Goal: Task Accomplishment & Management: Use online tool/utility

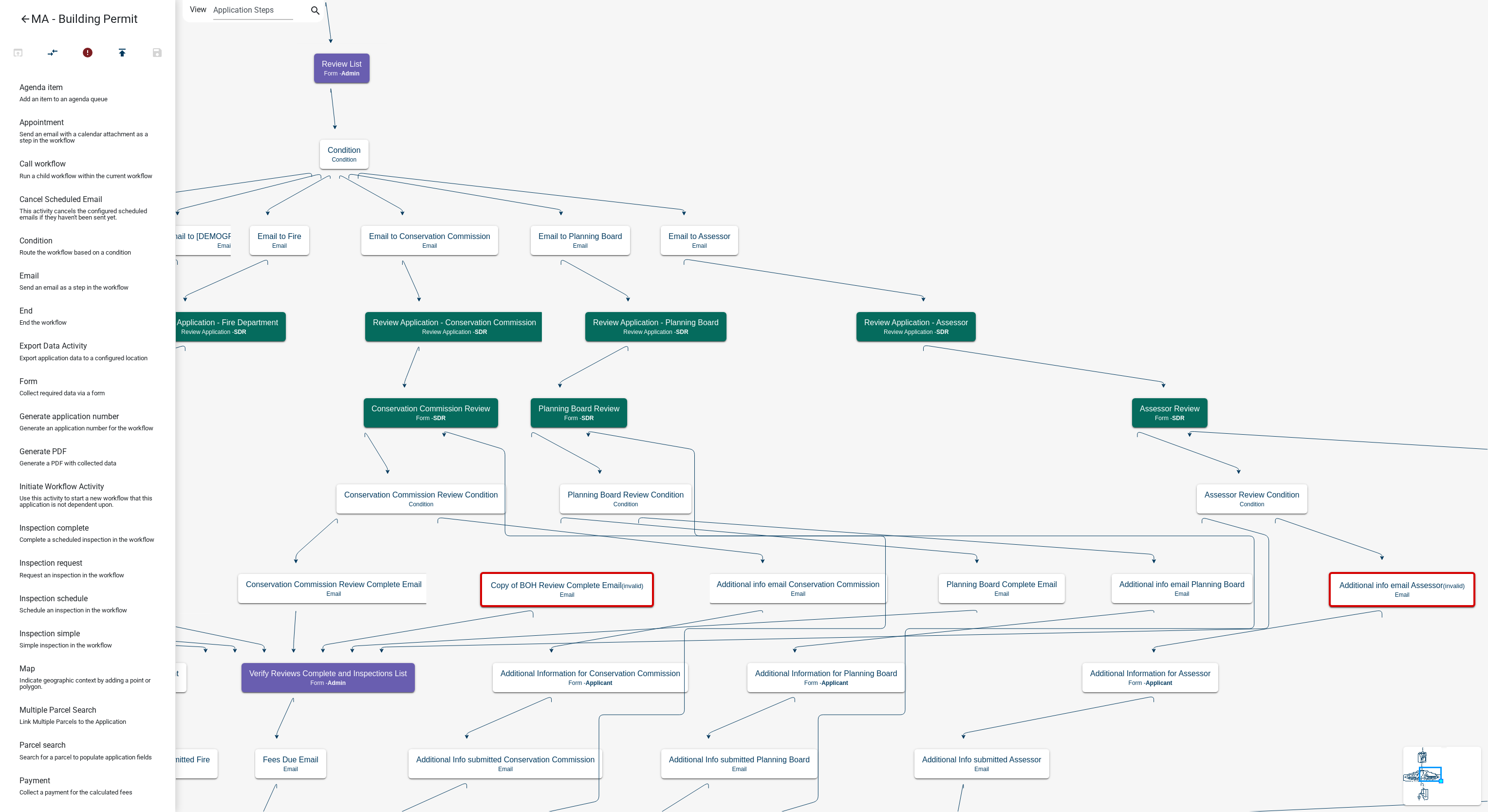
scroll to position [18, 0]
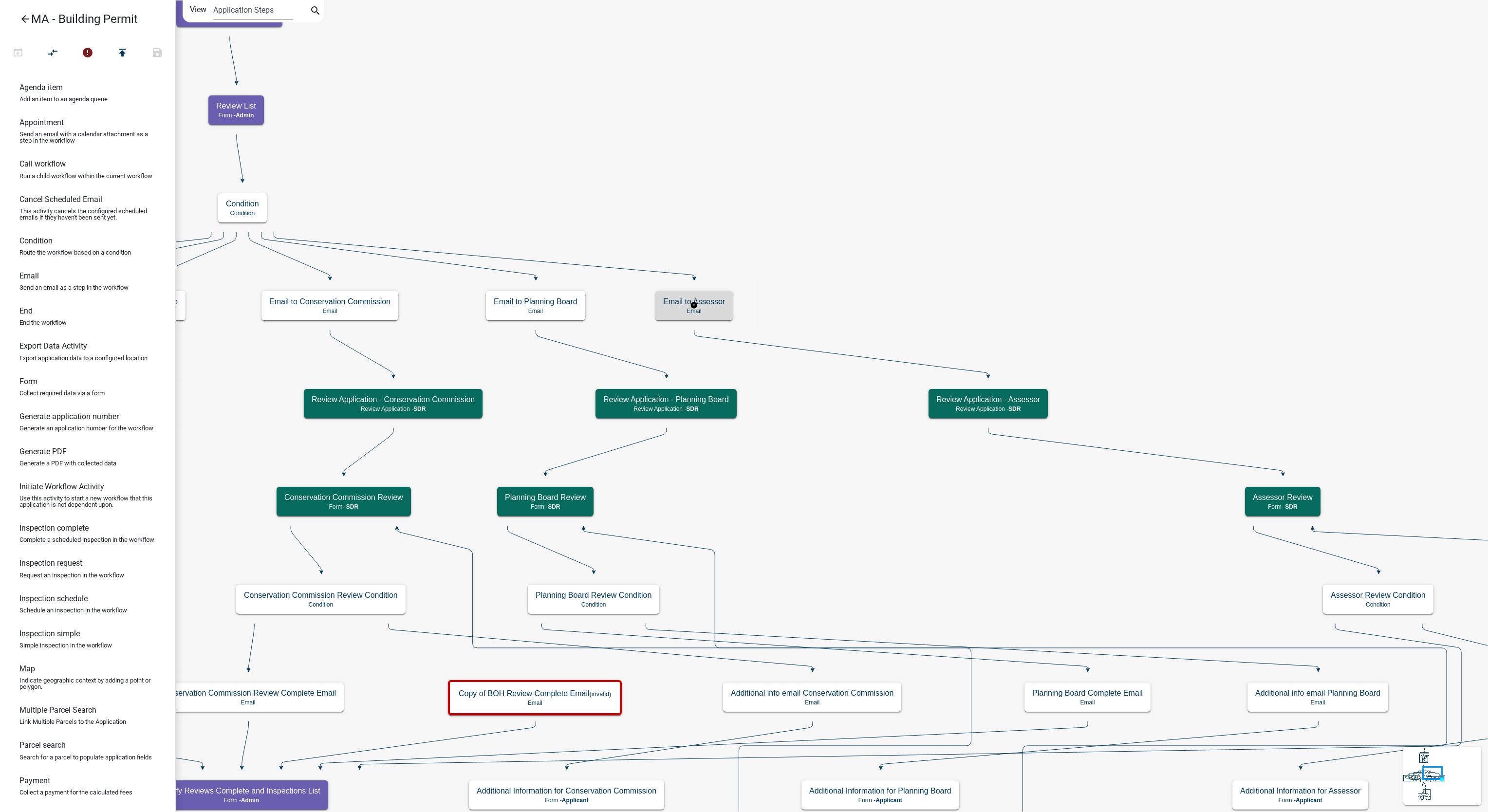
click at [718, 312] on p "Email" at bounding box center [693, 311] width 62 height 7
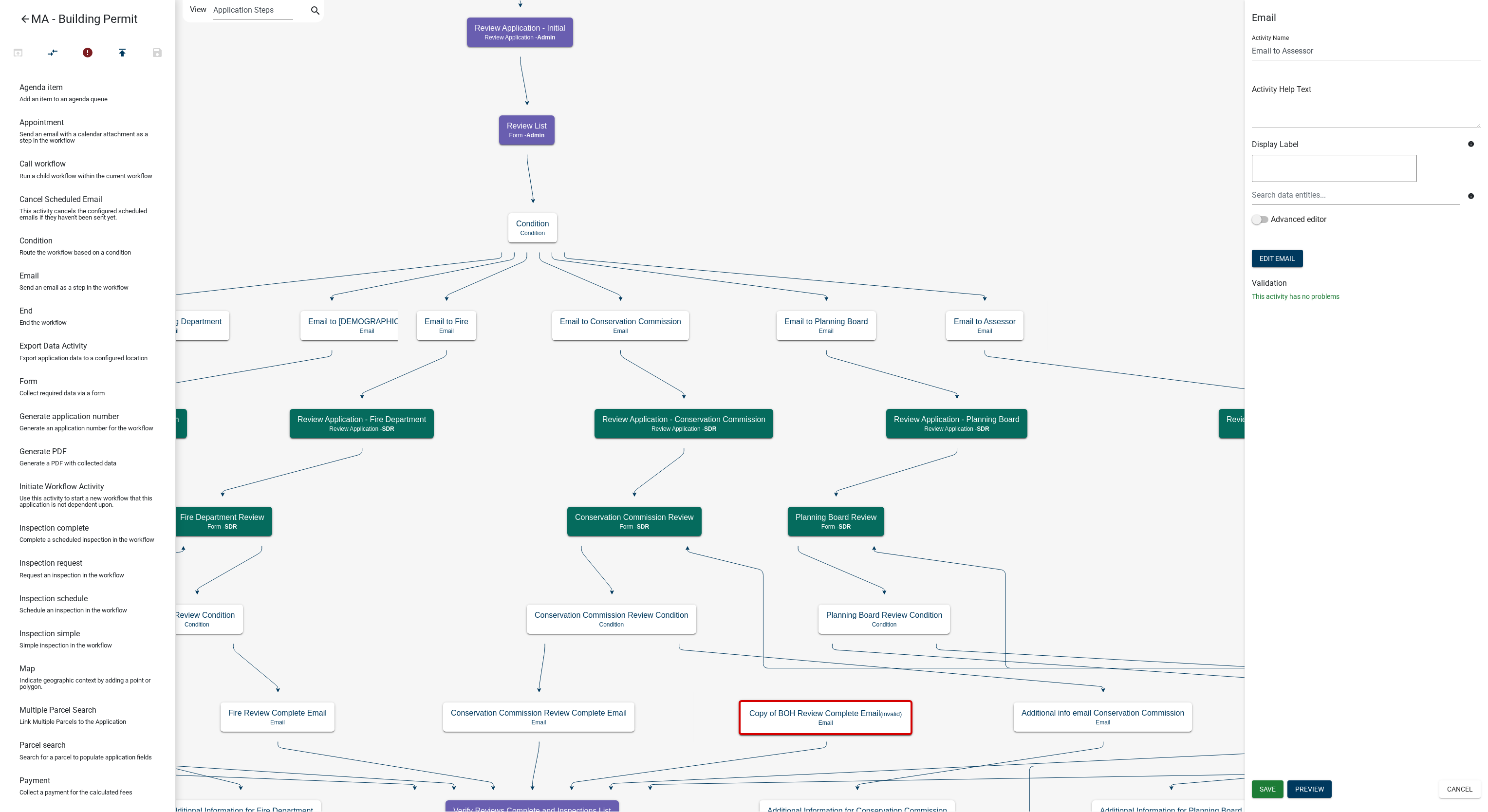
click at [22, 17] on icon "arrow_back" at bounding box center [24, 20] width 11 height 14
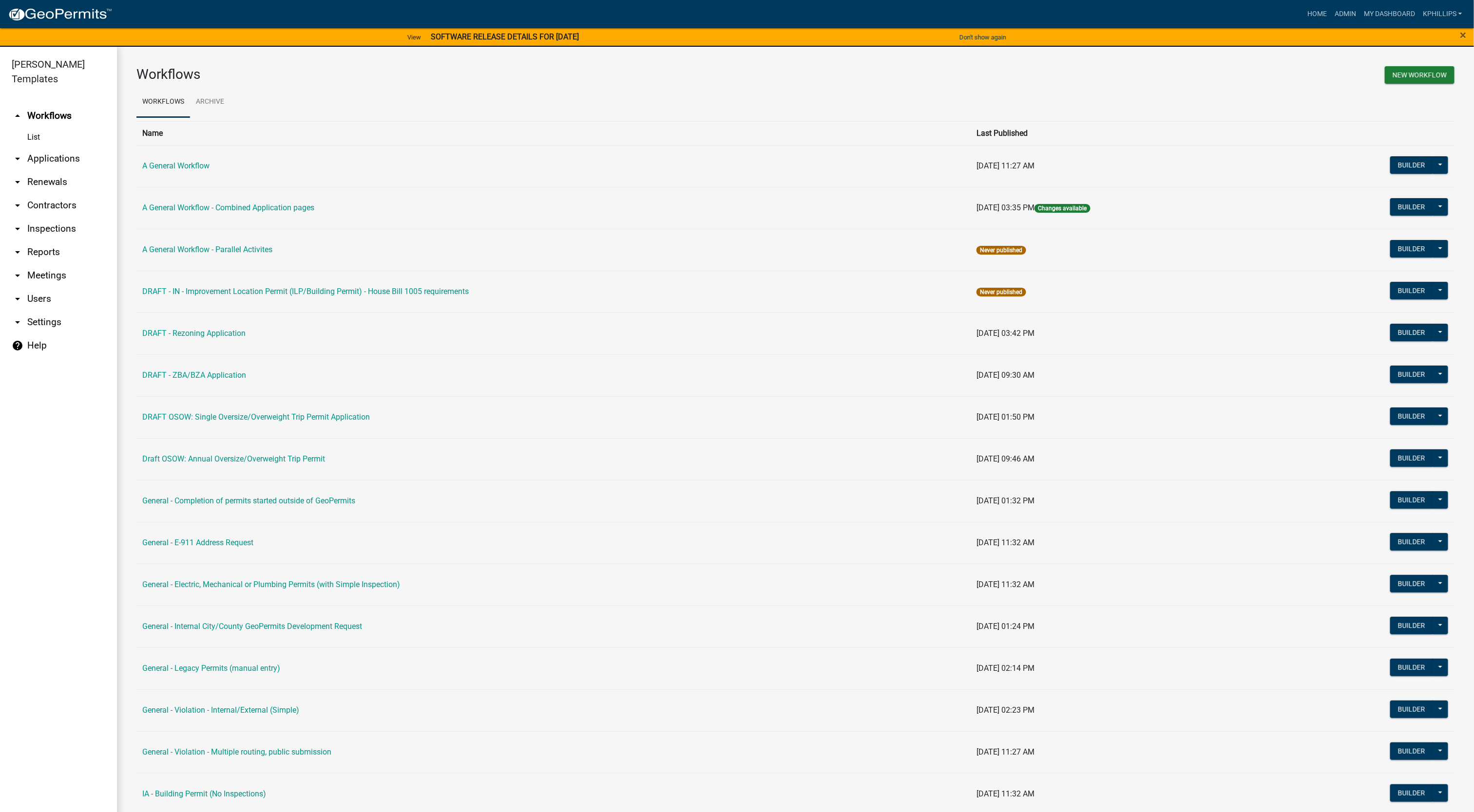
click at [46, 288] on link "arrow_drop_down Users" at bounding box center [58, 299] width 117 height 23
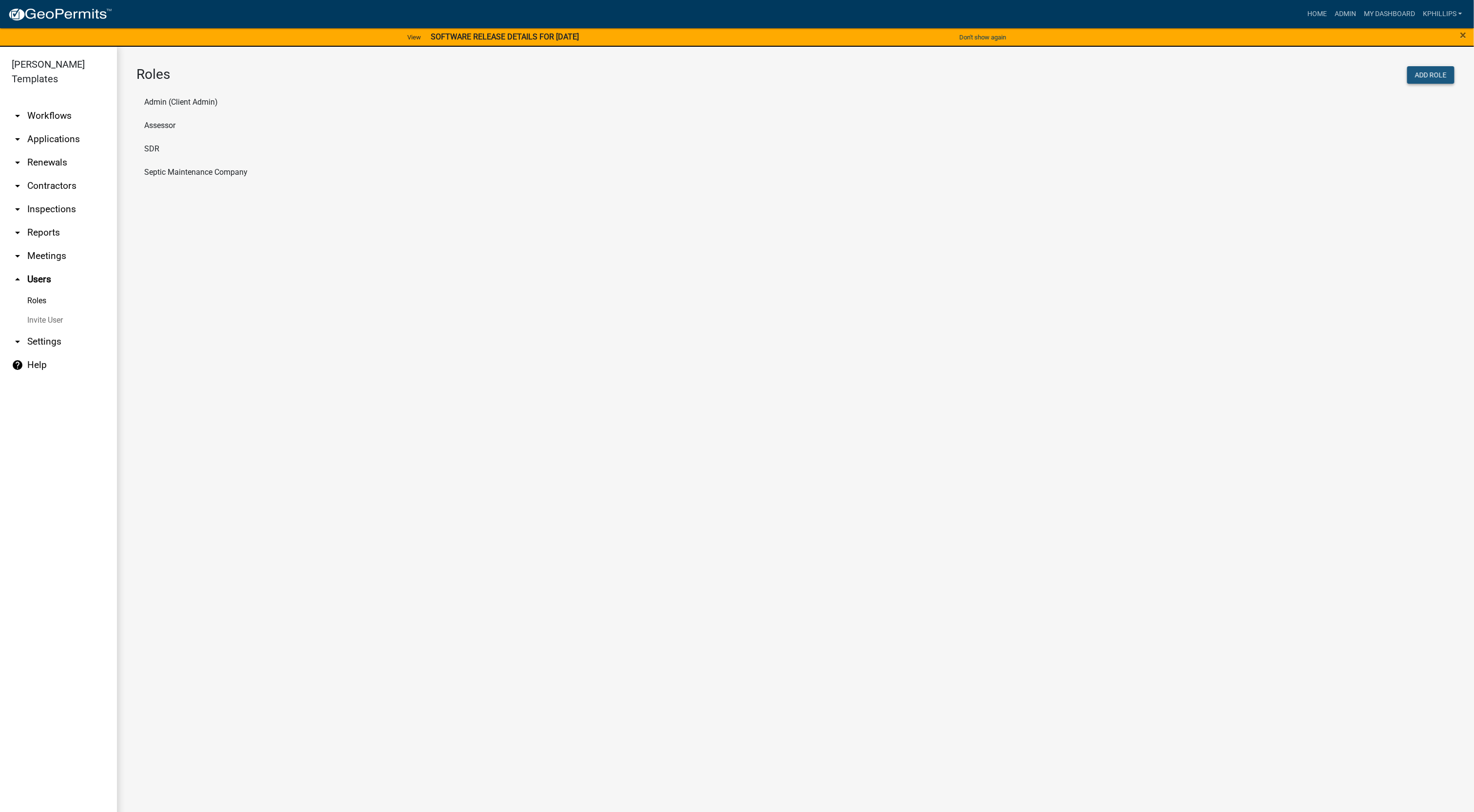
click at [1425, 77] on button "Add Role" at bounding box center [1431, 75] width 48 height 17
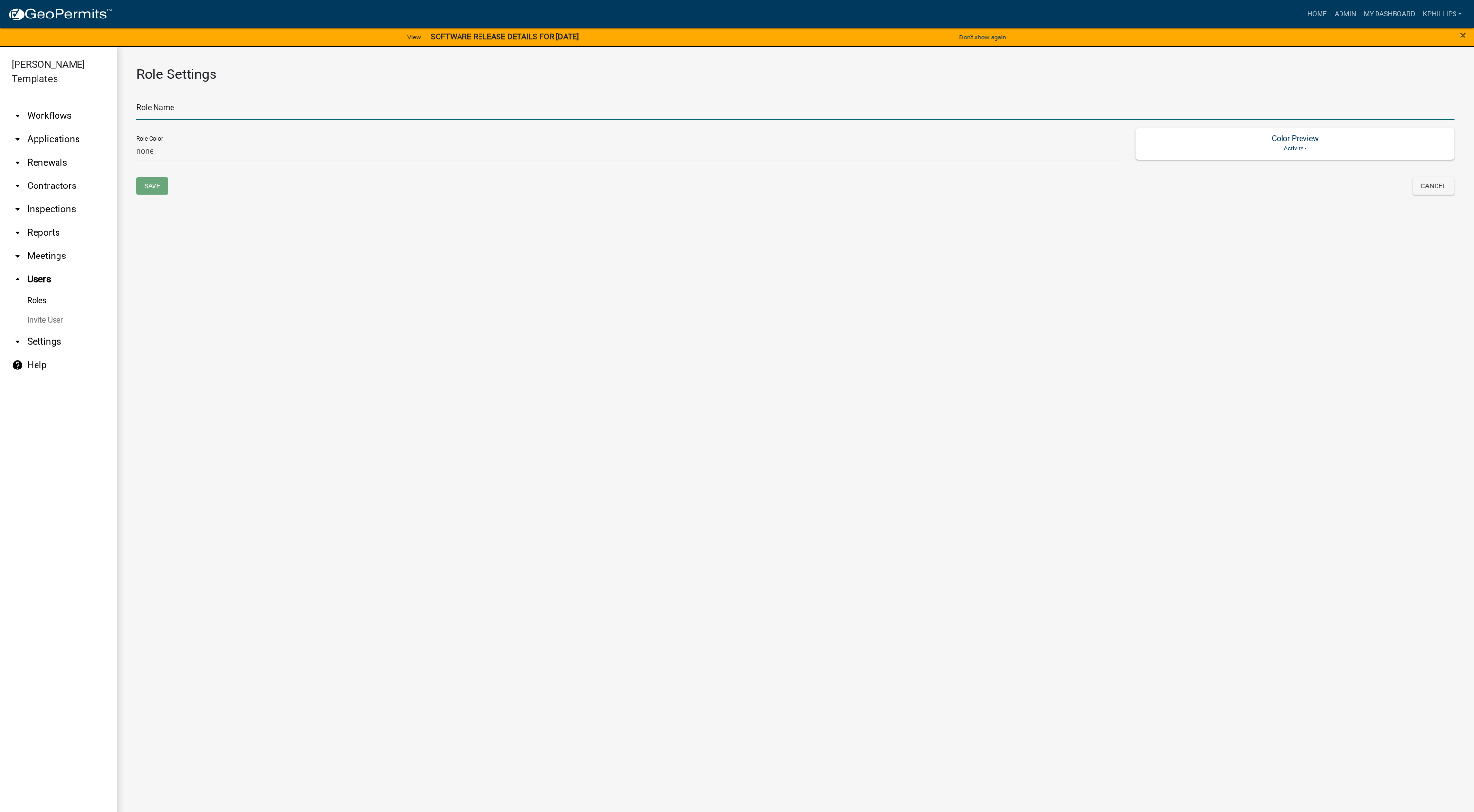
click at [299, 116] on input "text" at bounding box center [795, 110] width 1318 height 20
click at [302, 110] on input "text" at bounding box center [795, 110] width 1318 height 20
type input "Building Department"
click at [246, 153] on select "none green yellow orange red purple light-blue light-green light-yellow" at bounding box center [629, 152] width 985 height 20
select select "3: orange"
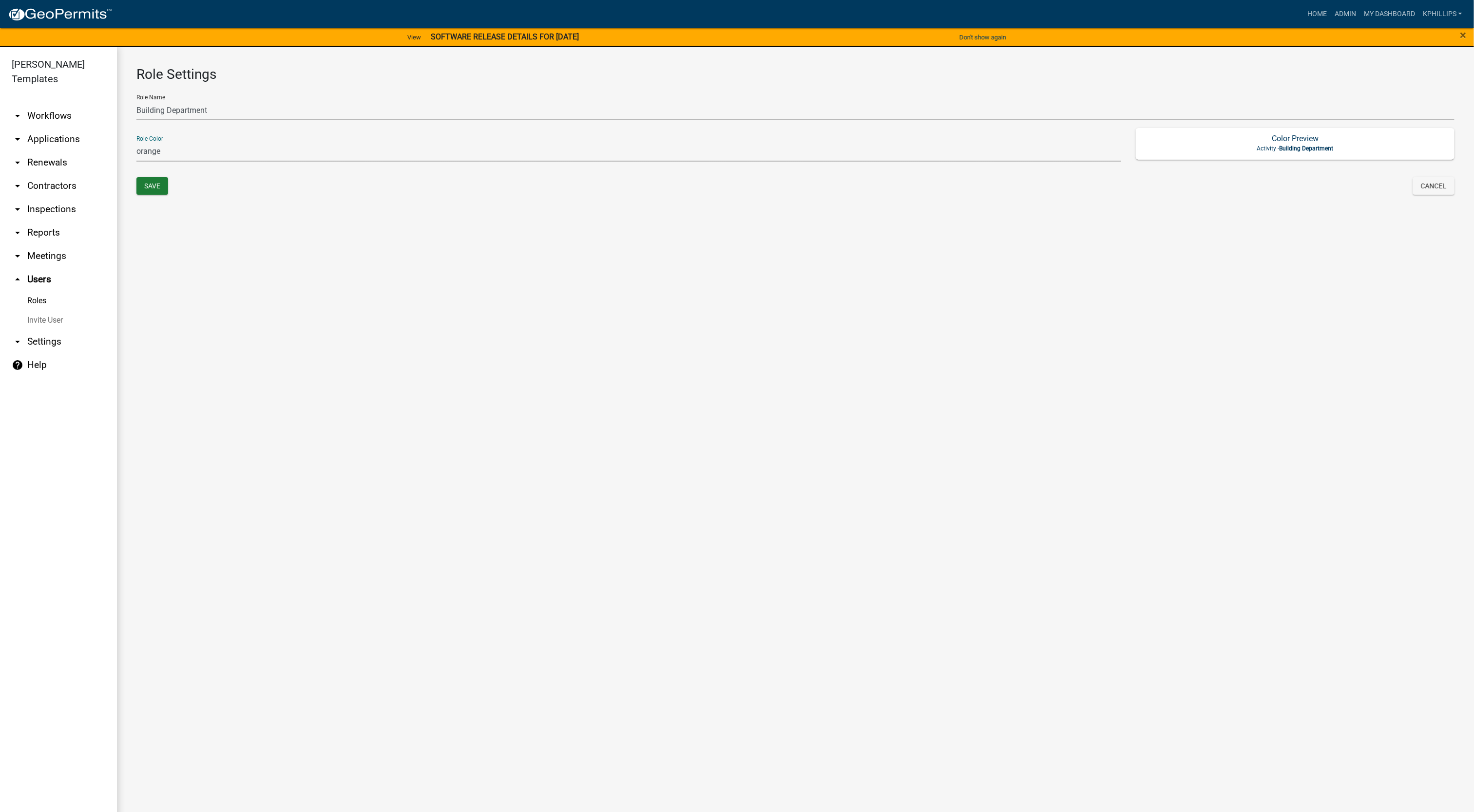
click at [136, 142] on select "none green yellow orange red purple light-blue light-green light-yellow" at bounding box center [629, 152] width 985 height 20
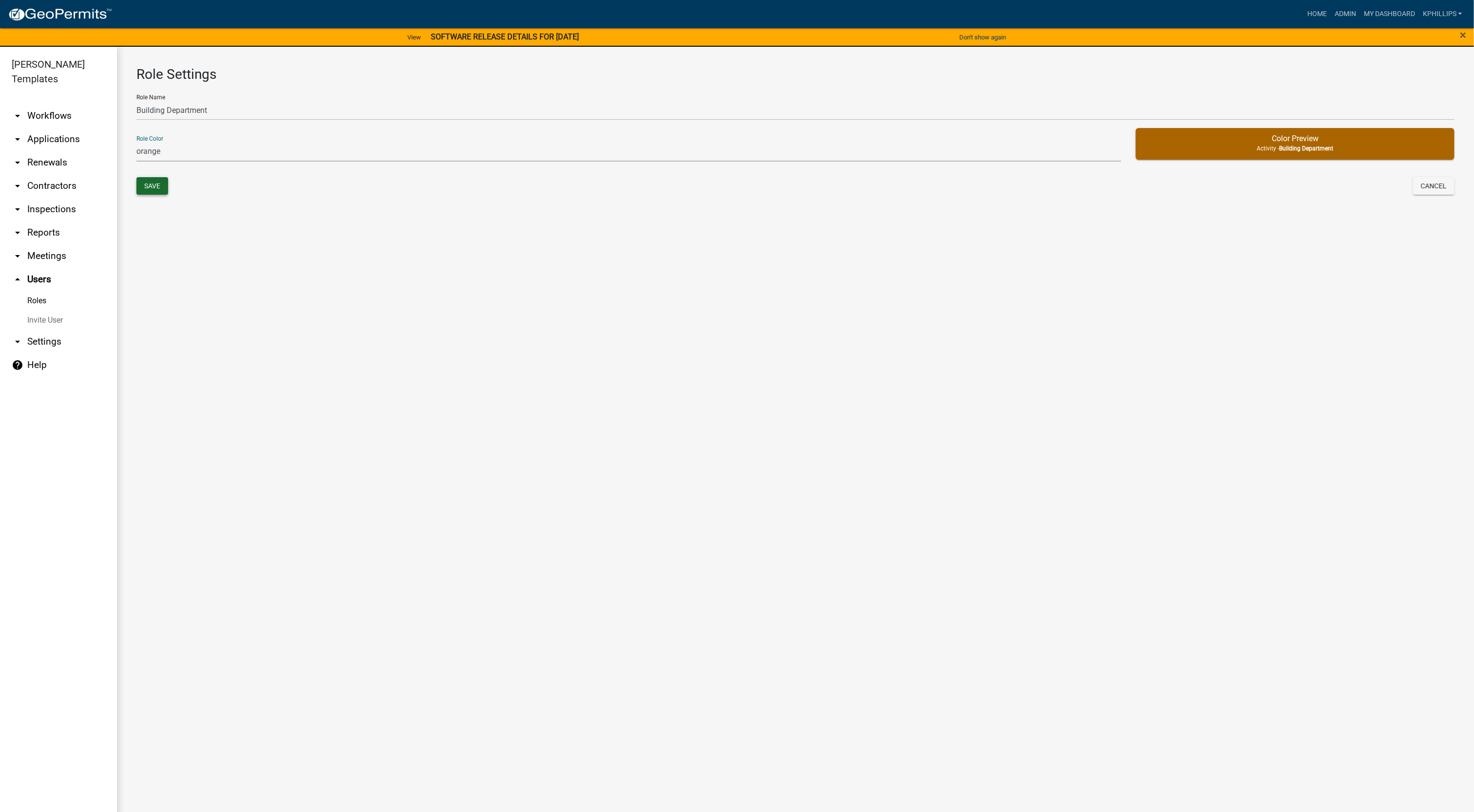
click at [138, 183] on div "Save" at bounding box center [462, 187] width 667 height 20
click at [142, 185] on button "Save" at bounding box center [152, 186] width 32 height 17
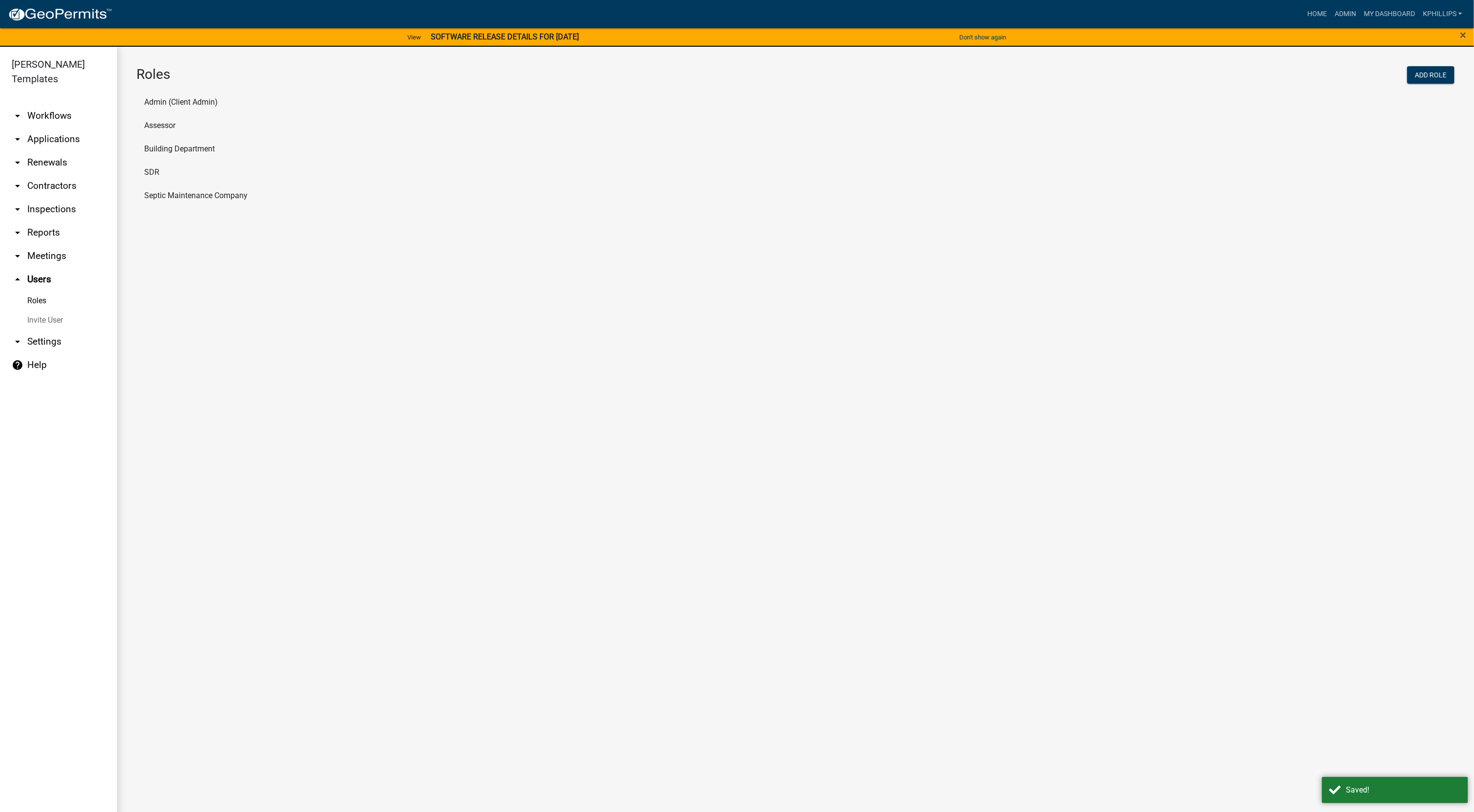
click at [200, 152] on li "Building Department" at bounding box center [795, 148] width 1318 height 23
select select "3: orange"
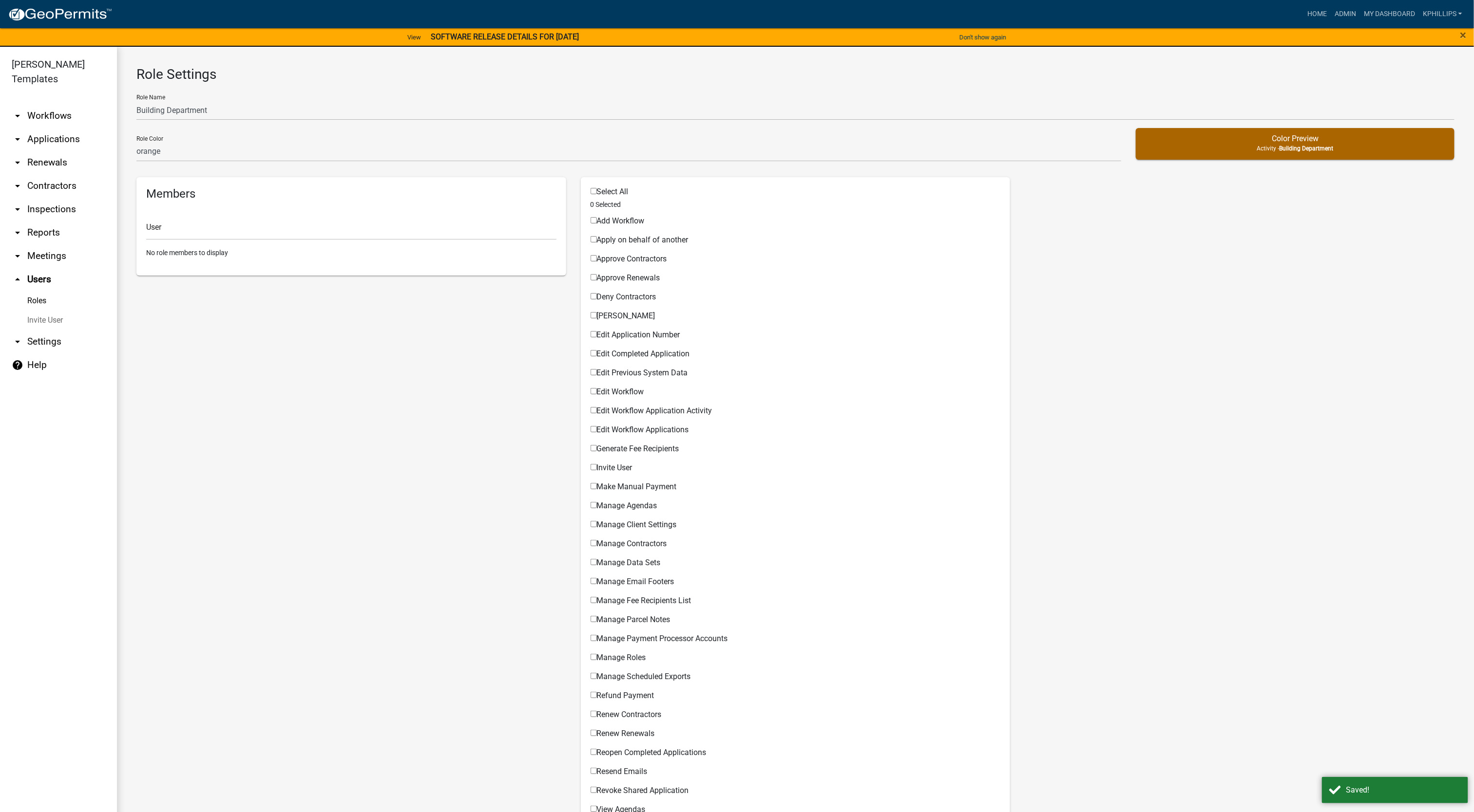
click at [590, 194] on label "Select All" at bounding box center [610, 192] width 38 height 8
click at [590, 194] on input "Select All" at bounding box center [593, 191] width 6 height 6
checkbox input "true"
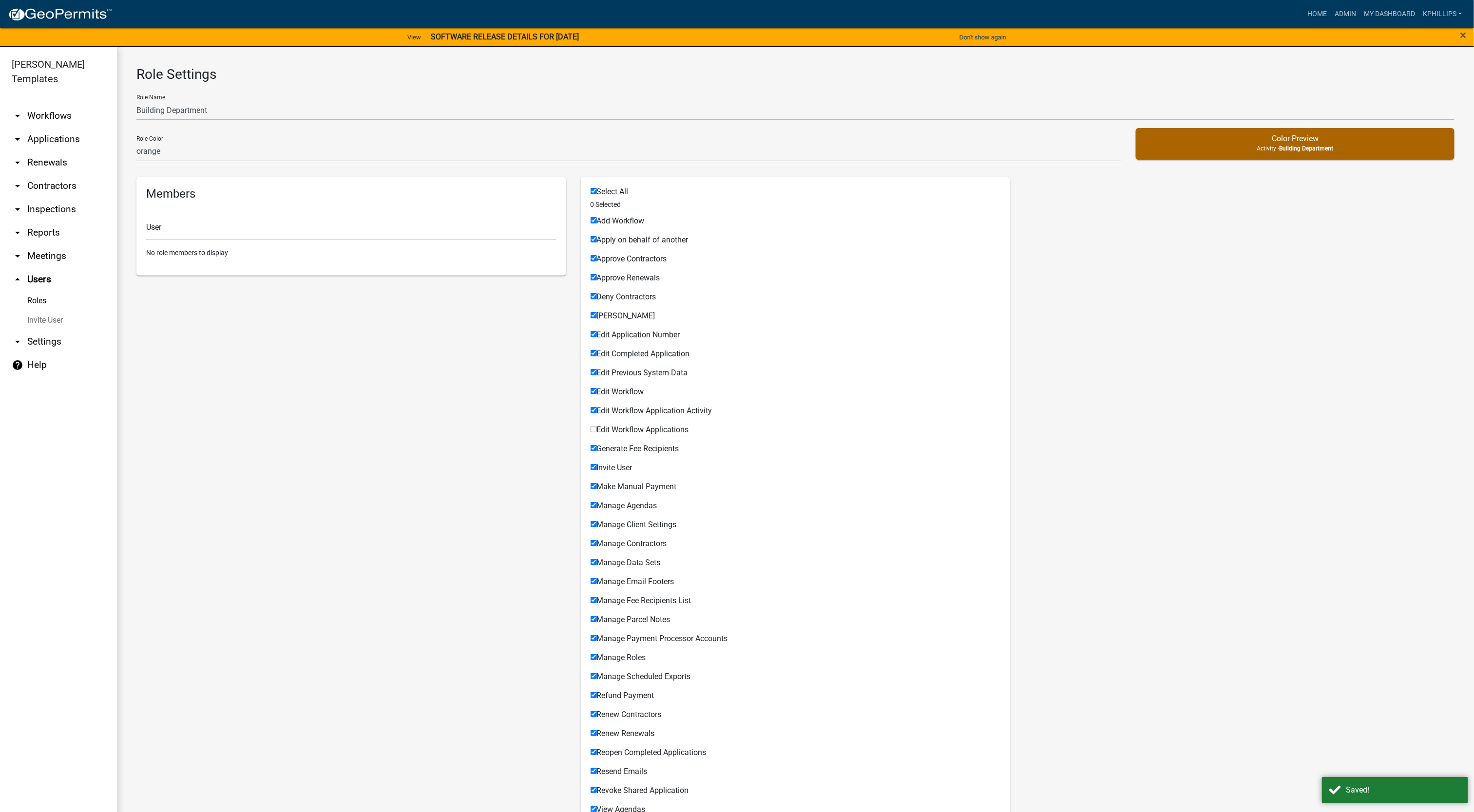
checkbox input "true"
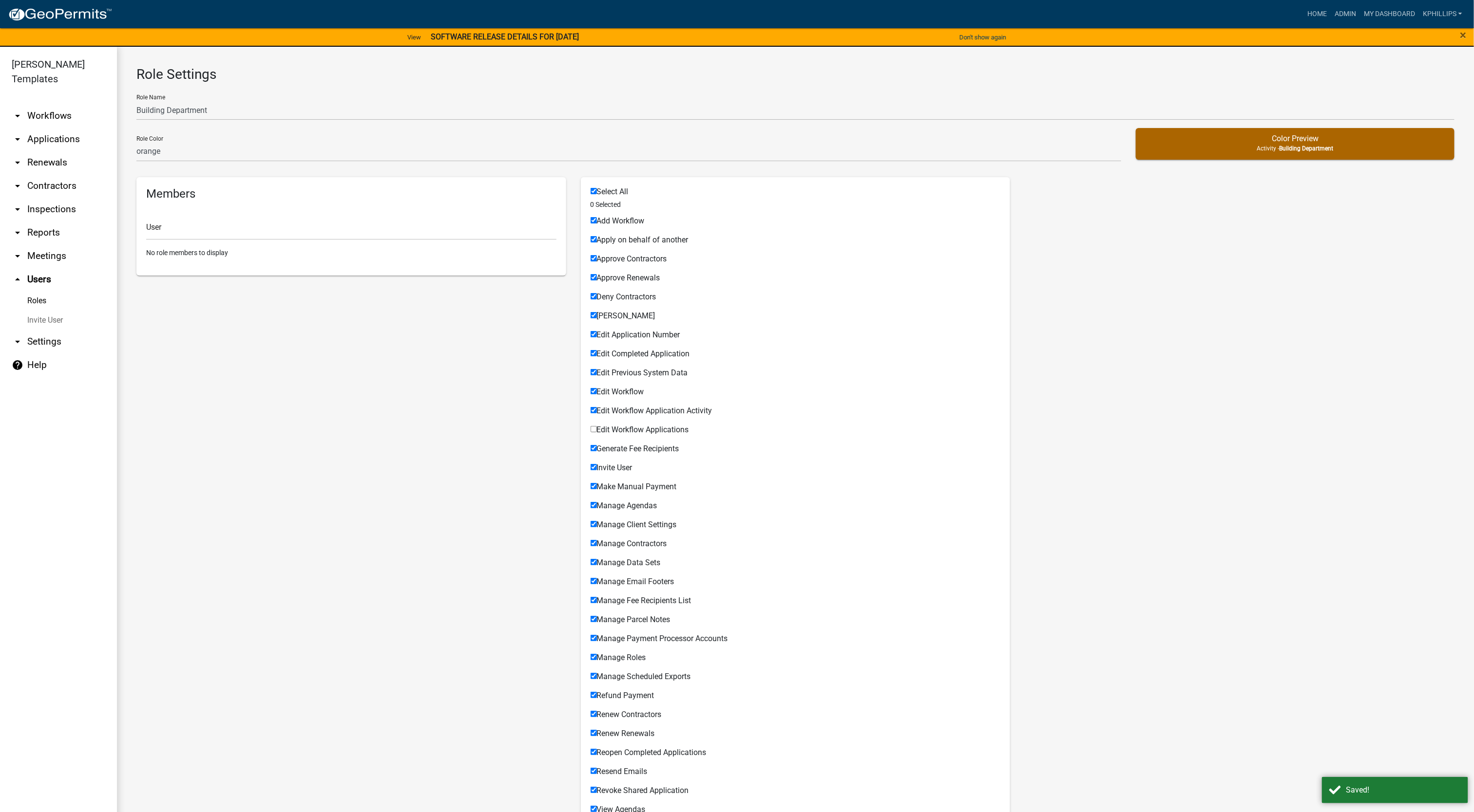
checkbox input "true"
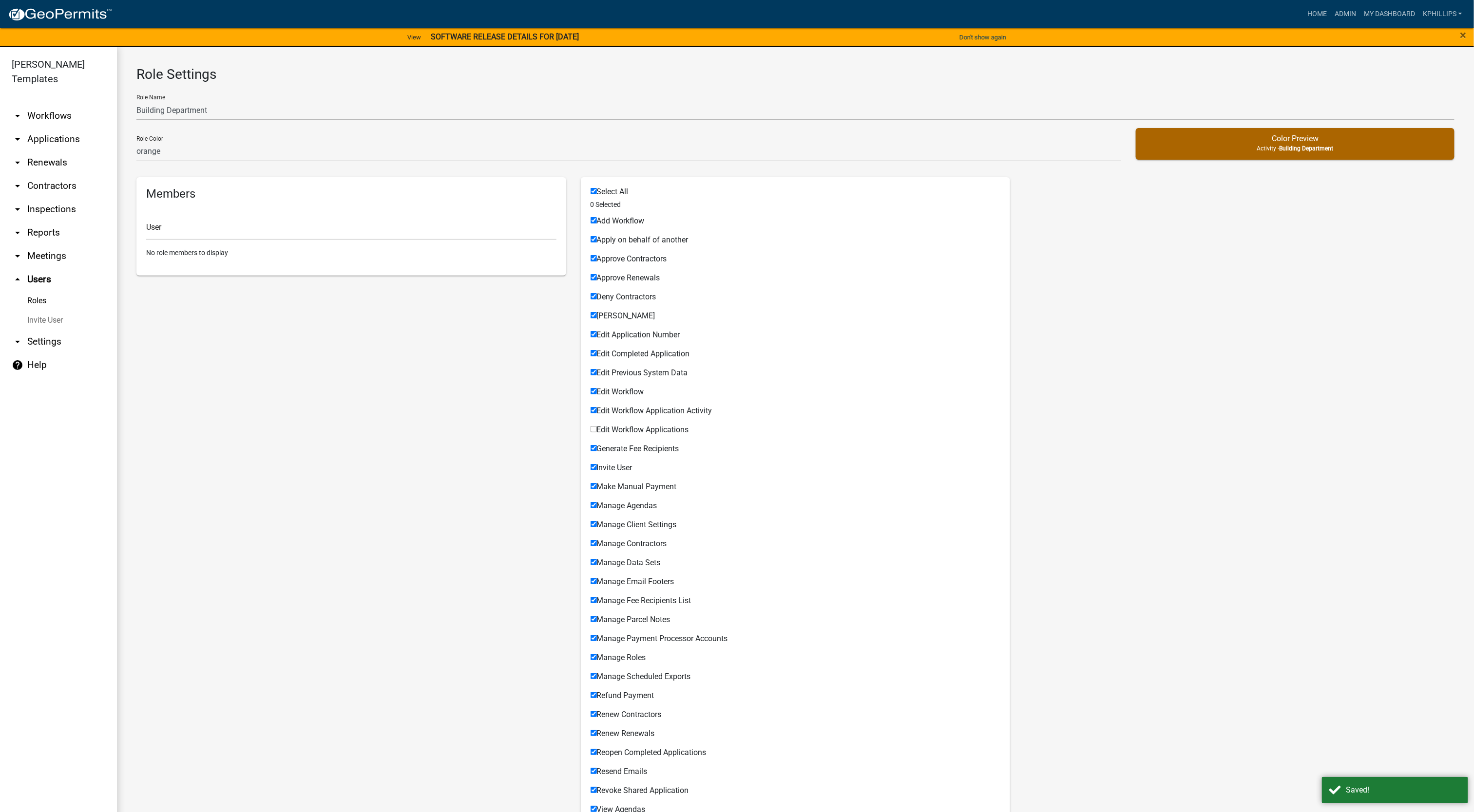
checkbox input "true"
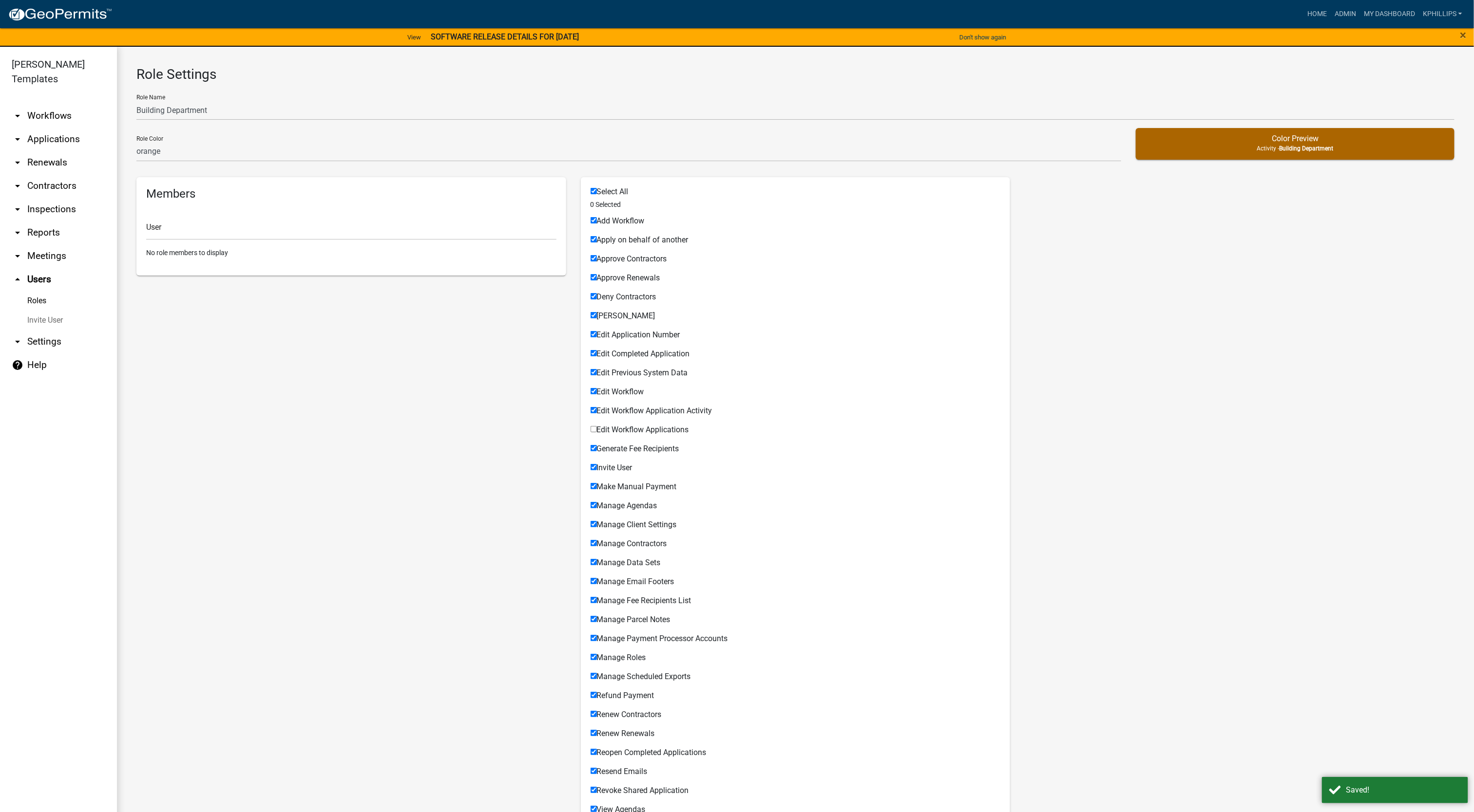
checkbox input "true"
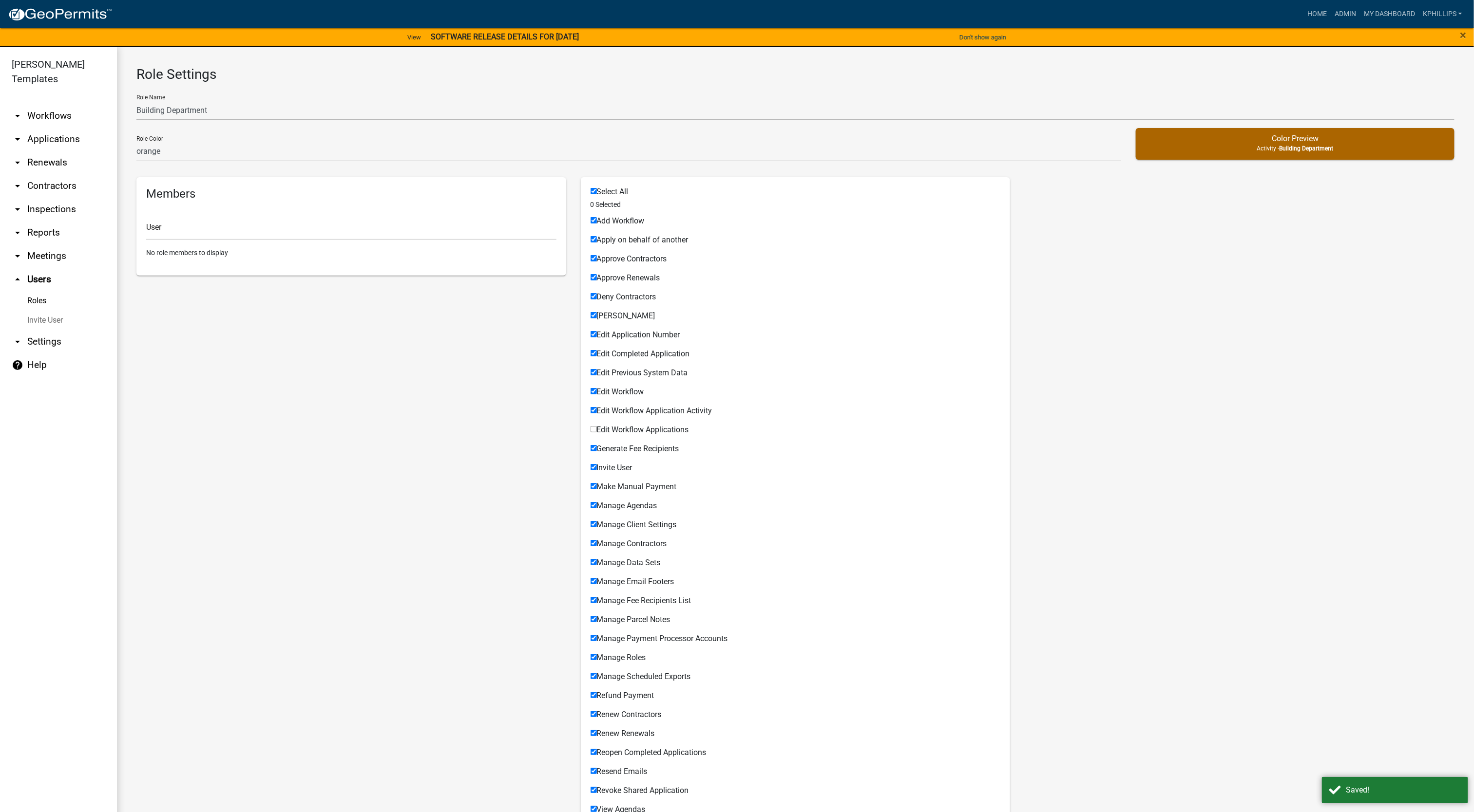
checkbox input "true"
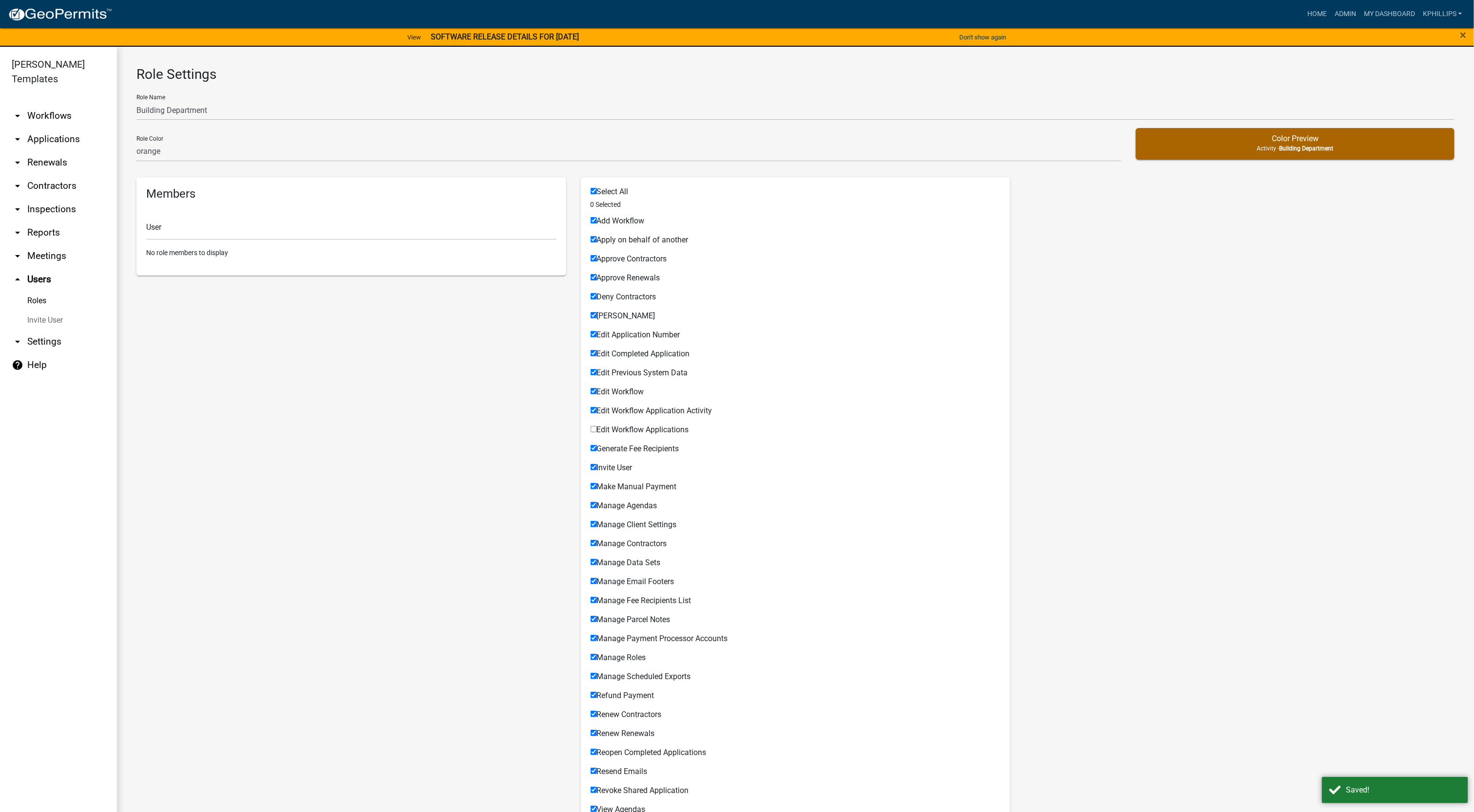
checkbox input "true"
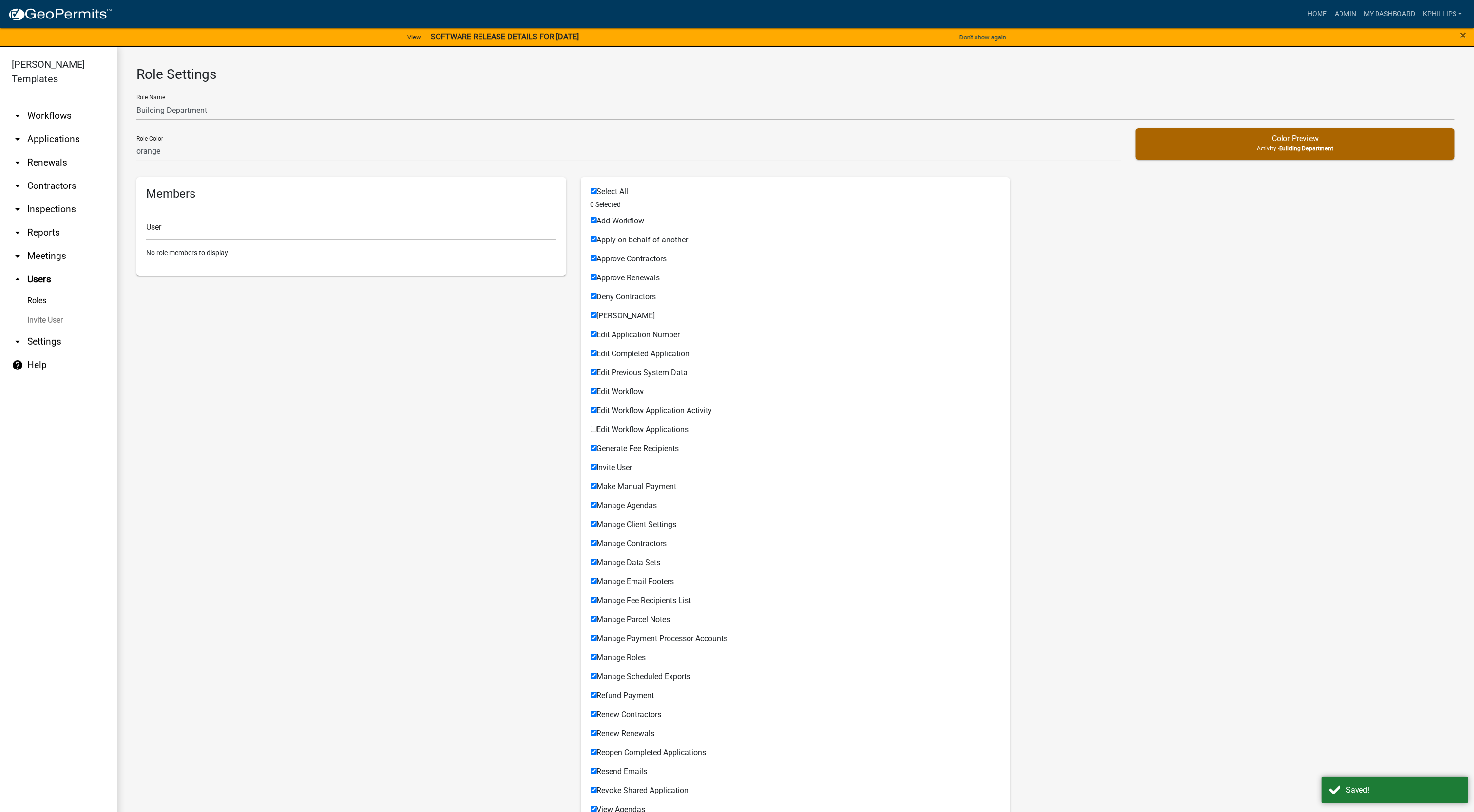
checkbox input "true"
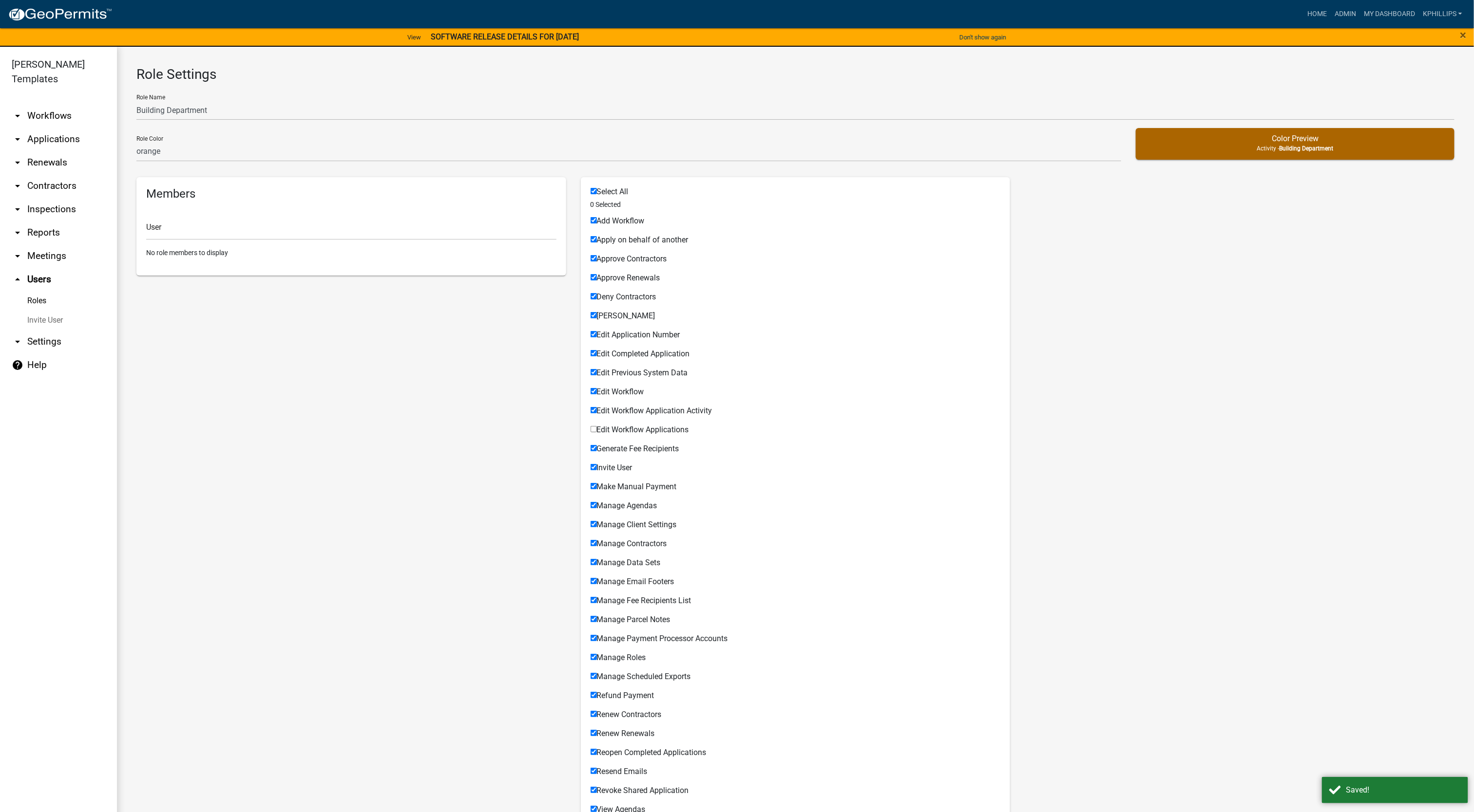
checkbox input "true"
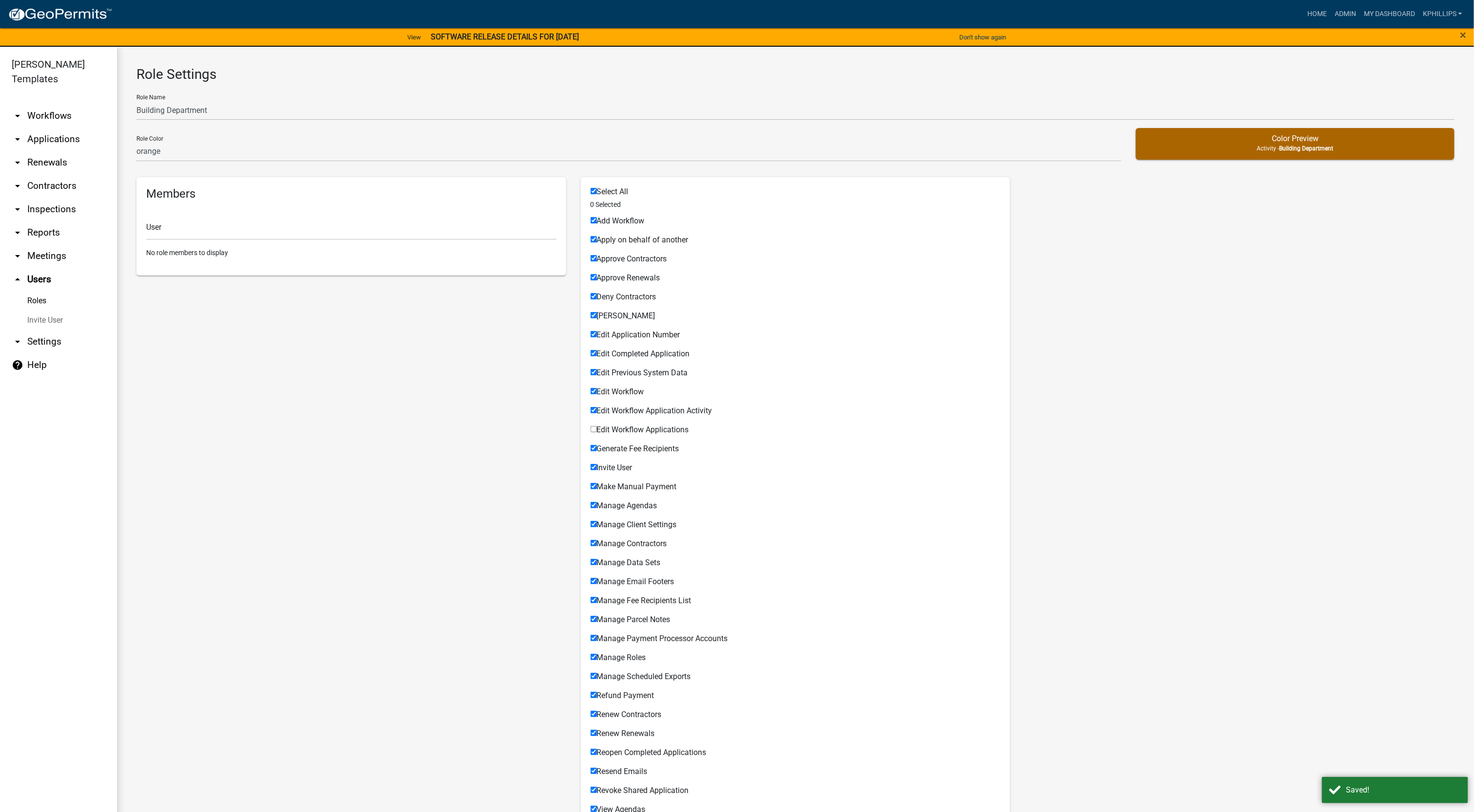
checkbox input "true"
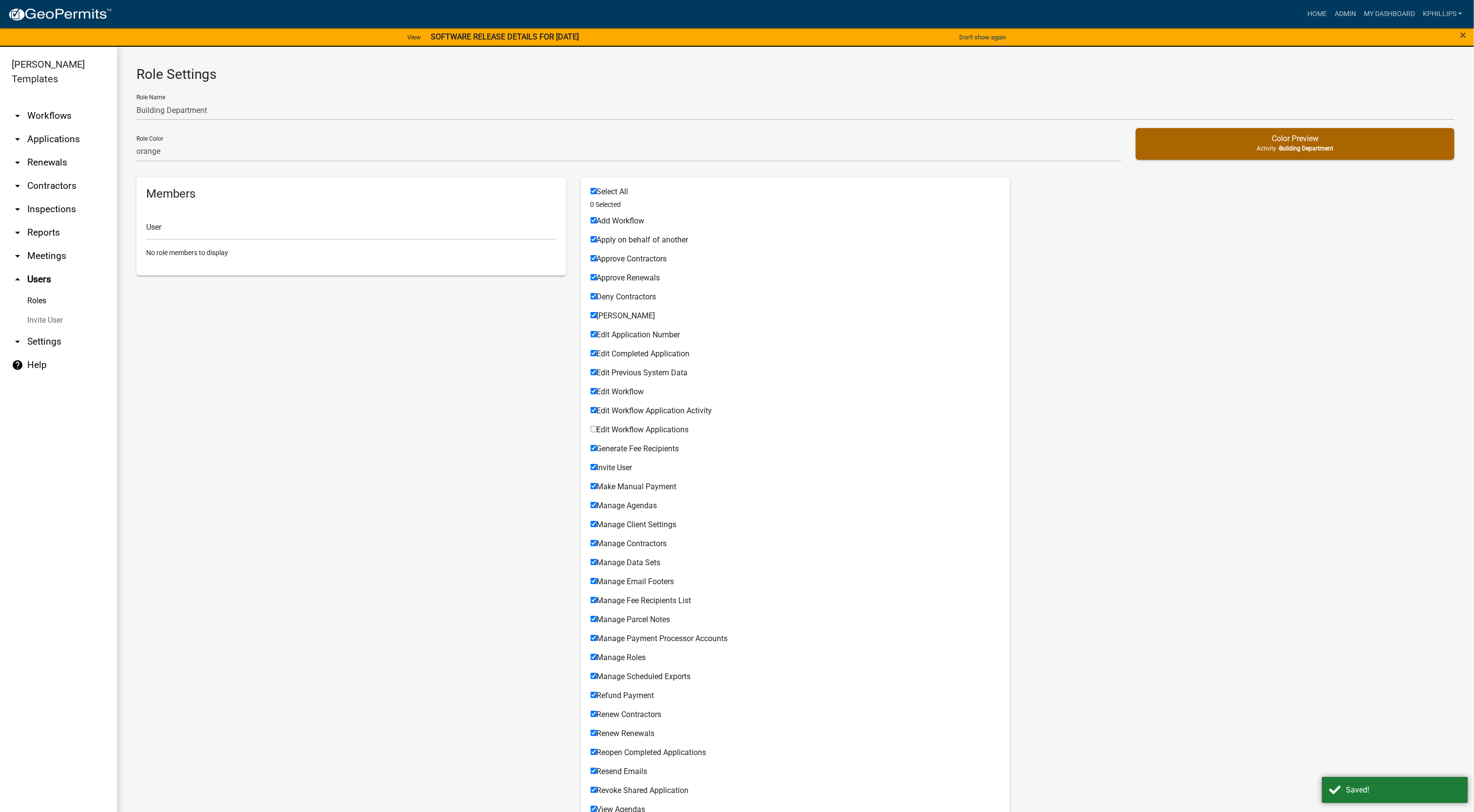
checkbox input "true"
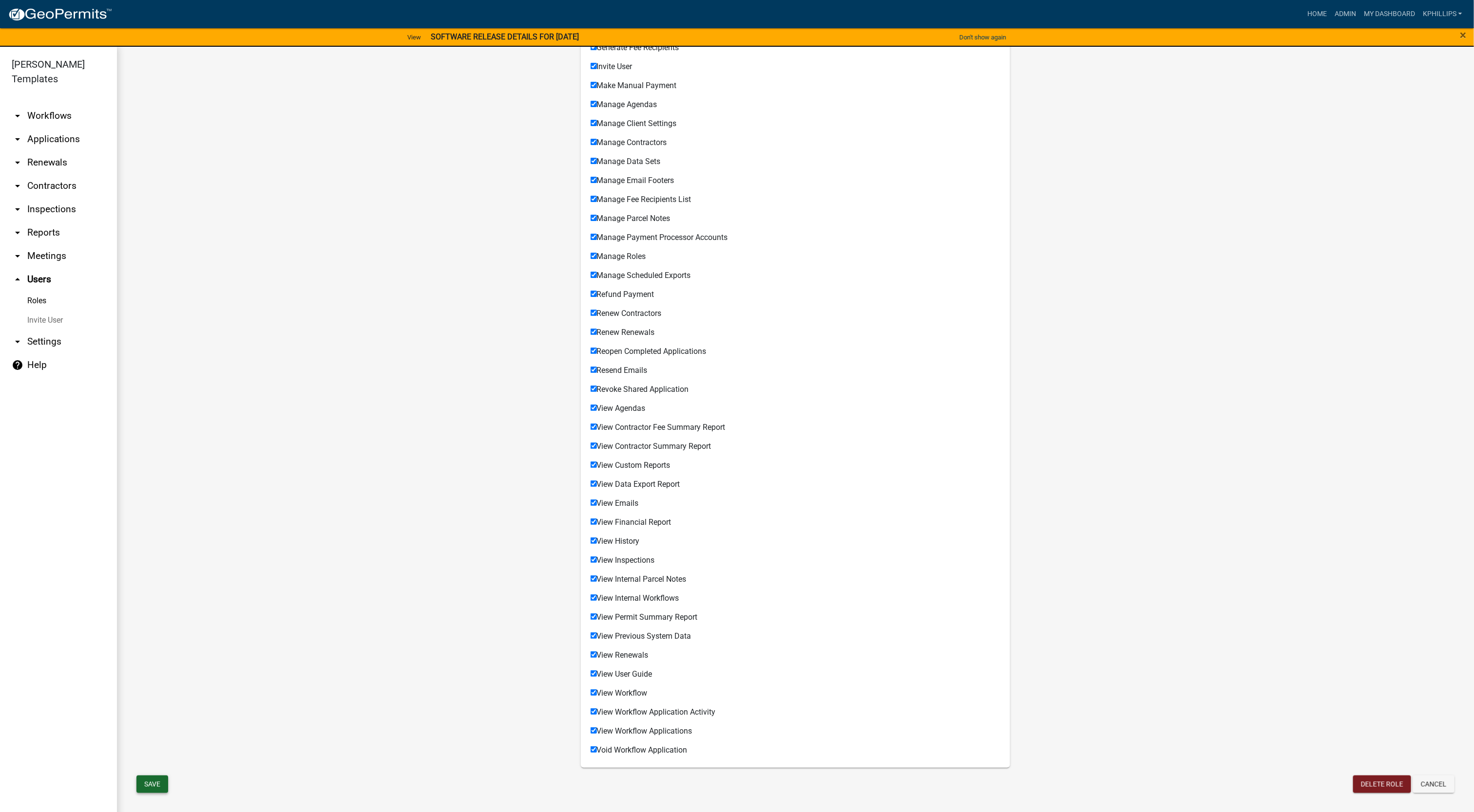
click at [154, 783] on button "Save" at bounding box center [152, 784] width 32 height 17
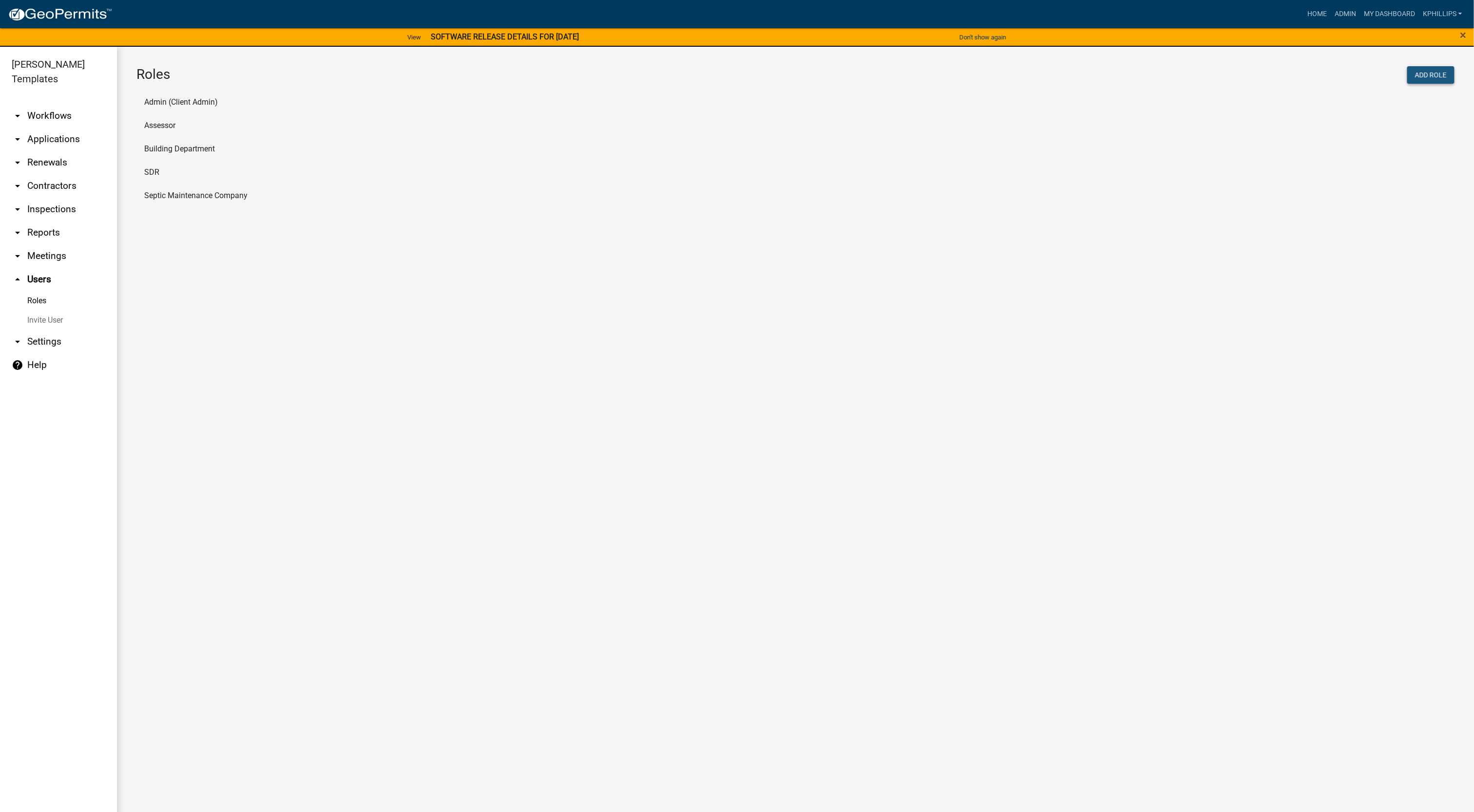
click at [1420, 75] on button "Add Role" at bounding box center [1431, 75] width 48 height 17
select select "6: light-blue"
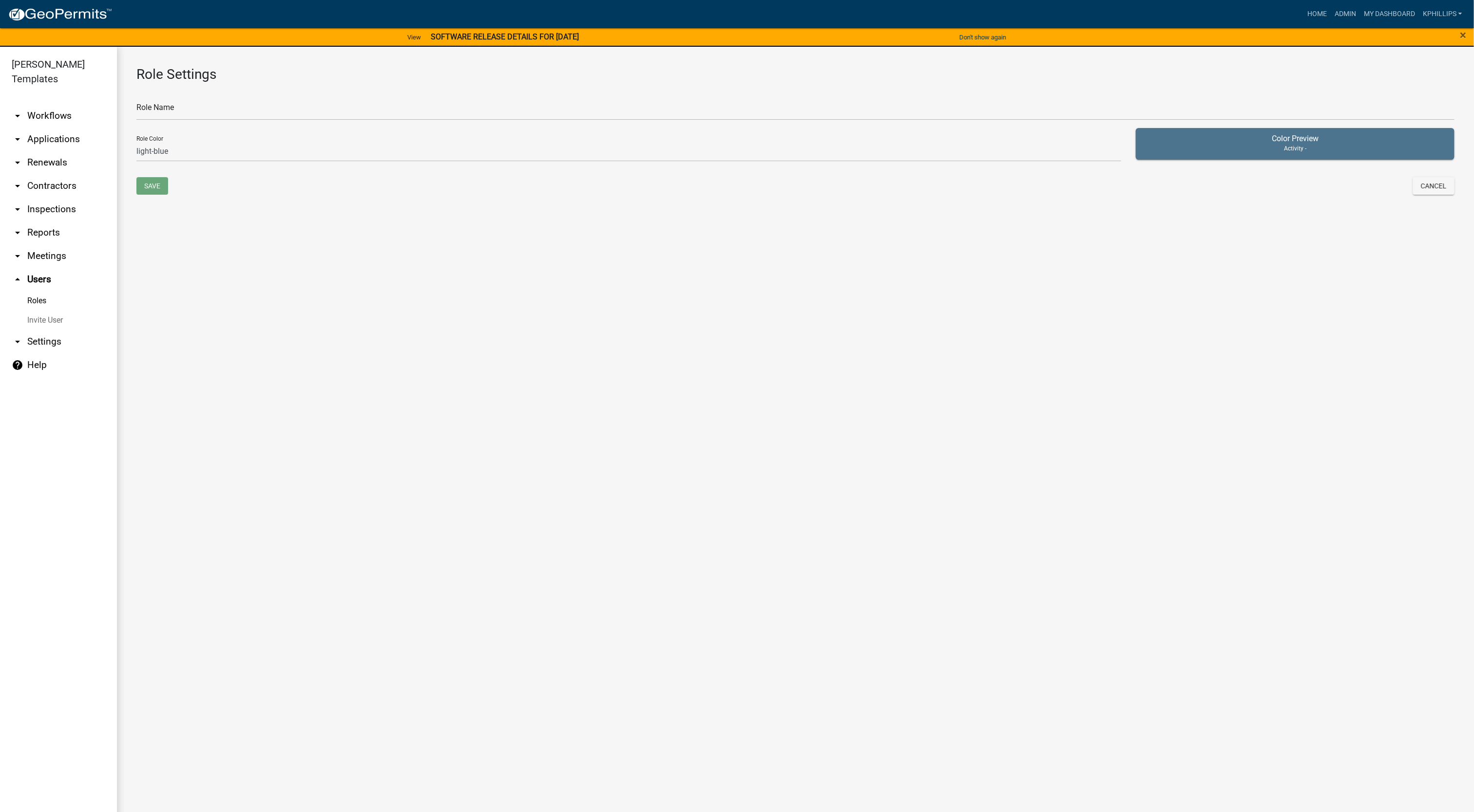
click at [1204, 595] on main "Role Settings Role Name Role Color none green yellow orange red purple light-bl…" at bounding box center [795, 435] width 1357 height 777
click at [22, 110] on icon "arrow_drop_down" at bounding box center [16, 115] width 11 height 11
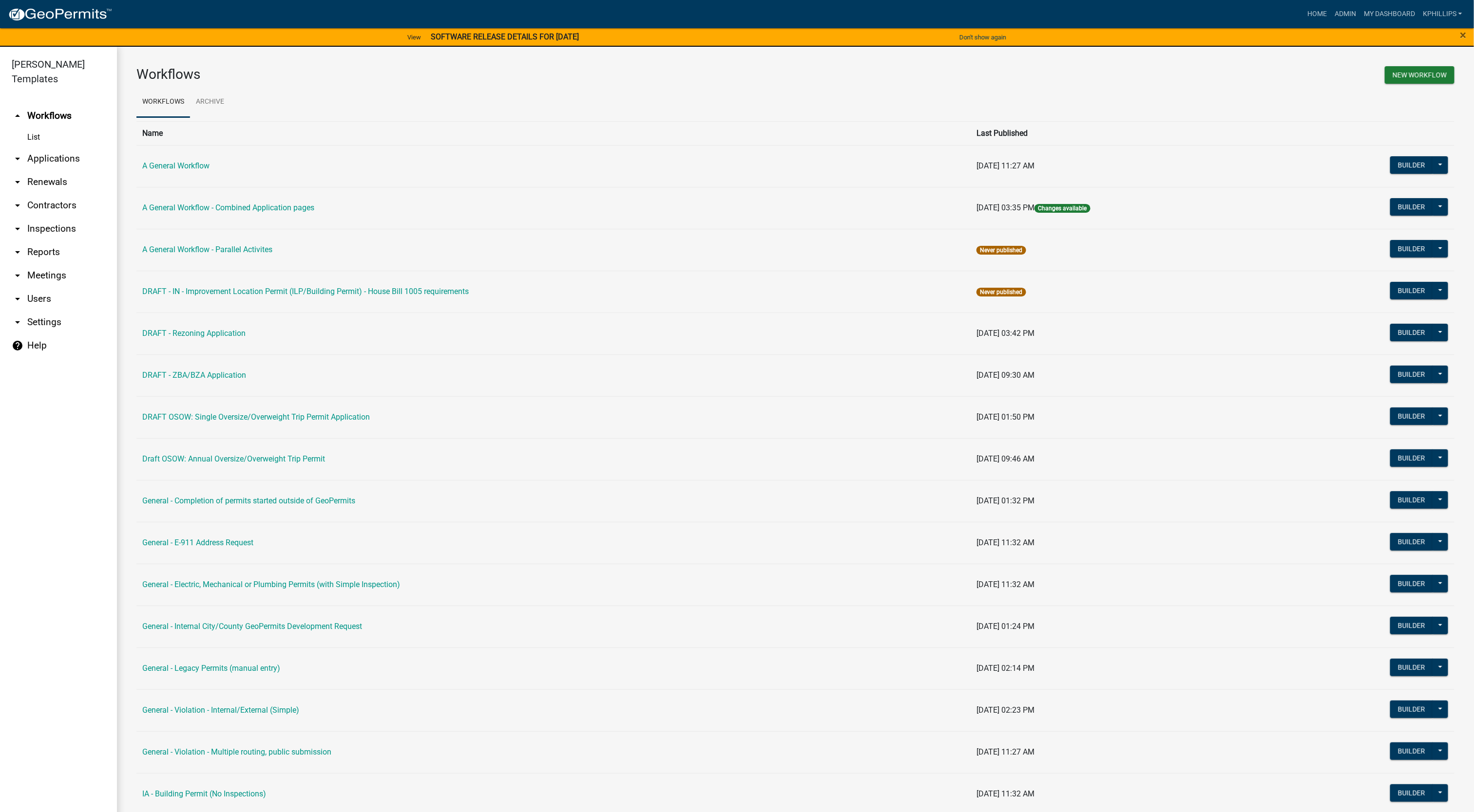
click at [22, 110] on icon "arrow_drop_up" at bounding box center [16, 115] width 11 height 11
click at [18, 110] on icon "arrow_drop_up" at bounding box center [16, 115] width 11 height 11
click at [17, 110] on icon "arrow_drop_up" at bounding box center [16, 115] width 11 height 11
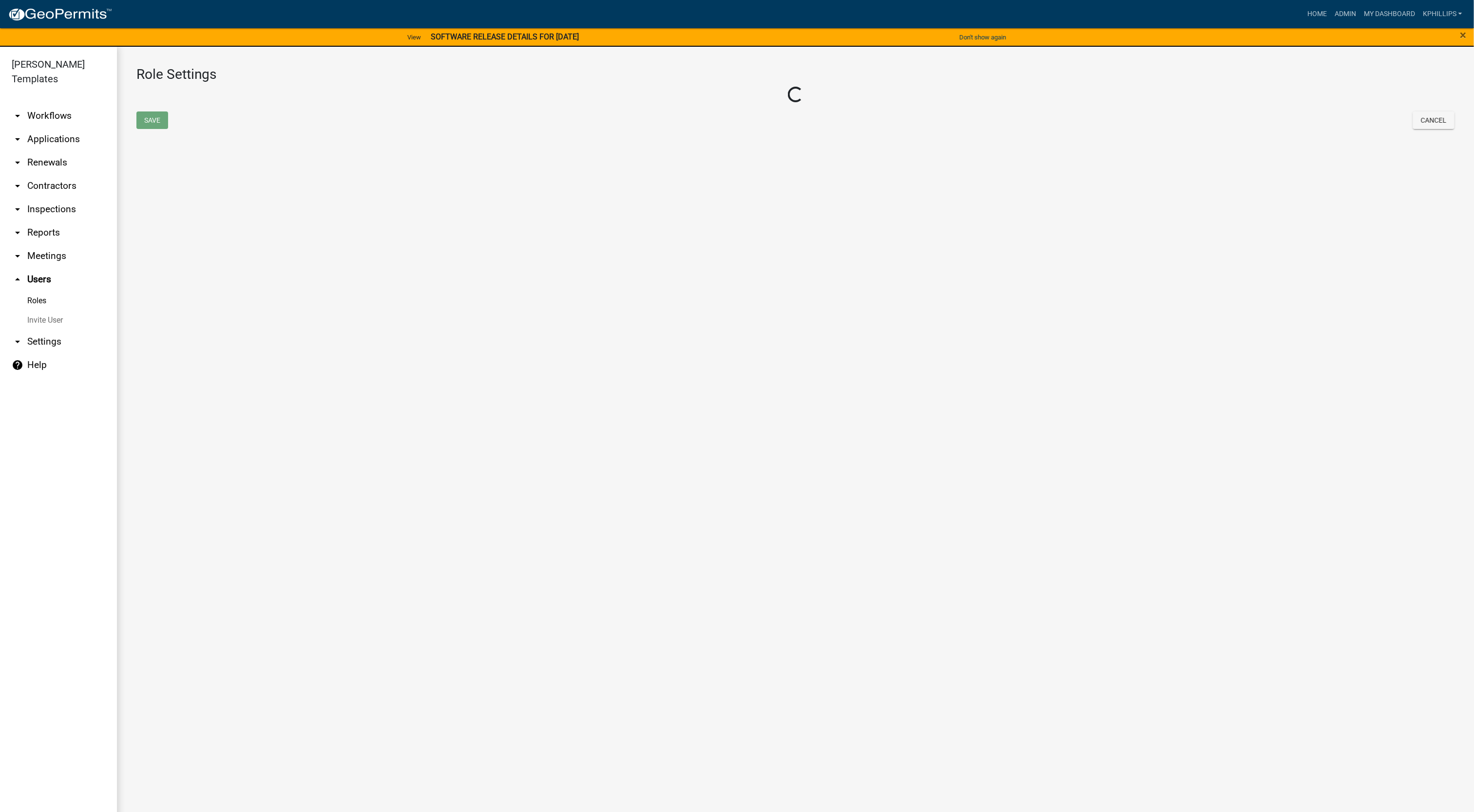
select select "6: light-blue"
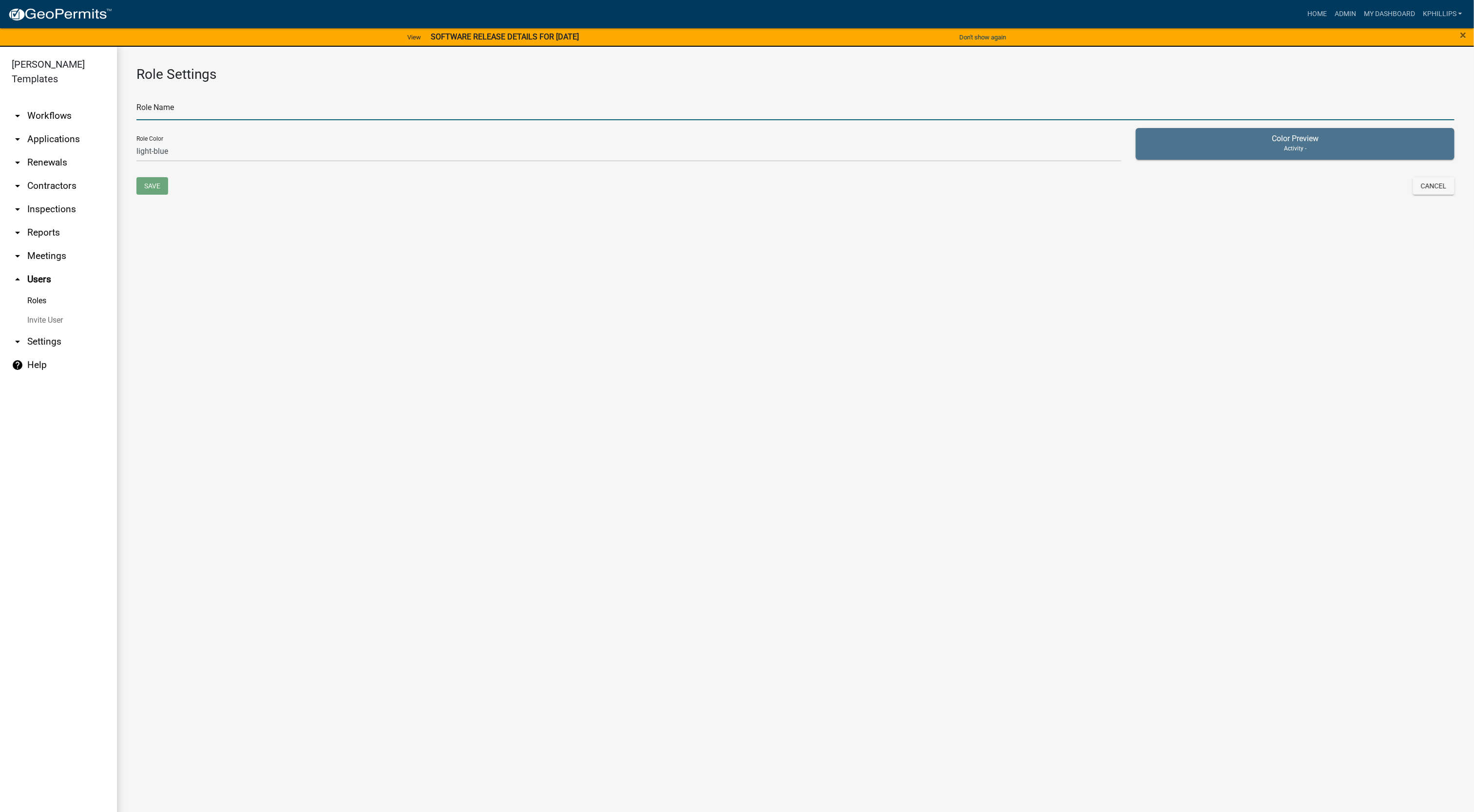
click at [310, 114] on input "text" at bounding box center [795, 110] width 1318 height 20
click at [308, 105] on input "text" at bounding box center [795, 110] width 1318 height 20
type input "Board of Health"
click at [294, 162] on div "Role Color none green yellow orange red purple light-blue light-green light-yel…" at bounding box center [629, 149] width 1000 height 42
click at [297, 159] on select "none green yellow orange red purple light-blue light-green light-yellow" at bounding box center [629, 152] width 985 height 20
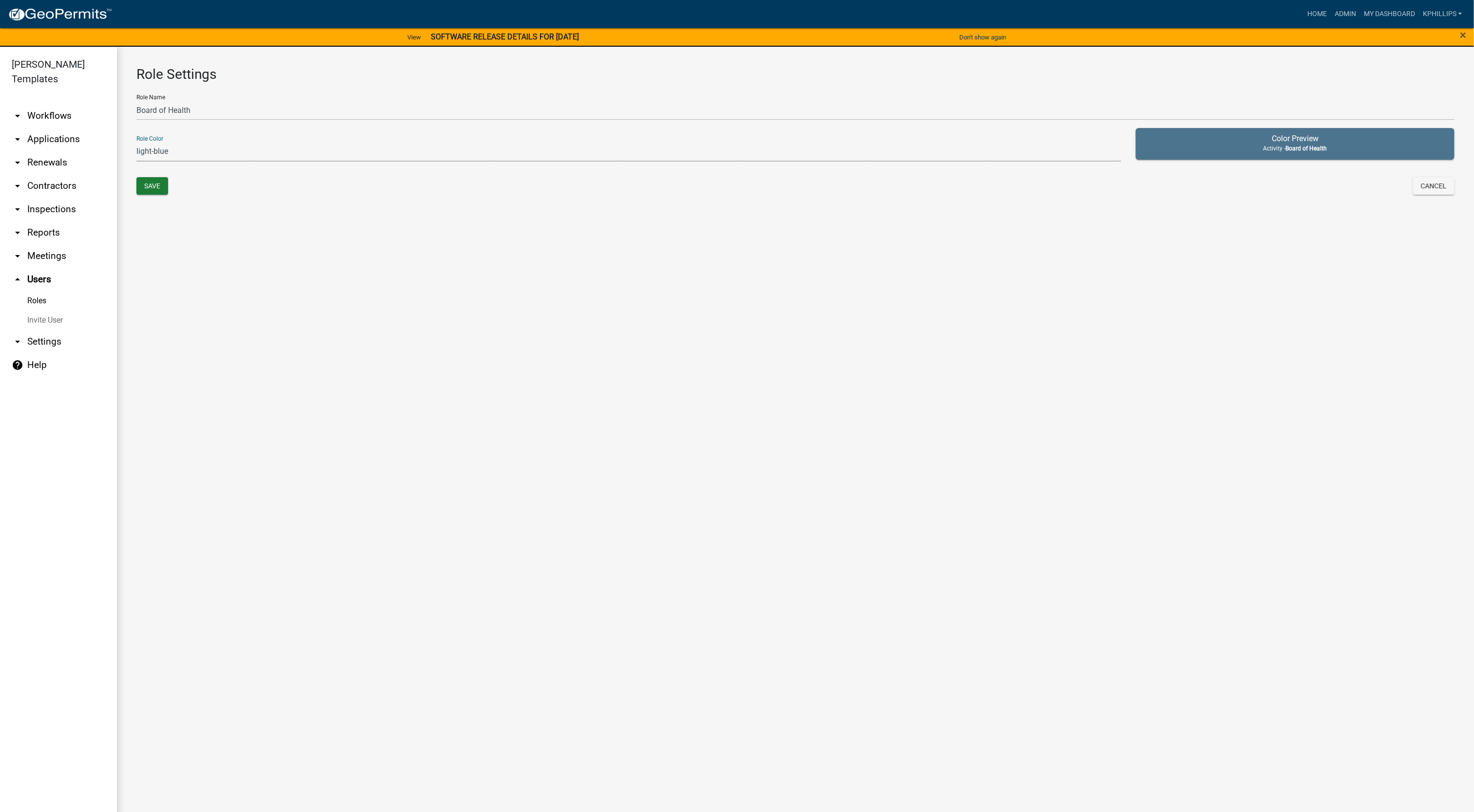
select select "5: purple"
click at [136, 142] on select "none green yellow orange red purple light-blue light-green light-yellow" at bounding box center [629, 152] width 985 height 20
click at [410, 248] on main "Role Settings Role Name Board of Health Role Color none green yellow orange red…" at bounding box center [795, 435] width 1357 height 777
click at [150, 190] on button "Save" at bounding box center [152, 186] width 32 height 17
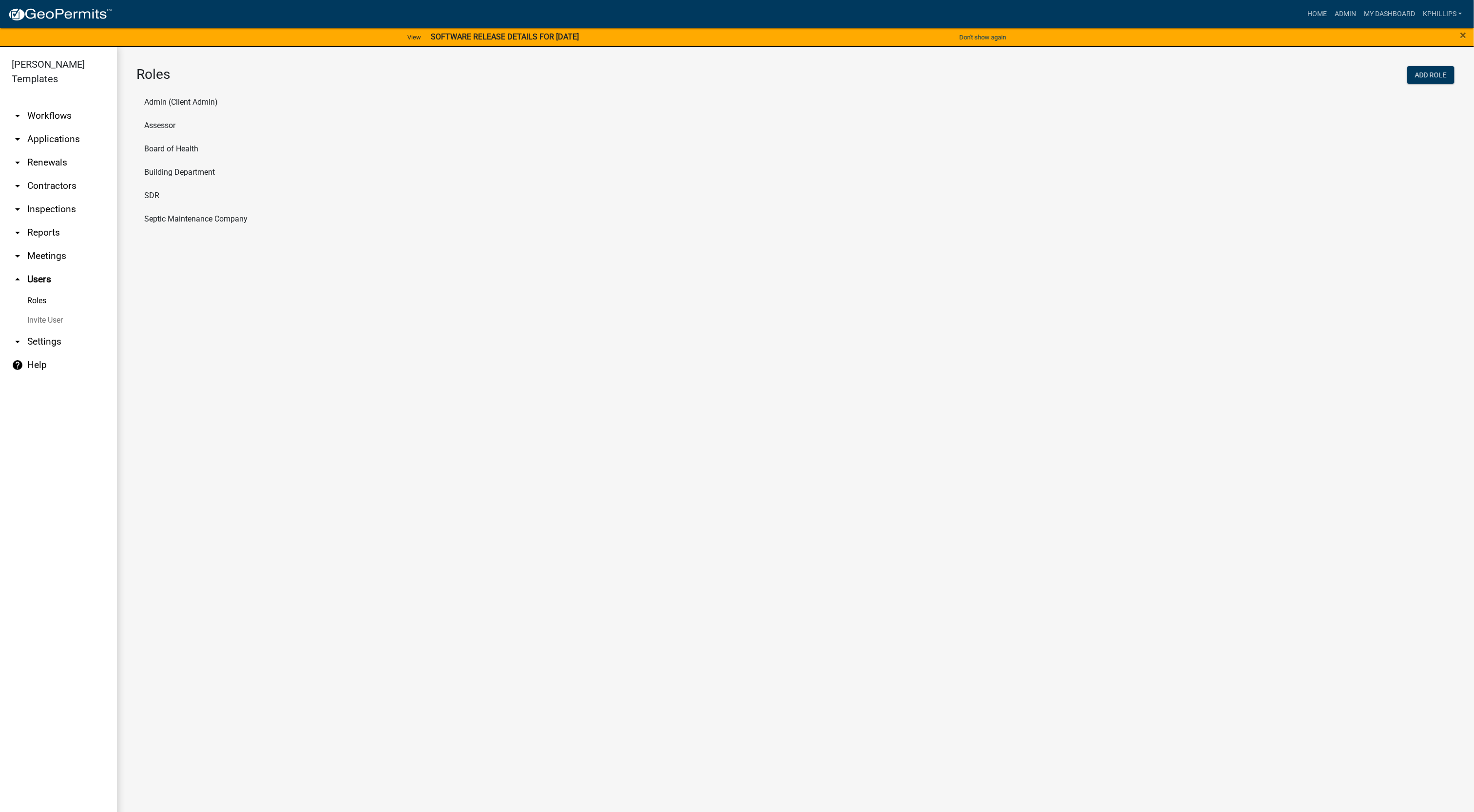
click at [222, 150] on li "Board of Health" at bounding box center [795, 148] width 1318 height 23
select select "5: purple"
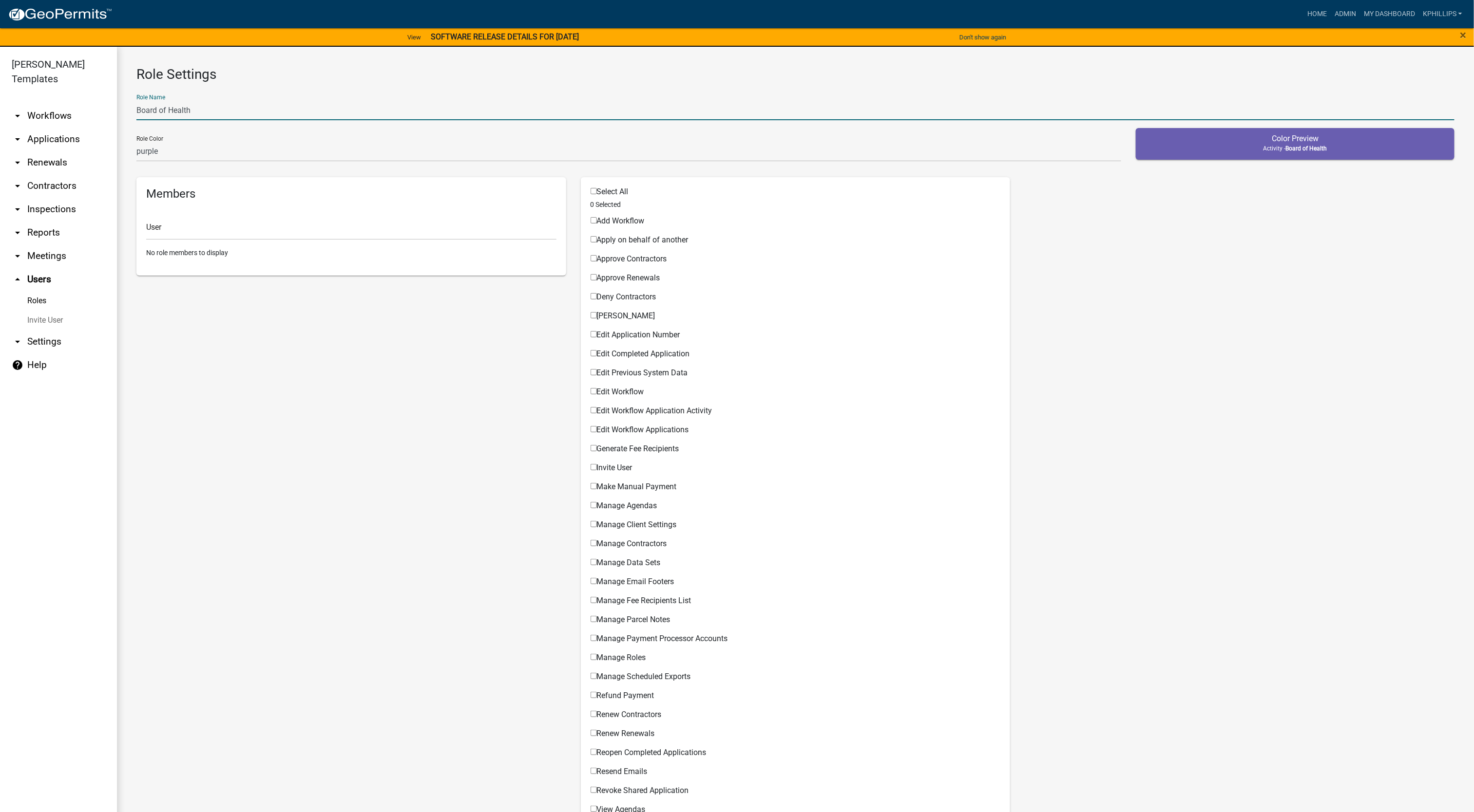
click at [297, 115] on input "Board of Health" at bounding box center [795, 110] width 1318 height 20
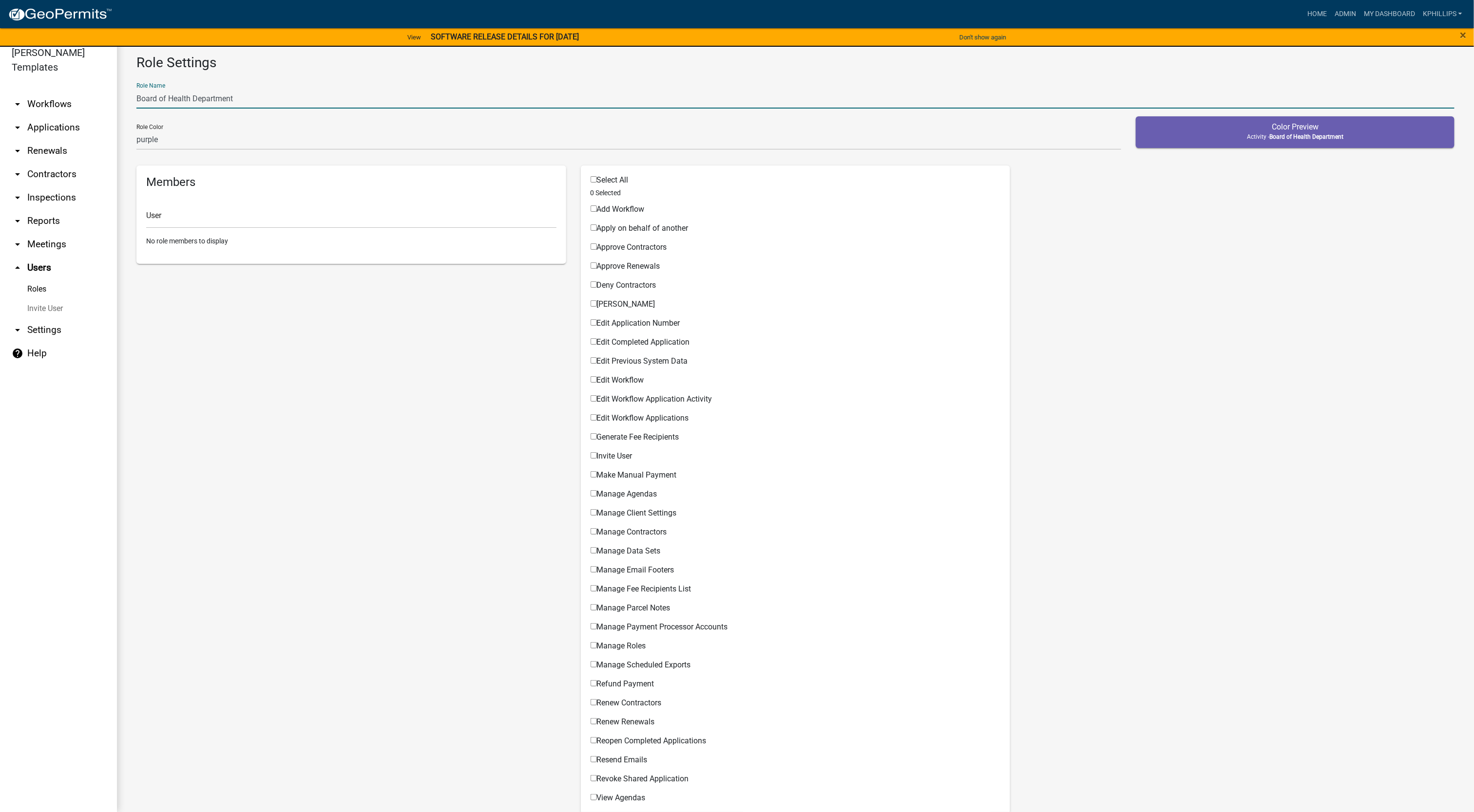
type input "Board of Health Department"
click at [590, 181] on input "Select All" at bounding box center [593, 179] width 6 height 6
checkbox input "true"
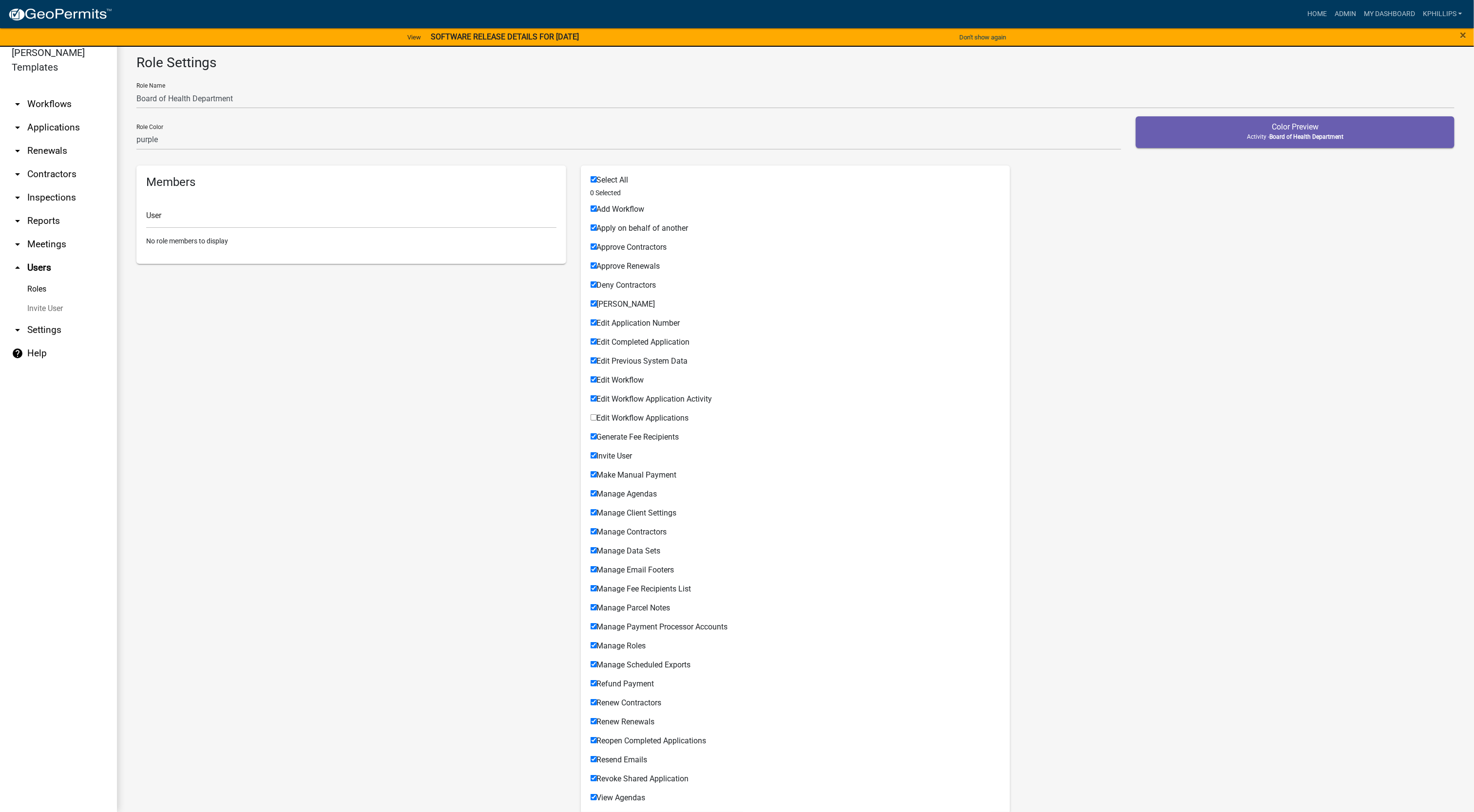
checkbox input "true"
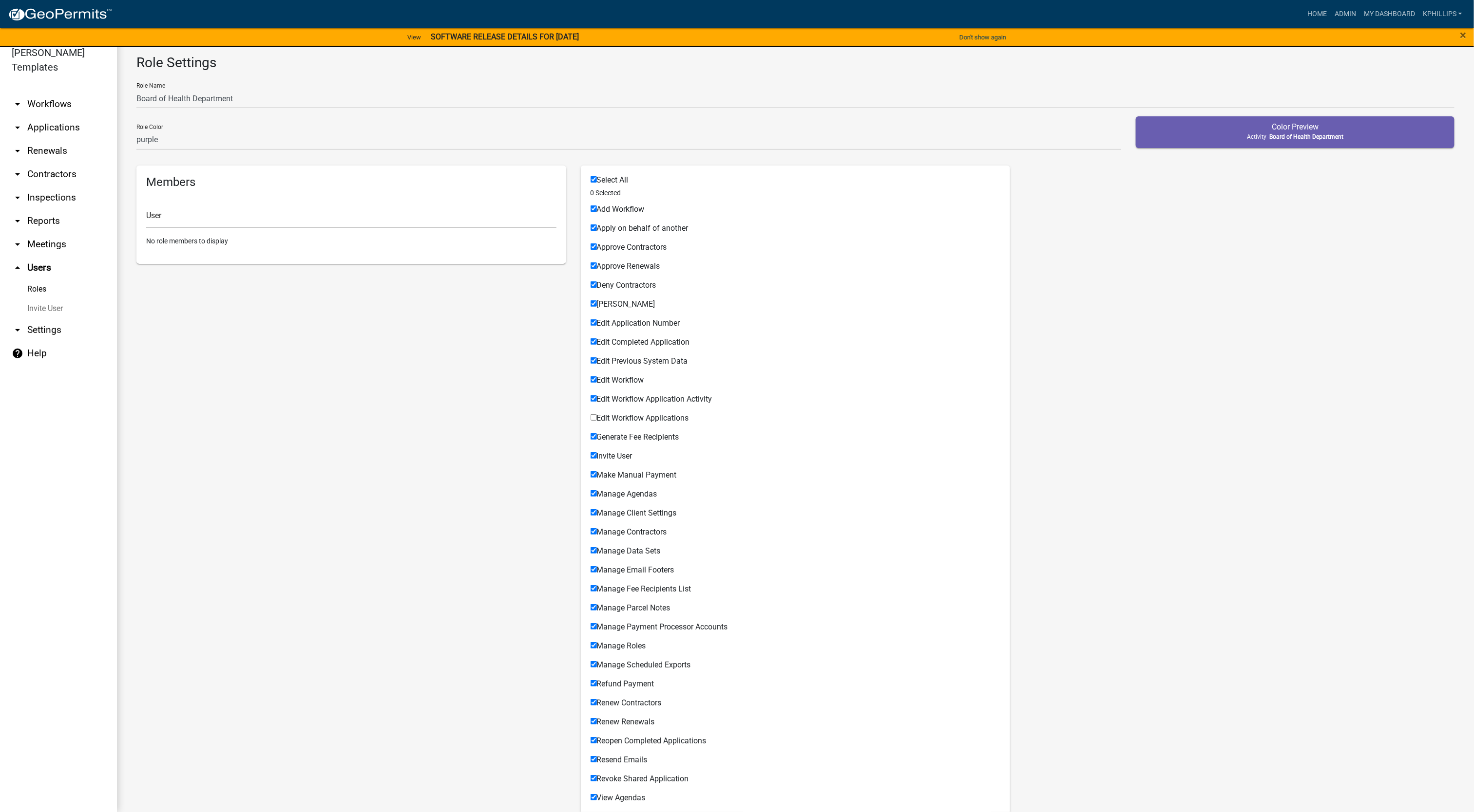
checkbox input "true"
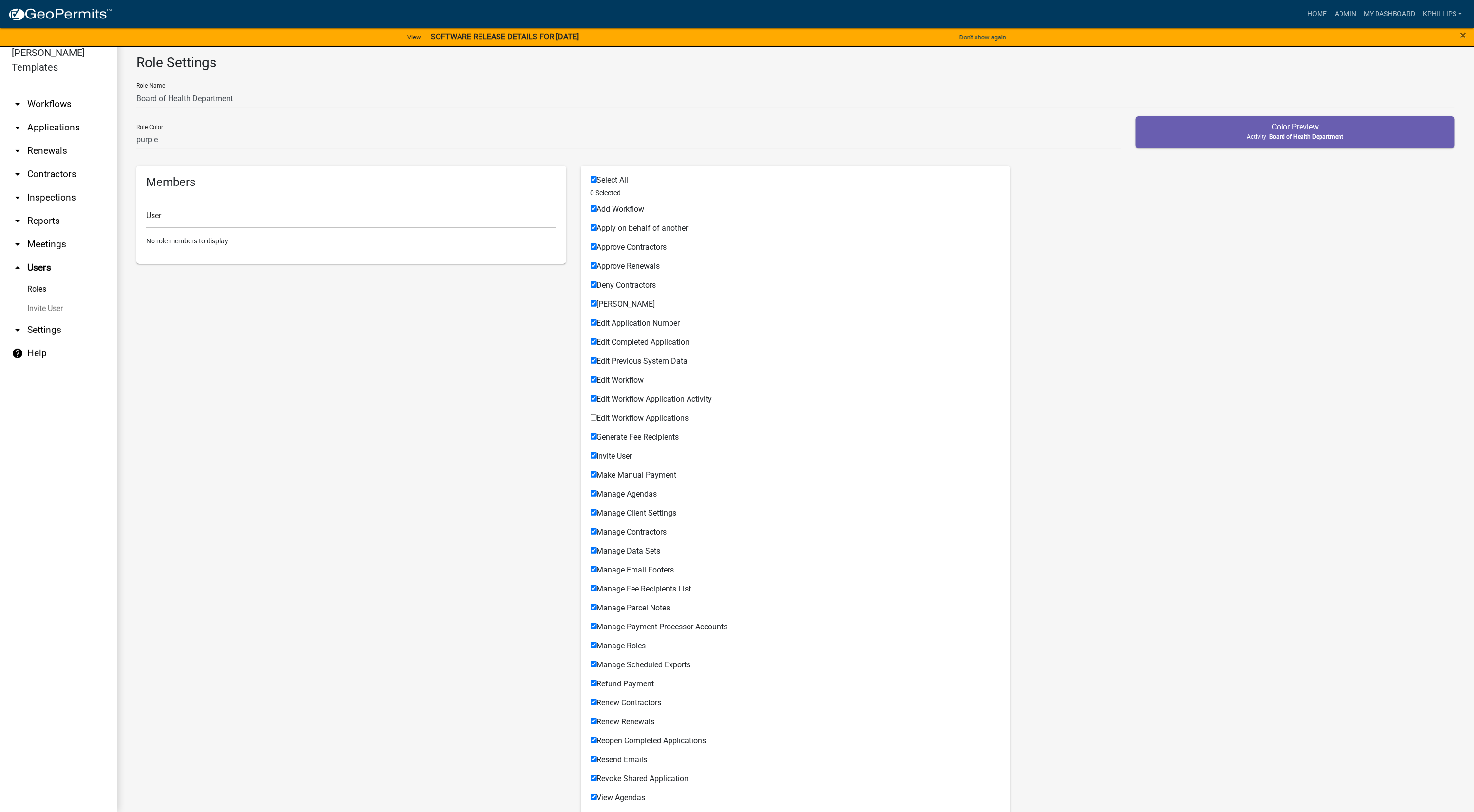
checkbox input "true"
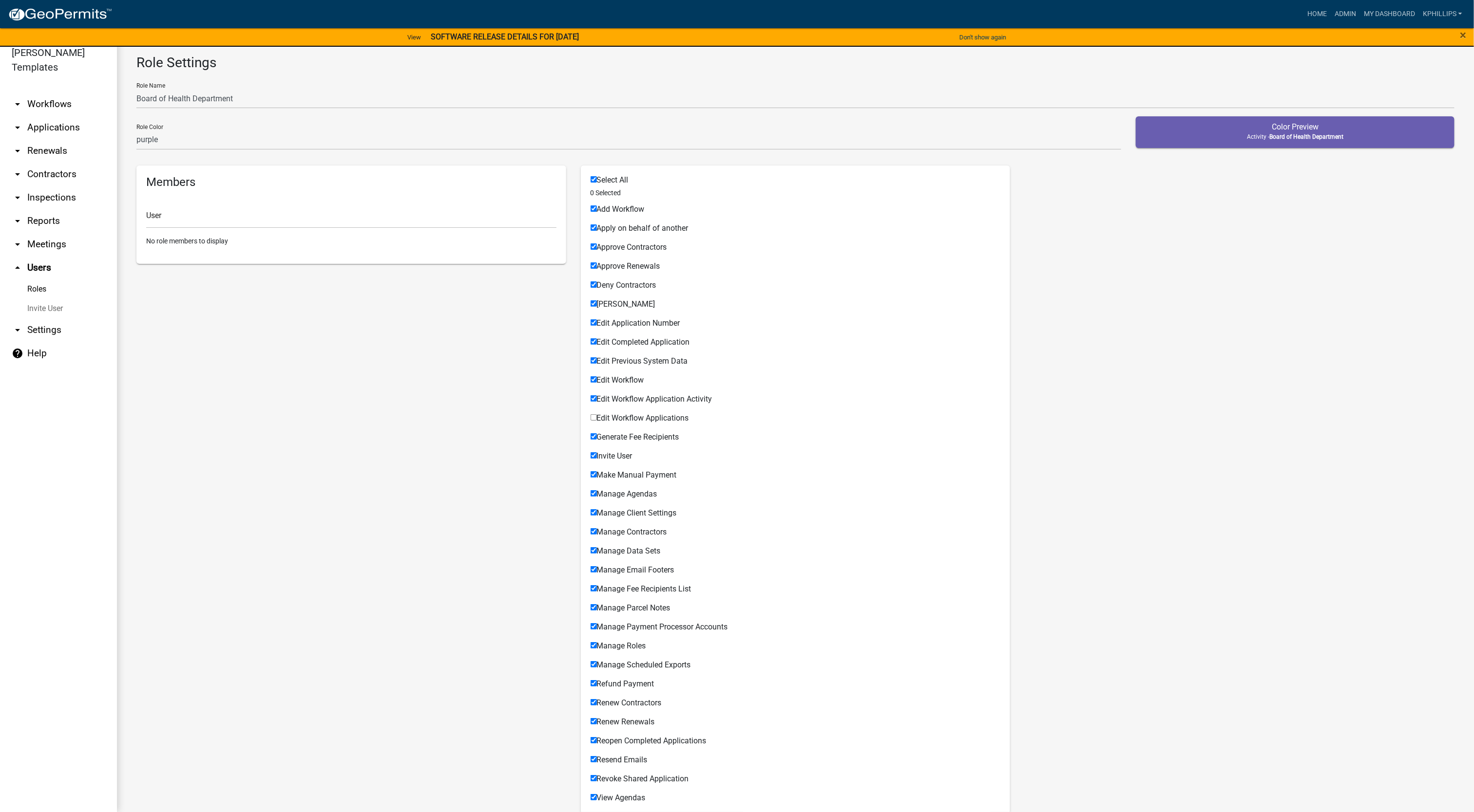
checkbox input "true"
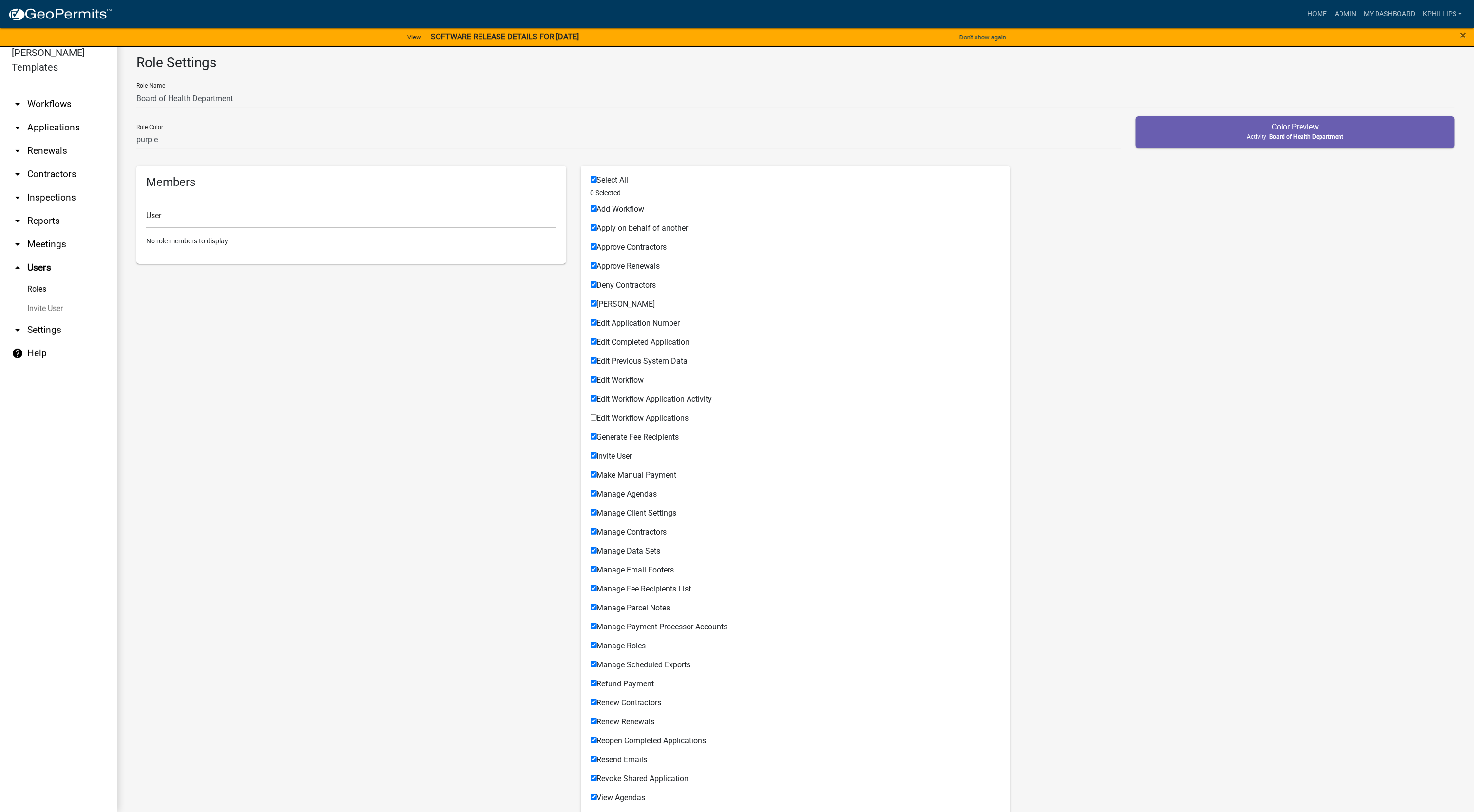
checkbox input "true"
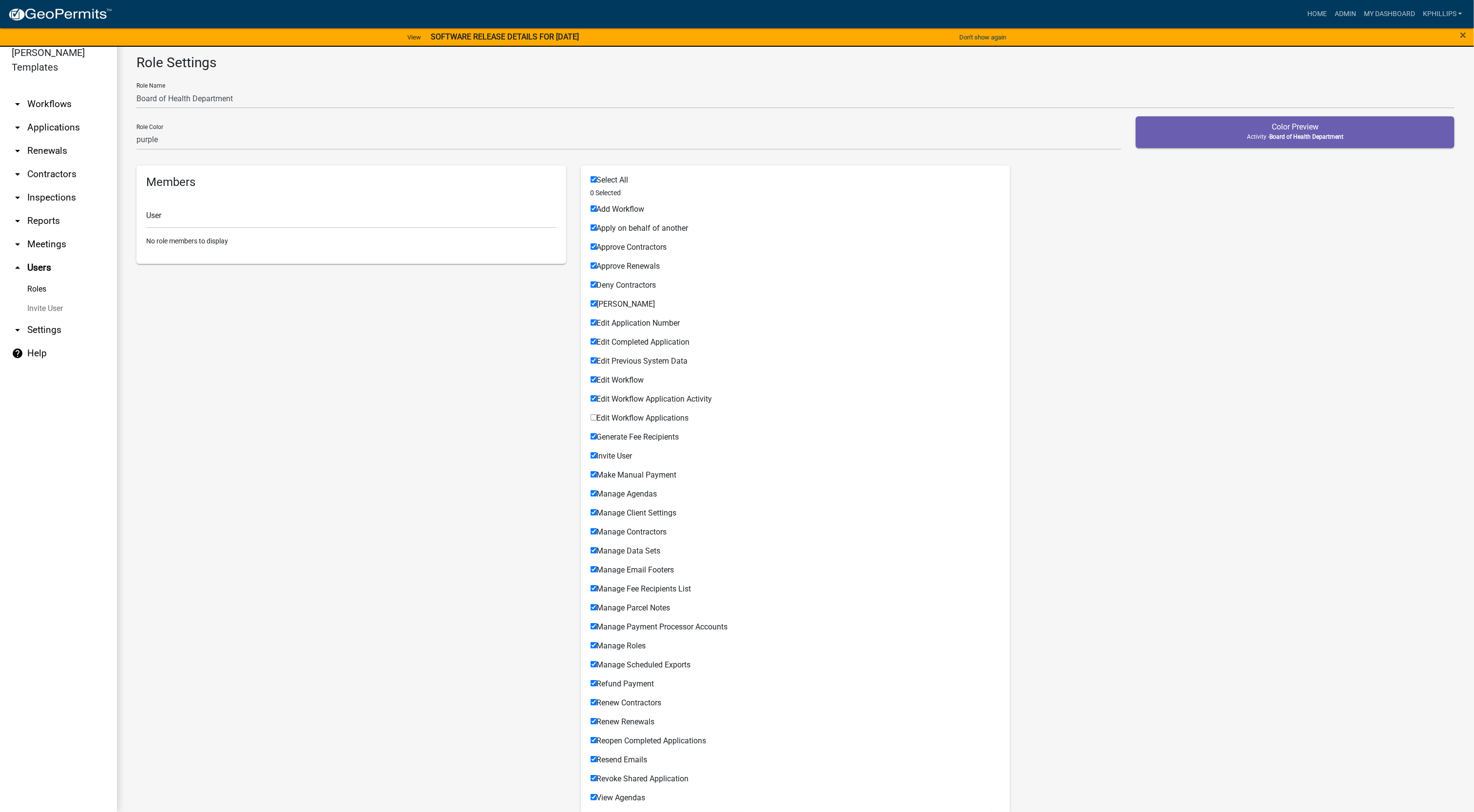
checkbox input "true"
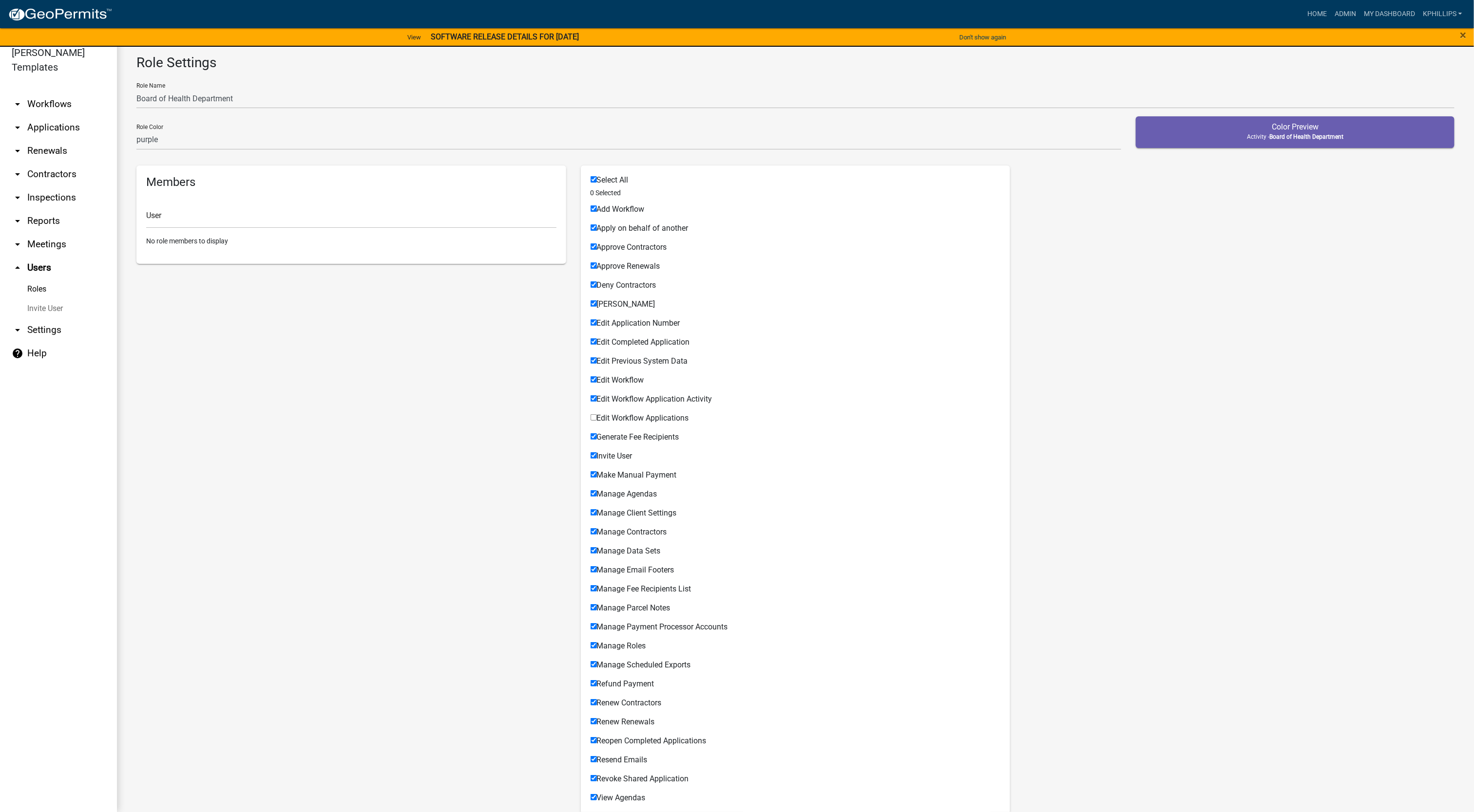
checkbox input "true"
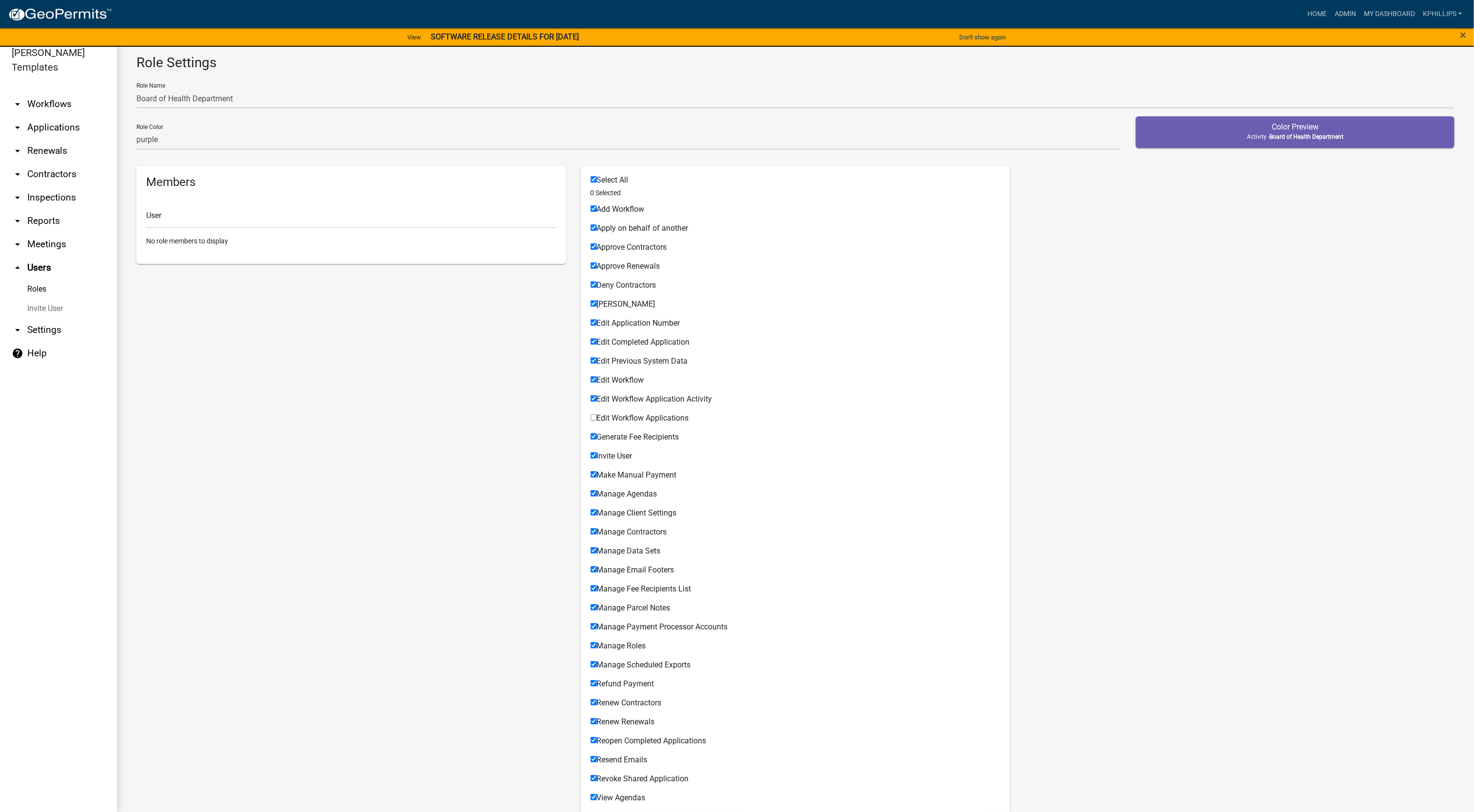
checkbox input "true"
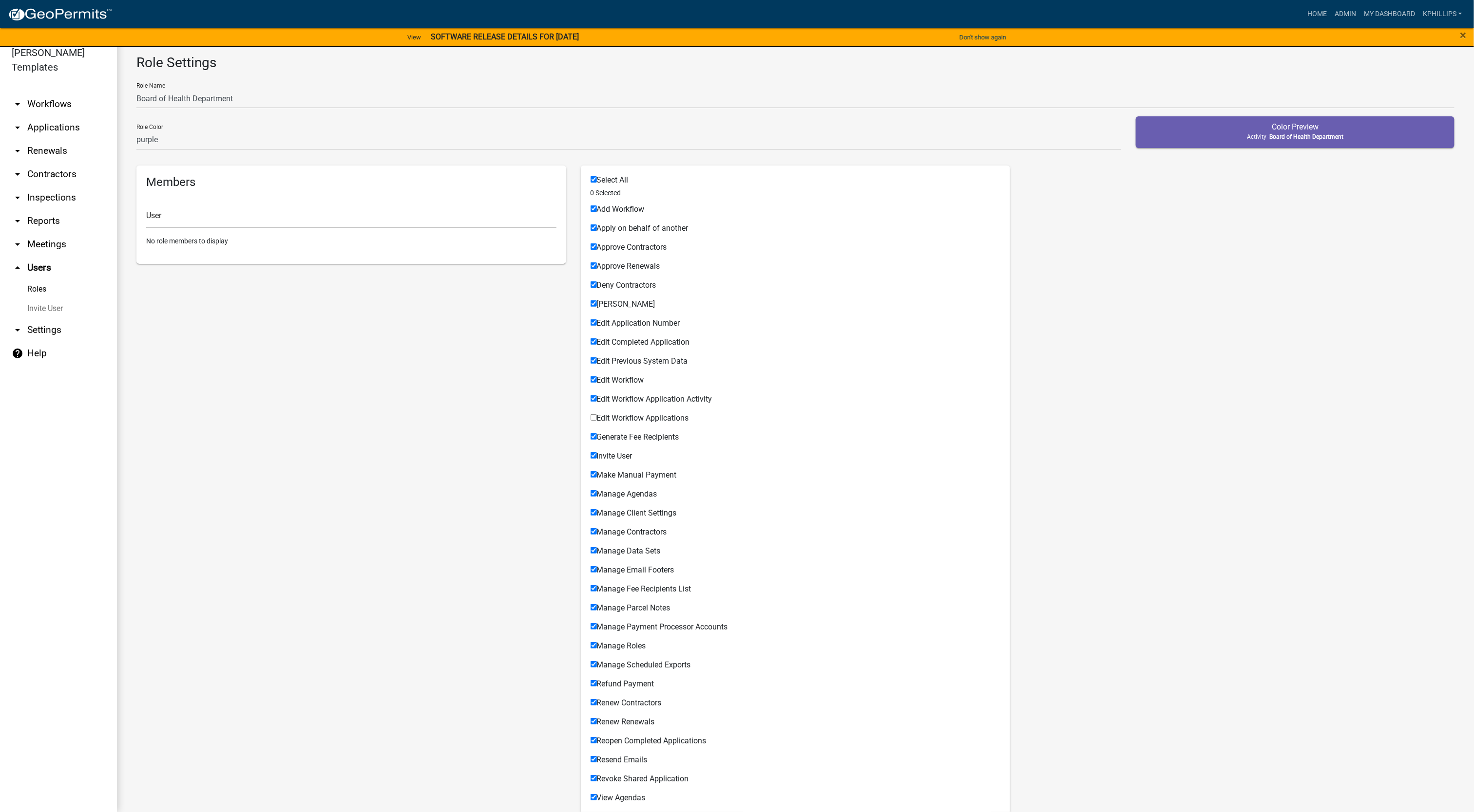
checkbox input "true"
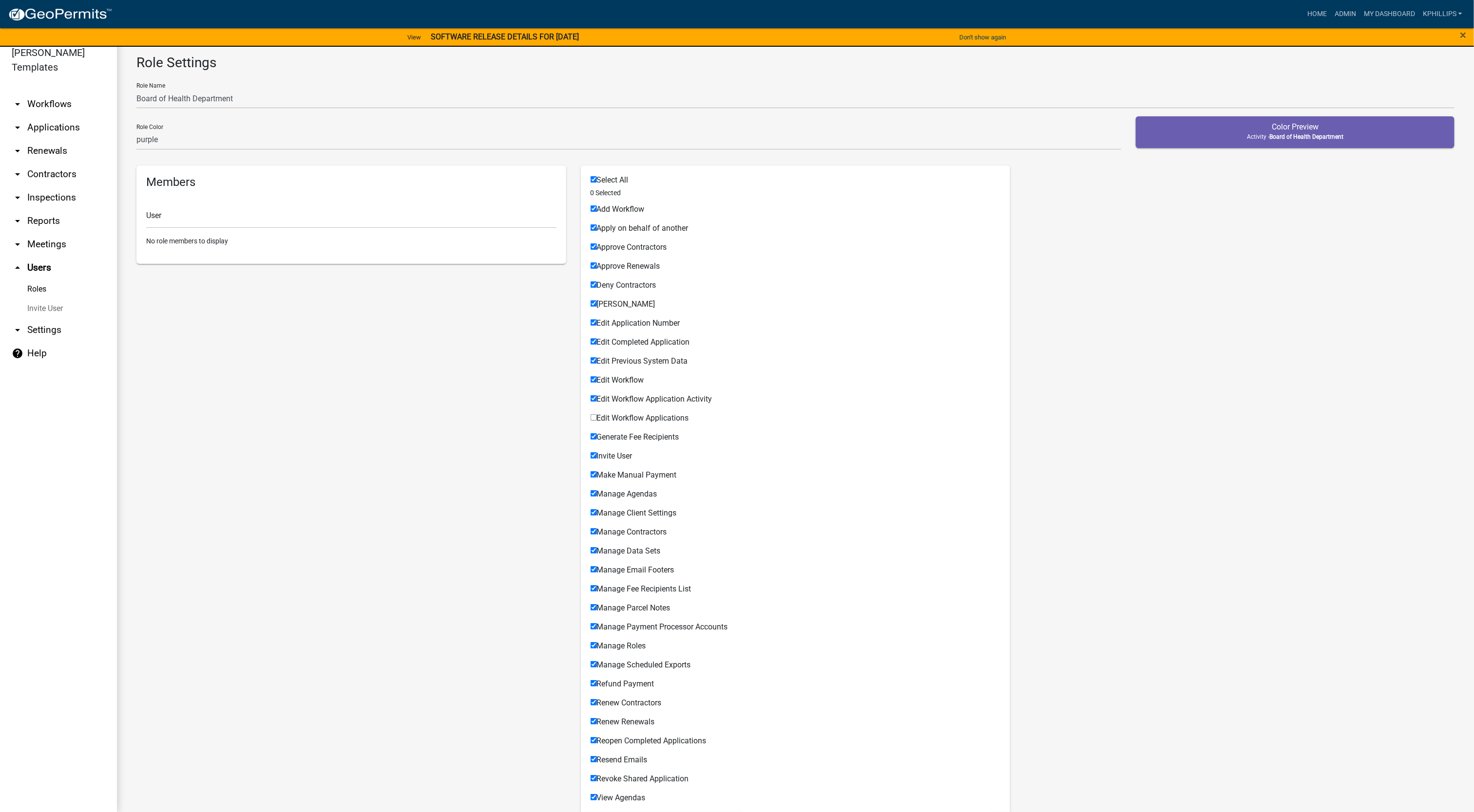
checkbox input "true"
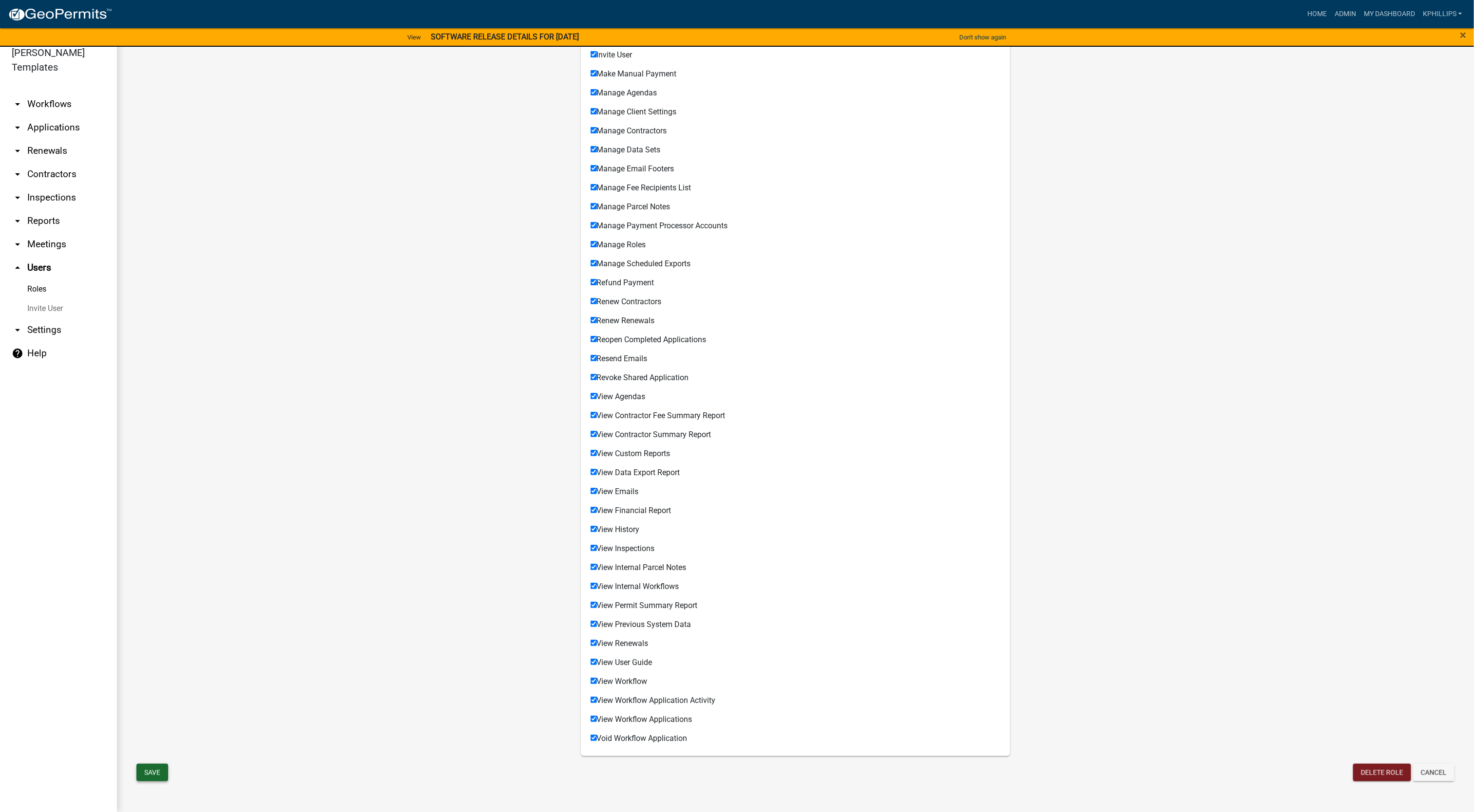
click at [160, 775] on button "Save" at bounding box center [152, 773] width 32 height 17
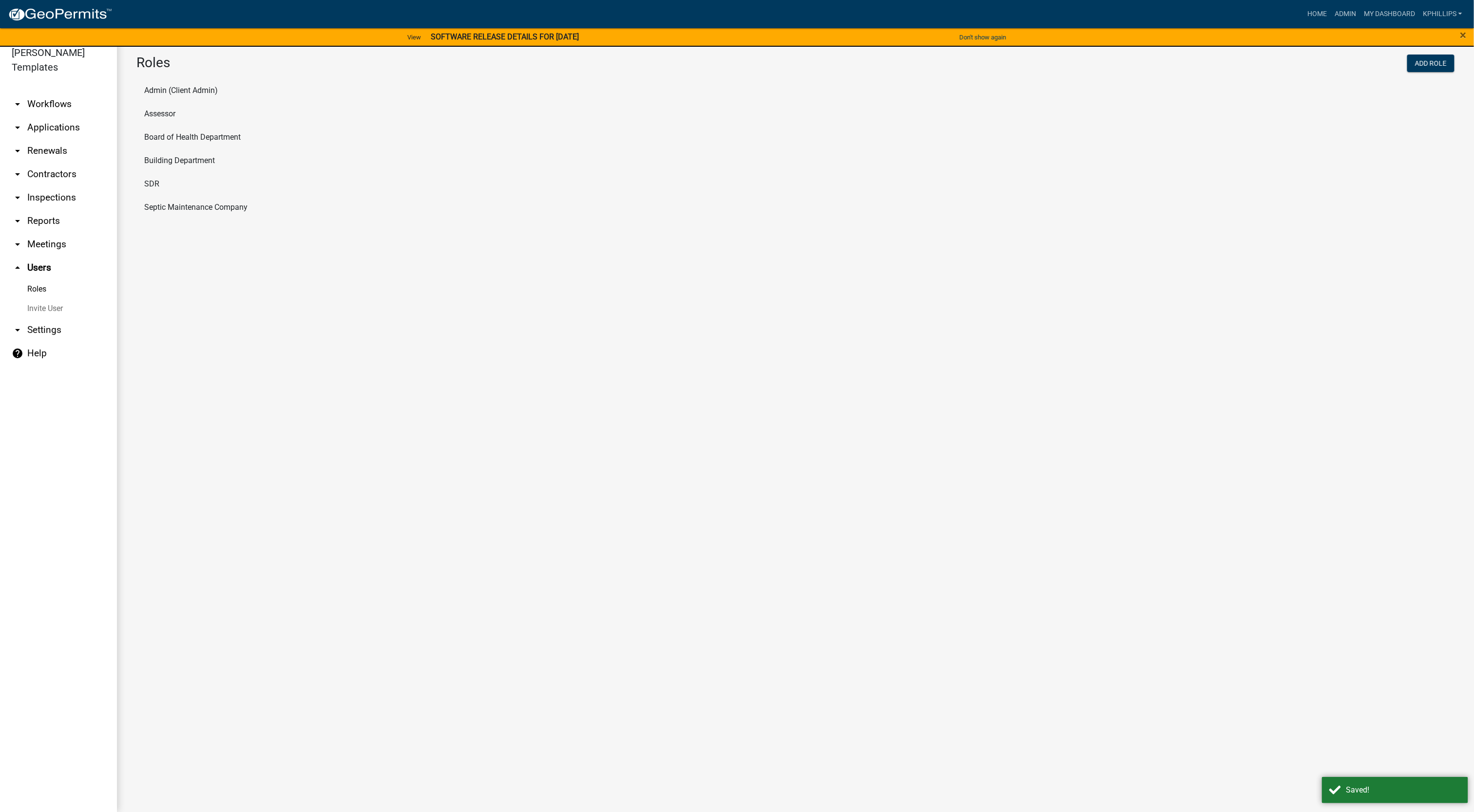
click at [212, 112] on li "Assessor" at bounding box center [795, 114] width 1318 height 23
select select "2: yellow"
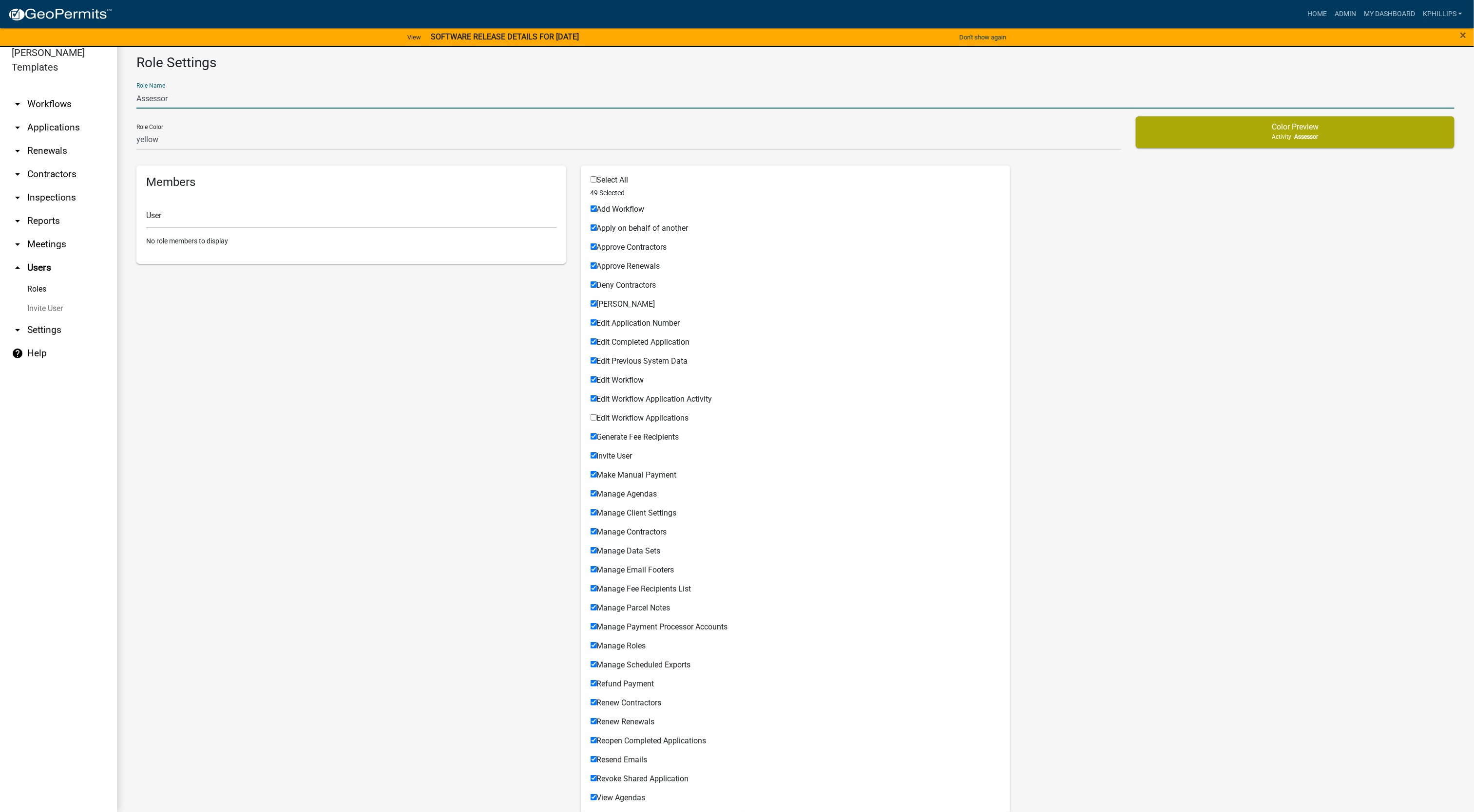
click at [233, 94] on input "Assessor" at bounding box center [795, 98] width 1318 height 20
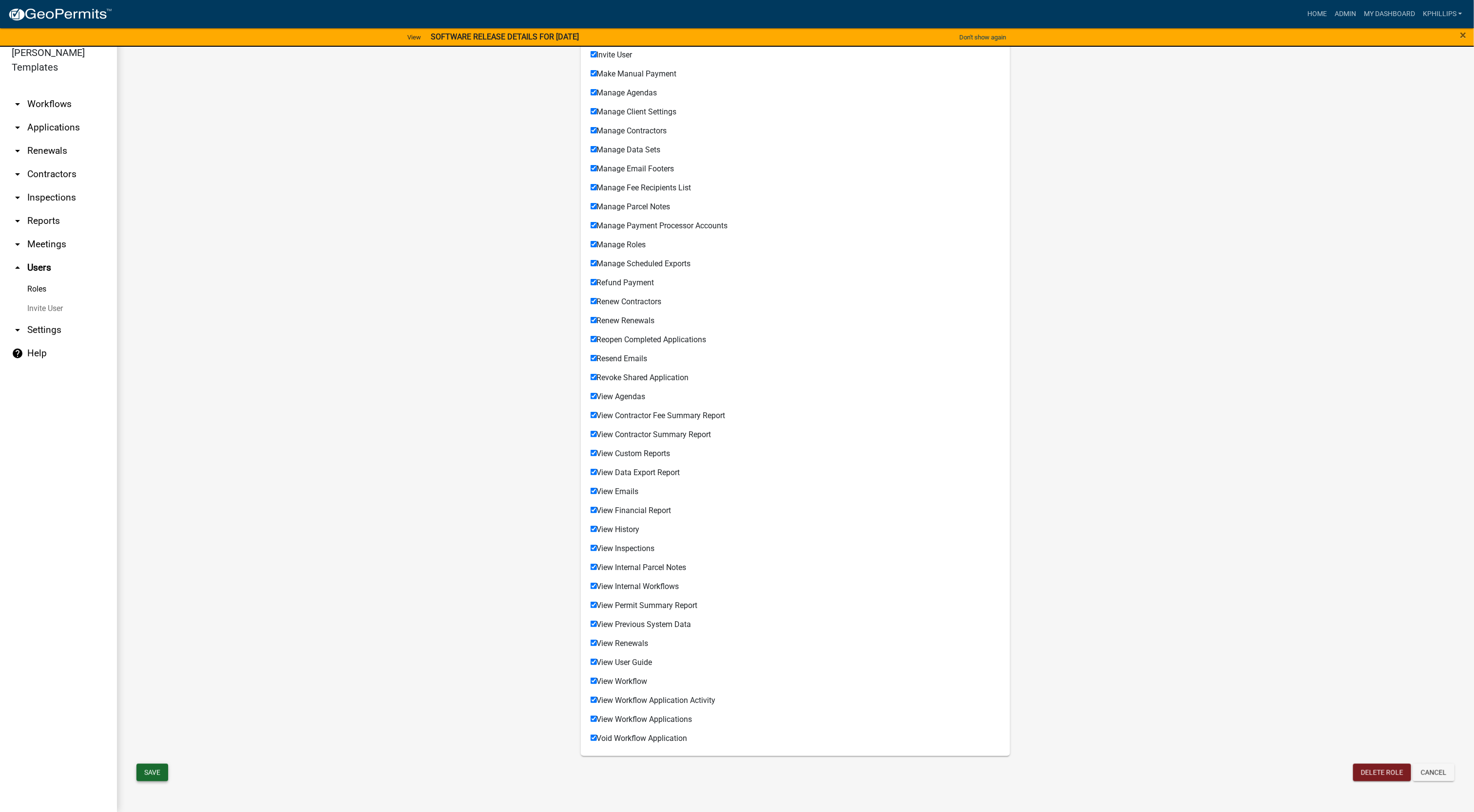
type input "Assessor Department"
click at [158, 774] on button "Save" at bounding box center [152, 773] width 32 height 17
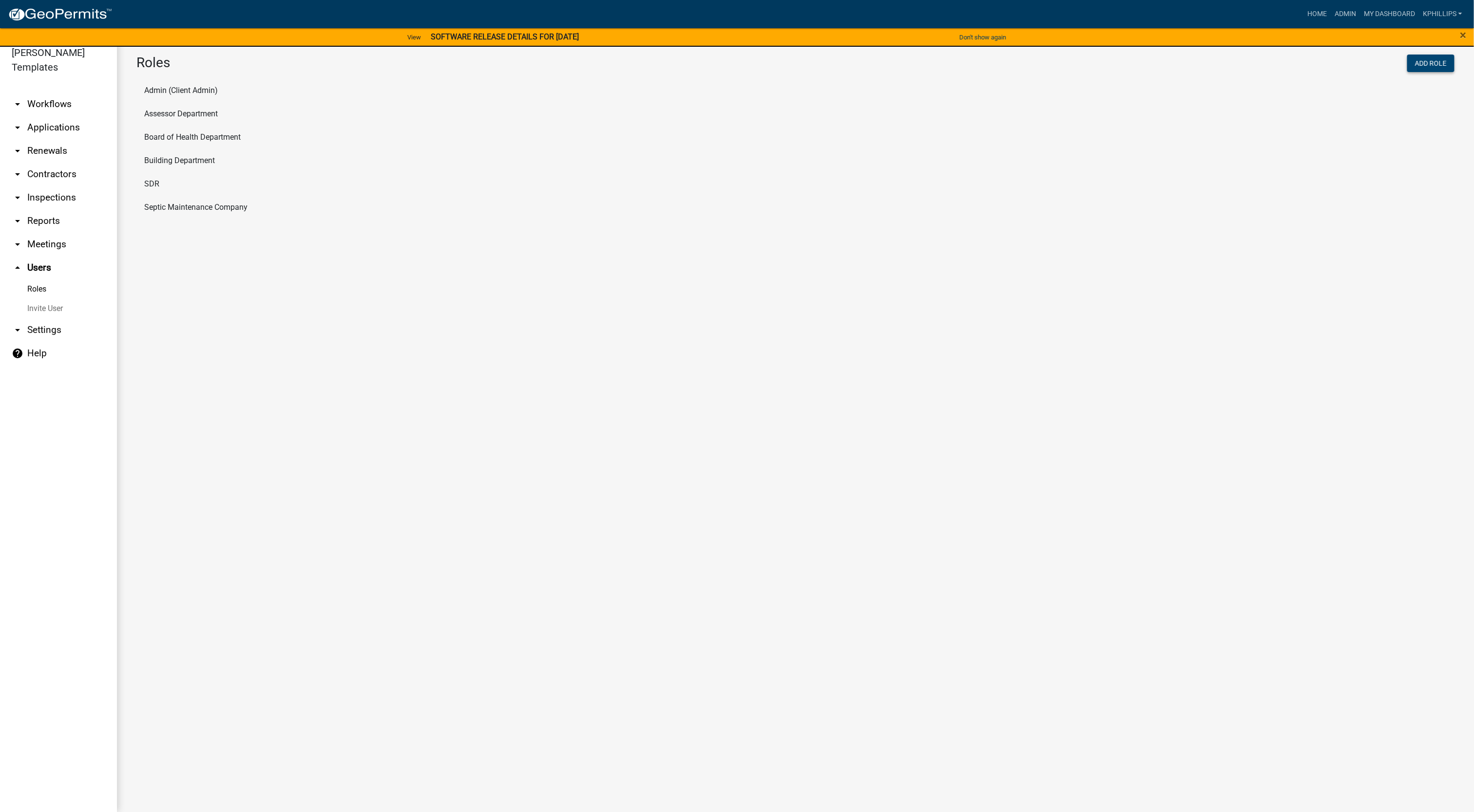
click at [1425, 66] on button "Add Role" at bounding box center [1431, 63] width 48 height 17
select select "6: light-blue"
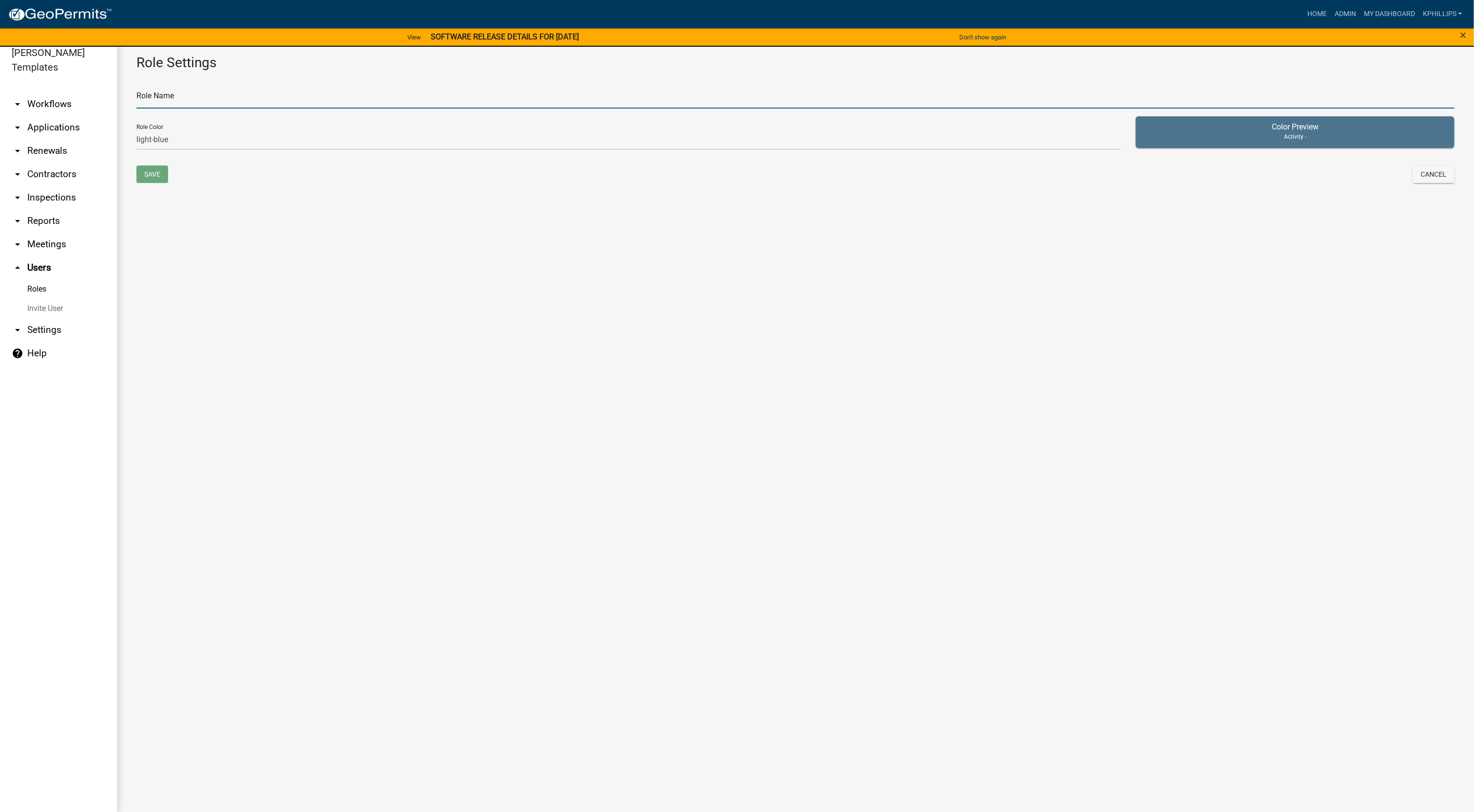
click at [473, 91] on input "text" at bounding box center [795, 98] width 1318 height 20
type input "Fire Department"
click at [469, 136] on select "none green yellow orange red purple light-blue light-green light-yellow" at bounding box center [629, 140] width 985 height 20
select select "4: red"
click at [136, 130] on select "none green yellow orange red purple light-blue light-green light-yellow" at bounding box center [629, 140] width 985 height 20
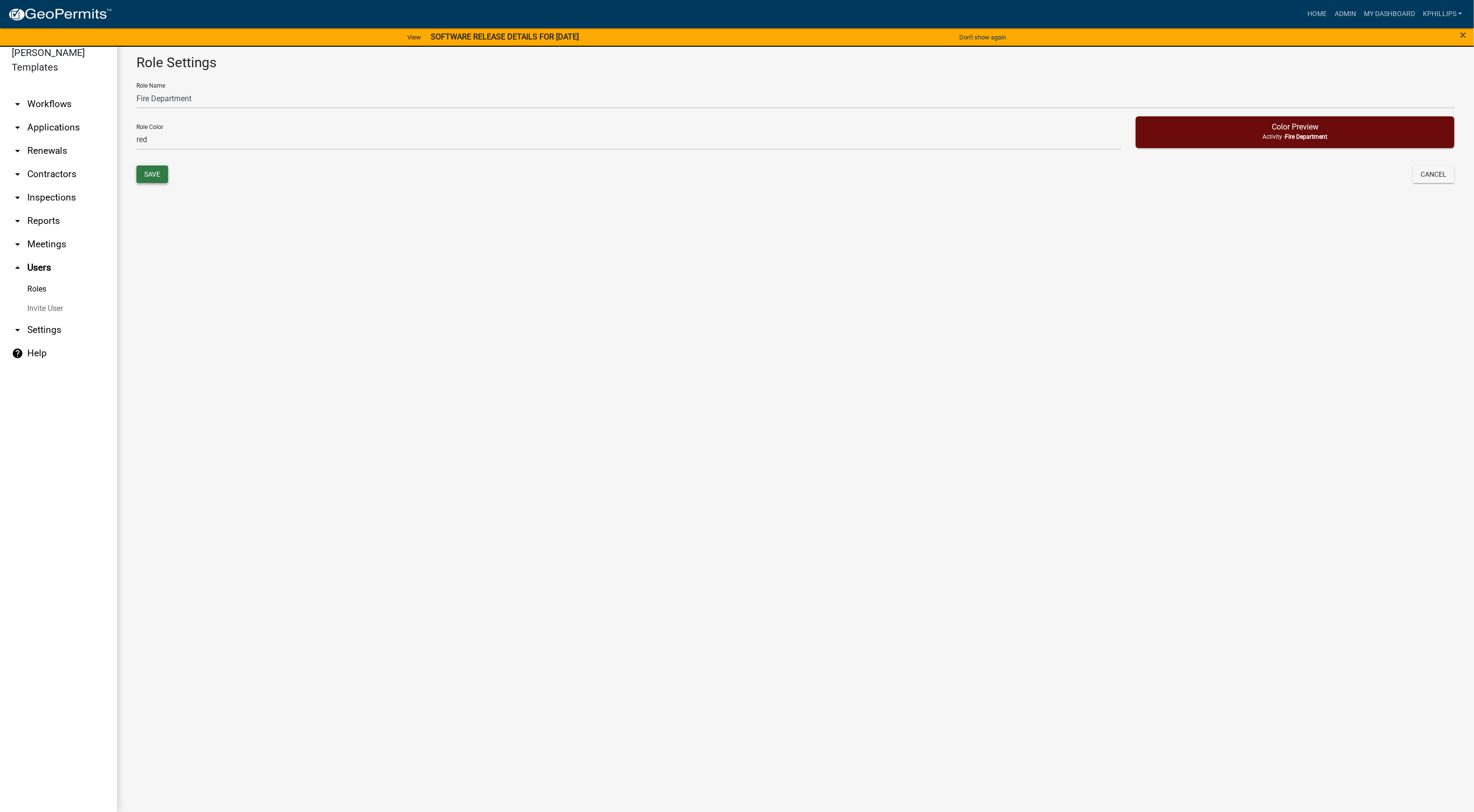
click at [143, 176] on button "Save" at bounding box center [152, 174] width 32 height 17
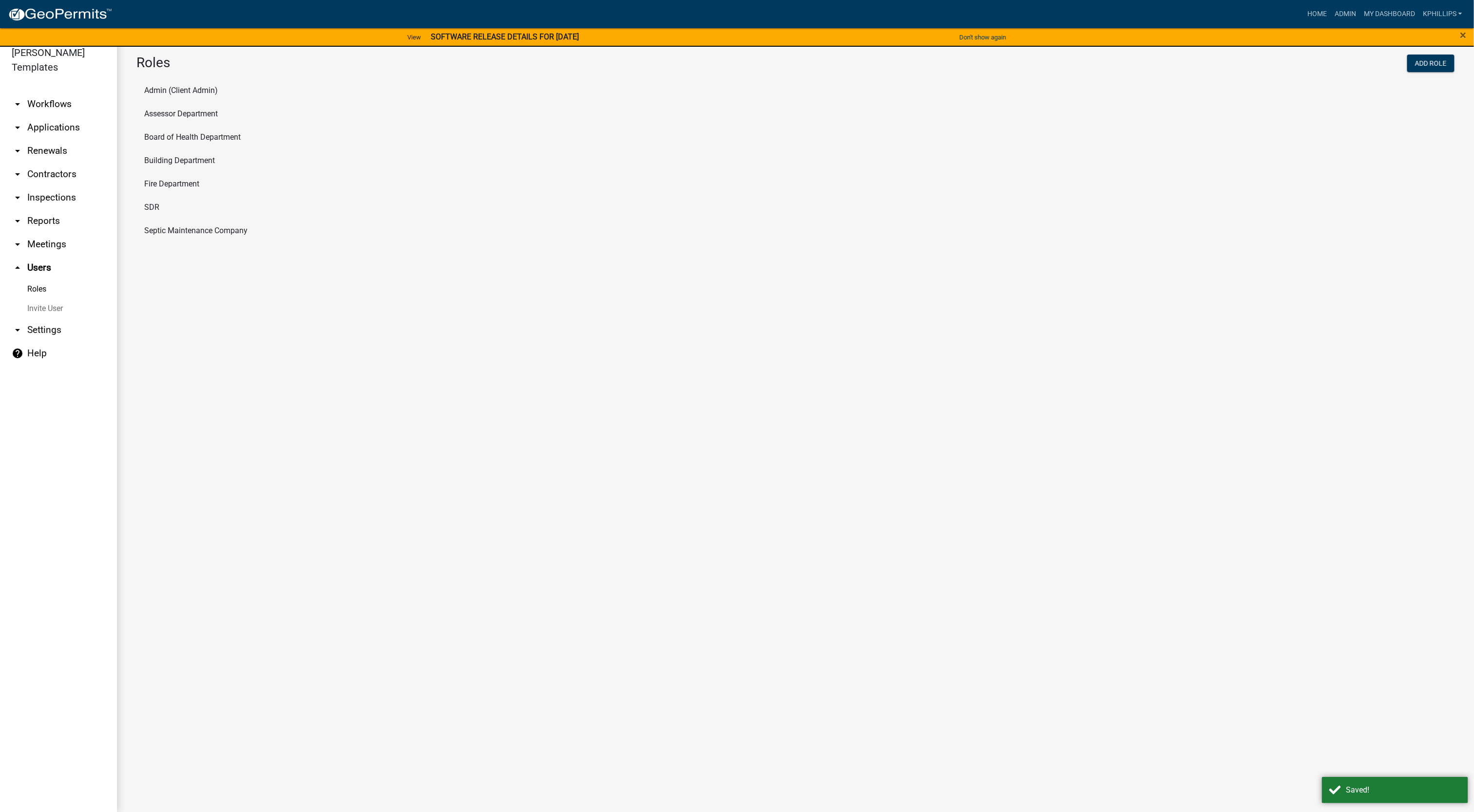
click at [194, 178] on li "Fire Department" at bounding box center [795, 184] width 1318 height 23
select select "4: red"
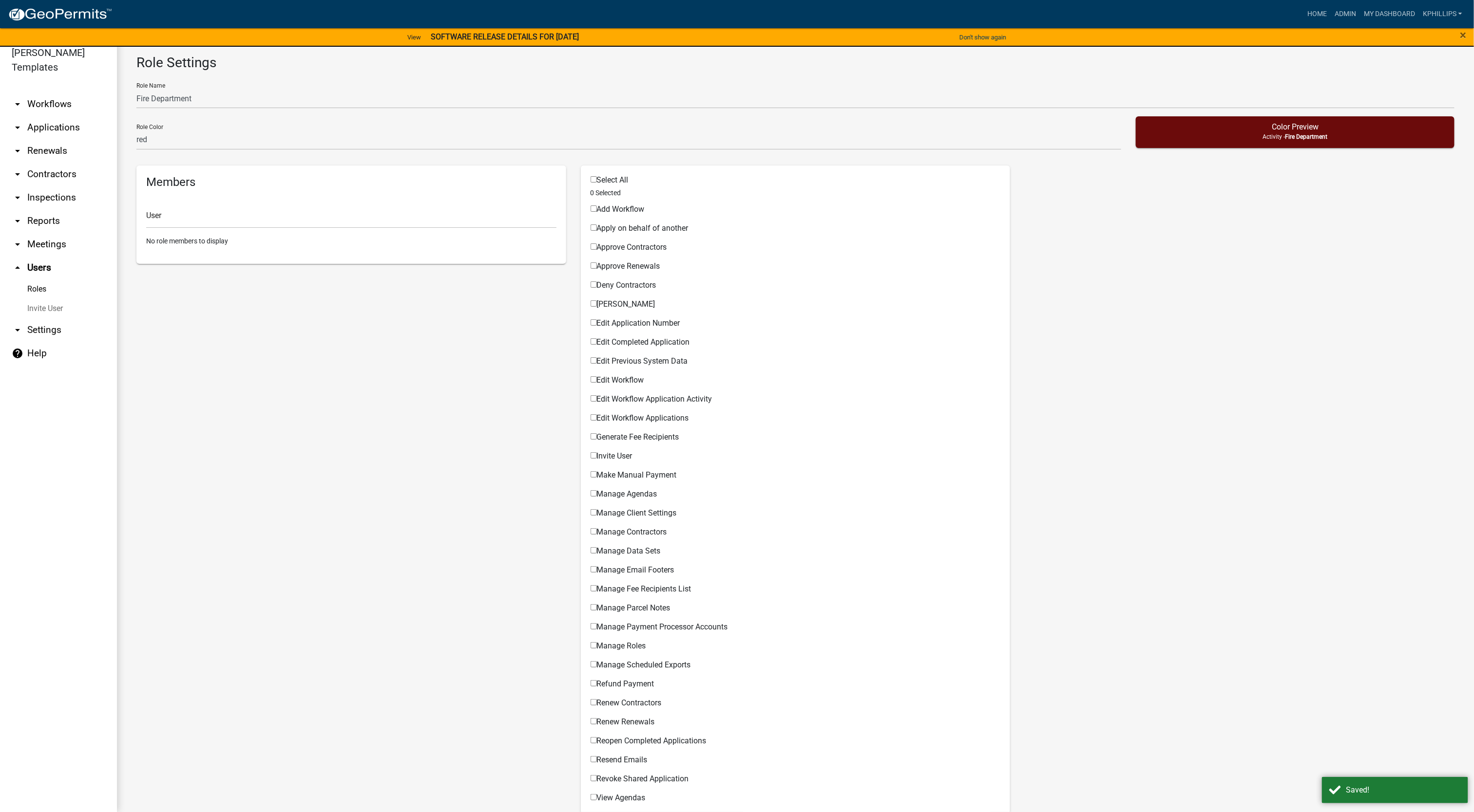
click at [584, 178] on div "Select All 0 Selected Add Workflow Permissible Items Apply on behalf of another…" at bounding box center [796, 661] width 430 height 992
click at [590, 185] on div "Select All" at bounding box center [795, 181] width 410 height 13
click at [590, 180] on input "Select All" at bounding box center [593, 179] width 6 height 6
checkbox input "true"
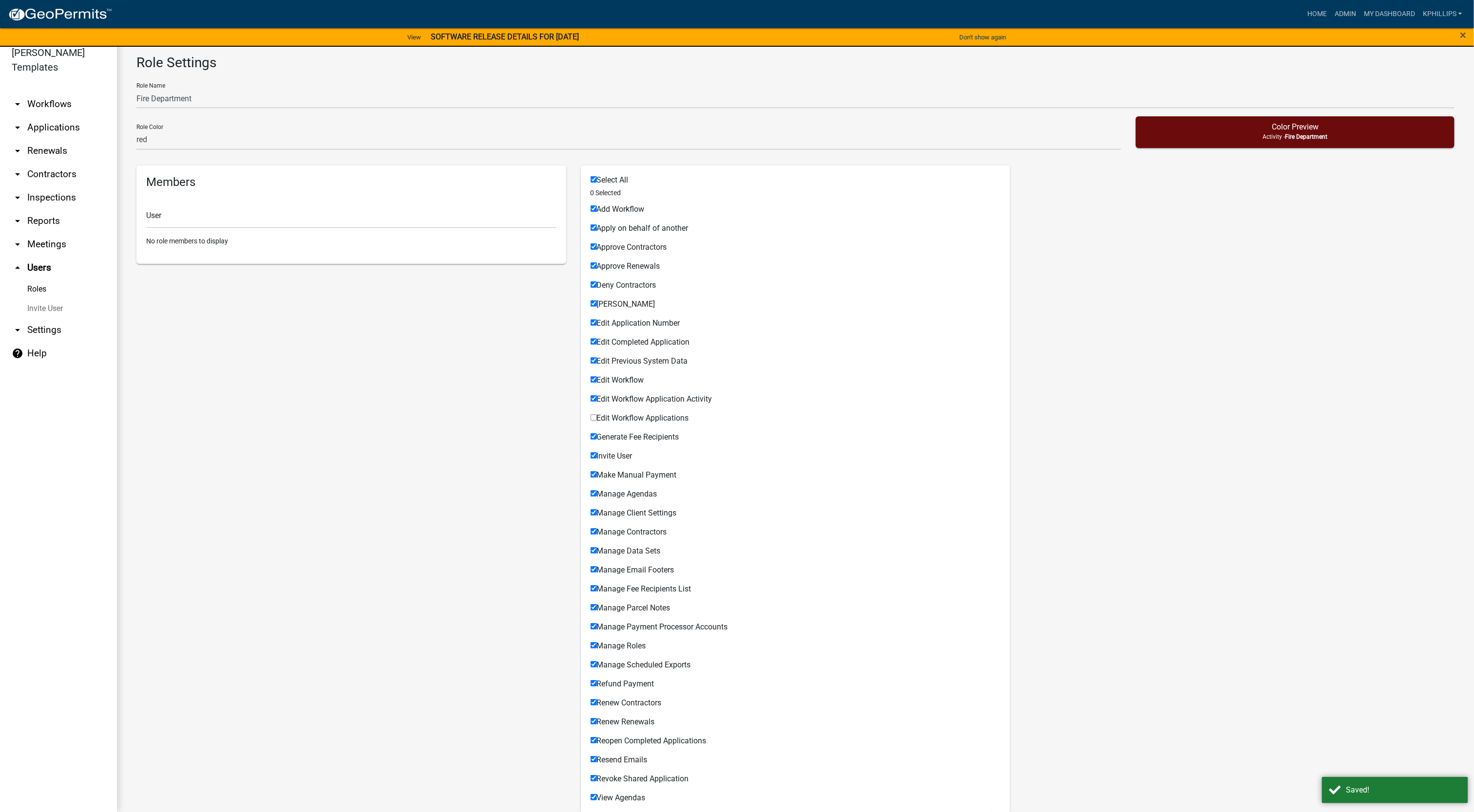
checkbox input "true"
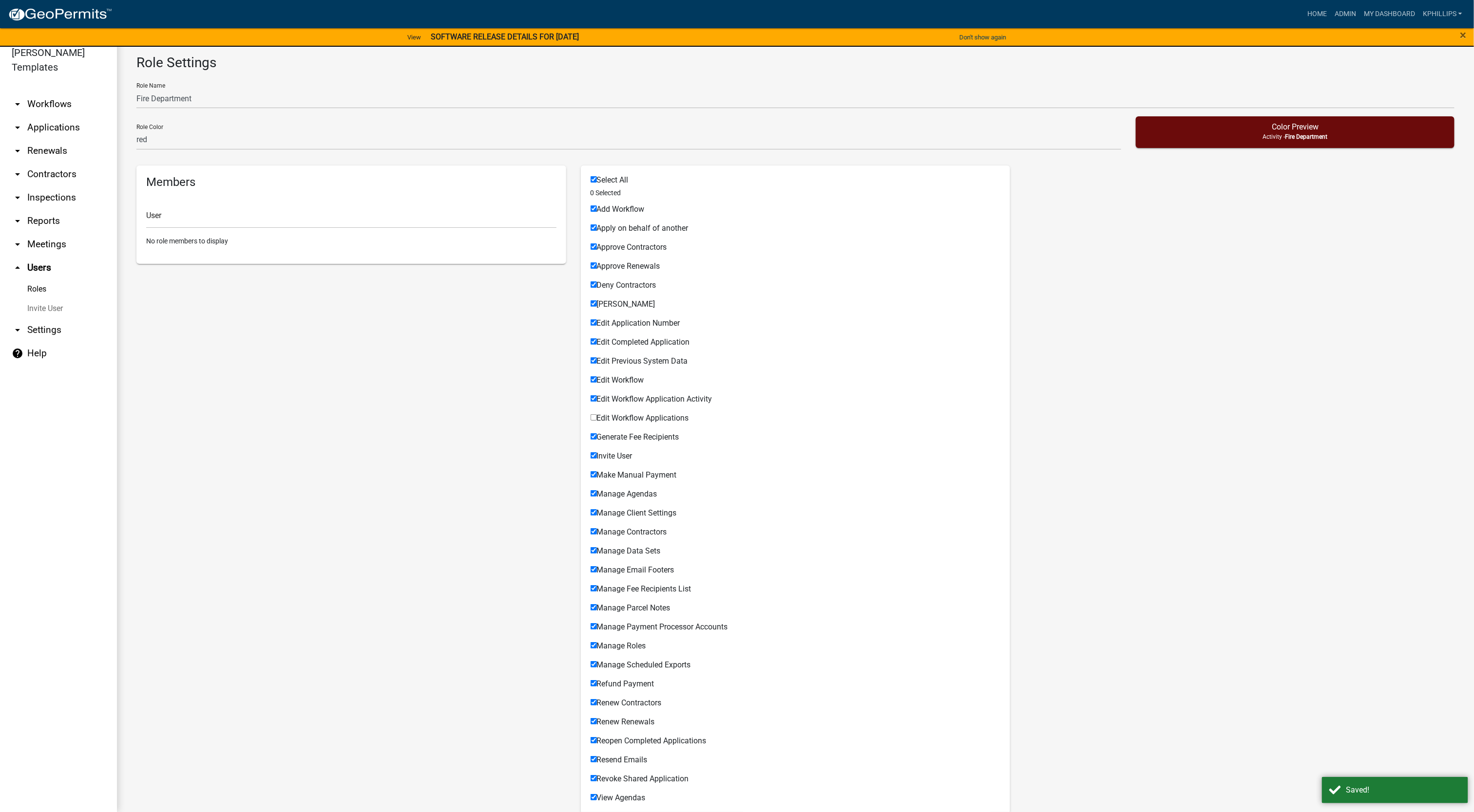
checkbox input "true"
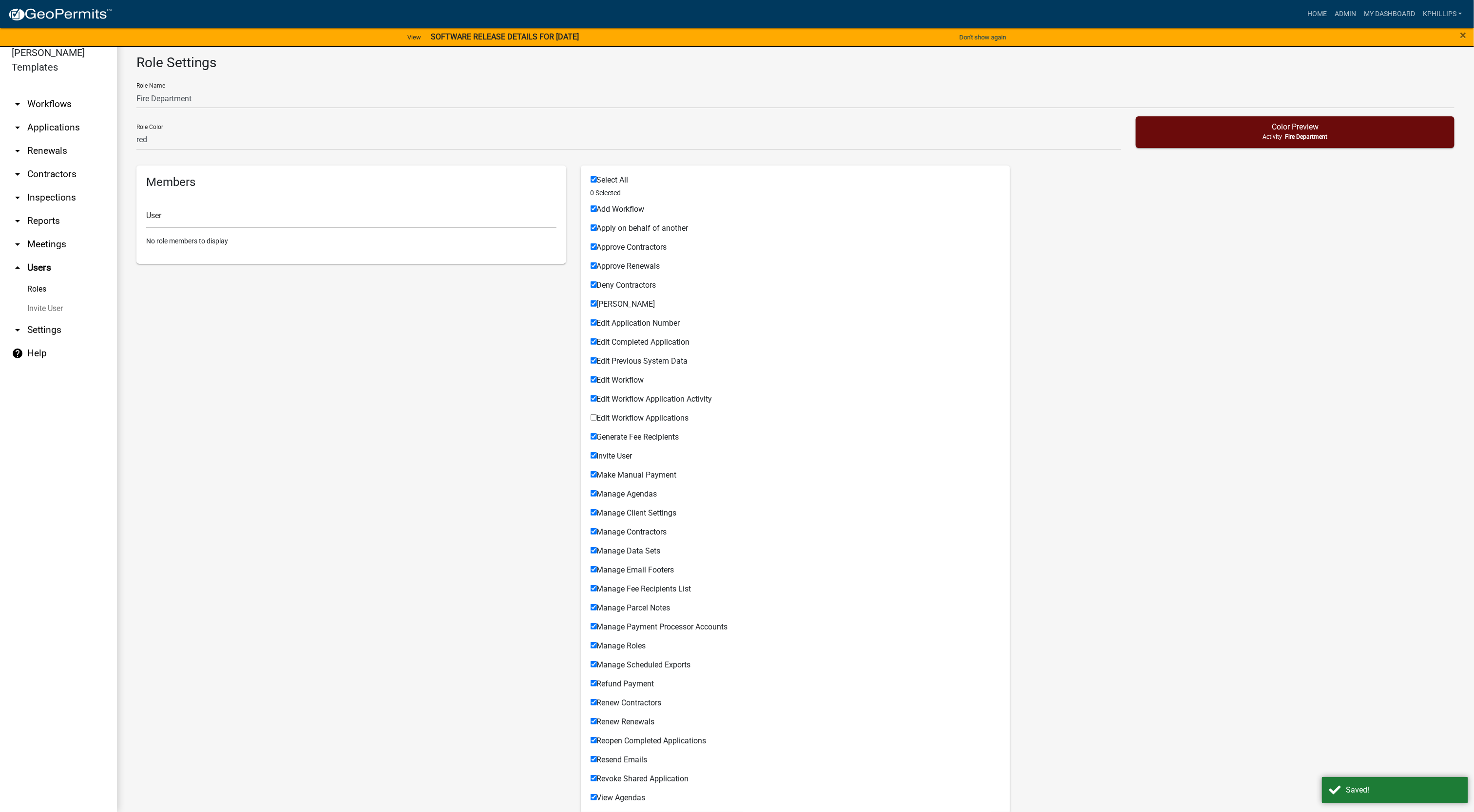
checkbox input "true"
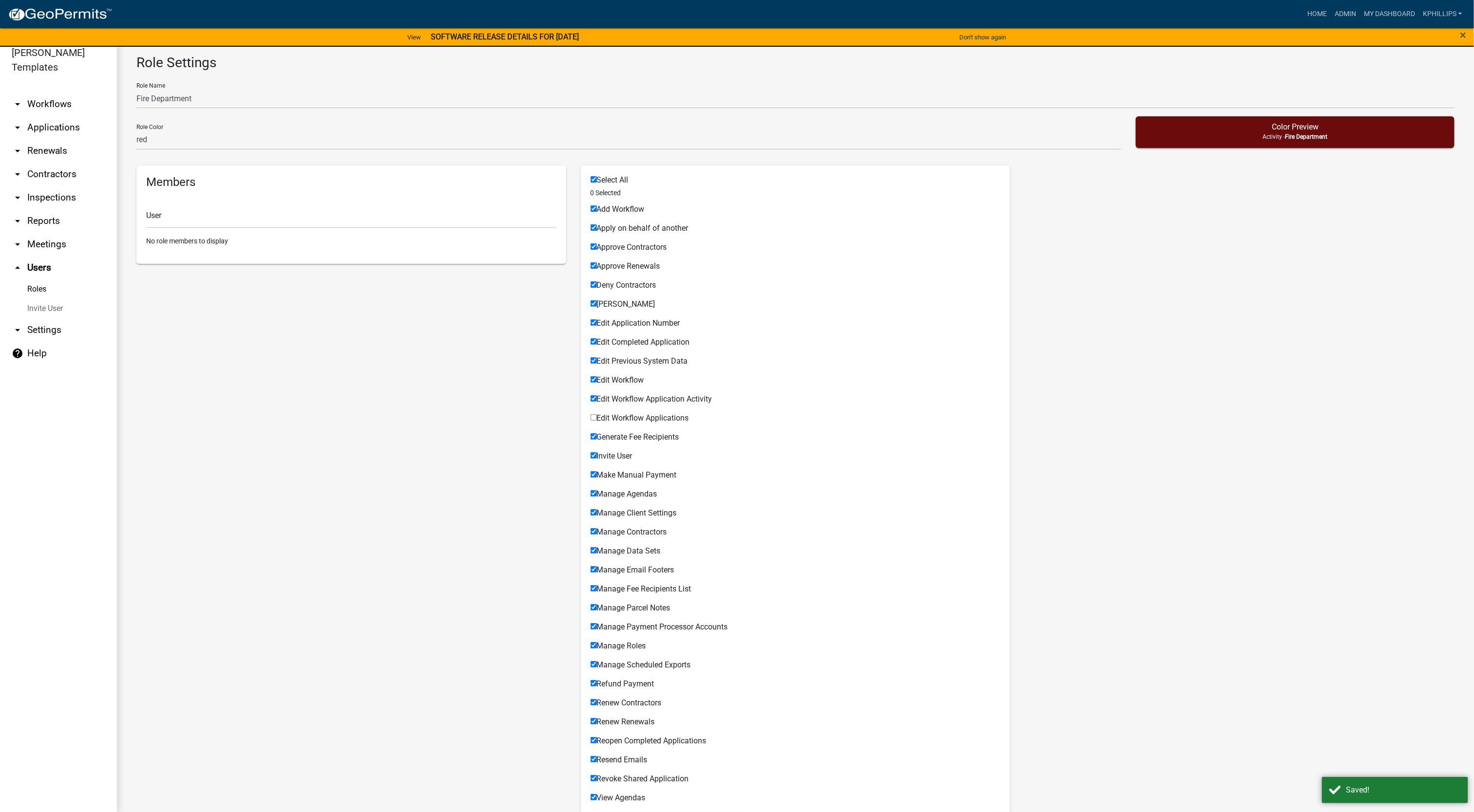
checkbox input "true"
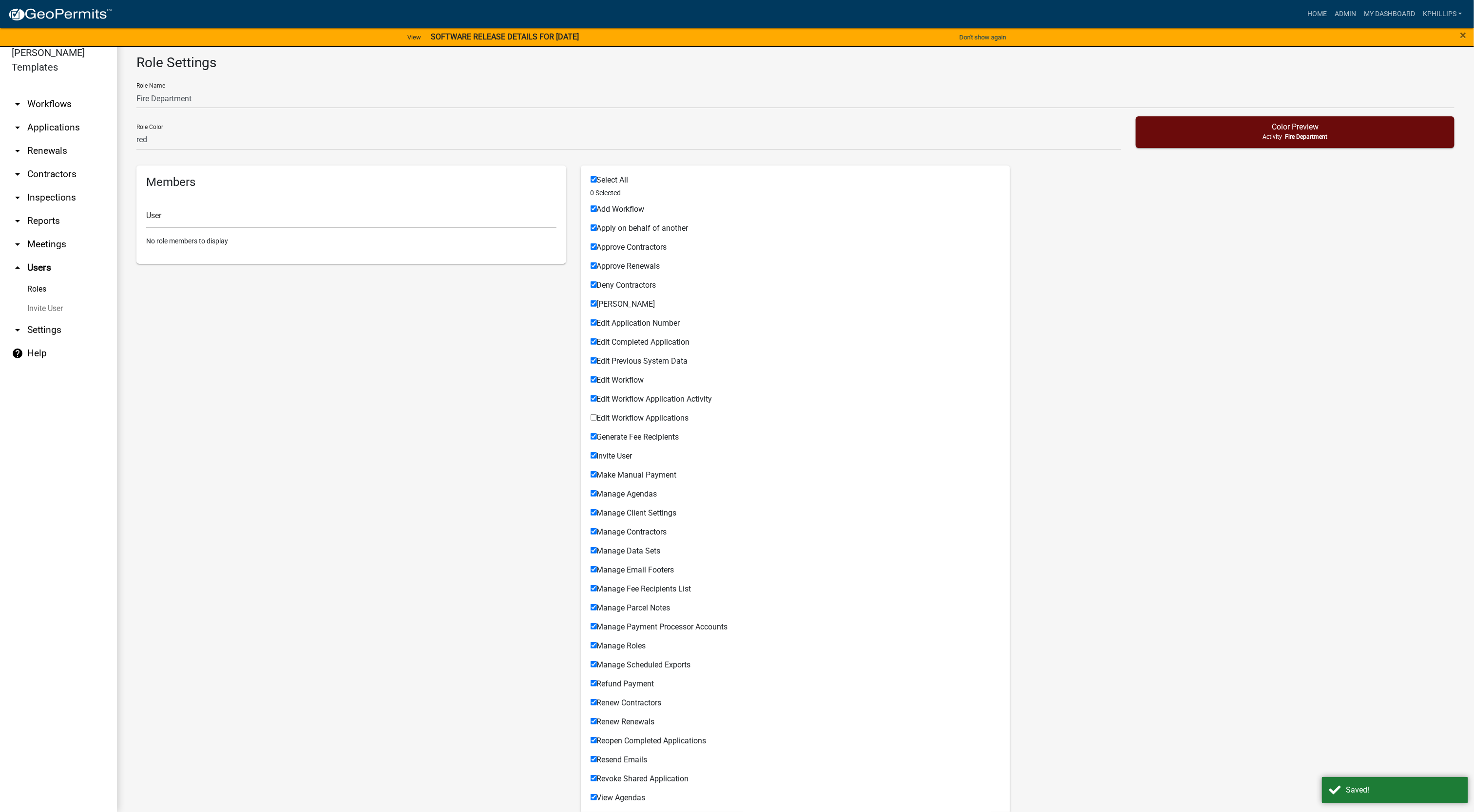
checkbox input "true"
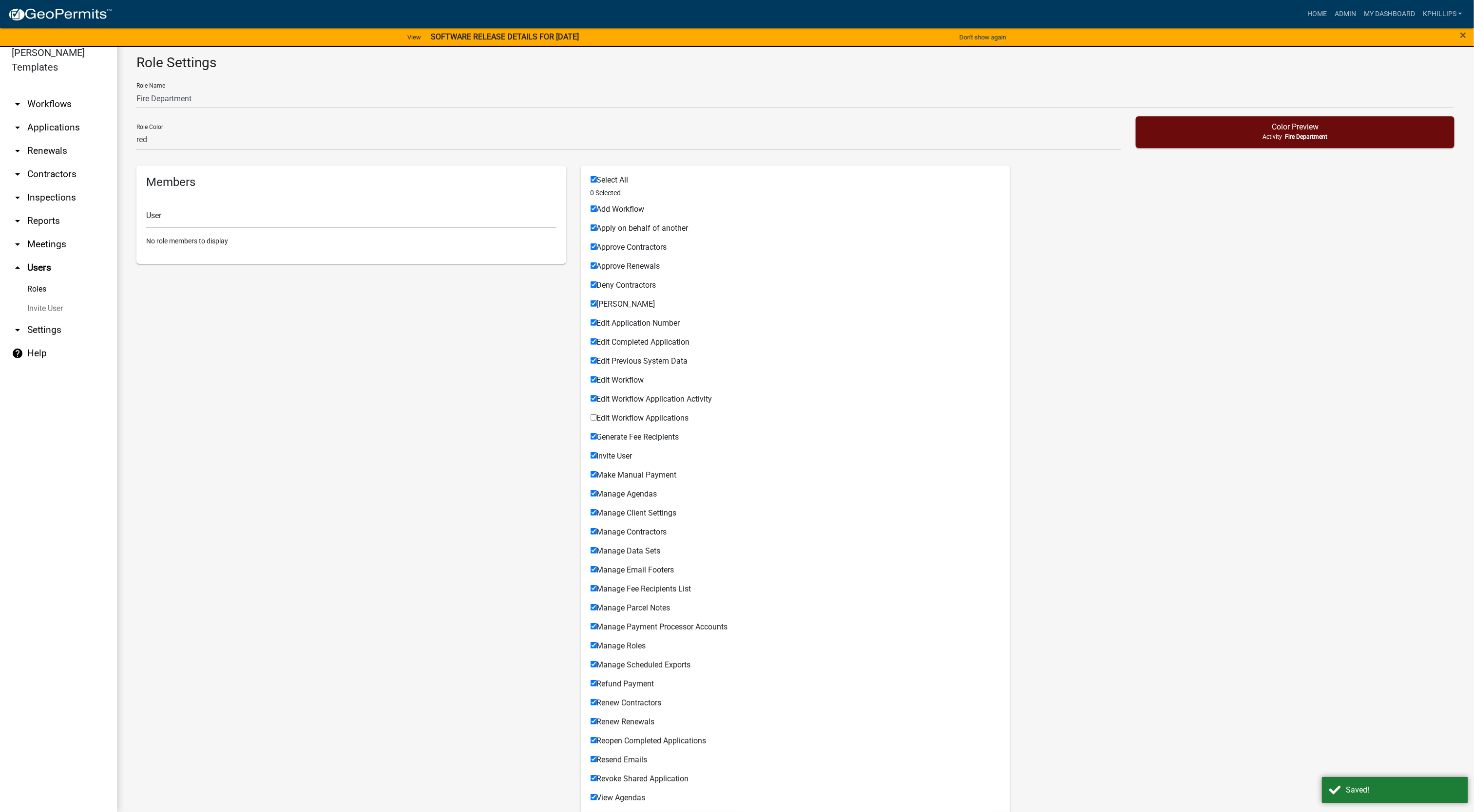
checkbox input "true"
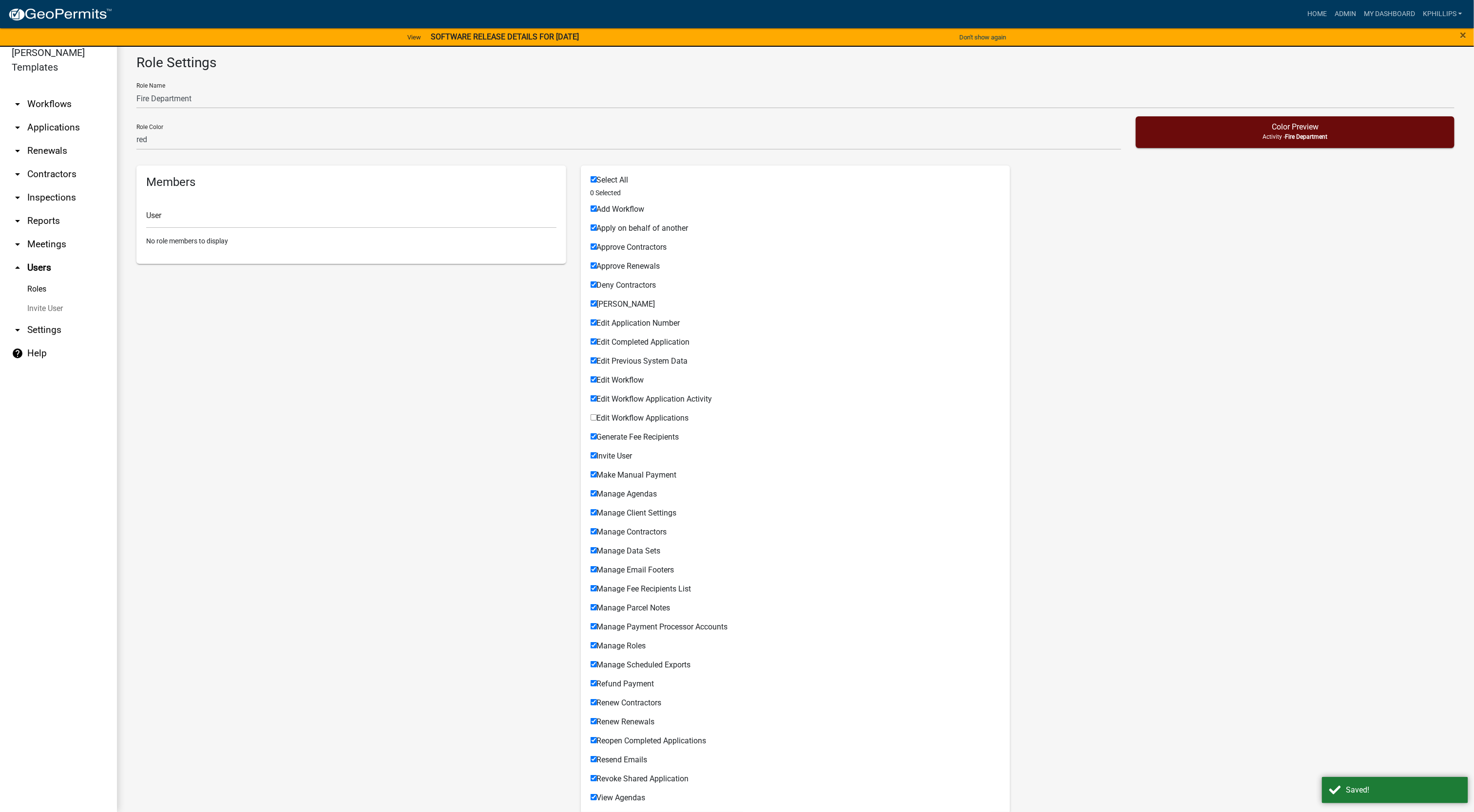
checkbox input "true"
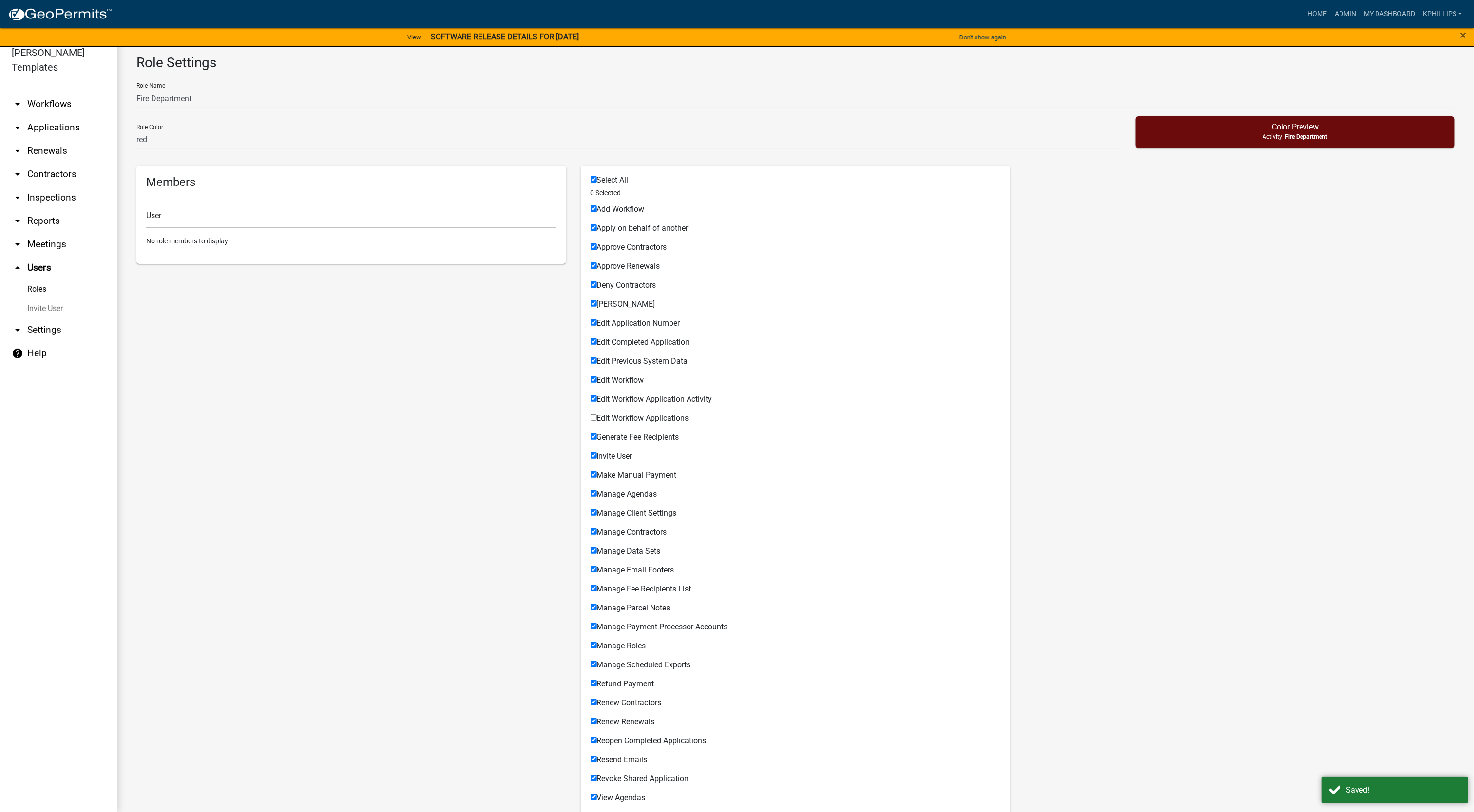
checkbox input "true"
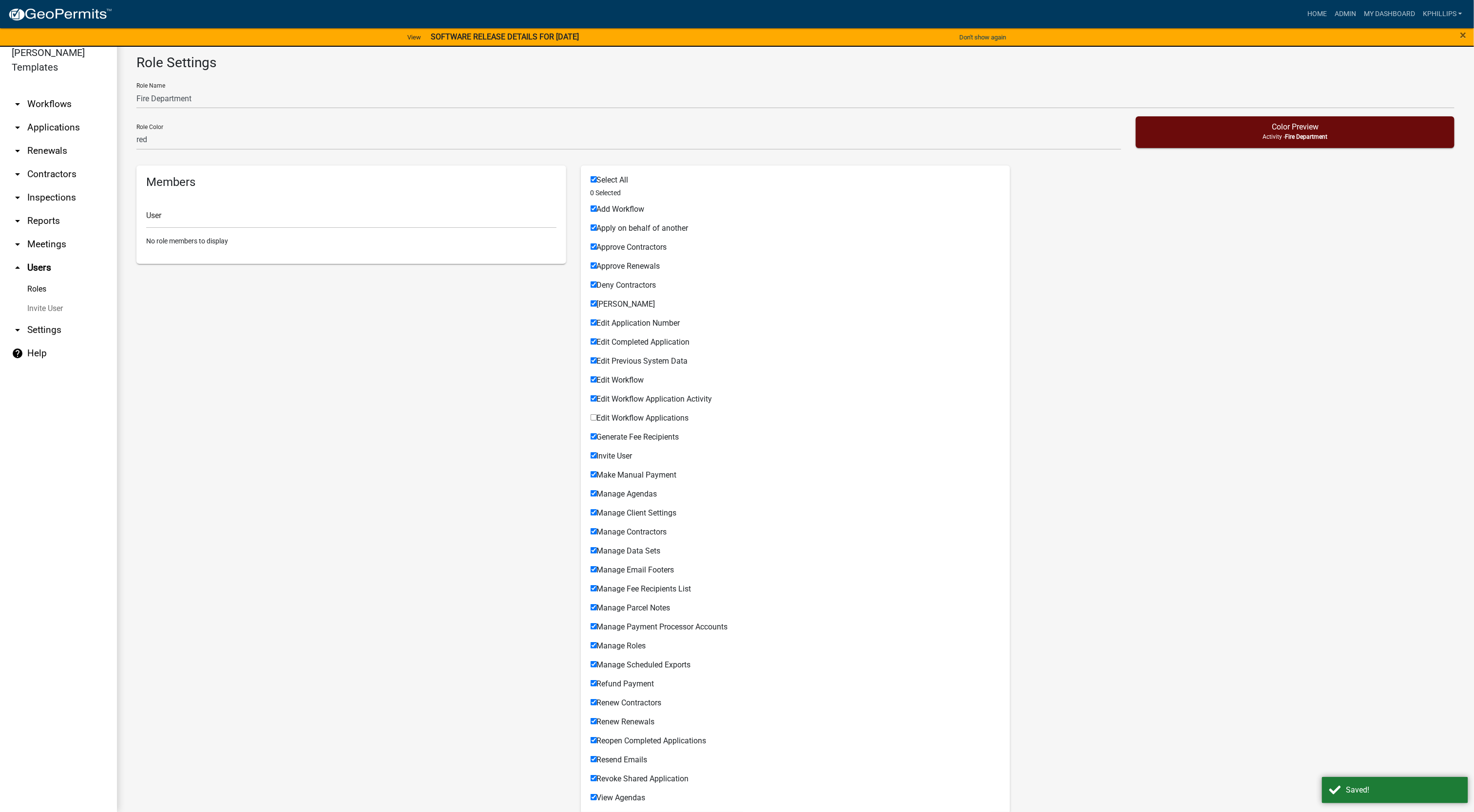
checkbox input "true"
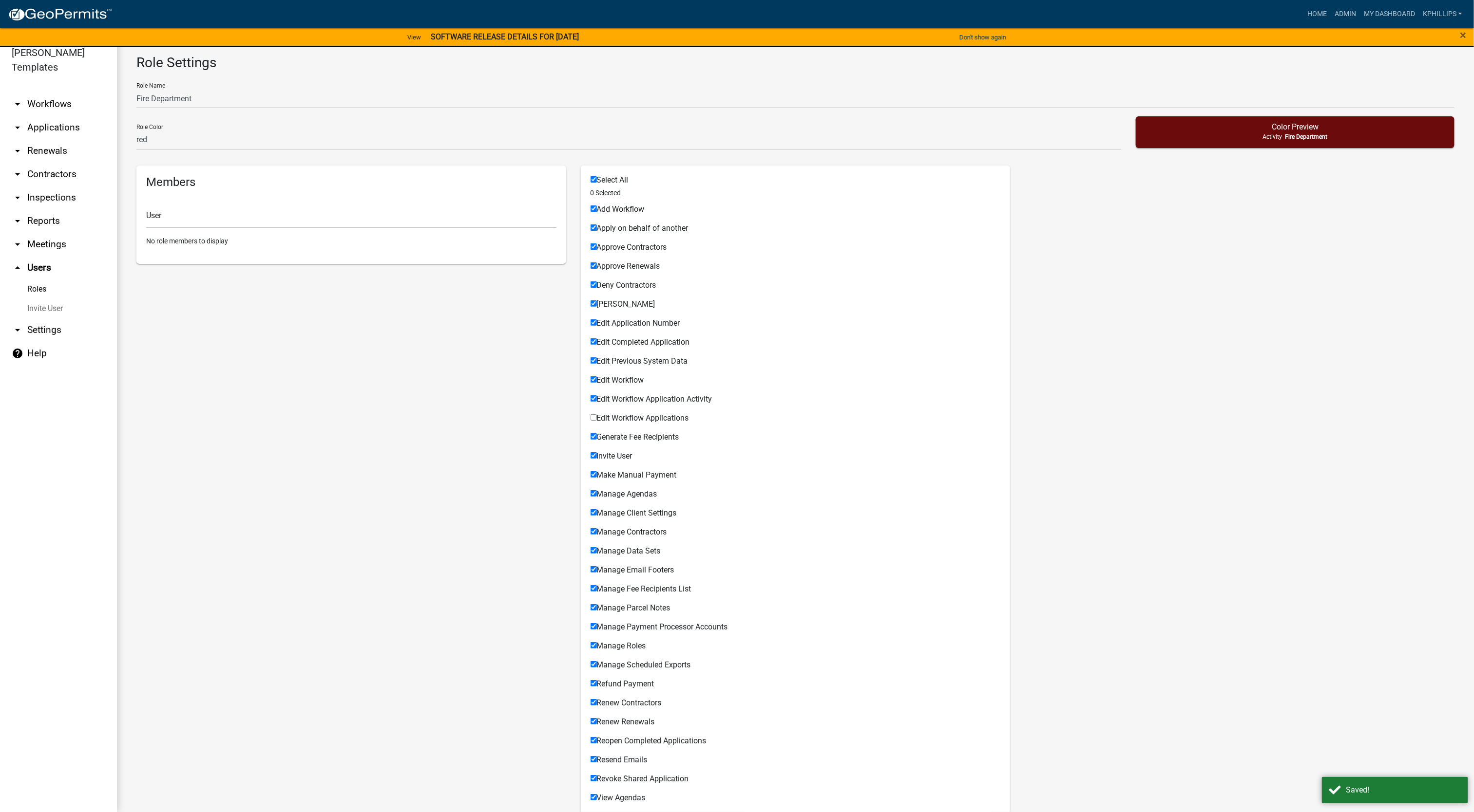
checkbox input "true"
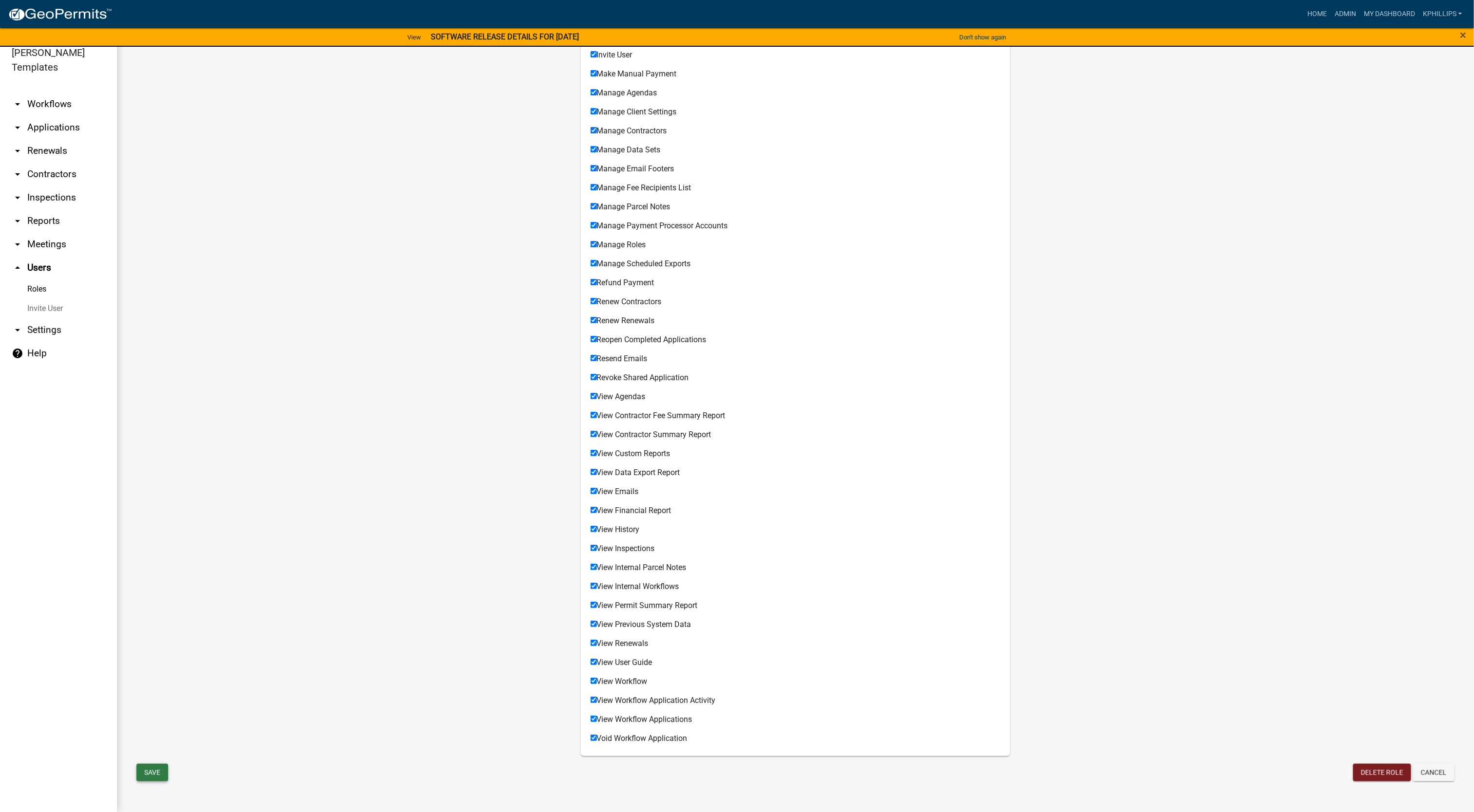
click at [166, 775] on button "Save" at bounding box center [152, 773] width 32 height 17
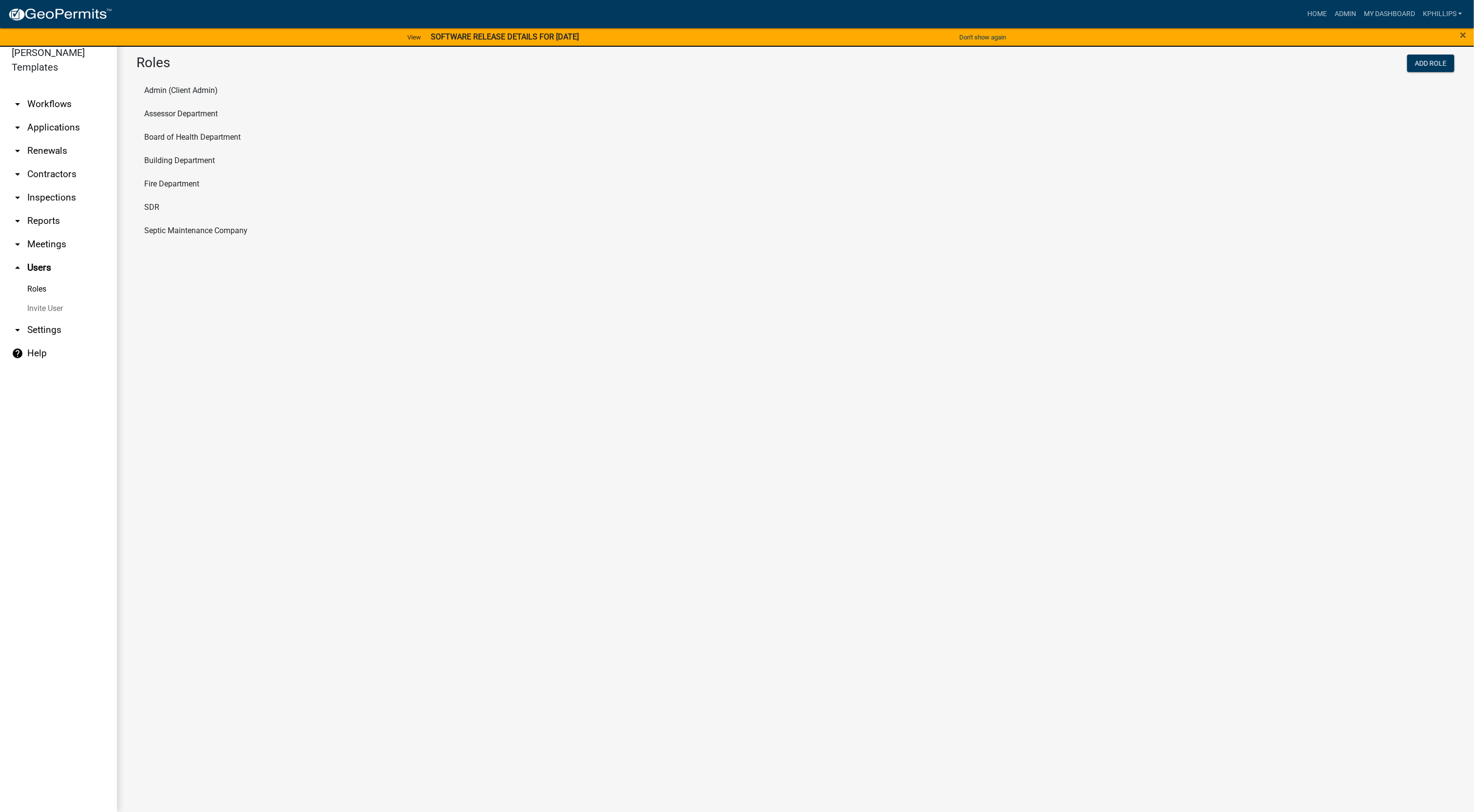
click at [1417, 74] on div "Add Role" at bounding box center [1129, 65] width 667 height 21
click at [1419, 68] on button "Add Role" at bounding box center [1431, 63] width 48 height 17
select select "6: light-blue"
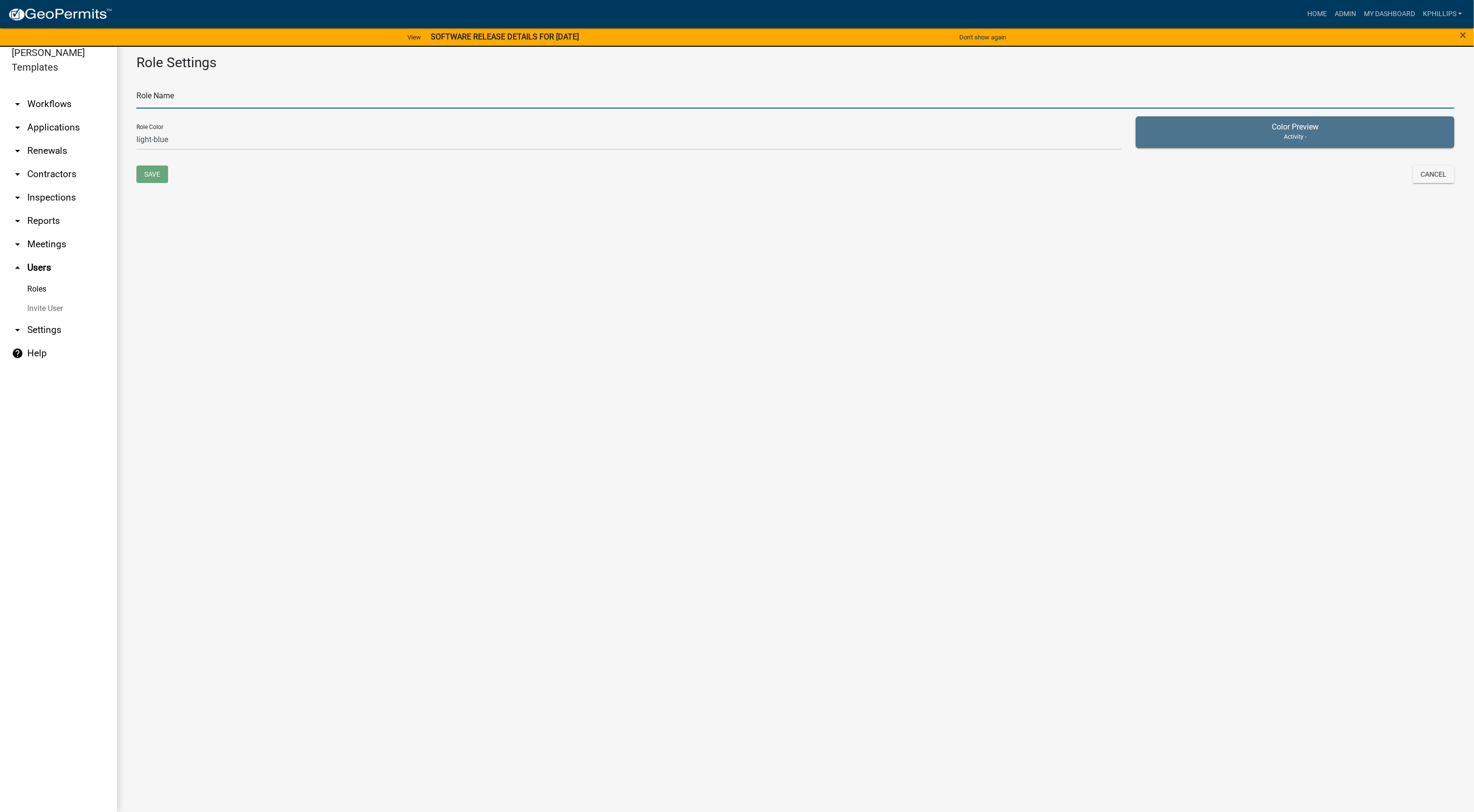
click at [511, 103] on input "text" at bounding box center [795, 98] width 1318 height 20
type input "Conservation Commission Department"
drag, startPoint x: 477, startPoint y: 136, endPoint x: 473, endPoint y: 143, distance: 8.1
click at [477, 136] on select "none green yellow orange red purple light-blue light-green light-yellow" at bounding box center [629, 140] width 985 height 20
click at [136, 130] on select "none green yellow orange red purple light-blue light-green light-yellow" at bounding box center [629, 140] width 985 height 20
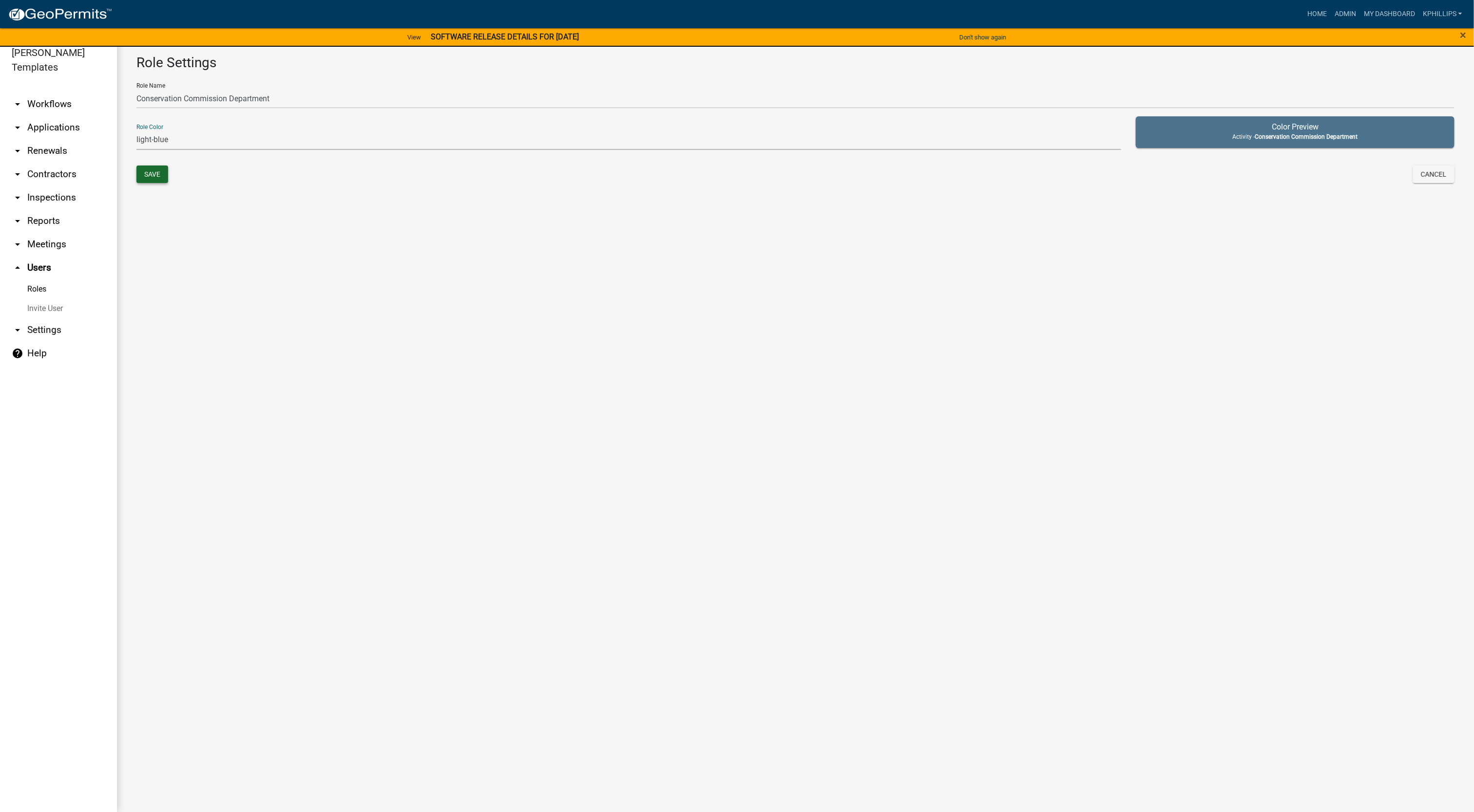
click at [146, 175] on button "Save" at bounding box center [152, 174] width 32 height 17
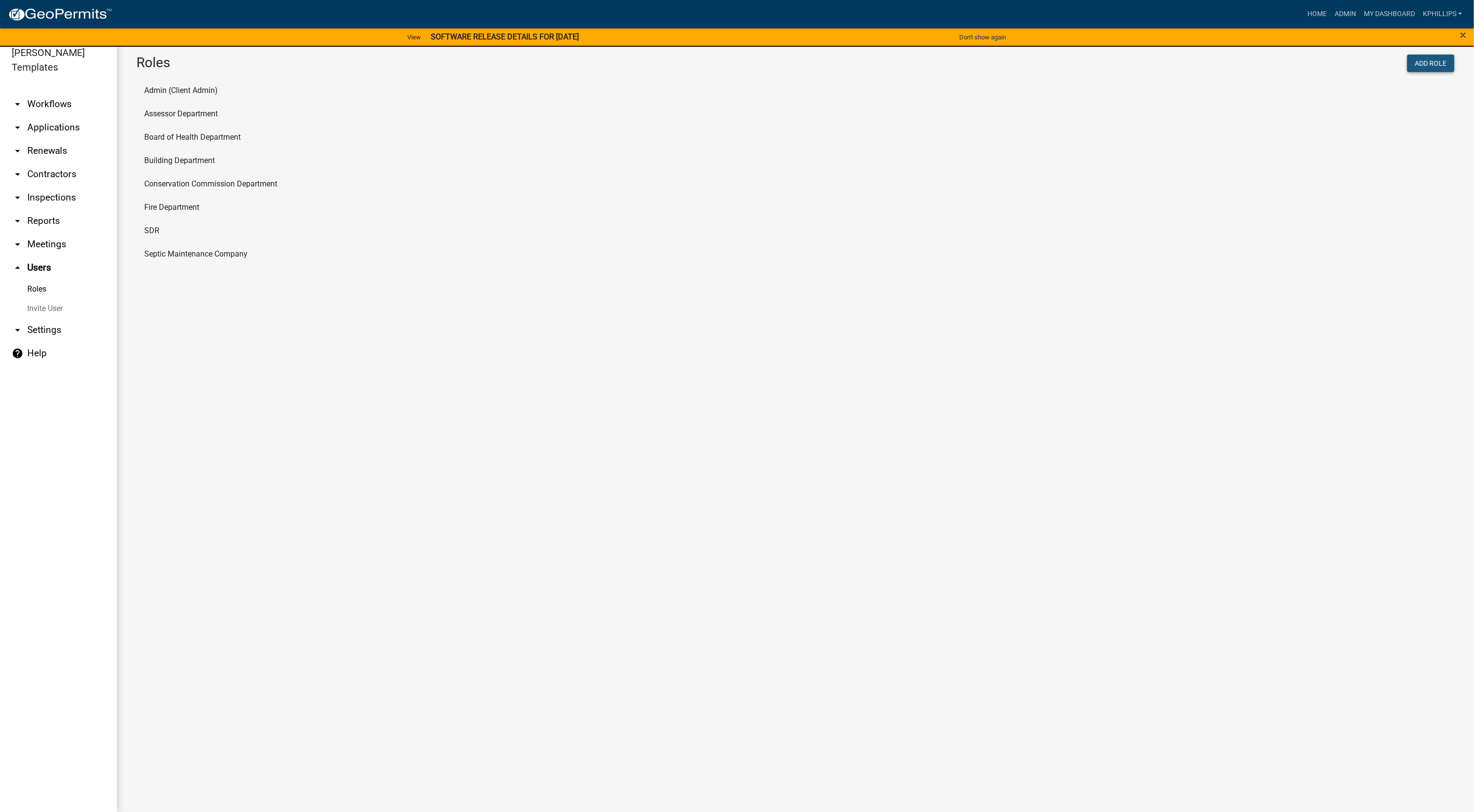
click at [1423, 55] on button "Add Role" at bounding box center [1431, 63] width 48 height 17
select select "7: light-green"
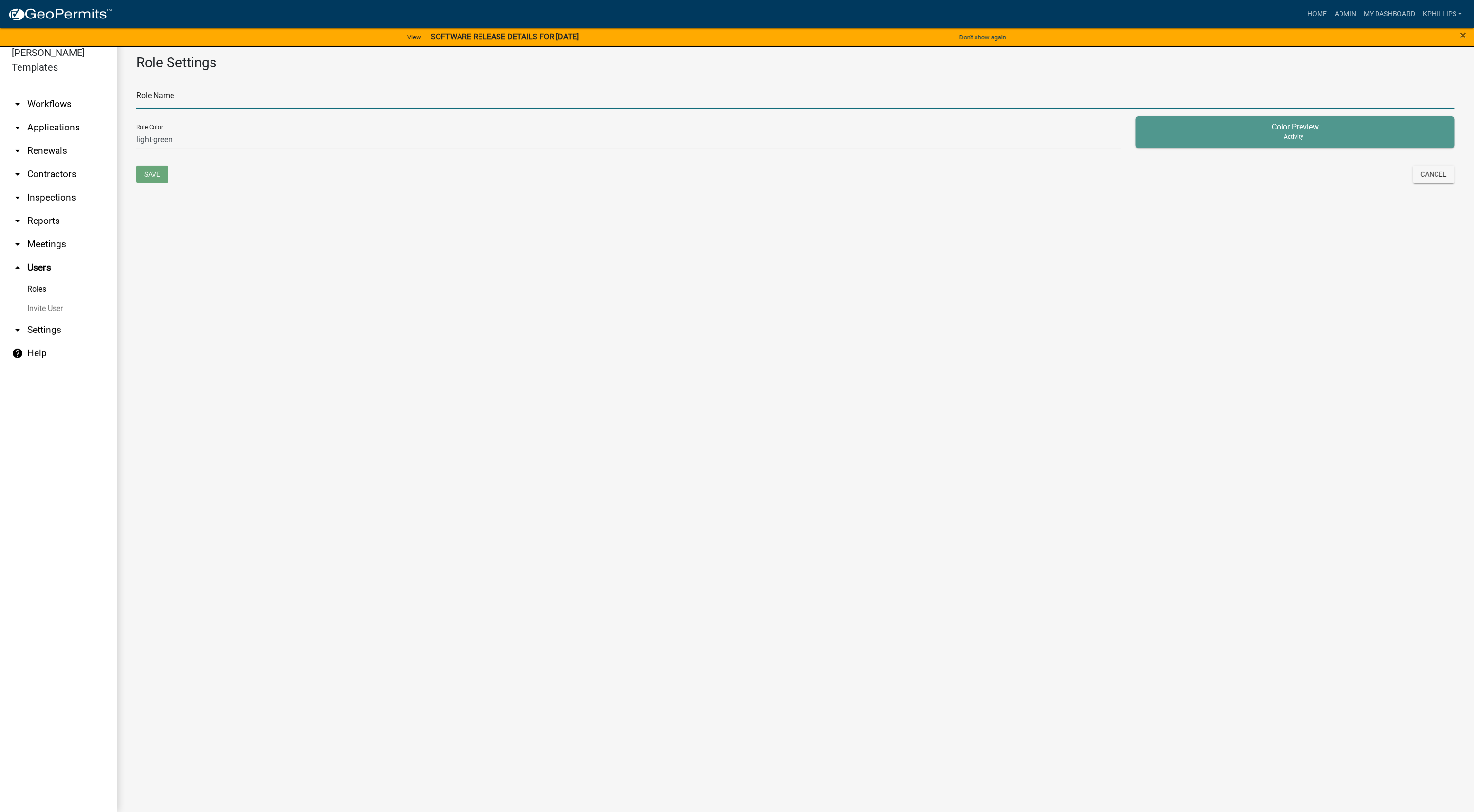
click at [590, 103] on input "text" at bounding box center [795, 98] width 1318 height 20
type input "Planning Department"
click at [584, 139] on select "none green yellow orange red purple light-blue light-green light-yellow" at bounding box center [629, 140] width 985 height 20
select select "3: orange"
click at [136, 130] on select "none green yellow orange red purple light-blue light-green light-yellow" at bounding box center [629, 140] width 985 height 20
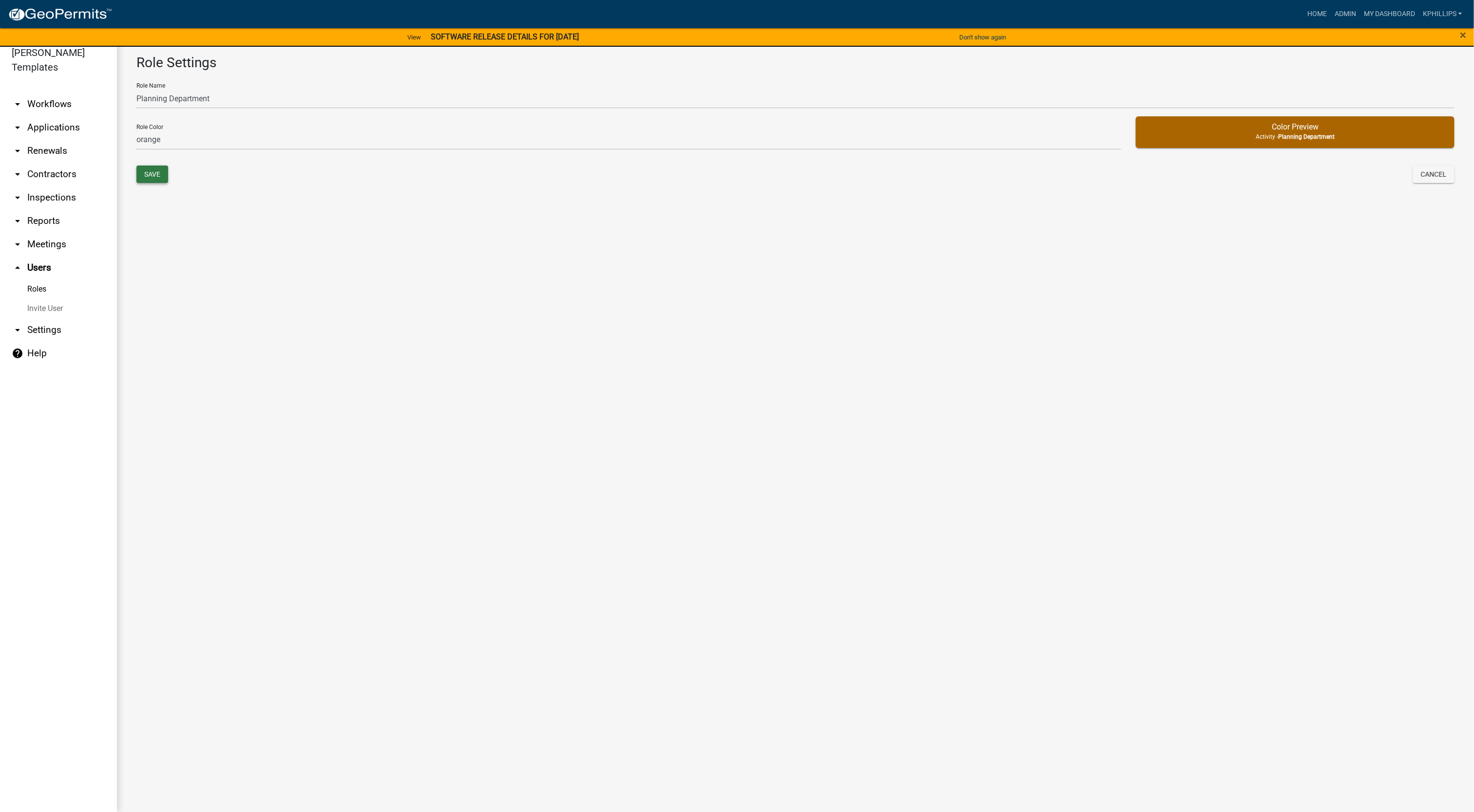
click at [164, 178] on button "Save" at bounding box center [152, 174] width 32 height 17
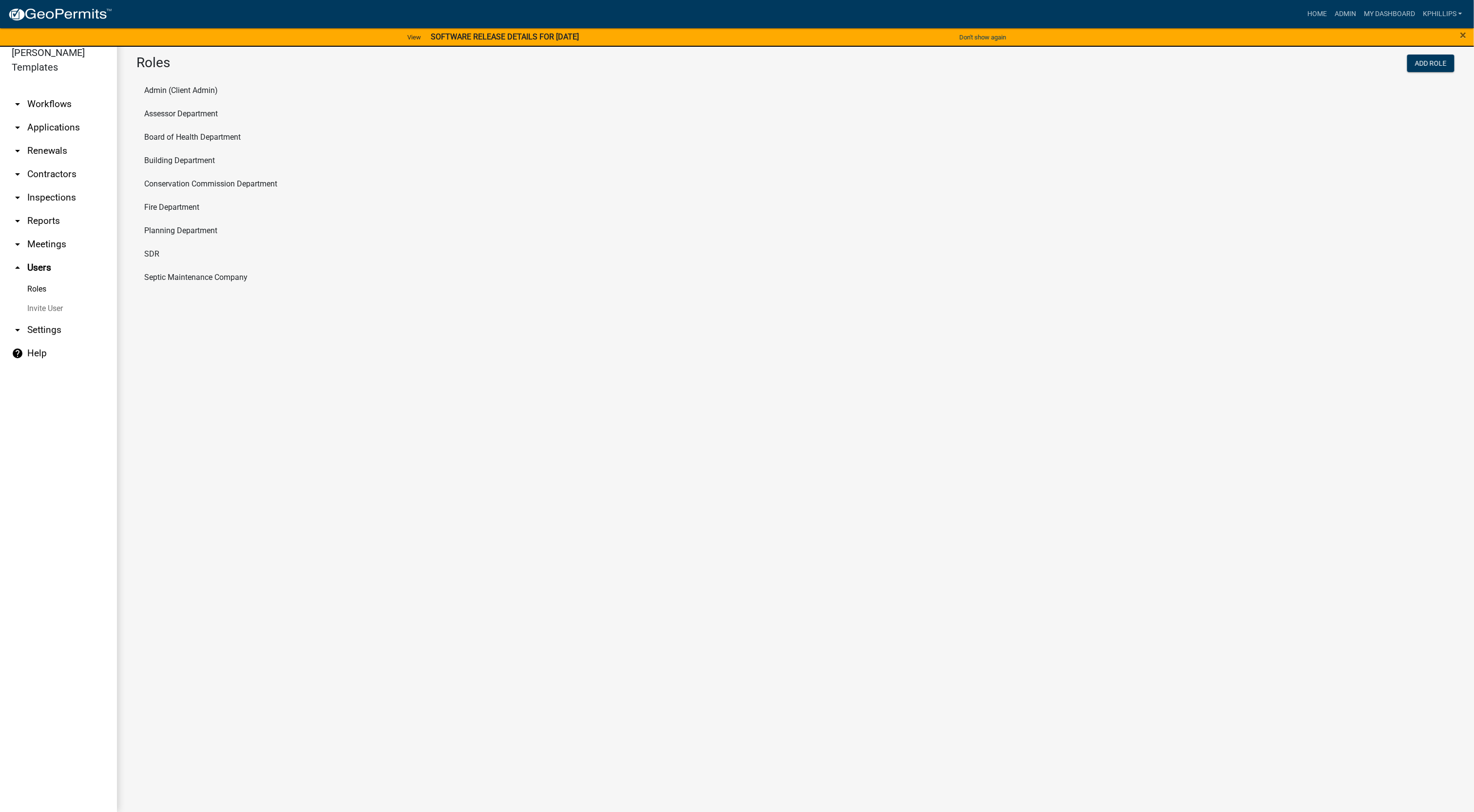
click at [179, 236] on li "Planning Department" at bounding box center [795, 231] width 1318 height 23
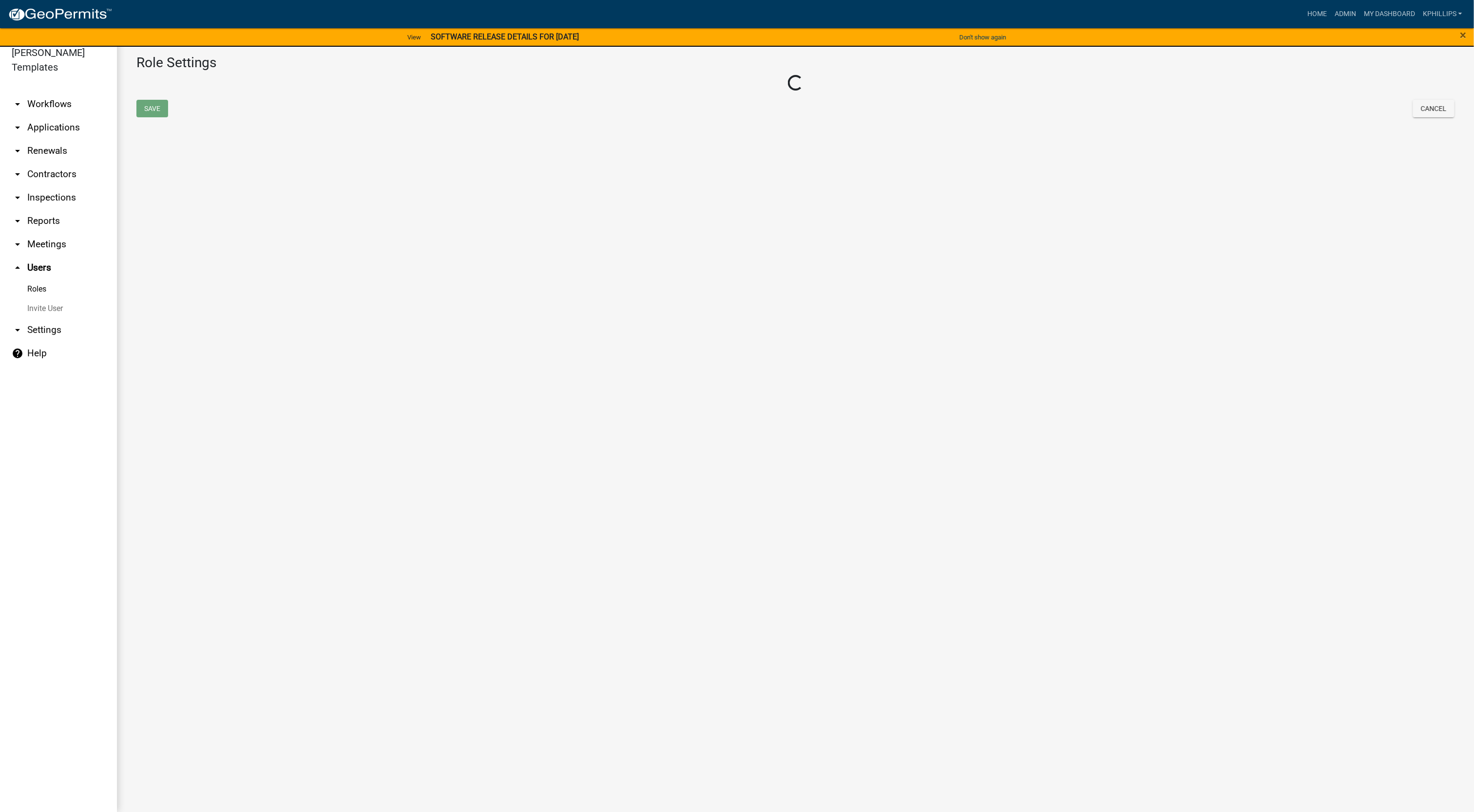
select select "3: orange"
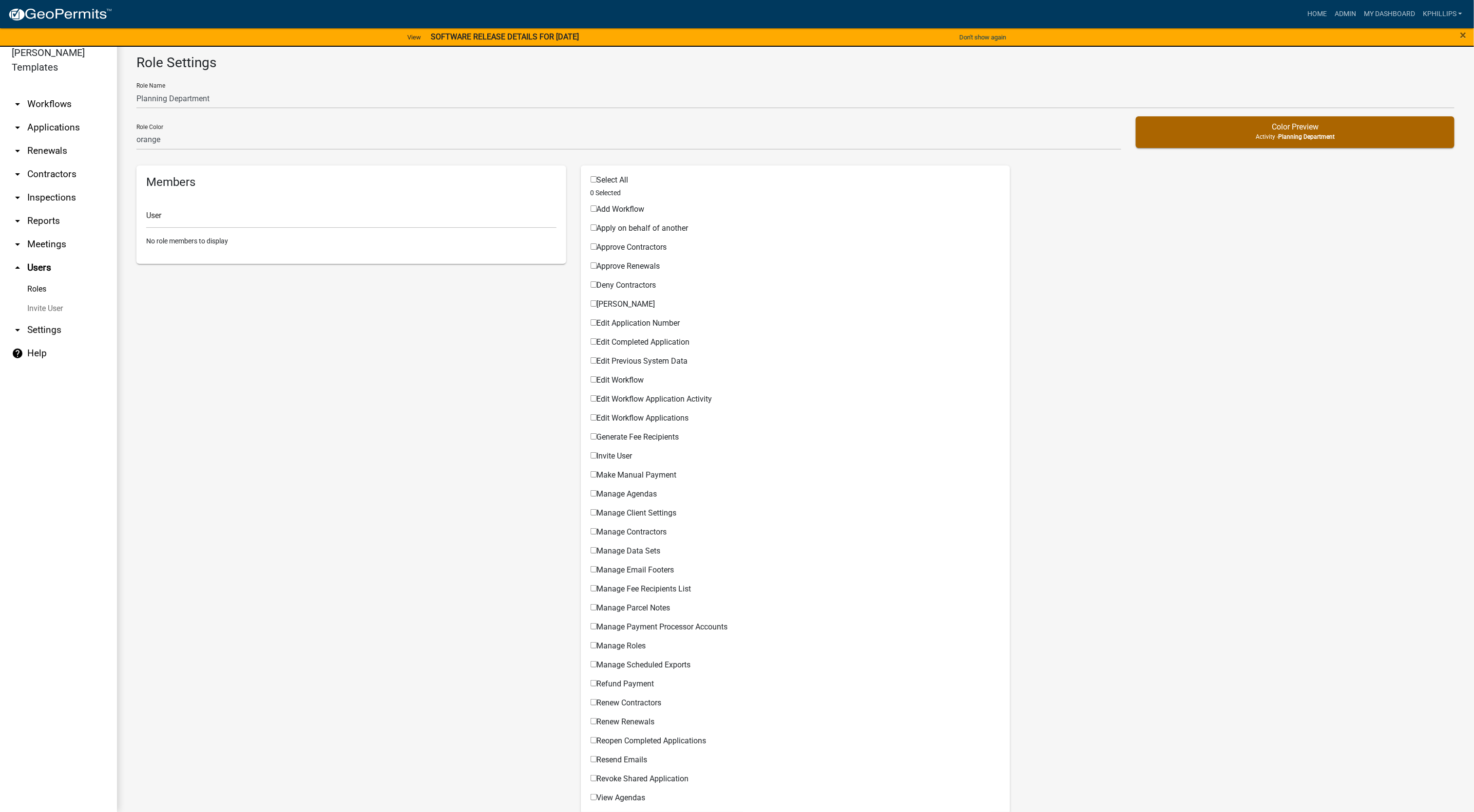
click at [590, 179] on input "Select All" at bounding box center [593, 179] width 6 height 6
checkbox input "true"
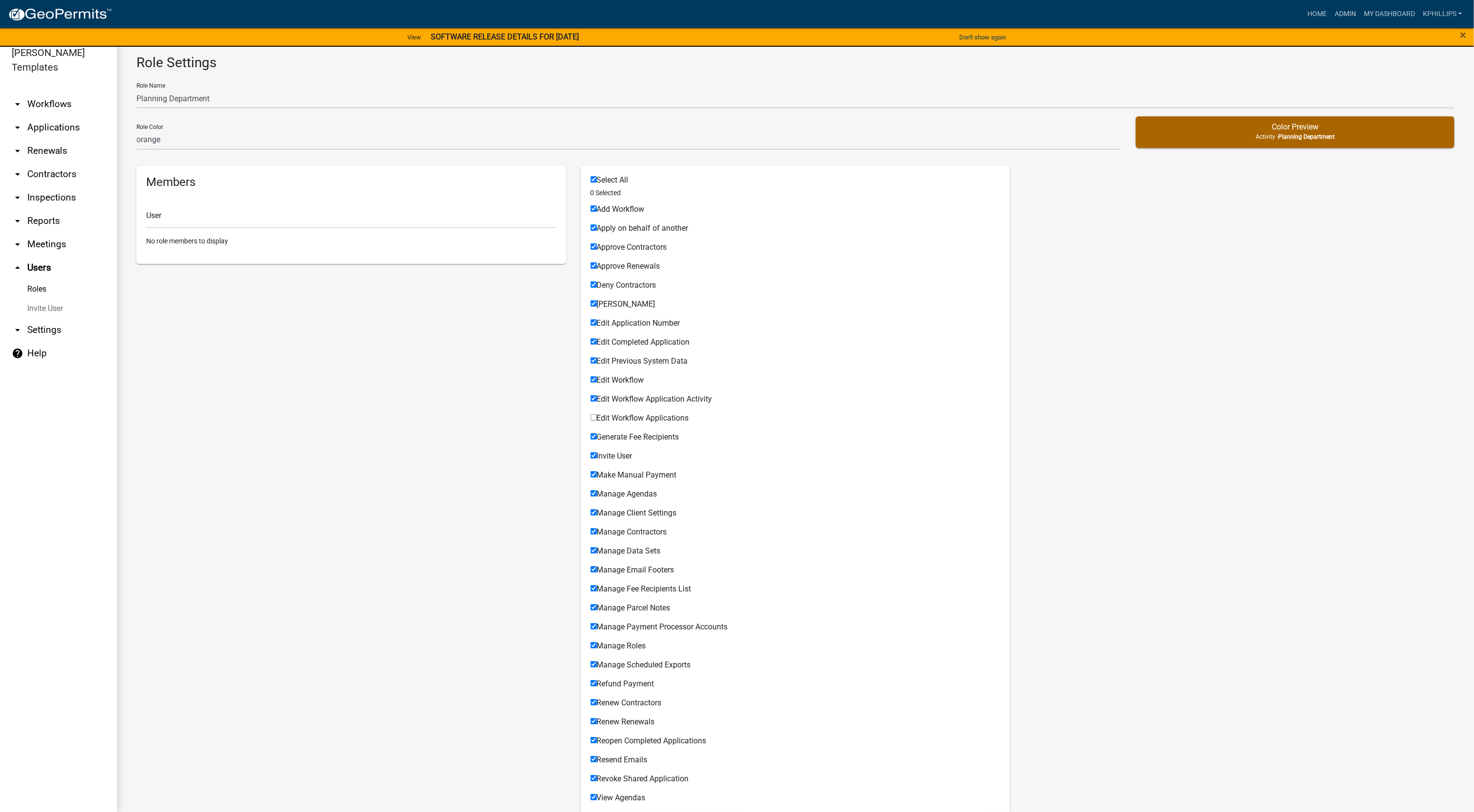
checkbox input "true"
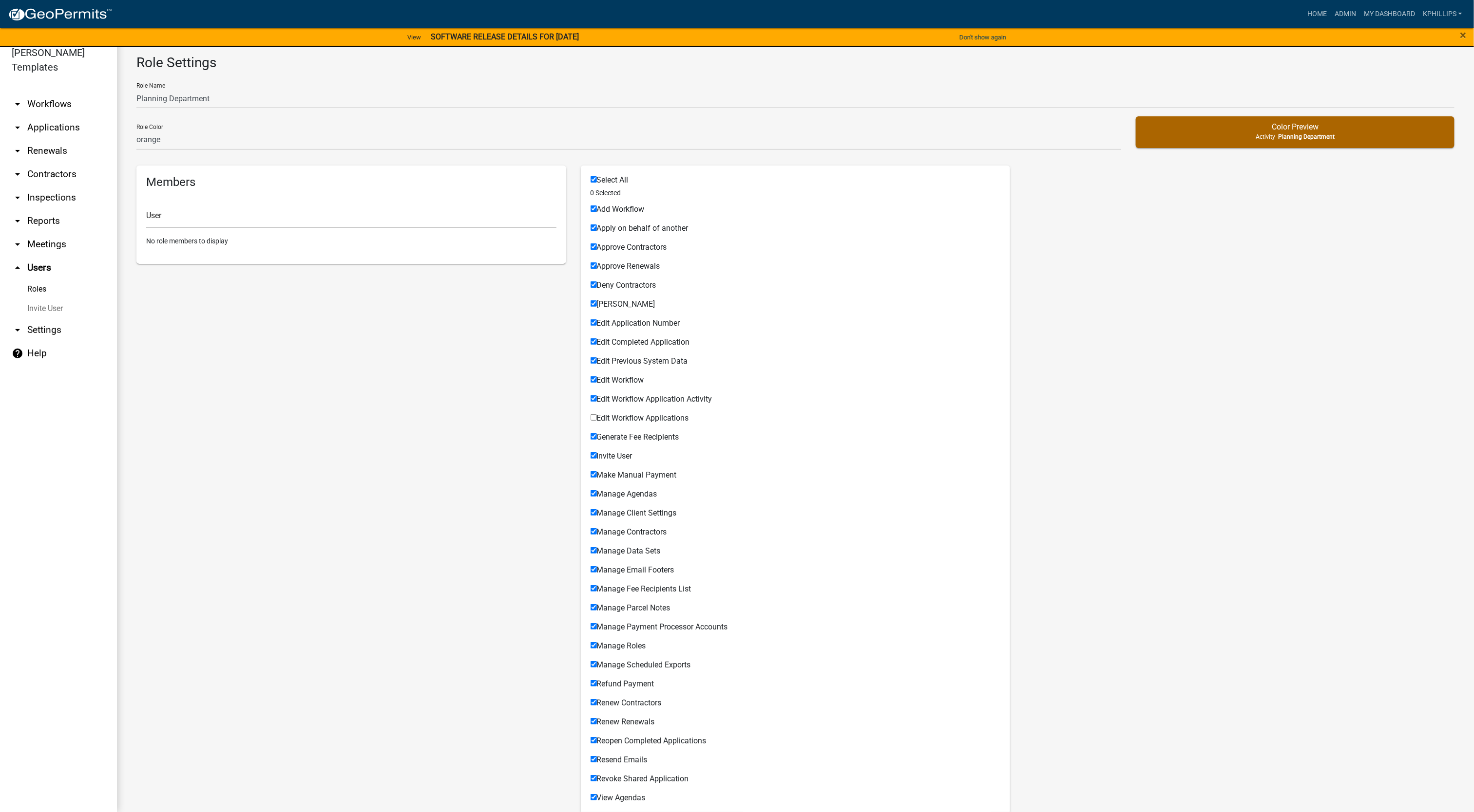
checkbox input "true"
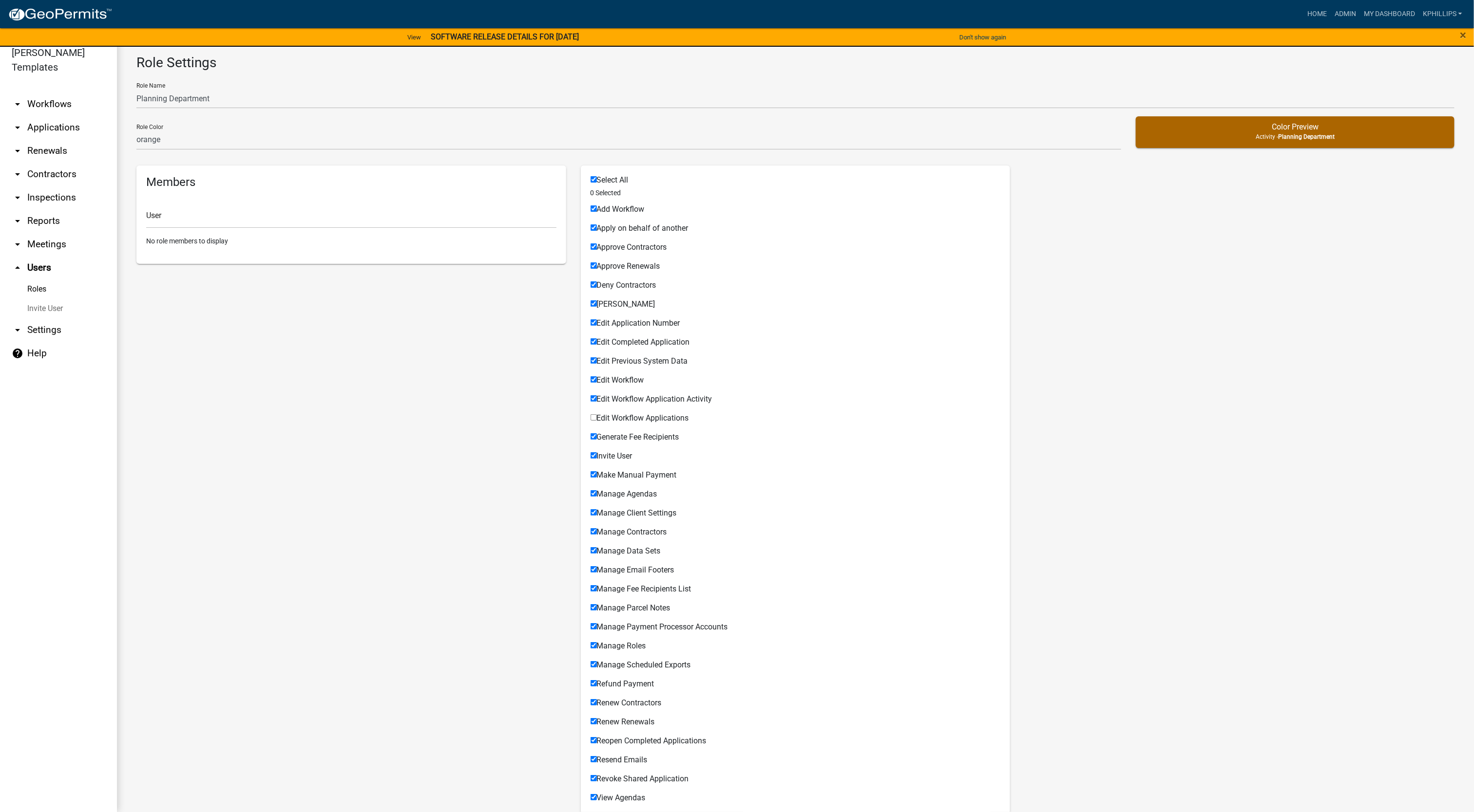
checkbox input "true"
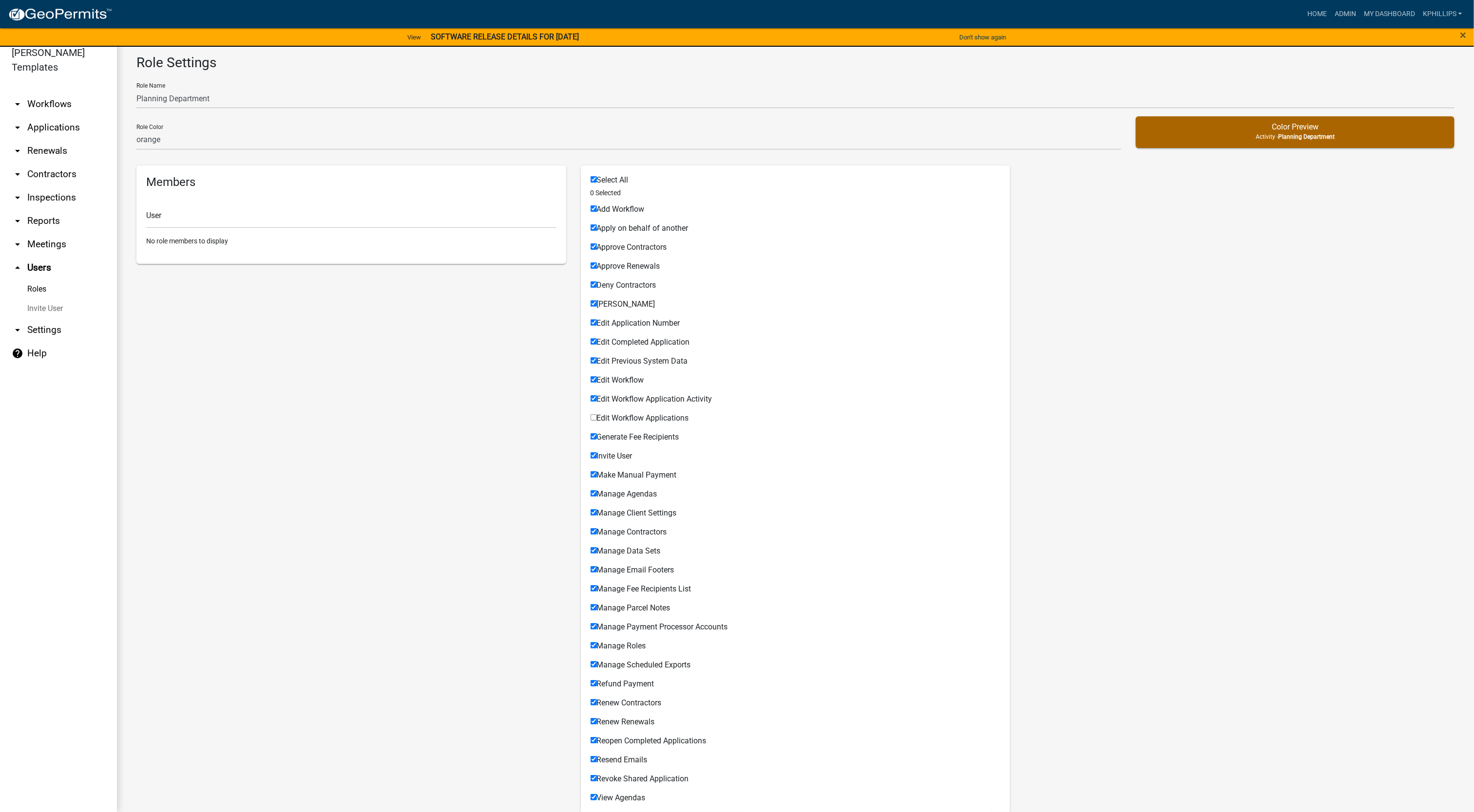
checkbox input "true"
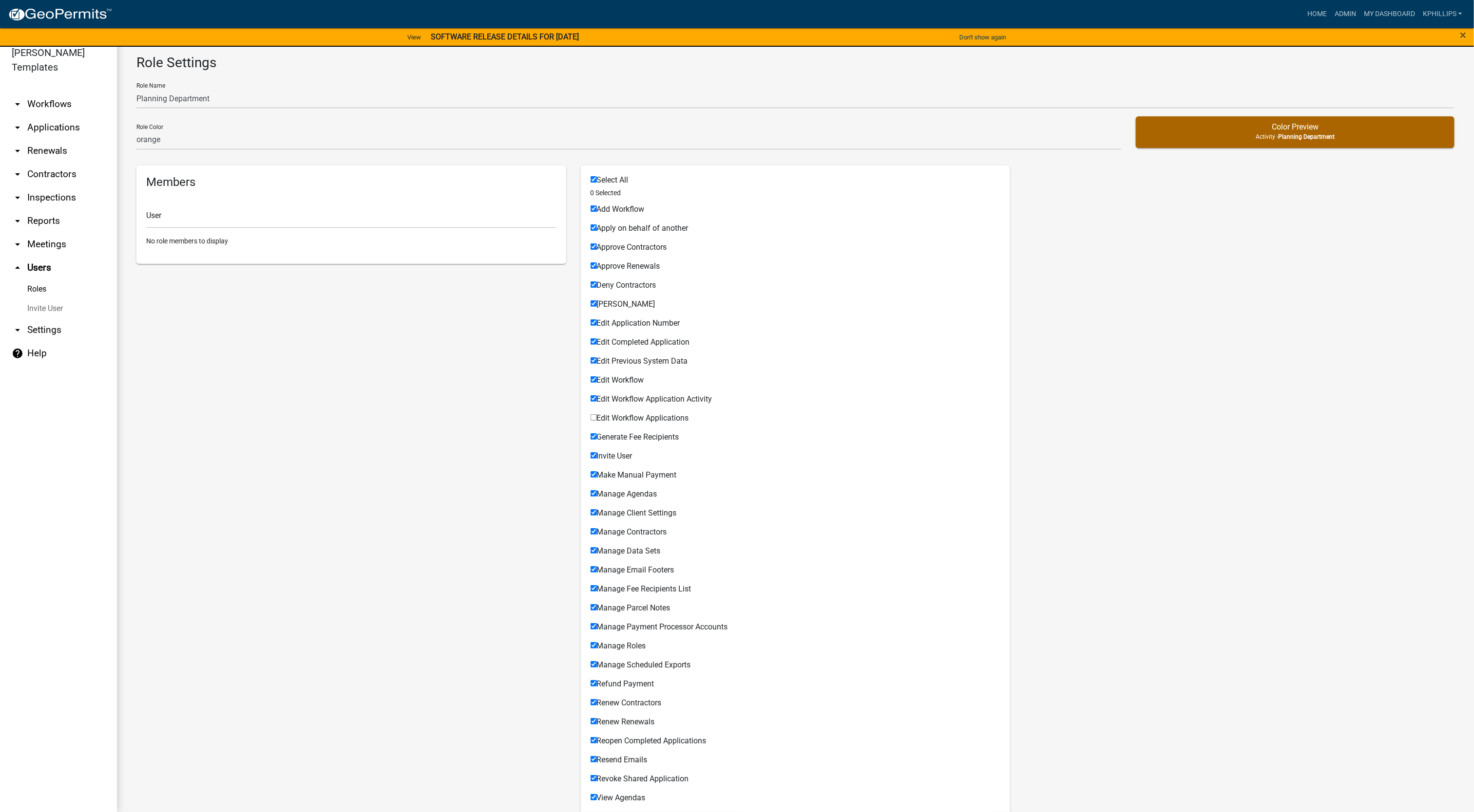
checkbox input "true"
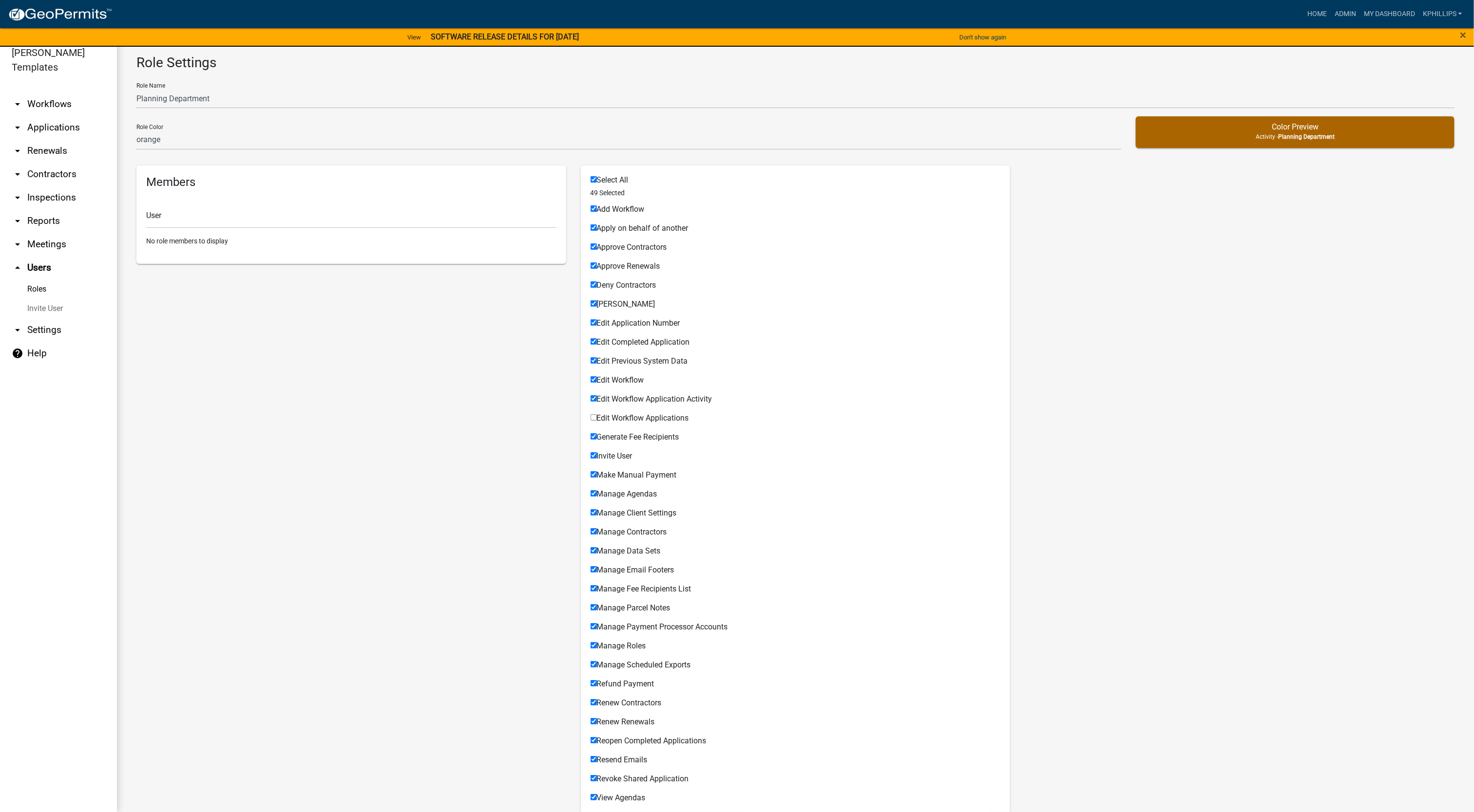
scroll to position [406, 0]
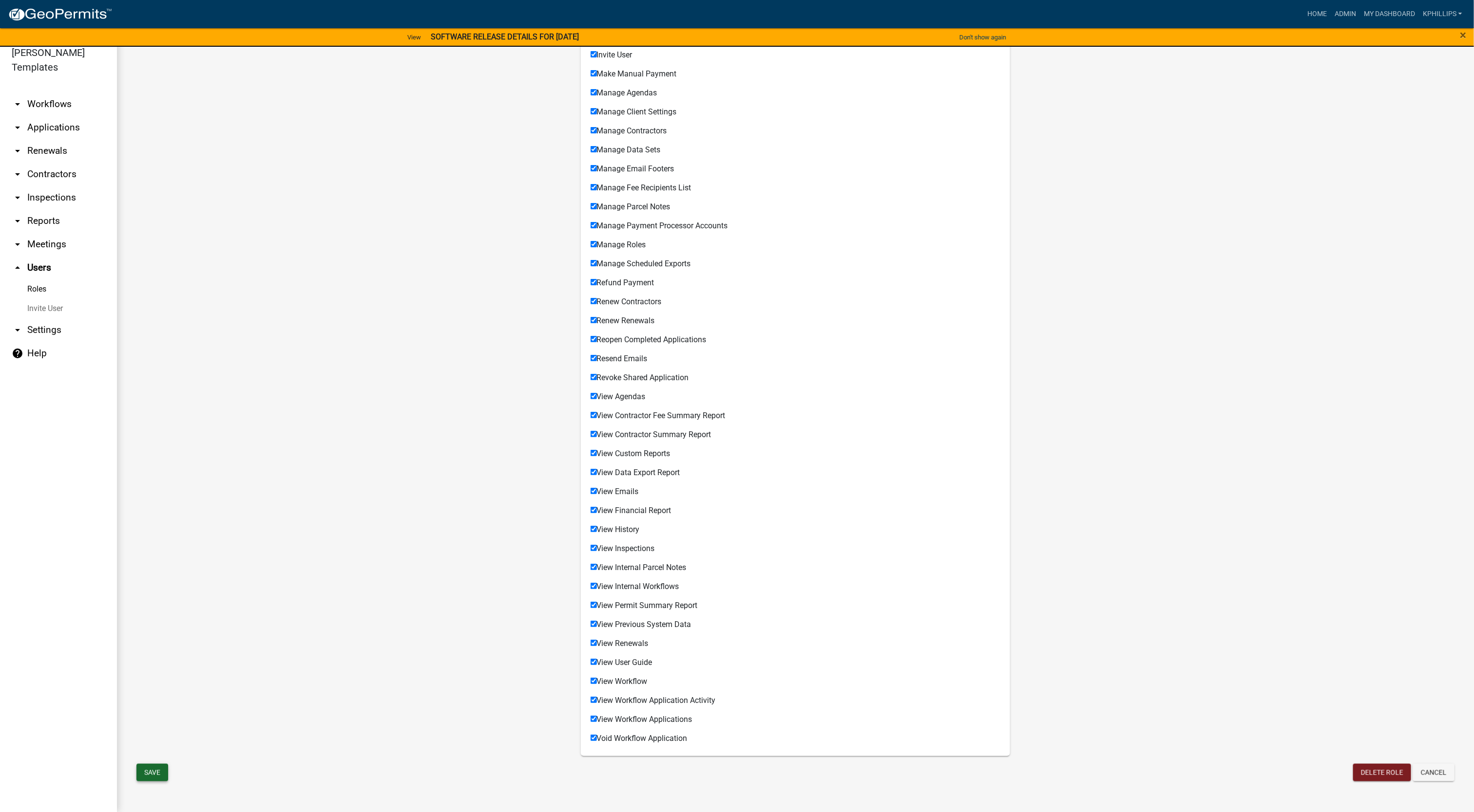
click at [140, 777] on button "Save" at bounding box center [152, 773] width 32 height 17
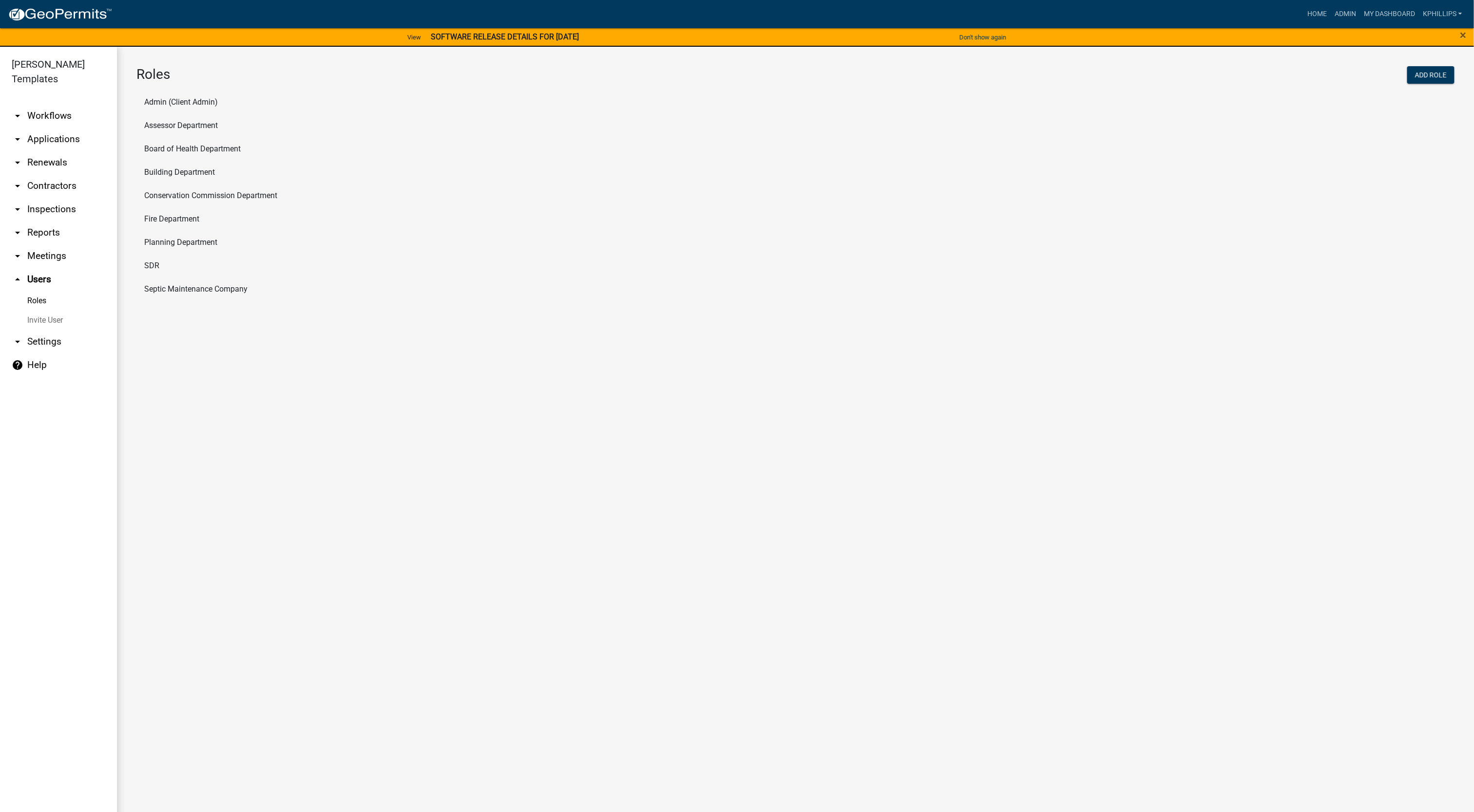
click at [48, 634] on ul "arrow_drop_down Workflows List arrow_drop_down Applications Search by Parcel Se…" at bounding box center [58, 460] width 117 height 728
click at [42, 510] on ul "arrow_drop_down Workflows List arrow_drop_down Applications Search by Parcel Se…" at bounding box center [58, 460] width 117 height 728
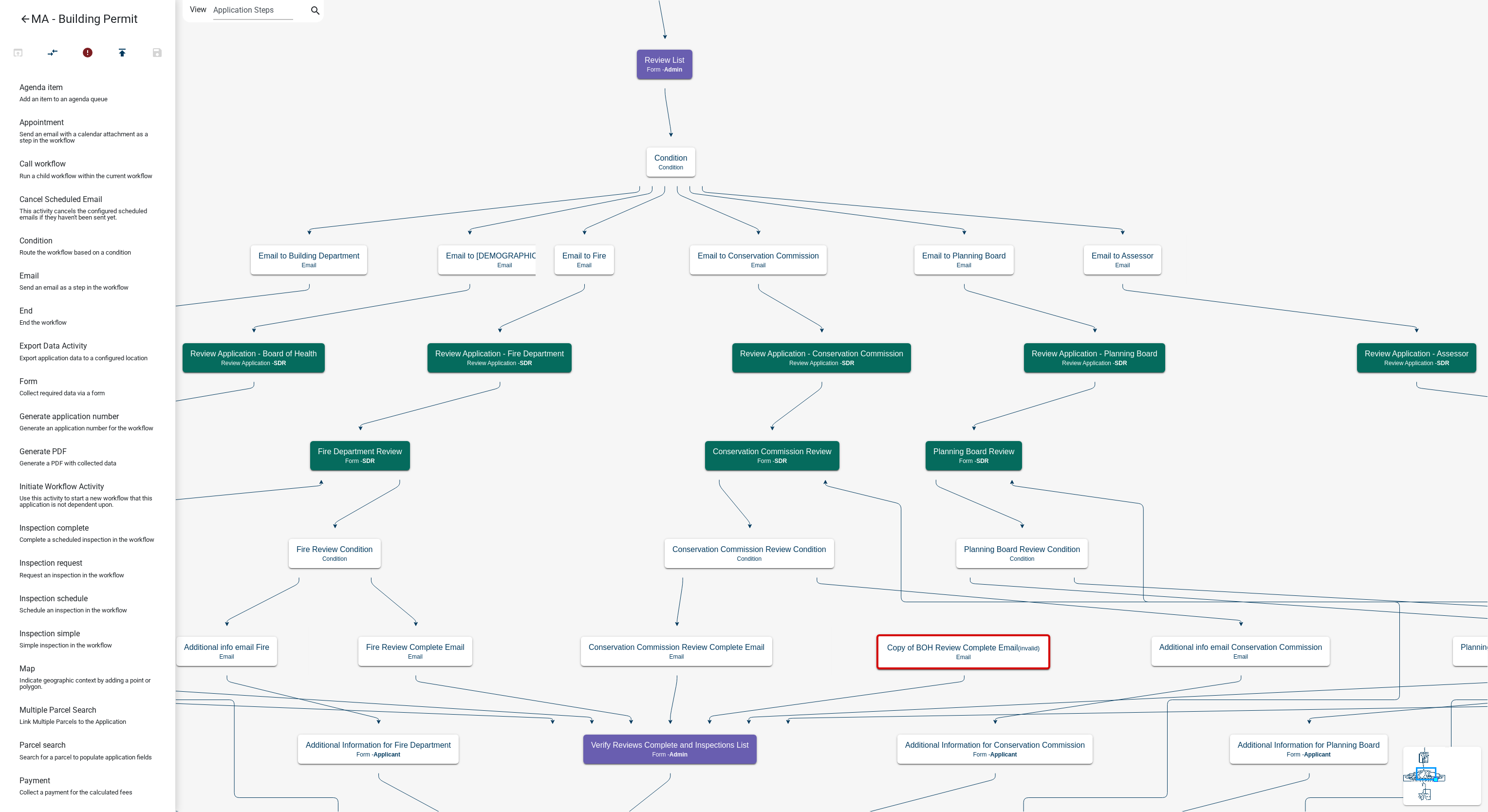
click at [138, 115] on link "Appointment Send an email with a calendar attachment as a step in the workflow" at bounding box center [88, 134] width 175 height 42
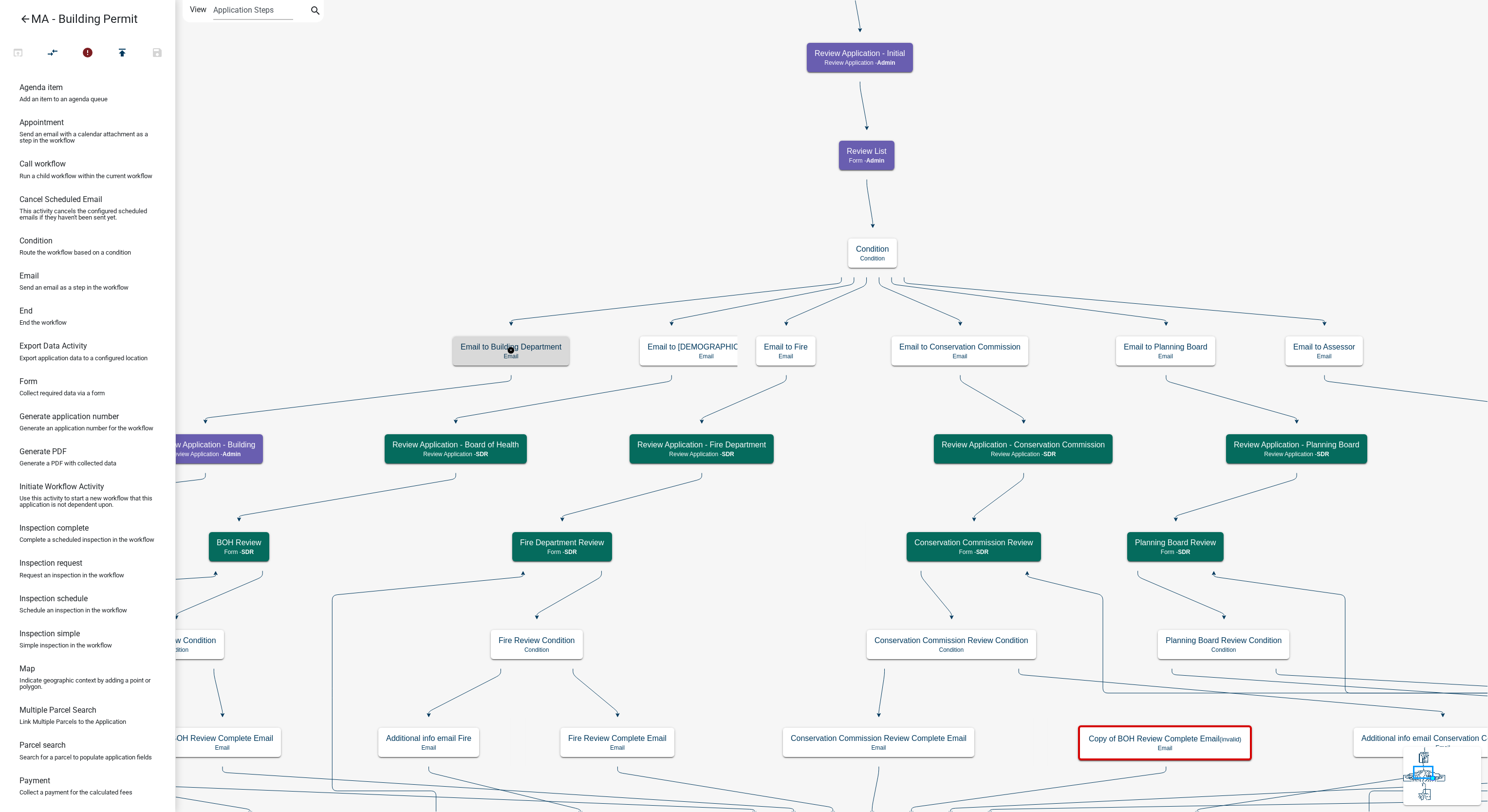
click at [492, 341] on div "Email to Building Department Email" at bounding box center [511, 351] width 116 height 29
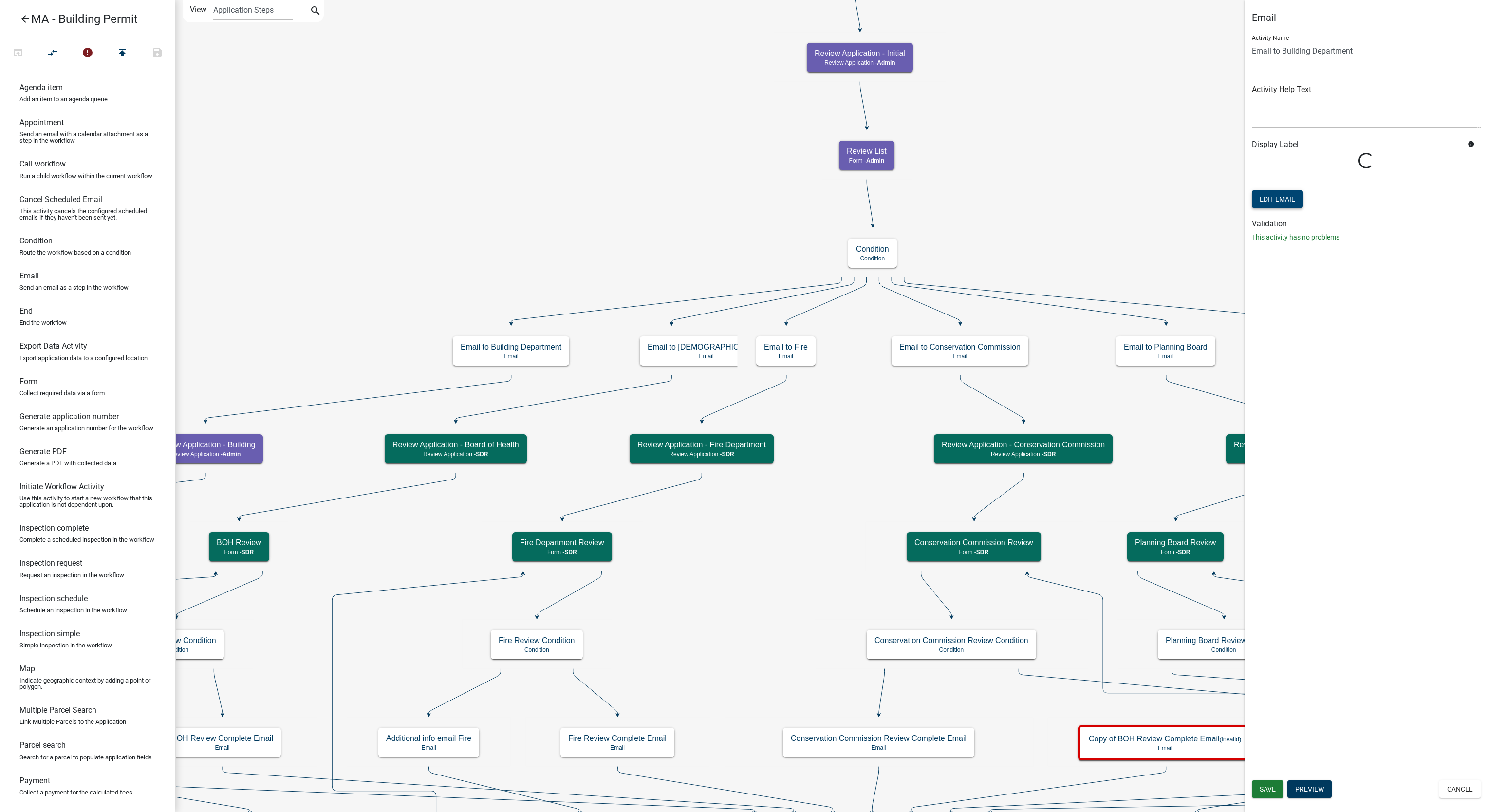
click at [1286, 204] on button "Edit Email" at bounding box center [1277, 199] width 51 height 17
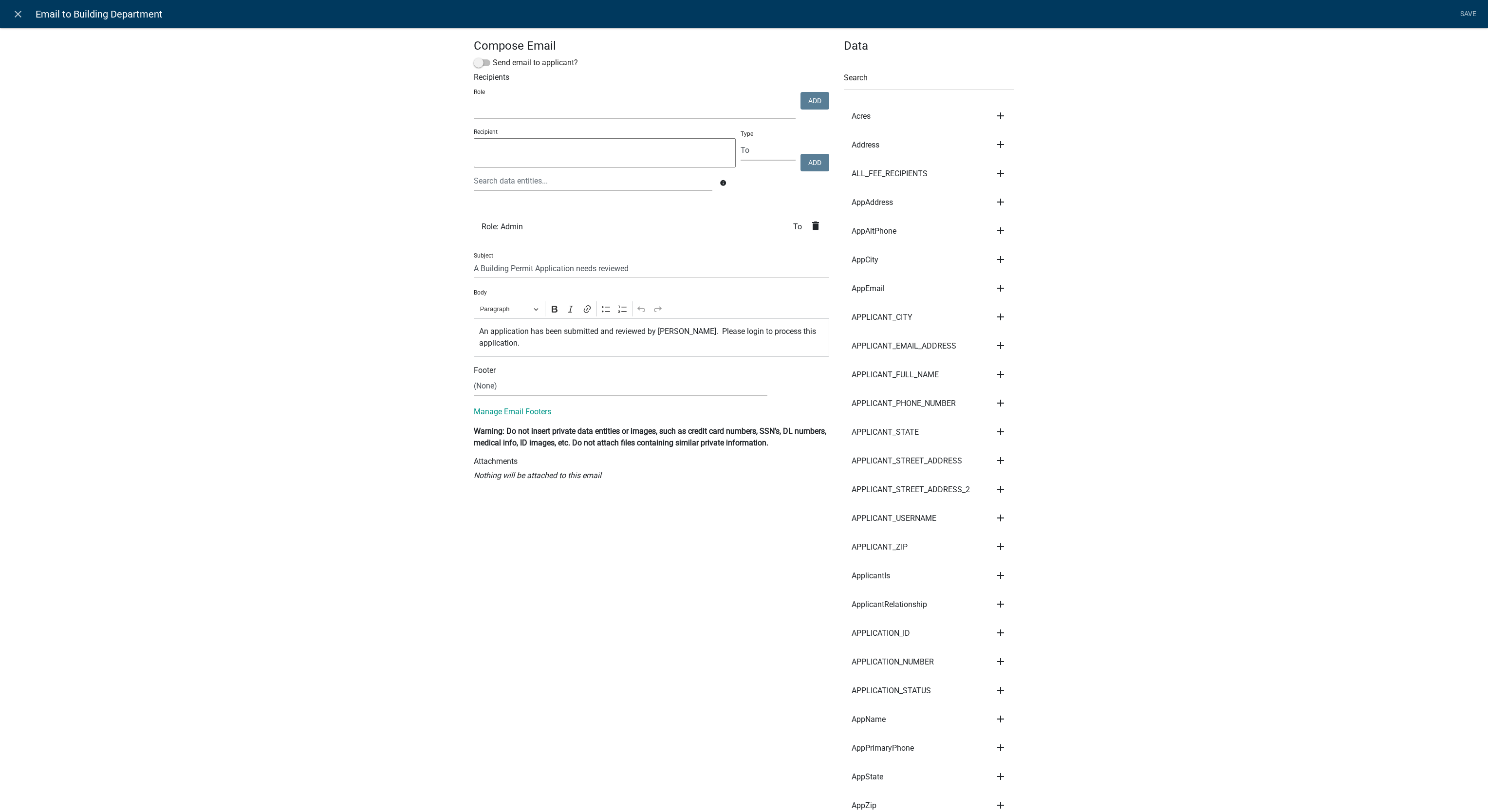
click at [760, 107] on select "Building Department Admin Assessor SDR Septic Maintenance Company" at bounding box center [634, 108] width 322 height 20
select select "98d2c52b-e519-4988-ba4e-9d31ea38bffe"
click at [474, 100] on select "Building Department Admin Assessor SDR Septic Maintenance Company" at bounding box center [634, 108] width 322 height 20
click at [807, 99] on button "Add" at bounding box center [815, 101] width 29 height 17
select select
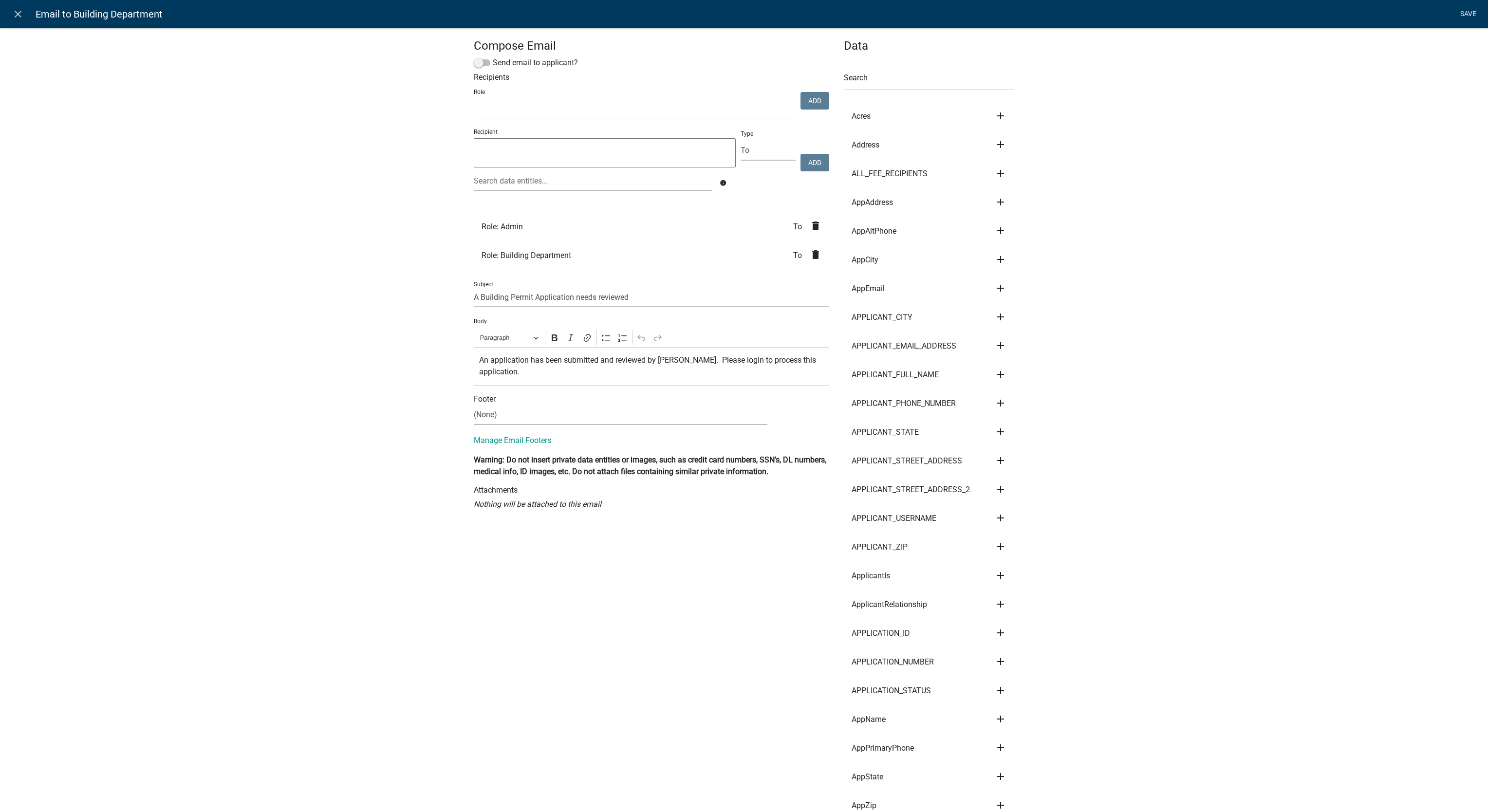
click at [1467, 16] on link "Save" at bounding box center [1468, 14] width 24 height 18
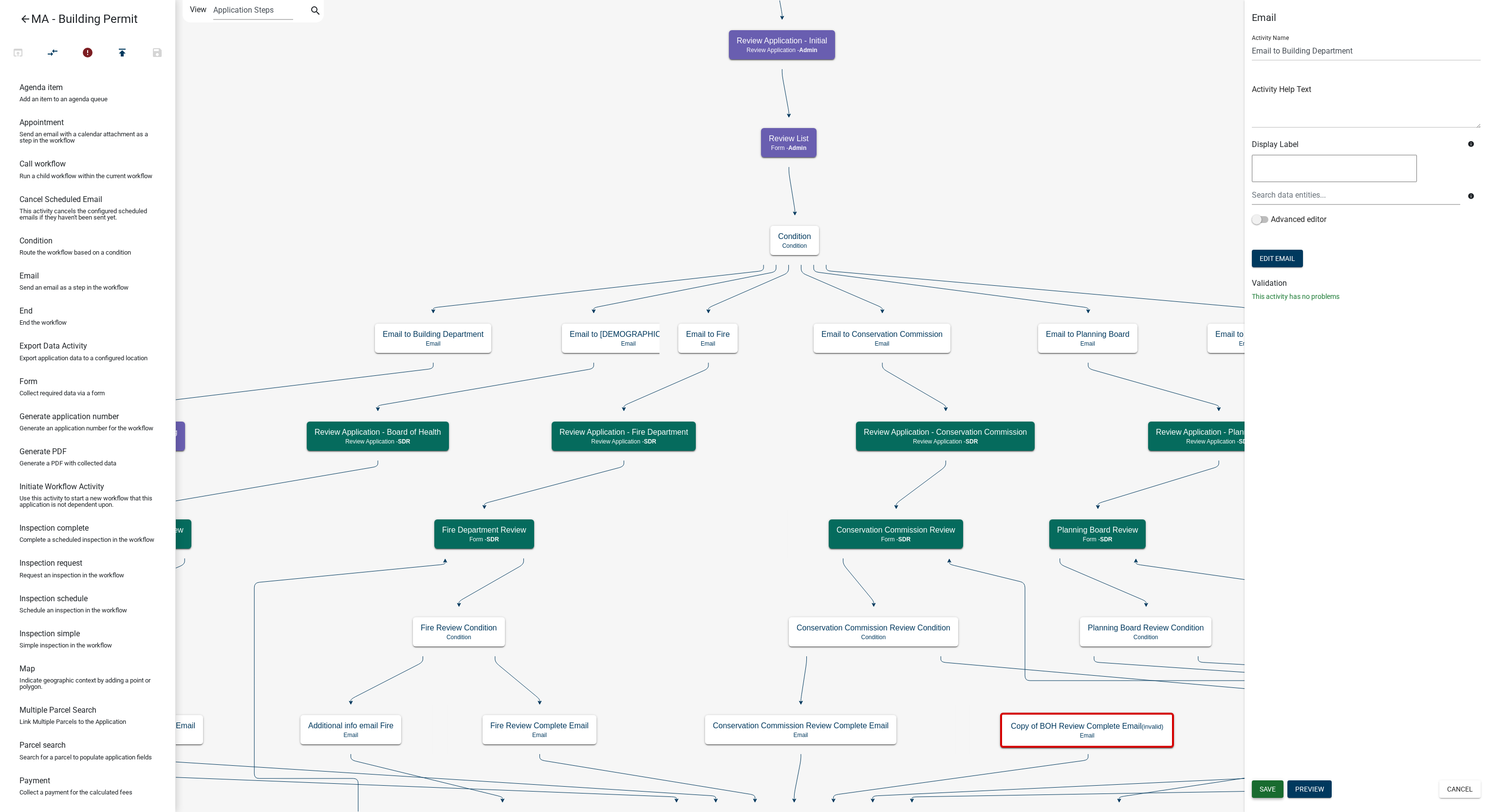
click at [1276, 793] on button "Save" at bounding box center [1268, 789] width 32 height 17
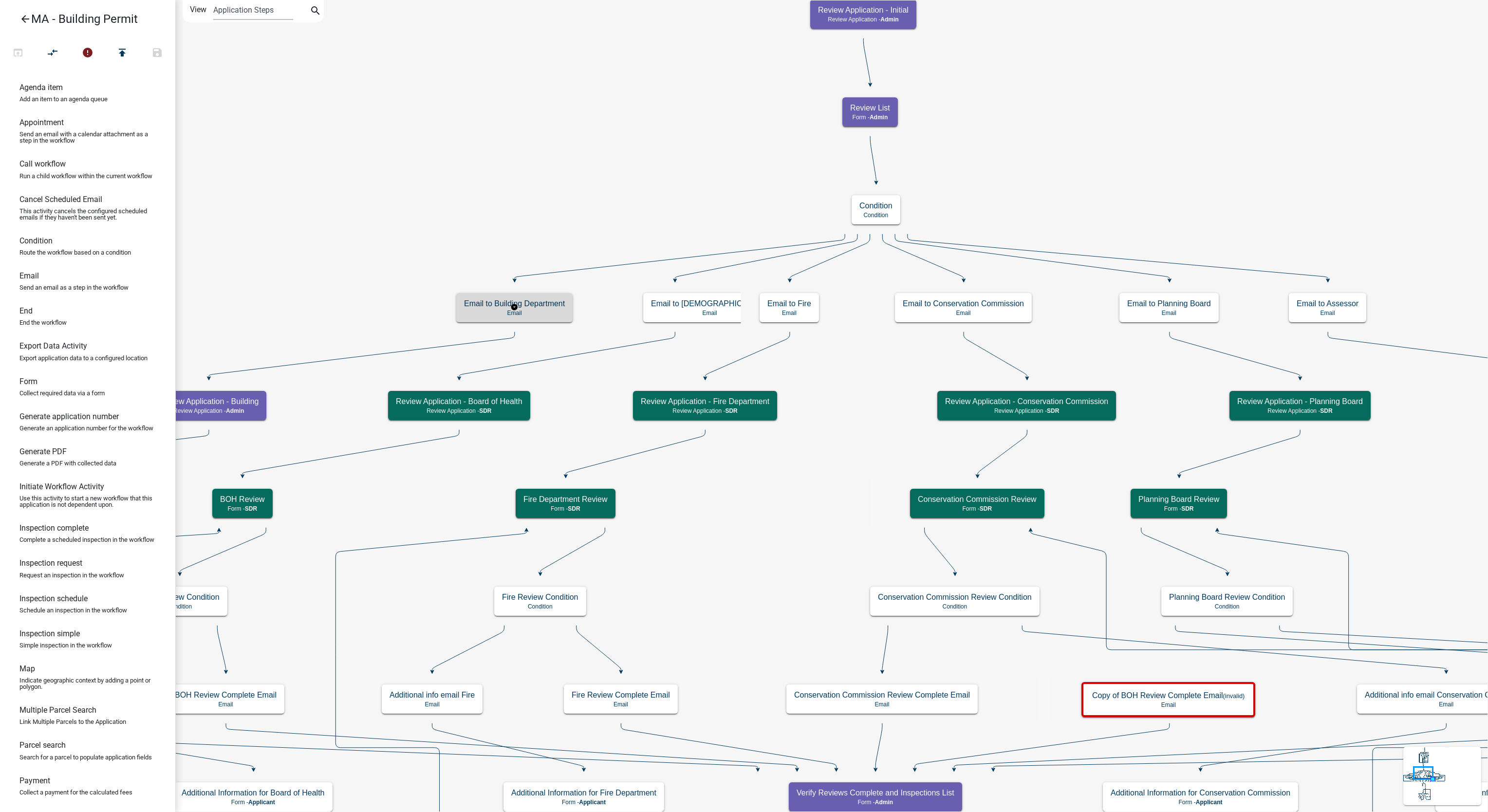
click at [556, 305] on h5 "Email to Building Department" at bounding box center [515, 303] width 101 height 10
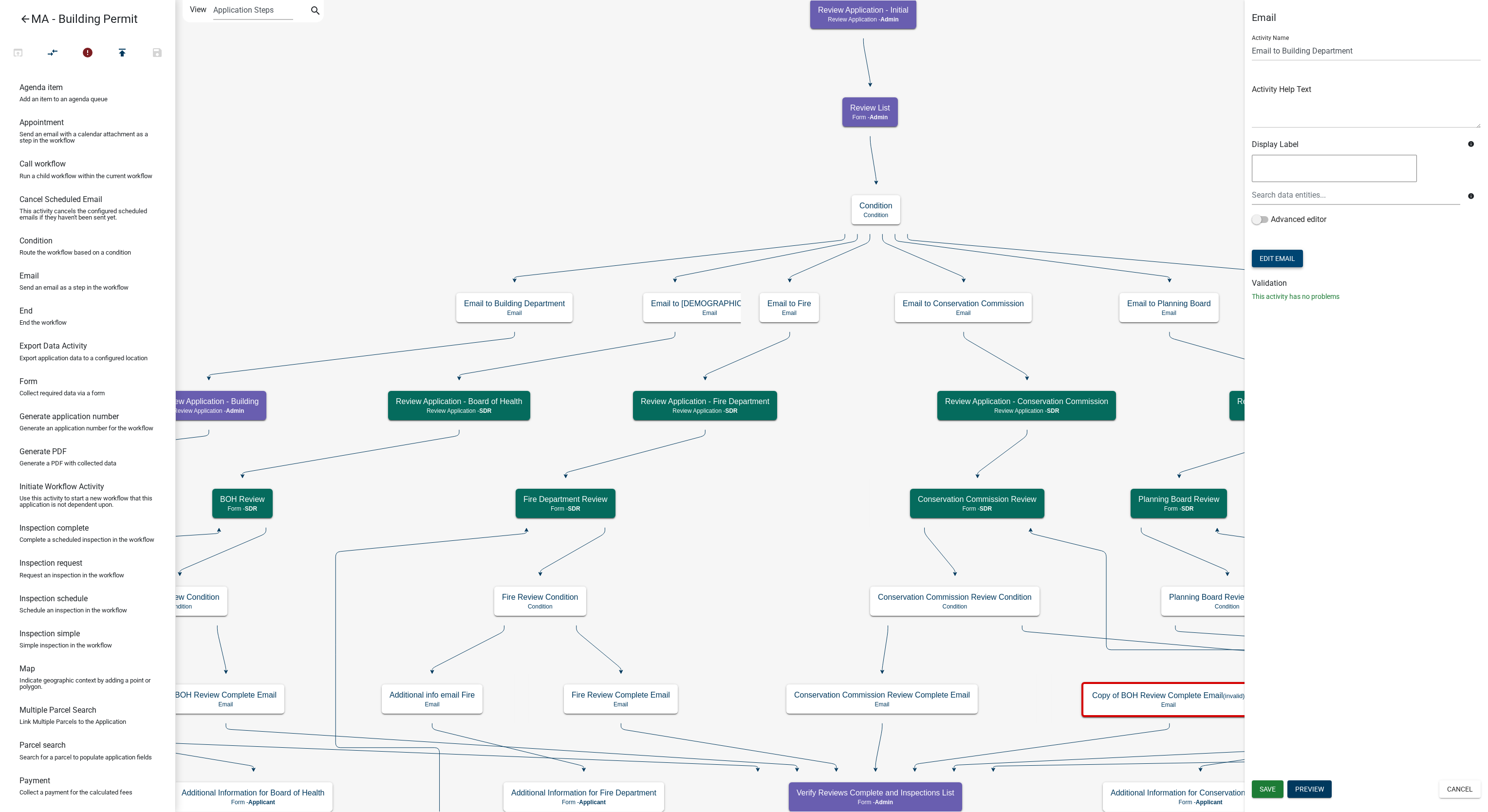
click at [1296, 257] on button "Edit Email" at bounding box center [1277, 258] width 51 height 17
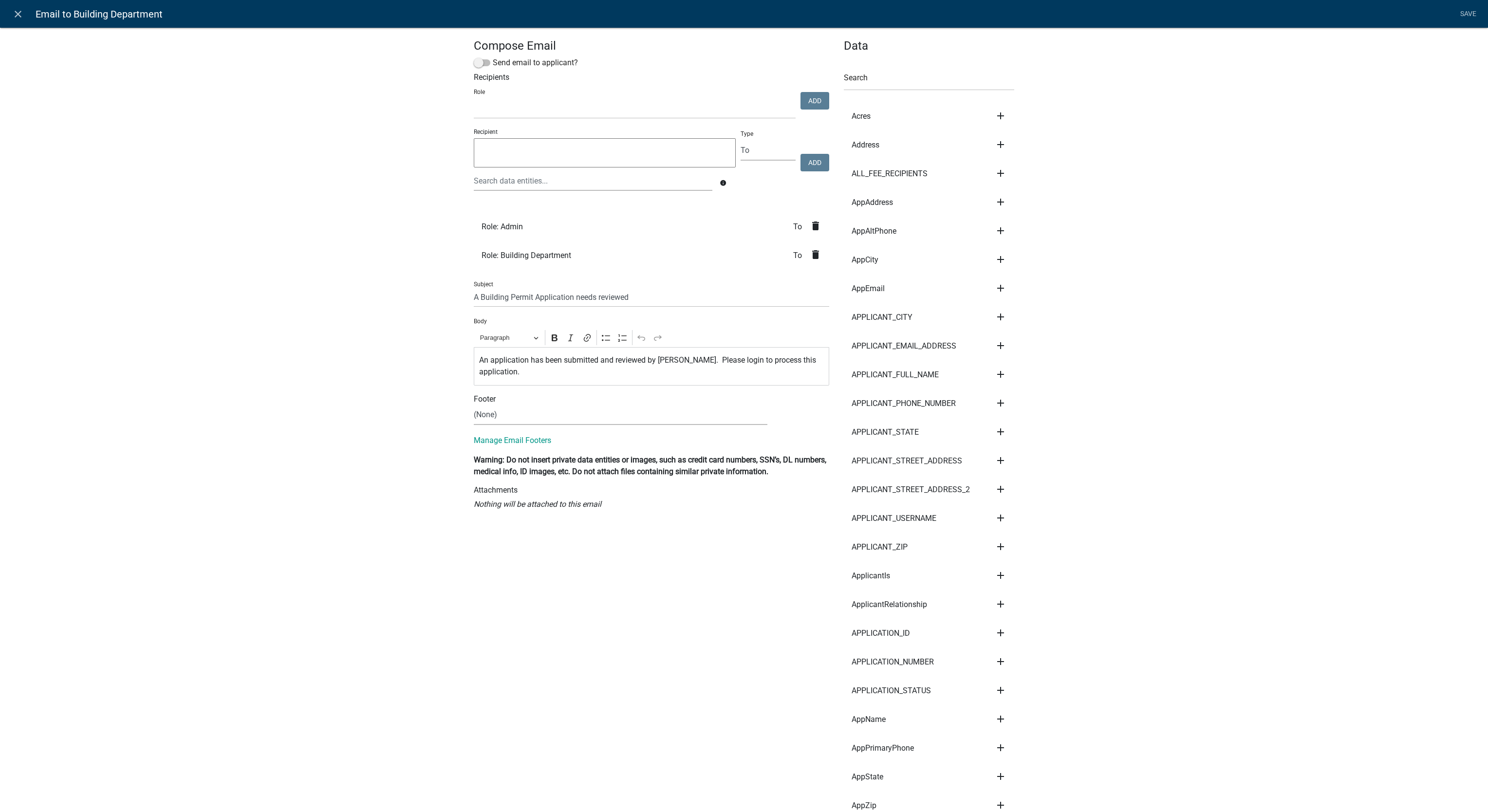
click at [810, 230] on icon "delete" at bounding box center [815, 225] width 11 height 11
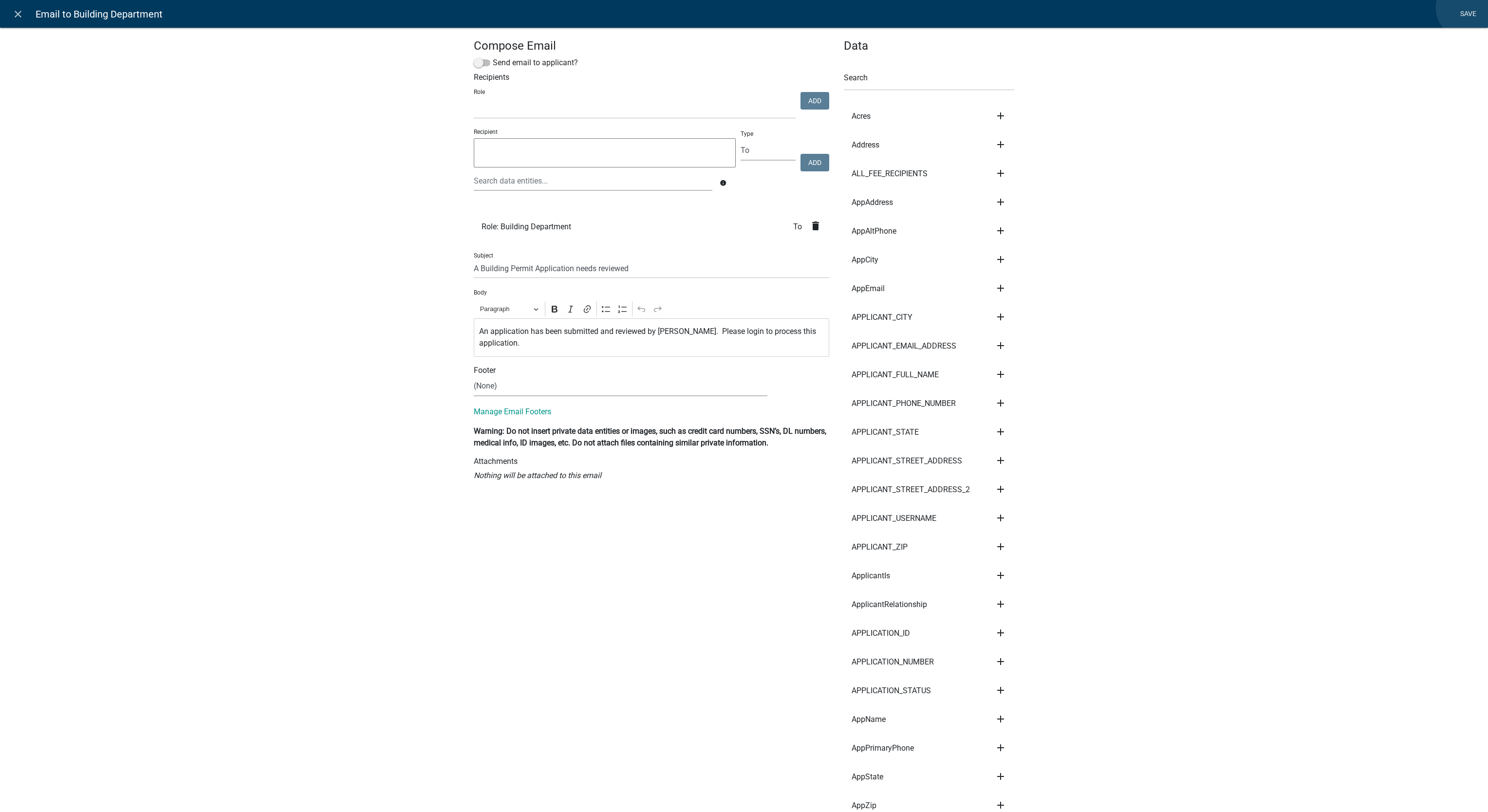
click at [1467, 8] on link "Save" at bounding box center [1468, 14] width 24 height 18
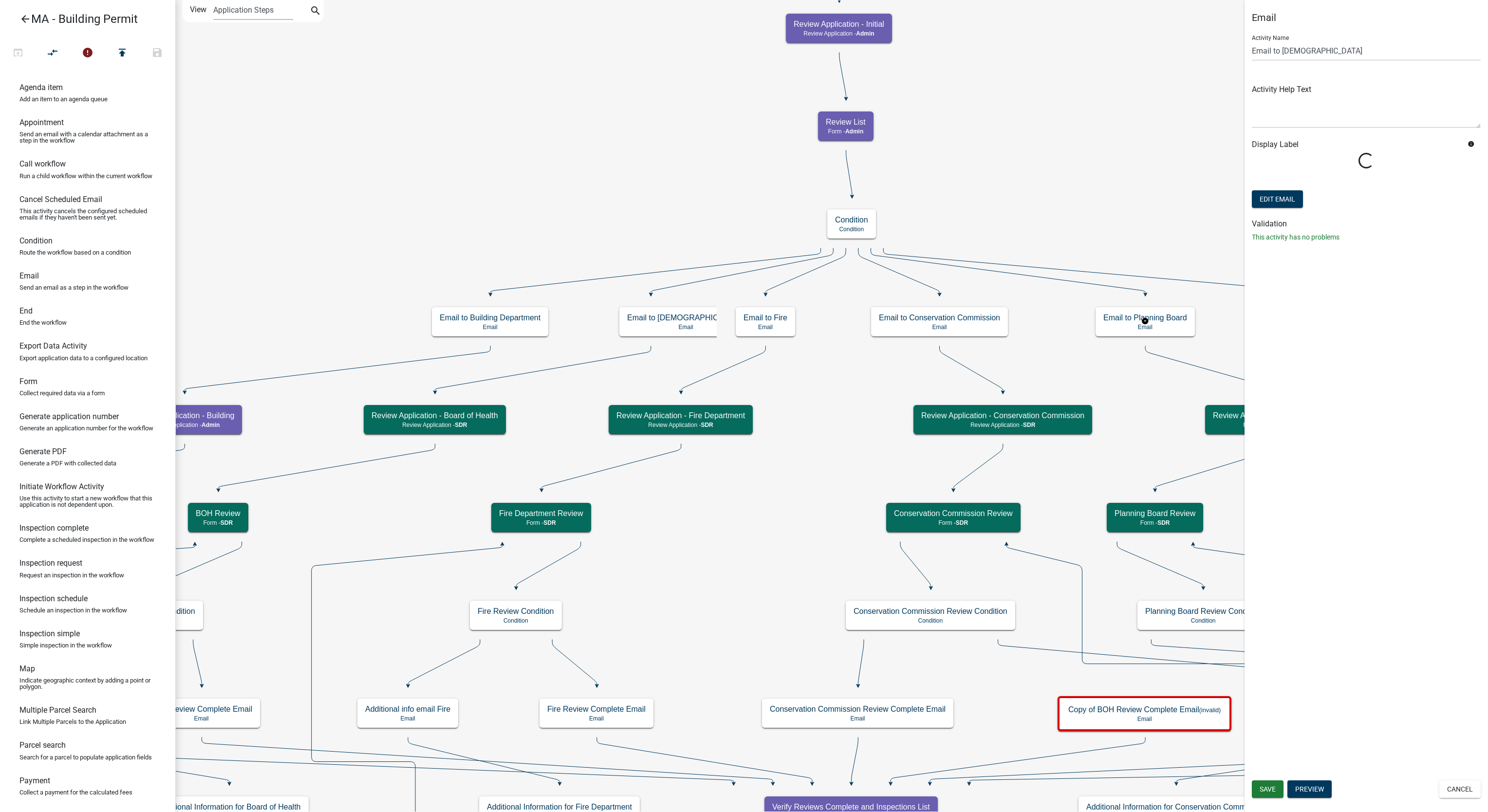
click at [1296, 211] on div "Email Activity Name Email to BOH Activity Help Text Display Label info Loading.…" at bounding box center [1366, 130] width 244 height 238
click at [1269, 272] on div "Email Activity Name Email to BOH Activity Help Text Display Label info info Adv…" at bounding box center [1366, 160] width 244 height 298
click at [1270, 266] on button "Edit Email" at bounding box center [1277, 258] width 51 height 17
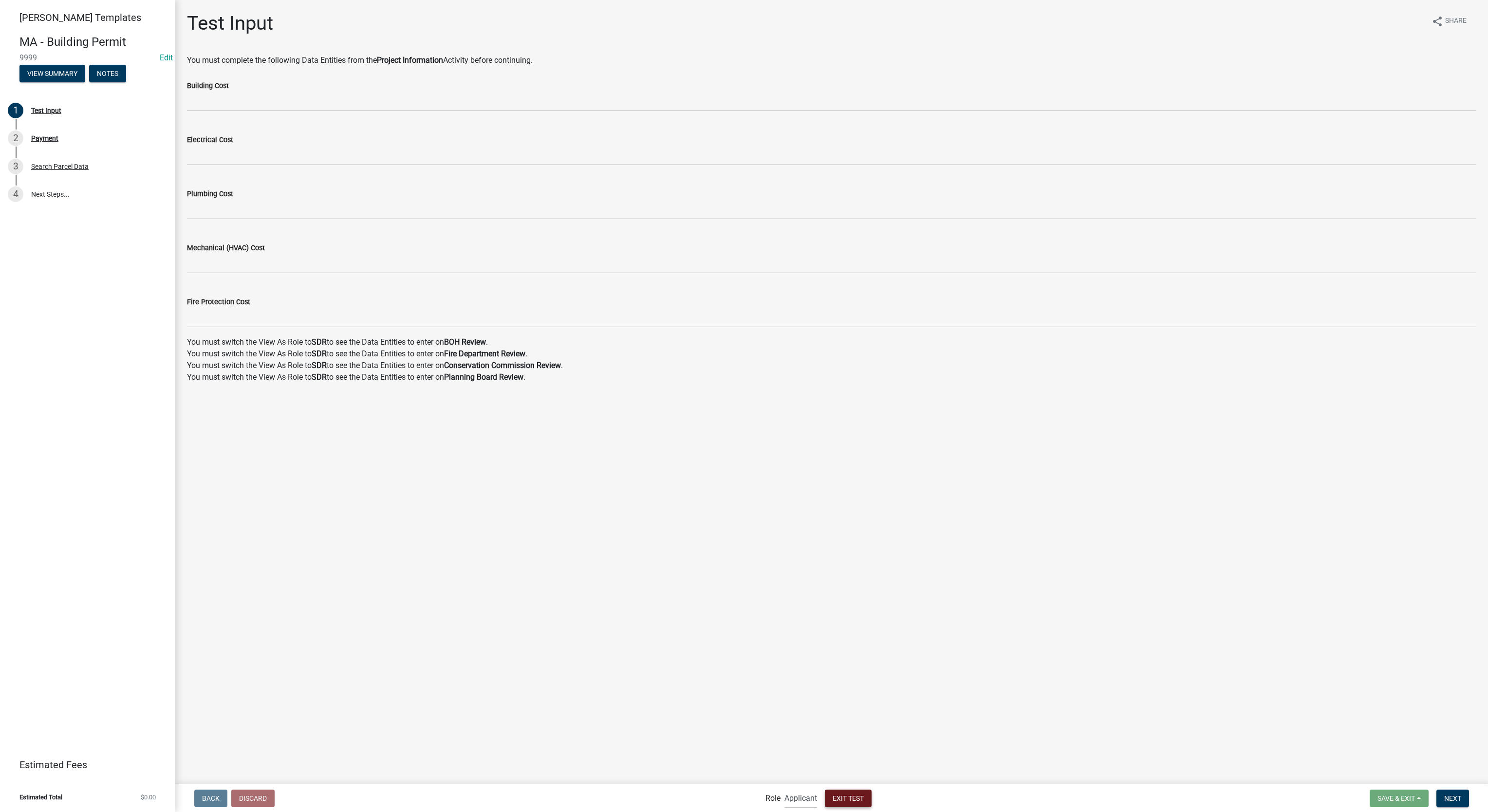
click at [860, 795] on span "Exit Test" at bounding box center [848, 798] width 31 height 8
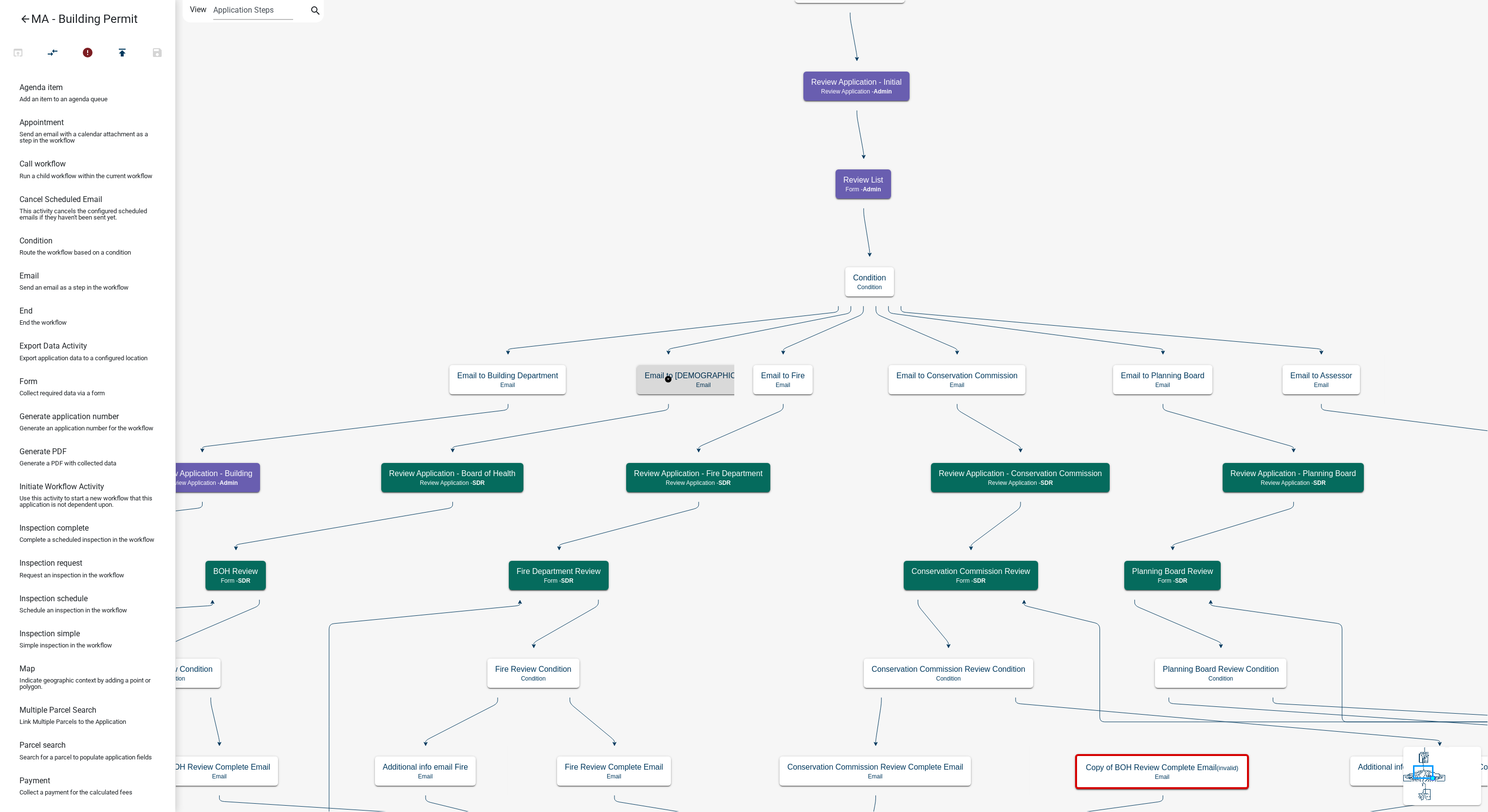
click at [692, 380] on h5 "Email to [DEMOGRAPHIC_DATA]" at bounding box center [703, 375] width 117 height 10
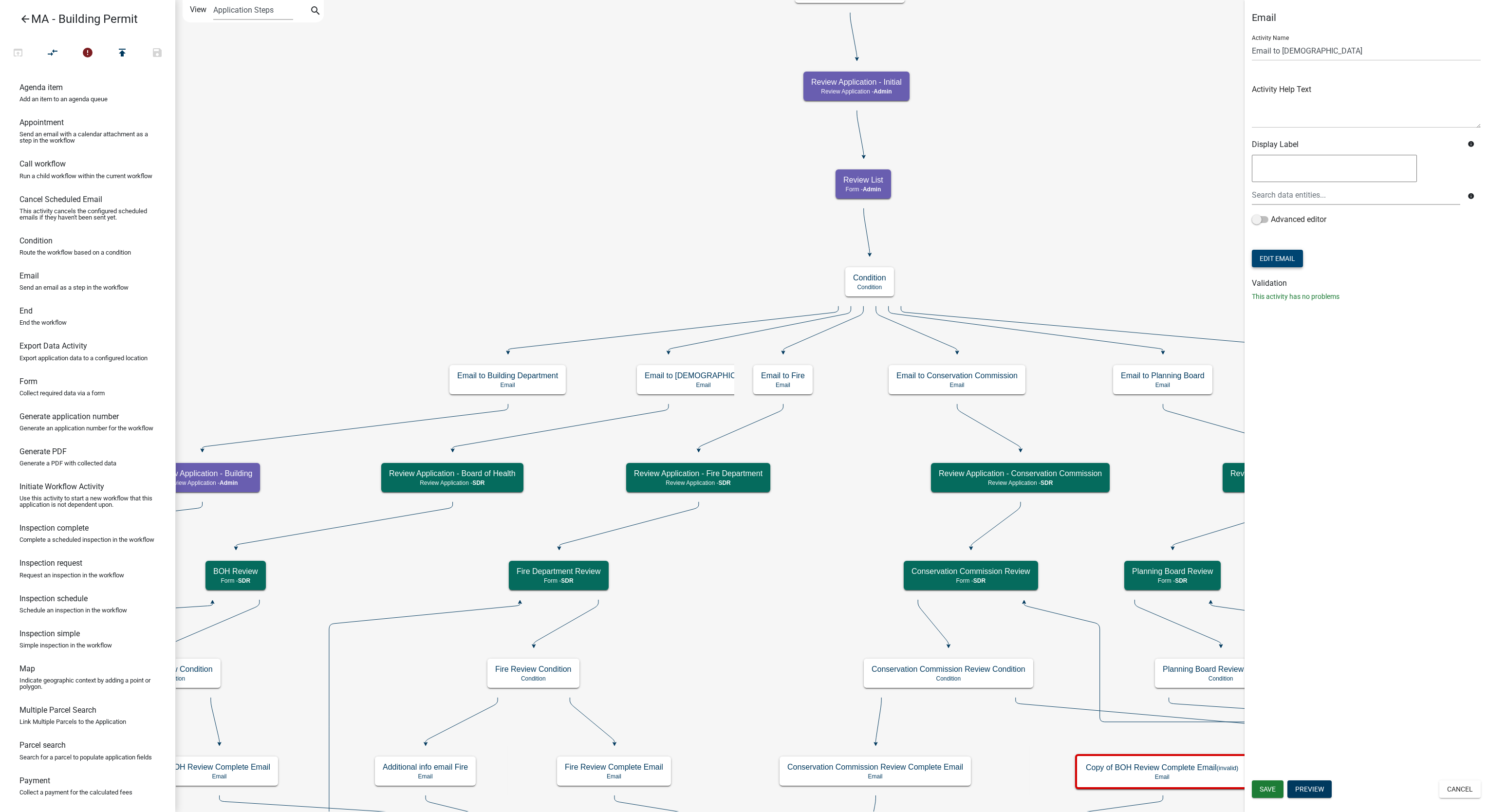
click at [1263, 262] on button "Edit Email" at bounding box center [1277, 258] width 51 height 17
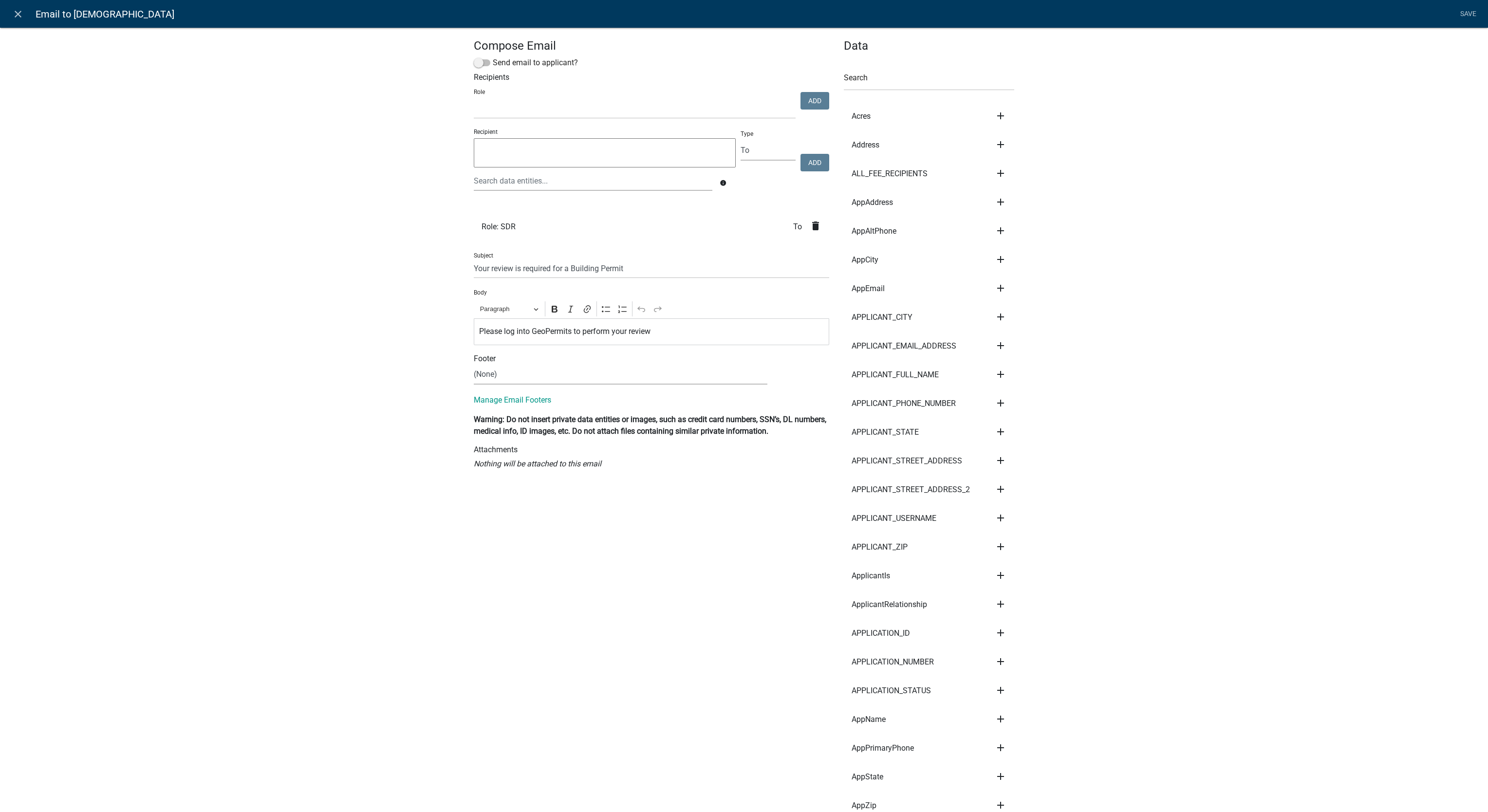
click at [810, 230] on icon "delete" at bounding box center [815, 225] width 11 height 11
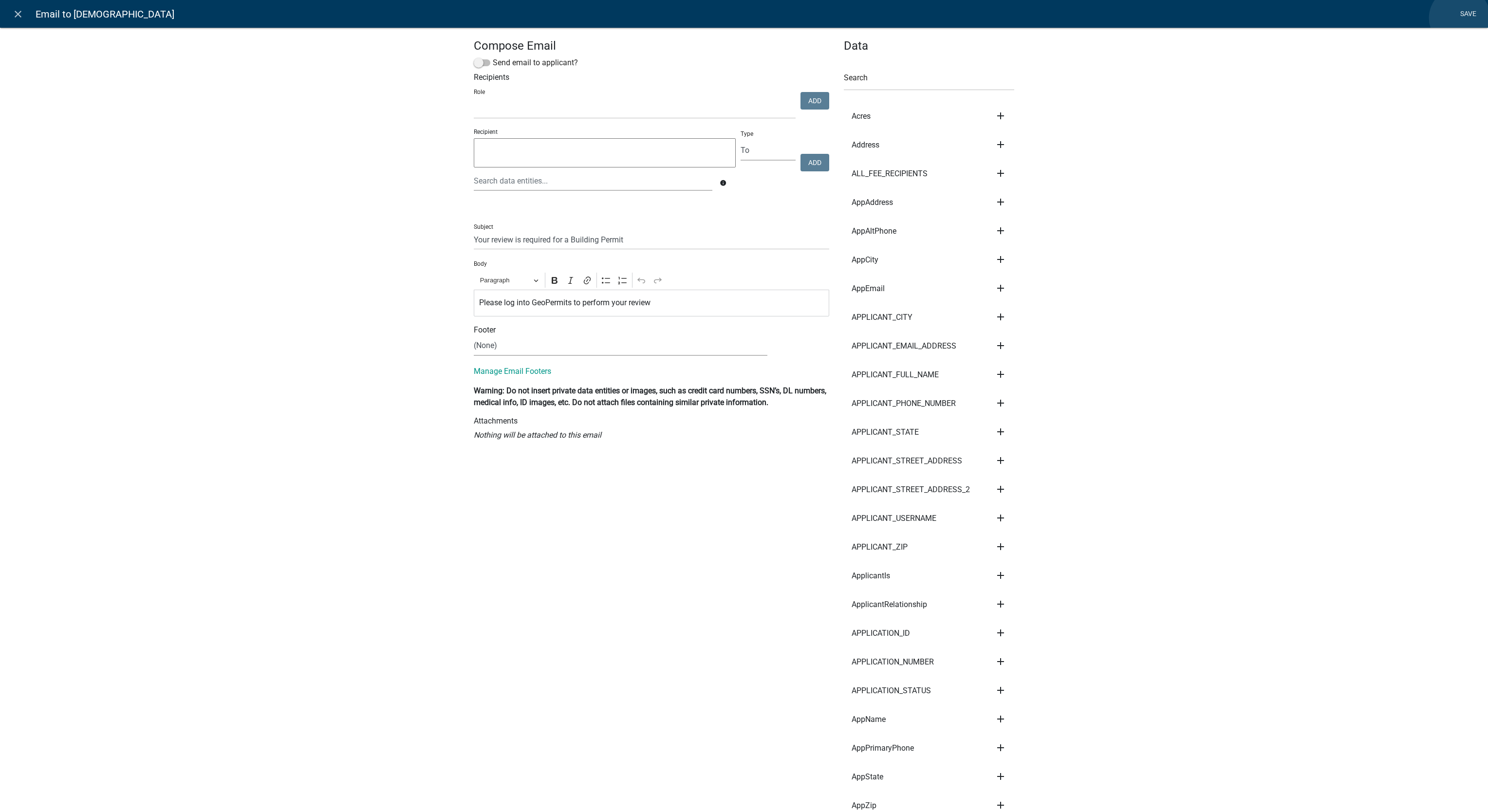
click at [1460, 18] on link "Save" at bounding box center [1468, 14] width 24 height 18
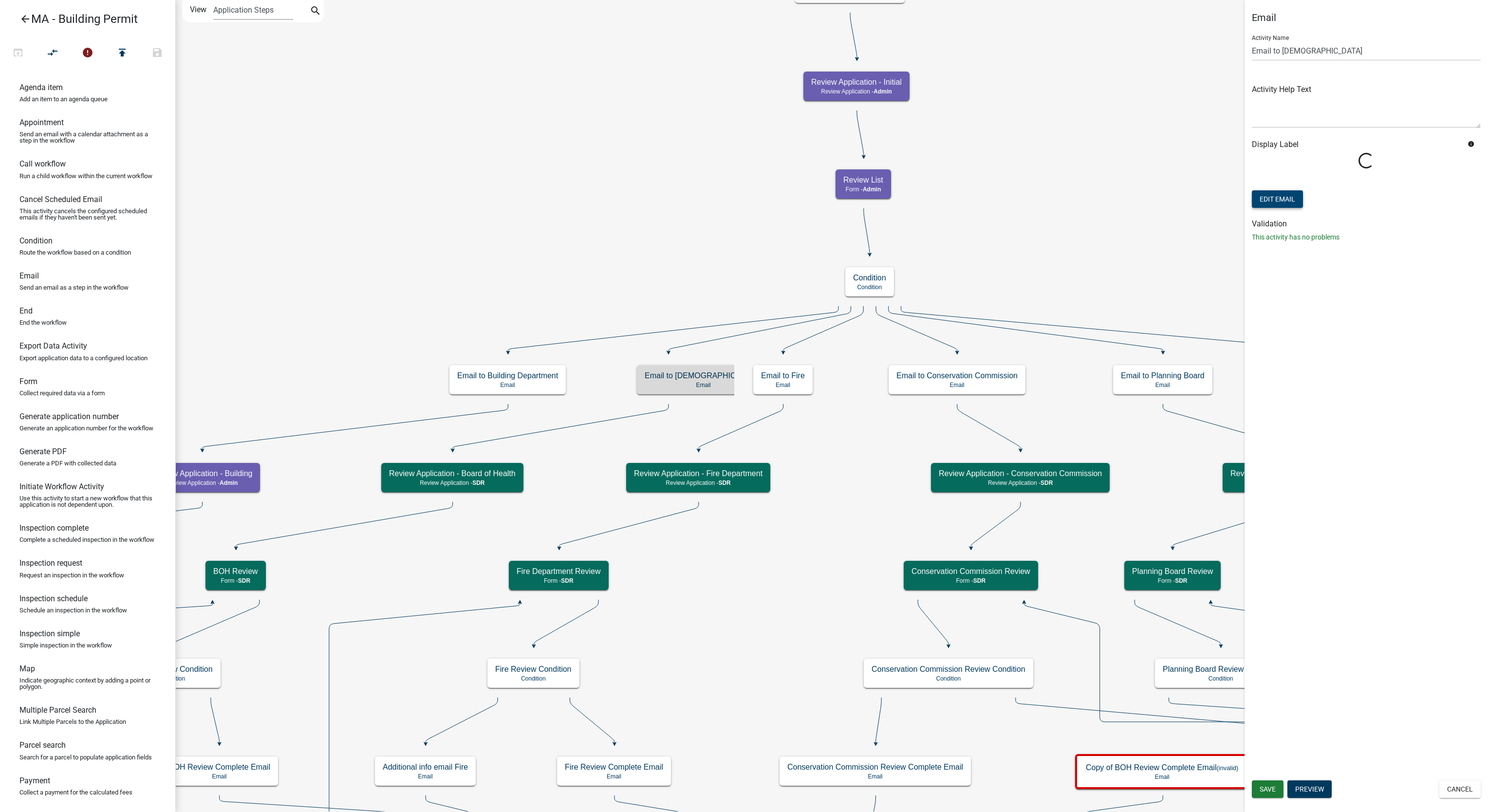
click at [1276, 199] on button "Edit Email" at bounding box center [1277, 199] width 51 height 17
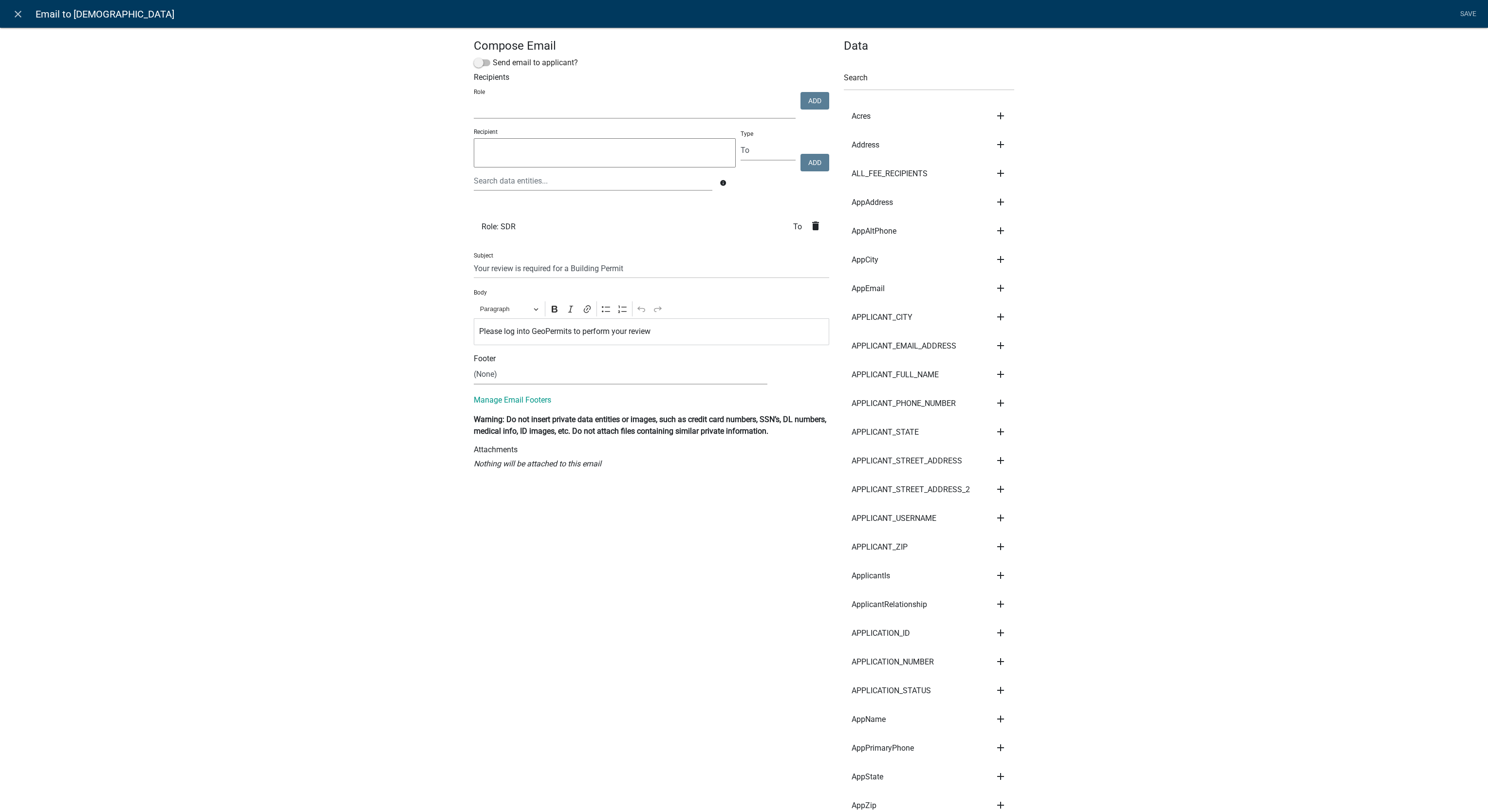
click at [695, 114] on select "Building Department Admin Assessor SDR Septic Maintenance Company Board of Heal…" at bounding box center [634, 108] width 322 height 20
select select "7547256f-08e8-4818-bfb4-f847ffa2ccc6"
click at [474, 100] on select "Building Department Admin Assessor SDR Septic Maintenance Company Board of Heal…" at bounding box center [634, 108] width 322 height 20
click at [801, 104] on button "Add" at bounding box center [815, 101] width 29 height 17
select select
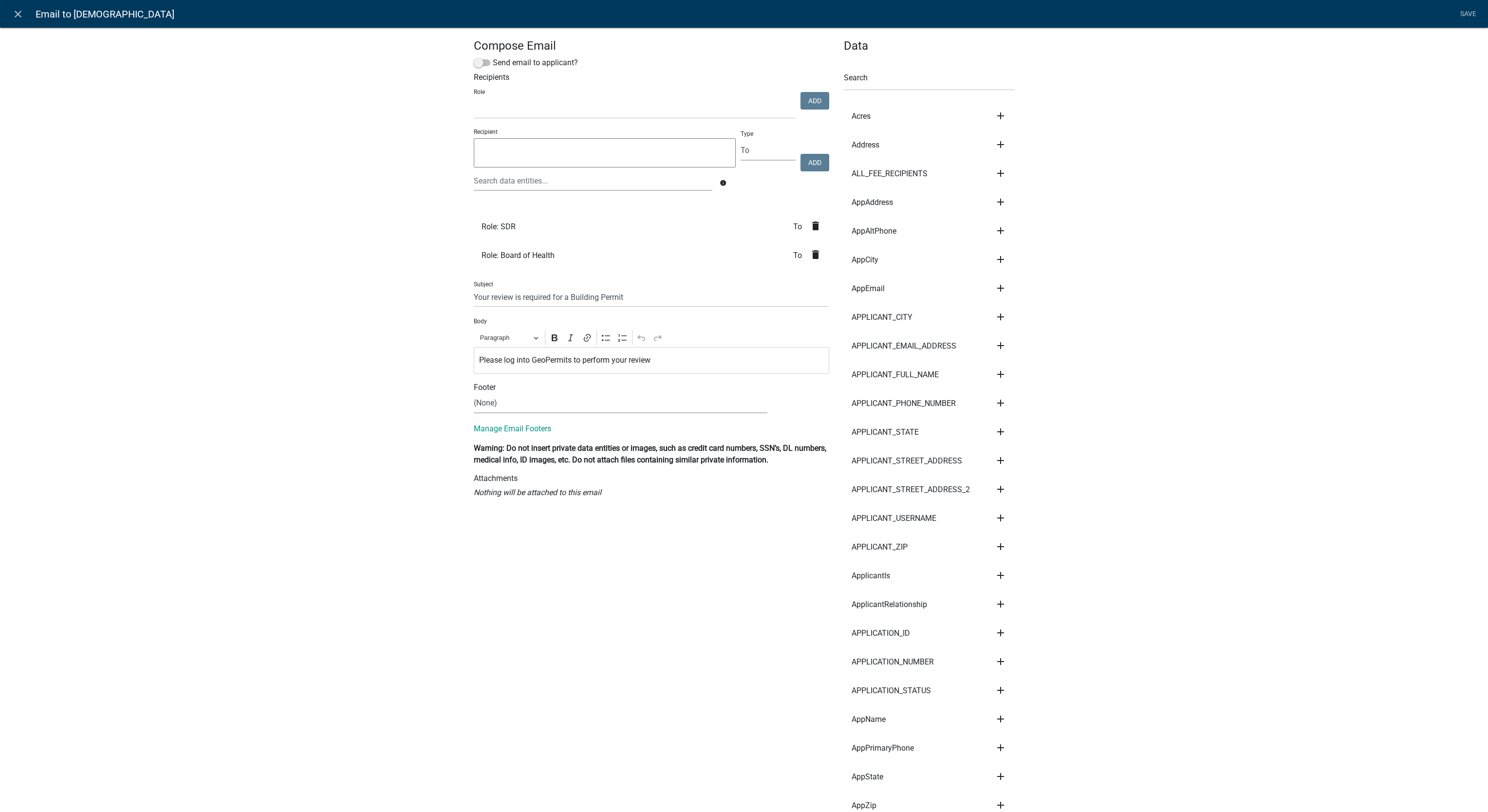
click at [813, 227] on icon "delete" at bounding box center [815, 225] width 11 height 11
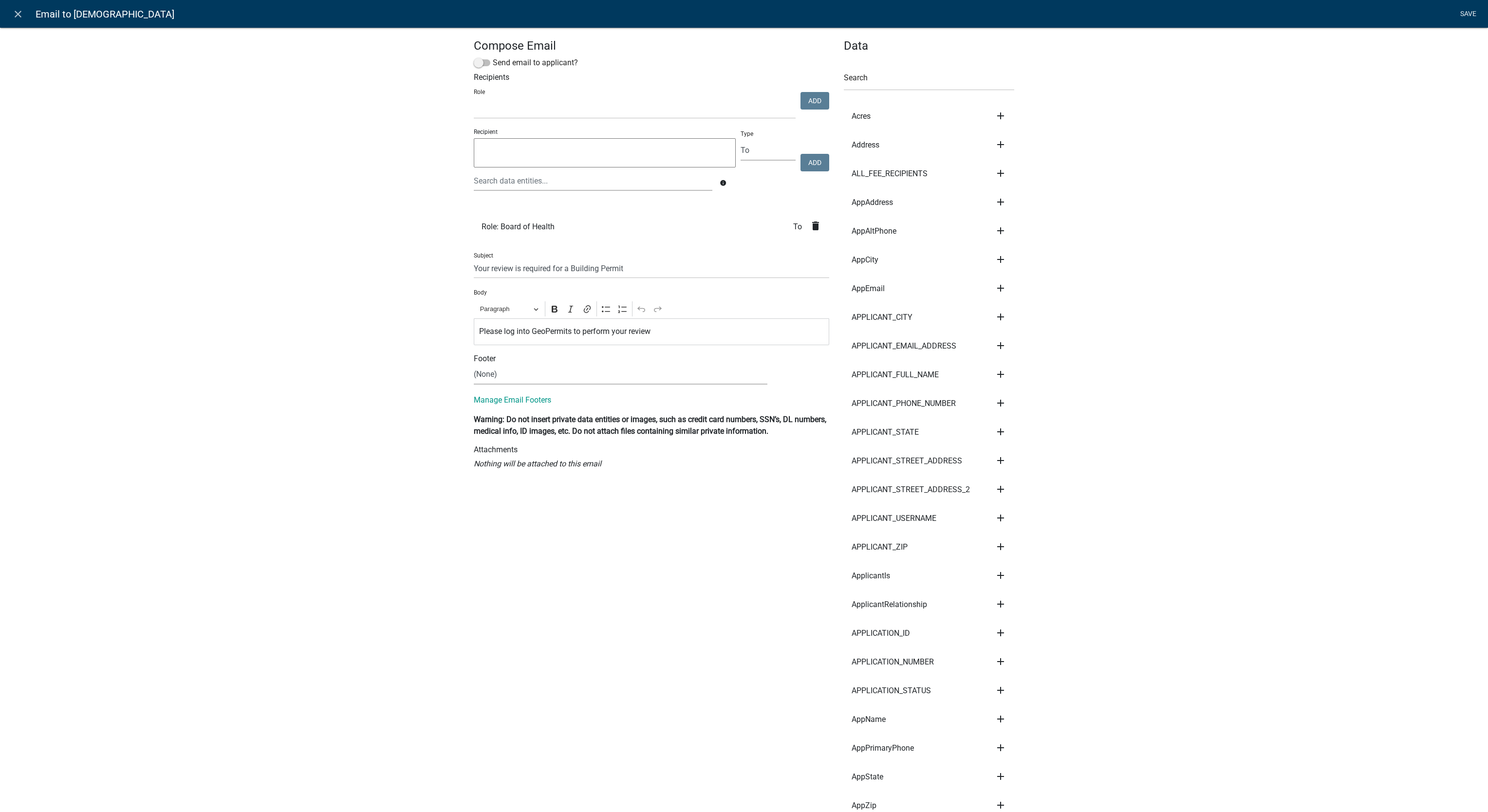
click at [1461, 17] on link "Save" at bounding box center [1468, 14] width 24 height 18
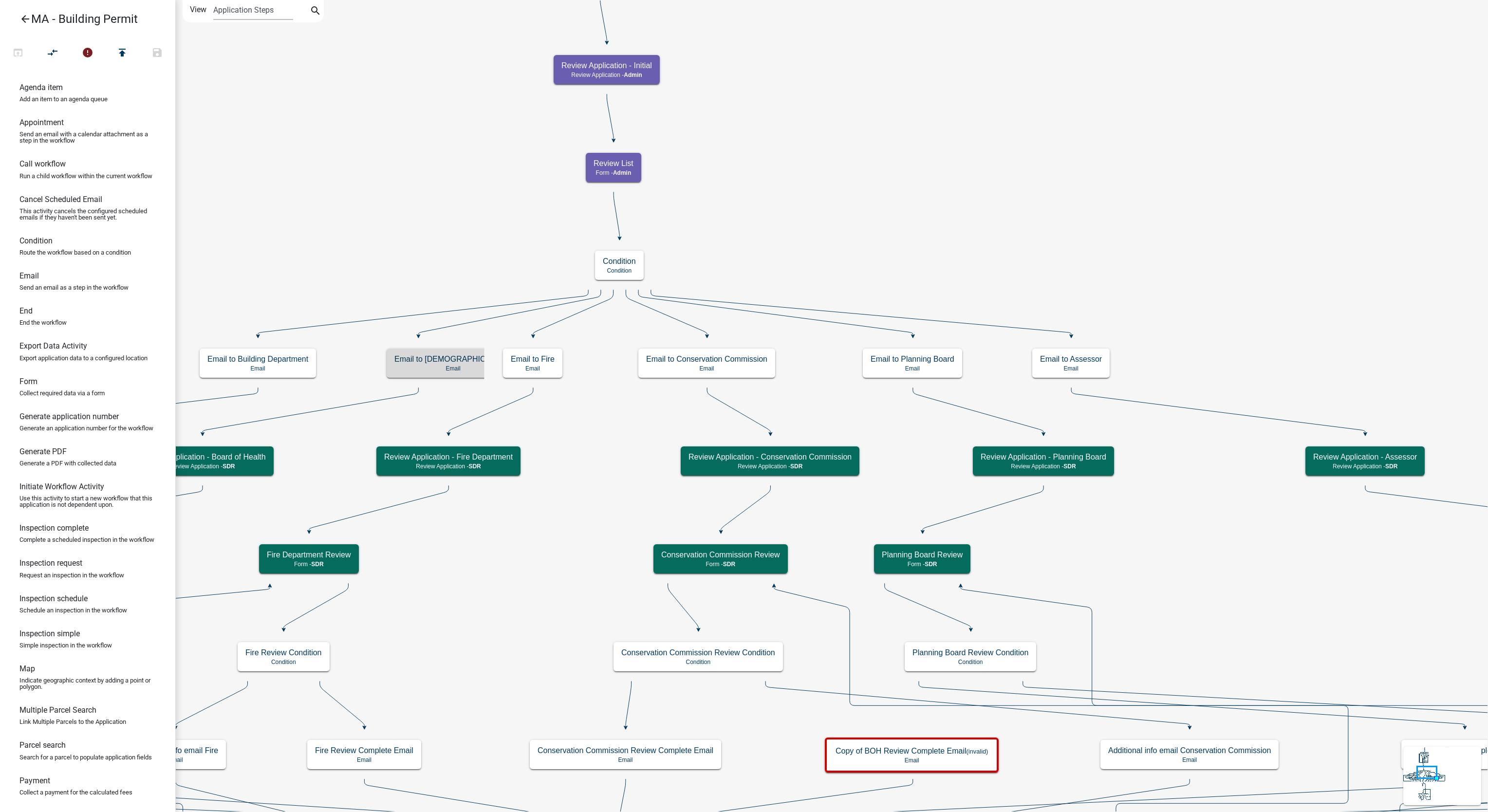
click at [437, 366] on p "Email" at bounding box center [452, 368] width 117 height 7
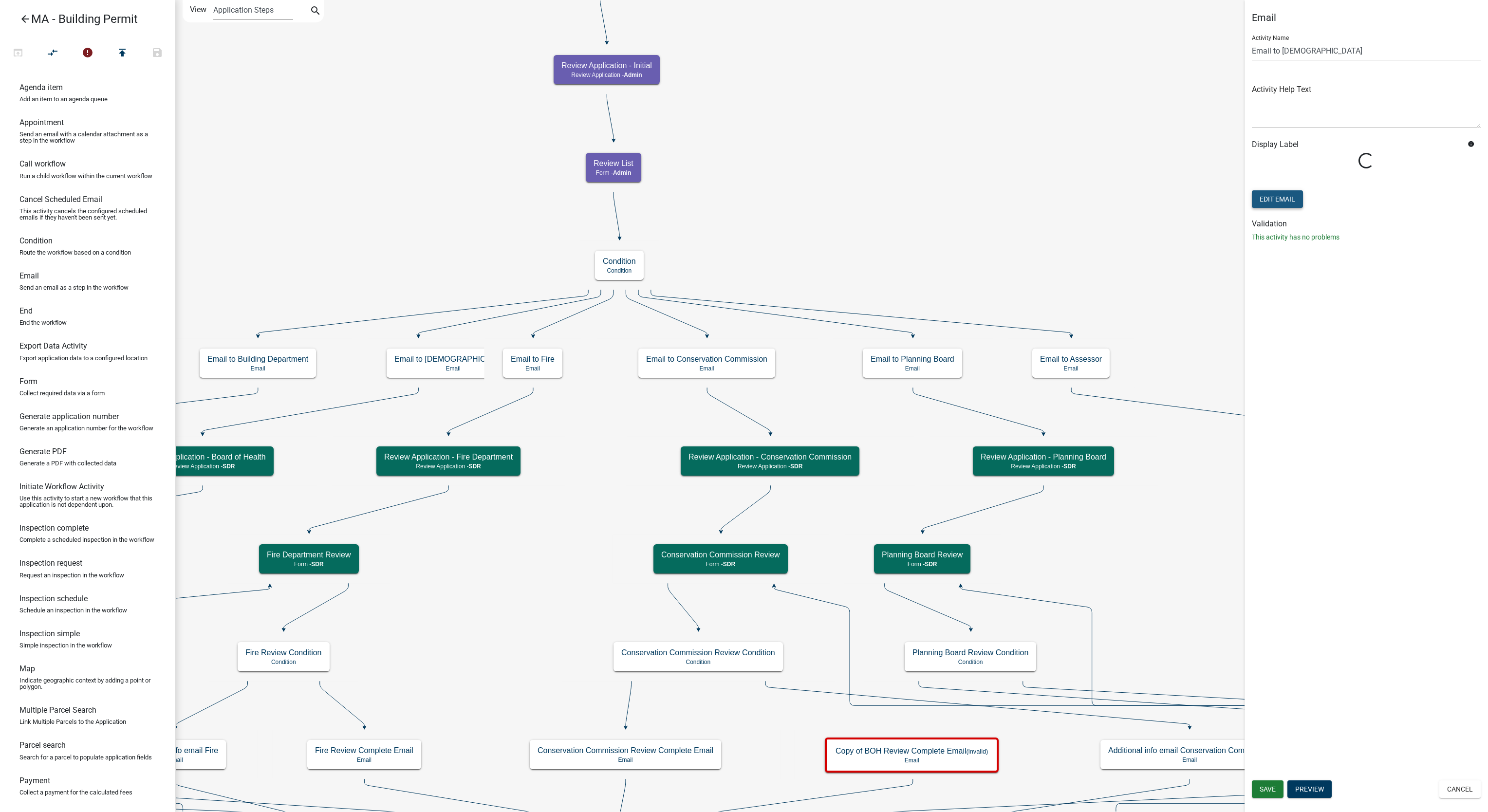
click at [1287, 198] on button "Edit Email" at bounding box center [1277, 199] width 51 height 17
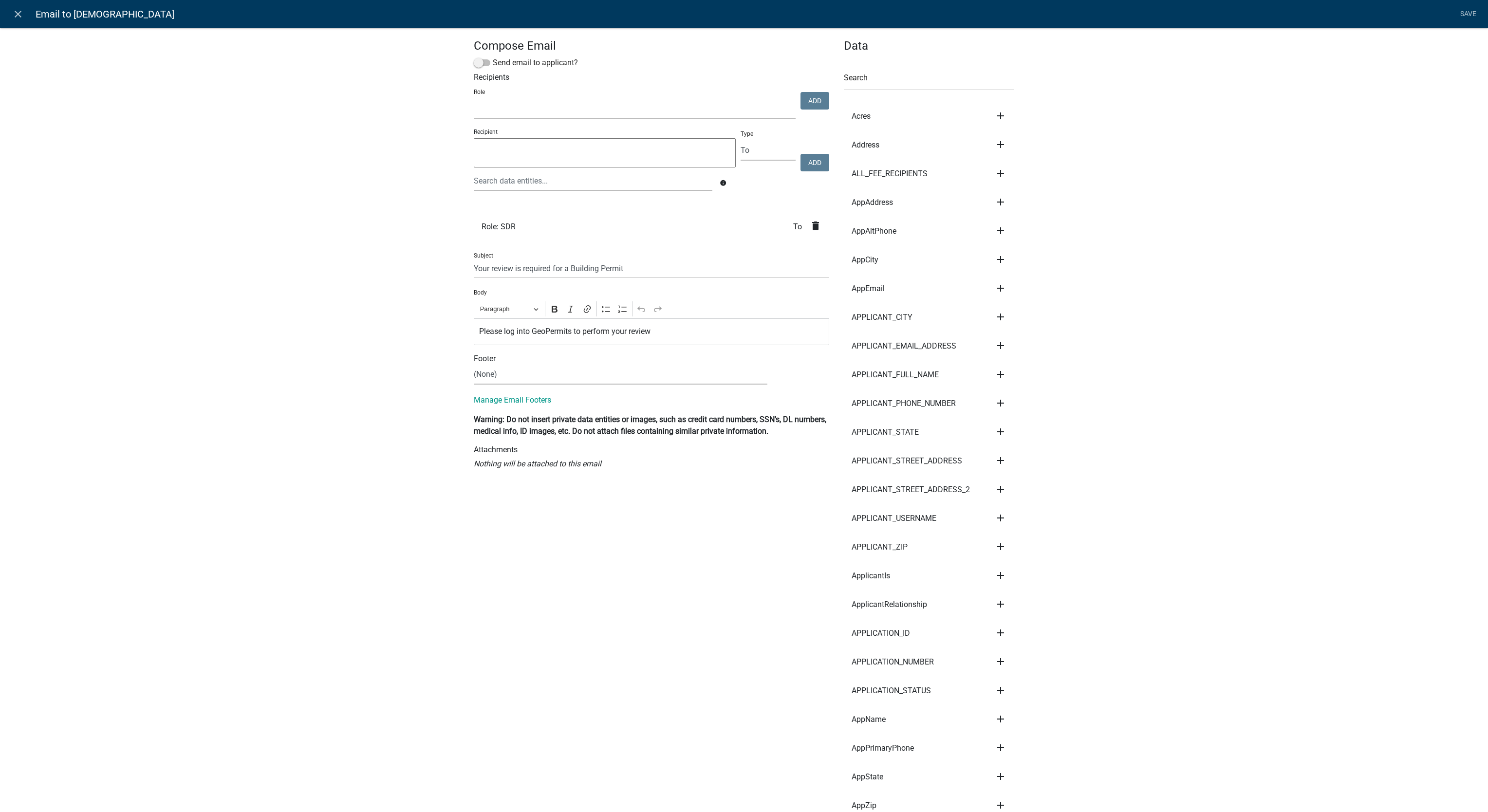
click at [659, 114] on select "Building Department Admin Assessor Department SDR Septic Maintenance Company Bo…" at bounding box center [634, 108] width 322 height 20
select select "7547256f-08e8-4818-bfb4-f847ffa2ccc6"
click at [474, 100] on select "Building Department Admin Assessor Department SDR Septic Maintenance Company Bo…" at bounding box center [634, 108] width 322 height 20
click at [801, 99] on button "Add" at bounding box center [815, 101] width 29 height 17
select select
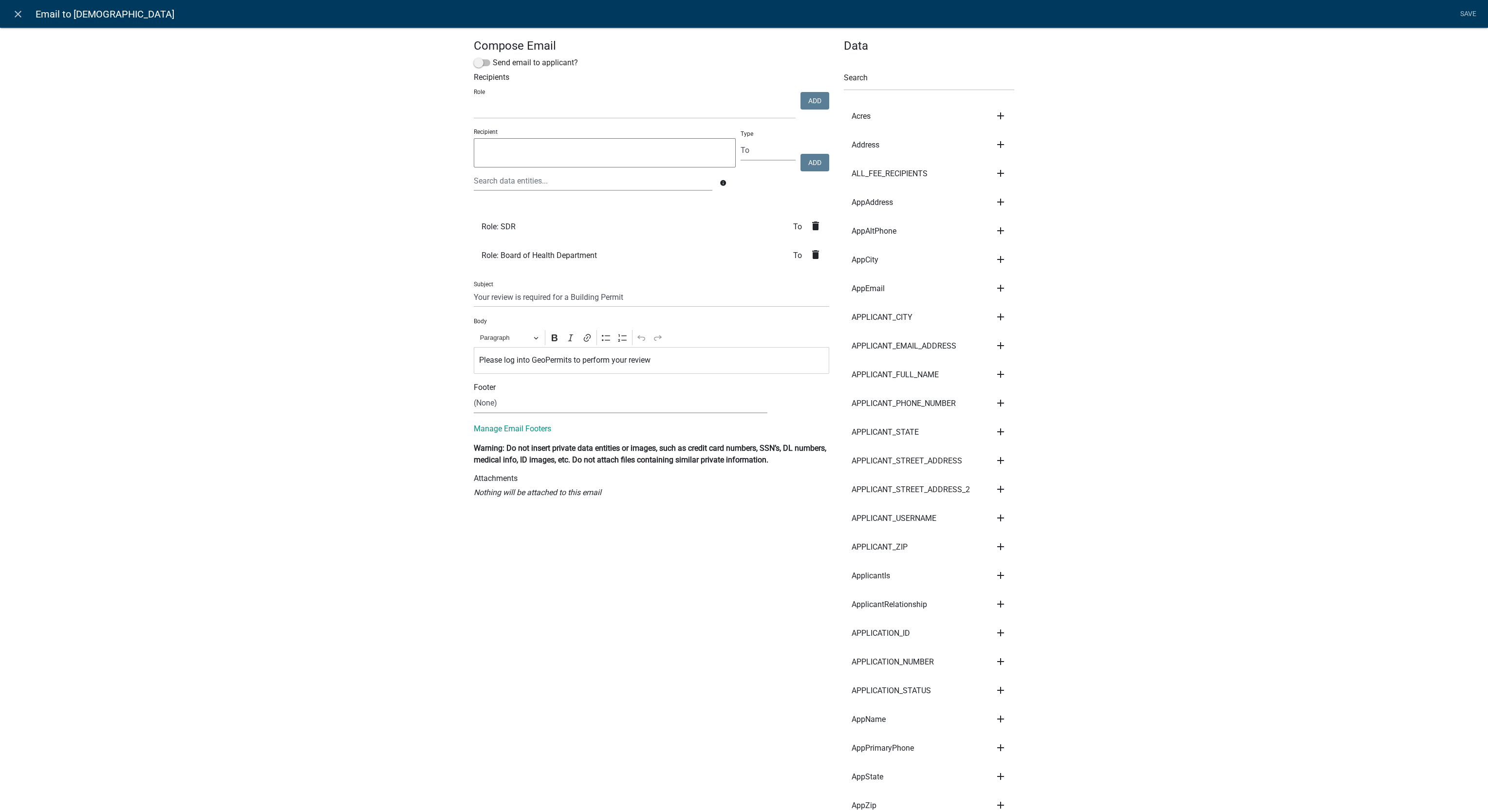
click at [810, 222] on icon "delete" at bounding box center [815, 225] width 11 height 11
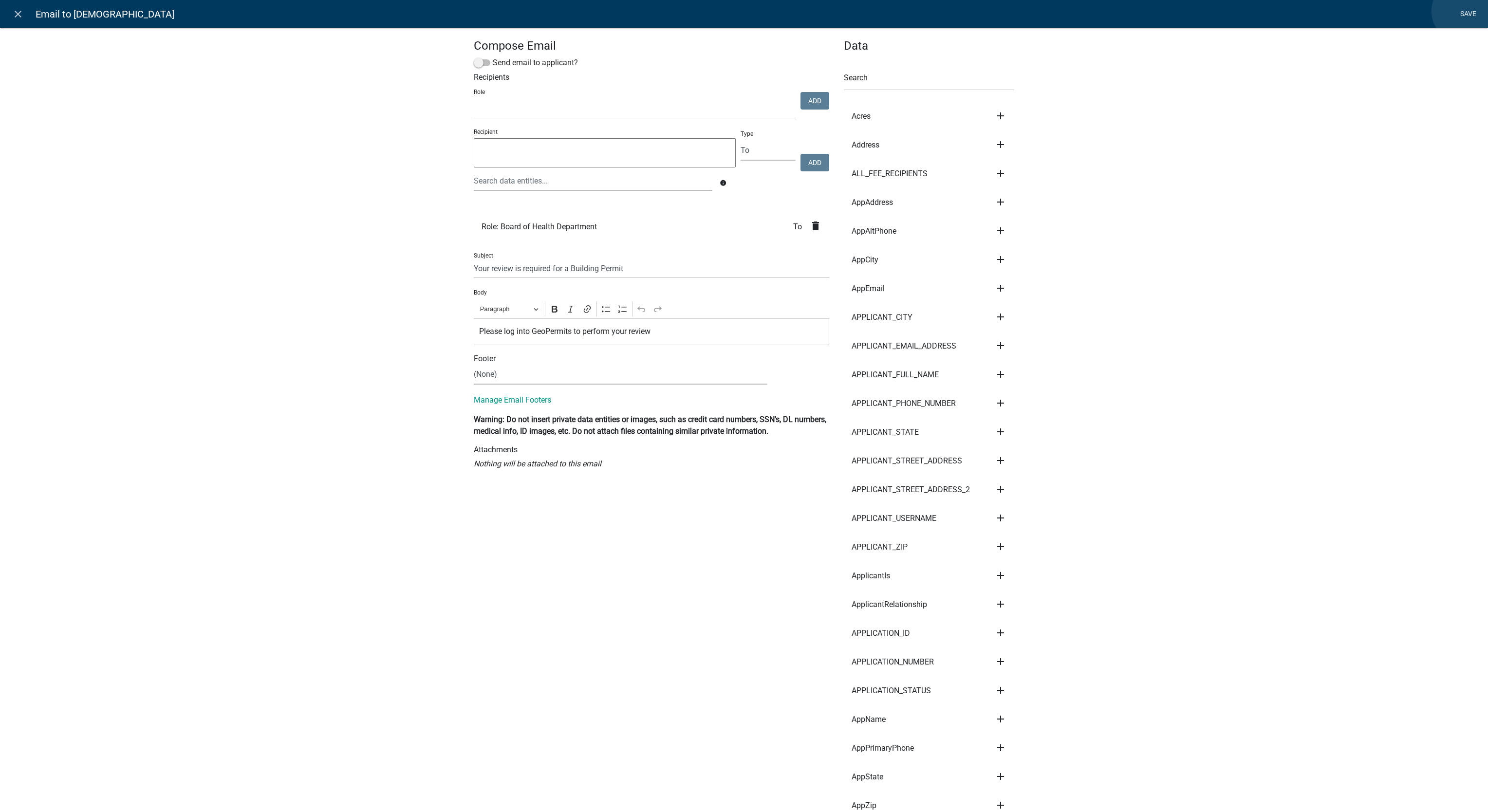
click at [1463, 11] on link "Save" at bounding box center [1468, 14] width 24 height 18
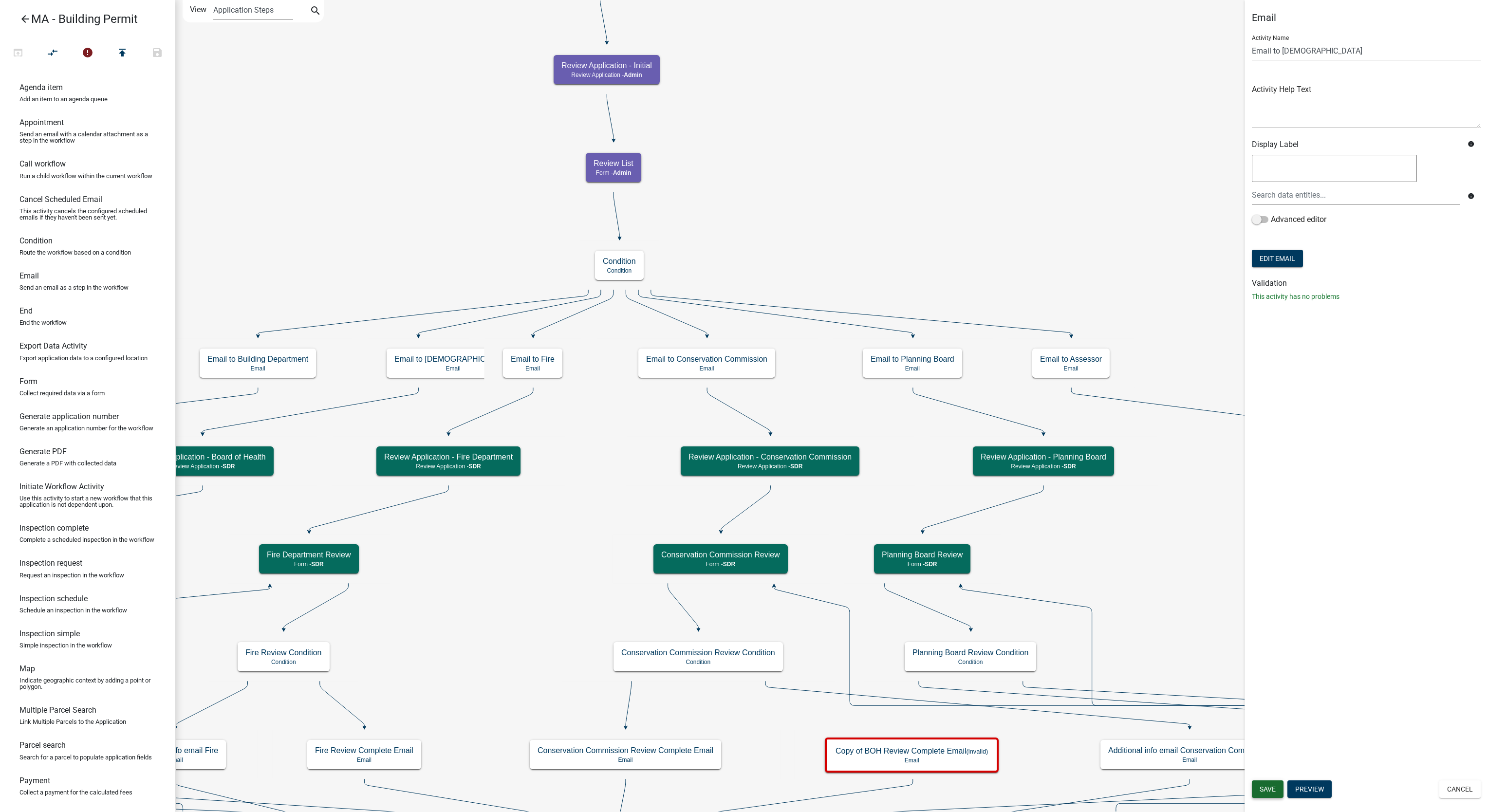
click at [1255, 788] on button "Save" at bounding box center [1268, 789] width 32 height 17
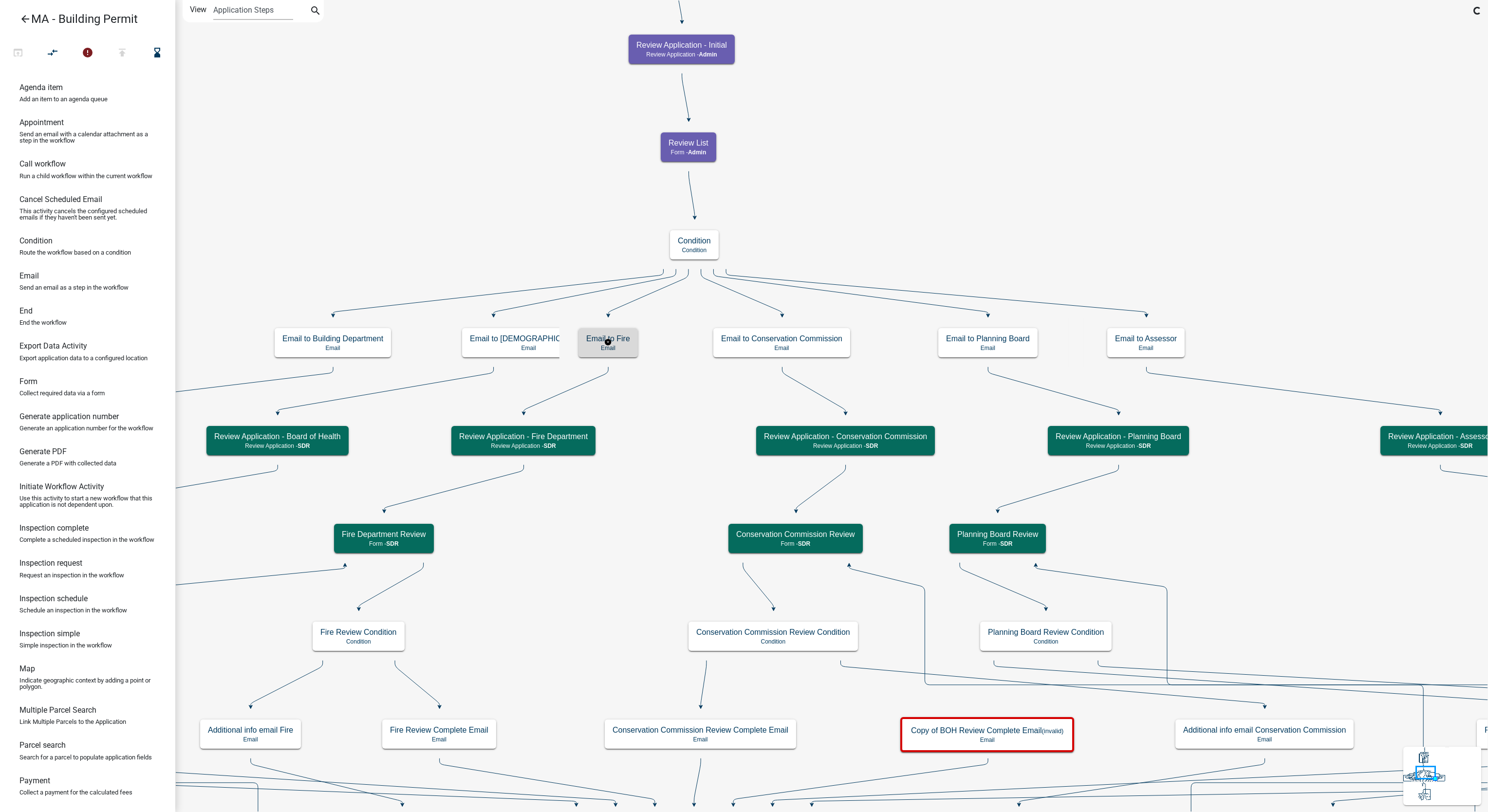
click at [602, 351] on p "Email" at bounding box center [608, 348] width 44 height 7
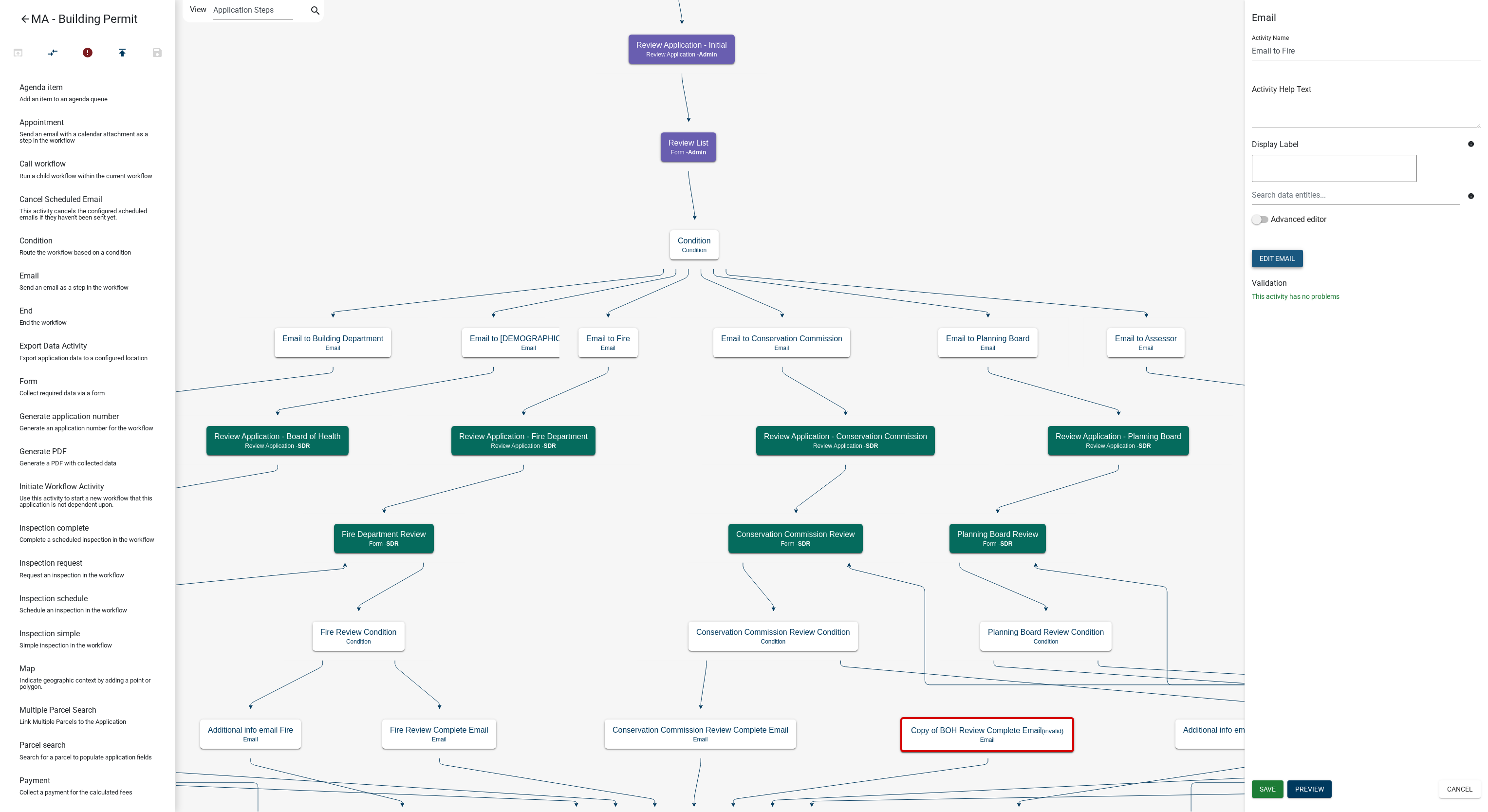
click at [1302, 259] on button "Edit Email" at bounding box center [1277, 258] width 51 height 17
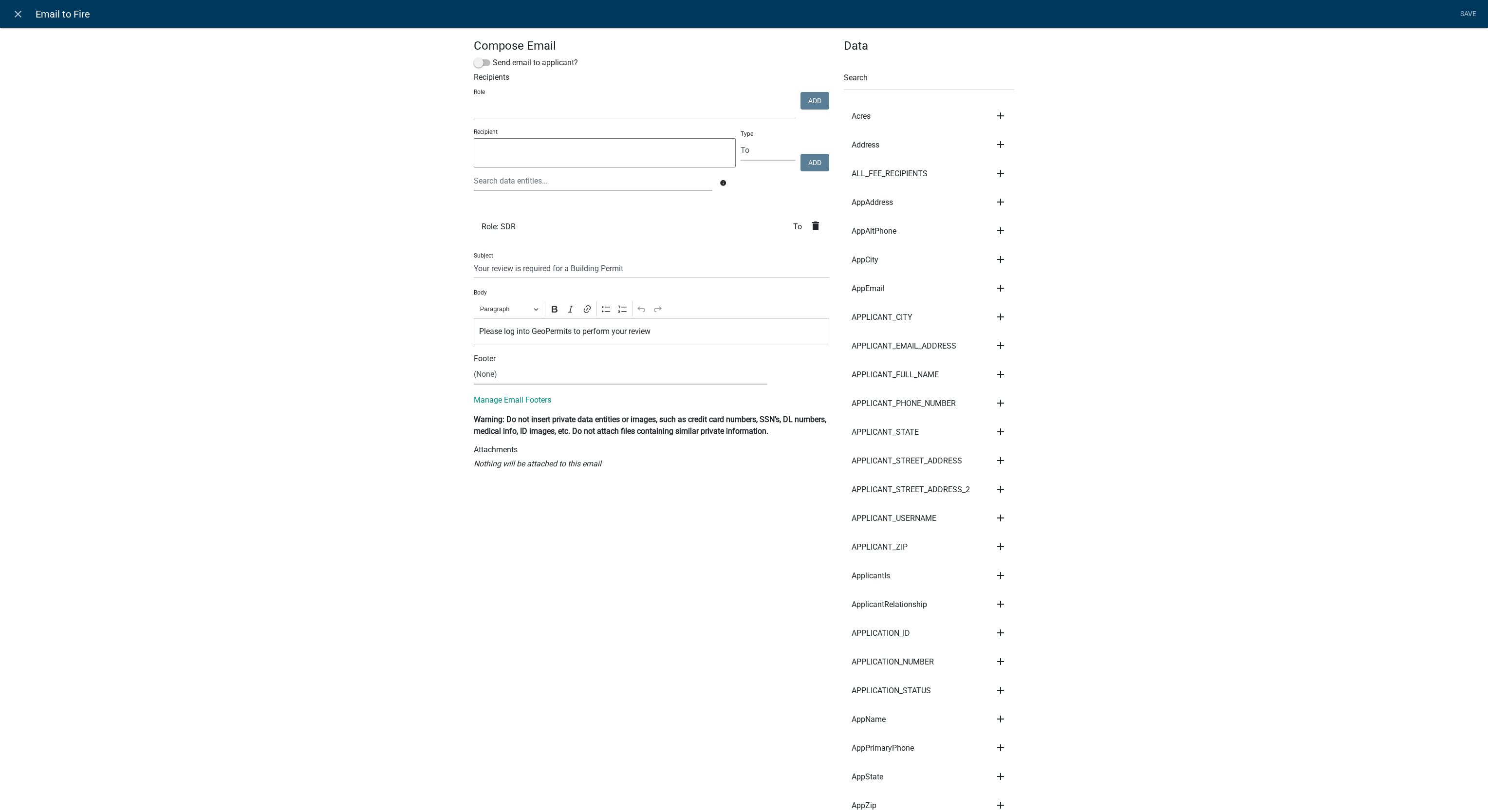
click at [815, 225] on li "Role: SDR To delete" at bounding box center [652, 226] width 355 height 29
click at [812, 225] on icon "delete" at bounding box center [815, 225] width 11 height 11
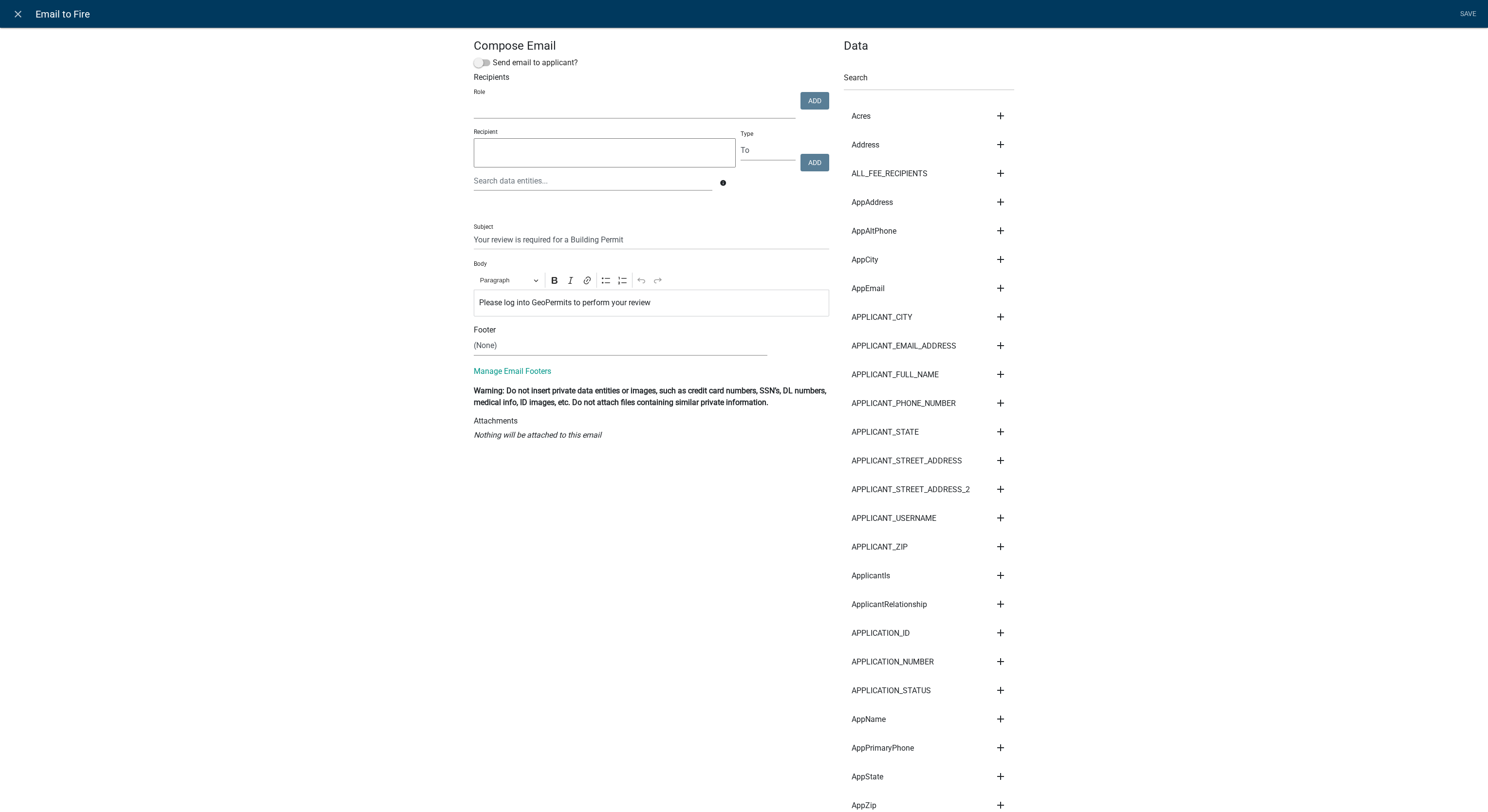
click at [572, 113] on select "Fire Department Building Department Admin Assessor Department SDR Septic Mainte…" at bounding box center [634, 108] width 322 height 20
select select "9d560502-6583-4cef-b5b7-8751615ff782"
click at [474, 100] on select "Fire Department Building Department Admin Assessor Department SDR Septic Mainte…" at bounding box center [634, 108] width 322 height 20
click at [798, 100] on div "Add" at bounding box center [815, 101] width 34 height 20
click at [801, 104] on button "Add" at bounding box center [815, 101] width 29 height 17
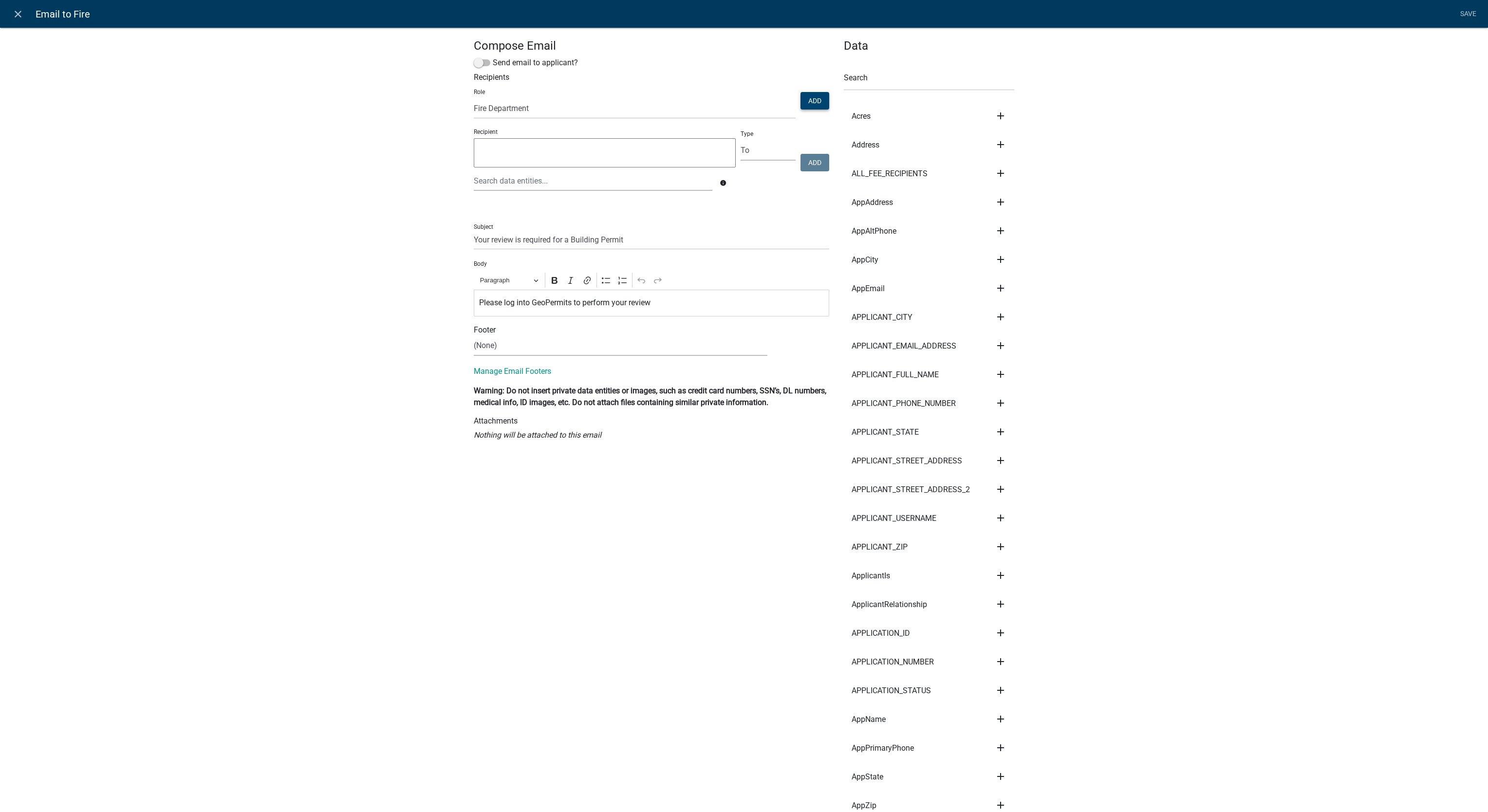
select select
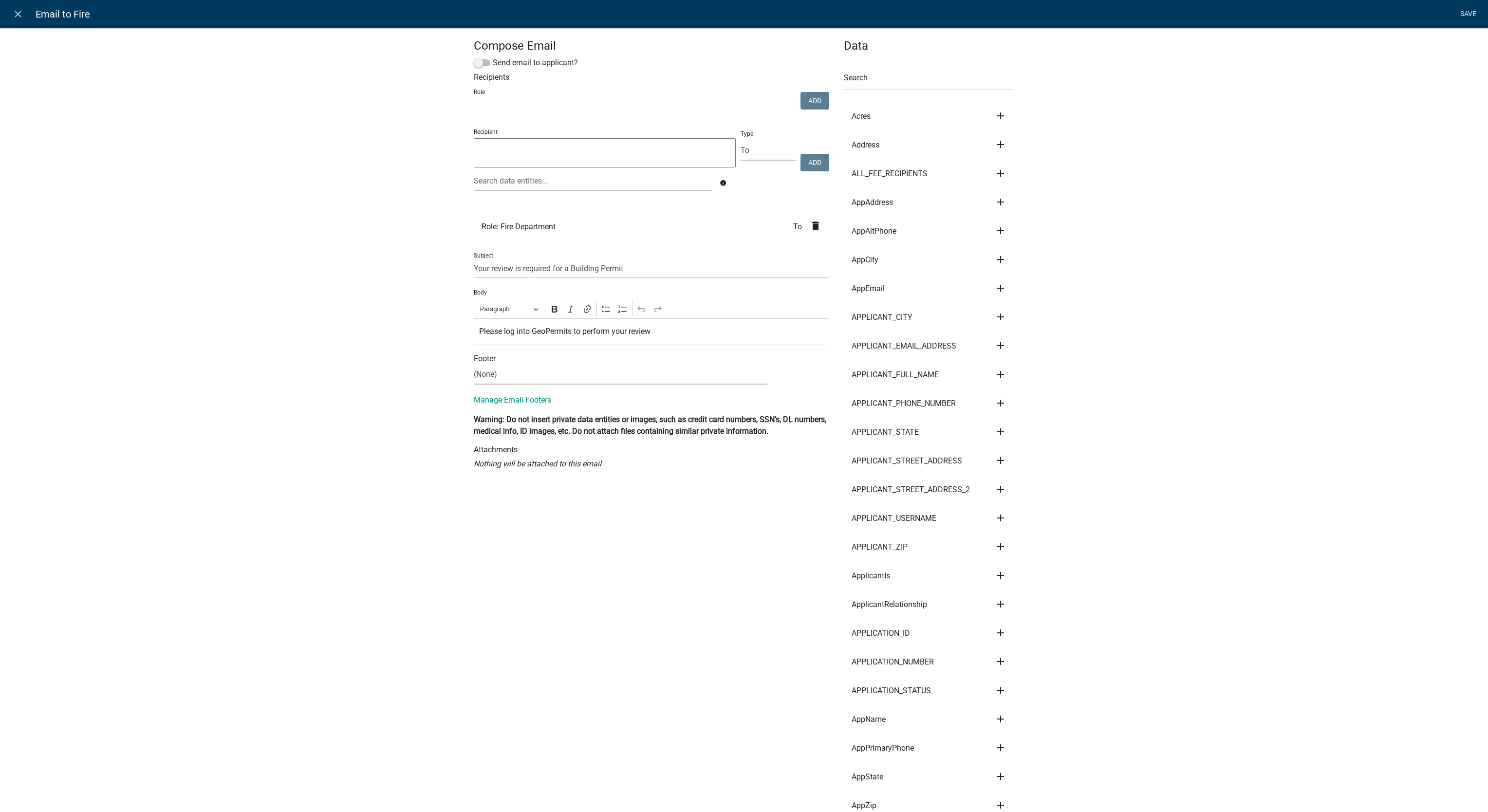
click at [1466, 22] on link "Save" at bounding box center [1468, 14] width 24 height 18
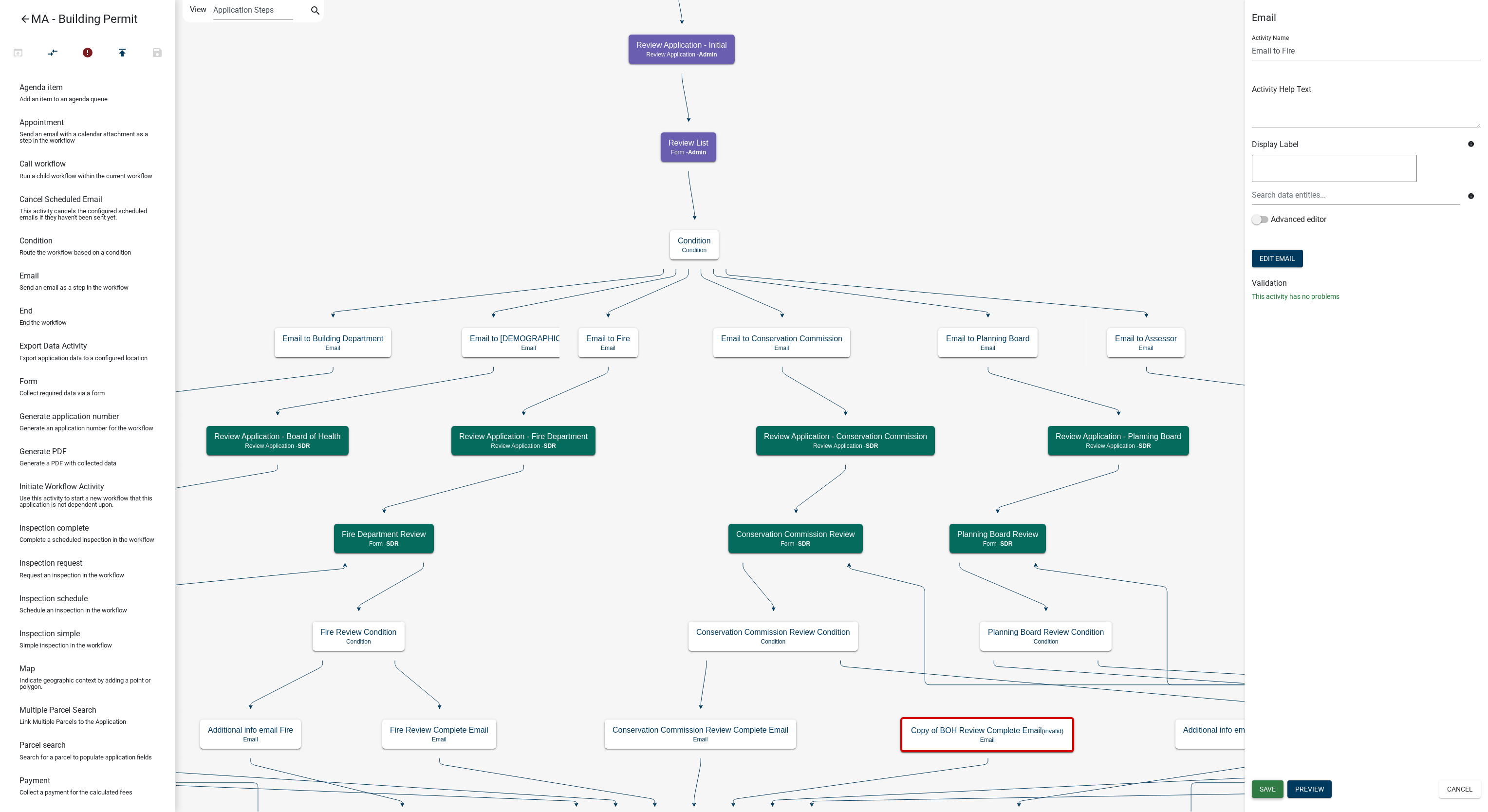
click at [1257, 790] on button "Save" at bounding box center [1268, 789] width 32 height 17
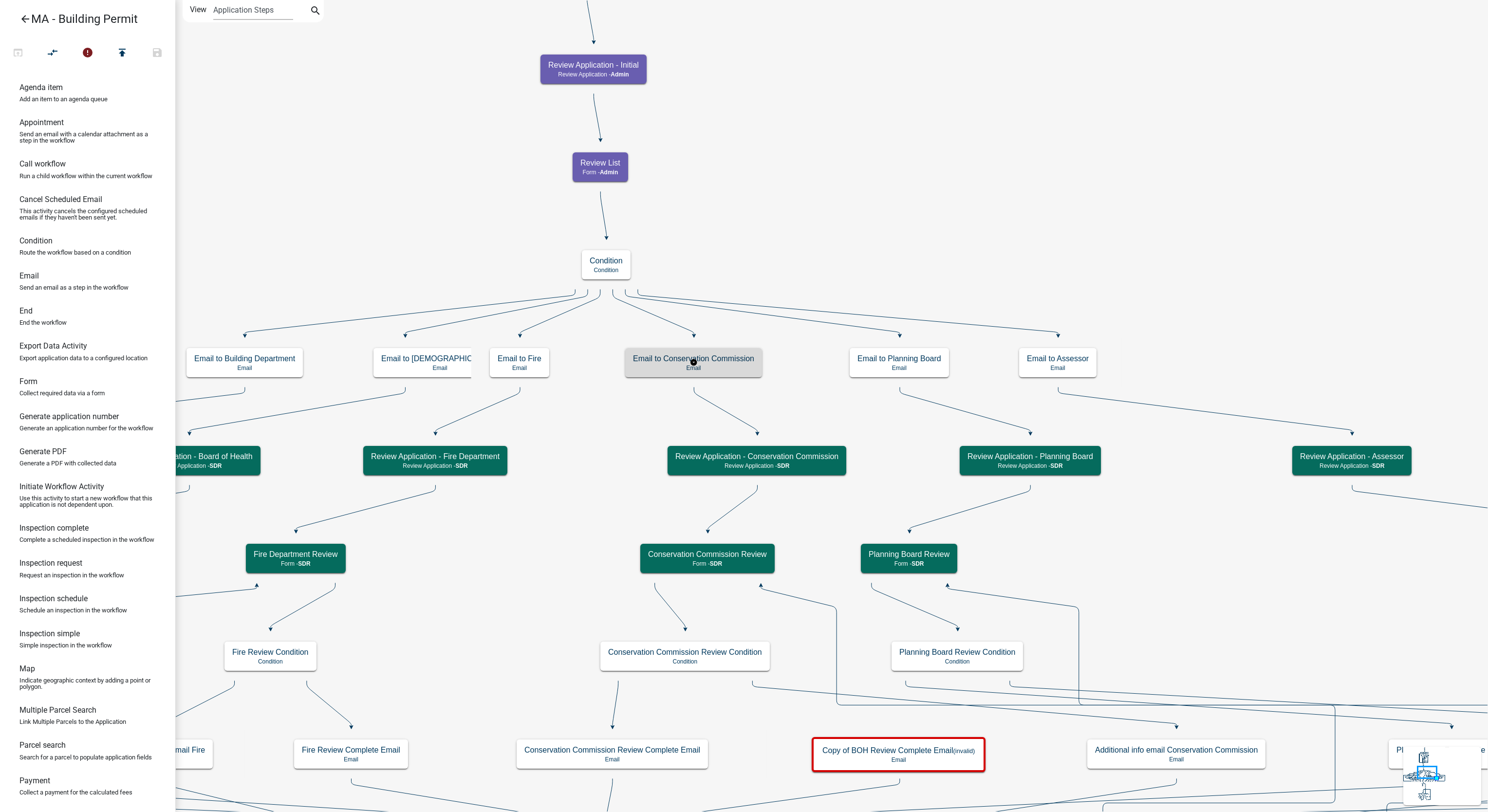
click at [654, 358] on h5 "Email to Conservation Commission" at bounding box center [694, 359] width 121 height 10
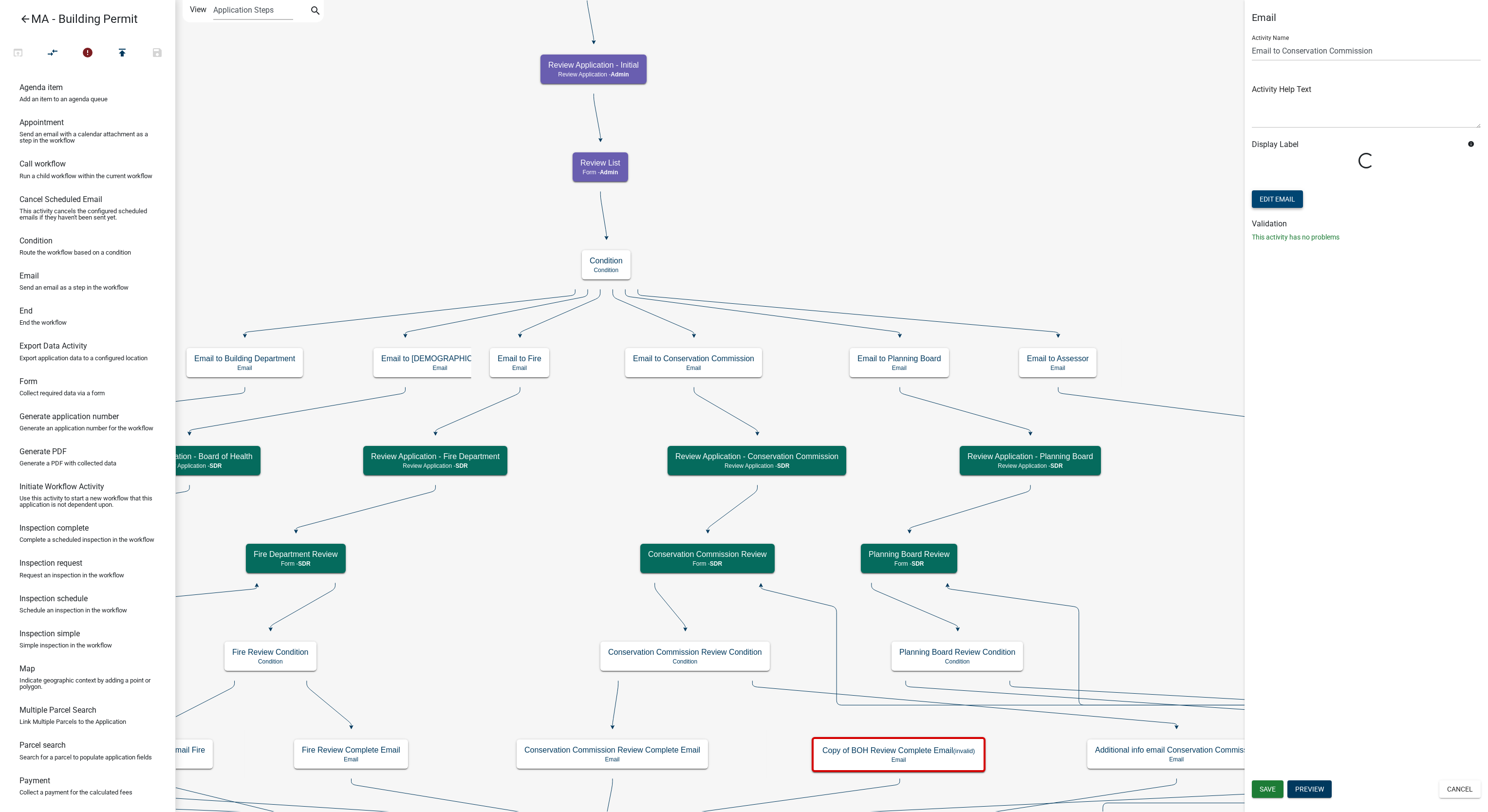
click at [1276, 206] on button "Edit Email" at bounding box center [1277, 199] width 51 height 17
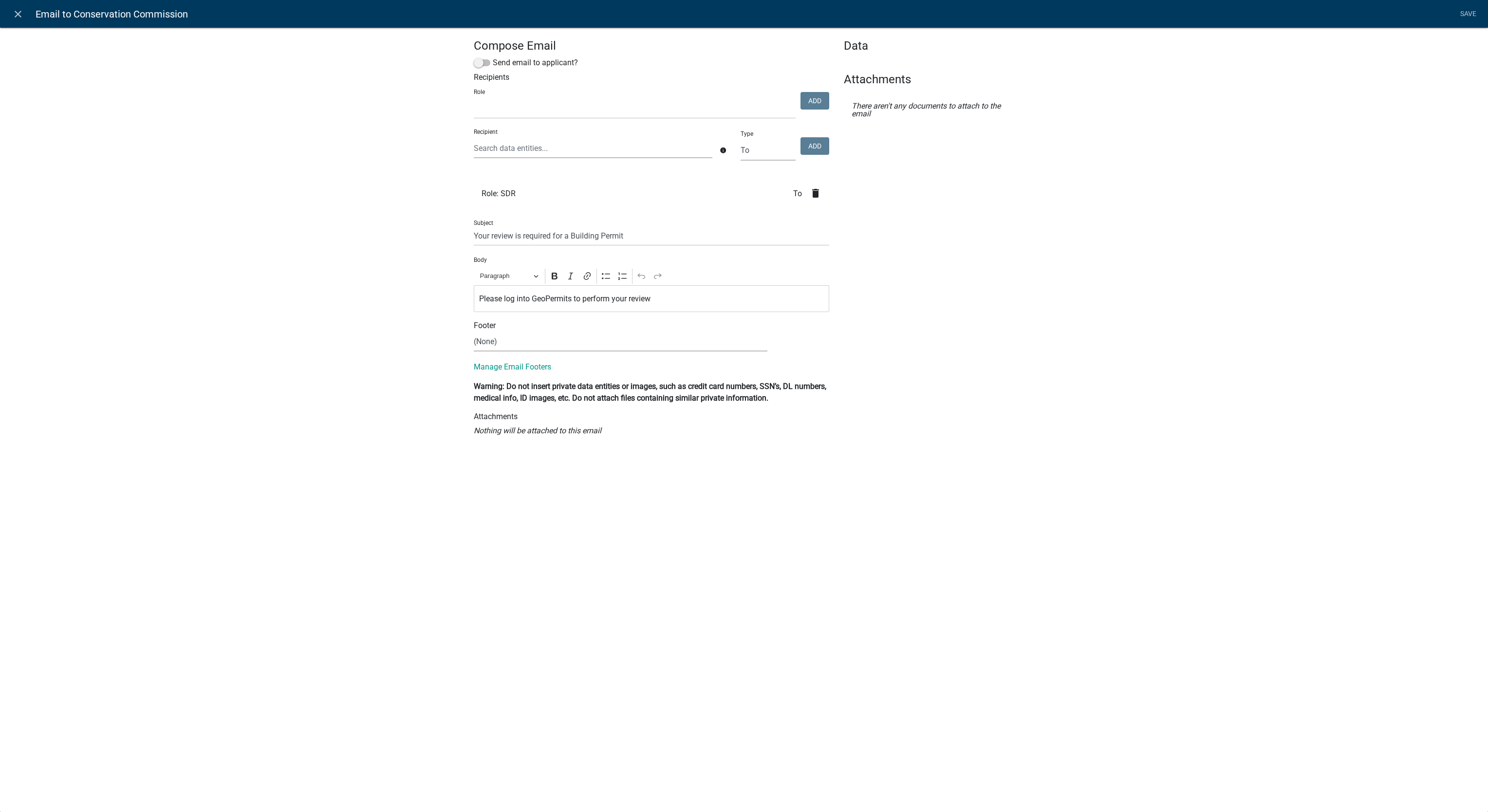
click at [813, 197] on icon "delete" at bounding box center [815, 192] width 11 height 11
click at [631, 111] on select "Fire Department Conservation Commission Department Building Department Admin As…" at bounding box center [634, 108] width 322 height 20
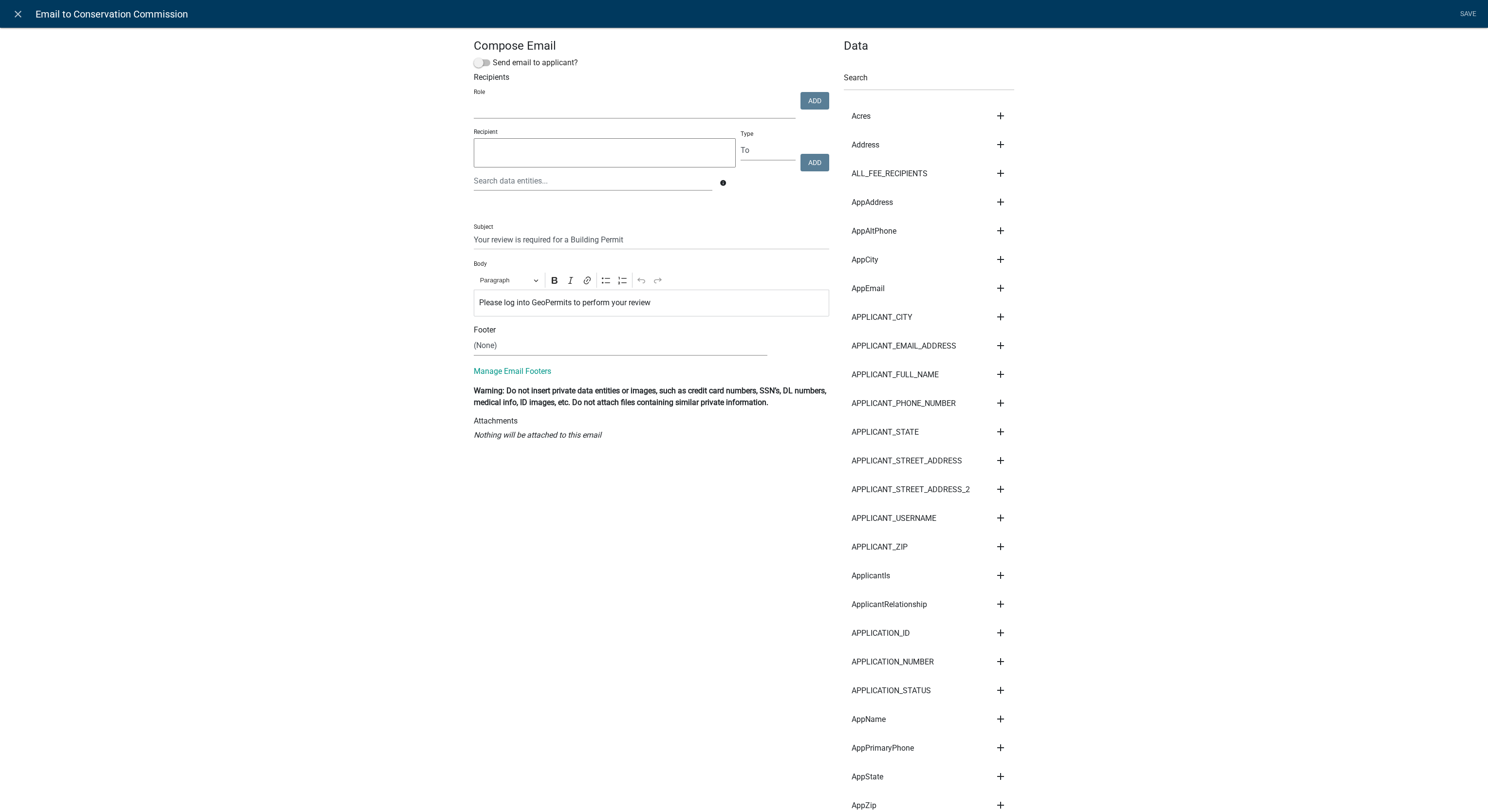
select select "87ef003d-64bd-473e-971e-925cc9cc1aea"
click at [474, 100] on select "Fire Department Conservation Commission Department Building Department Admin As…" at bounding box center [634, 108] width 322 height 20
click at [818, 107] on button "Add" at bounding box center [815, 101] width 29 height 17
select select
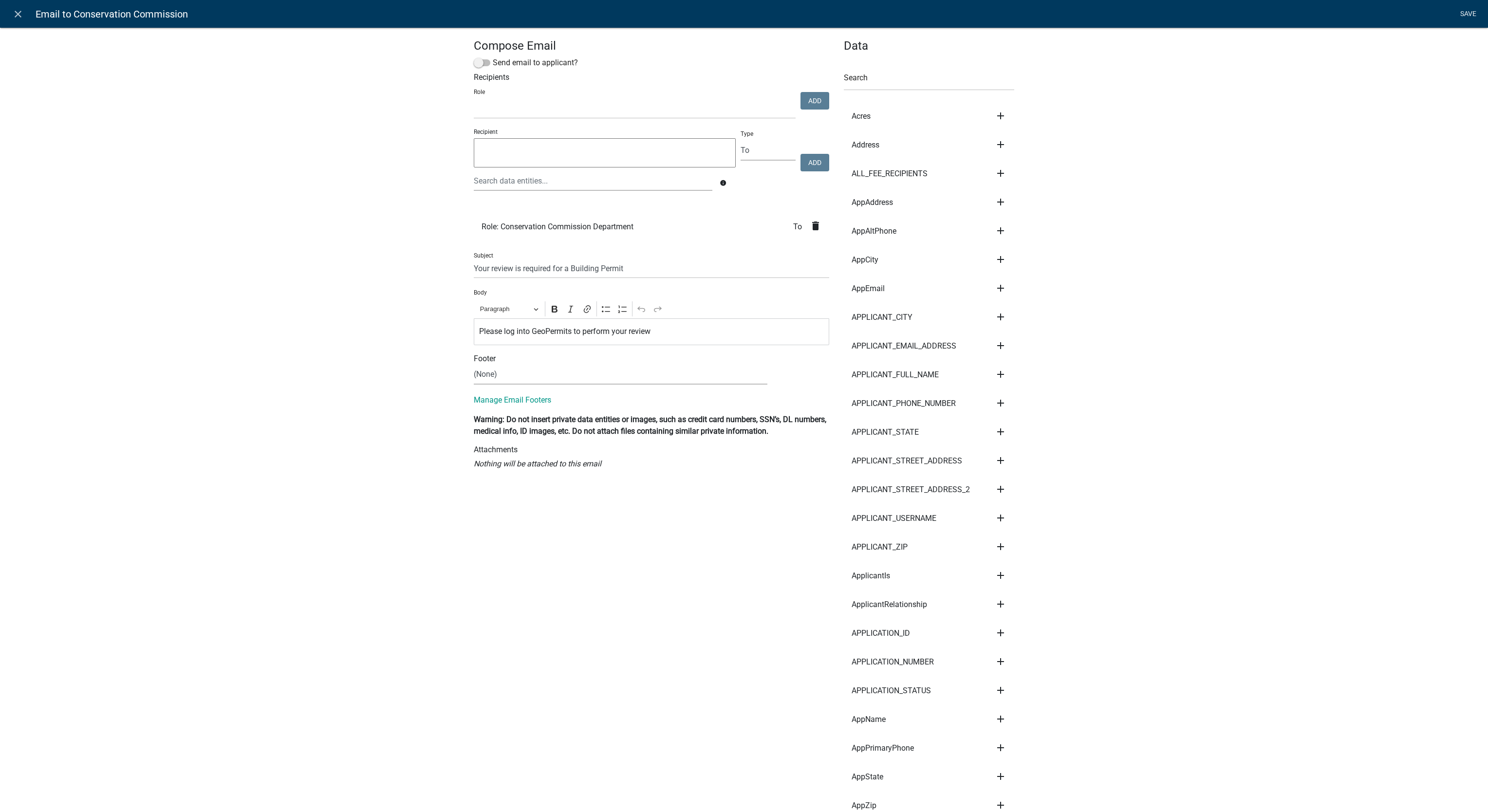
click at [1471, 17] on link "Save" at bounding box center [1468, 14] width 24 height 18
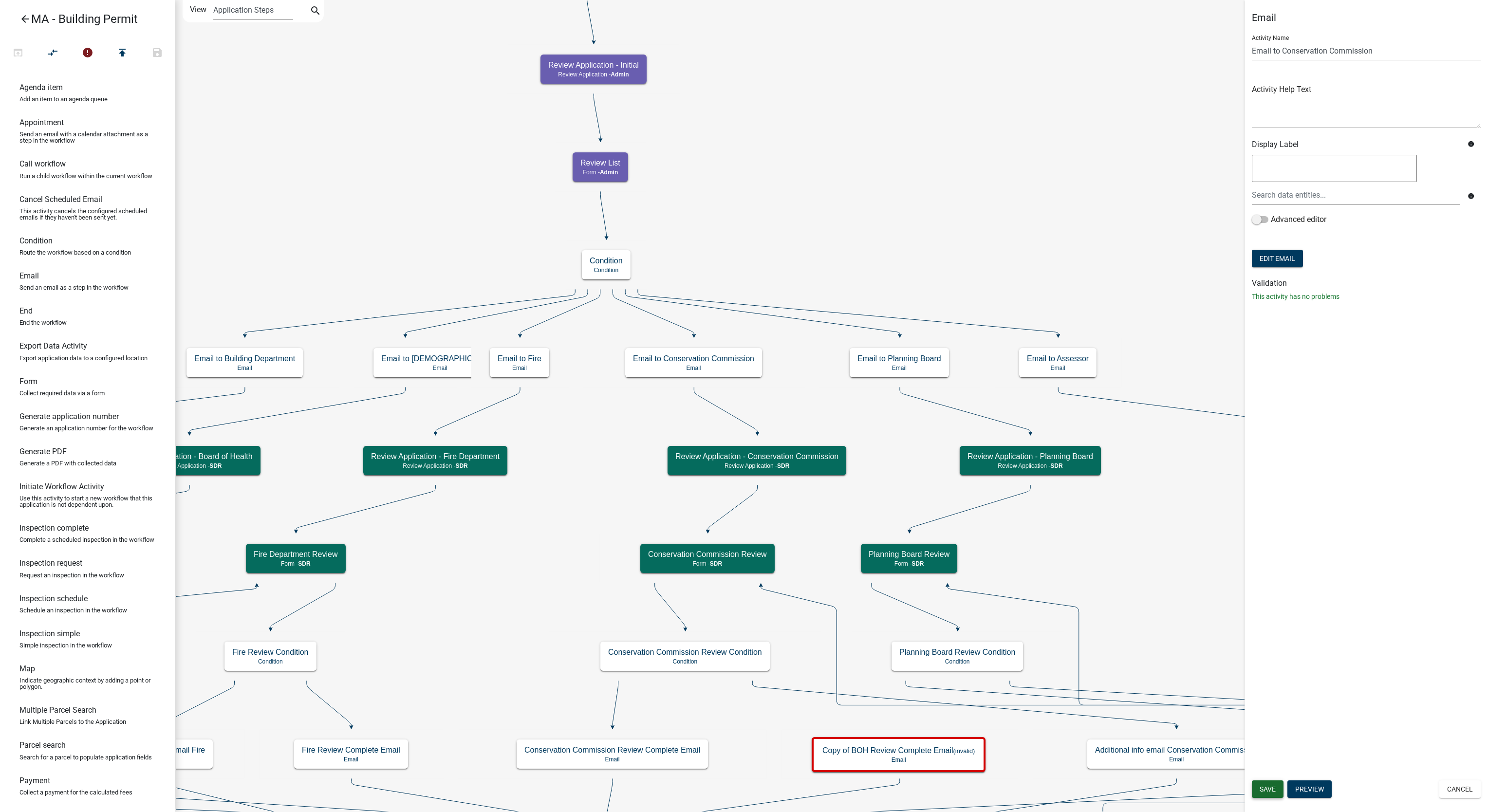
click at [1276, 789] on span "Save" at bounding box center [1268, 789] width 16 height 8
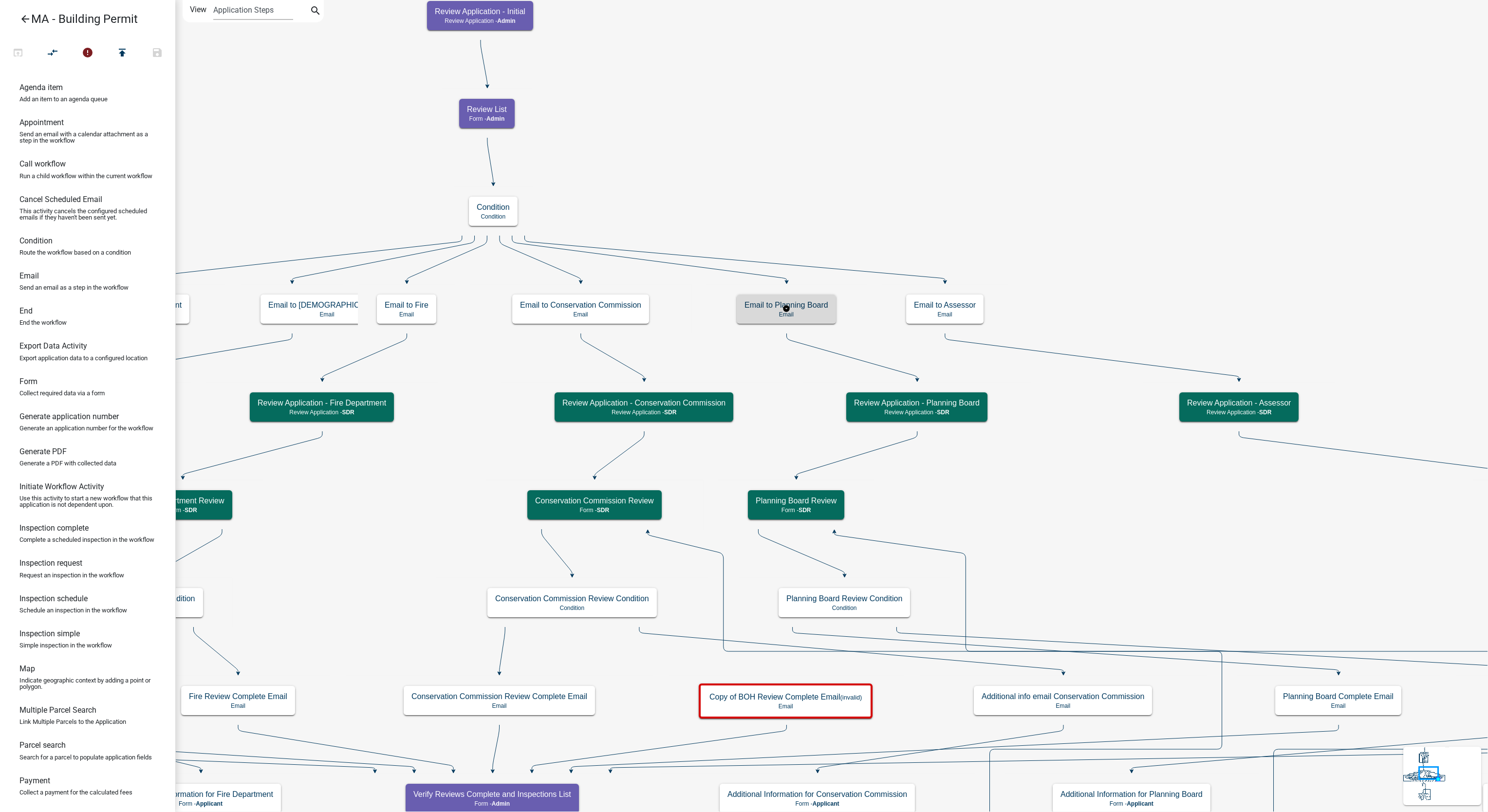
click at [813, 322] on div "Email to Planning Board Email" at bounding box center [786, 309] width 100 height 29
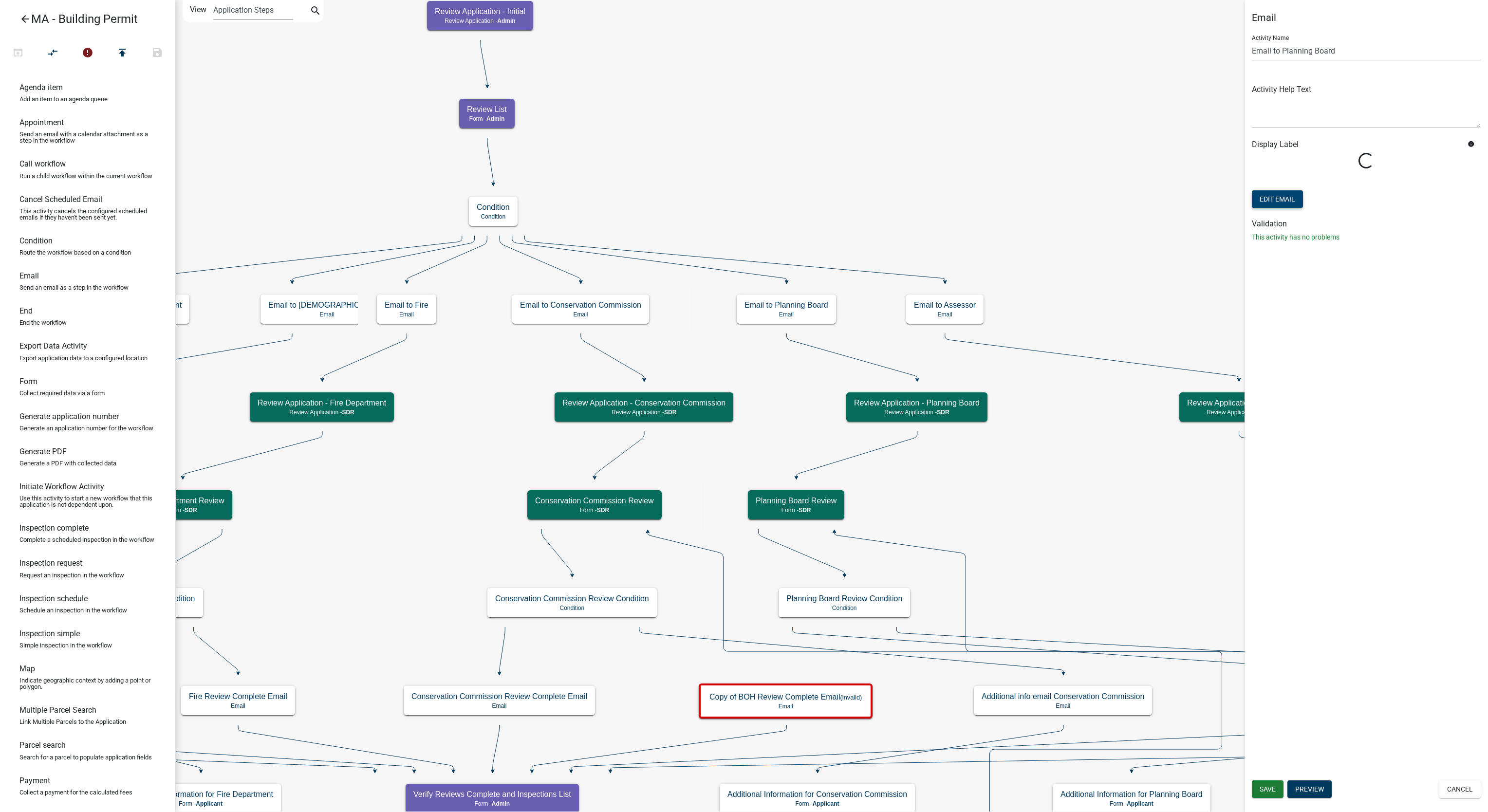
click at [1283, 204] on button "Edit Email" at bounding box center [1277, 199] width 51 height 17
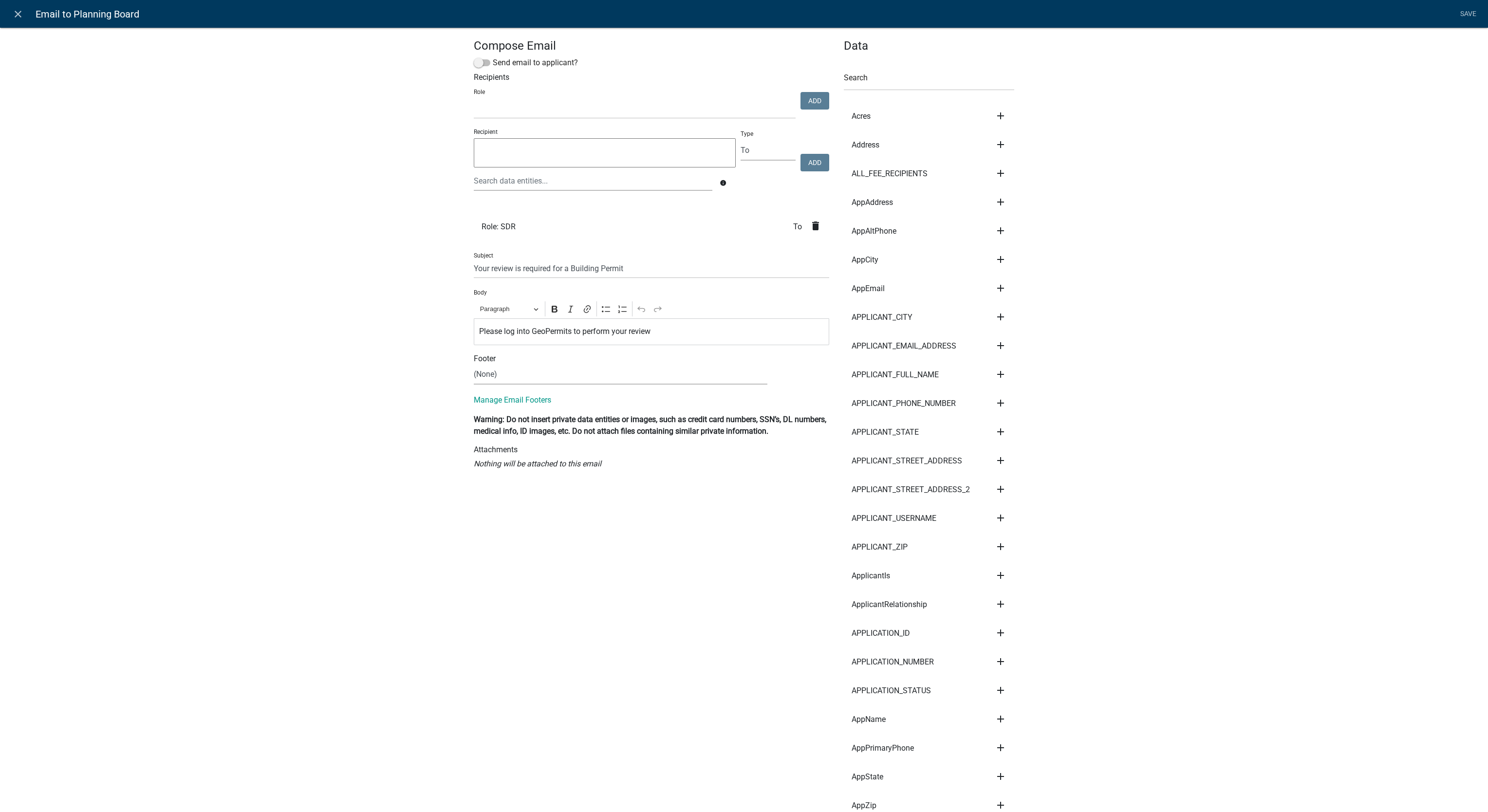
click at [810, 225] on icon "delete" at bounding box center [815, 225] width 11 height 11
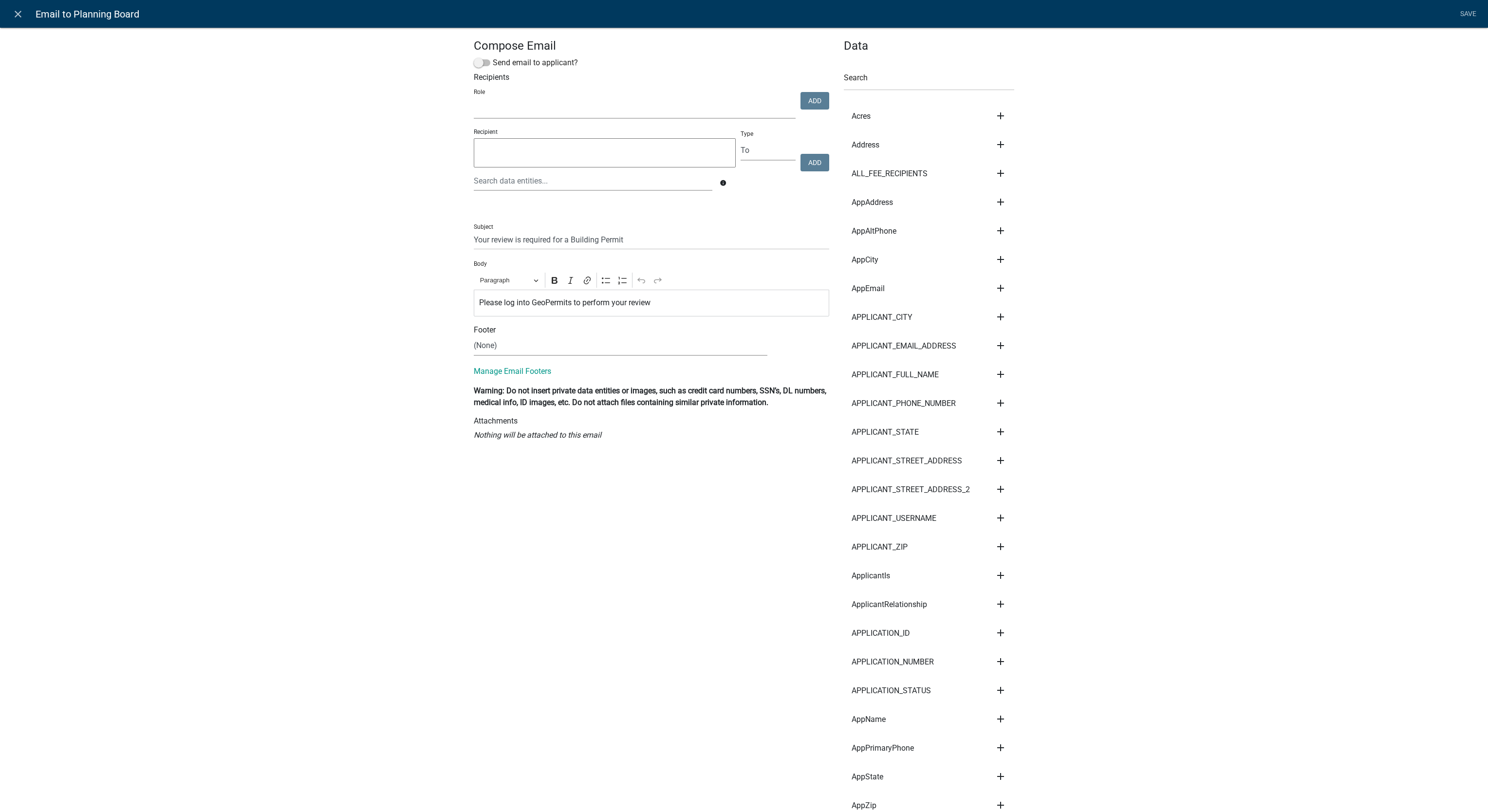
click at [684, 107] on select "Fire Department Planning Department Conservation Commission Department Building…" at bounding box center [634, 108] width 322 height 20
select select "ee0dd800-5f58-43bf-afb9-8aafff06fdd0"
click at [474, 100] on select "Fire Department Planning Department Conservation Commission Department Building…" at bounding box center [634, 108] width 322 height 20
click at [801, 107] on button "Add" at bounding box center [815, 101] width 29 height 17
select select
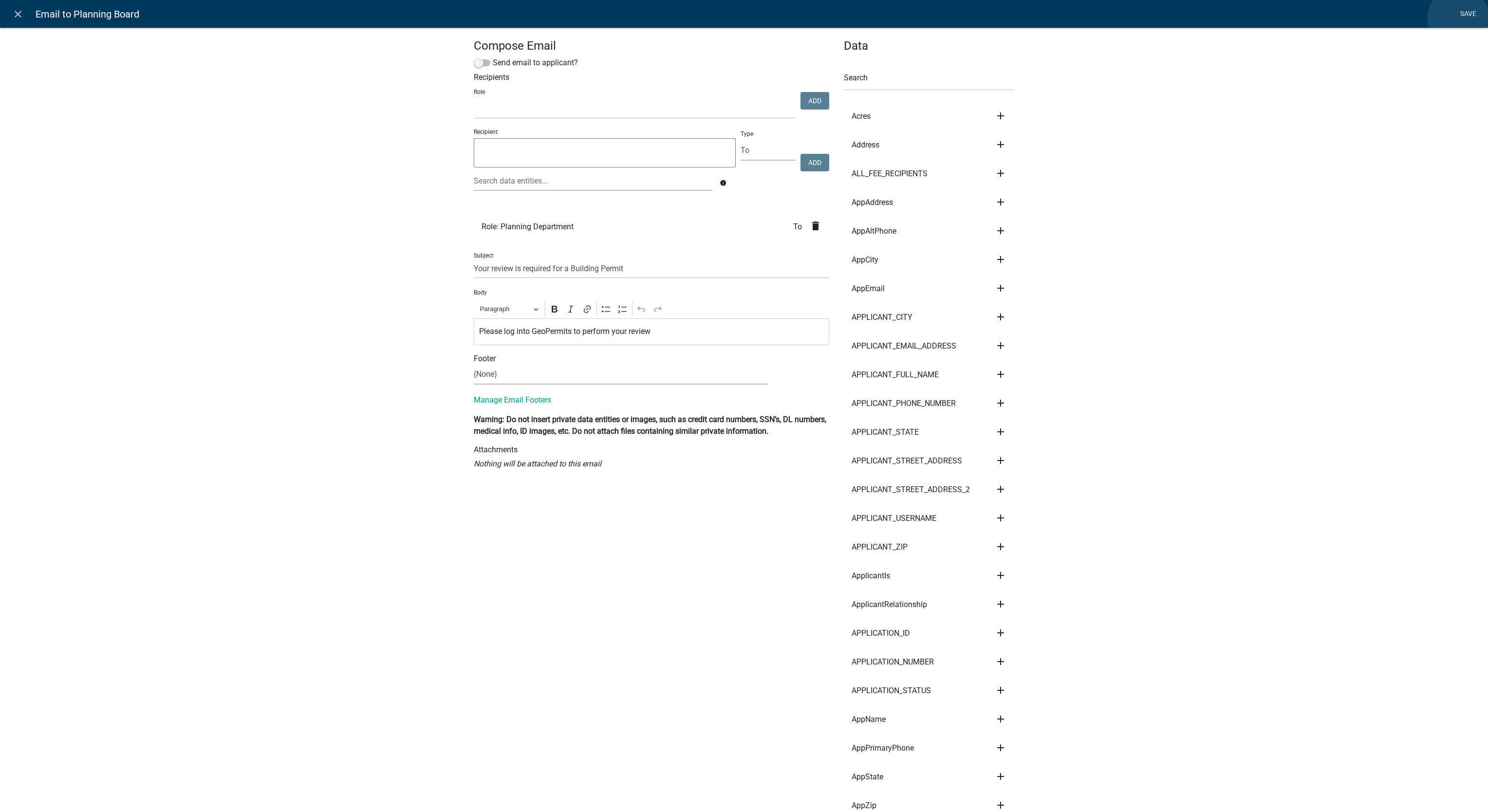
click at [1459, 18] on link "Save" at bounding box center [1468, 14] width 24 height 18
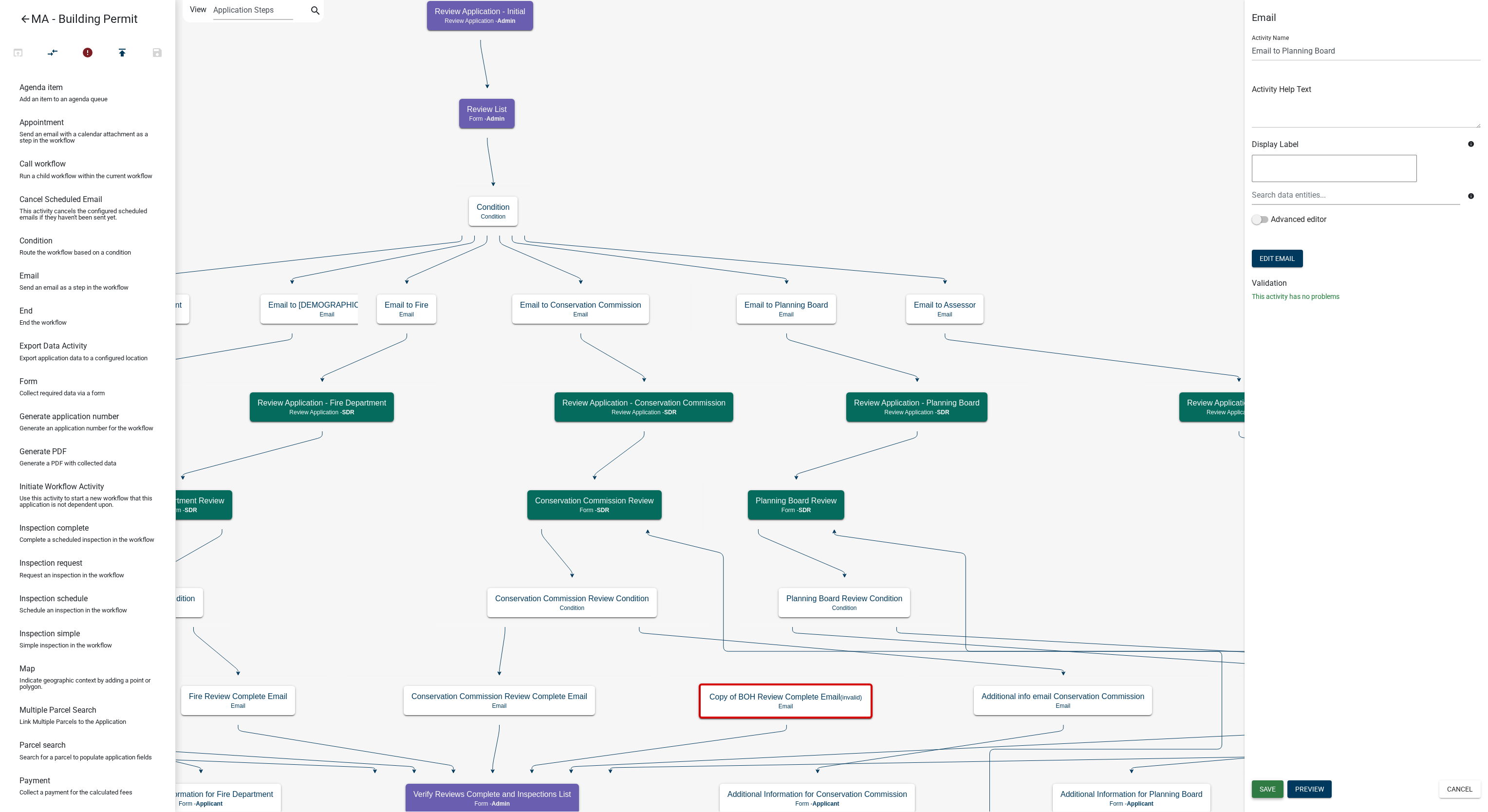
click at [1269, 787] on span "Save" at bounding box center [1268, 789] width 16 height 8
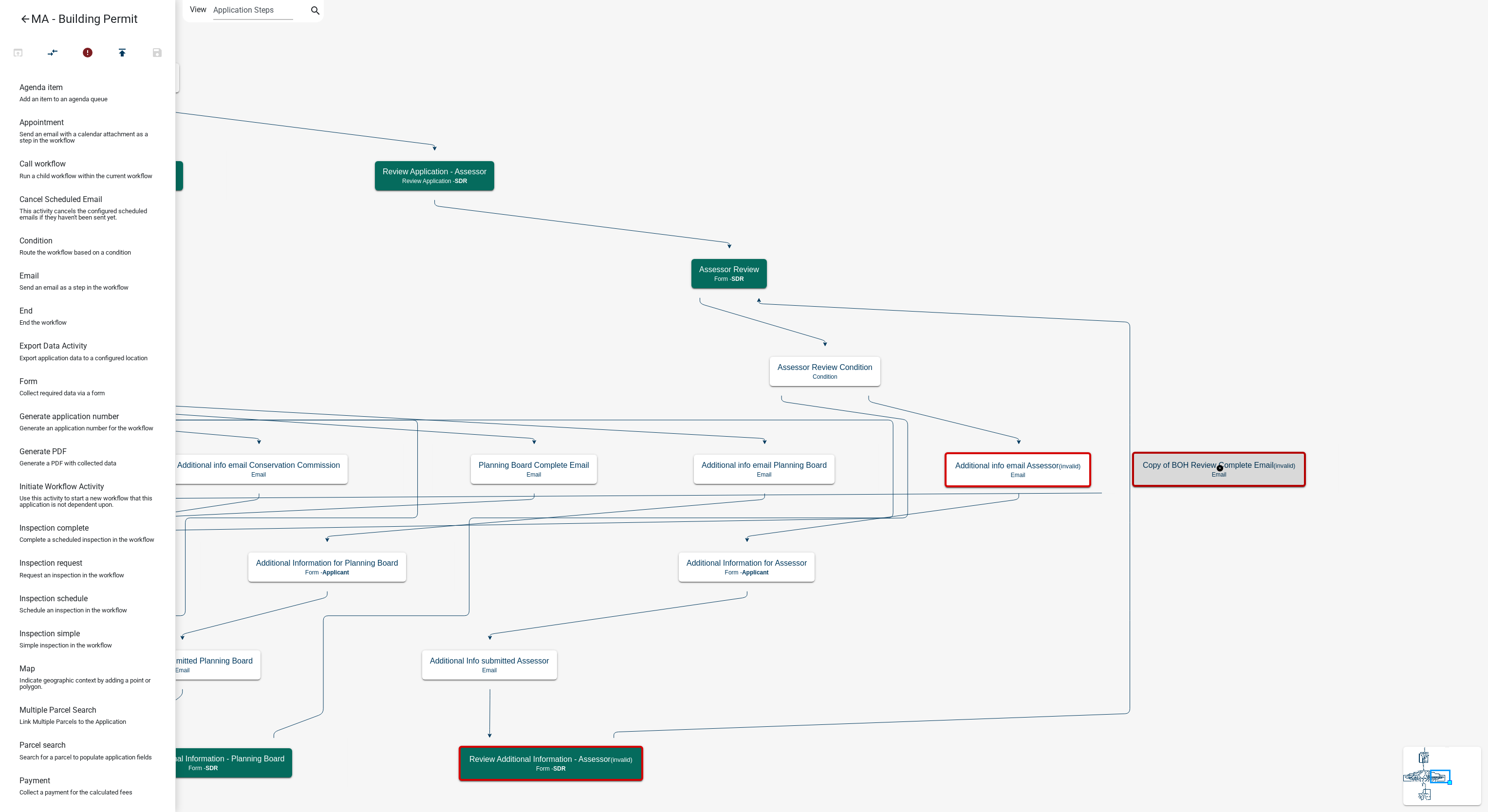
click at [1200, 467] on h5 "Copy of BOH Review Complete Email (invalid)" at bounding box center [1219, 465] width 153 height 10
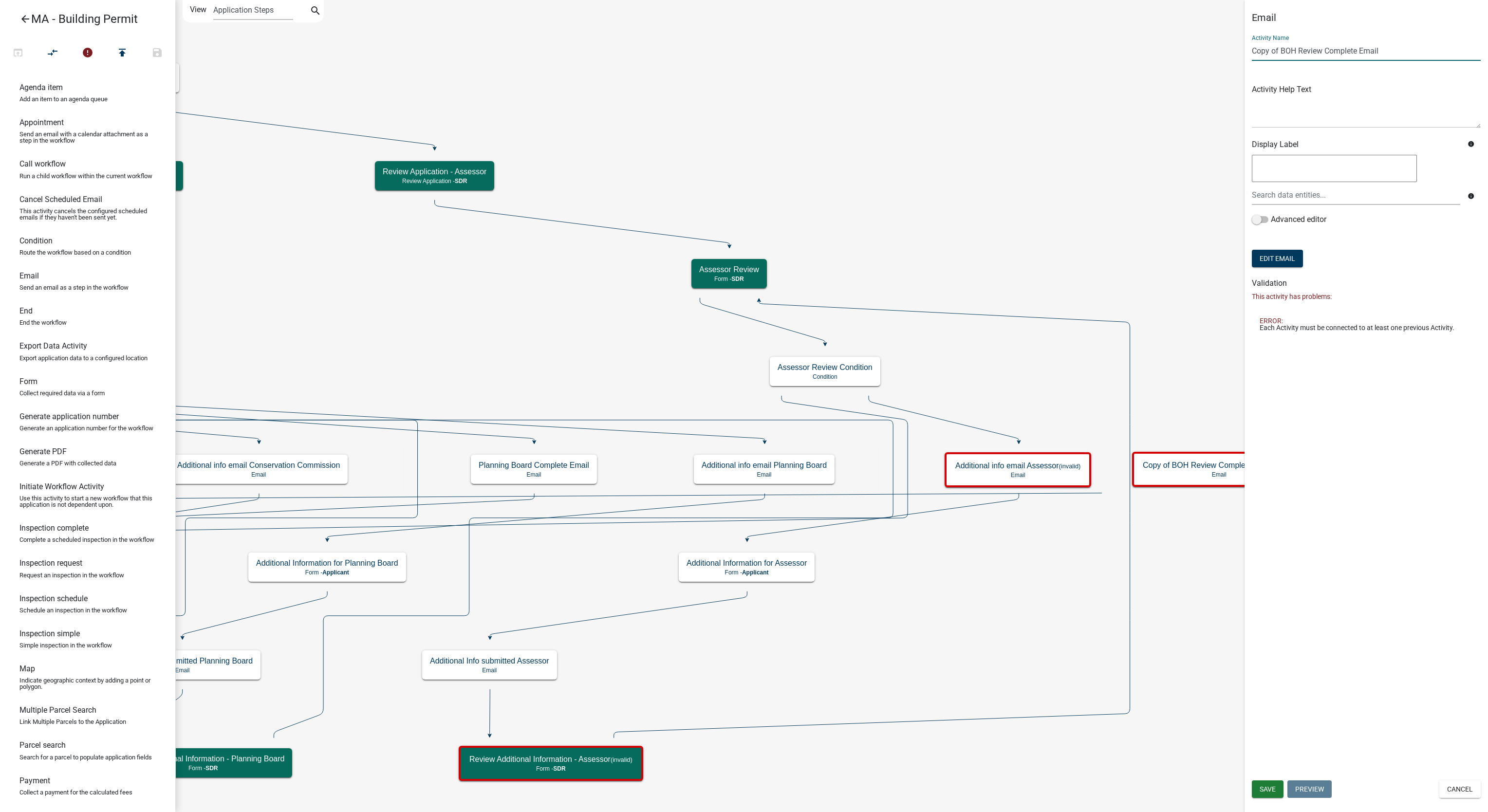
drag, startPoint x: 1295, startPoint y: 49, endPoint x: 1245, endPoint y: 61, distance: 51.4
click at [1245, 61] on div "Email Activity Name Copy of BOH Review Complete Email Activity Help Text Displa…" at bounding box center [1366, 175] width 244 height 328
type input "Assessor Review Complete Email"
click at [1267, 789] on span "Save" at bounding box center [1268, 789] width 16 height 8
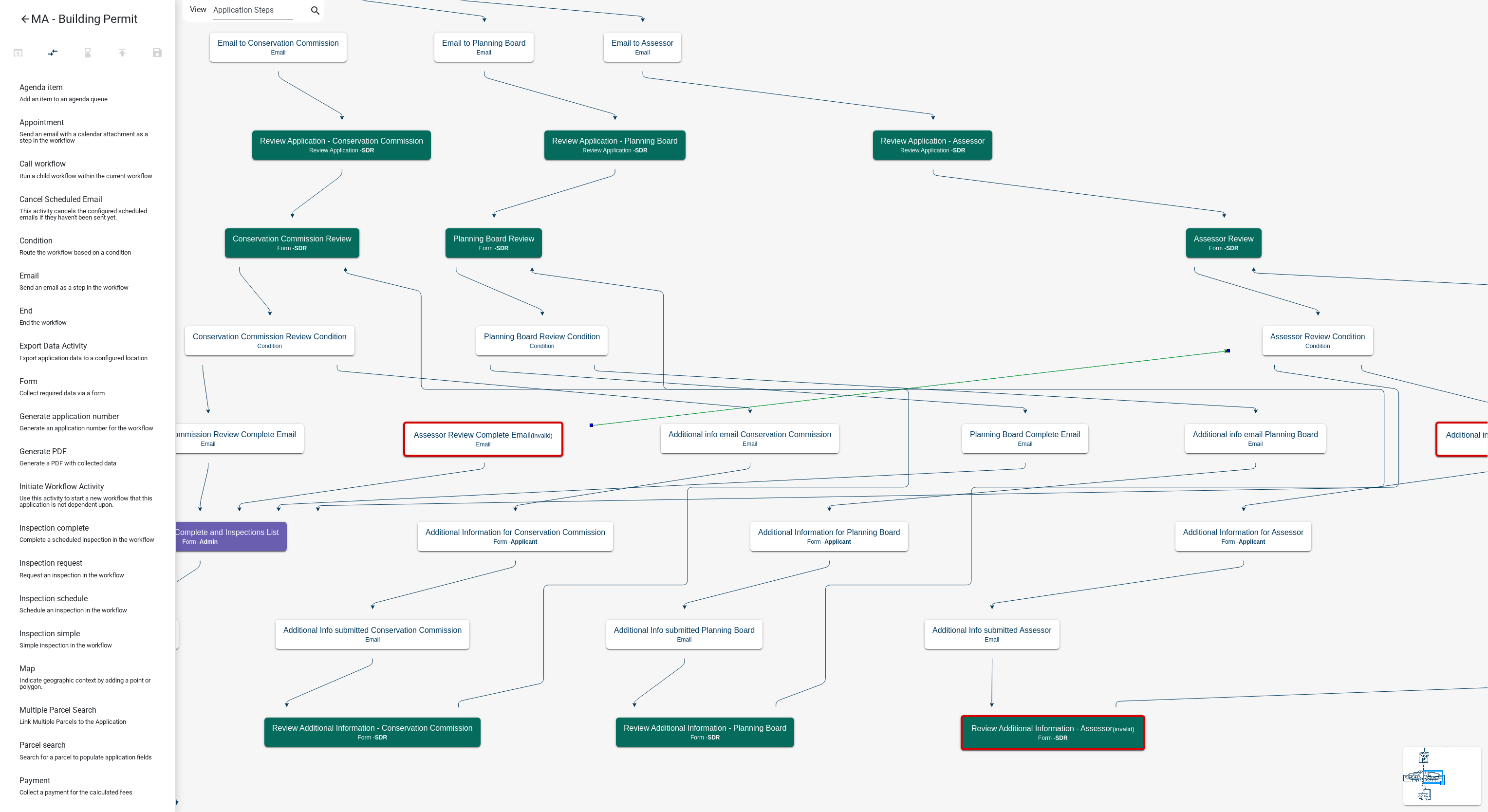
click at [1308, 349] on g "Start Start - Applicant Search Parcel Data Parcel search - Applicant Owner and …" at bounding box center [353, 194] width 3067 height 3671
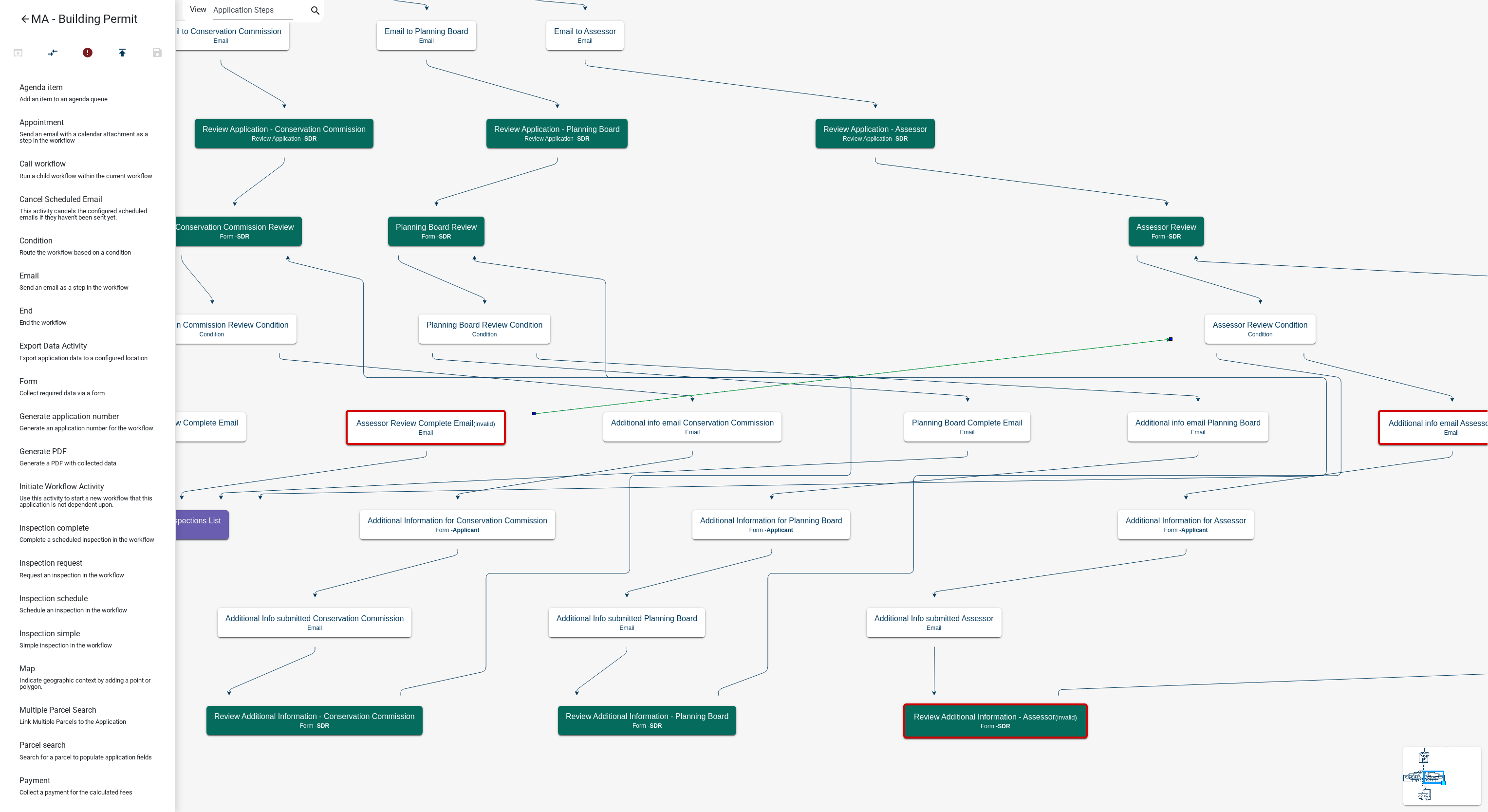
click at [547, 412] on icon at bounding box center [851, 377] width 634 height 75
click at [1030, 354] on icon at bounding box center [851, 377] width 634 height 75
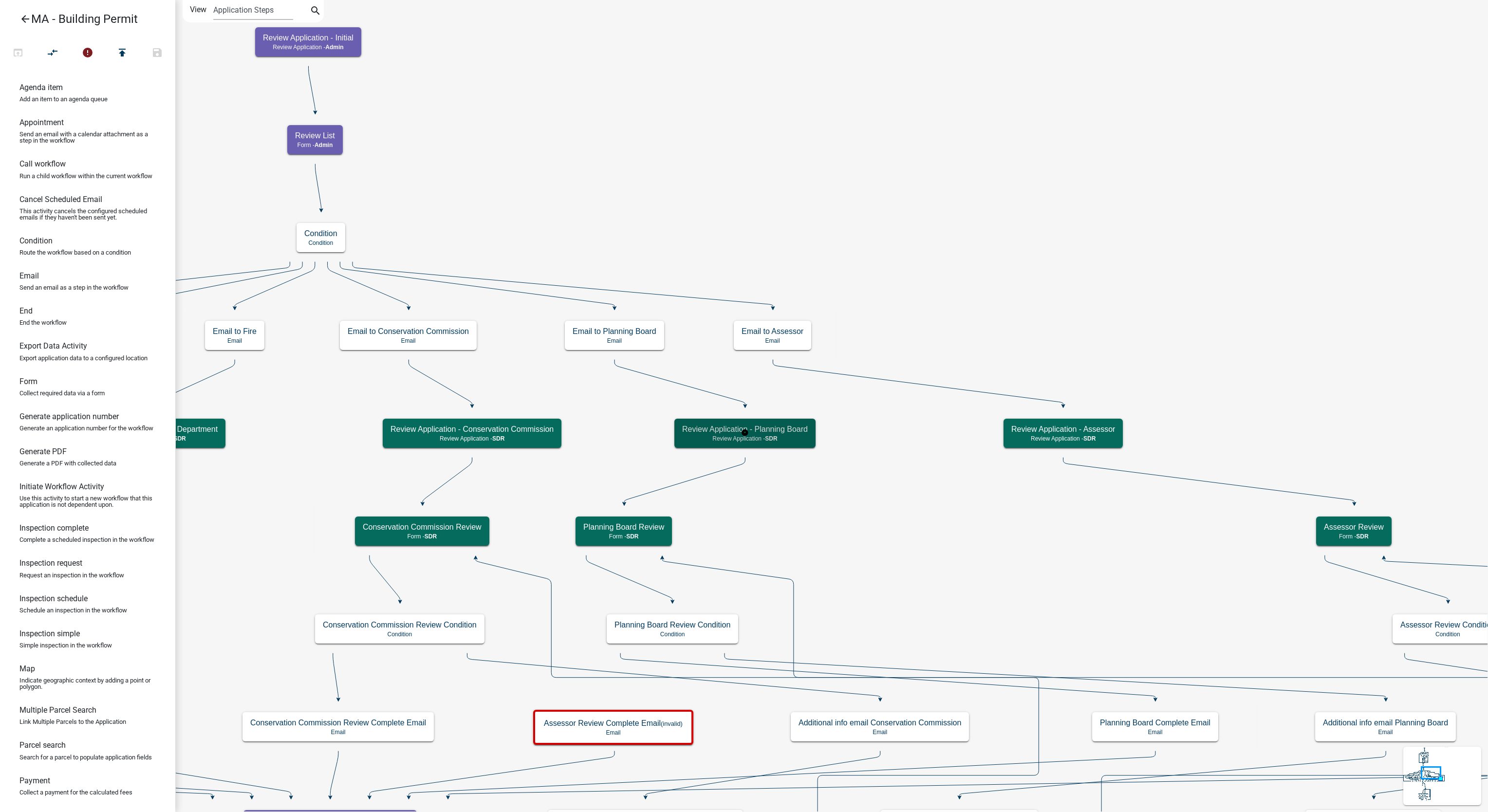
click at [807, 432] on h5 "Review Application - Planning Board" at bounding box center [744, 429] width 126 height 10
select select "67F20E20-4B7E-46AE-96DC-D48C26F4A12A"
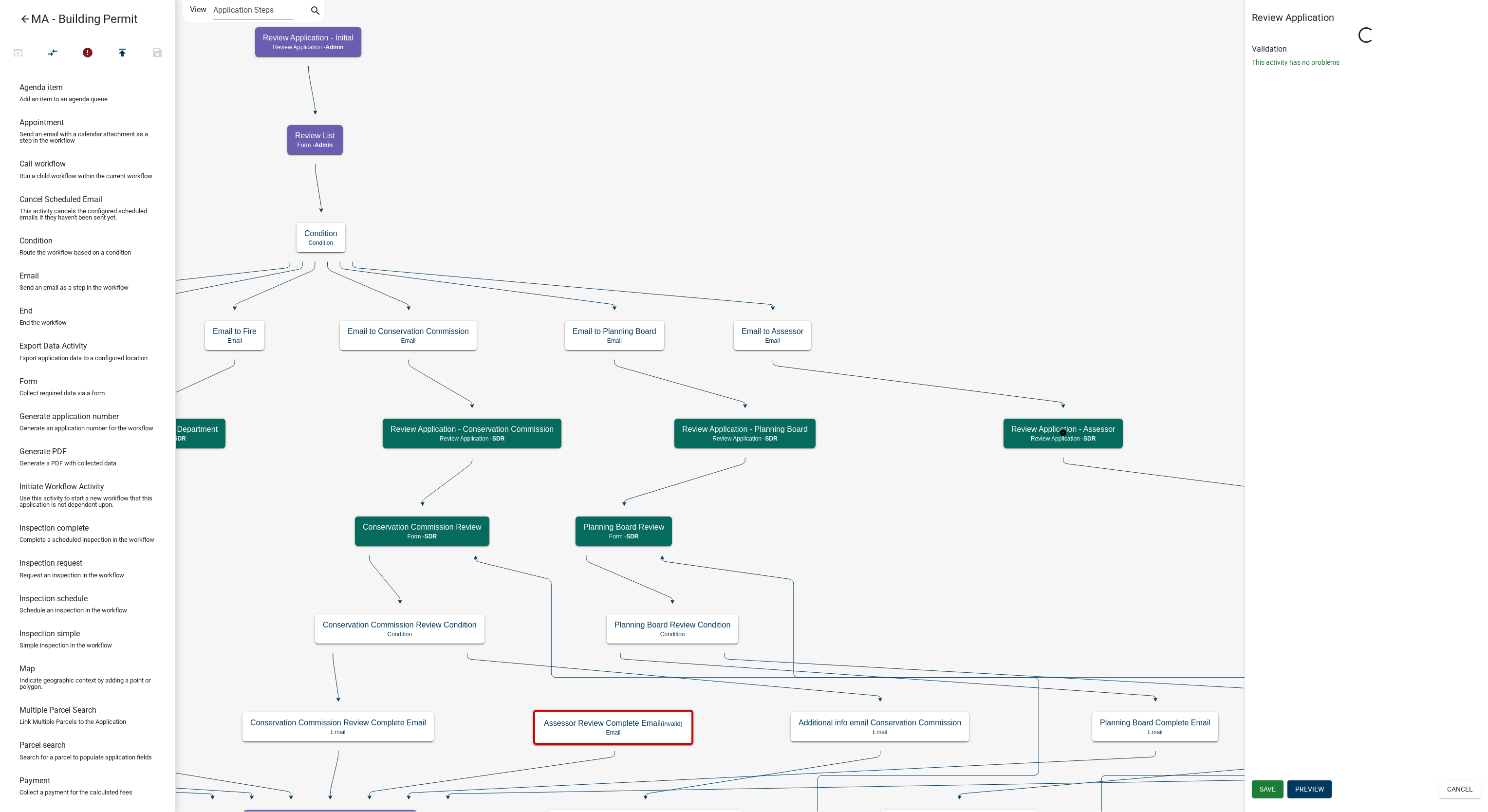
select select "67F20E20-4B7E-46AE-96DC-D48C26F4A12A"
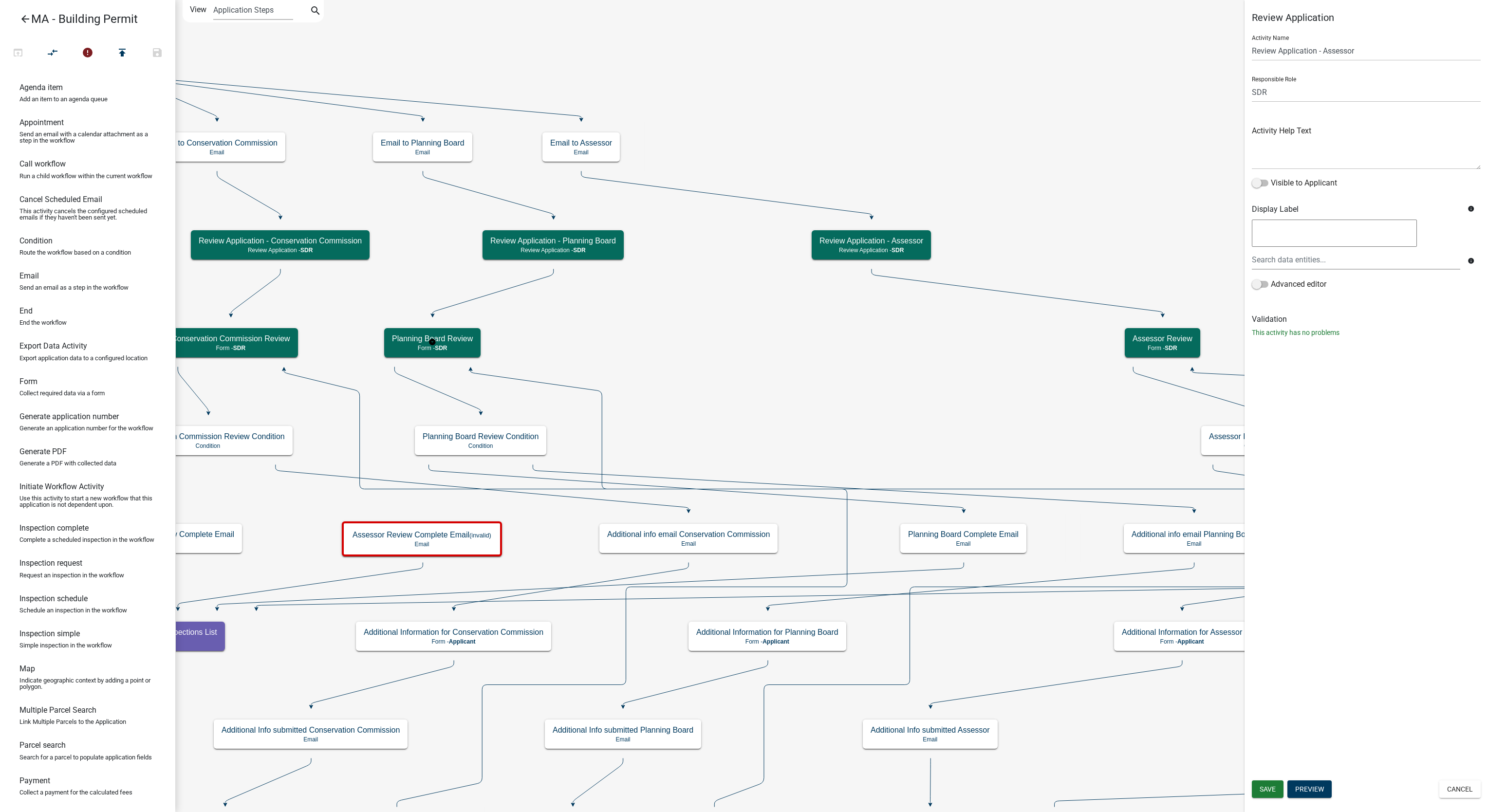
select select "67F20E20-4B7E-46AE-96DC-D48C26F4A12A"
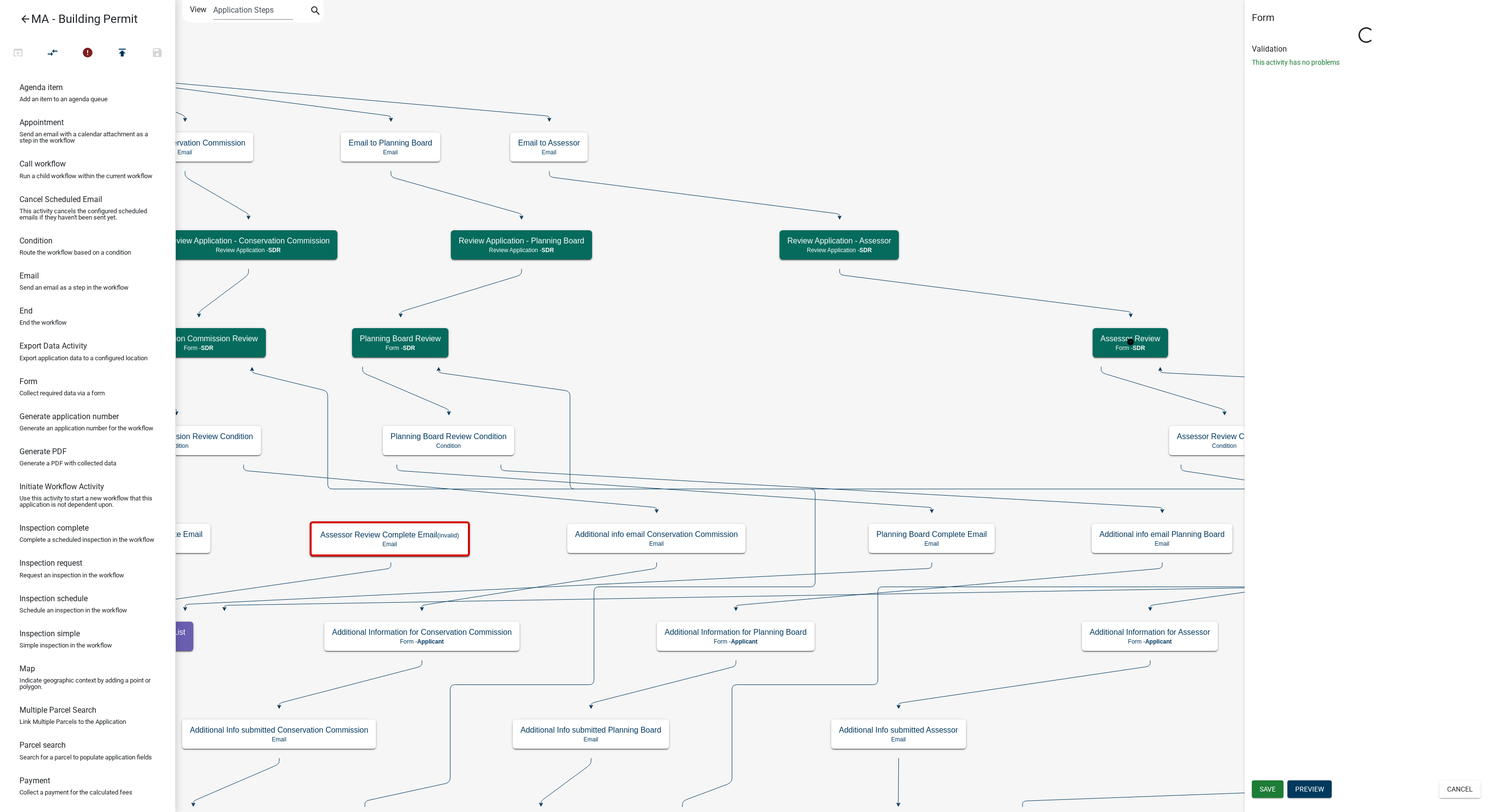
select select "67F20E20-4B7E-46AE-96DC-D48C26F4A12A"
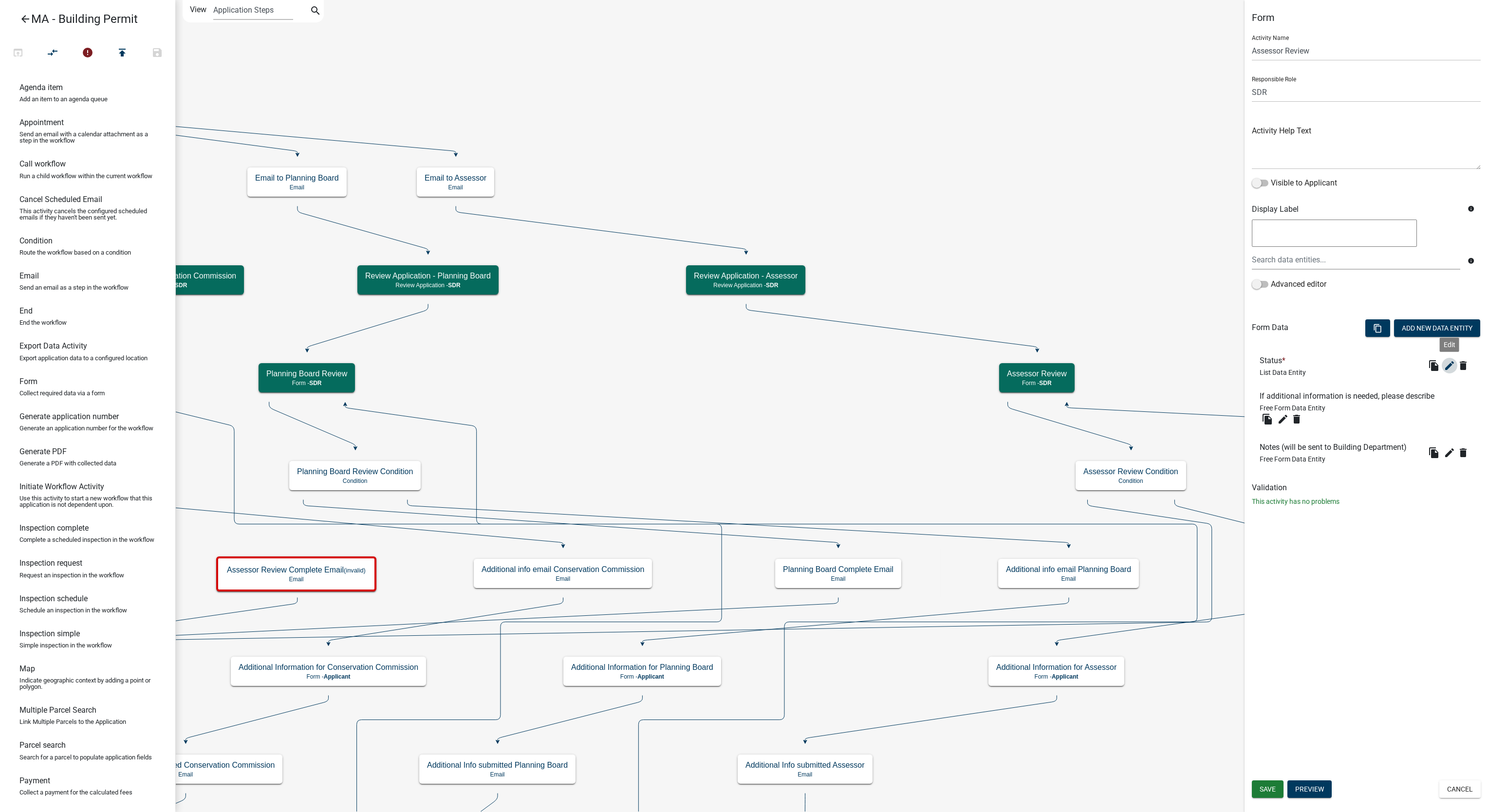
click at [1446, 365] on icon "edit" at bounding box center [1449, 365] width 11 height 11
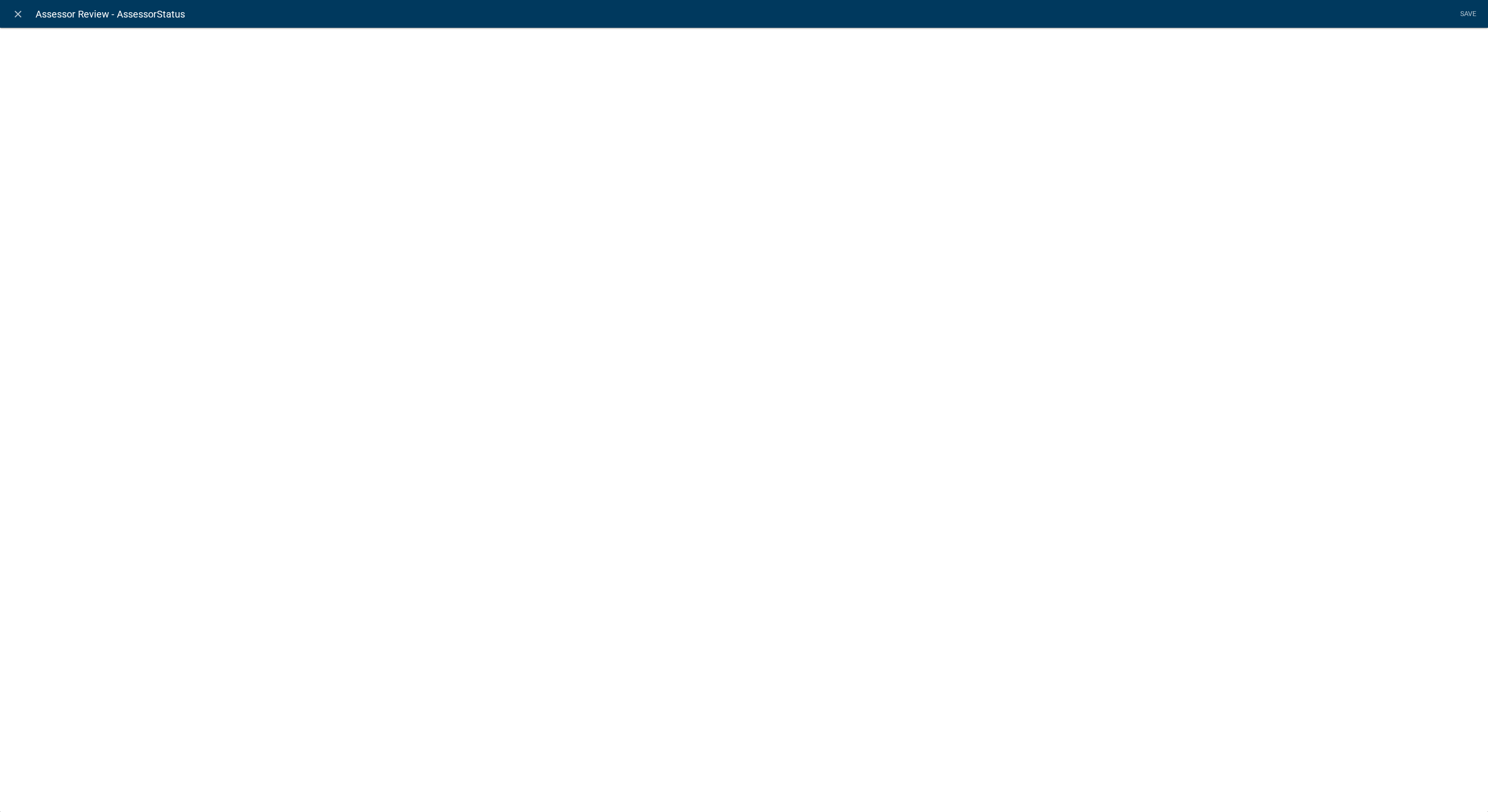
select select "list-data"
select select
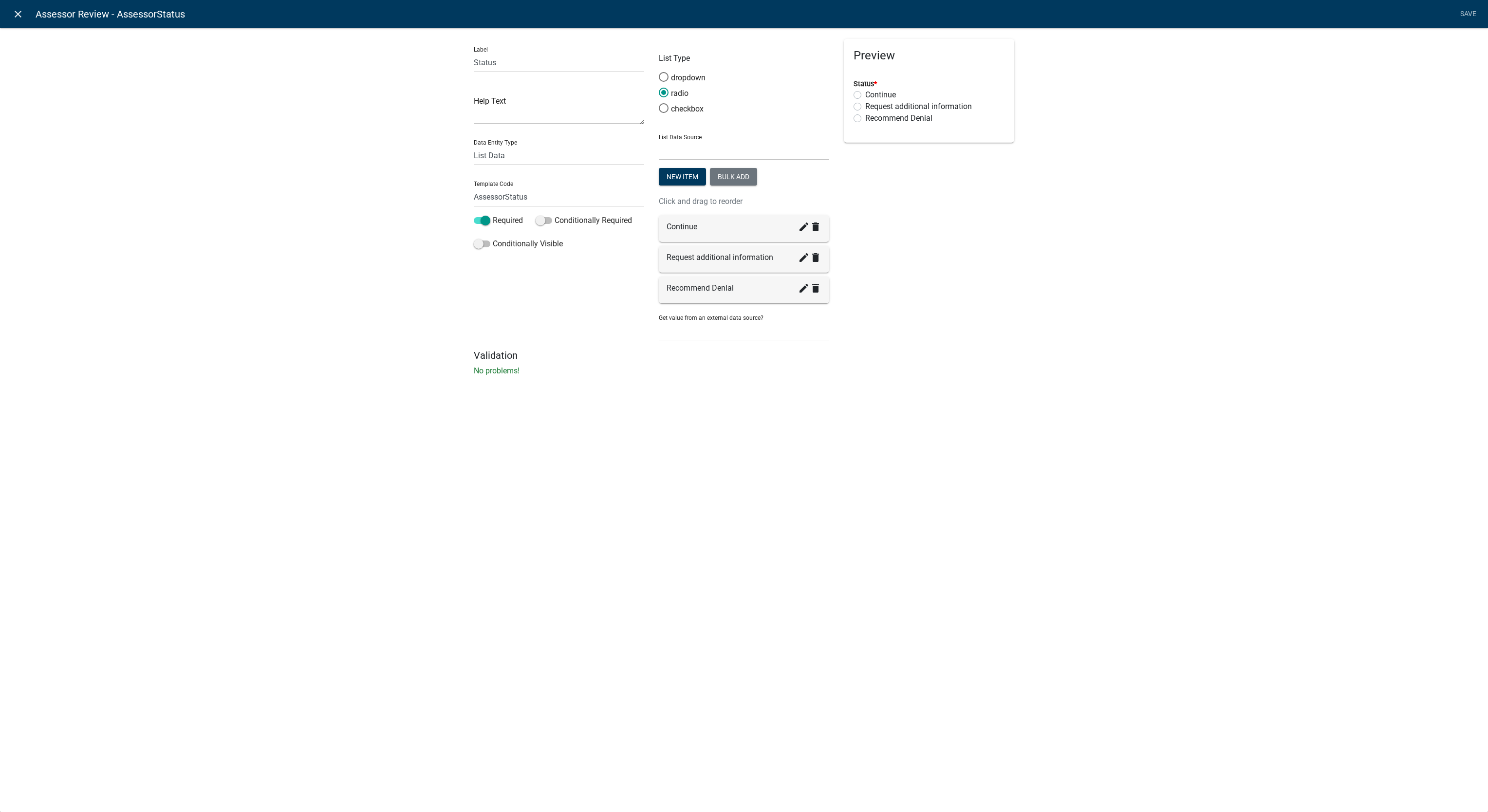
click at [18, 10] on icon "close" at bounding box center [17, 14] width 11 height 11
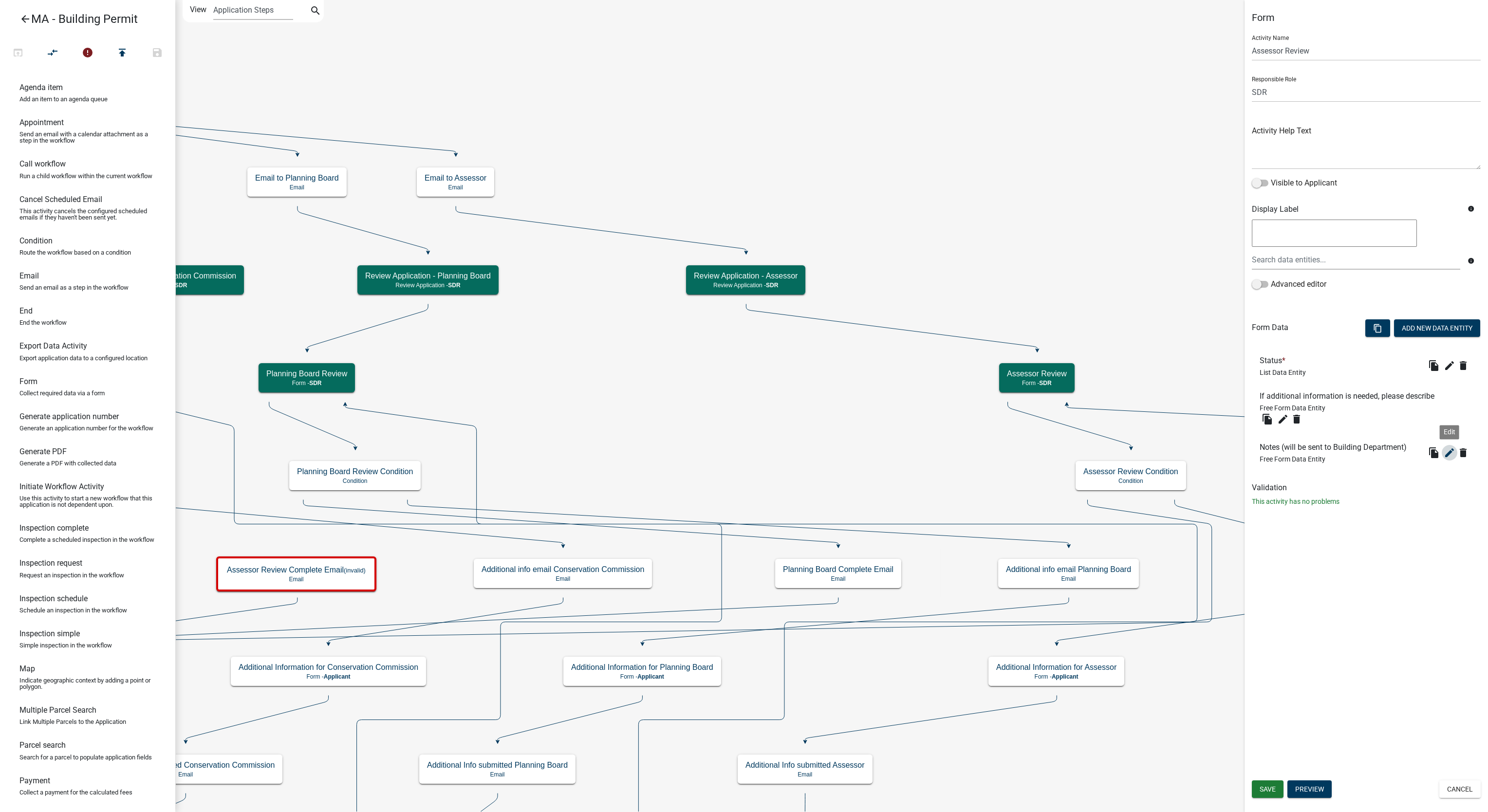
click at [1449, 459] on button "edit" at bounding box center [1450, 453] width 16 height 16
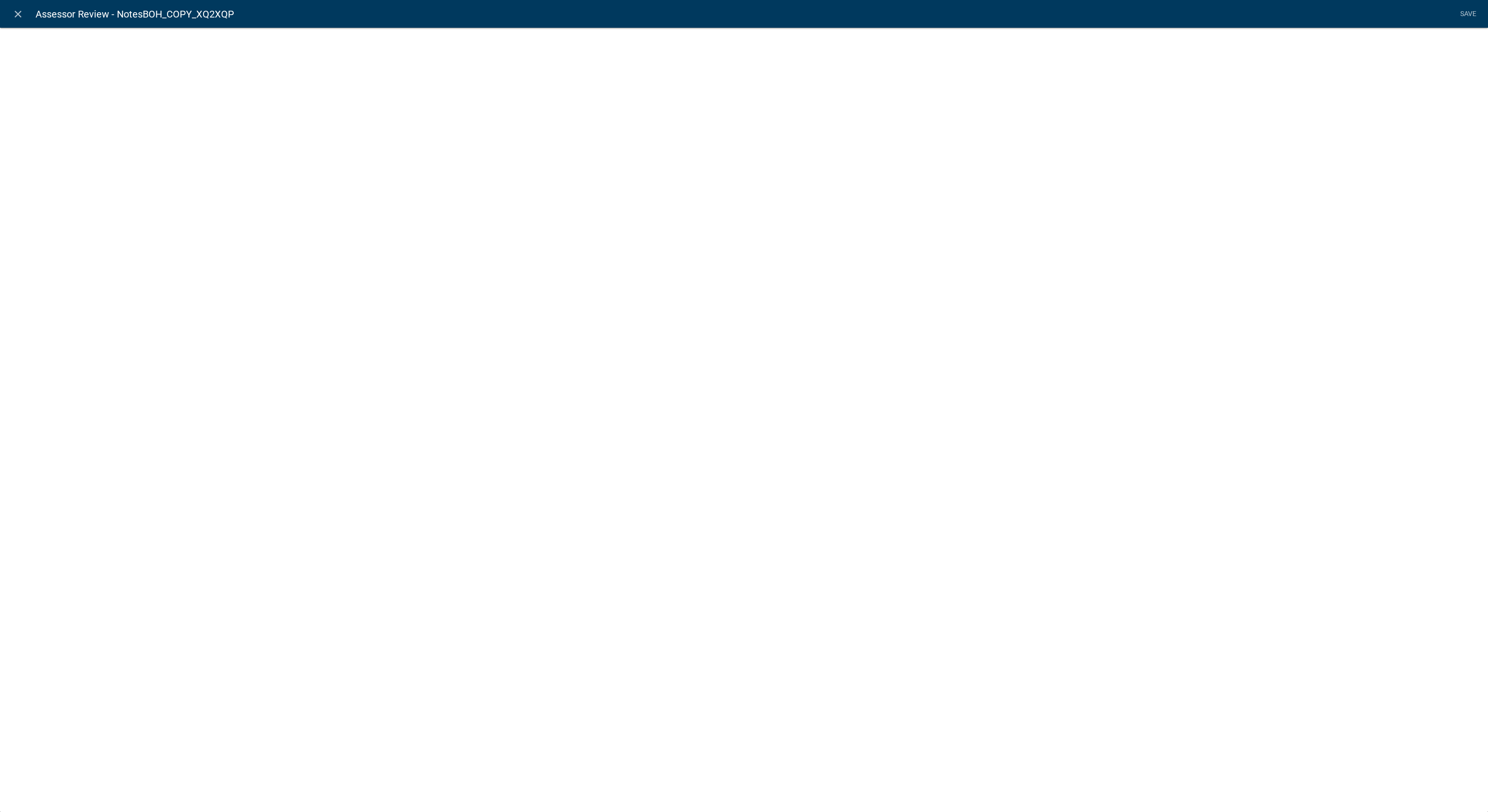
select select
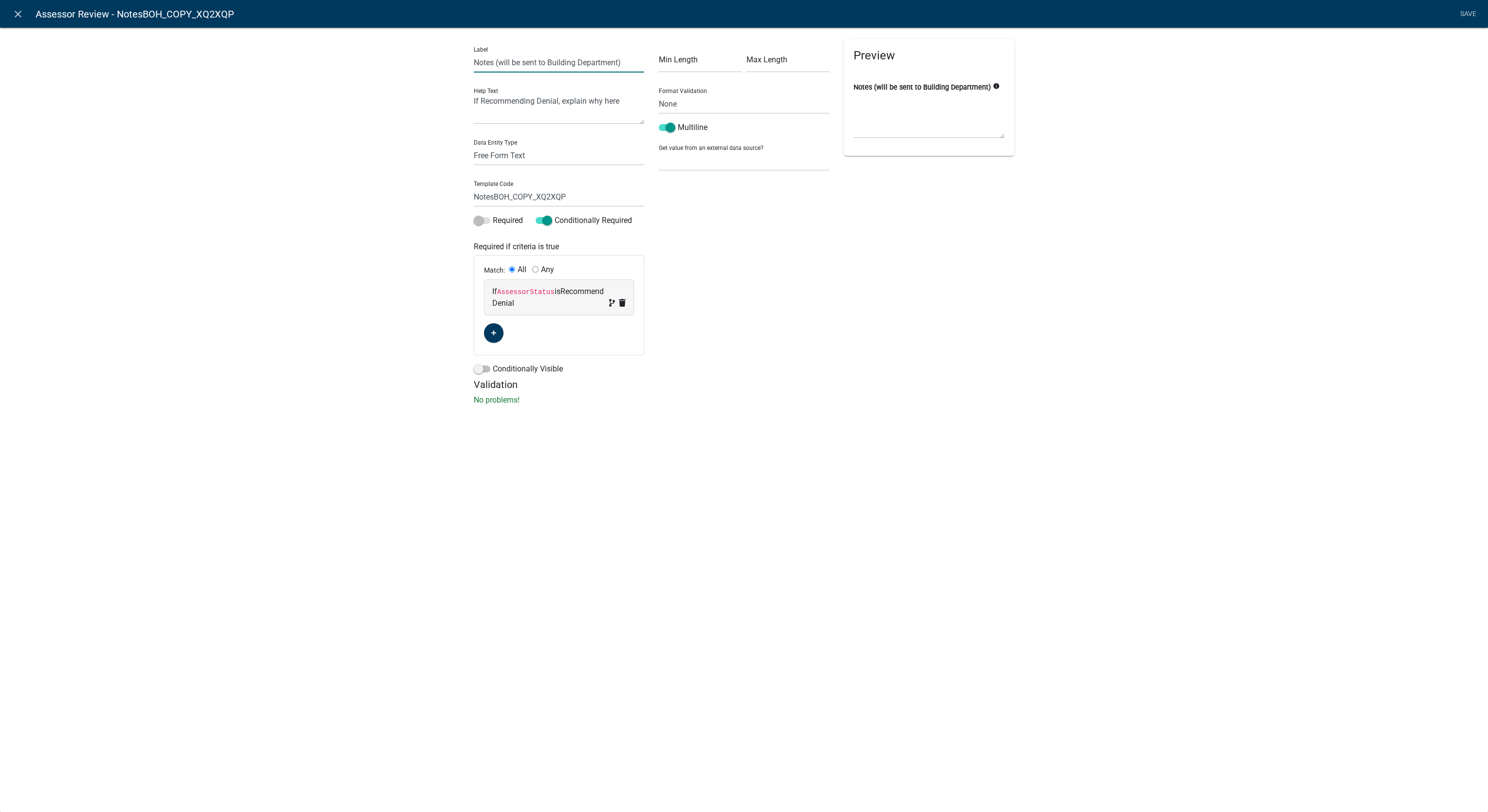
click at [559, 63] on input "Notes (will be sent to Building Department)" at bounding box center [559, 62] width 171 height 20
type input "Notes (will be sent to Assessor Department)"
click at [493, 198] on input "NotesBOH_COPY_XQ2XQP" at bounding box center [559, 197] width 171 height 20
click at [1467, 19] on link "Save" at bounding box center [1468, 14] width 24 height 18
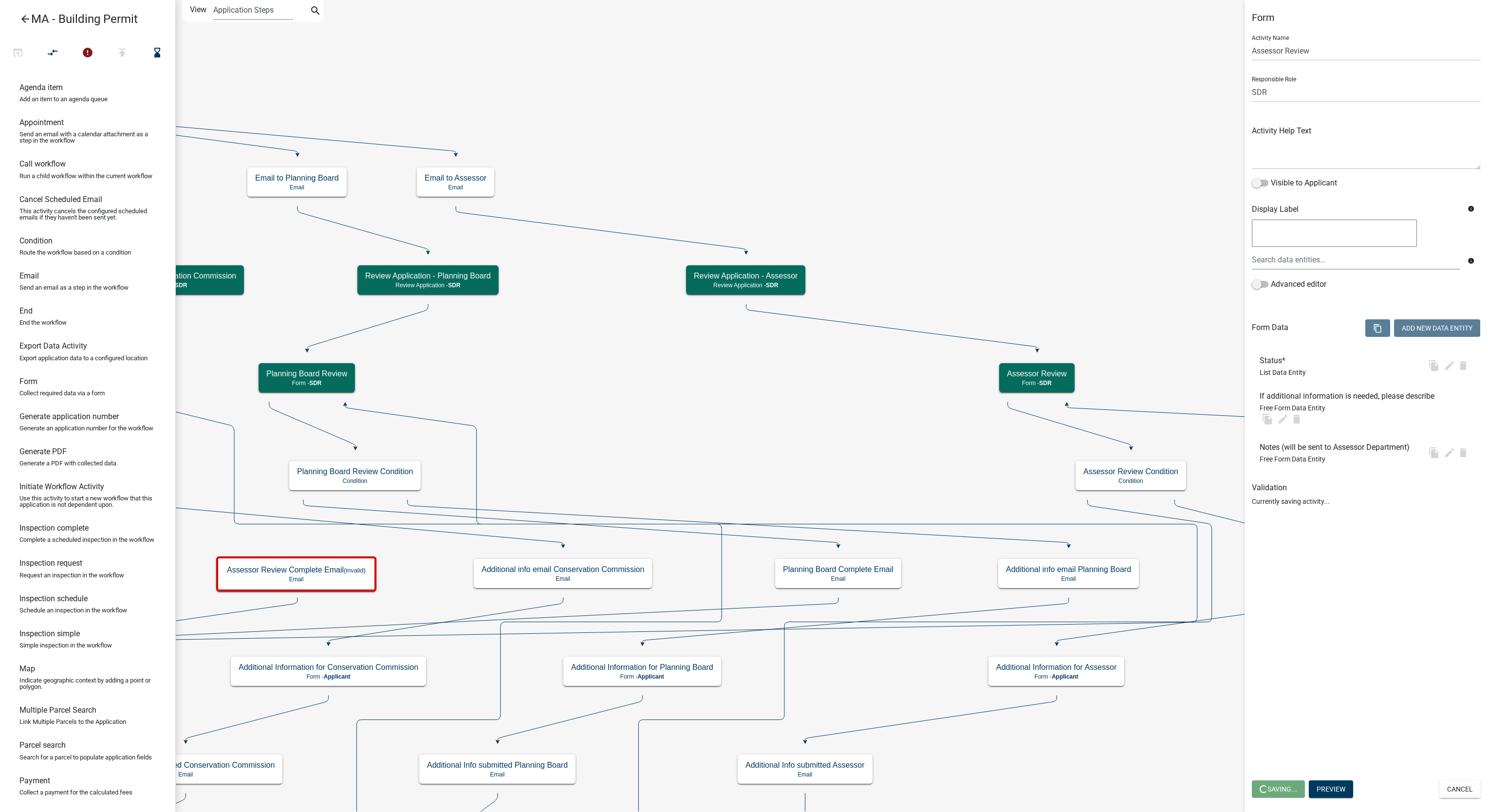
select select "67F20E20-4B7E-46AE-96DC-D48C26F4A12A"
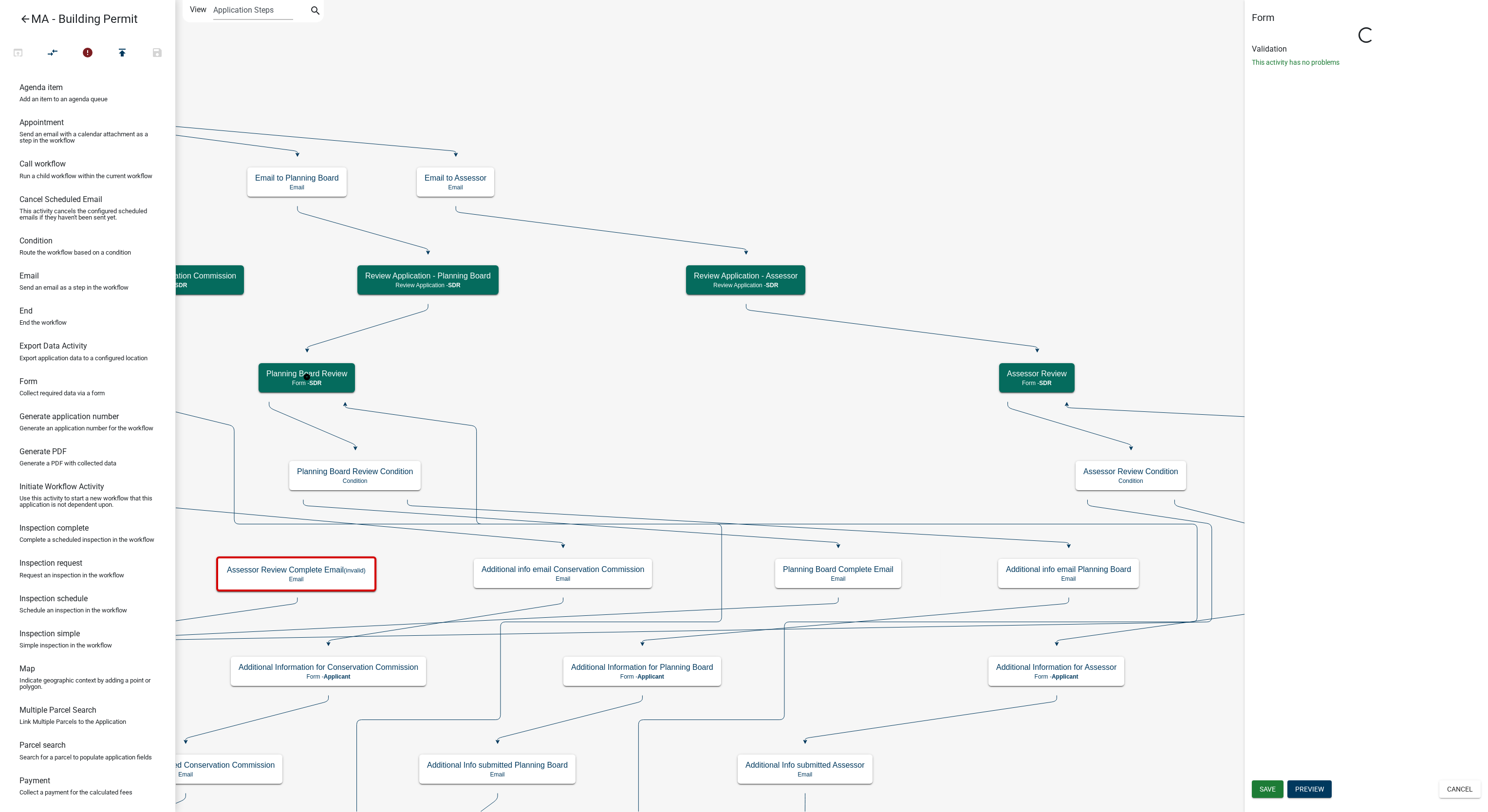
select select "67F20E20-4B7E-46AE-96DC-D48C26F4A12A"
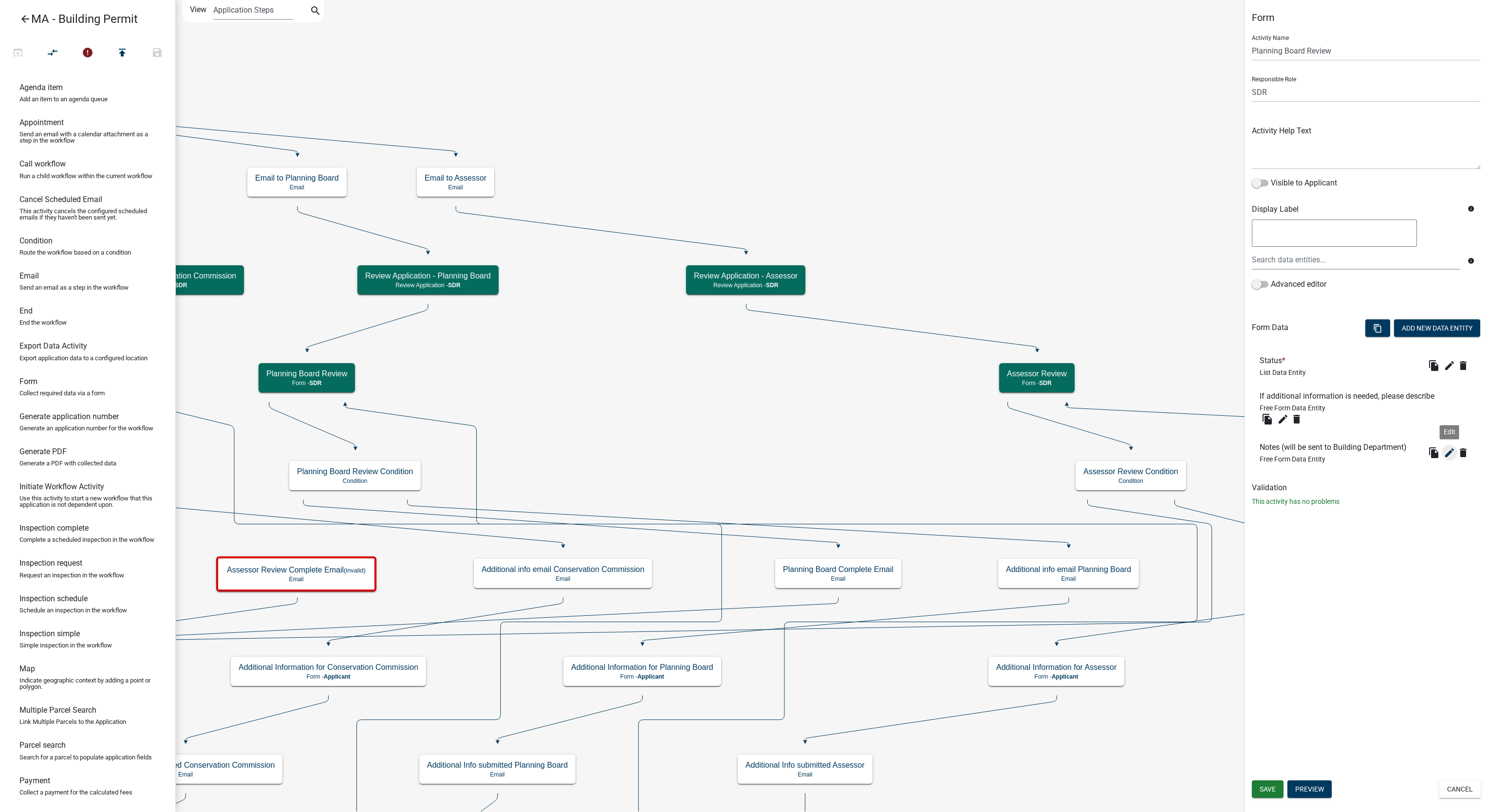
click at [1450, 451] on icon "edit" at bounding box center [1449, 452] width 11 height 11
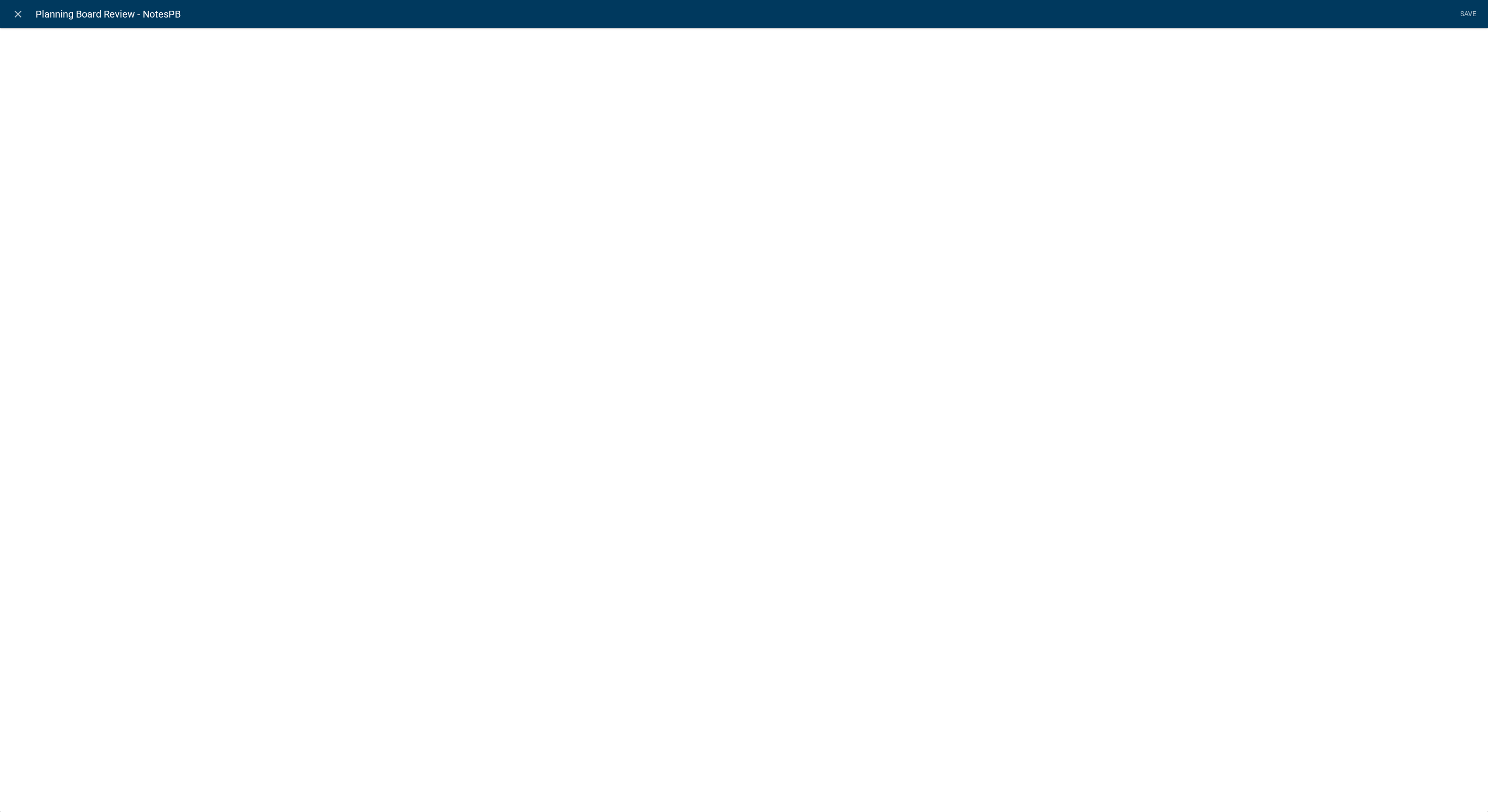
select select
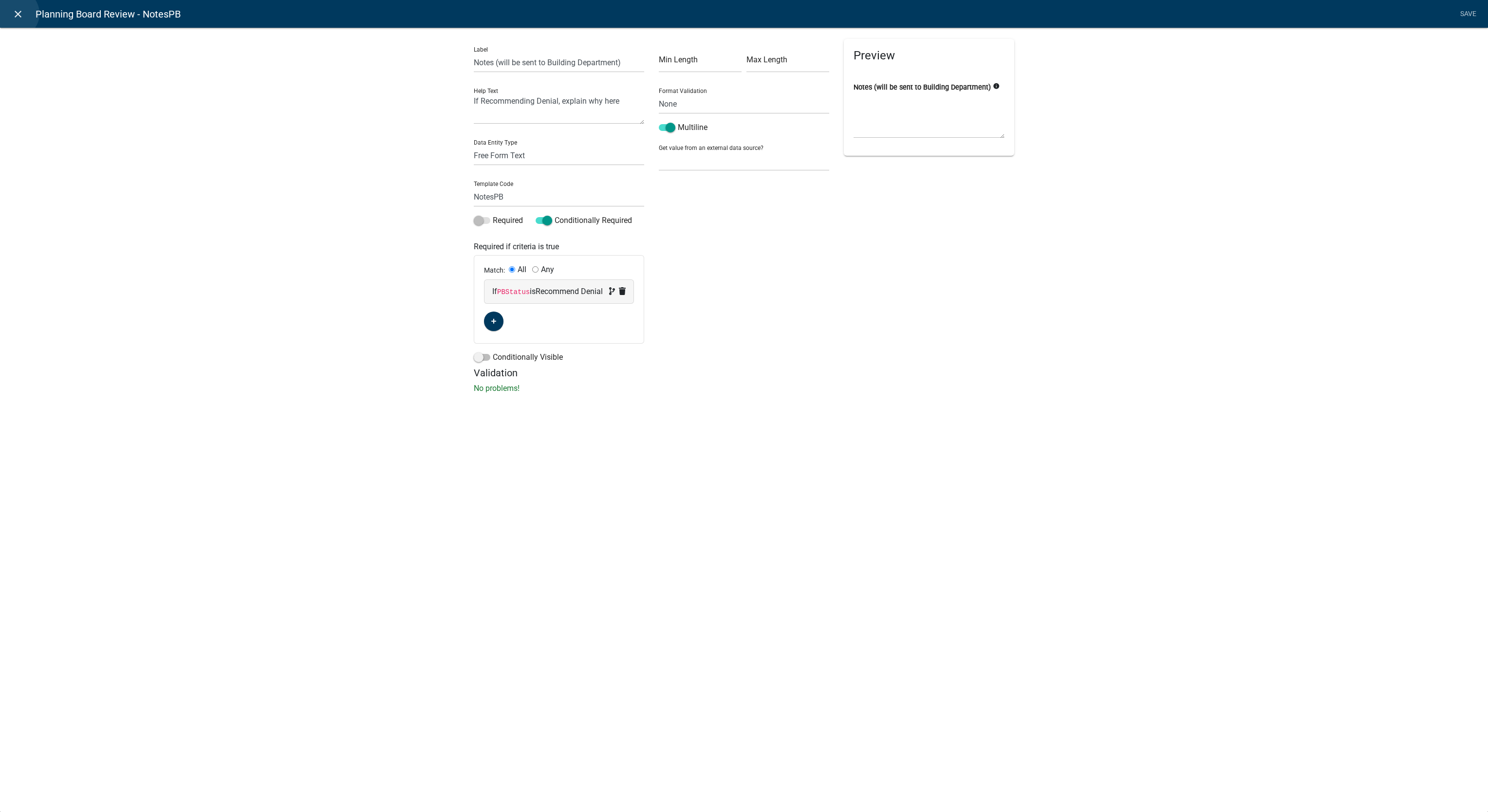
click at [15, 14] on icon "close" at bounding box center [17, 14] width 11 height 11
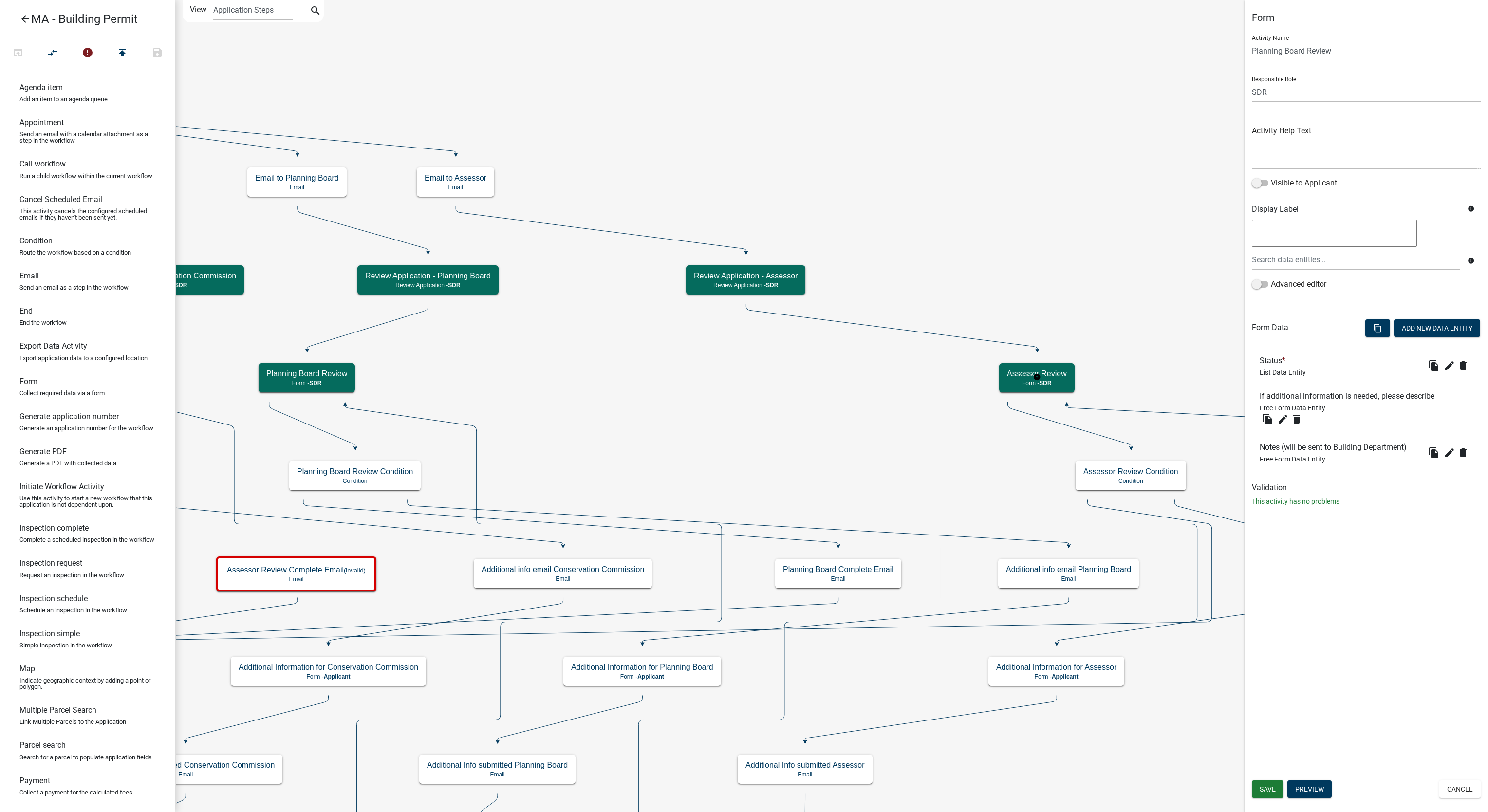
select select "67F20E20-4B7E-46AE-96DC-D48C26F4A12A"
click at [1451, 392] on li "If additional information is needed, please describe Free Form Data Entity file…" at bounding box center [1367, 409] width 229 height 51
click at [1451, 455] on icon "edit" at bounding box center [1449, 452] width 11 height 11
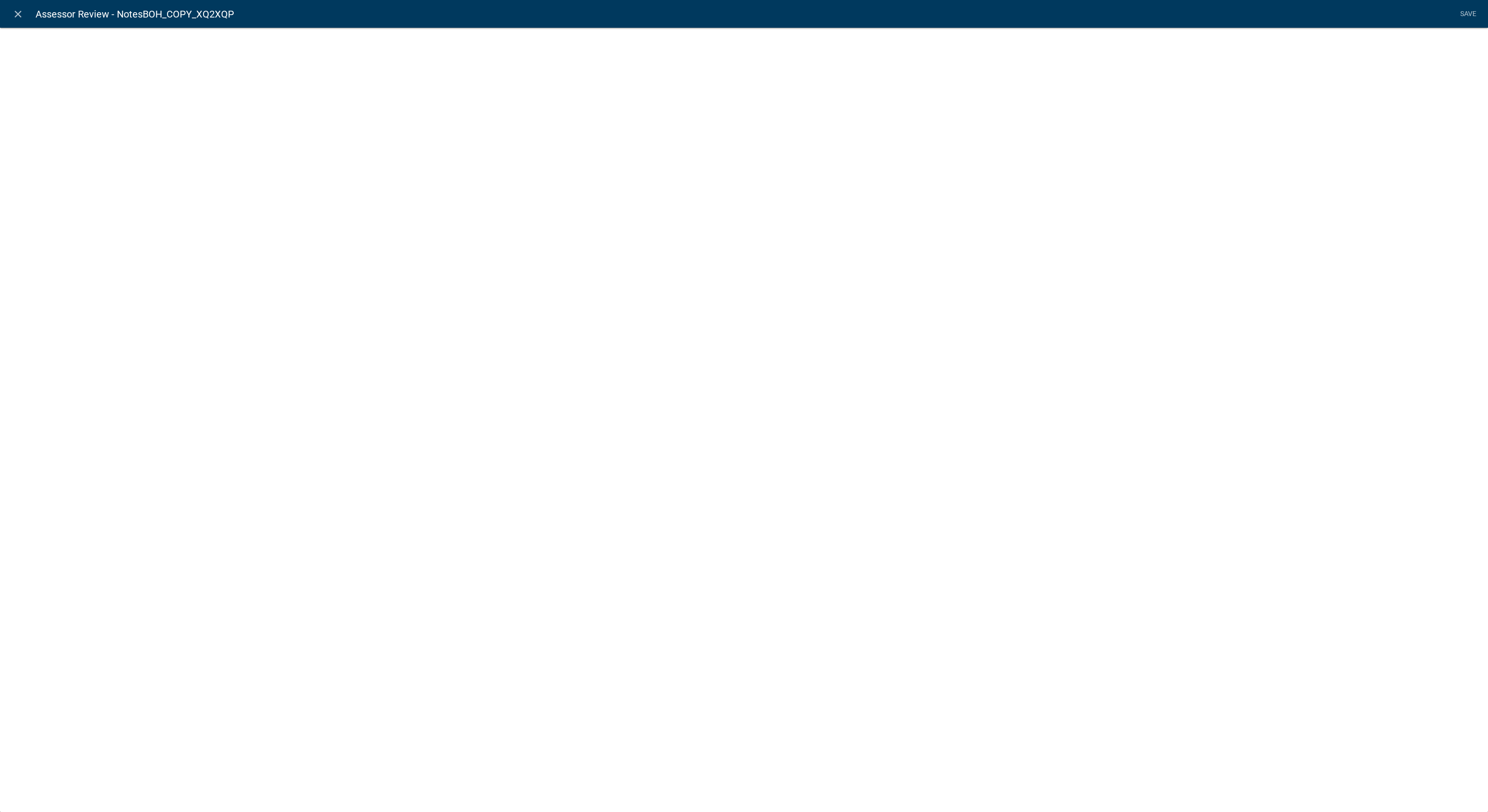
select select
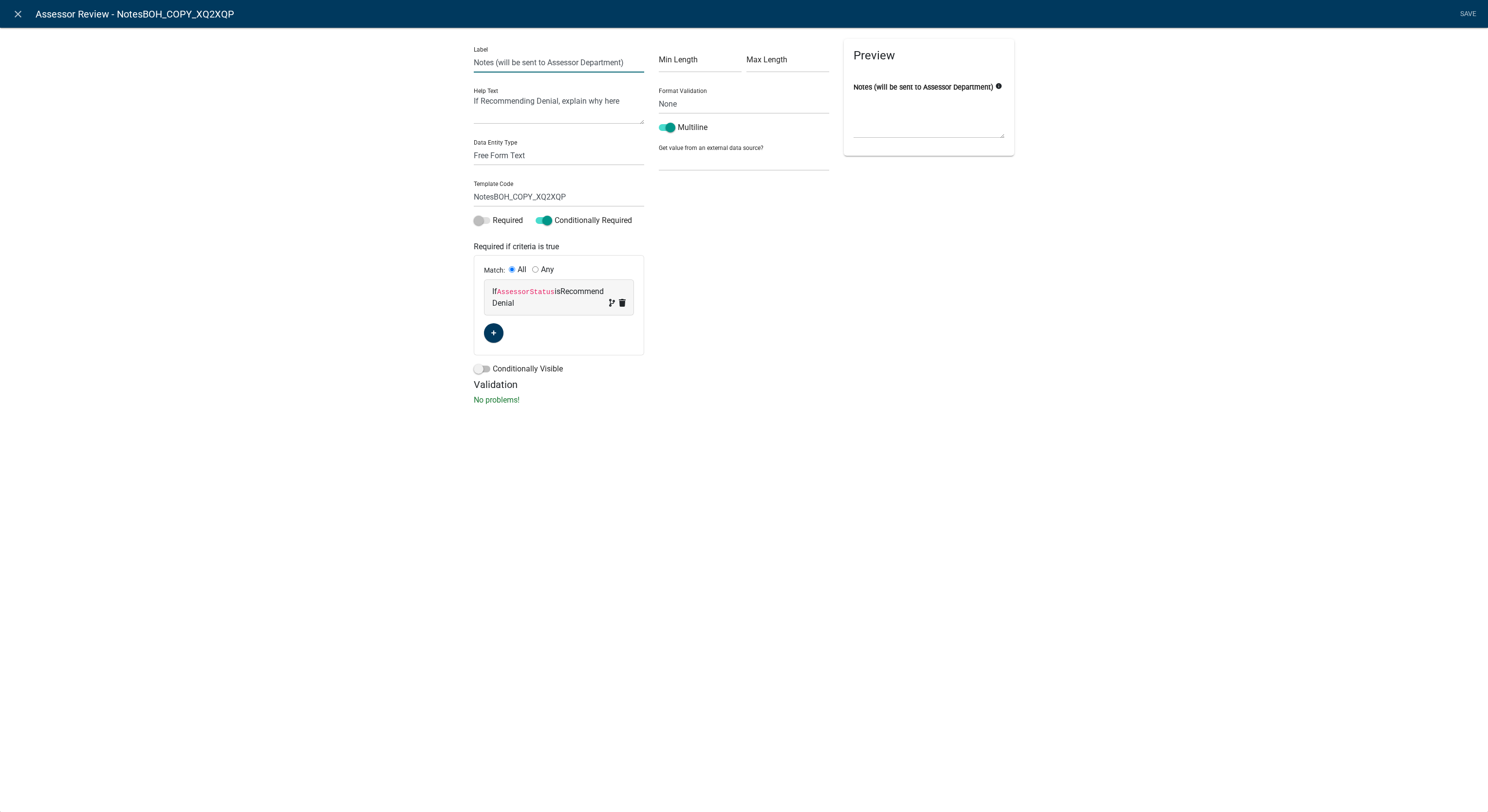
click at [562, 58] on input "Notes (will be sent to Assessor Department)" at bounding box center [559, 62] width 171 height 20
drag, startPoint x: 494, startPoint y: 197, endPoint x: 629, endPoint y: 192, distance: 135.1
click at [629, 192] on input "NotesBOH_COPY_XQ2XQP" at bounding box center [559, 197] width 171 height 20
paste input "Assessor"
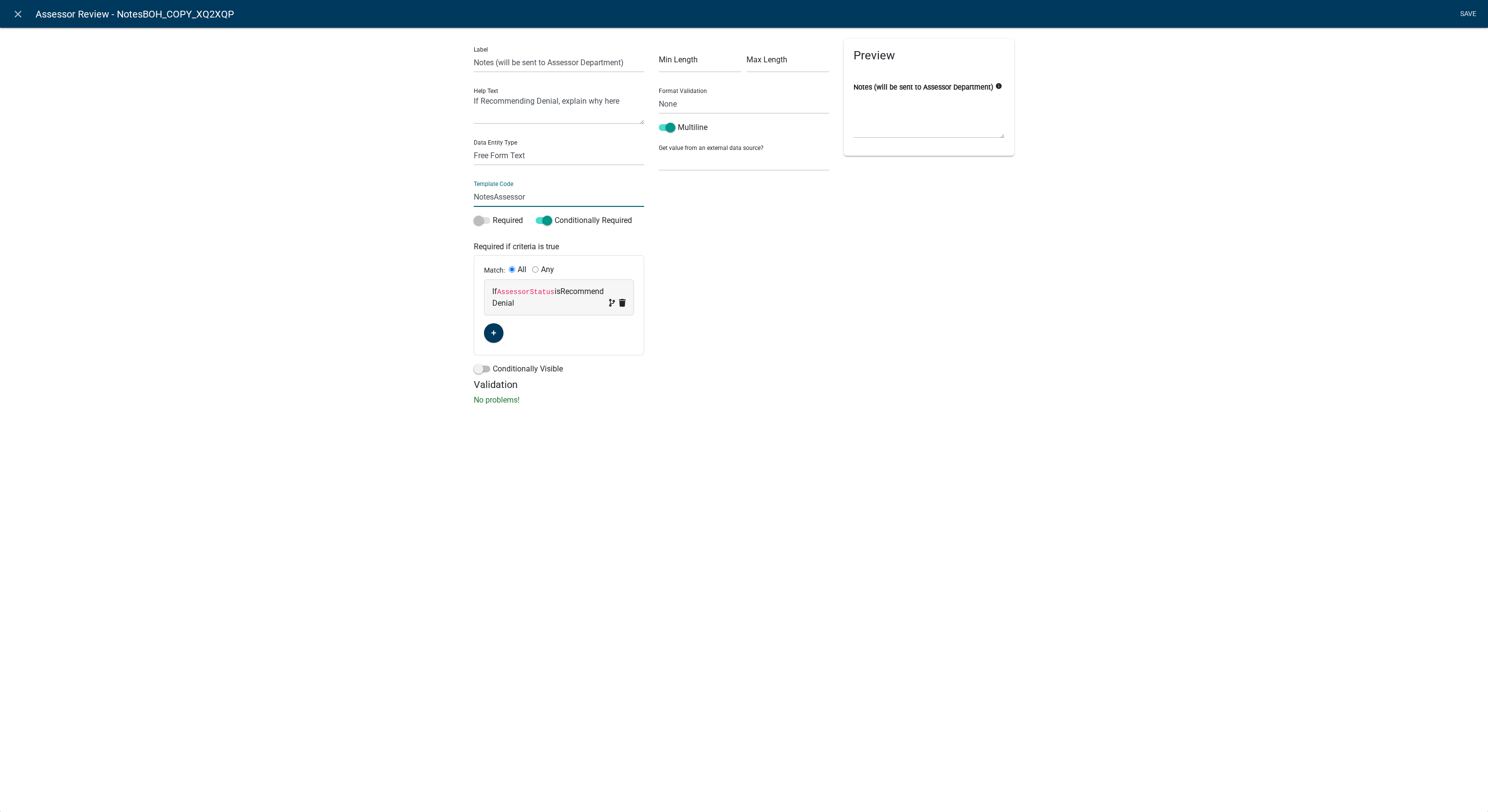
type input "NotesAssessor"
click at [1471, 14] on li "Save" at bounding box center [1468, 14] width 24 height 18
click at [1463, 15] on link "Save" at bounding box center [1468, 14] width 24 height 18
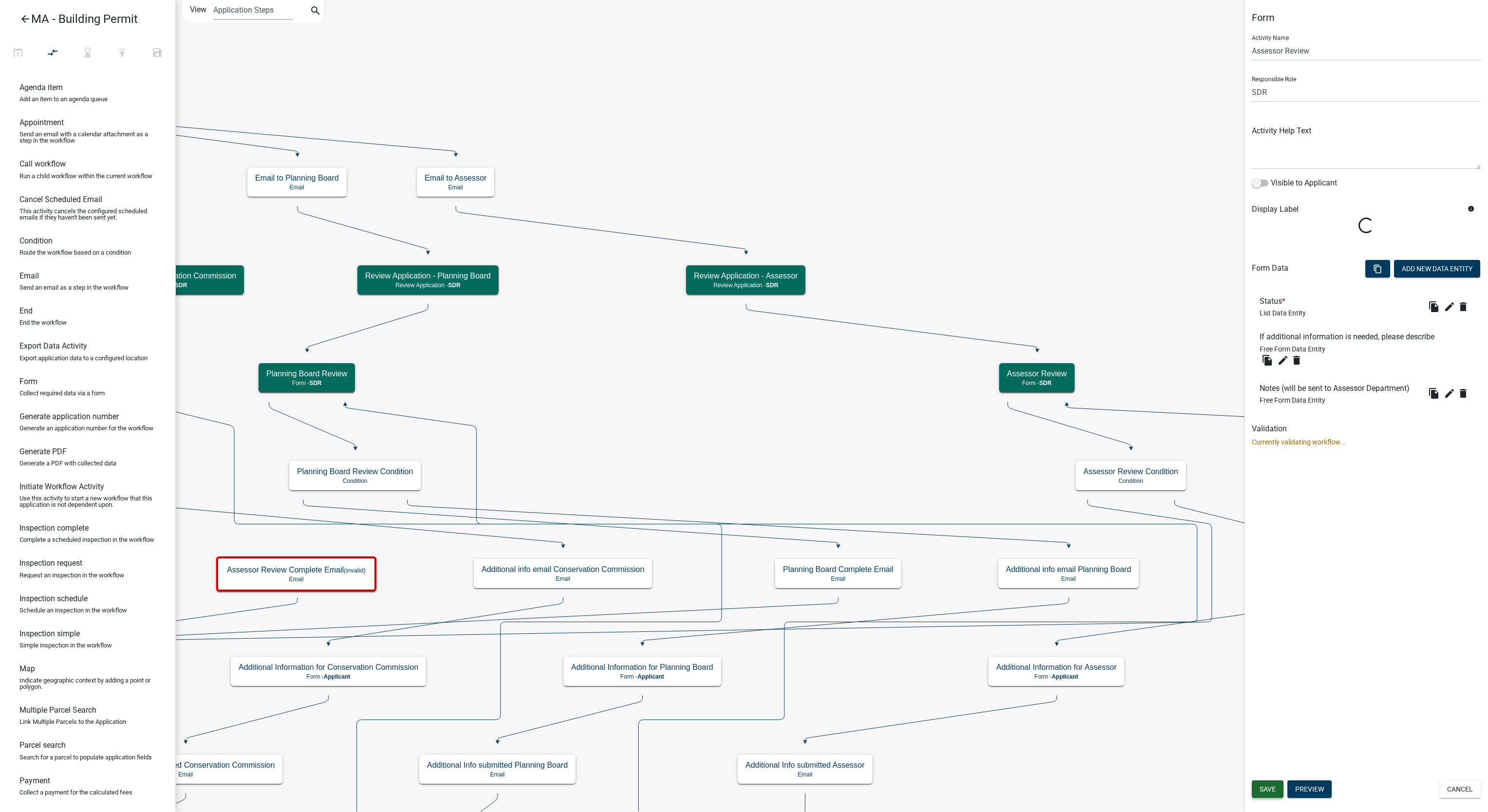
click at [1274, 787] on span "Save" at bounding box center [1268, 789] width 16 height 8
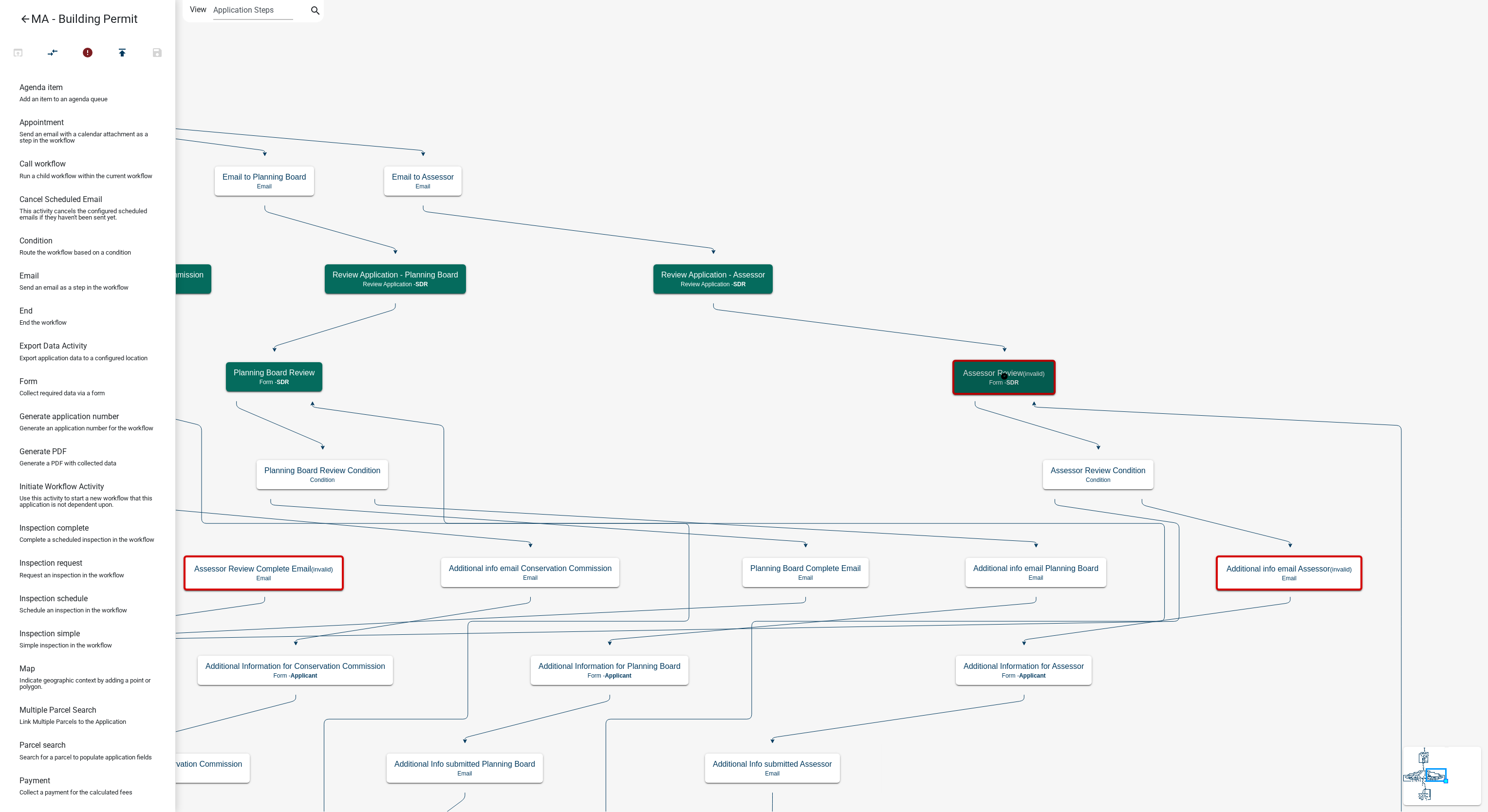
click at [1023, 384] on p "Form - SDR" at bounding box center [1004, 383] width 81 height 7
select select "67F20E20-4B7E-46AE-96DC-D48C26F4A12A"
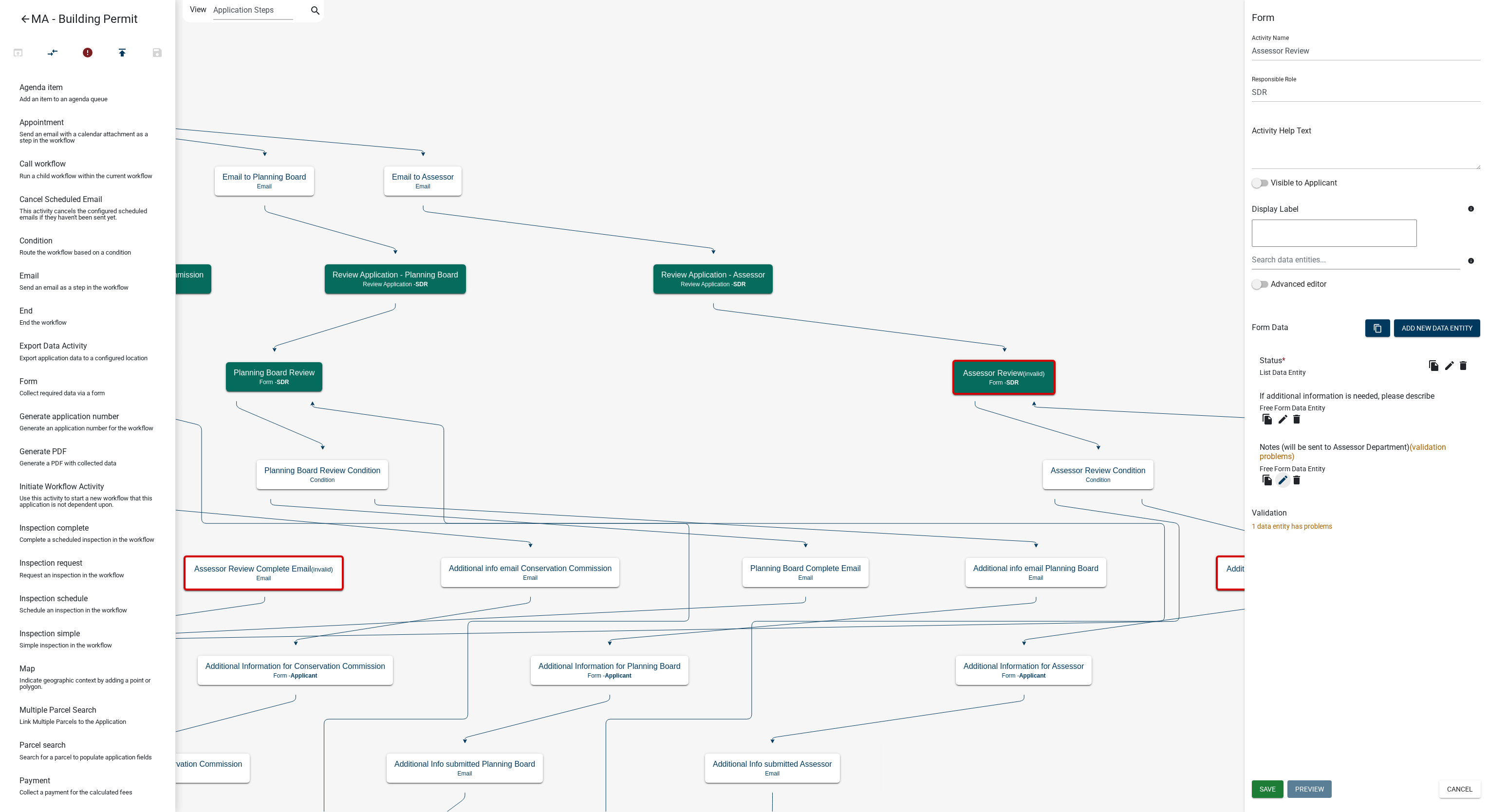
click at [1283, 487] on button "edit" at bounding box center [1283, 480] width 16 height 16
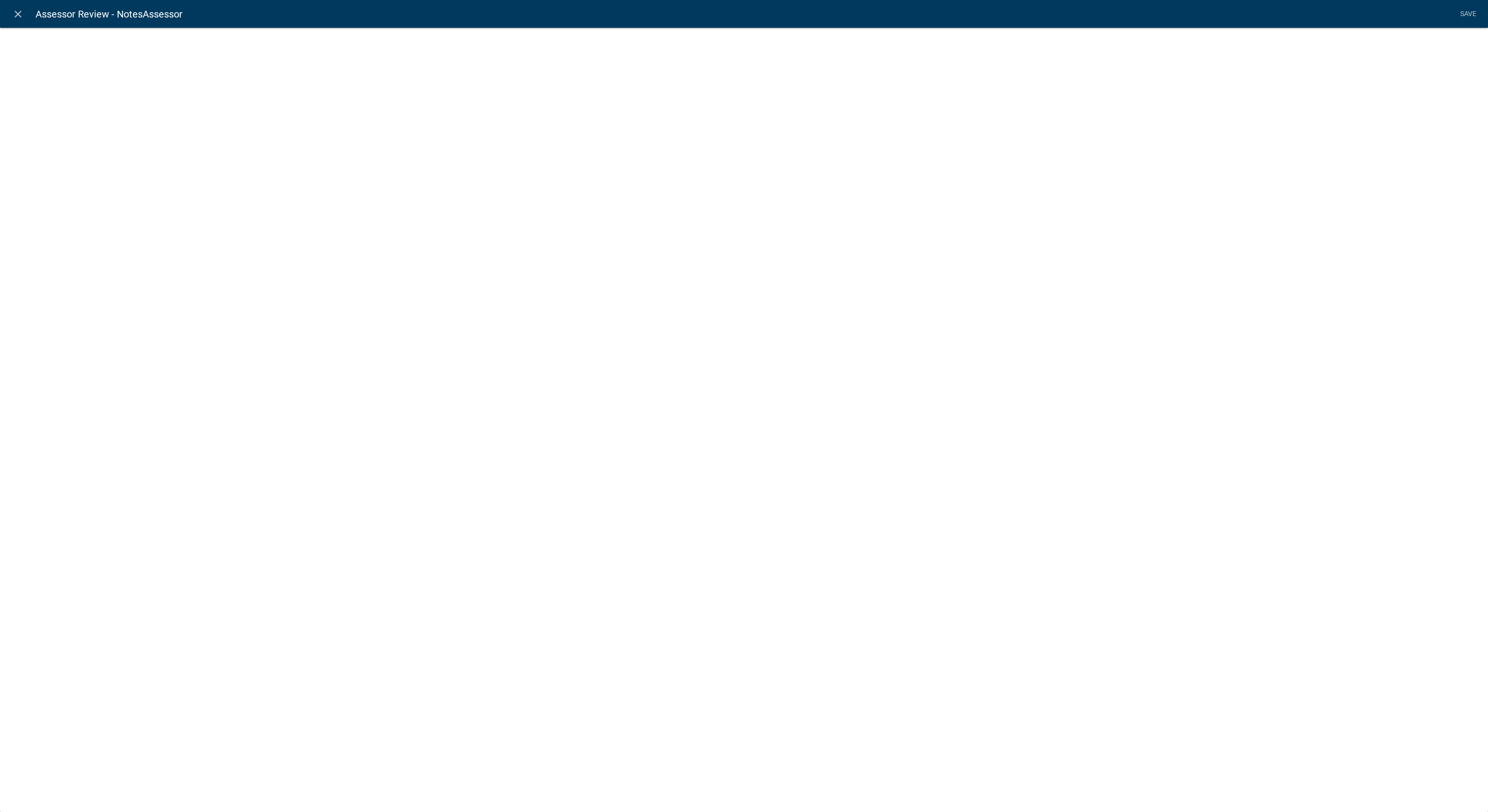
select select
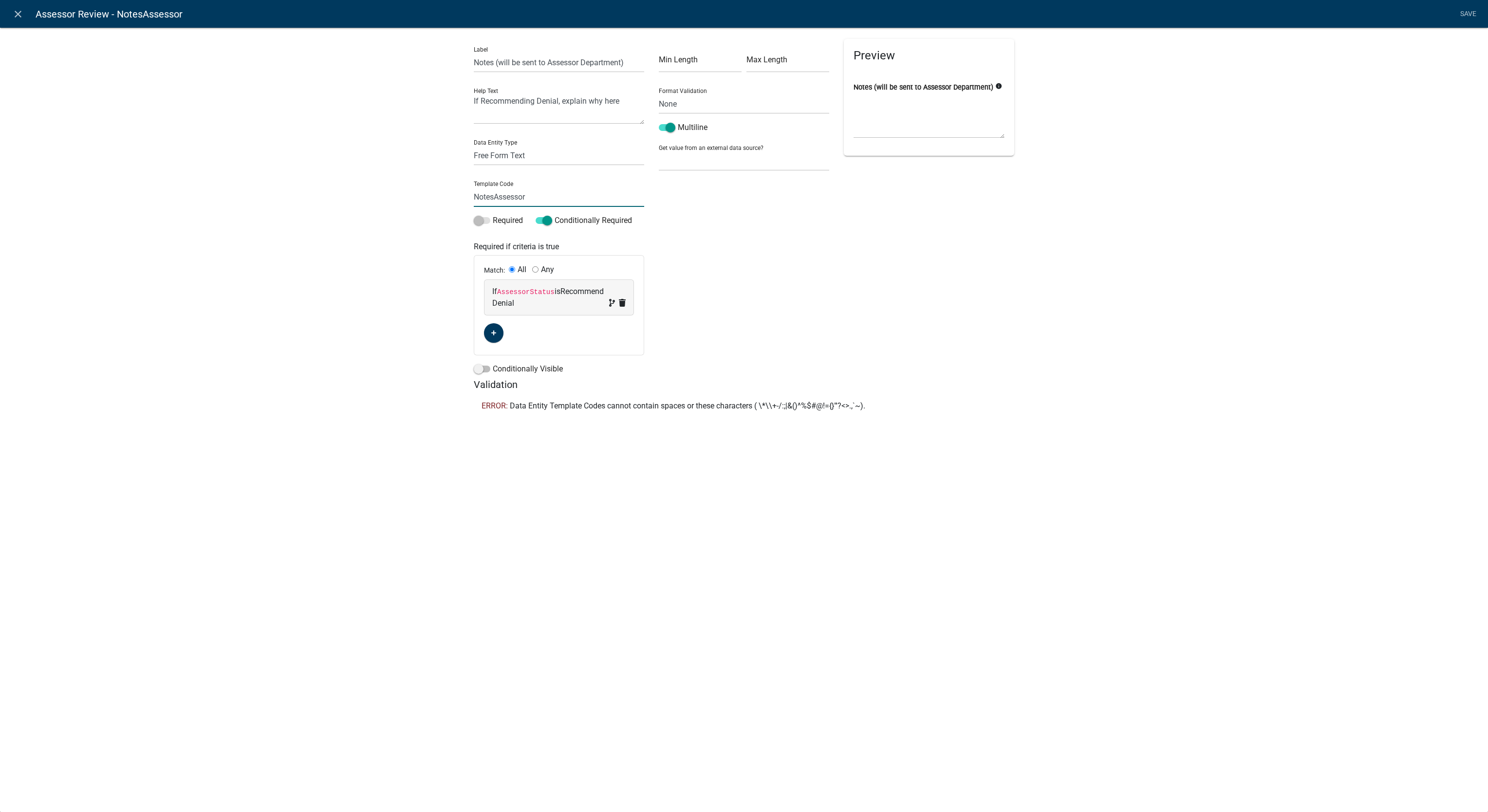
click at [556, 192] on input "NotesAssessor" at bounding box center [559, 197] width 171 height 20
type input "NotesAssessor"
click at [1465, 10] on li "Save" at bounding box center [1468, 14] width 24 height 18
drag, startPoint x: 1465, startPoint y: 10, endPoint x: 1171, endPoint y: 166, distance: 332.8
click at [1166, 167] on div "Label Notes (will be sent to Assessor Department) Help Text If Recommending Den…" at bounding box center [744, 224] width 1488 height 426
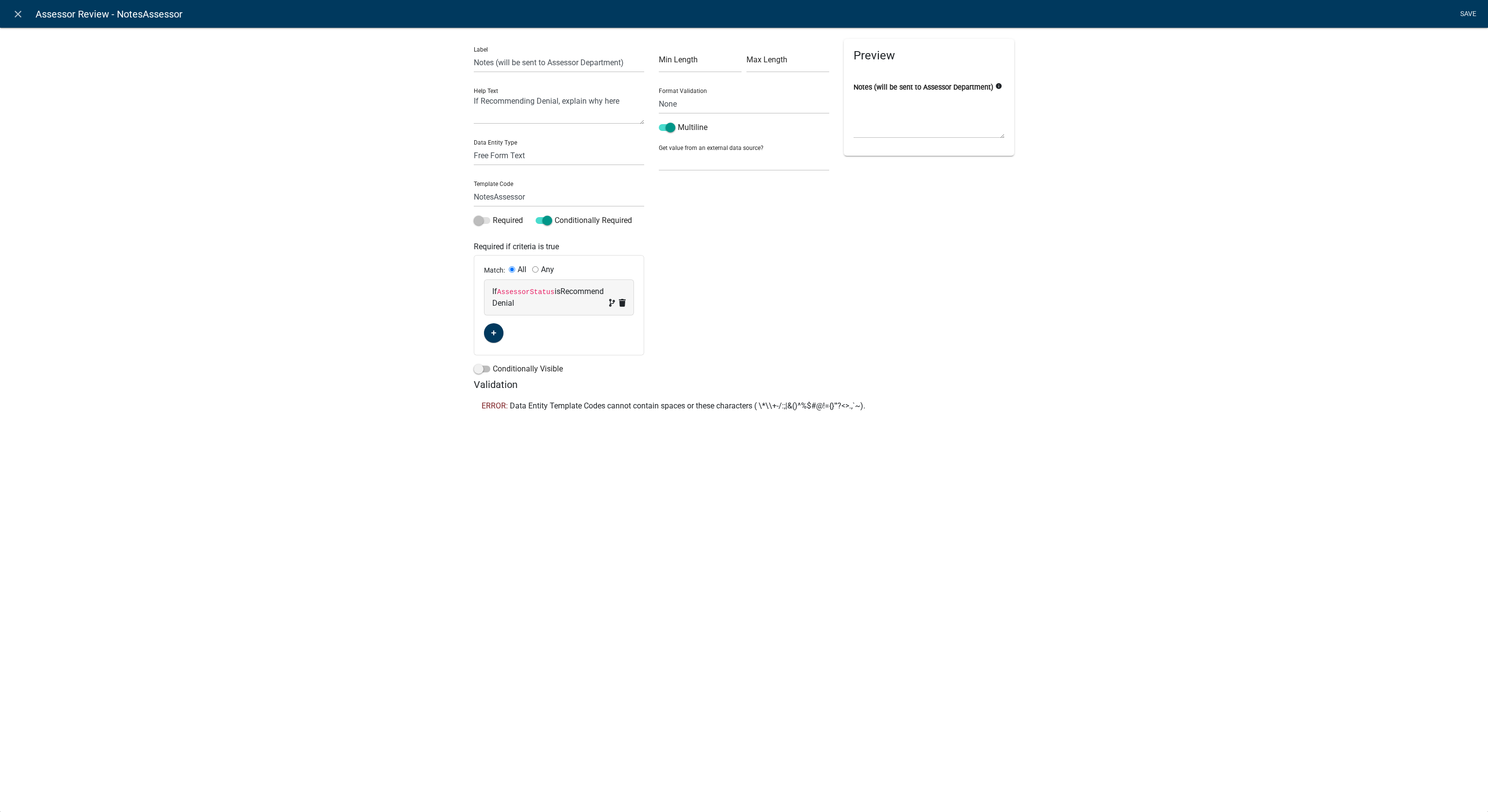
click at [1474, 19] on link "Save" at bounding box center [1468, 14] width 24 height 18
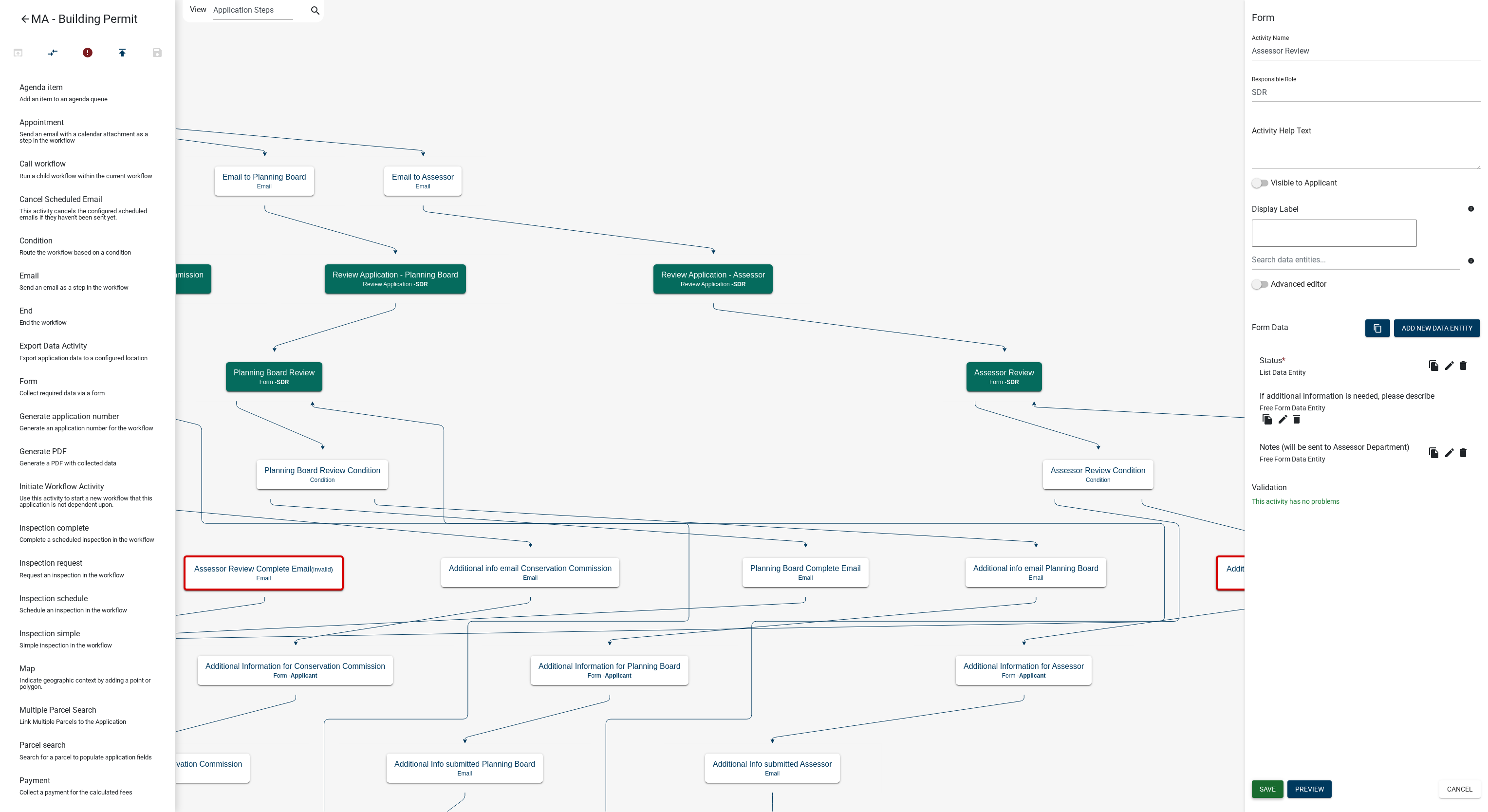
click at [1268, 789] on span "Save" at bounding box center [1268, 789] width 16 height 8
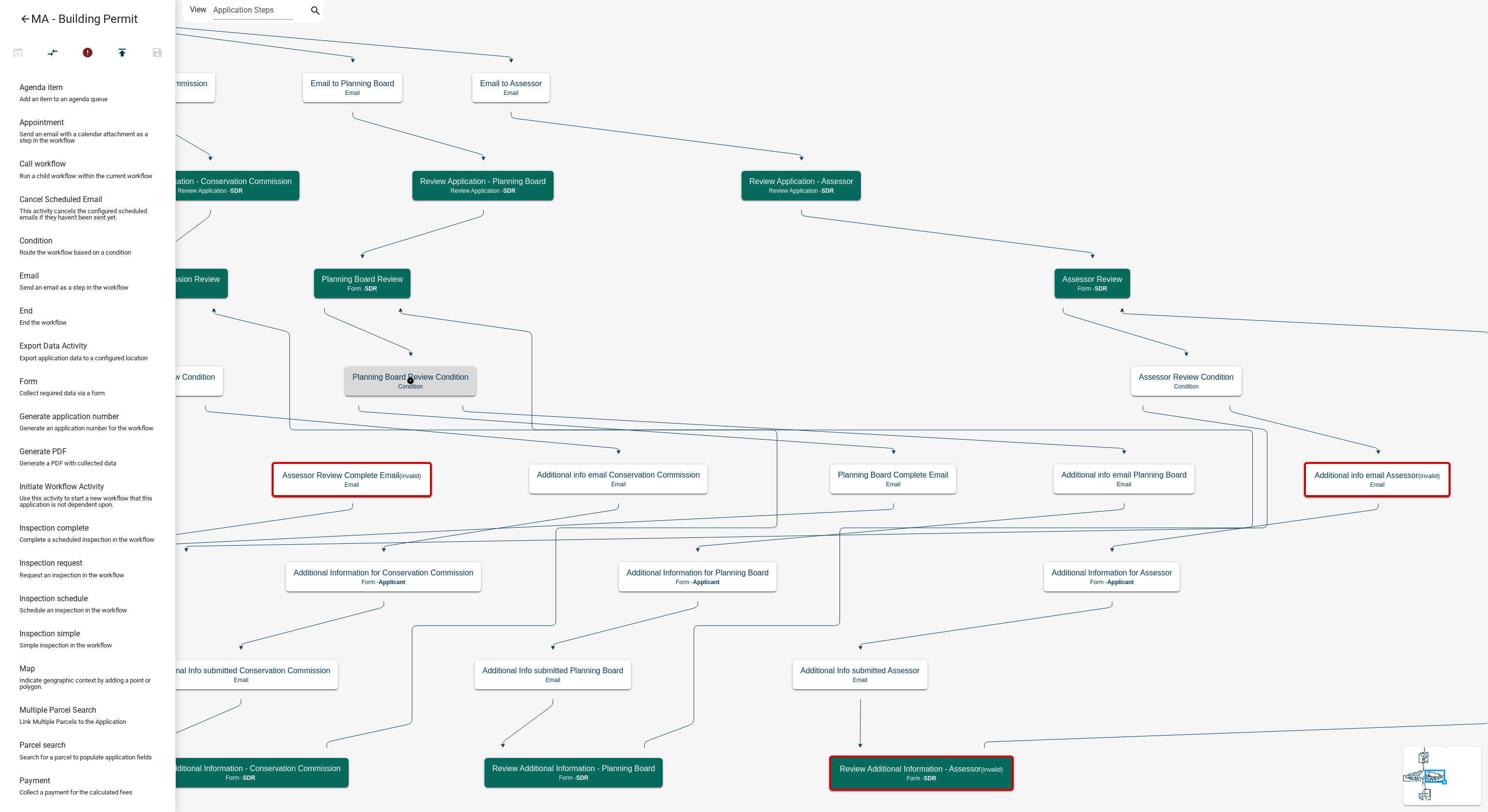
click at [426, 388] on p "Condition" at bounding box center [411, 387] width 116 height 7
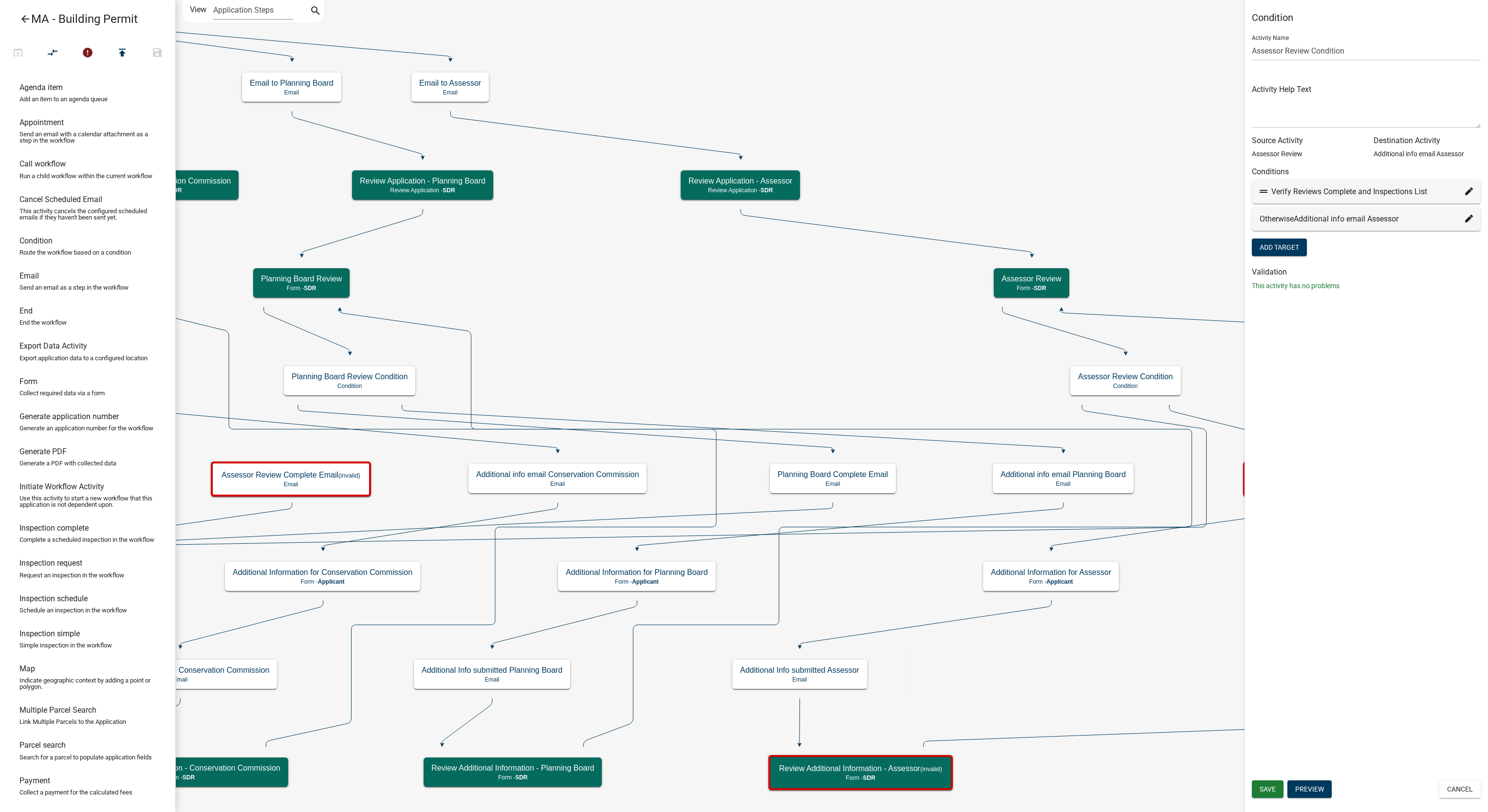
click at [1469, 192] on icon at bounding box center [1469, 191] width 8 height 8
select select "17: d4f47fd6-a57e-484b-a1bd-589601c57709"
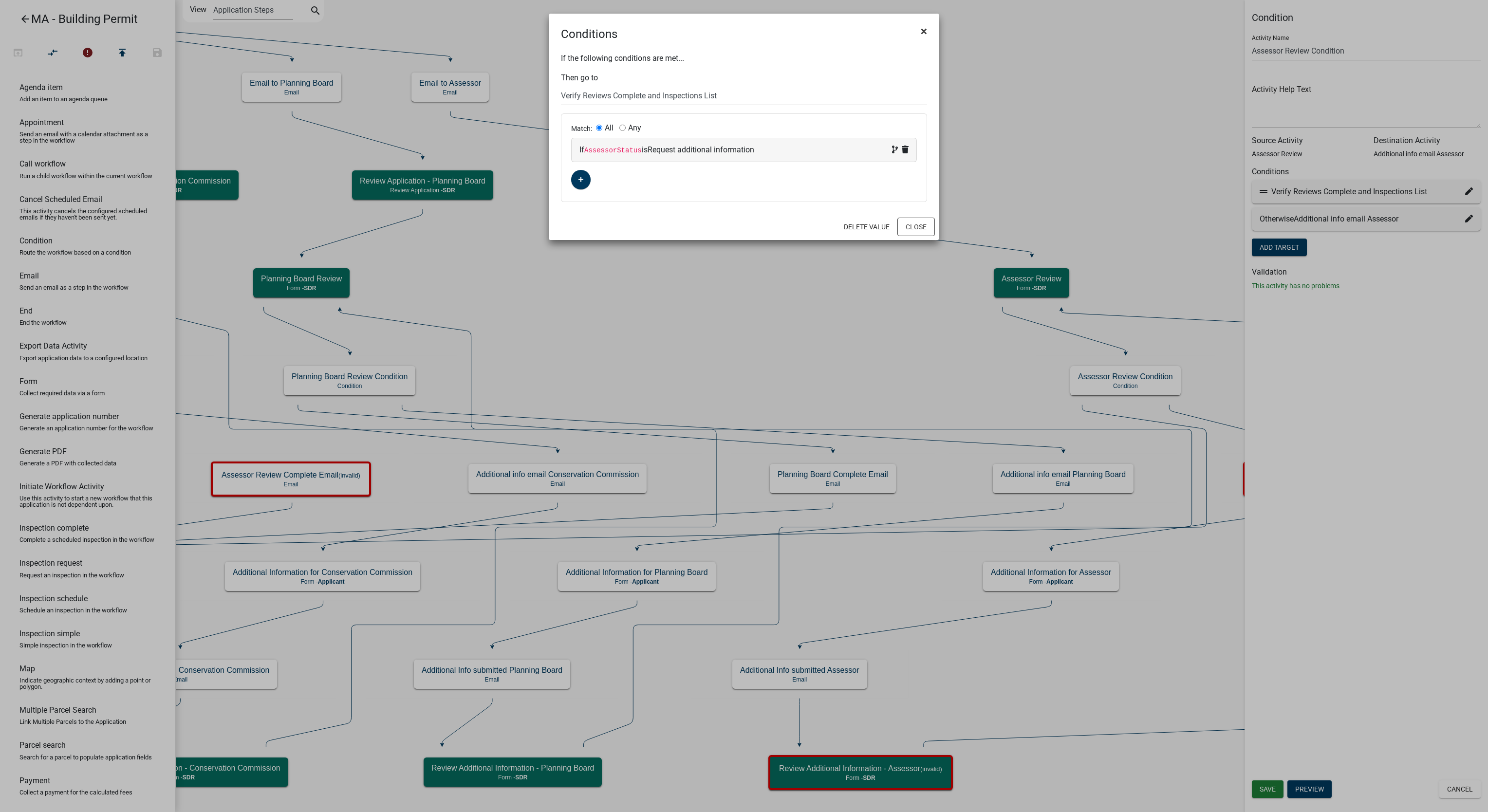
click at [921, 32] on span "×" at bounding box center [924, 31] width 6 height 14
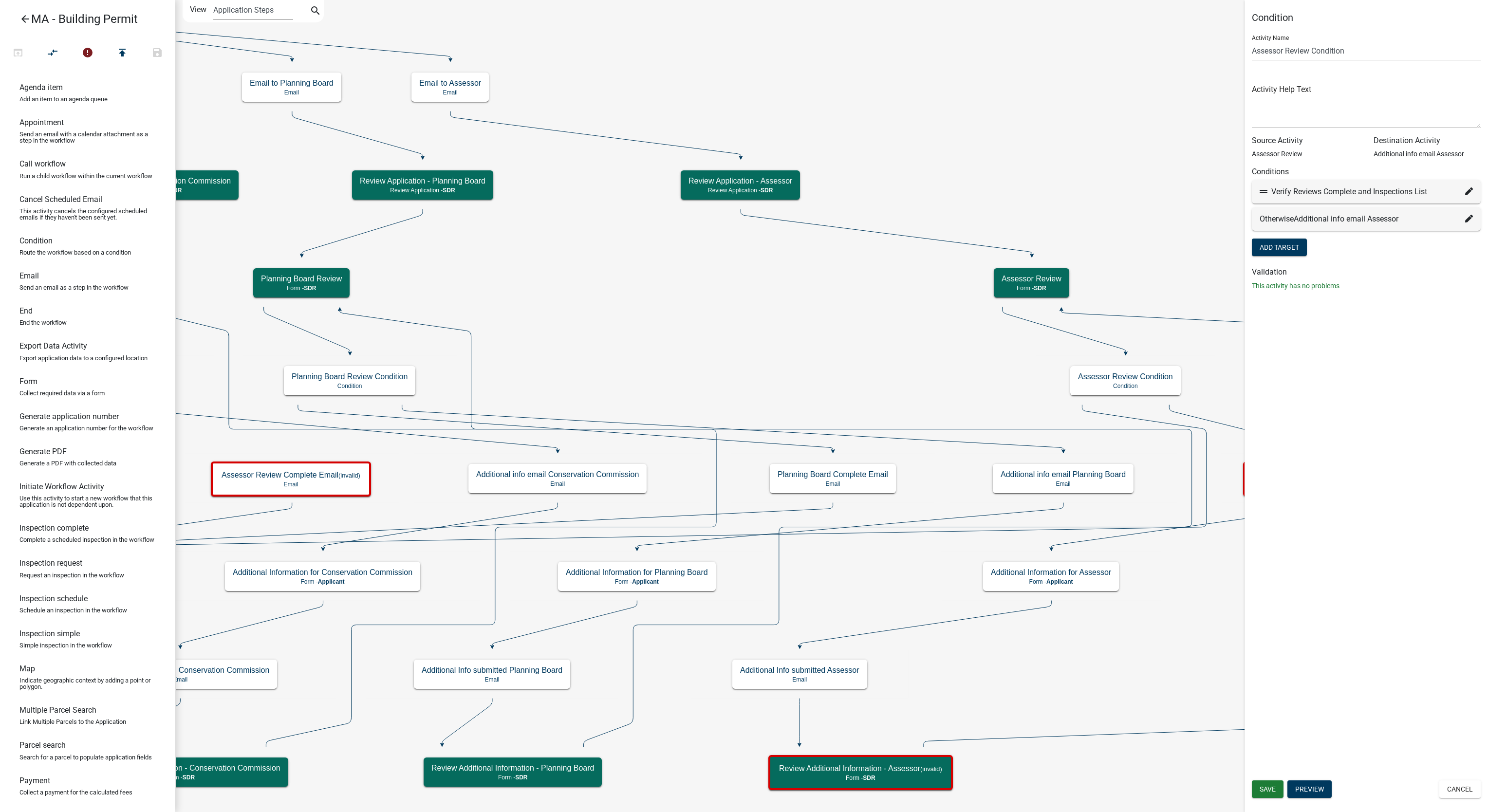
click at [1464, 222] on div "Otherwise Additional info email Assessor" at bounding box center [1367, 218] width 213 height 11
click at [1469, 214] on fa-icon at bounding box center [1469, 218] width 8 height 11
select select "100: 307ae74c-aee6-4142-95f9-232e80721333"
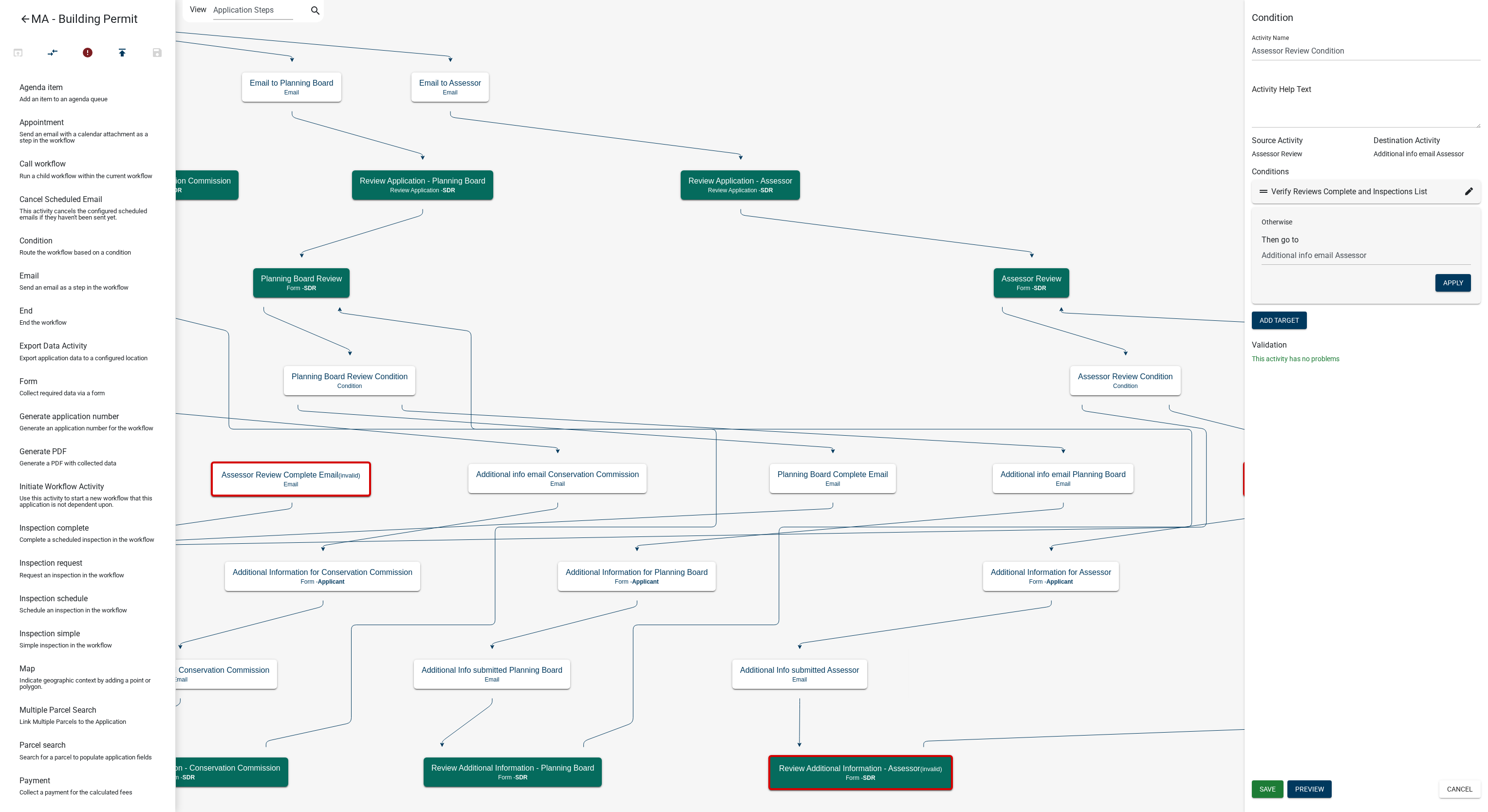
click at [1419, 441] on div "Condition Activity Name Assessor Review Condition Activity Help Text Source Act…" at bounding box center [1366, 406] width 244 height 812
click at [1459, 792] on button "Cancel" at bounding box center [1460, 789] width 42 height 17
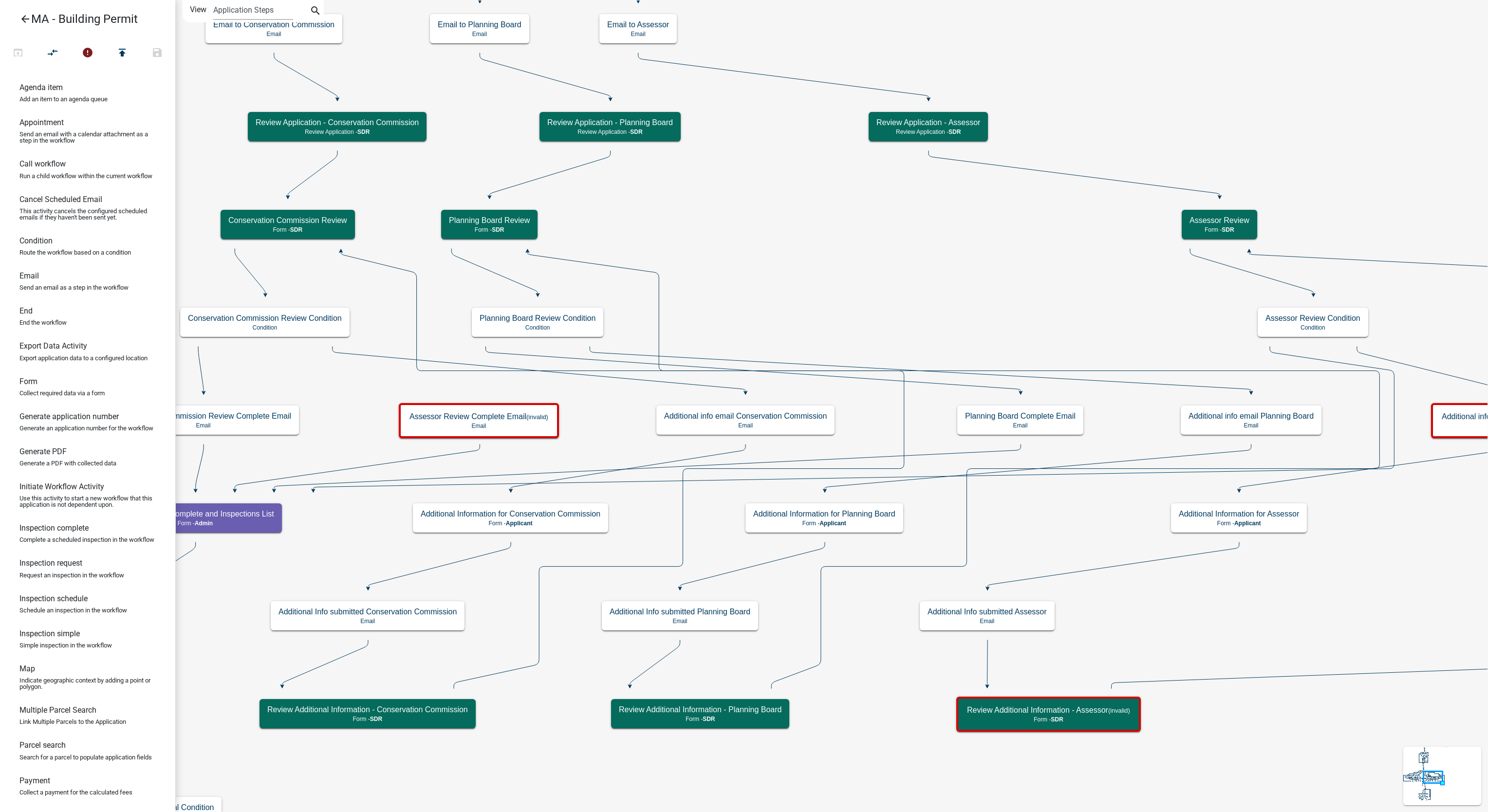
click at [400, 462] on icon at bounding box center [357, 467] width 245 height 46
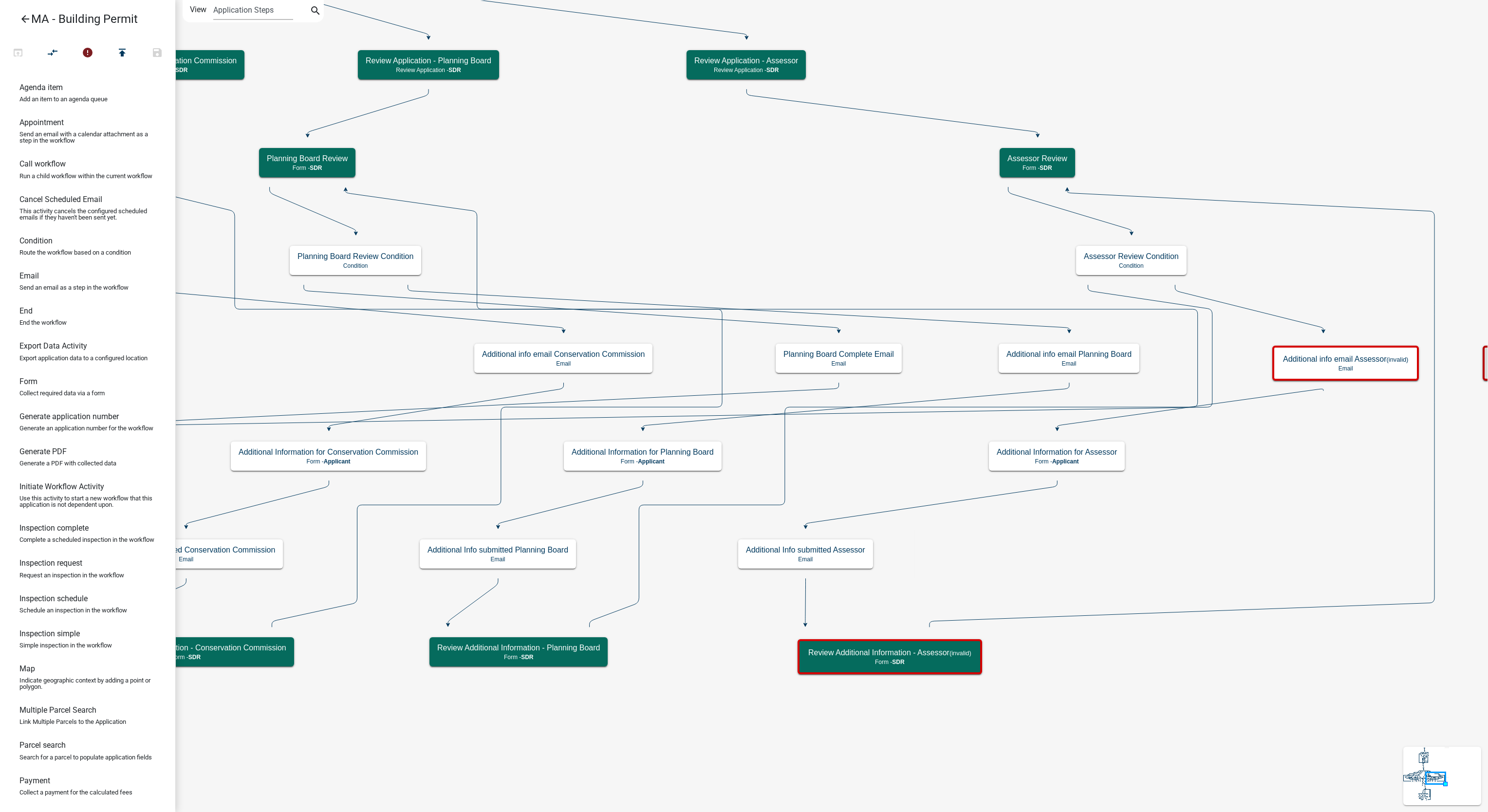
click at [17, 14] on link "arrow_back MA - Building Permit" at bounding box center [83, 19] width 152 height 23
click at [20, 15] on icon "arrow_back" at bounding box center [24, 20] width 11 height 14
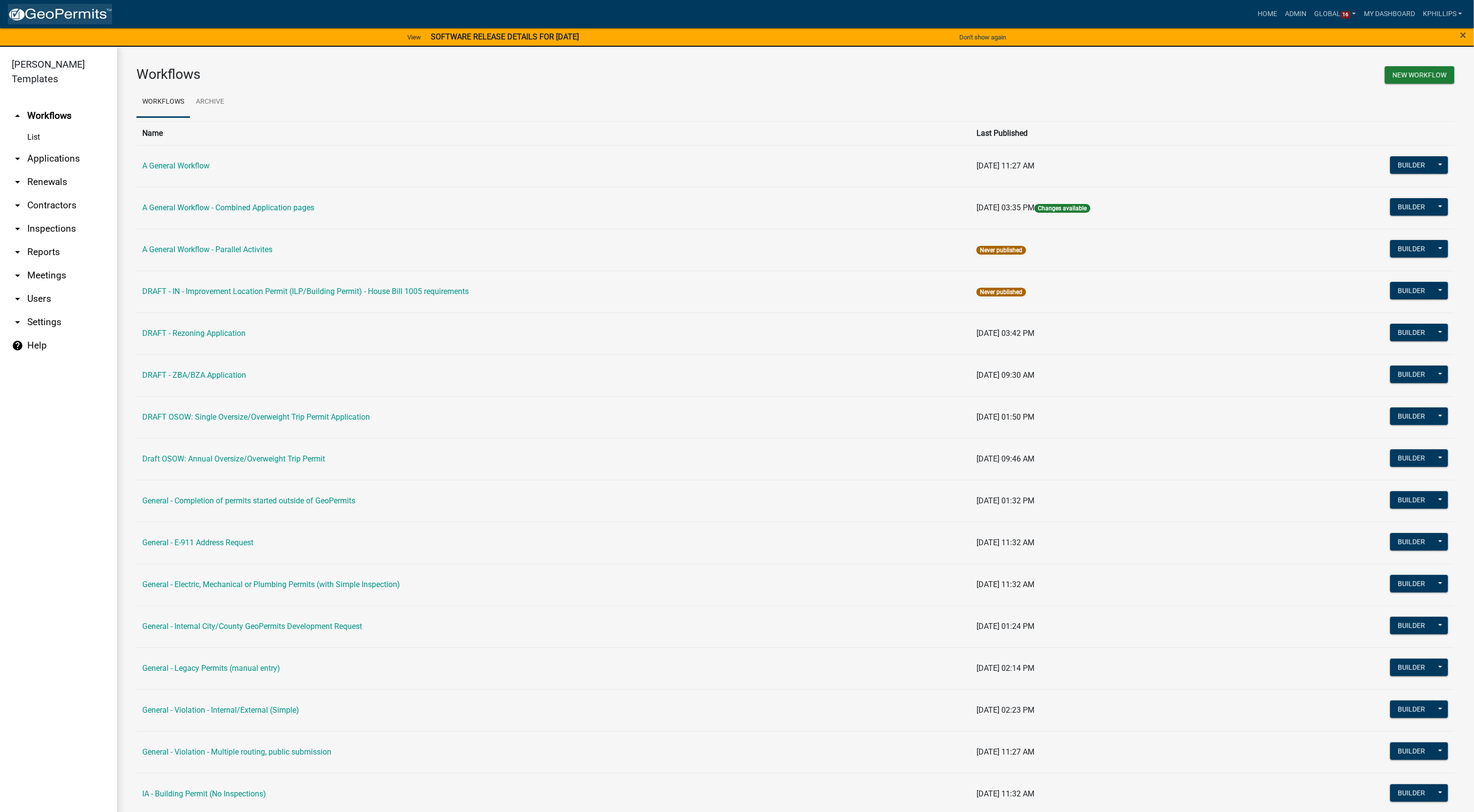
click at [20, 16] on img at bounding box center [60, 14] width 104 height 15
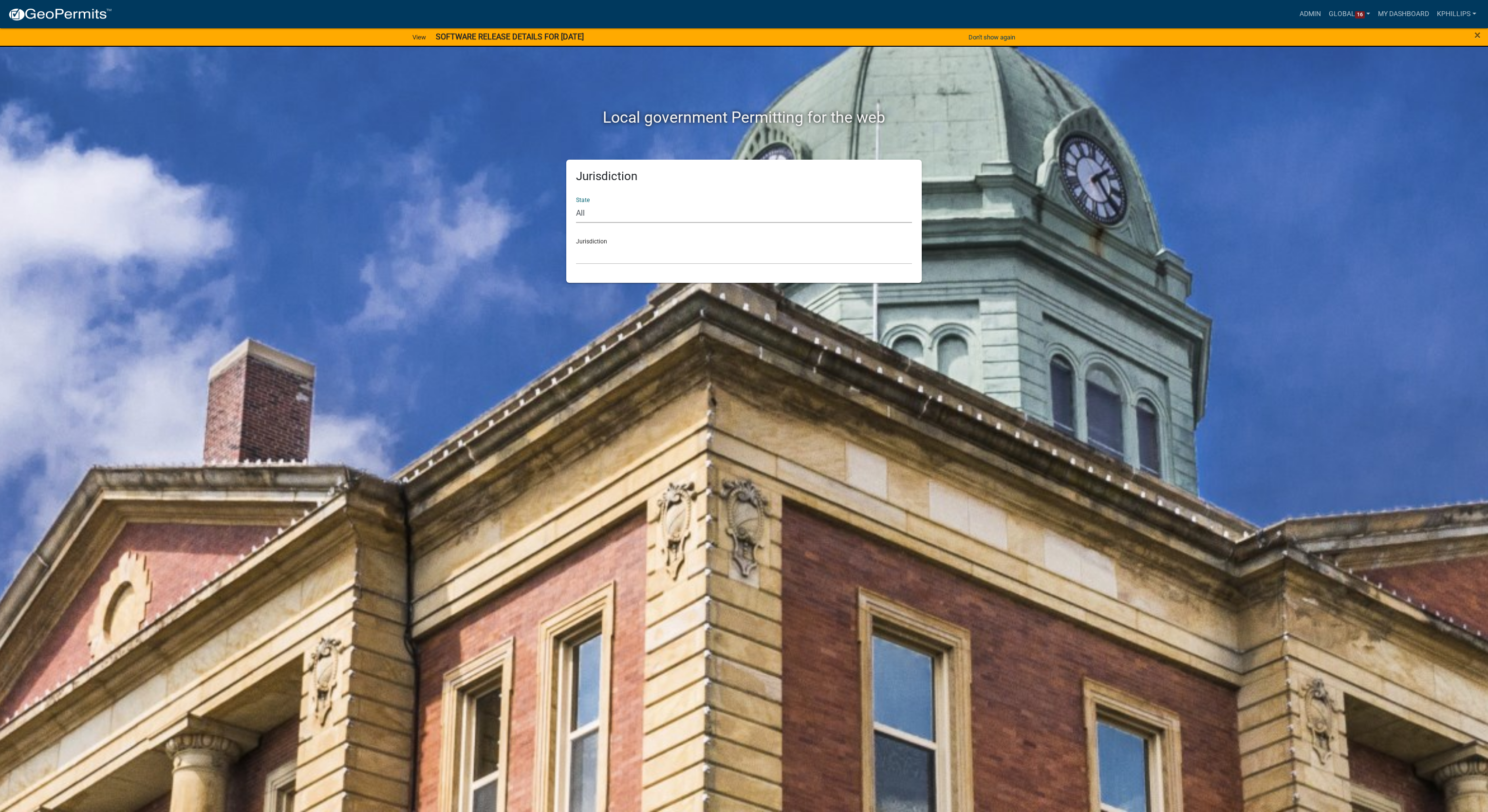
click at [705, 217] on select "All Colorado Georgia Indiana Iowa Kansas Minnesota Ohio South Carolina Wisconsi…" at bounding box center [744, 212] width 336 height 20
drag, startPoint x: 1116, startPoint y: 181, endPoint x: 1142, endPoint y: 166, distance: 30.0
click at [1116, 181] on div "Local government Permitting for the web Jurisdiction State All Colorado Georgia…" at bounding box center [744, 406] width 1488 height 812
click at [1314, 11] on link "Admin" at bounding box center [1310, 14] width 29 height 18
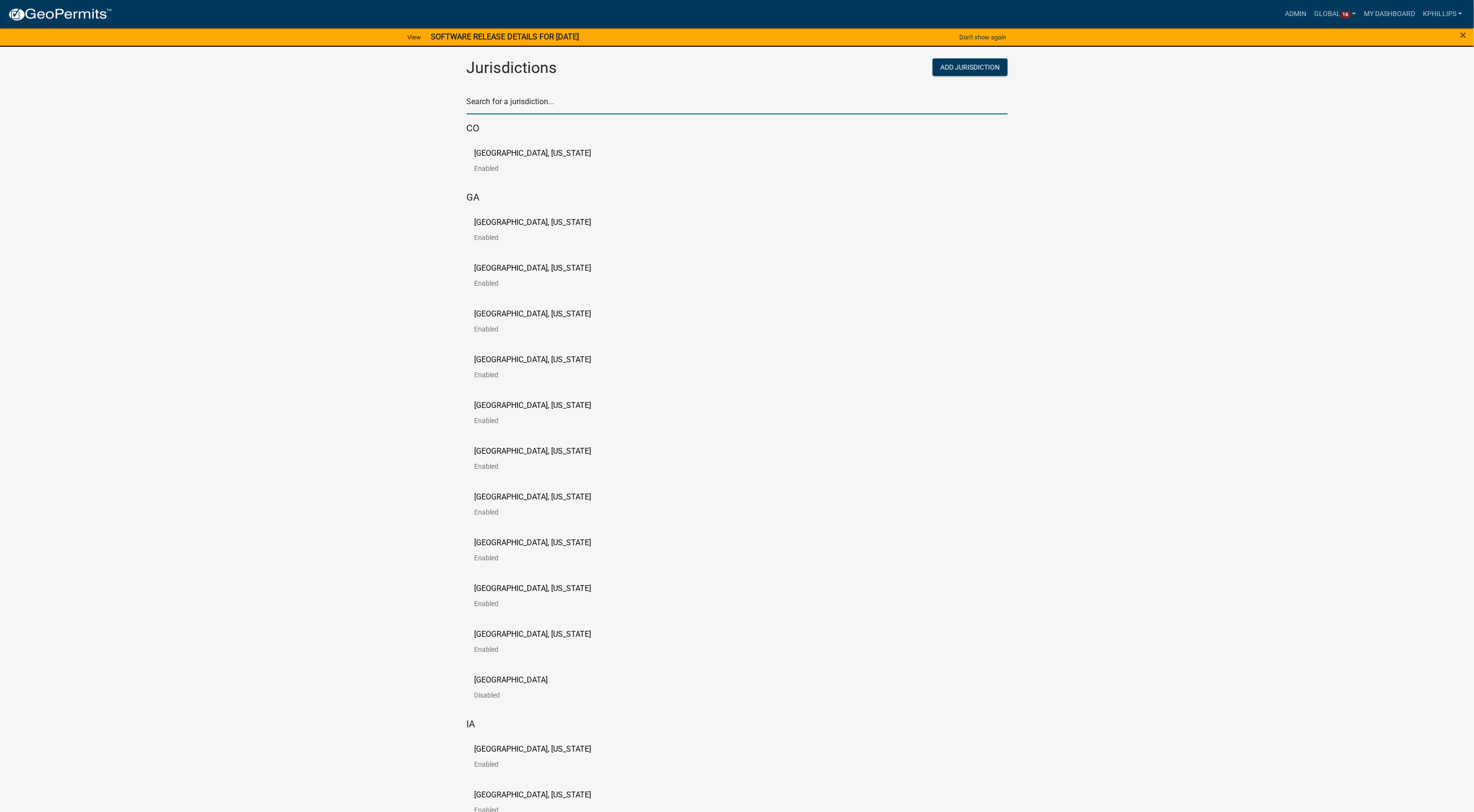
click at [682, 107] on input "text" at bounding box center [737, 104] width 541 height 20
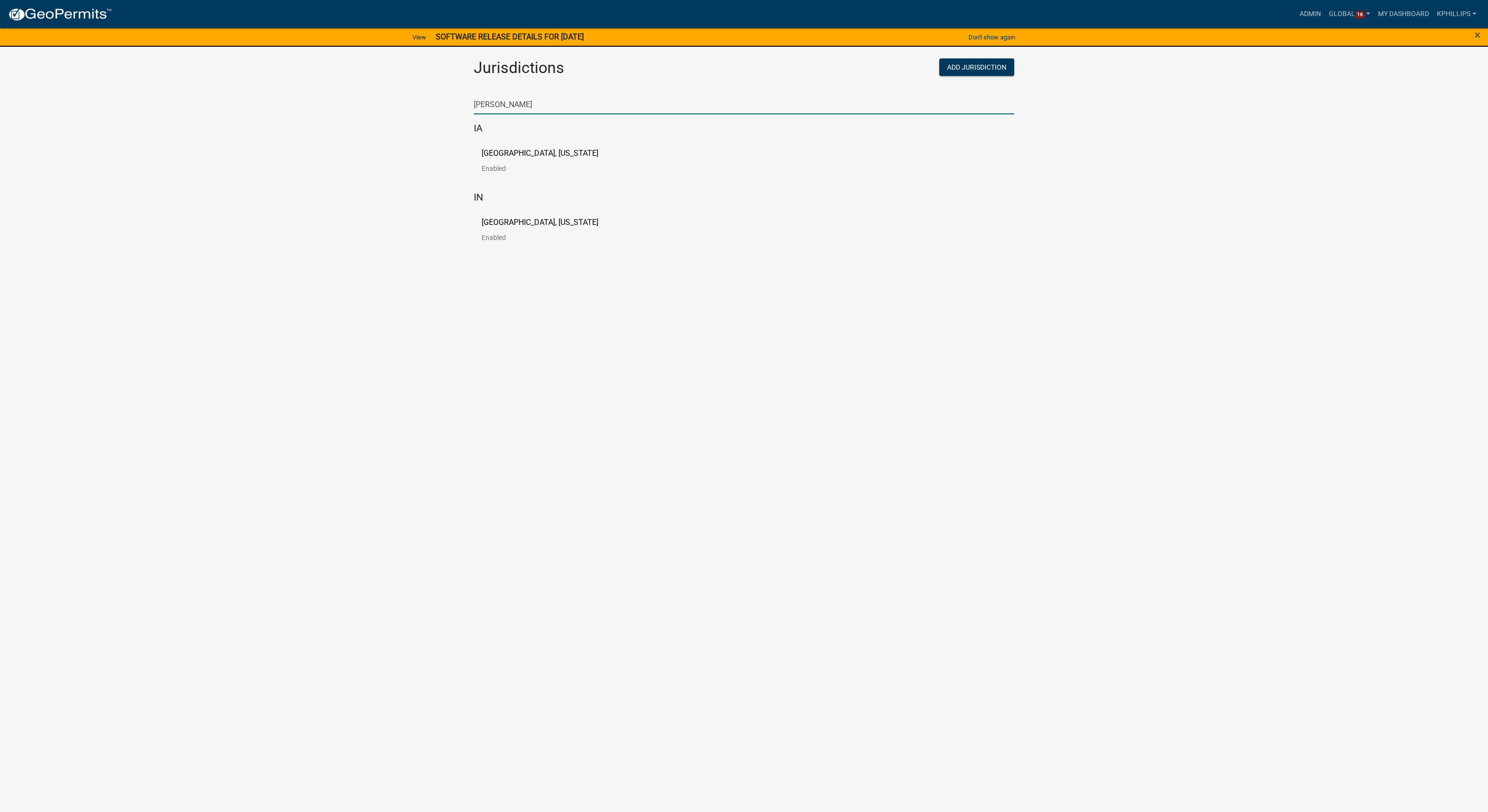
type input "newton"
click at [510, 154] on p "City of Newton, Iowa" at bounding box center [540, 153] width 117 height 8
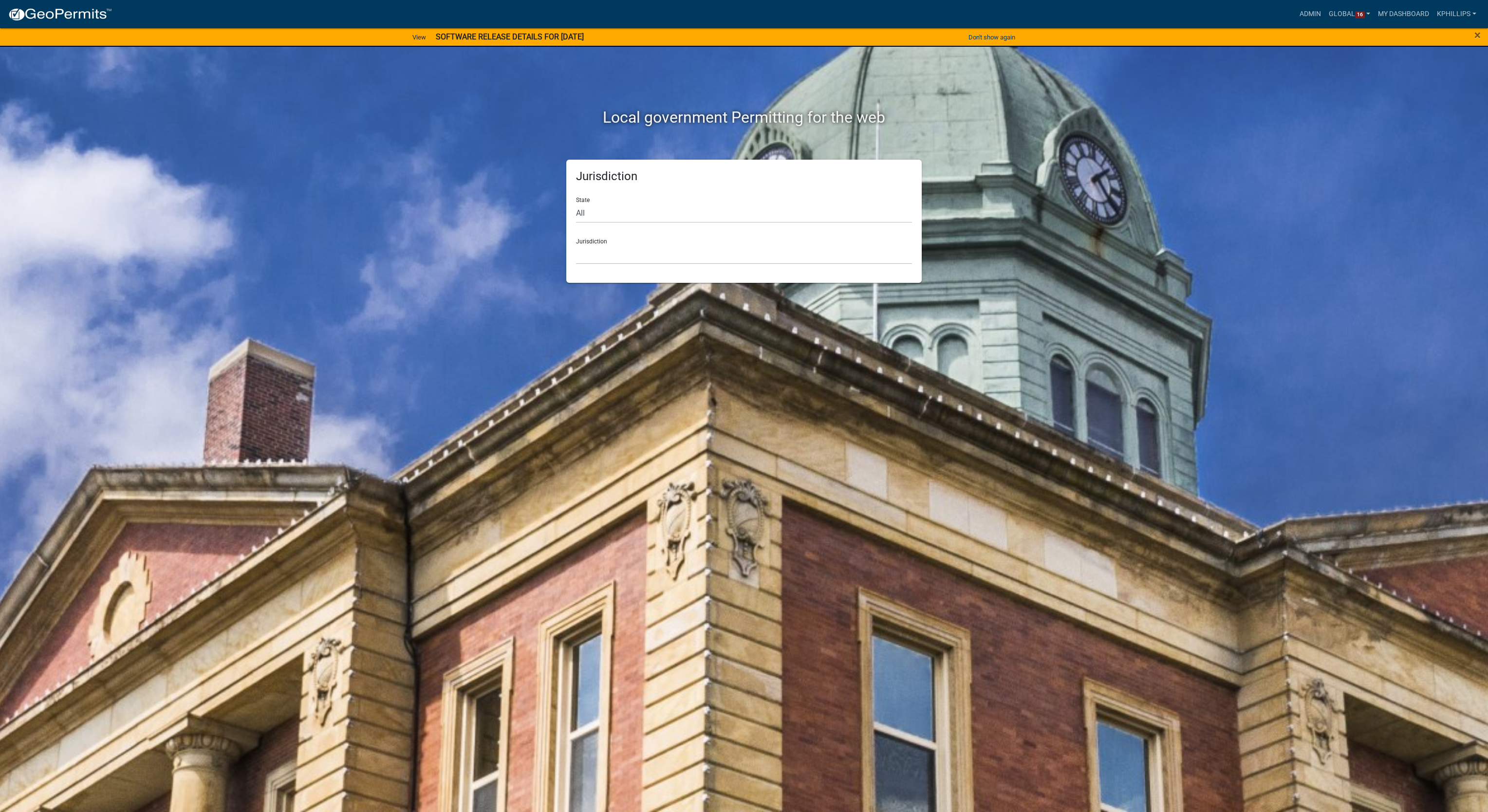
click at [23, 171] on div "Local government Permitting for the web Jurisdiction State All Colorado Georgia…" at bounding box center [744, 406] width 1488 height 812
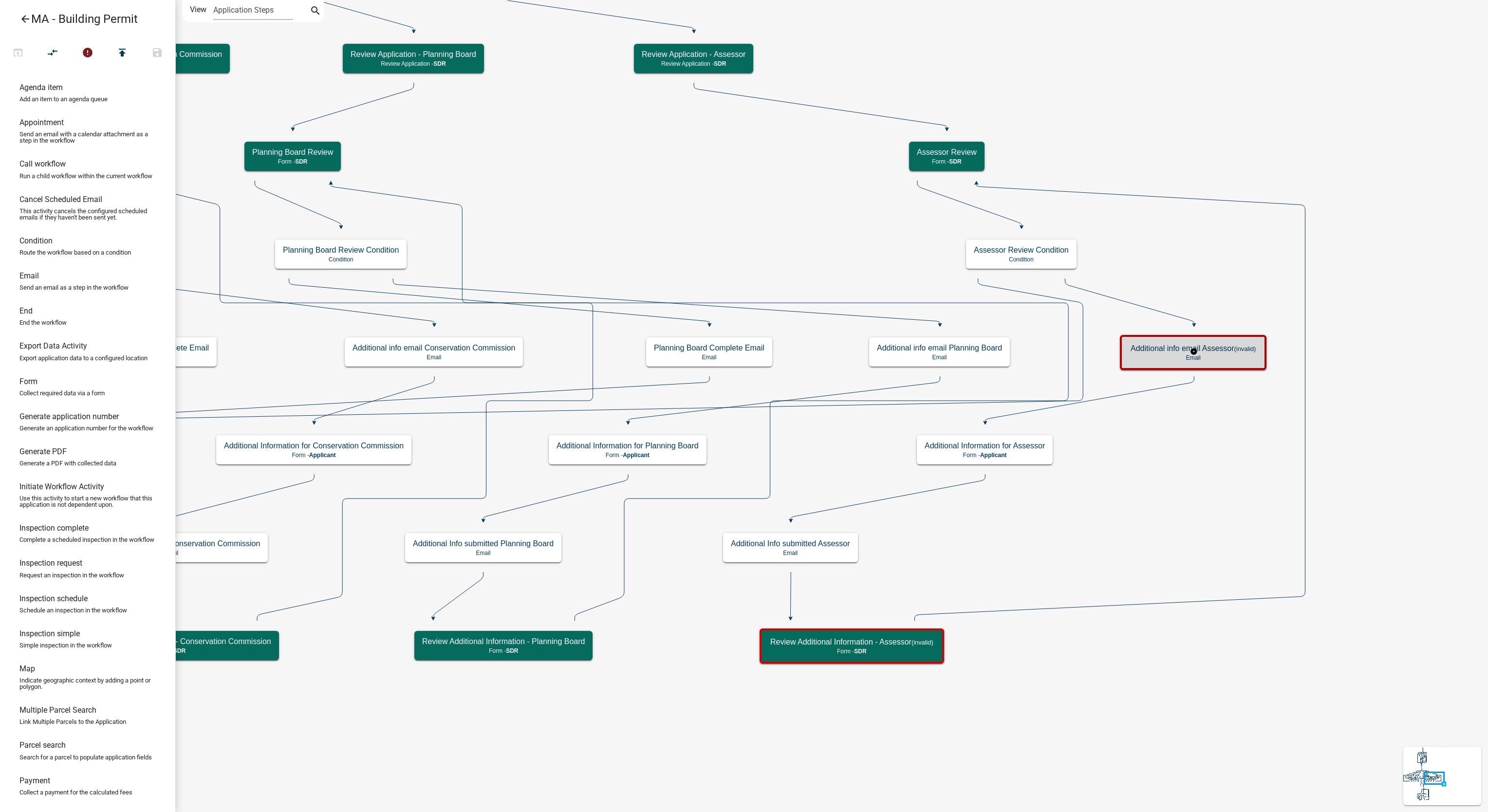
click at [1155, 358] on p "Email" at bounding box center [1193, 358] width 125 height 7
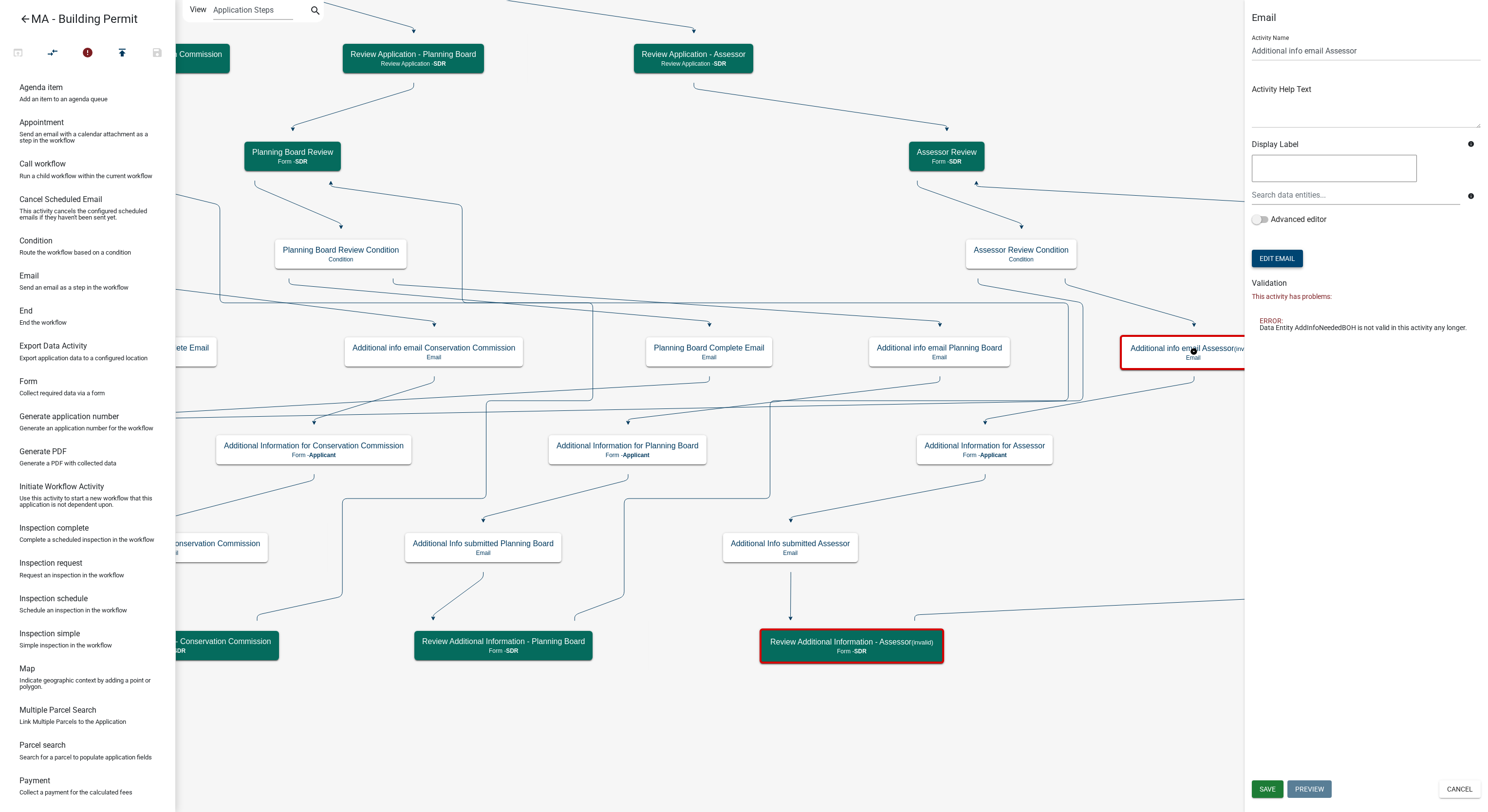
click at [1279, 263] on button "Edit Email" at bounding box center [1277, 258] width 51 height 17
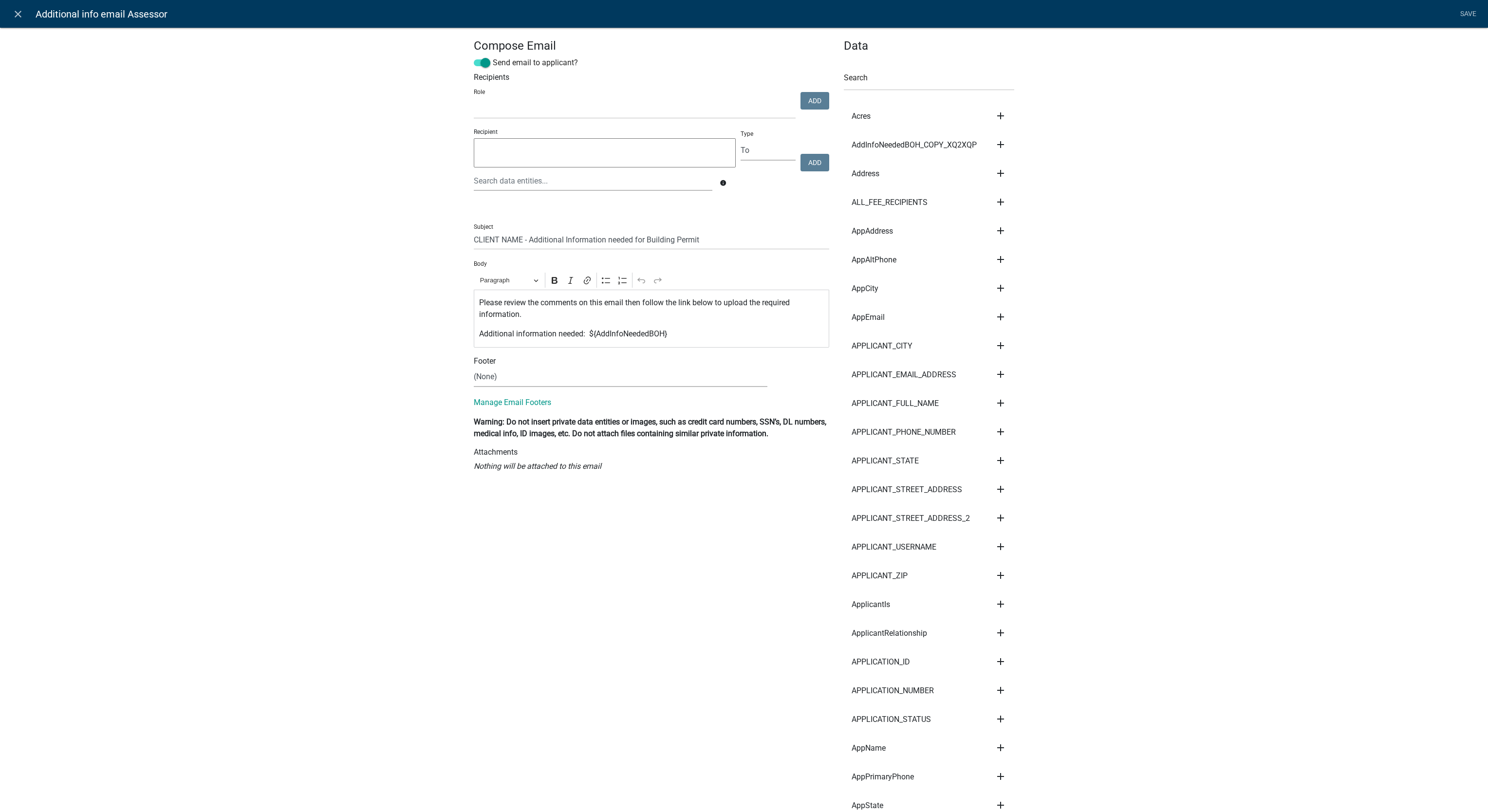
select select
click at [10, 17] on link "close" at bounding box center [17, 13] width 20 height 20
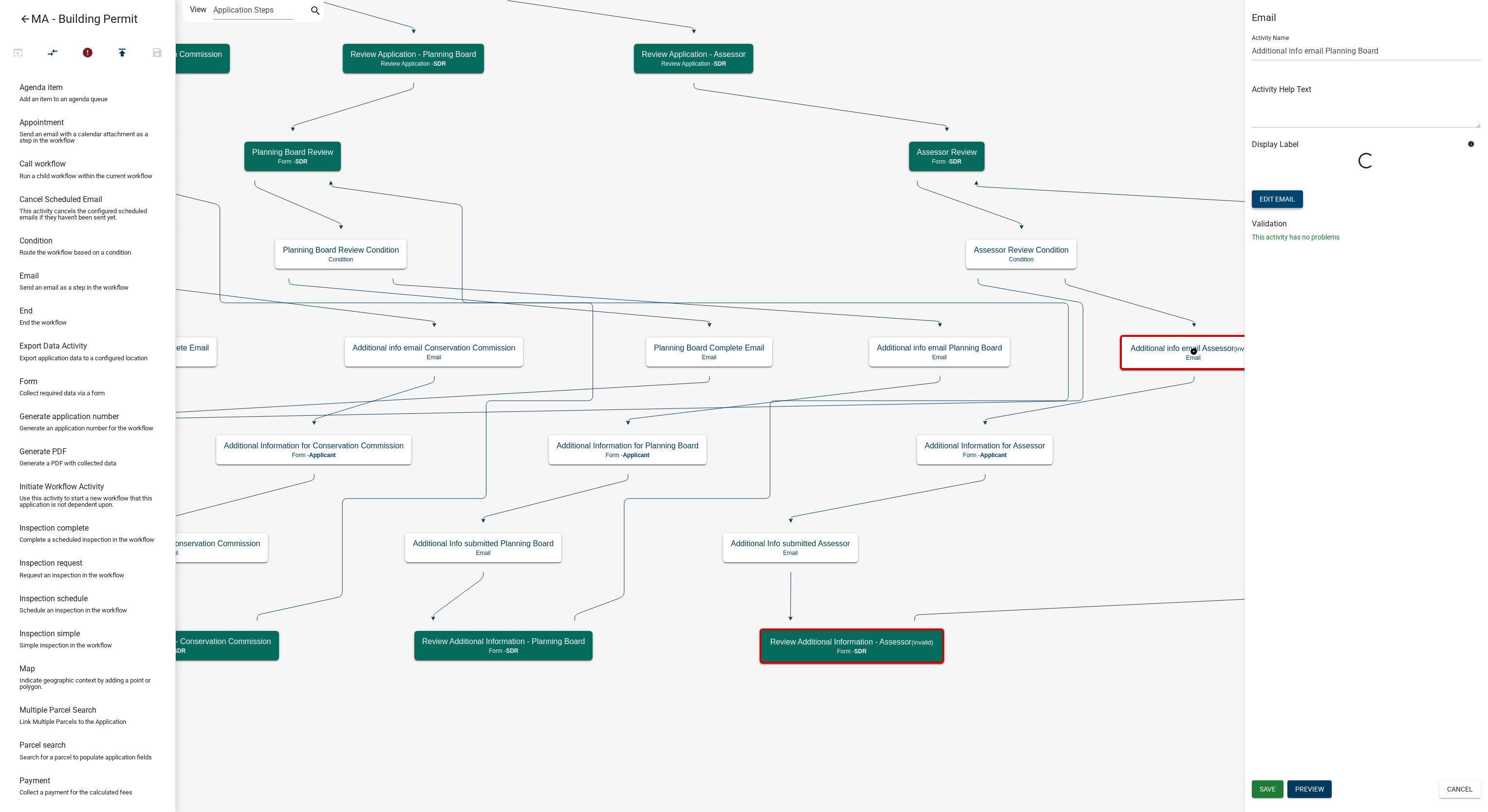
click at [1274, 203] on button "Edit Email" at bounding box center [1277, 199] width 51 height 17
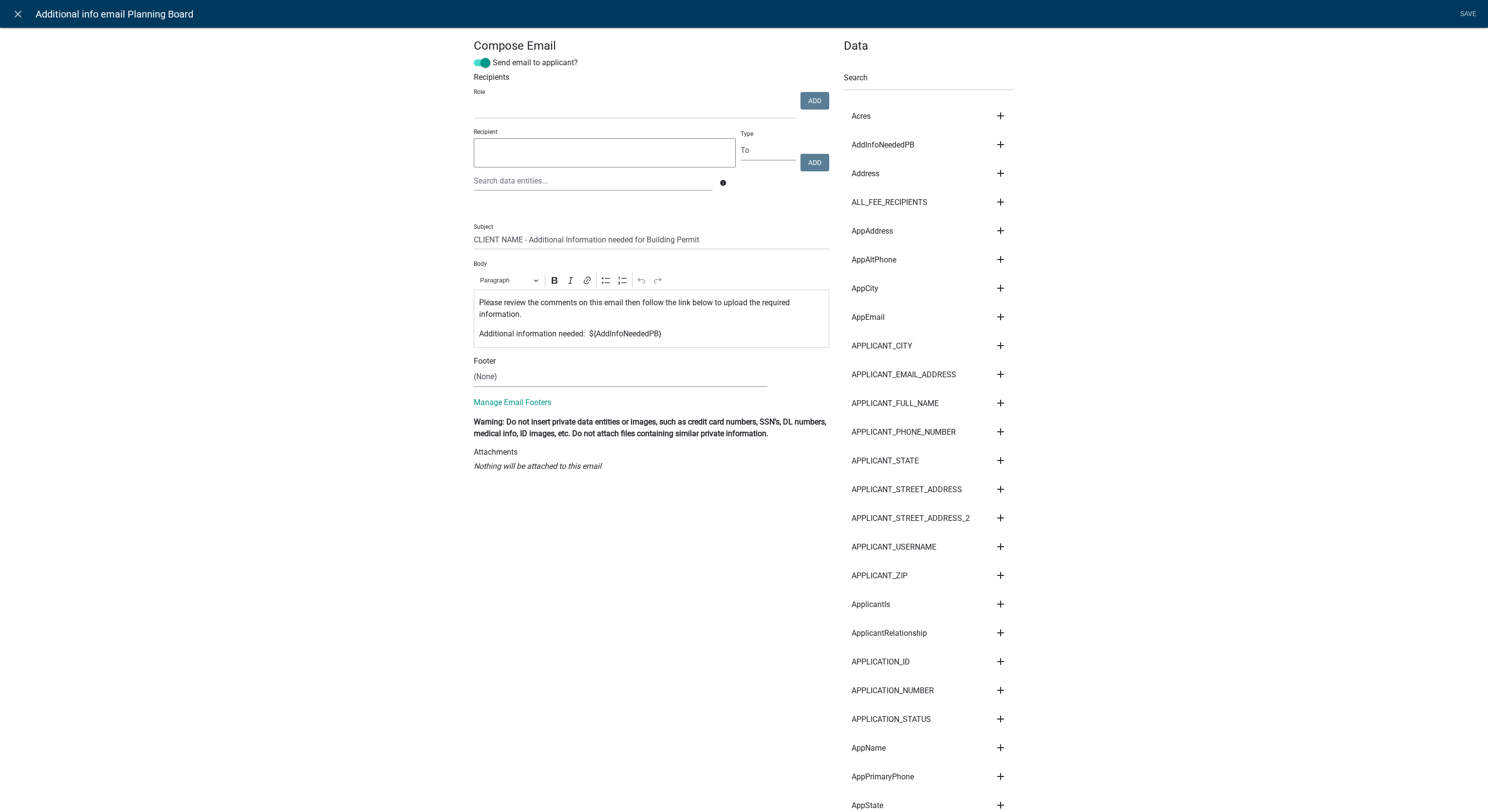
select select
drag, startPoint x: 699, startPoint y: 340, endPoint x: 398, endPoint y: 292, distance: 304.8
copy div "Please review the comments on this email then follow the link below to upload t…"
click at [17, 18] on icon "close" at bounding box center [17, 14] width 11 height 11
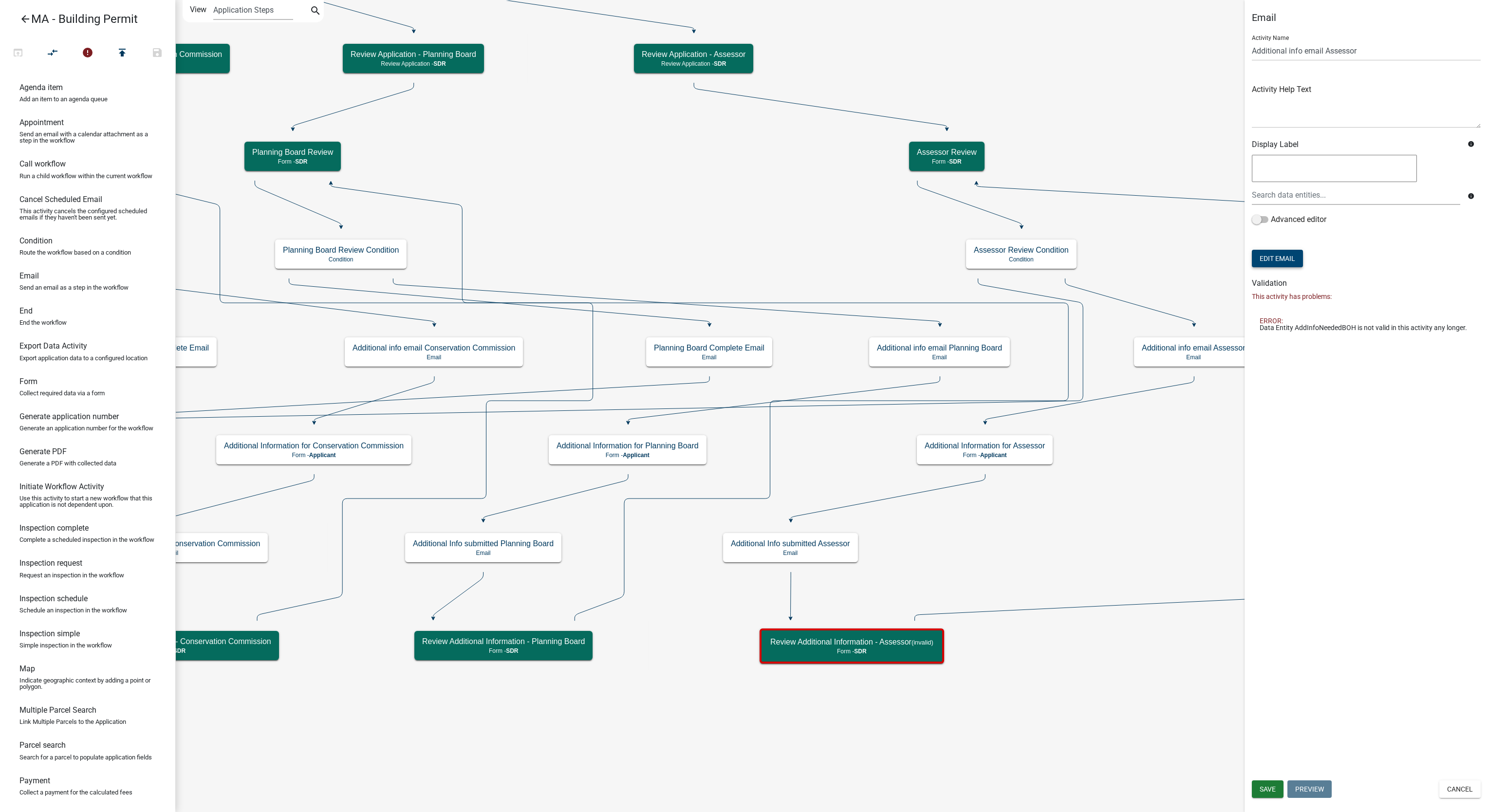
click at [1297, 263] on button "Edit Email" at bounding box center [1277, 258] width 51 height 17
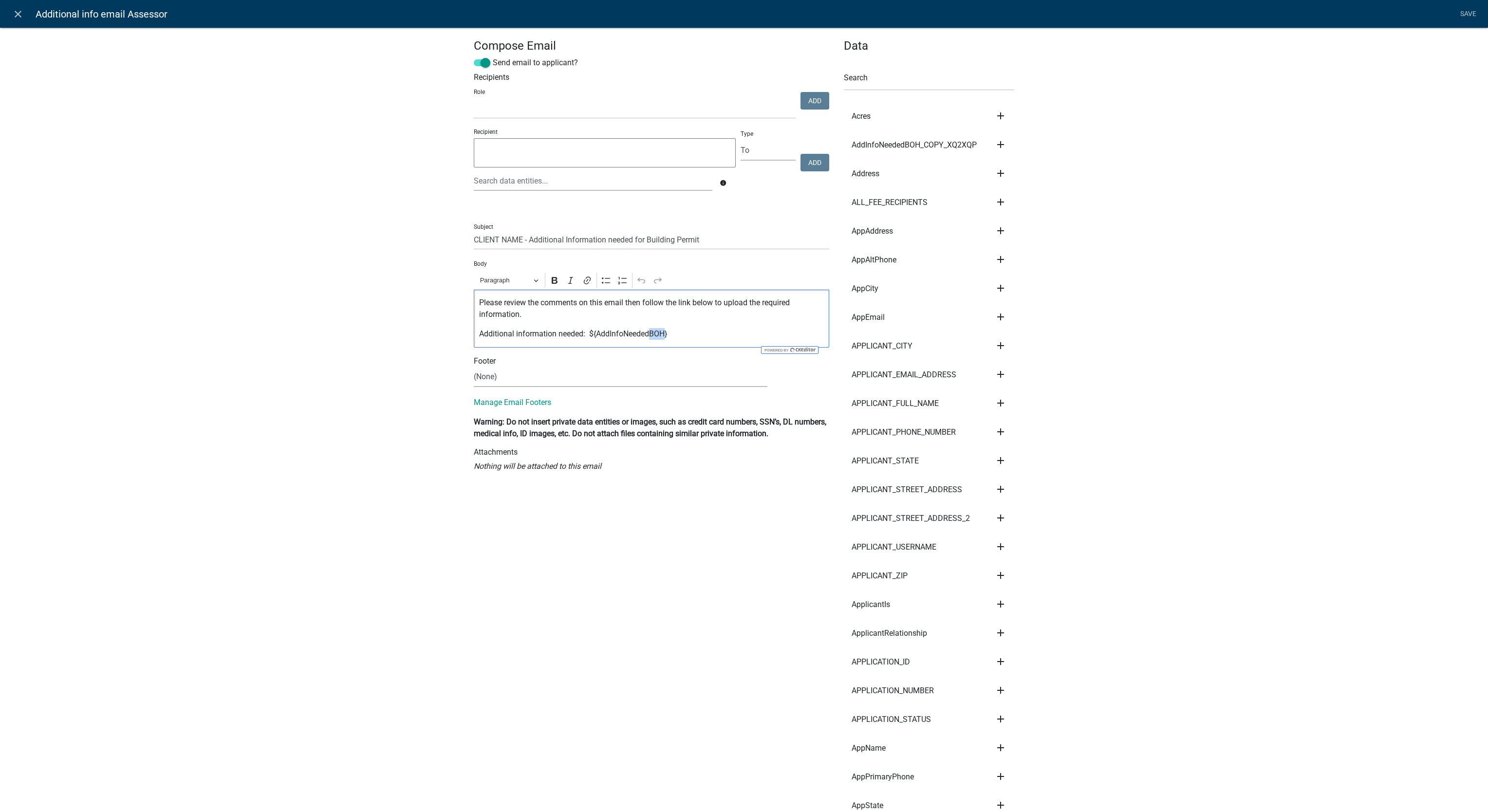
drag, startPoint x: 645, startPoint y: 337, endPoint x: 659, endPoint y: 337, distance: 14.0
click at [659, 337] on p "Additional information needed: ${AddInfoNeededBOH}" at bounding box center [652, 334] width 345 height 11
click at [1468, 14] on link "Save" at bounding box center [1468, 14] width 24 height 18
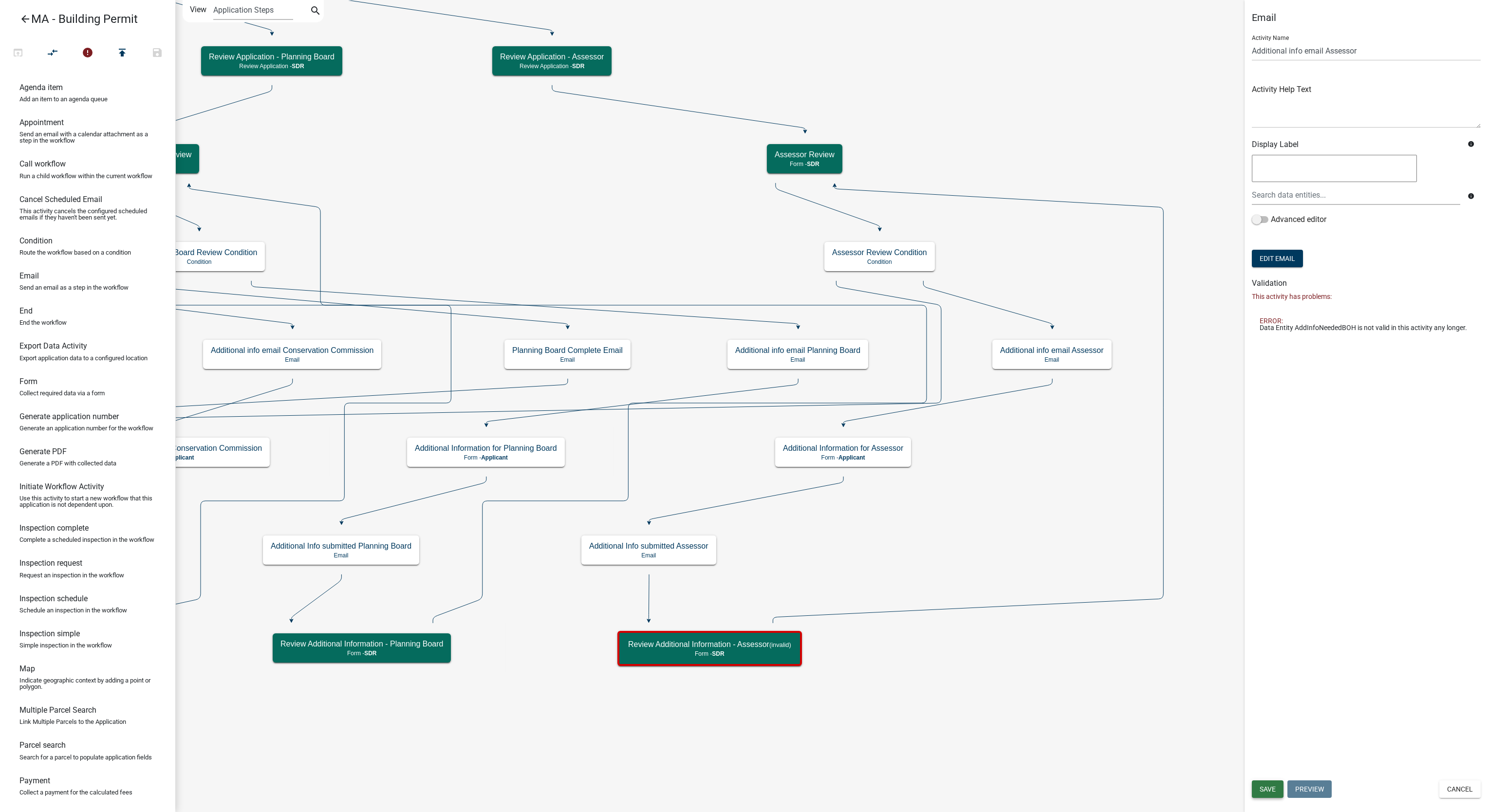
click at [1264, 785] on span "Save" at bounding box center [1268, 789] width 16 height 8
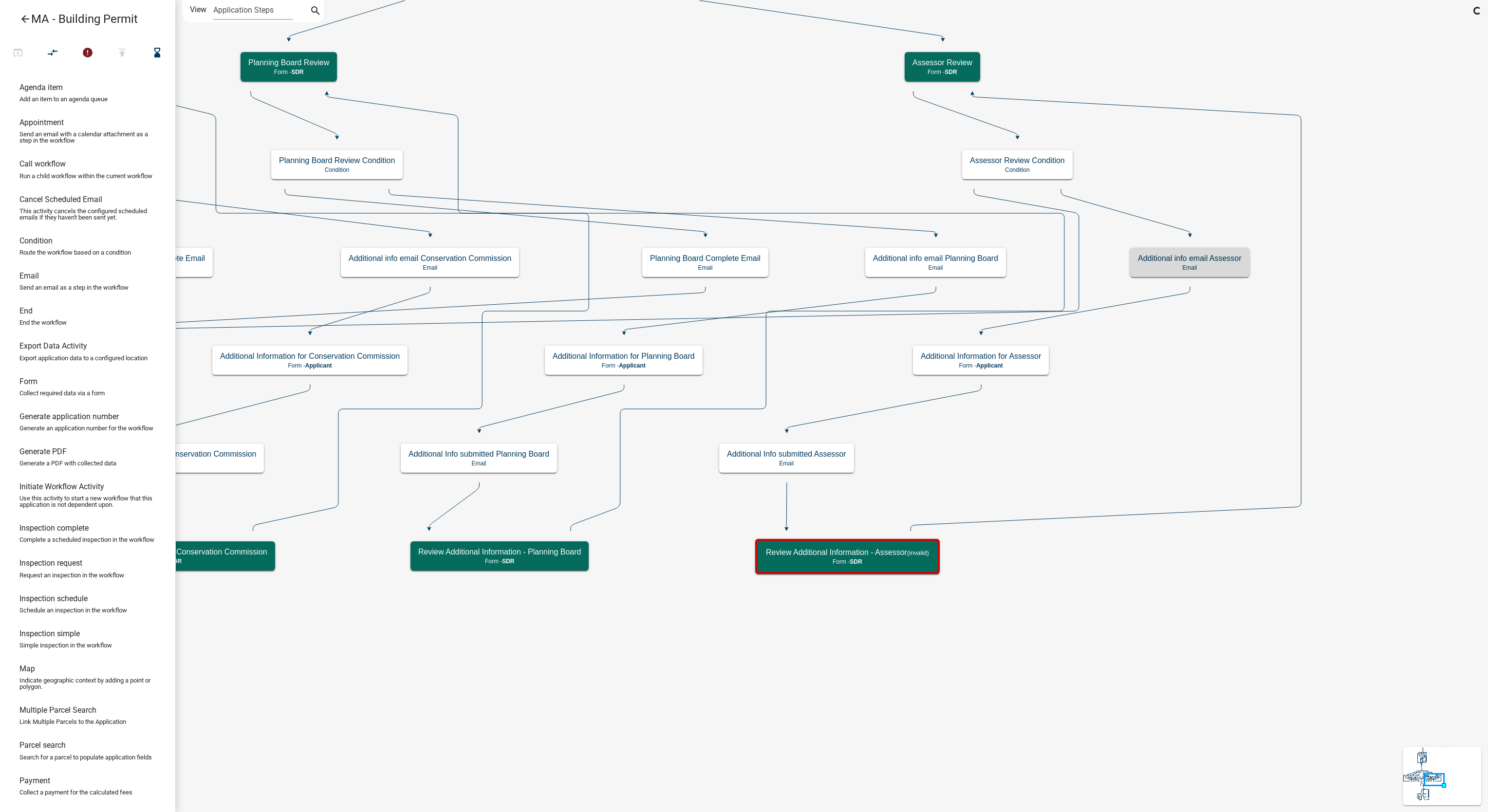
click at [1205, 266] on p "Email" at bounding box center [1190, 268] width 104 height 7
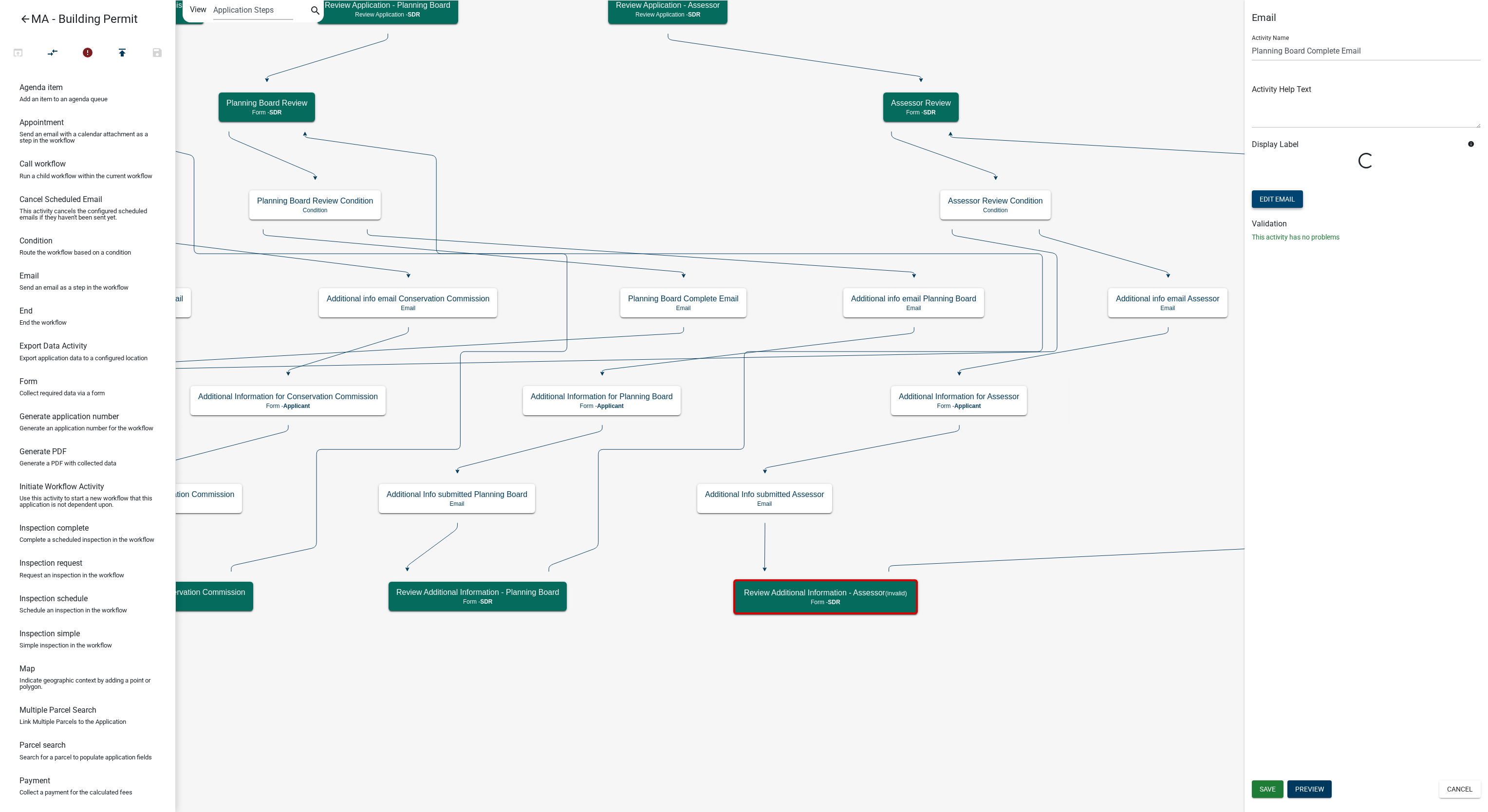
click at [1286, 204] on button "Edit Email" at bounding box center [1277, 199] width 51 height 17
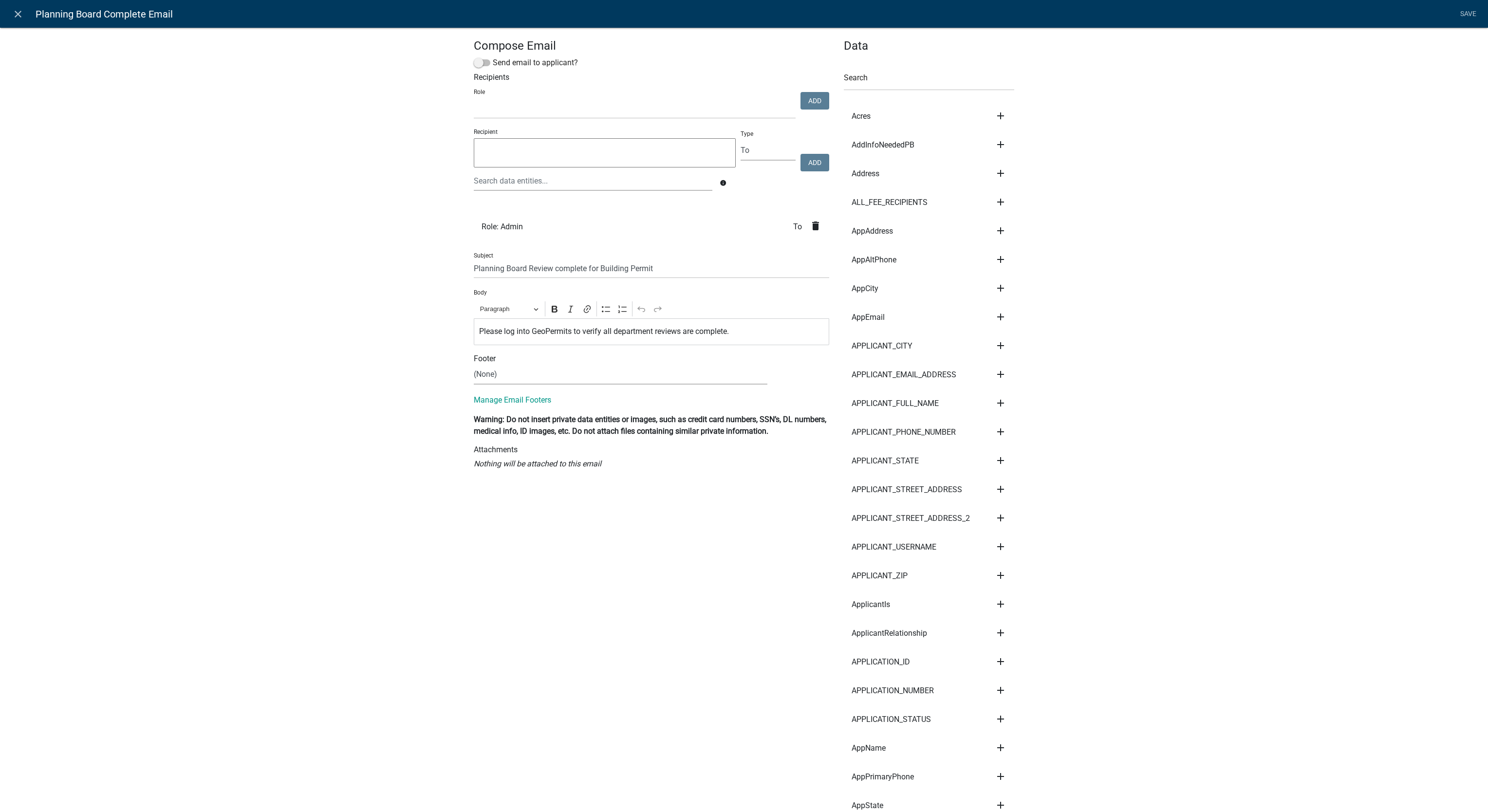
select select
click at [22, 16] on icon "close" at bounding box center [17, 14] width 11 height 11
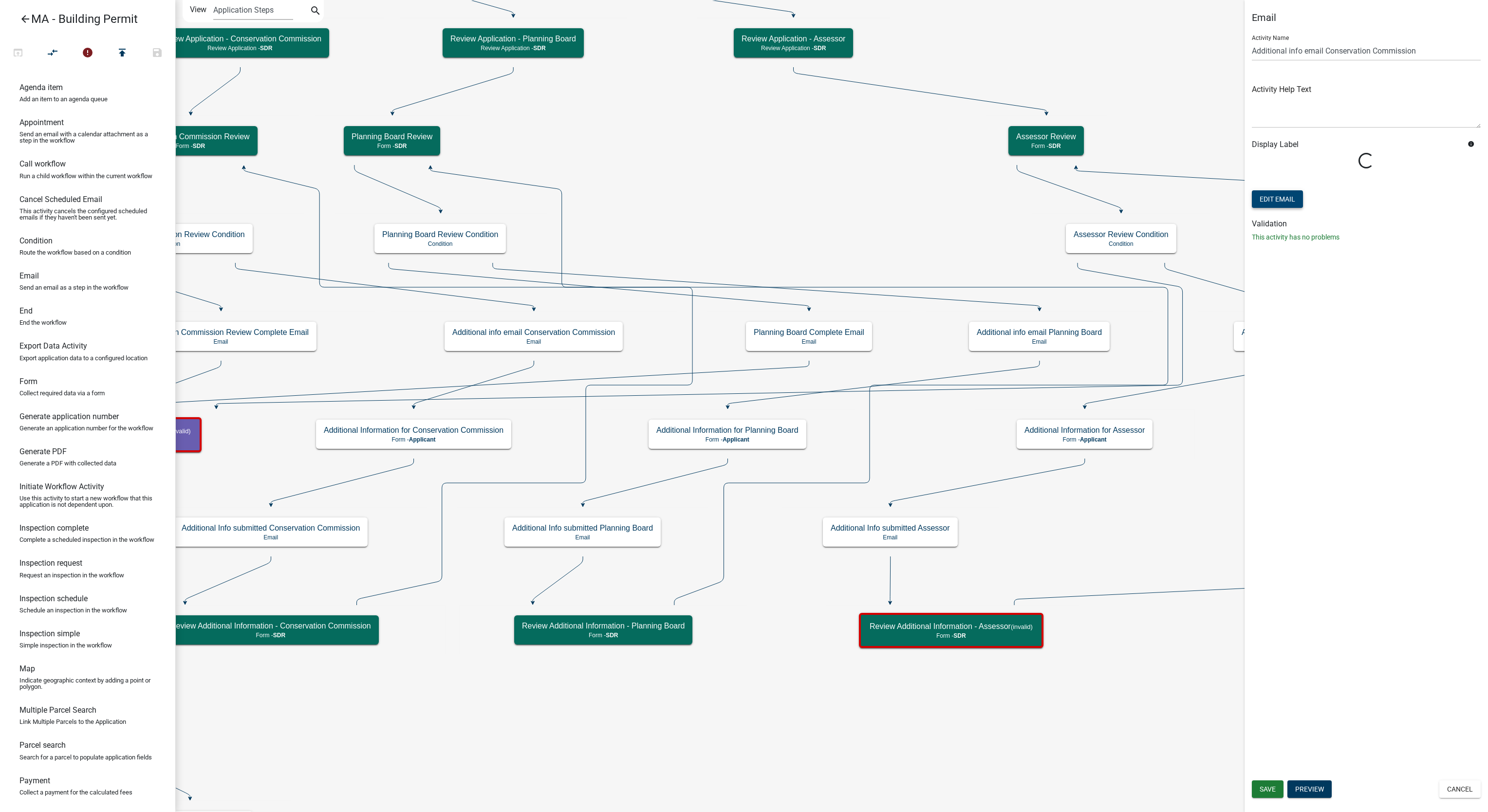
click at [1294, 206] on form "Activity Name Additional info email Conservation Commission Activity Help Text …" at bounding box center [1367, 118] width 229 height 183
click at [1283, 259] on button "Edit Email" at bounding box center [1277, 258] width 51 height 17
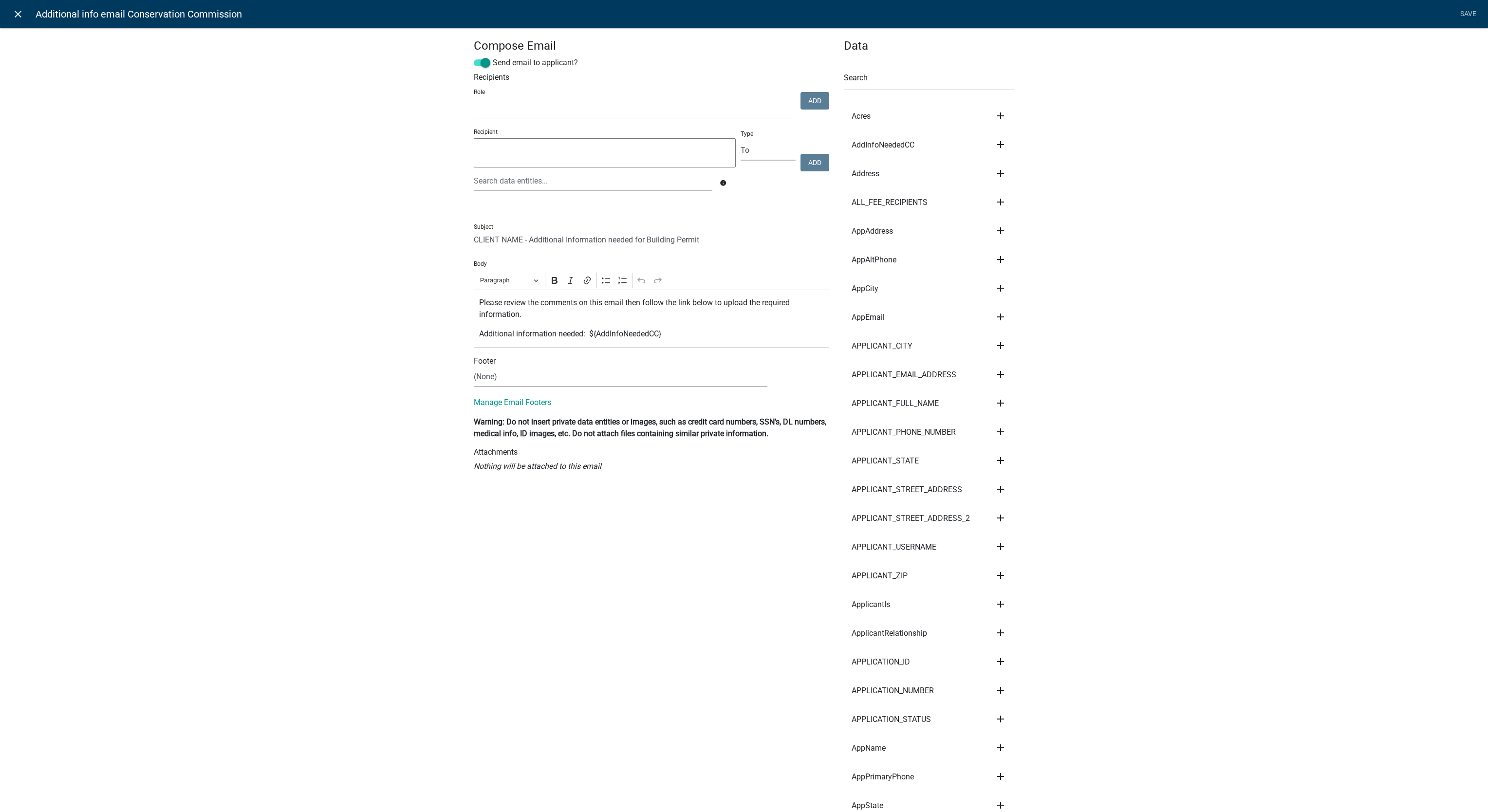
click at [17, 19] on link "close" at bounding box center [17, 13] width 20 height 20
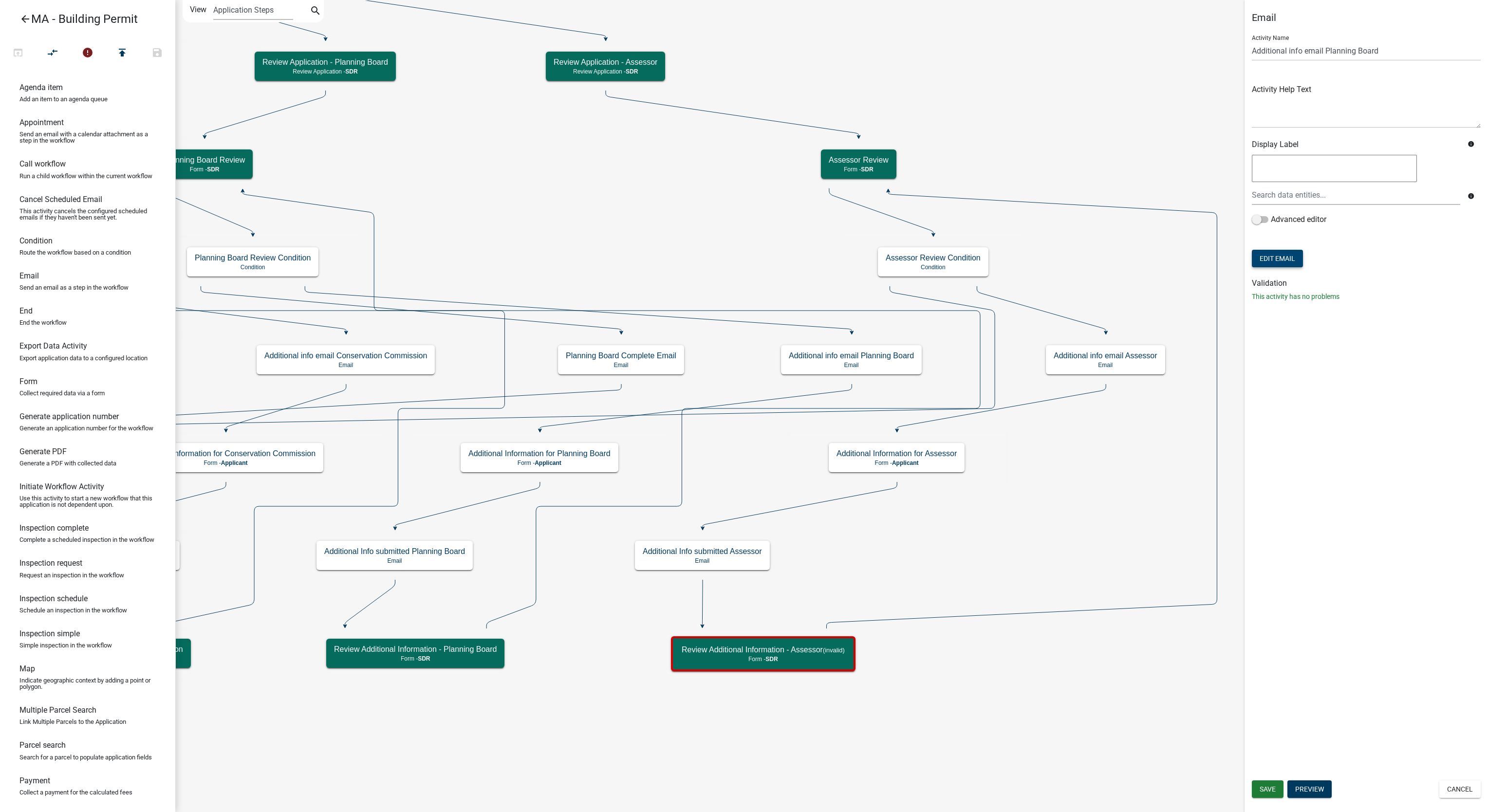
click at [1278, 263] on button "Edit Email" at bounding box center [1277, 258] width 51 height 17
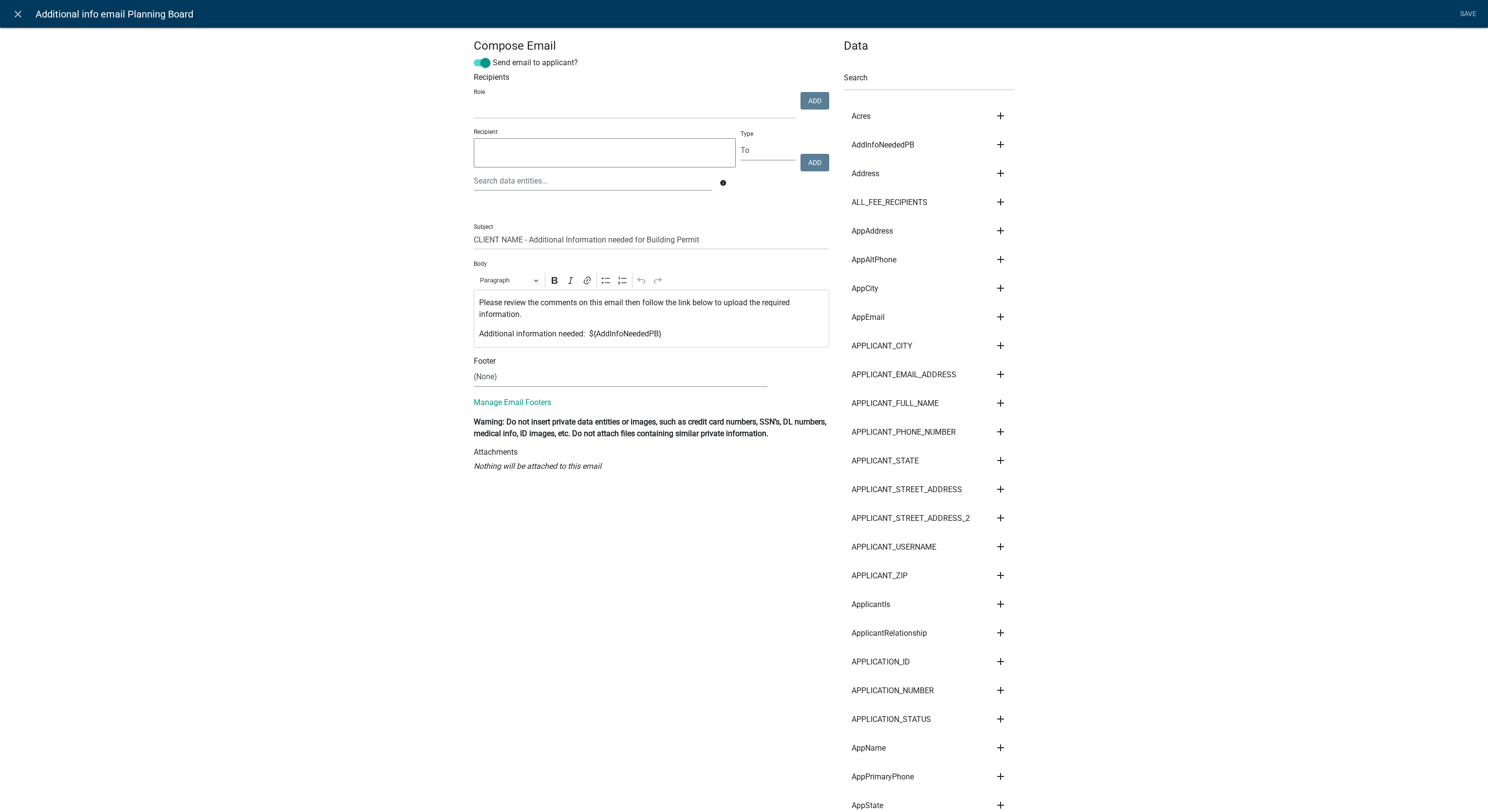
select select
click at [625, 335] on p "Additional information needed: ${AddInfoNeededPB}" at bounding box center [652, 334] width 345 height 11
copy p "AddInfoNeededPB"
click at [19, 19] on link "close" at bounding box center [17, 13] width 20 height 20
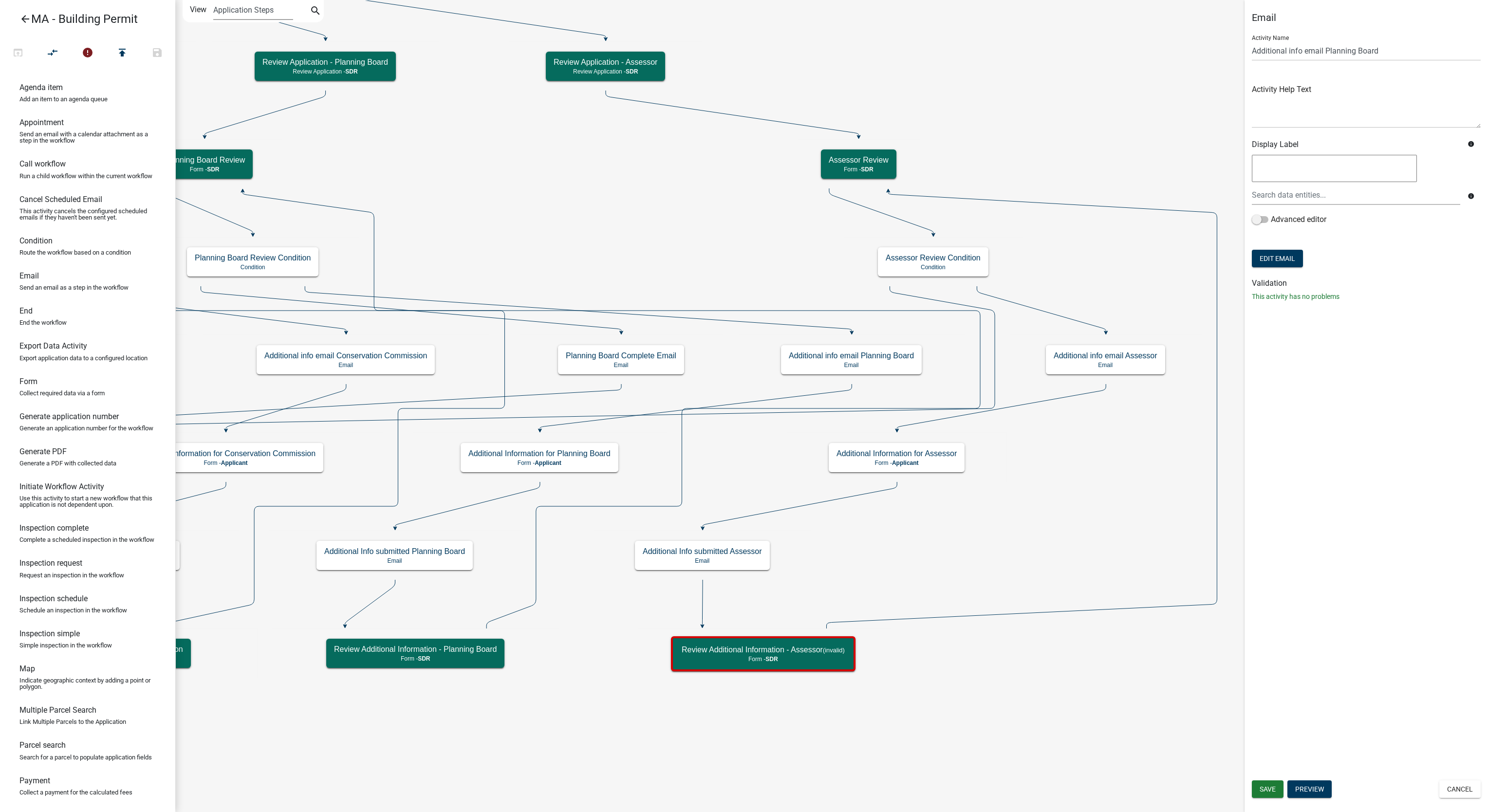
click at [261, 5] on select "Application Steps Post Application Steps" at bounding box center [253, 10] width 80 height 20
click at [312, 8] on icon "search" at bounding box center [315, 12] width 11 height 14
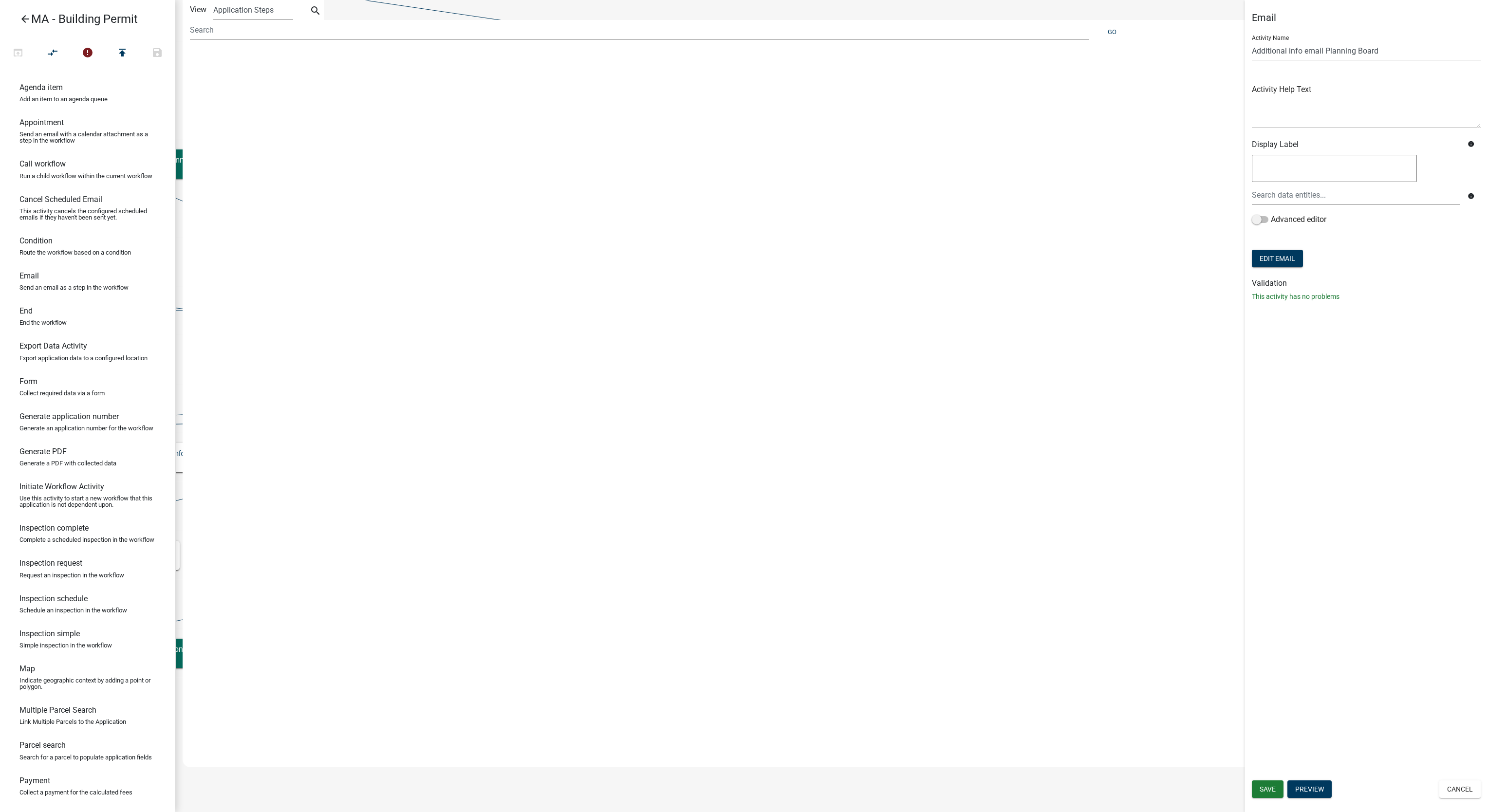
click at [317, 31] on div "Search" at bounding box center [315, 33] width 29 height 14
click at [320, 32] on input at bounding box center [640, 29] width 900 height 20
paste input "AddInfoNeededPB"
type input "AddInfoNeededPB"
click at [273, 62] on span "AddInfoNeededPB (Planning Board Review)" at bounding box center [272, 60] width 150 height 8
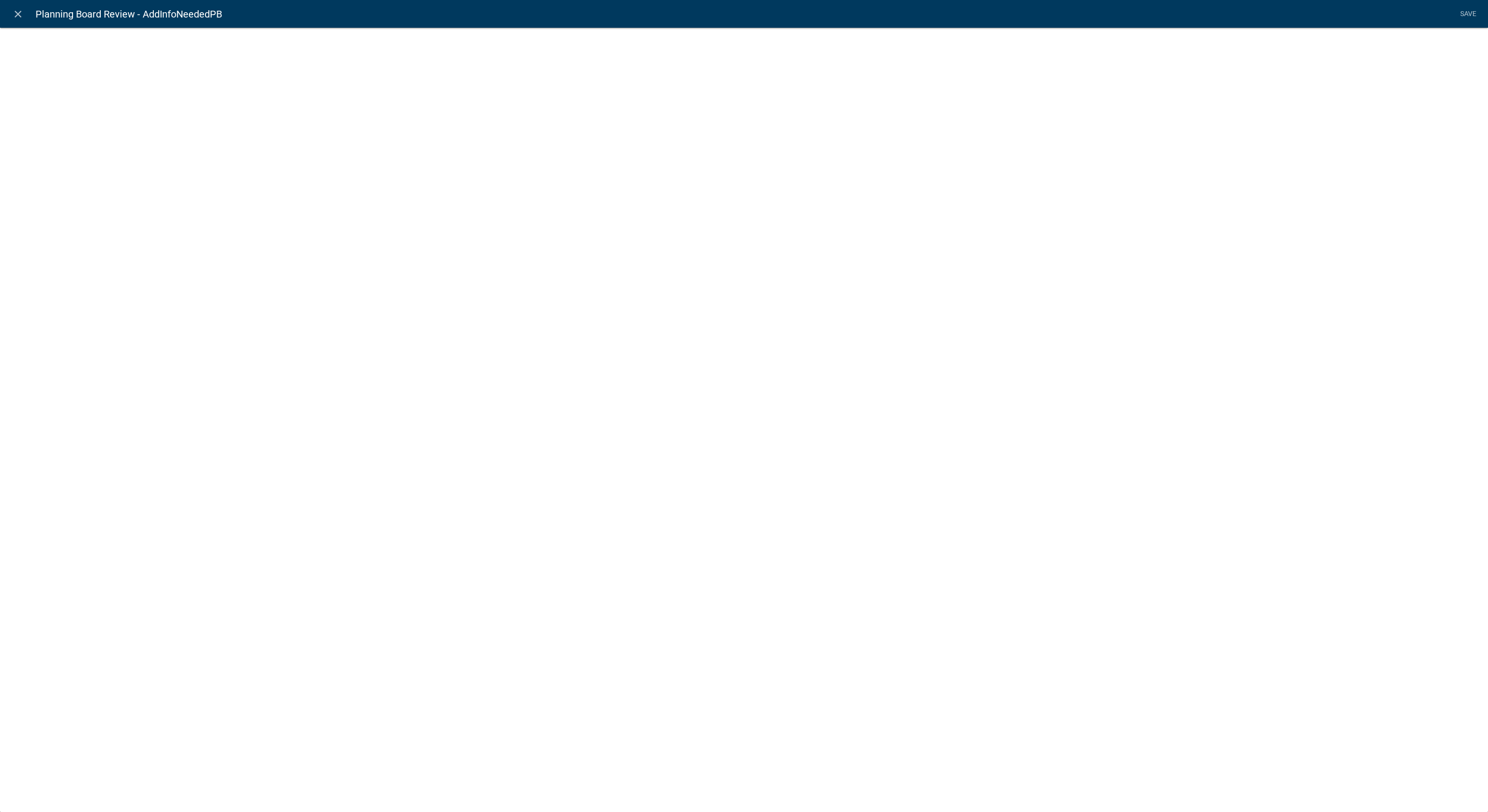
select select
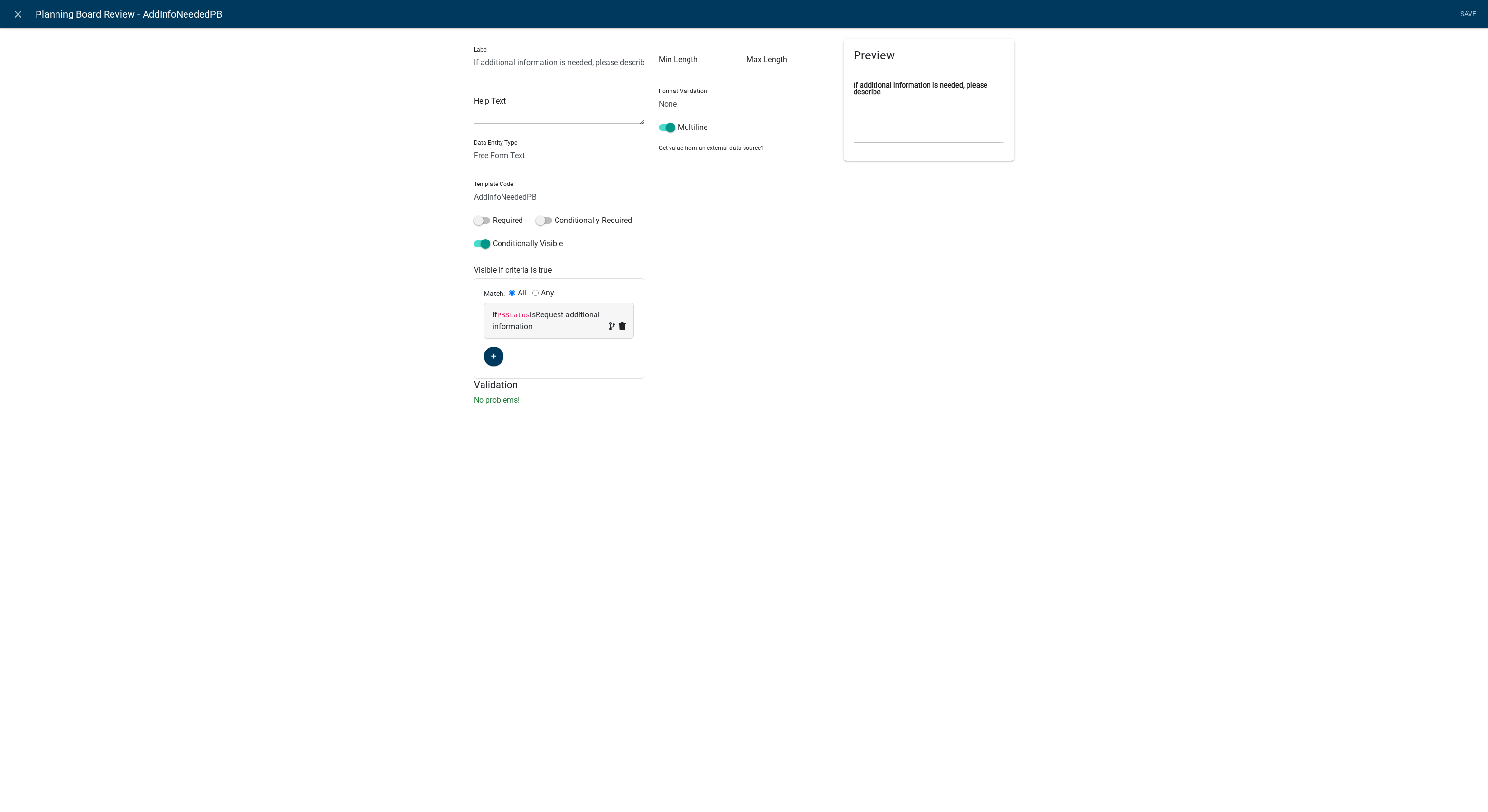
click at [133, 14] on span "Planning Board Review - AddInfoNeededPB" at bounding box center [128, 14] width 186 height 19
copy span "Planning Board Review - AddInfoNeededPB"
click at [23, 14] on icon "close" at bounding box center [17, 14] width 11 height 11
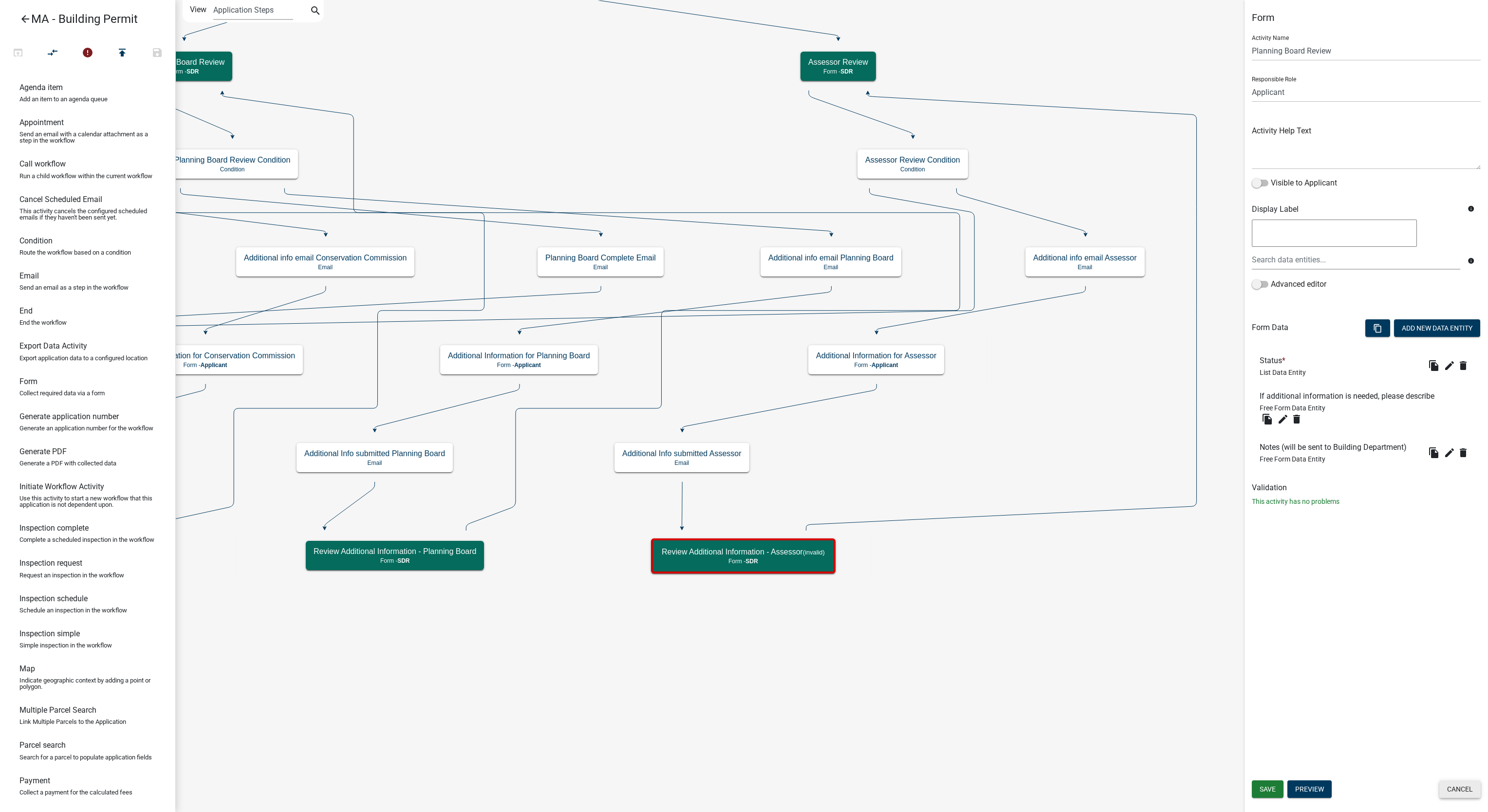
click at [1475, 789] on button "Cancel" at bounding box center [1460, 789] width 42 height 17
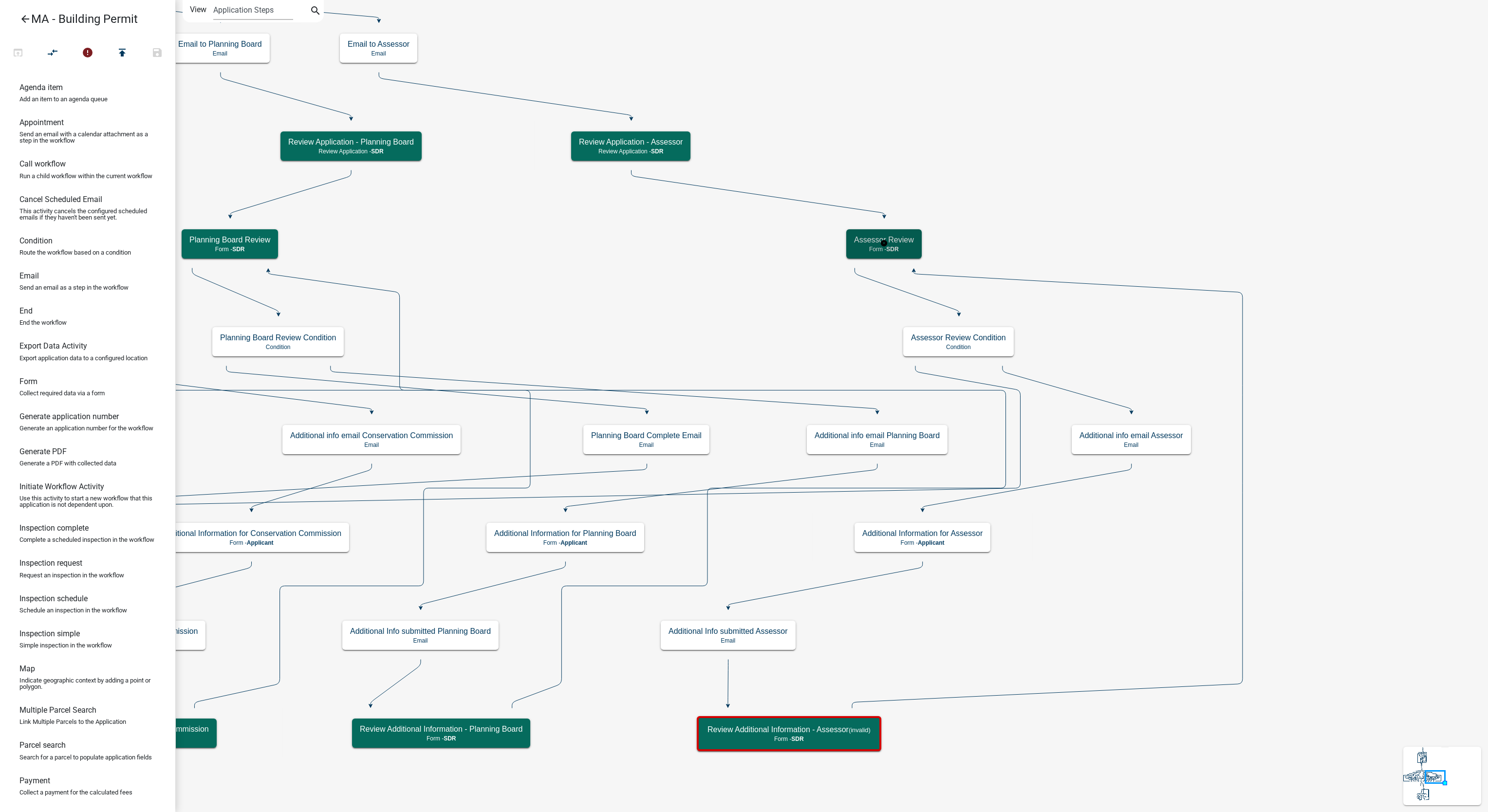
click at [902, 254] on div "Assessor Review Form - SDR" at bounding box center [884, 244] width 75 height 29
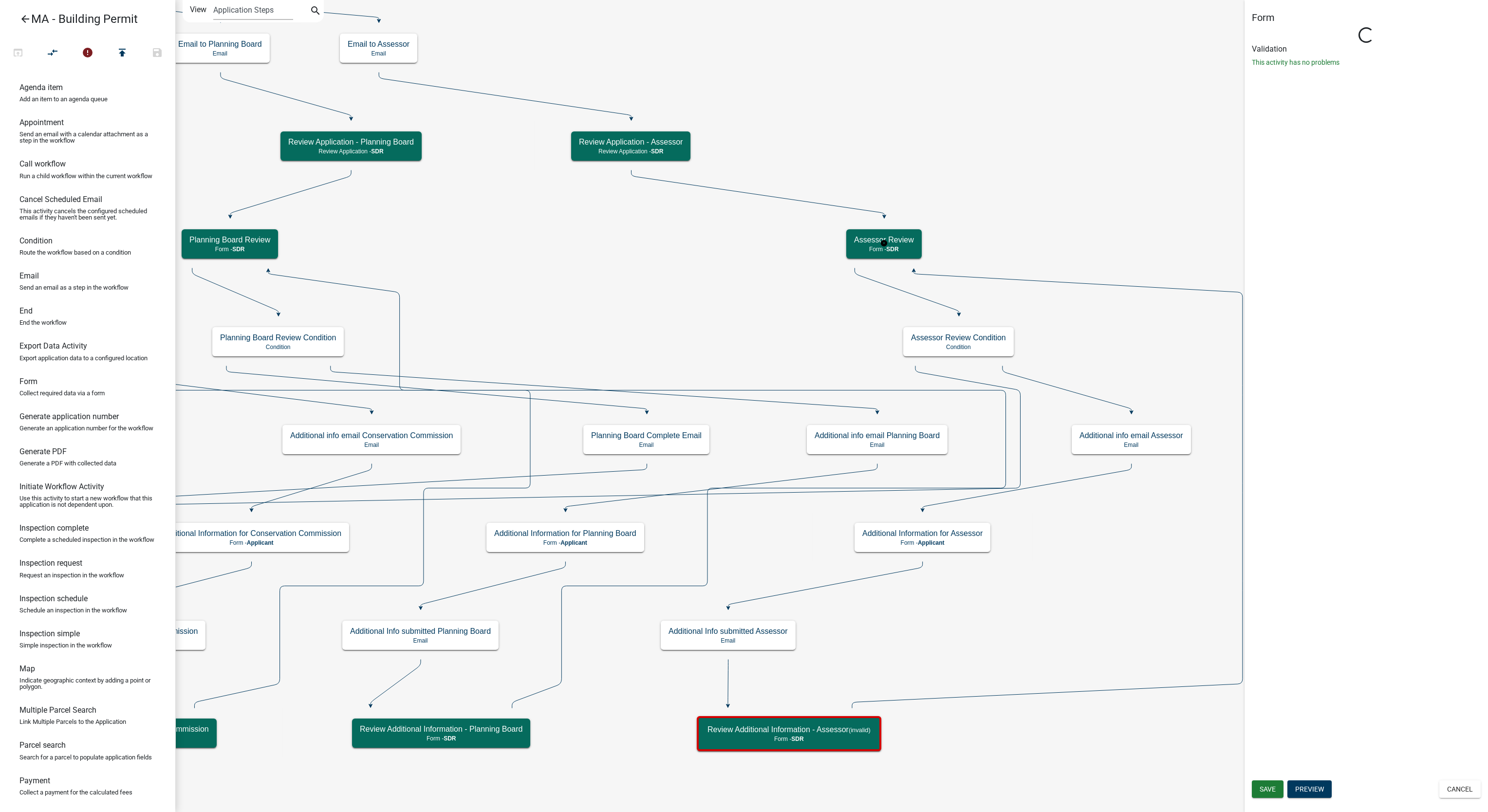
select select "67F20E20-4B7E-46AE-96DC-D48C26F4A12A"
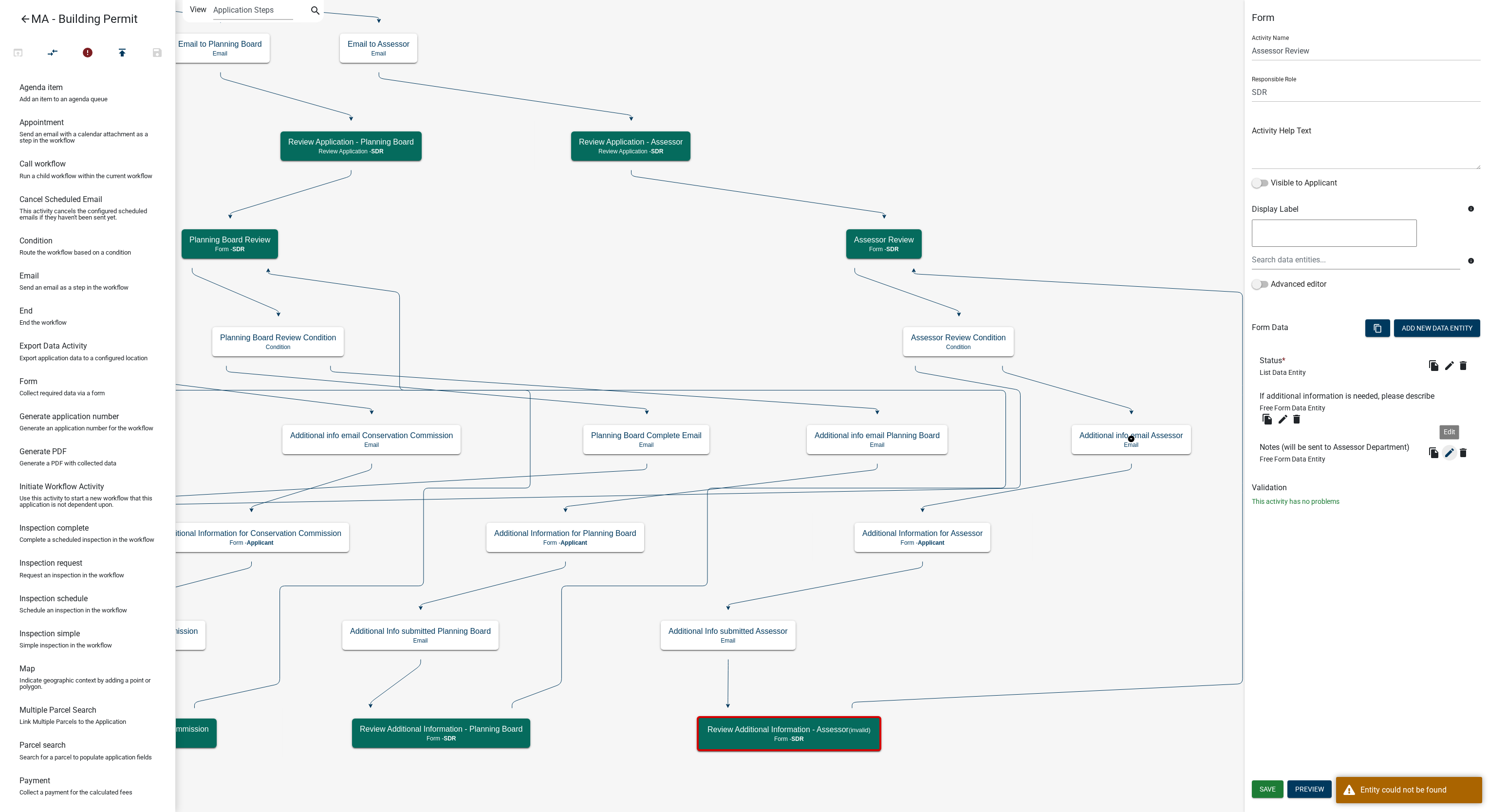
click at [1452, 455] on icon "edit" at bounding box center [1449, 452] width 11 height 11
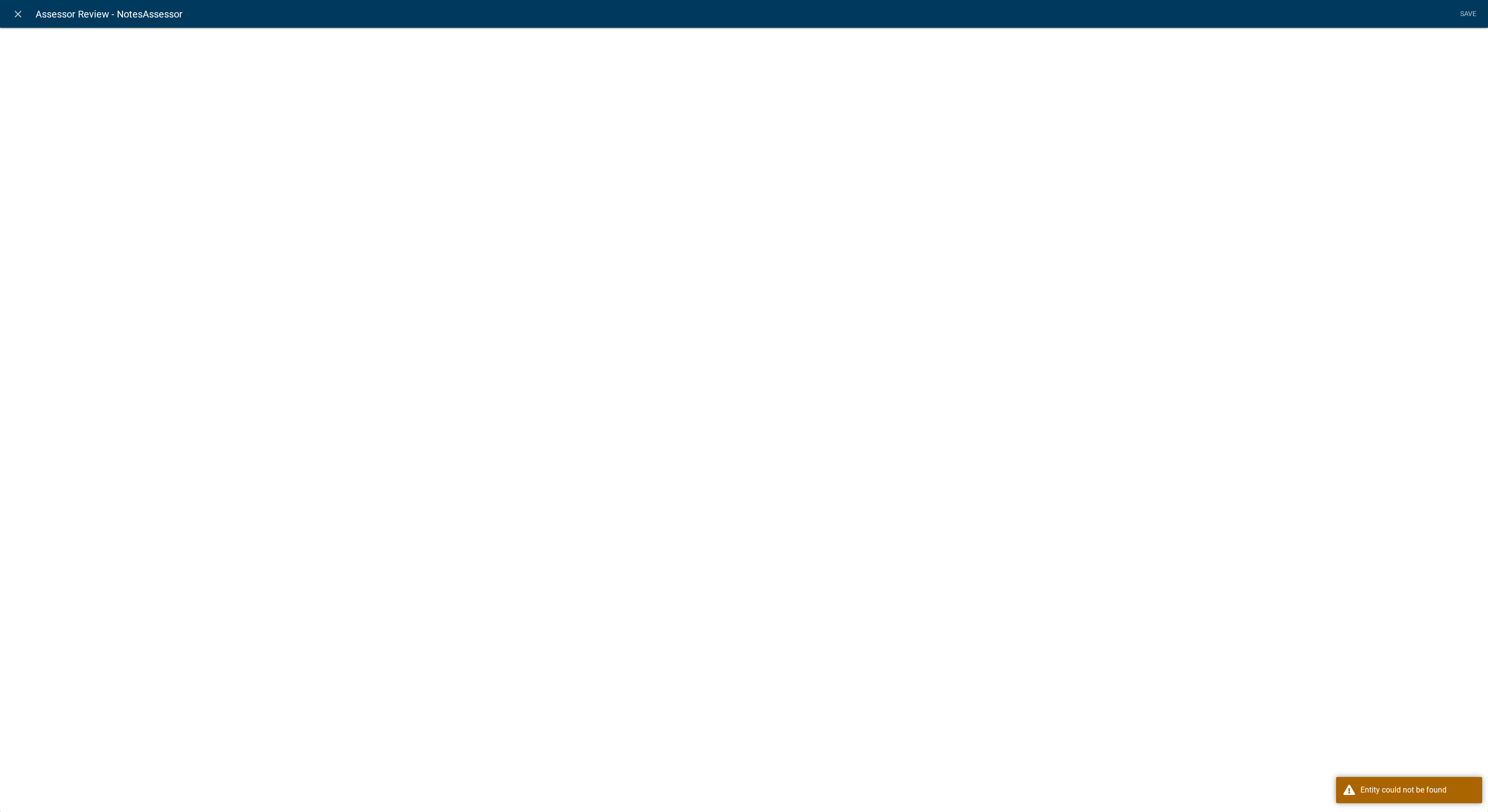
select select
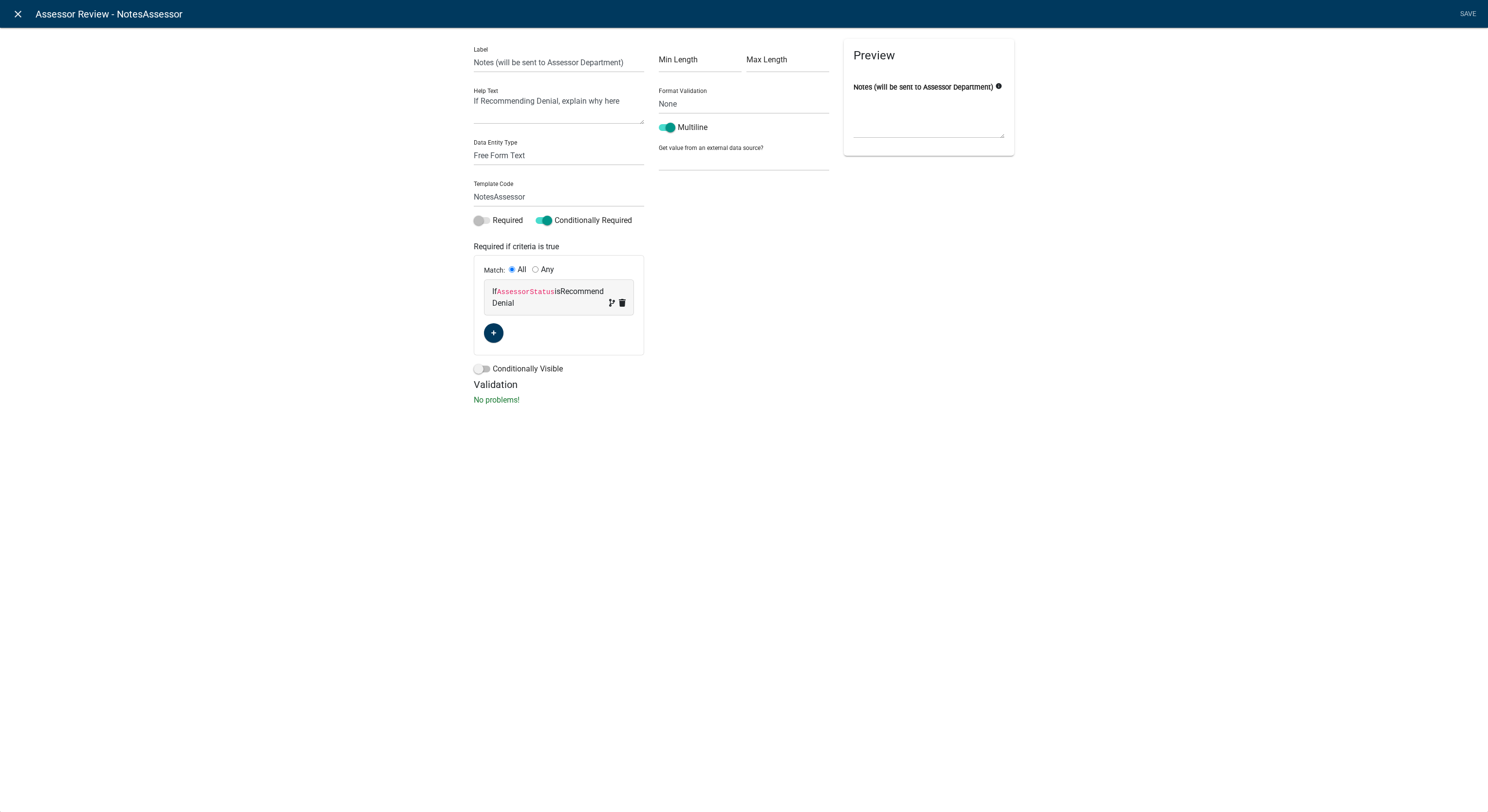
click at [21, 16] on icon "close" at bounding box center [17, 14] width 11 height 11
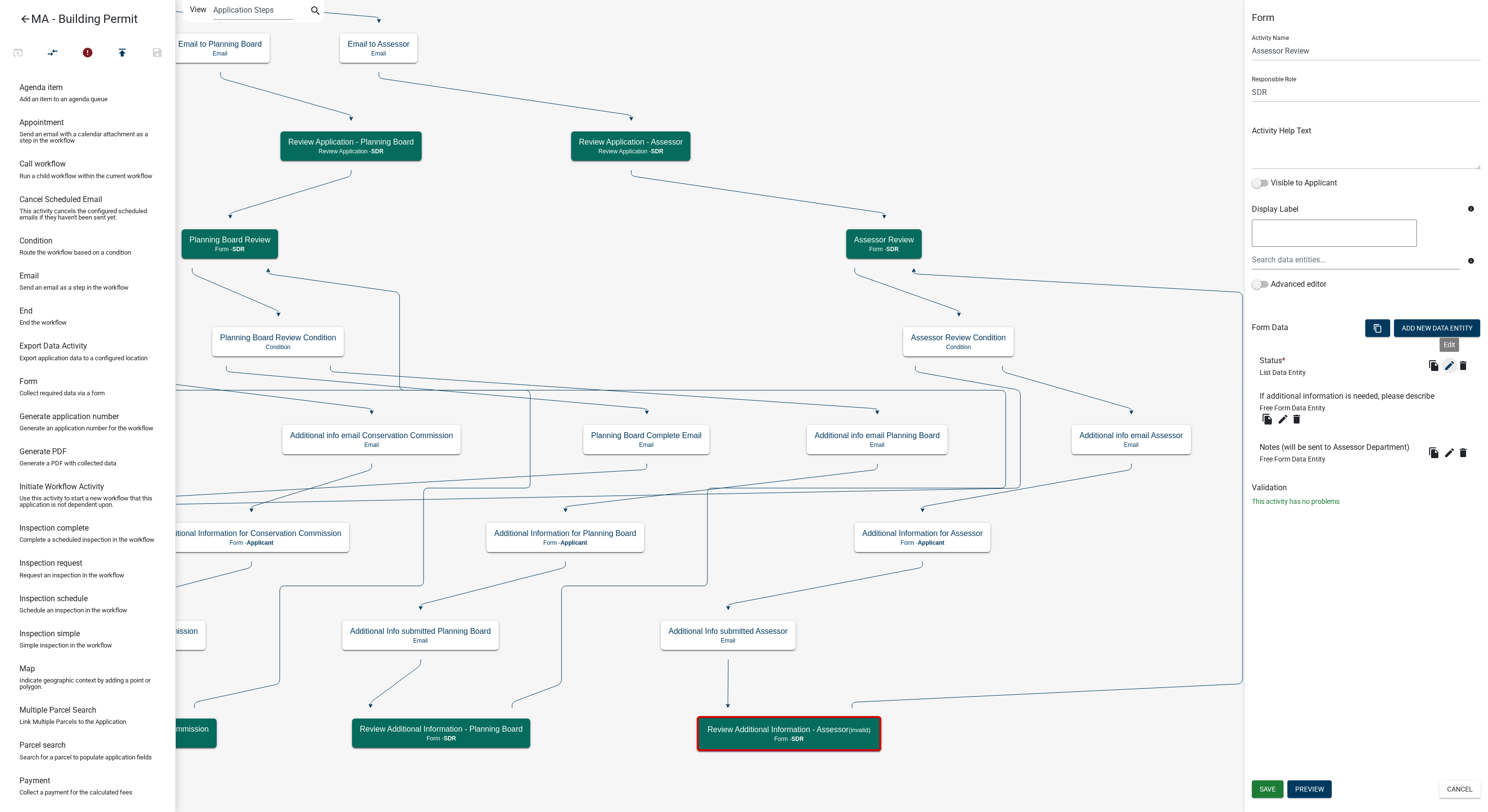
click at [1447, 363] on icon "edit" at bounding box center [1449, 365] width 11 height 11
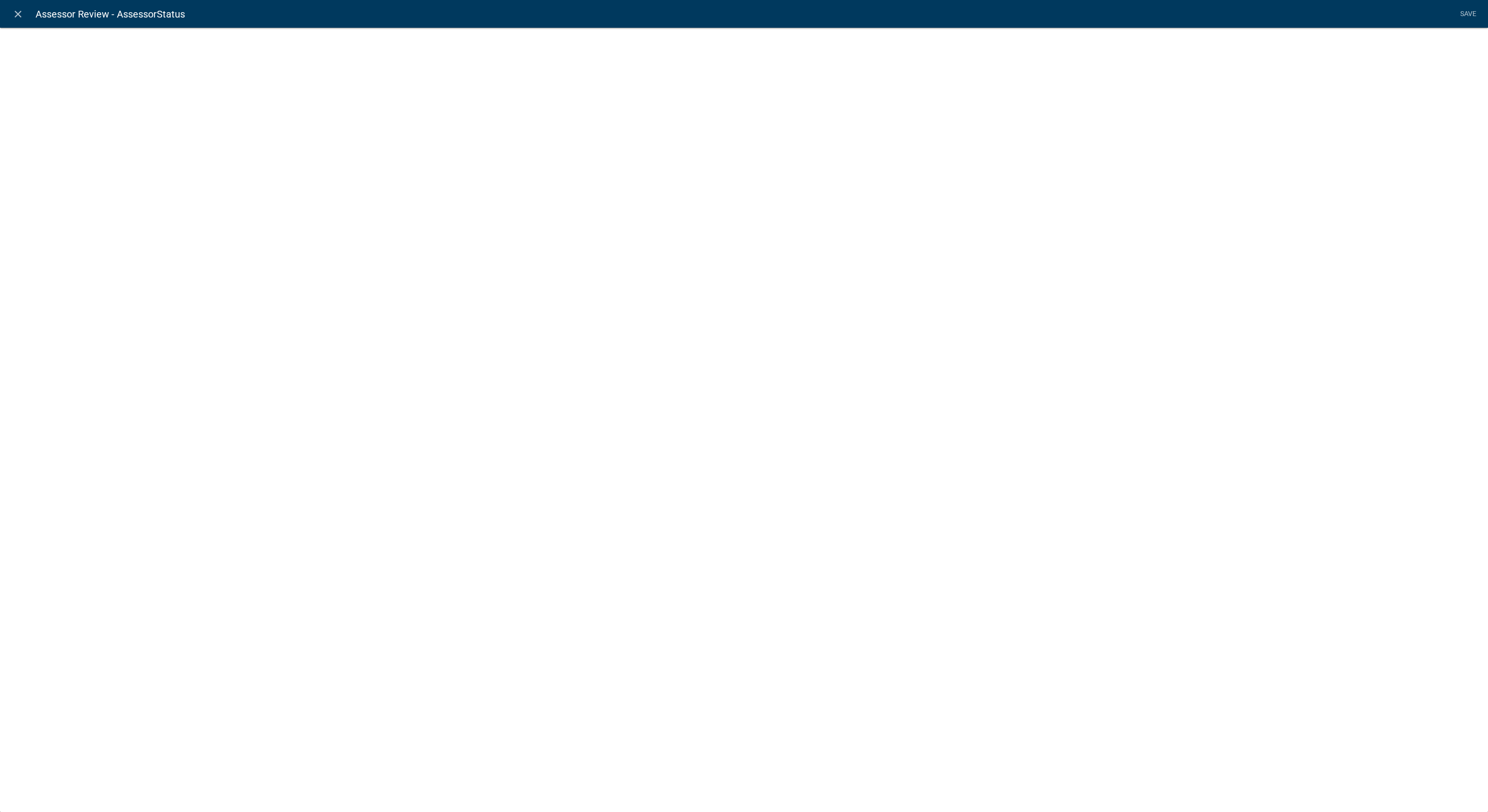
select select "list-data"
select select
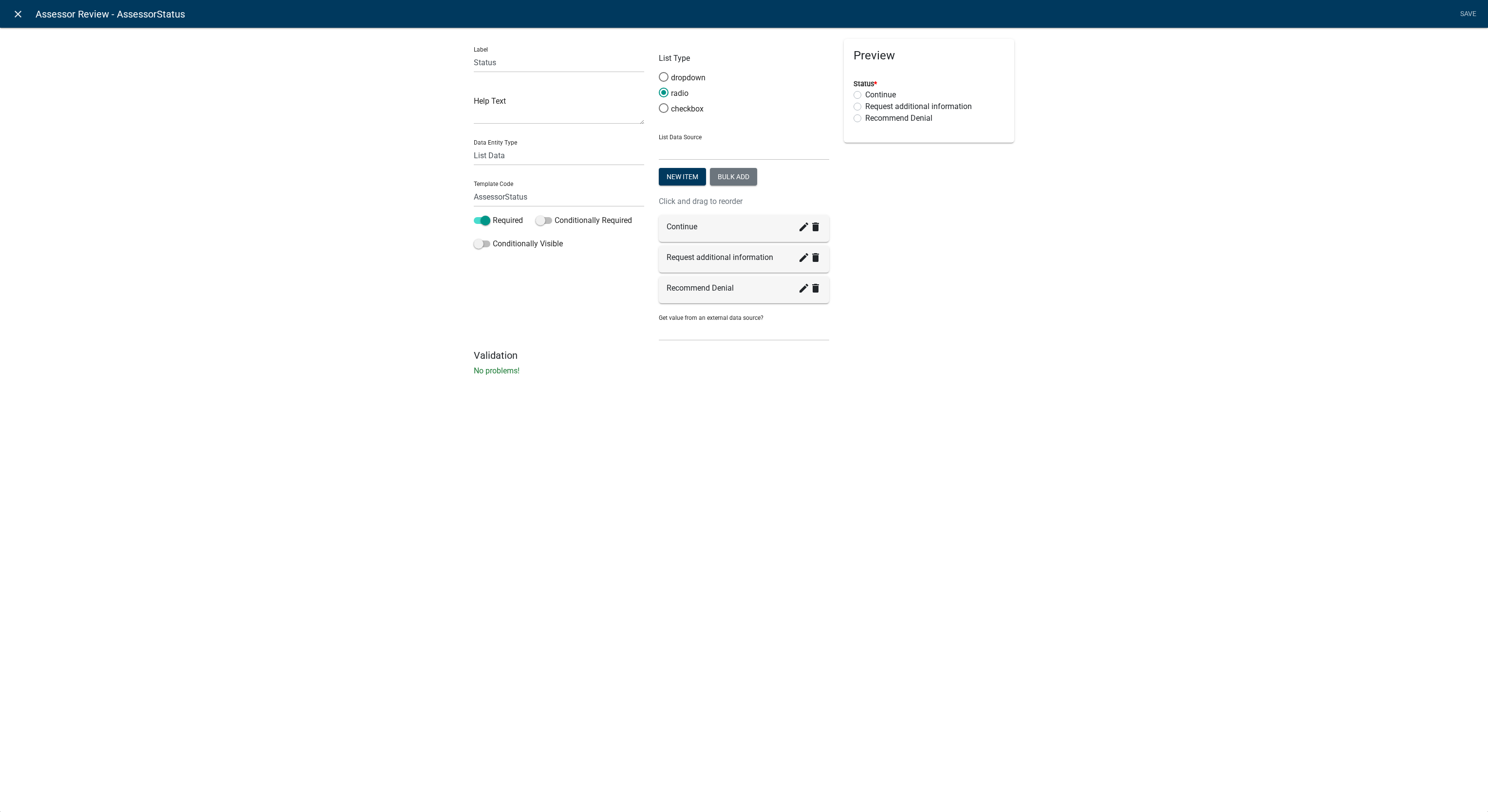
click at [16, 13] on icon "close" at bounding box center [17, 14] width 11 height 11
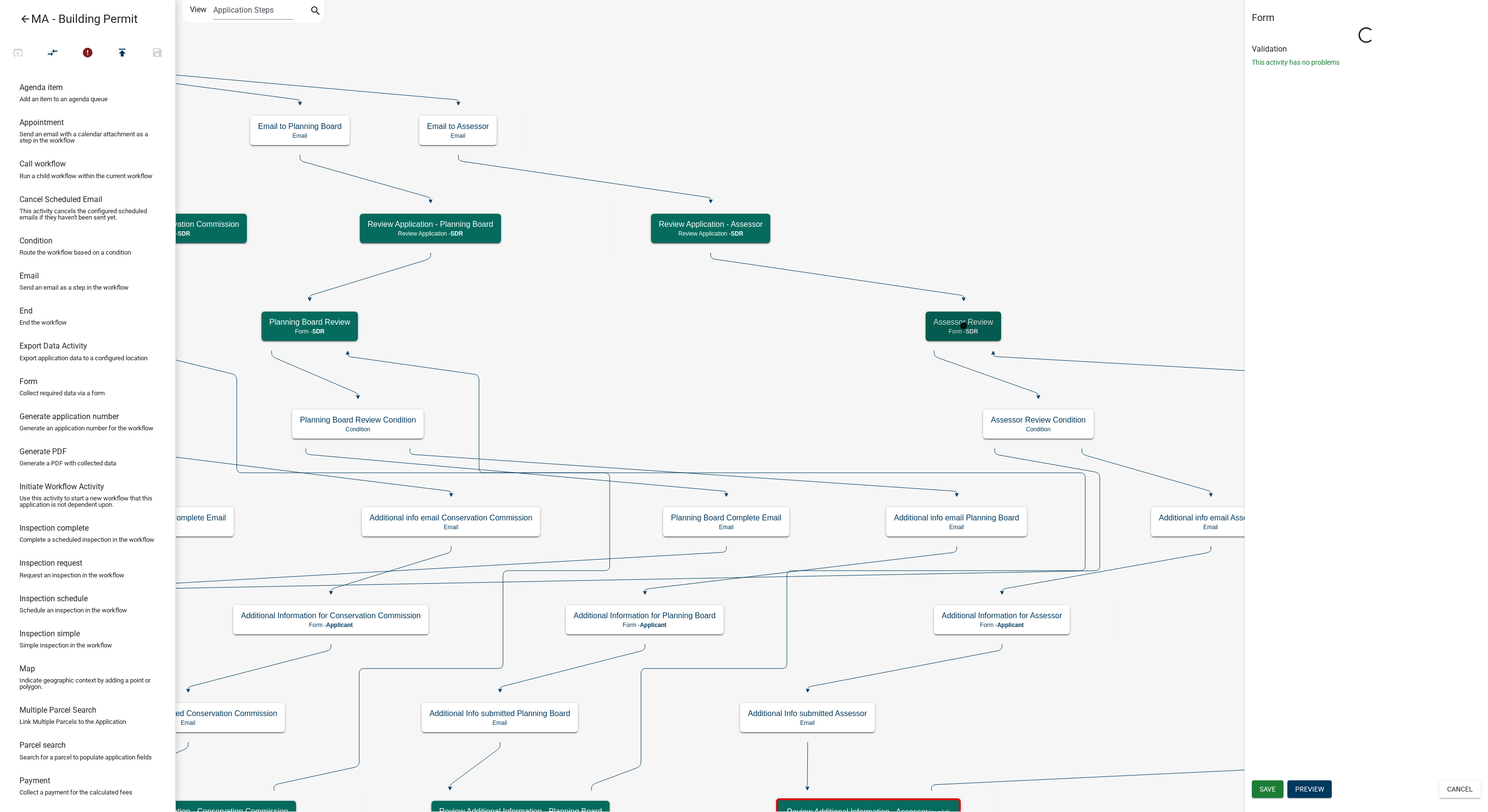
select select "67F20E20-4B7E-46AE-96DC-D48C26F4A12A"
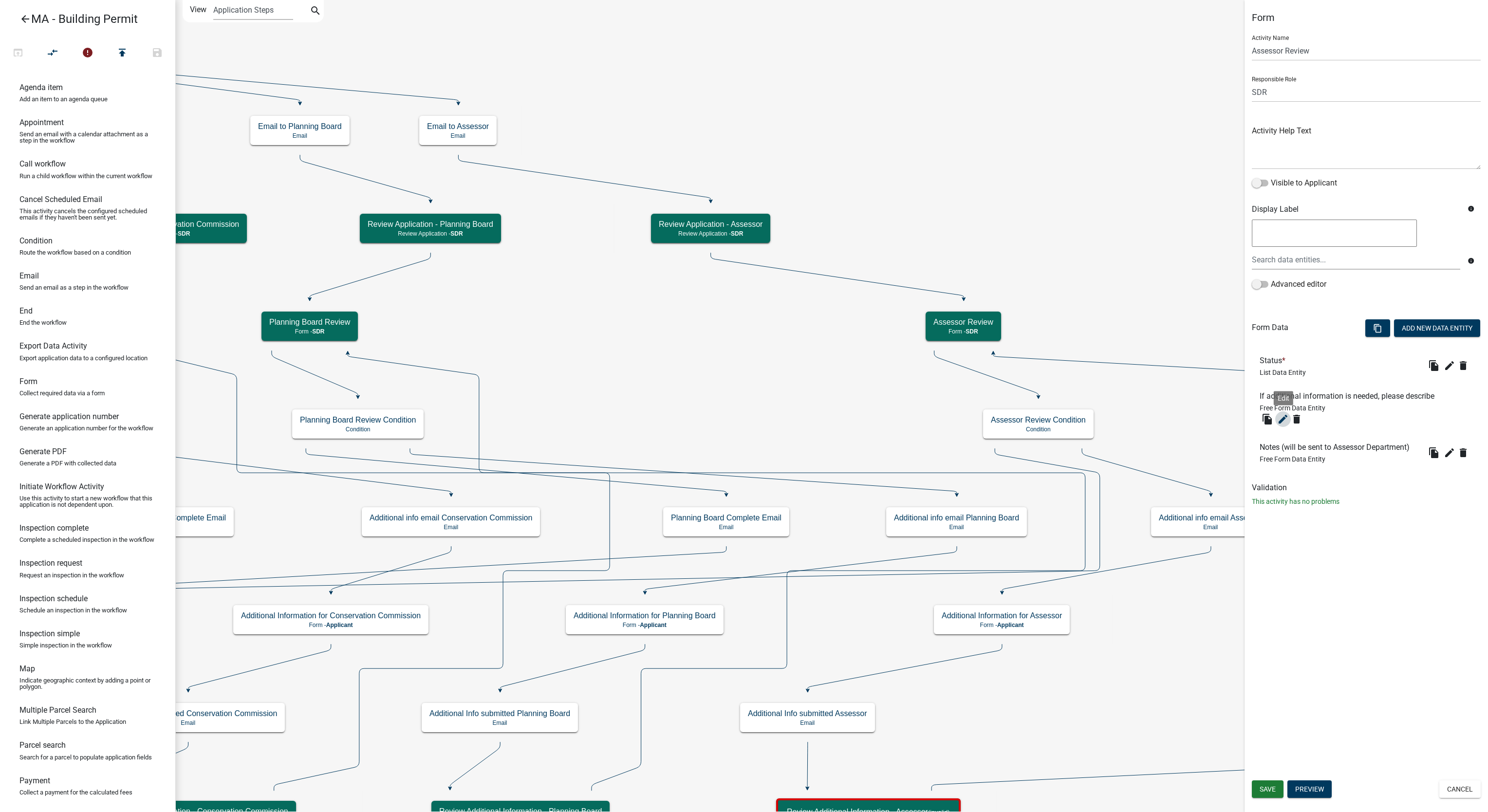
click at [1284, 419] on icon "edit" at bounding box center [1283, 419] width 11 height 11
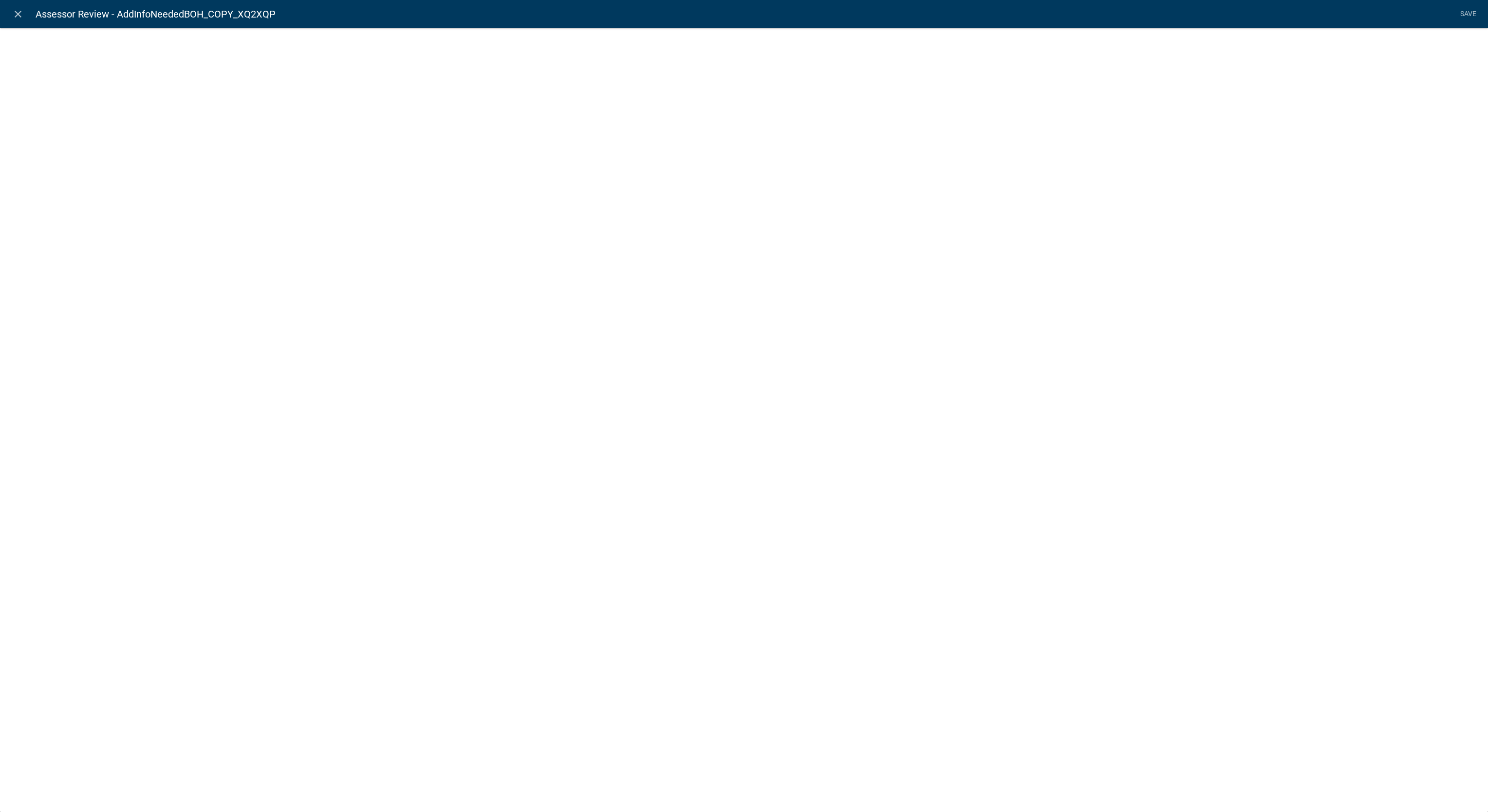
select select
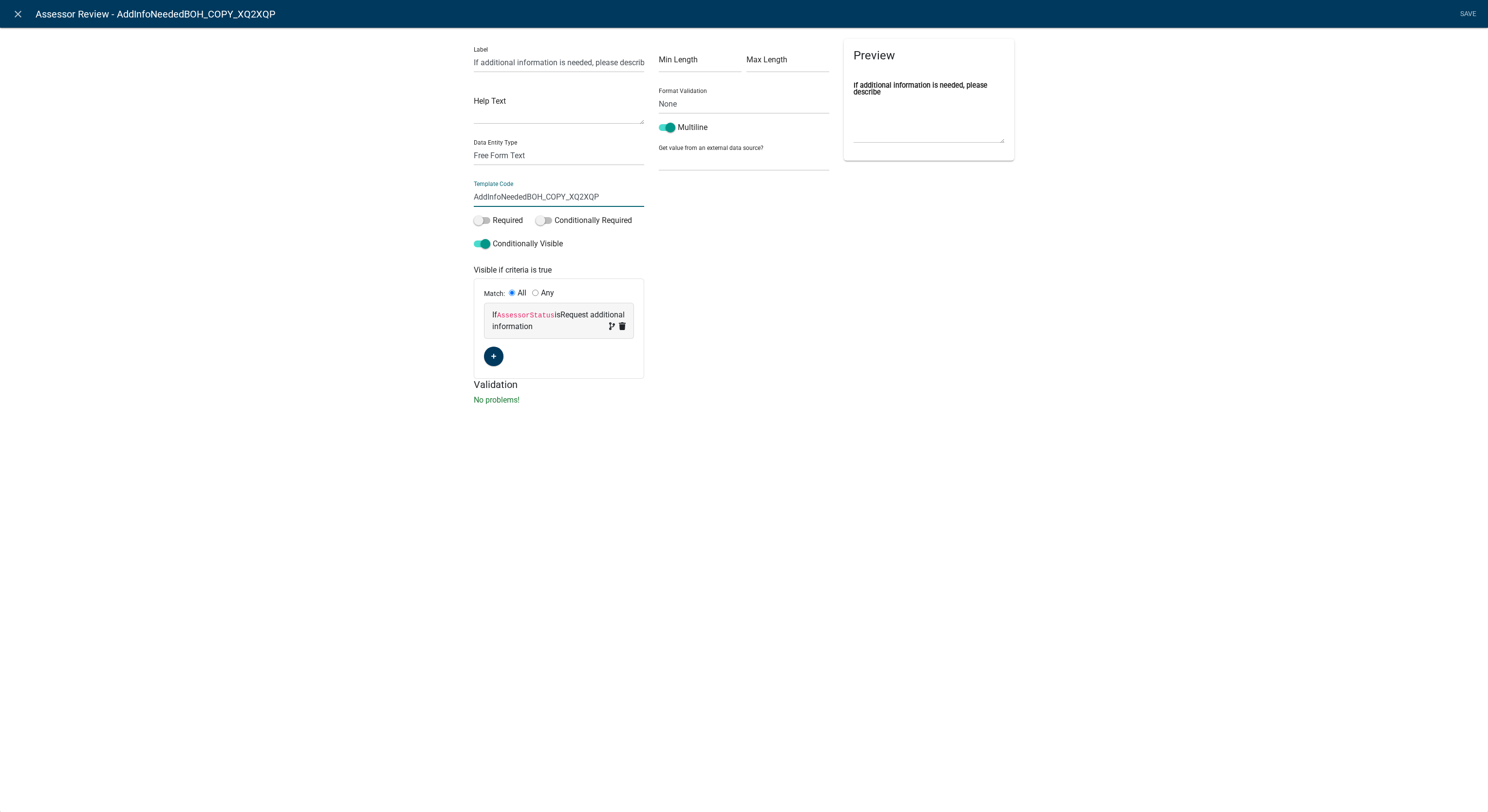
drag, startPoint x: 526, startPoint y: 199, endPoint x: 609, endPoint y: 199, distance: 83.0
click at [609, 199] on input "AddInfoNeededBOH_COPY_XQ2XQP" at bounding box center [559, 197] width 171 height 20
type input "AddInfoNeededAssessor"
click at [1464, 14] on li "Save" at bounding box center [1468, 14] width 24 height 18
click at [1471, 11] on link "Save" at bounding box center [1468, 14] width 24 height 18
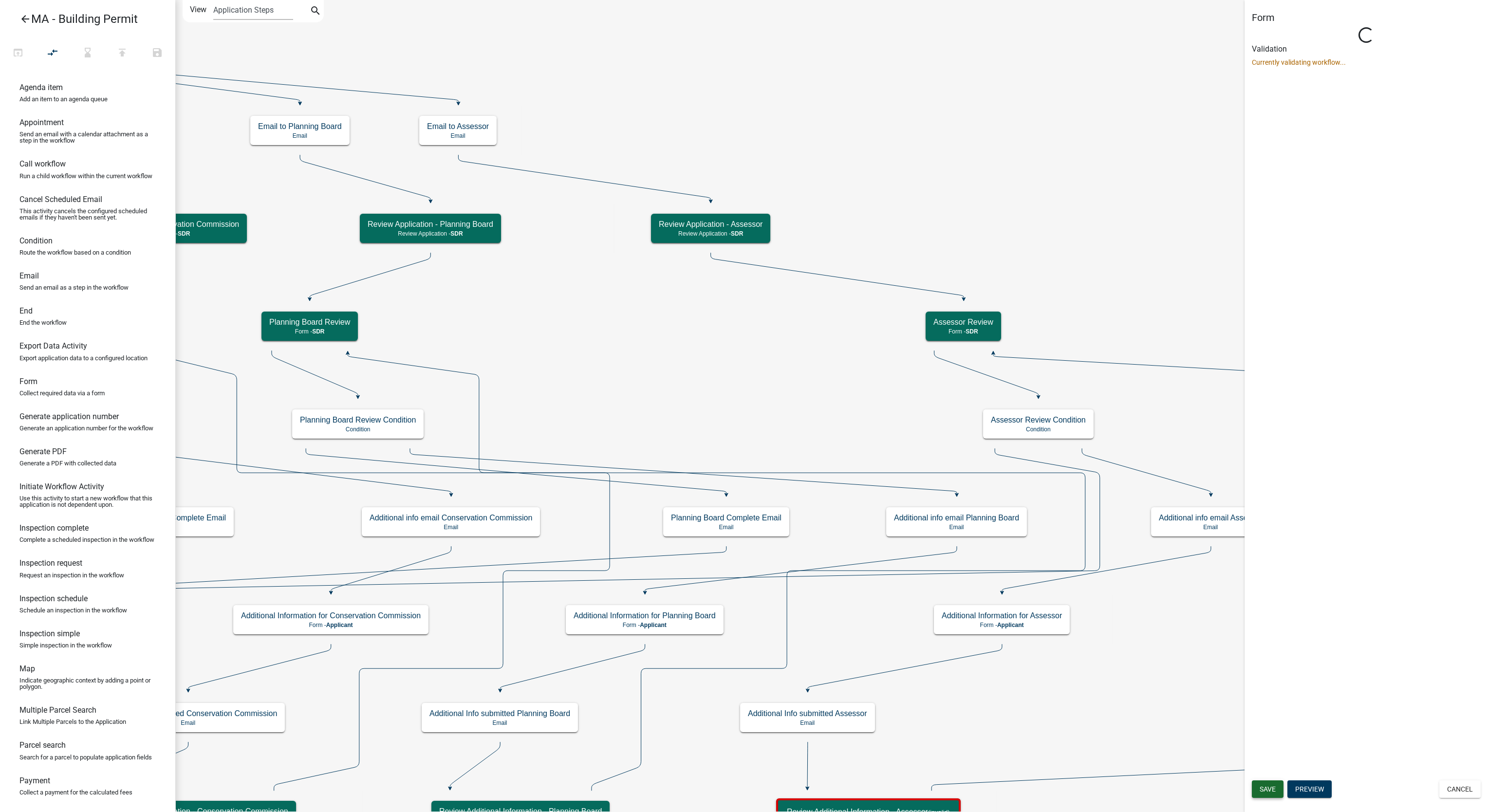
click at [1273, 789] on span "Save" at bounding box center [1268, 789] width 16 height 8
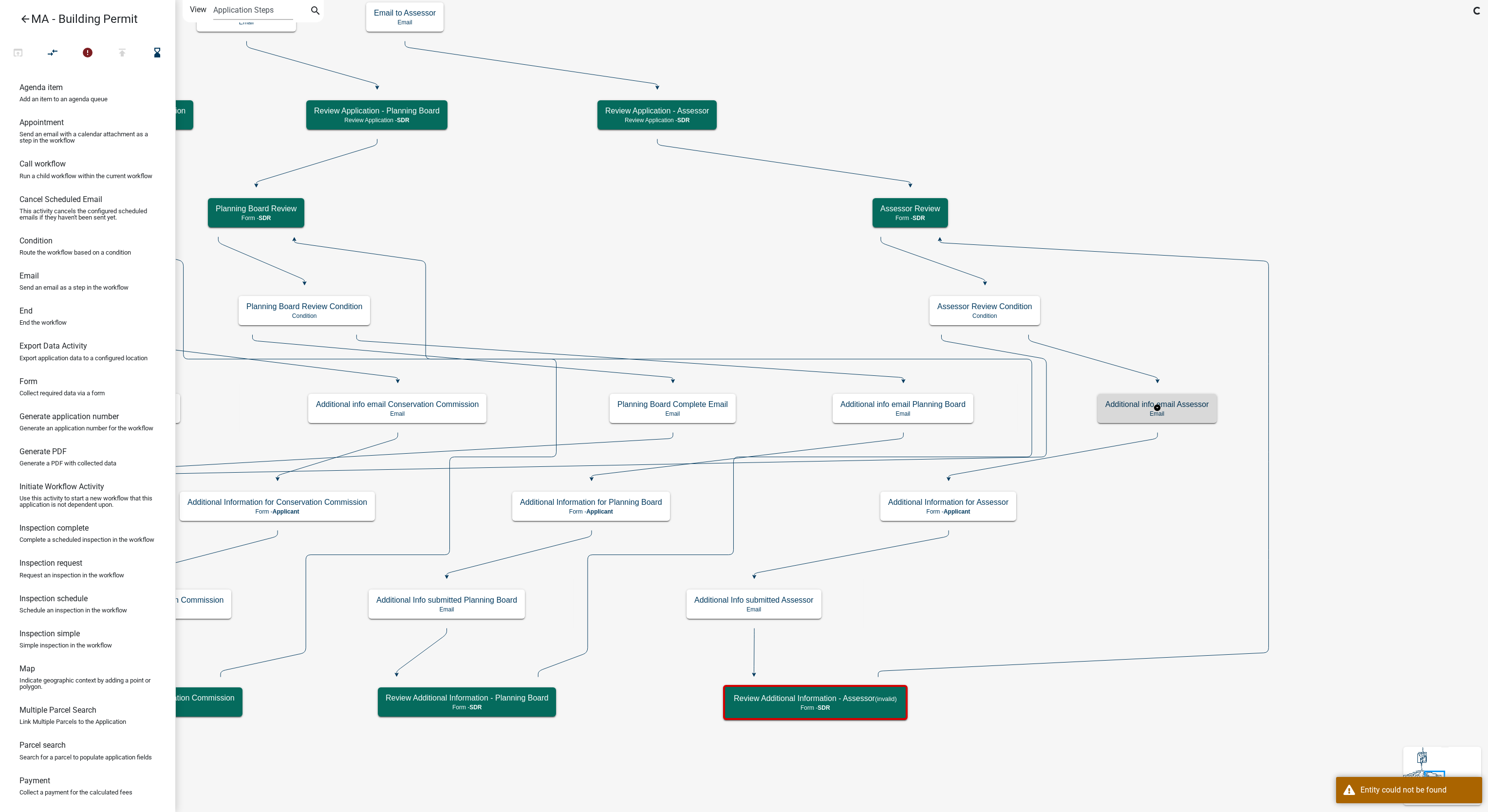
click at [1198, 407] on h5 "Additional info email Assessor" at bounding box center [1158, 404] width 104 height 10
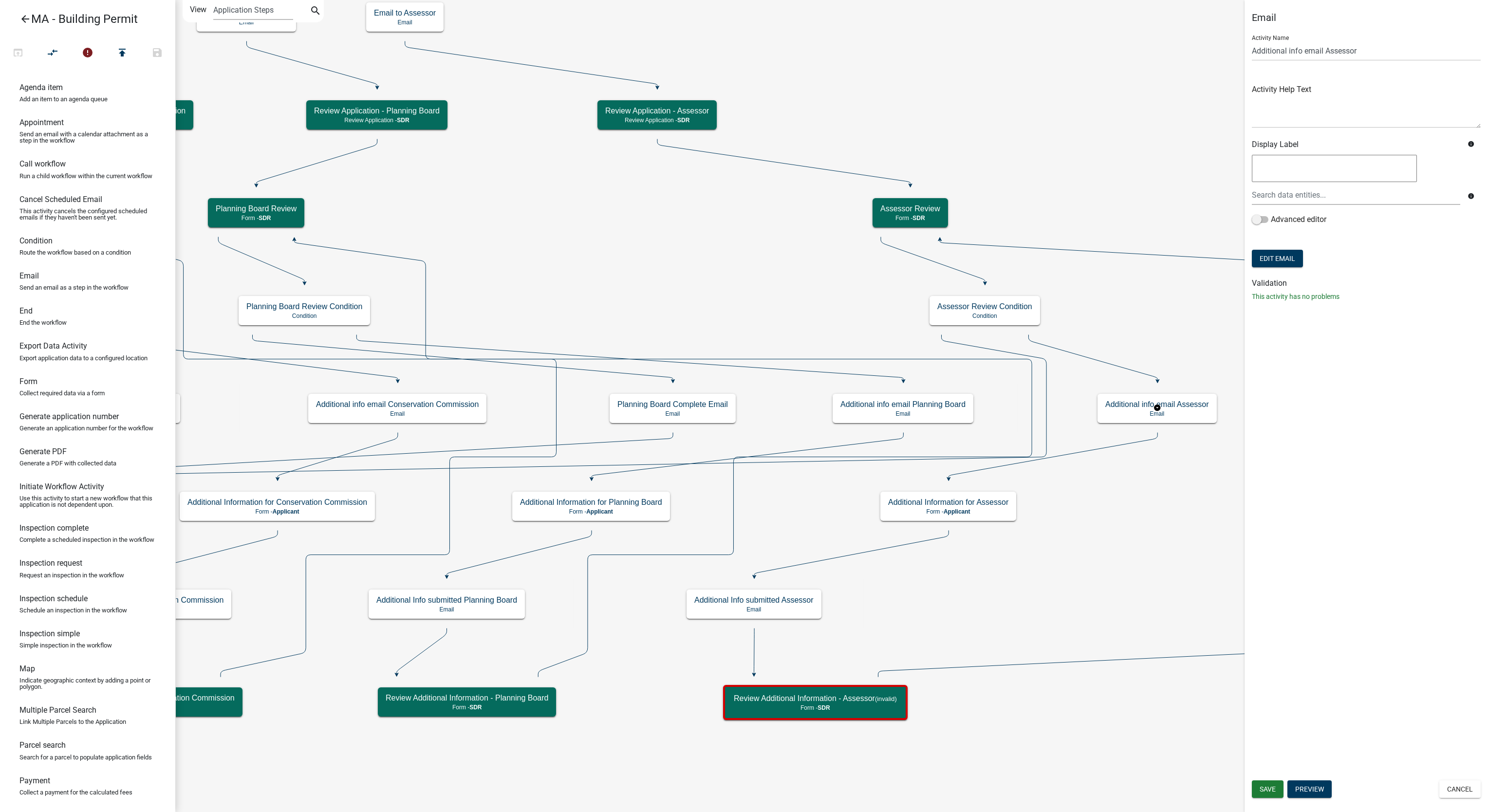
click at [1283, 247] on form "Activity Name Additional info email Assessor Activity Help Text Display Label i…" at bounding box center [1367, 148] width 229 height 243
click at [1283, 257] on button "Edit Email" at bounding box center [1277, 258] width 51 height 17
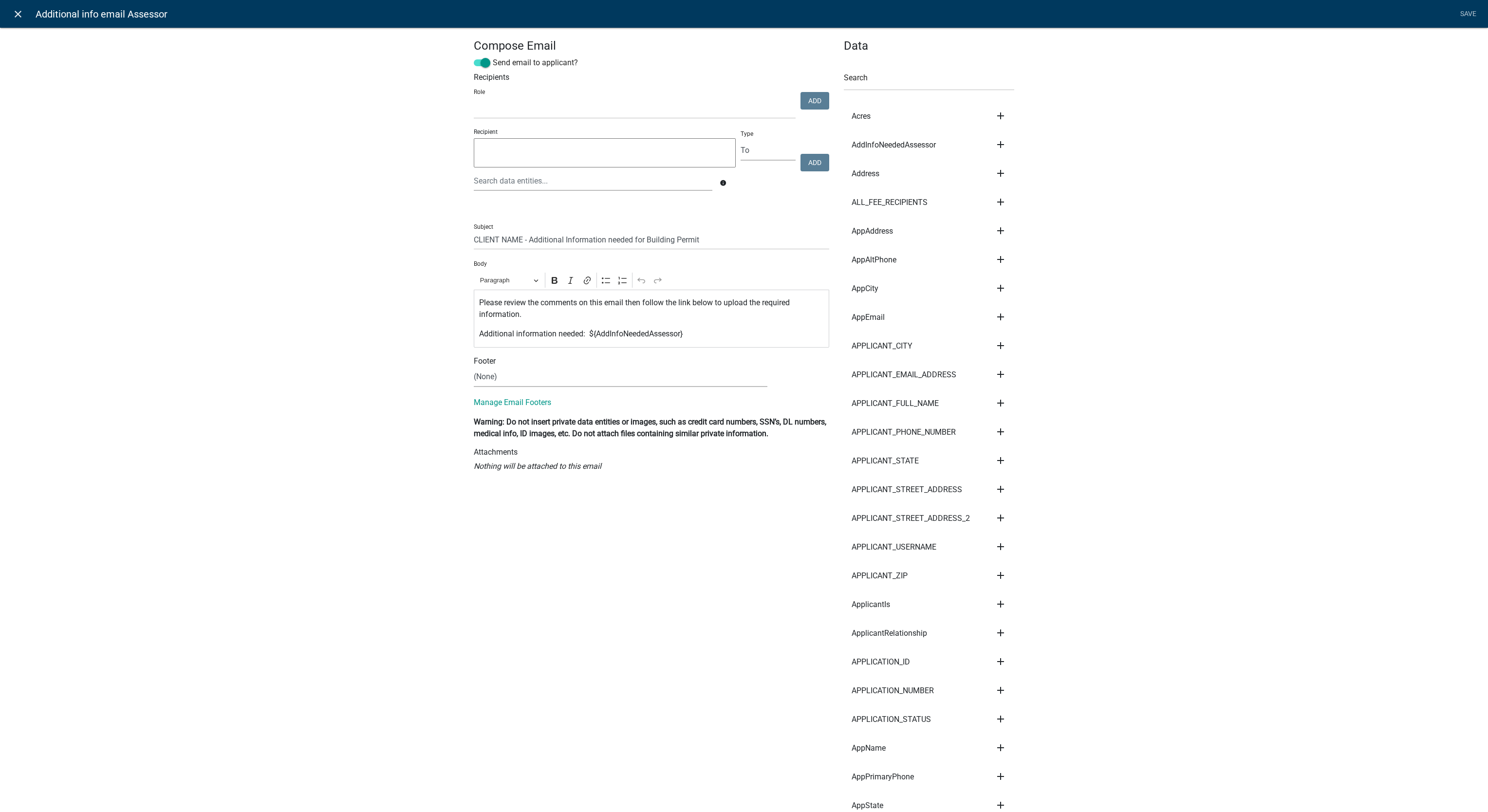
click at [22, 21] on link "close" at bounding box center [17, 13] width 20 height 20
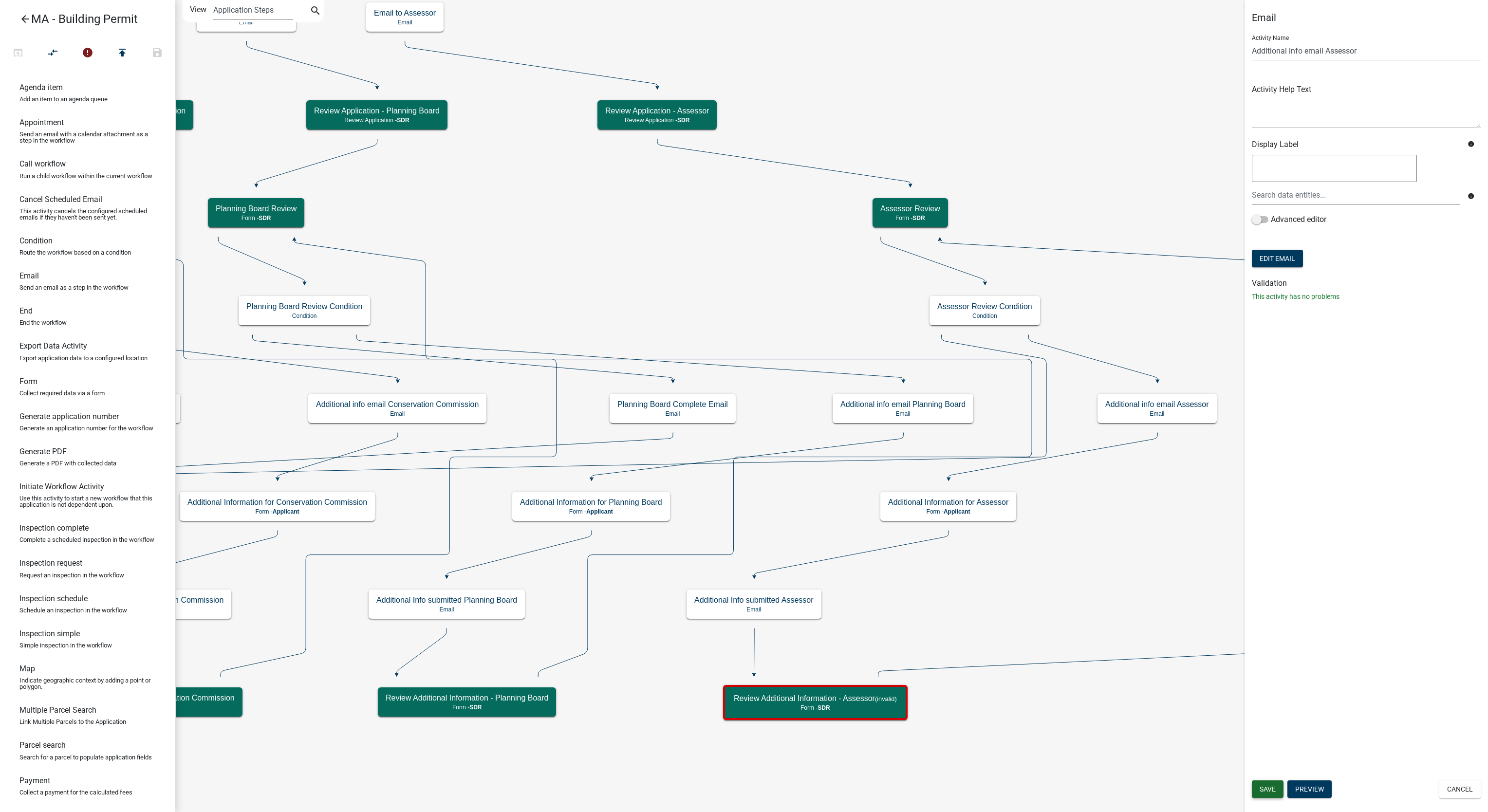
click at [1267, 789] on span "Save" at bounding box center [1268, 789] width 16 height 8
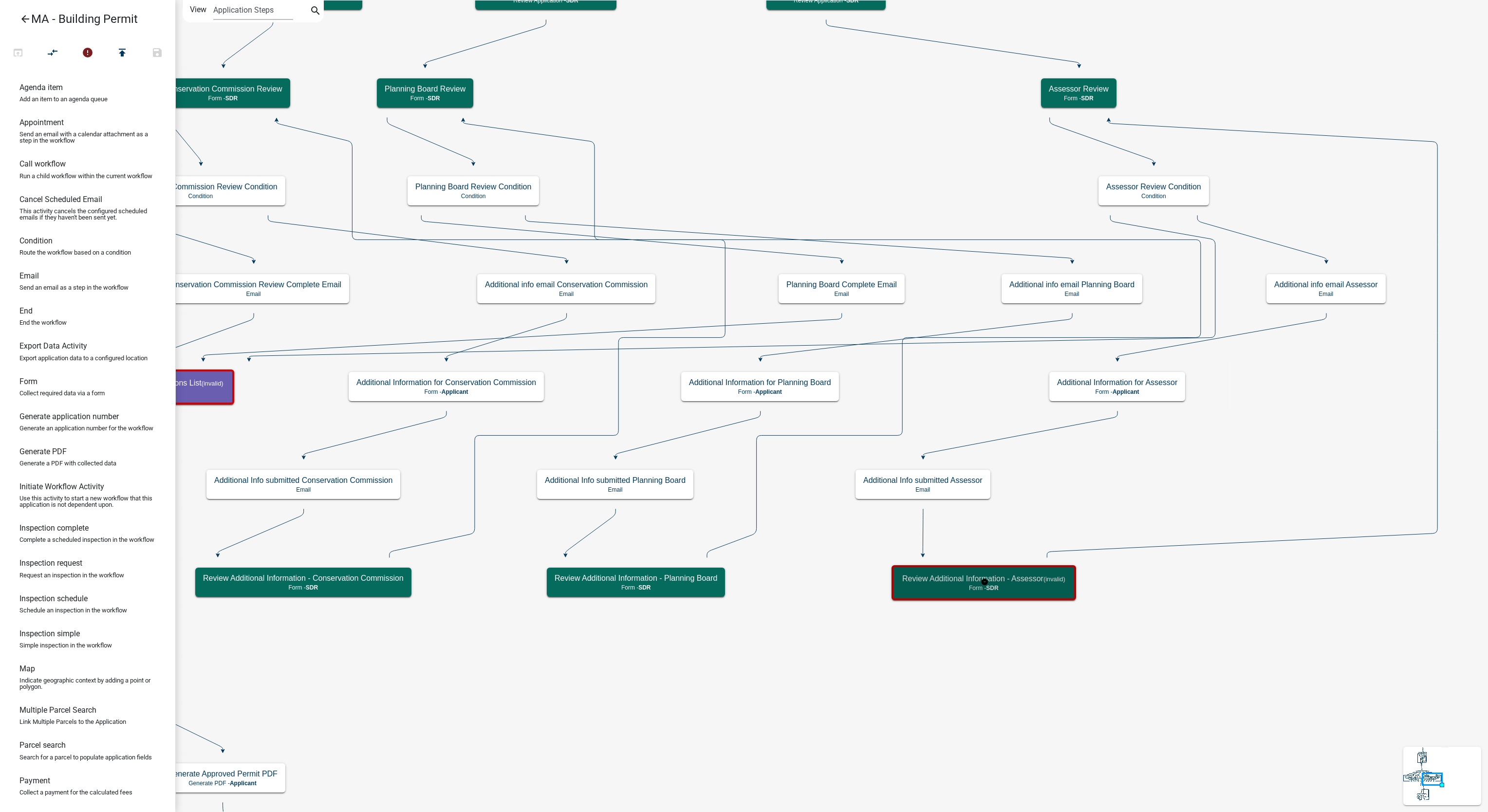
click at [1013, 587] on p "Form - SDR" at bounding box center [984, 588] width 163 height 7
select select "67F20E20-4B7E-46AE-96DC-D48C26F4A12A"
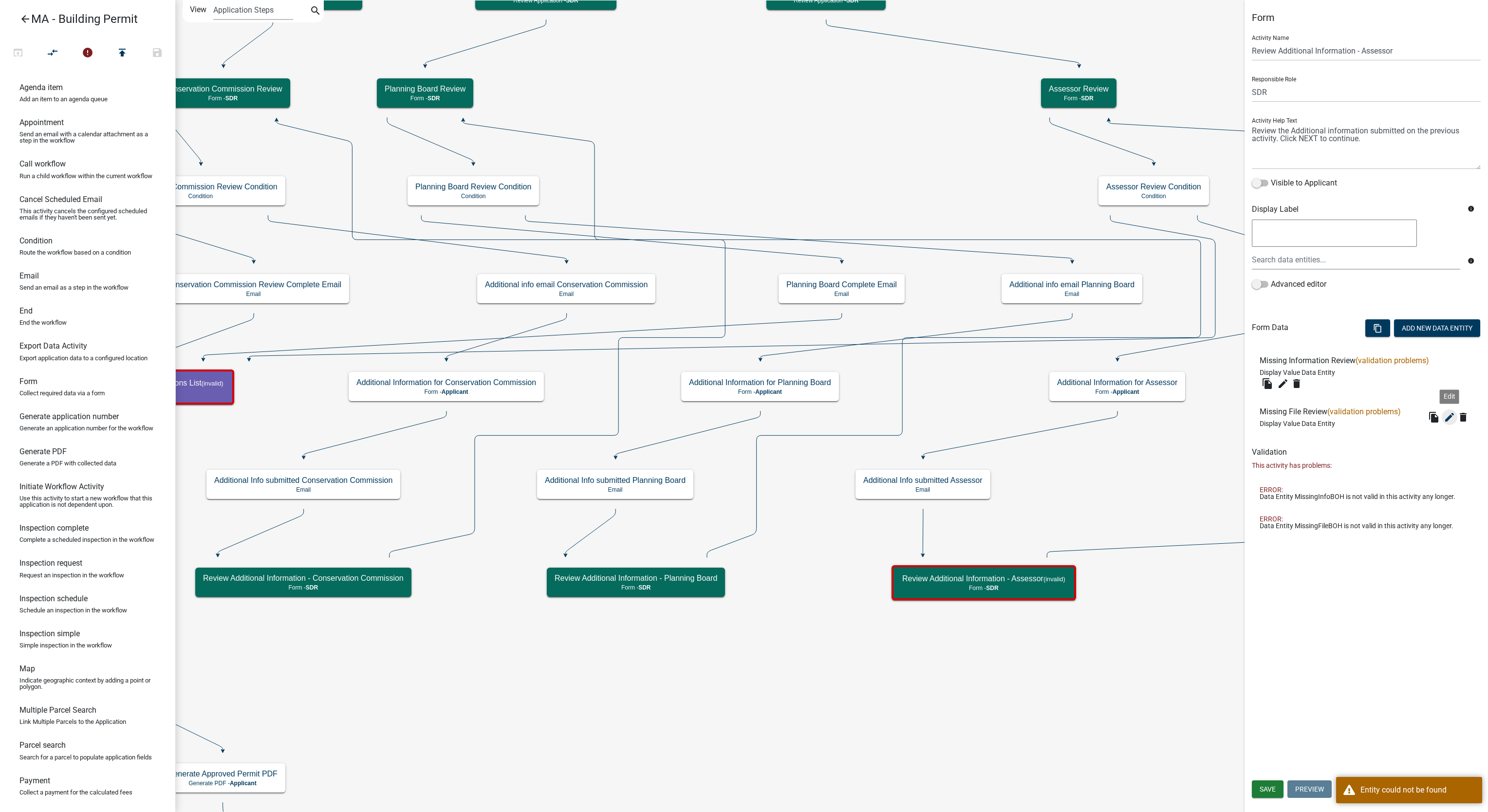
click at [1446, 418] on icon "edit" at bounding box center [1449, 417] width 11 height 11
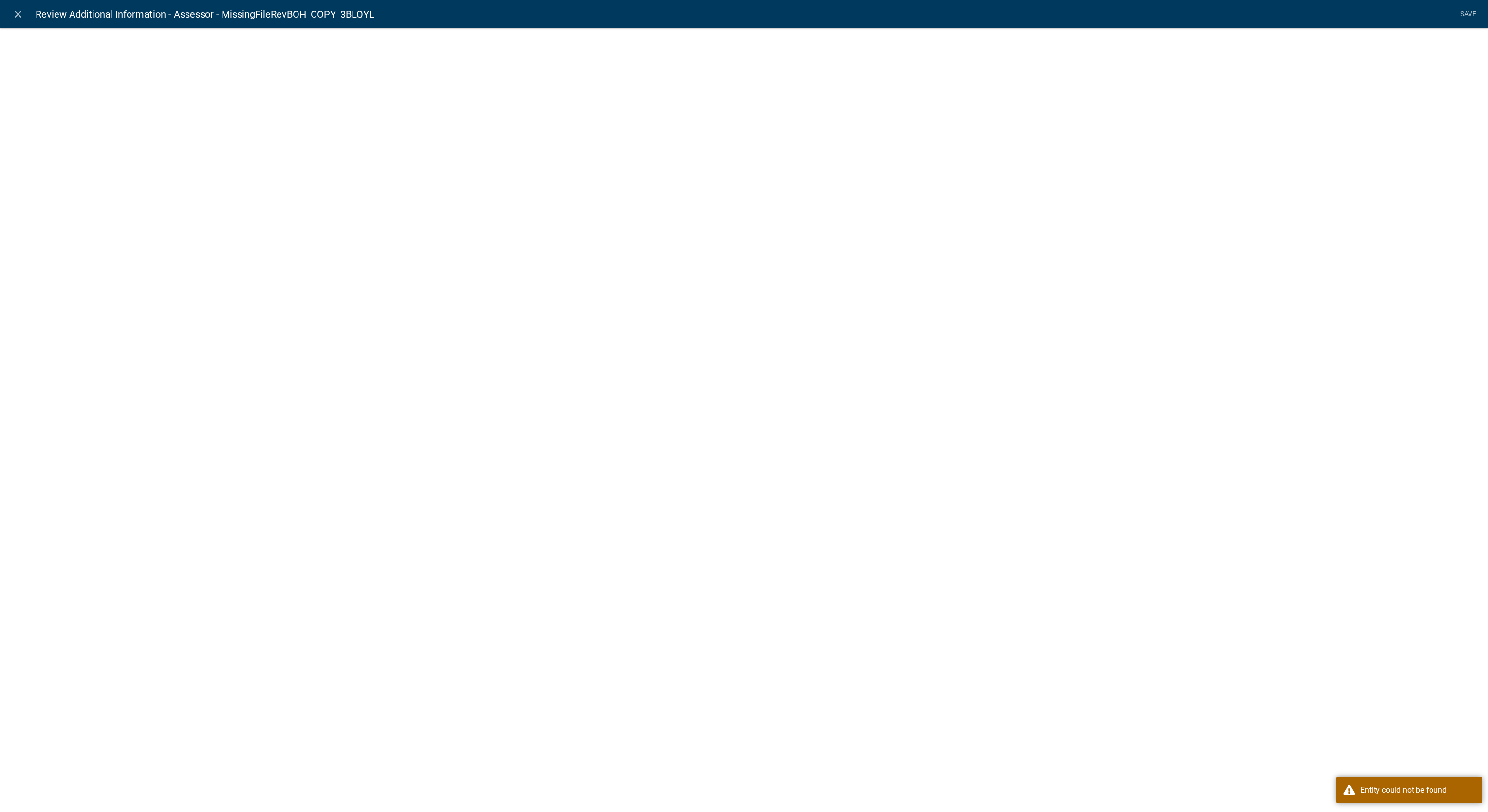
select select "display-entity-value"
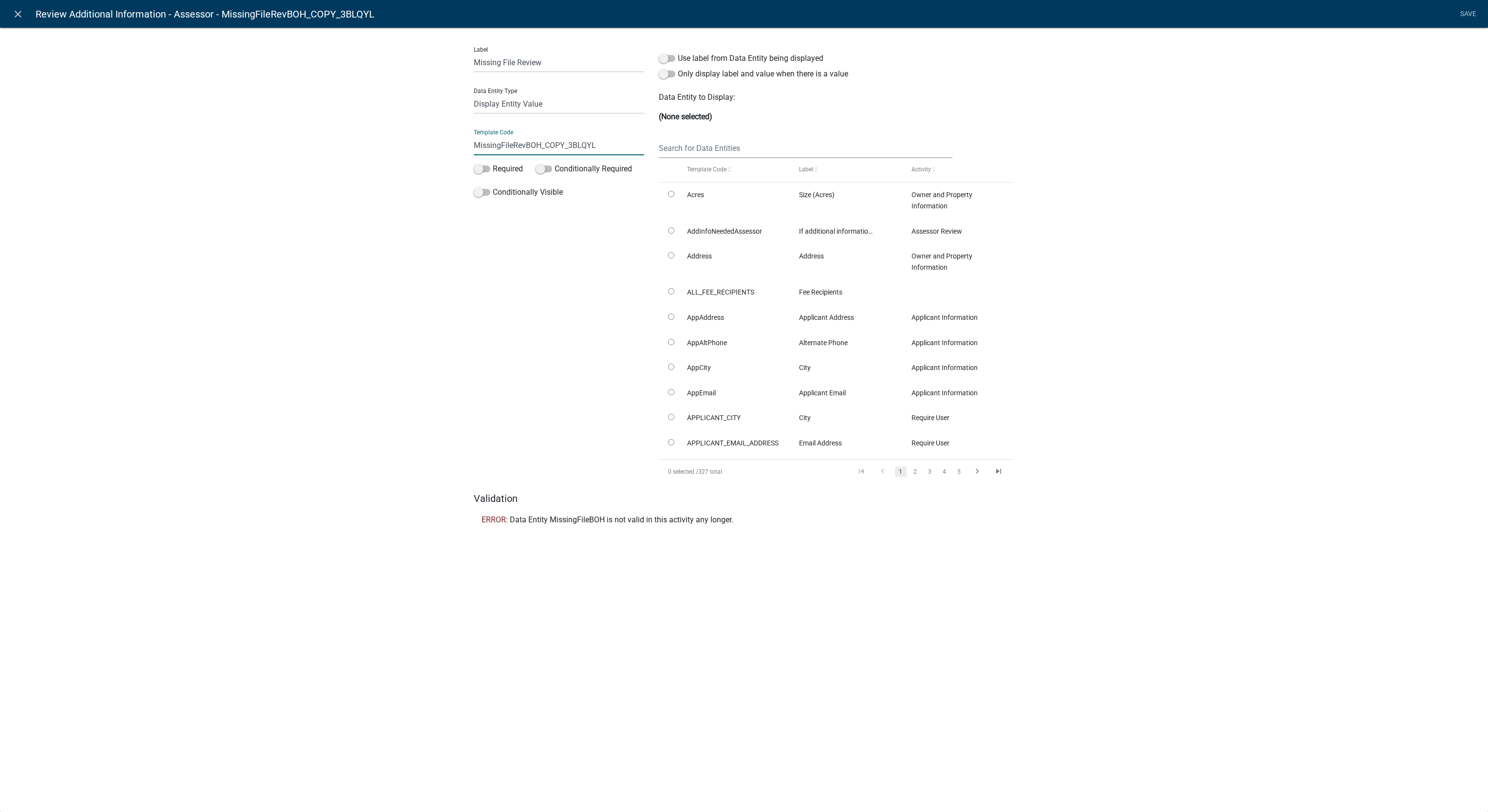
drag, startPoint x: 526, startPoint y: 144, endPoint x: 604, endPoint y: 152, distance: 78.4
click at [604, 152] on input "MissingFileRevBOH_COPY_3BLQYL" at bounding box center [559, 145] width 171 height 20
type input "MissingFileRevAssessor"
click at [1458, 15] on li "Save" at bounding box center [1468, 14] width 24 height 18
click at [1465, 14] on li "Save" at bounding box center [1468, 14] width 24 height 18
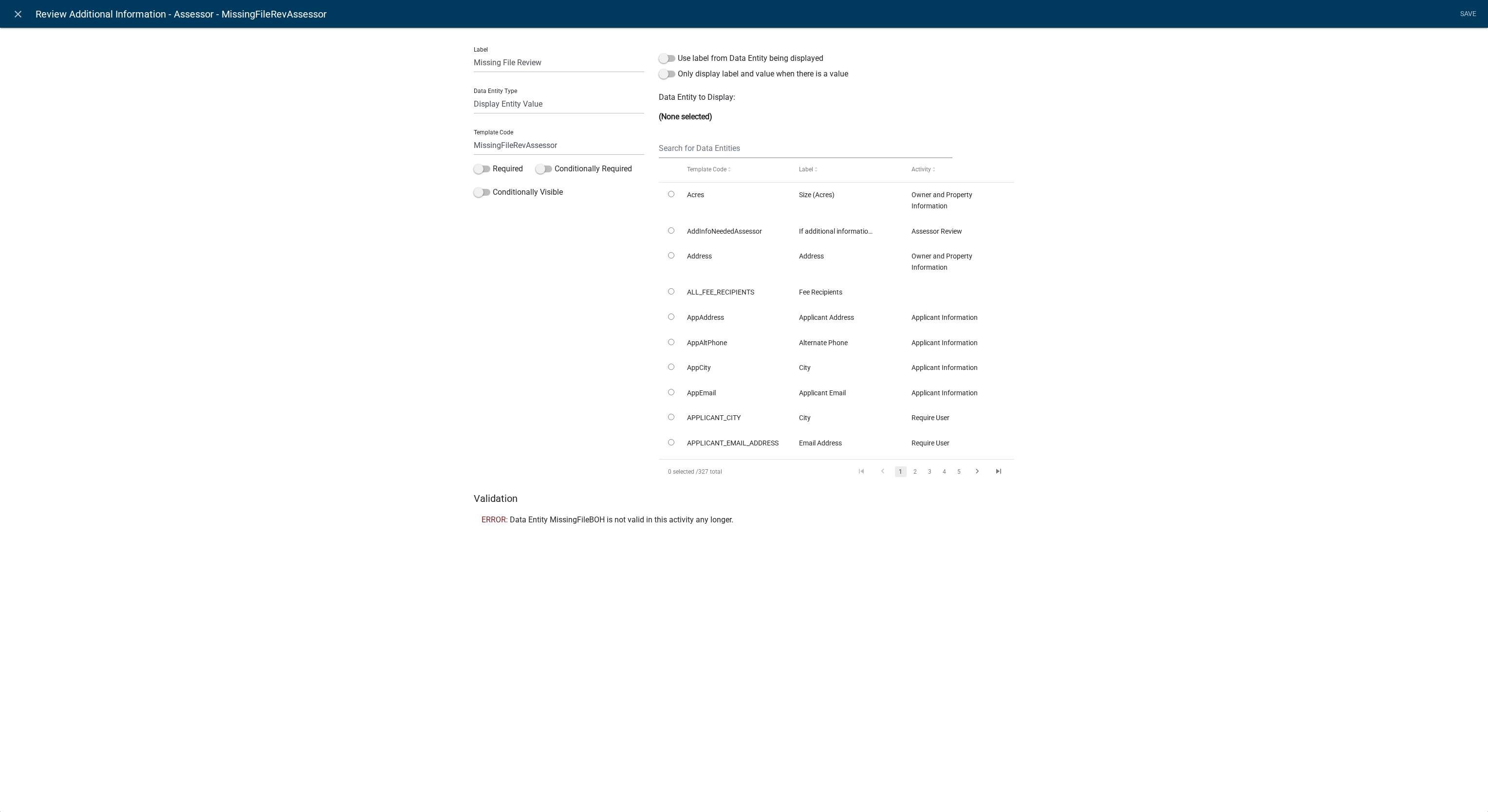
click at [1464, 10] on li "Save" at bounding box center [1468, 14] width 24 height 18
drag, startPoint x: 1464, startPoint y: 10, endPoint x: 1239, endPoint y: 213, distance: 303.0
click at [1239, 213] on div "Label Missing File Review Data Entity Type Free Form Text Document Display Enti…" at bounding box center [744, 282] width 1488 height 541
click at [522, 145] on input "MissingFileRevAssessor" at bounding box center [559, 145] width 171 height 20
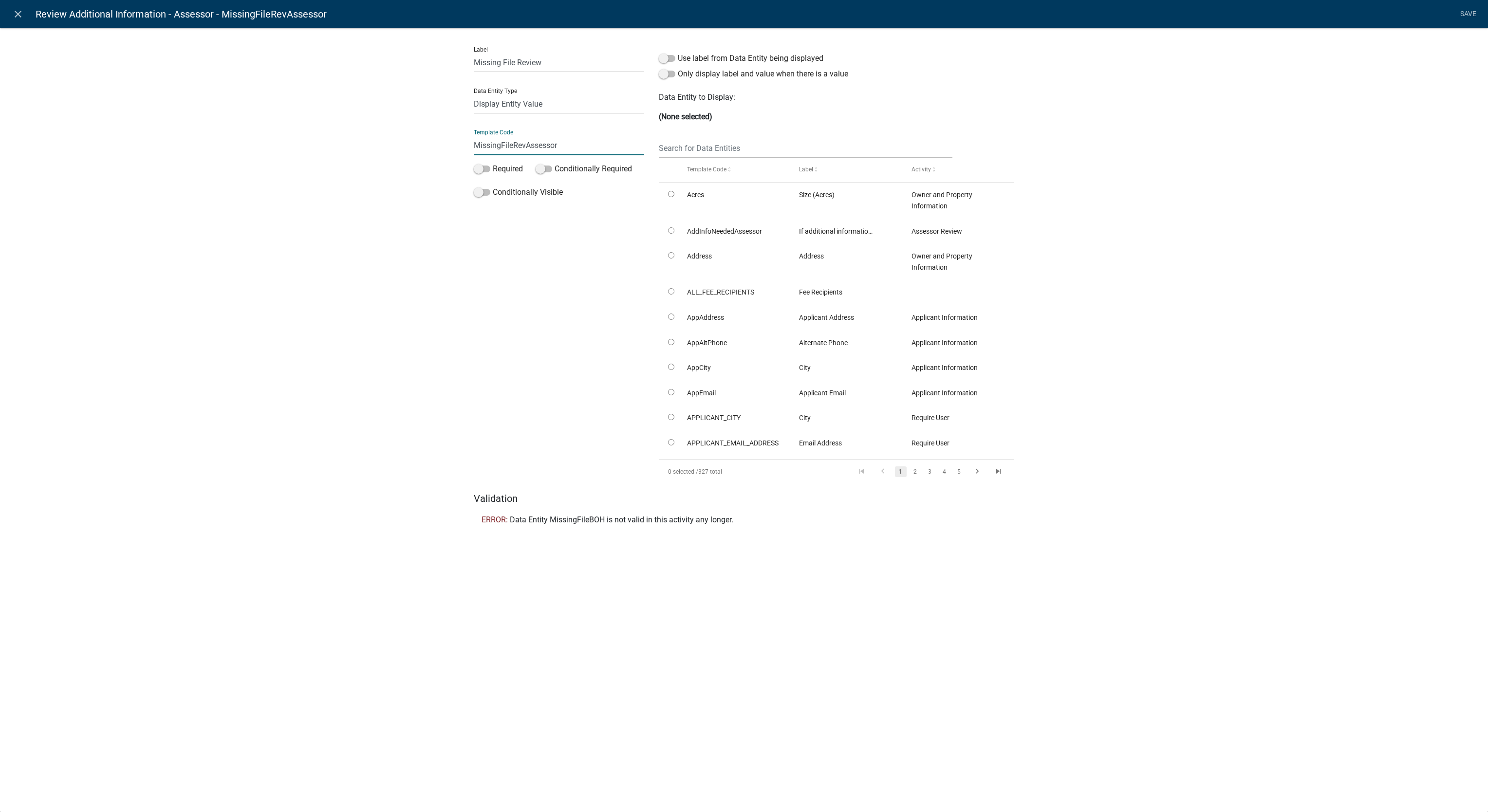
drag, startPoint x: 526, startPoint y: 145, endPoint x: 473, endPoint y: 141, distance: 53.2
click at [474, 141] on input "MissingFileRevAssessor" at bounding box center [559, 145] width 171 height 20
click at [18, 19] on icon "close" at bounding box center [17, 14] width 11 height 11
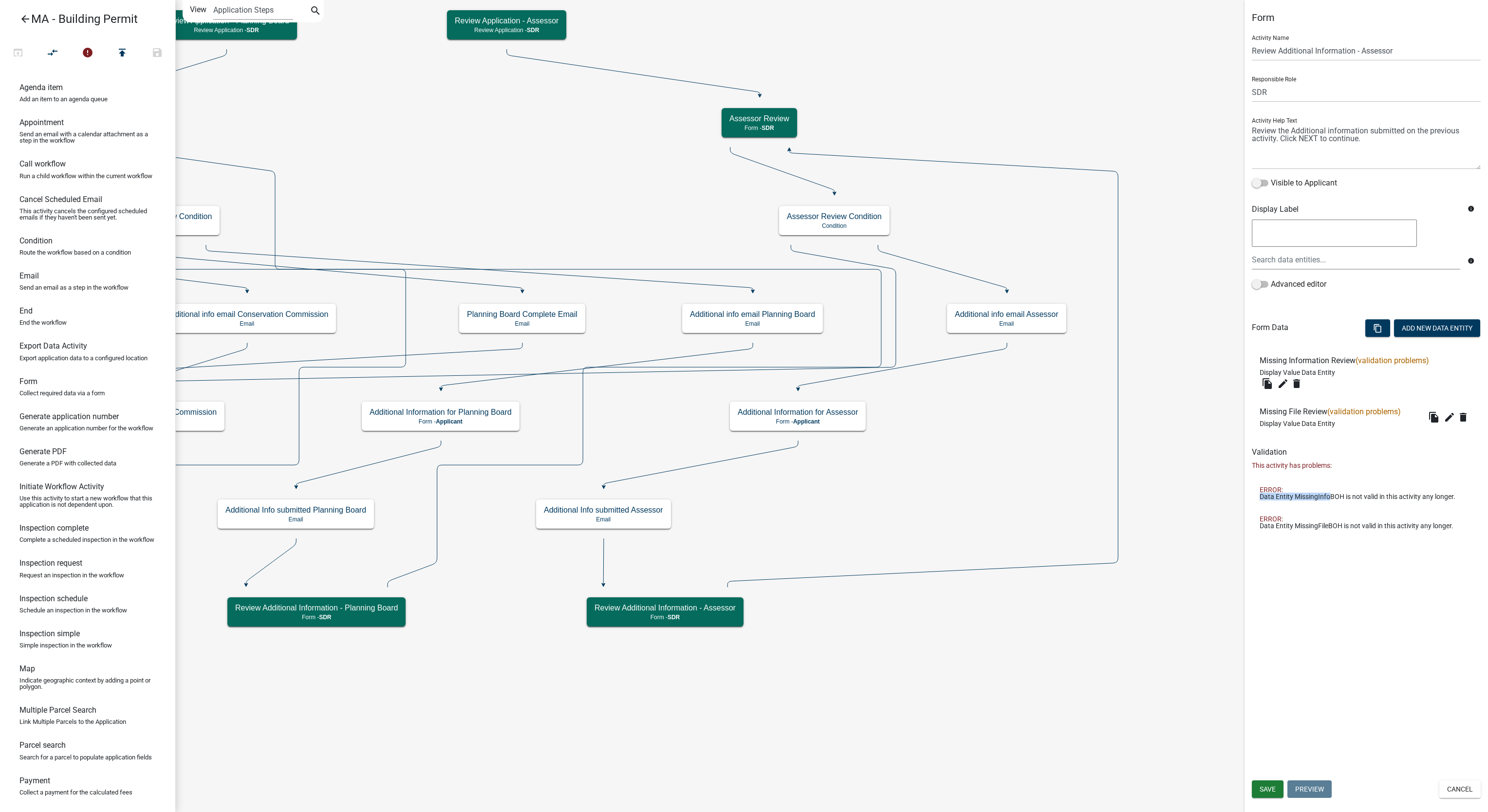
drag, startPoint x: 1259, startPoint y: 495, endPoint x: 1329, endPoint y: 495, distance: 70.0
click at [1329, 495] on span "Data Entity MissingInfoBOH is not valid in this activity any longer." at bounding box center [1358, 497] width 196 height 7
copy span "Data Entity MissingInfo"
click at [312, 13] on icon "search" at bounding box center [315, 12] width 11 height 14
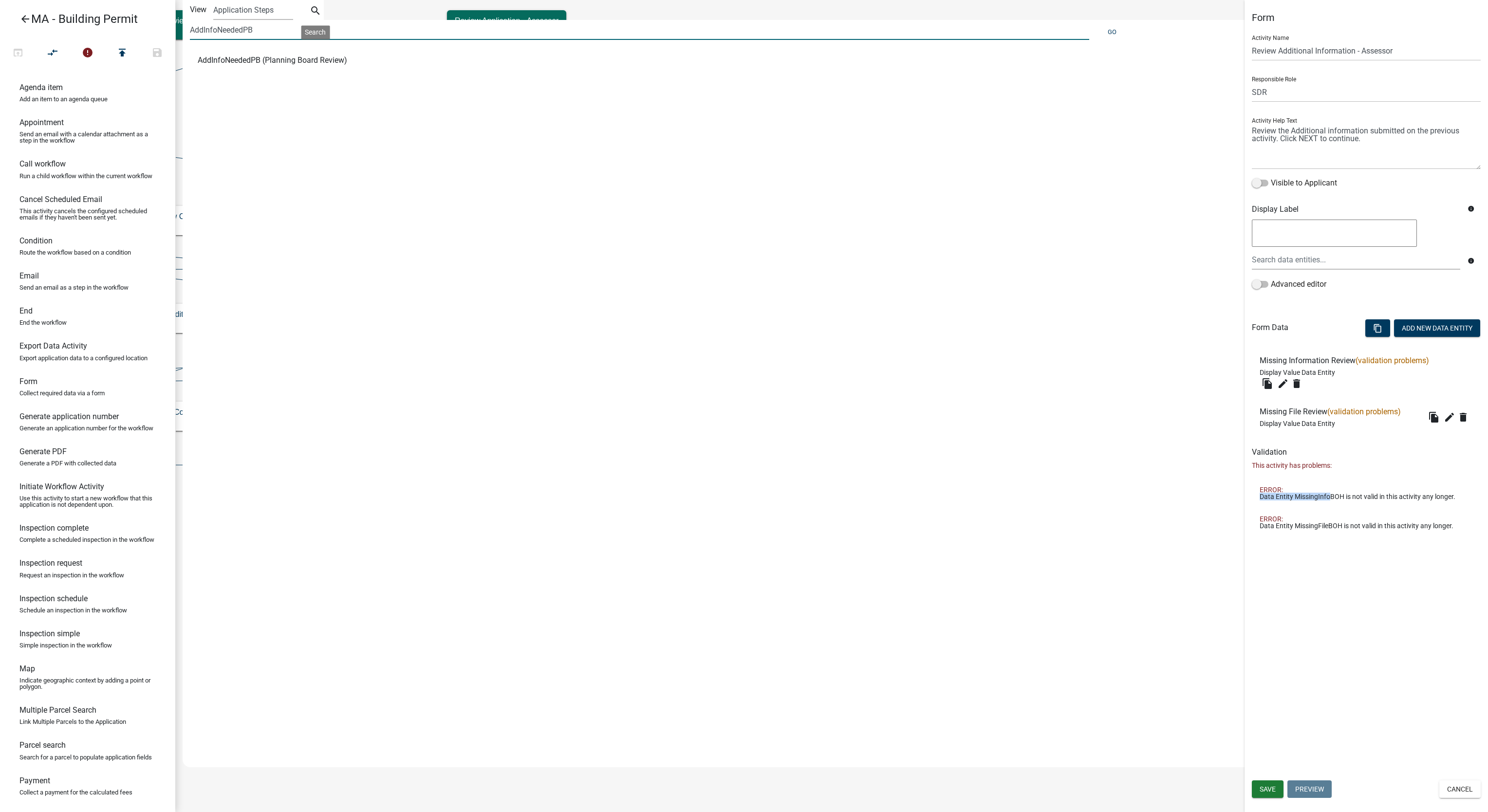
click at [289, 31] on input "AddInfoNeededPB" at bounding box center [640, 29] width 900 height 20
paste input "Data Entity MissingInfo"
click at [1114, 29] on button "Go" at bounding box center [1112, 32] width 16 height 16
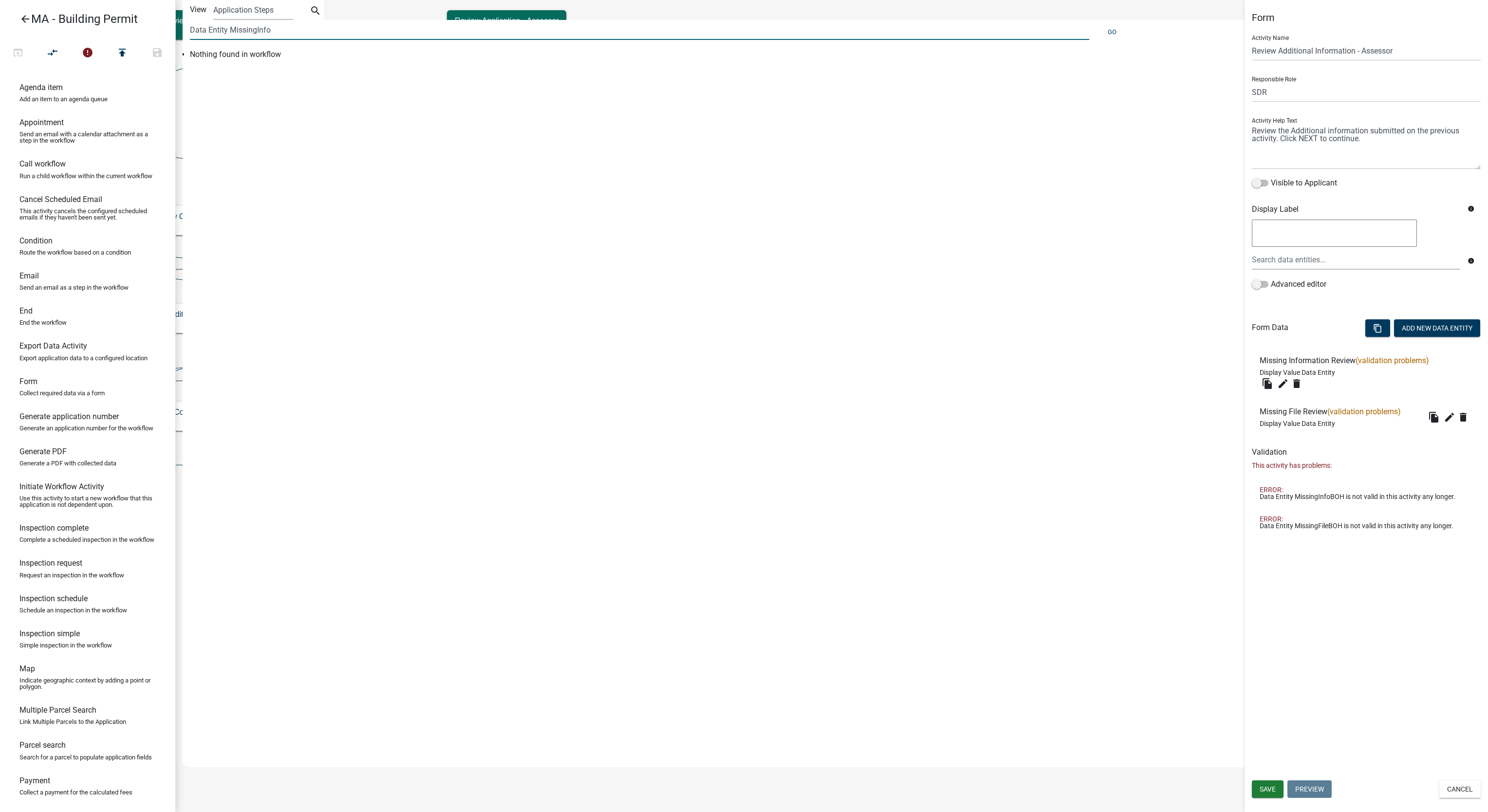
click at [390, 32] on input "Data Entity MissingInfo" at bounding box center [640, 29] width 900 height 20
click at [1113, 34] on button "Go" at bounding box center [1112, 32] width 16 height 16
click at [457, 24] on input "DataEntityMissingInfo" at bounding box center [640, 29] width 900 height 20
type input "DataEntity"
click at [1108, 33] on button "Go" at bounding box center [1112, 32] width 16 height 16
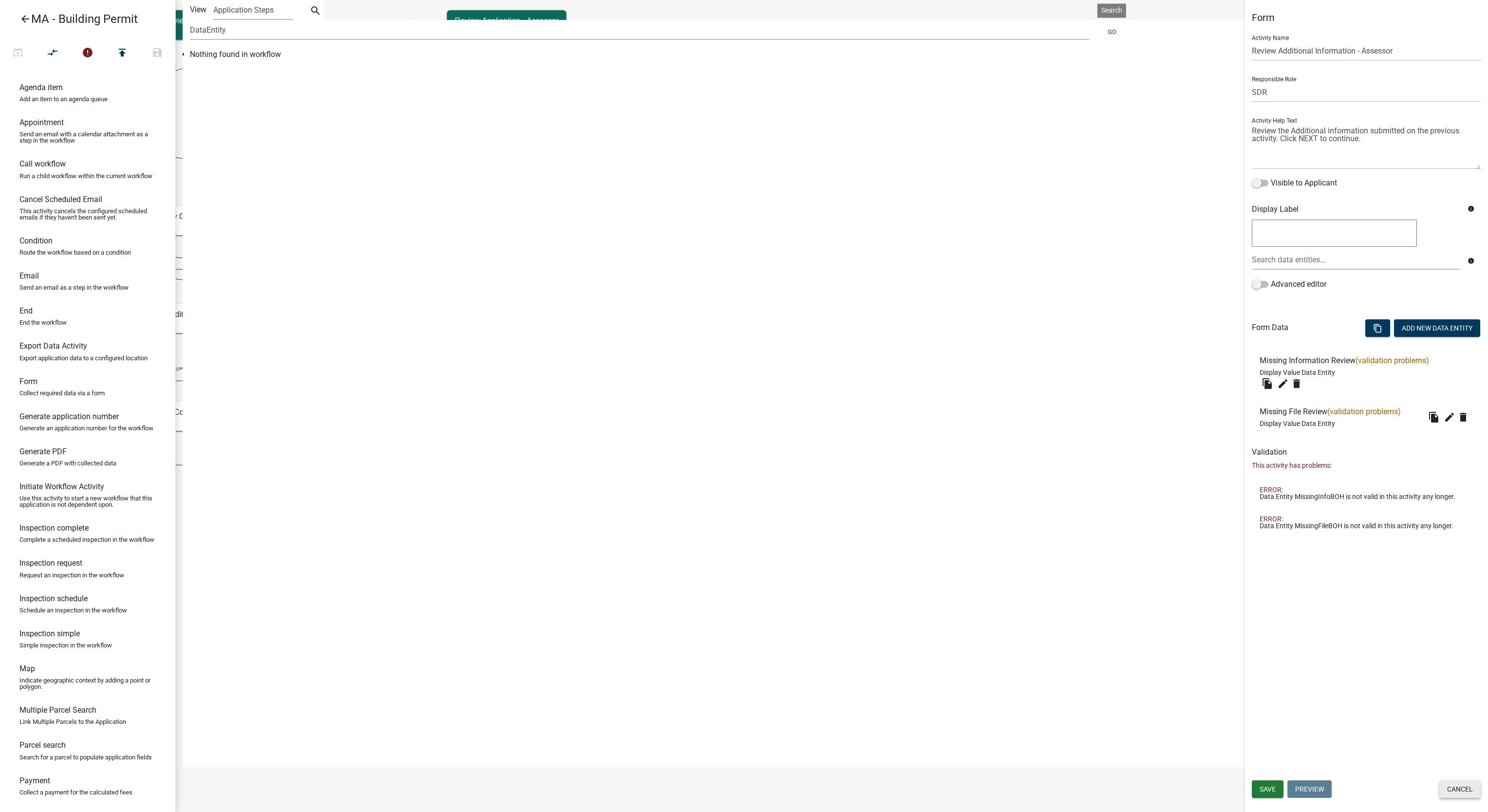
click at [1472, 793] on button "Cancel" at bounding box center [1460, 789] width 42 height 17
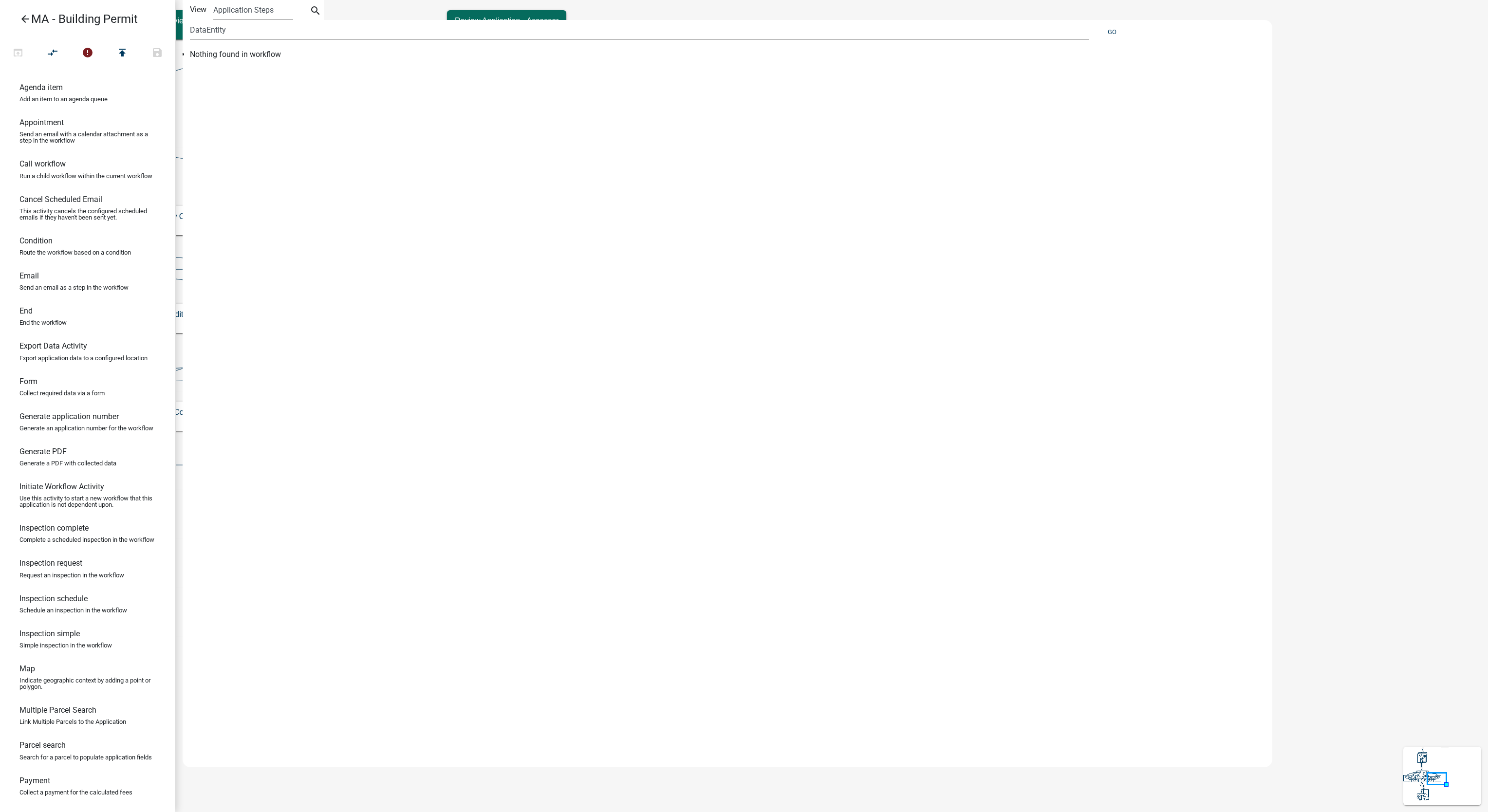
drag, startPoint x: 1091, startPoint y: 383, endPoint x: 1125, endPoint y: 490, distance: 112.3
click at [1125, 490] on div "Nothing found in workflow" at bounding box center [710, 385] width 1054 height 673
click at [1418, 785] on icon at bounding box center [1443, 776] width 78 height 58
click at [1422, 789] on g at bounding box center [1426, 775] width 45 height 54
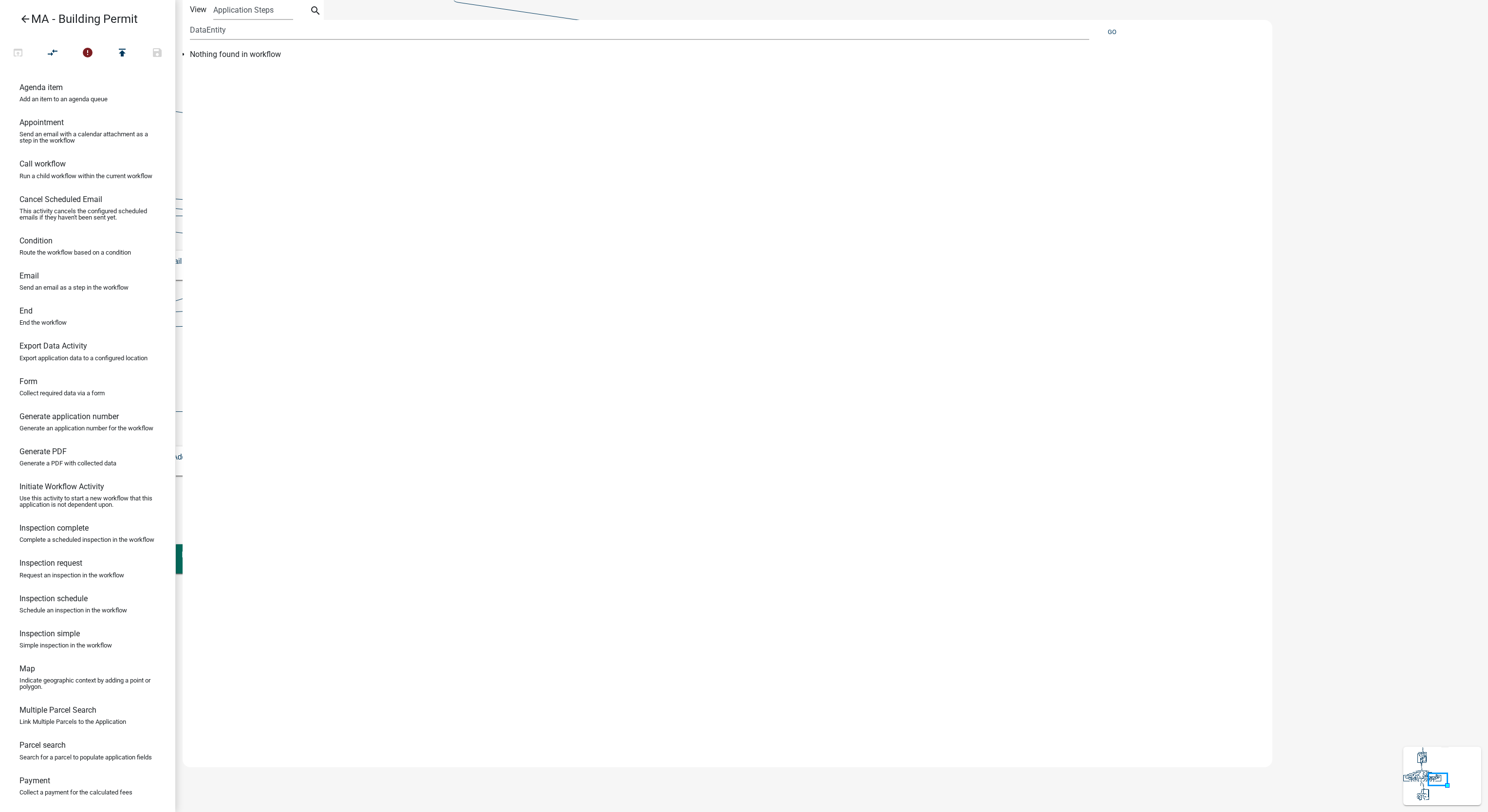
click at [22, 23] on icon "arrow_back" at bounding box center [24, 20] width 11 height 14
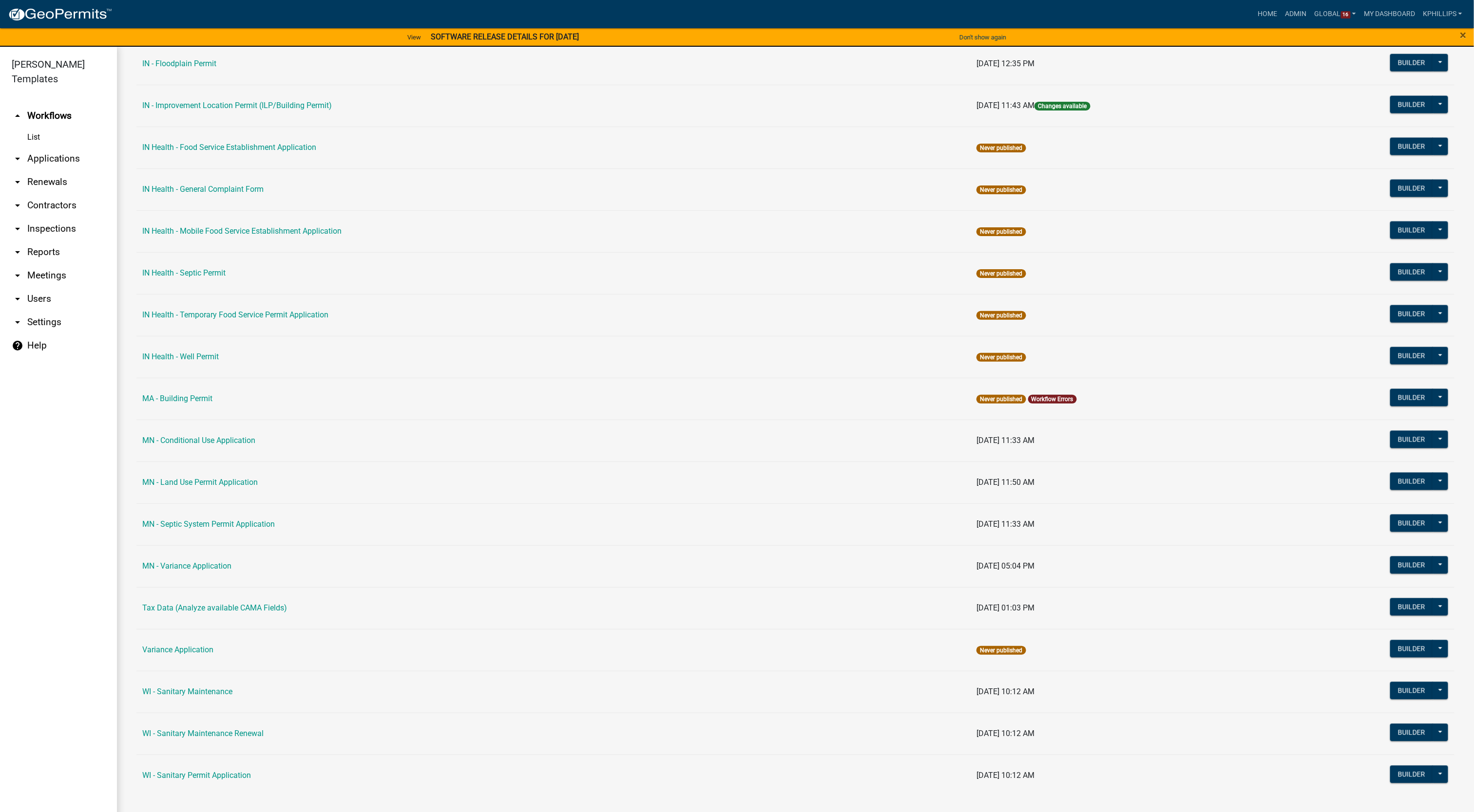
scroll to position [11, 0]
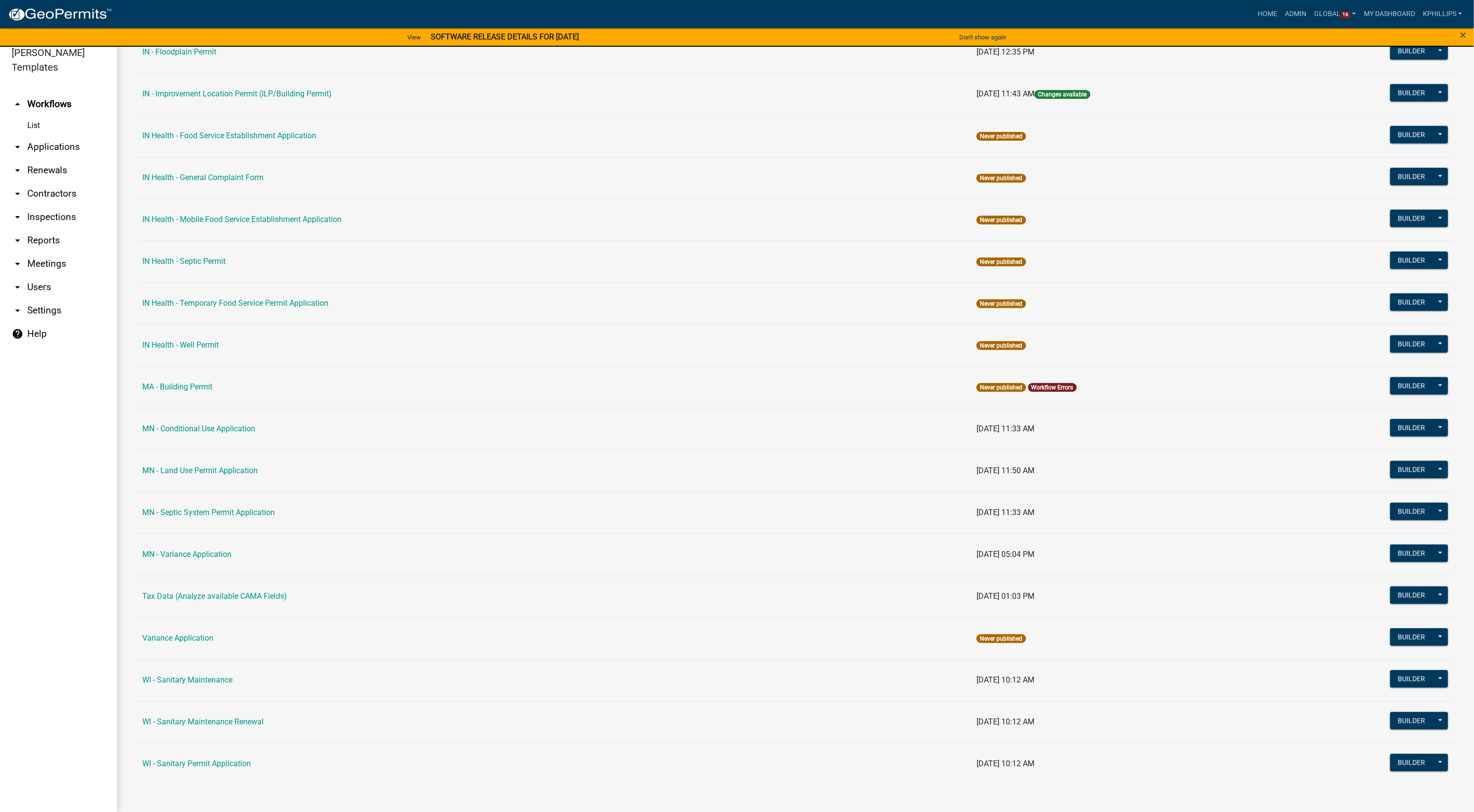
click at [203, 386] on link "MA - Building Permit" at bounding box center [177, 387] width 70 height 10
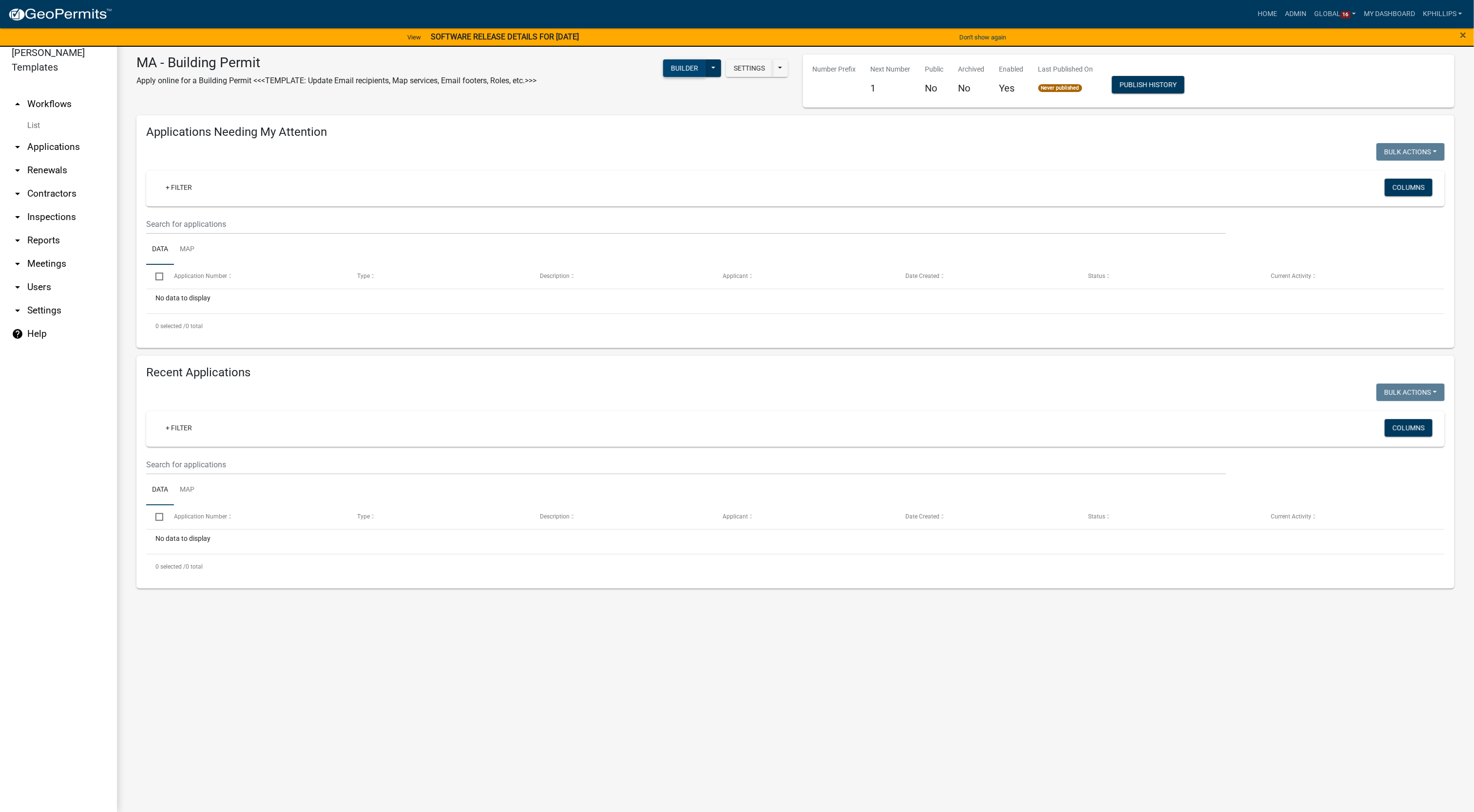
click at [687, 69] on button "Builder" at bounding box center [684, 68] width 42 height 17
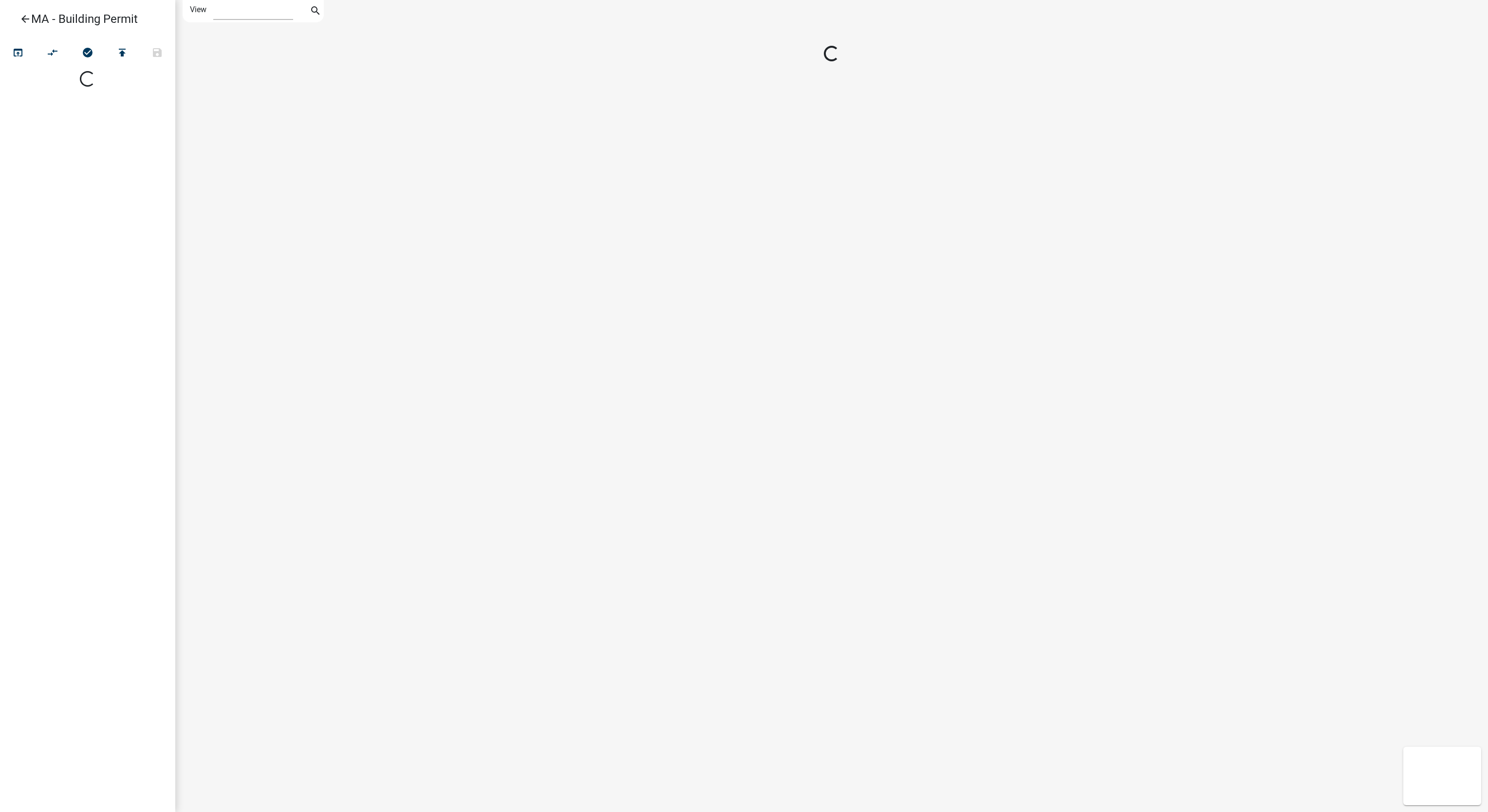
select select "1"
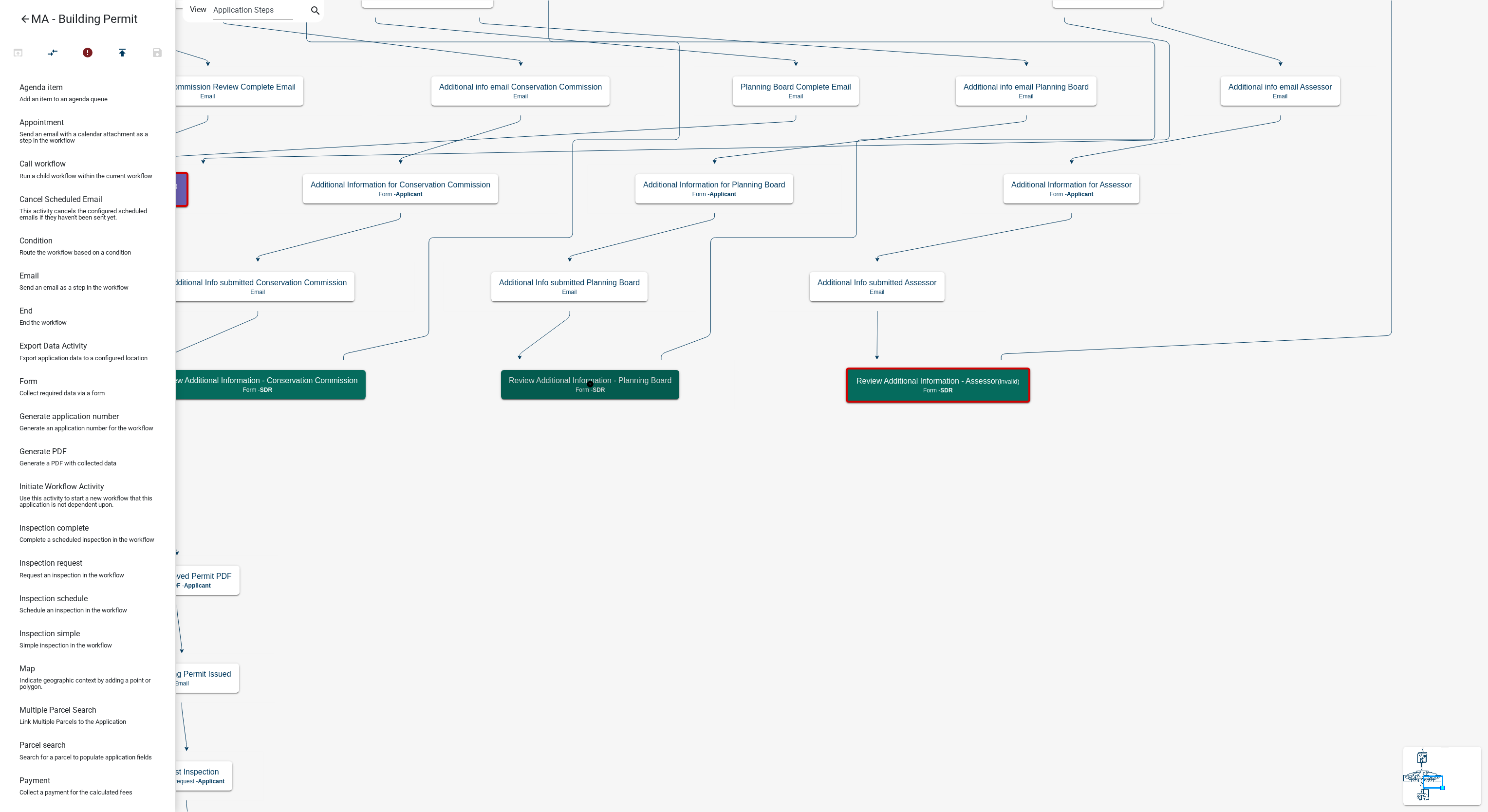
click at [660, 387] on p "Form - SDR" at bounding box center [590, 390] width 163 height 7
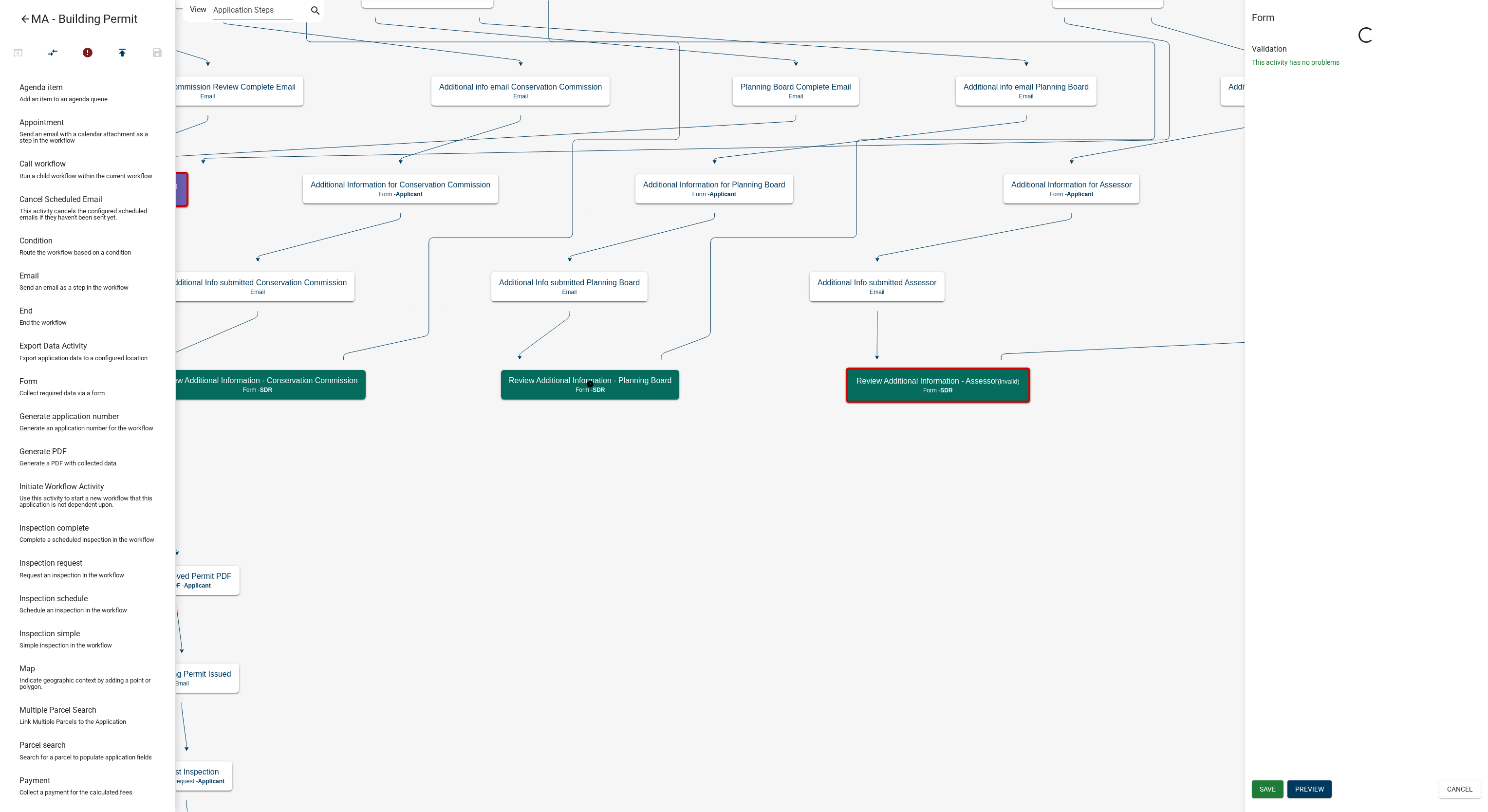
select select "67F20E20-4B7E-46AE-96DC-D48C26F4A12A"
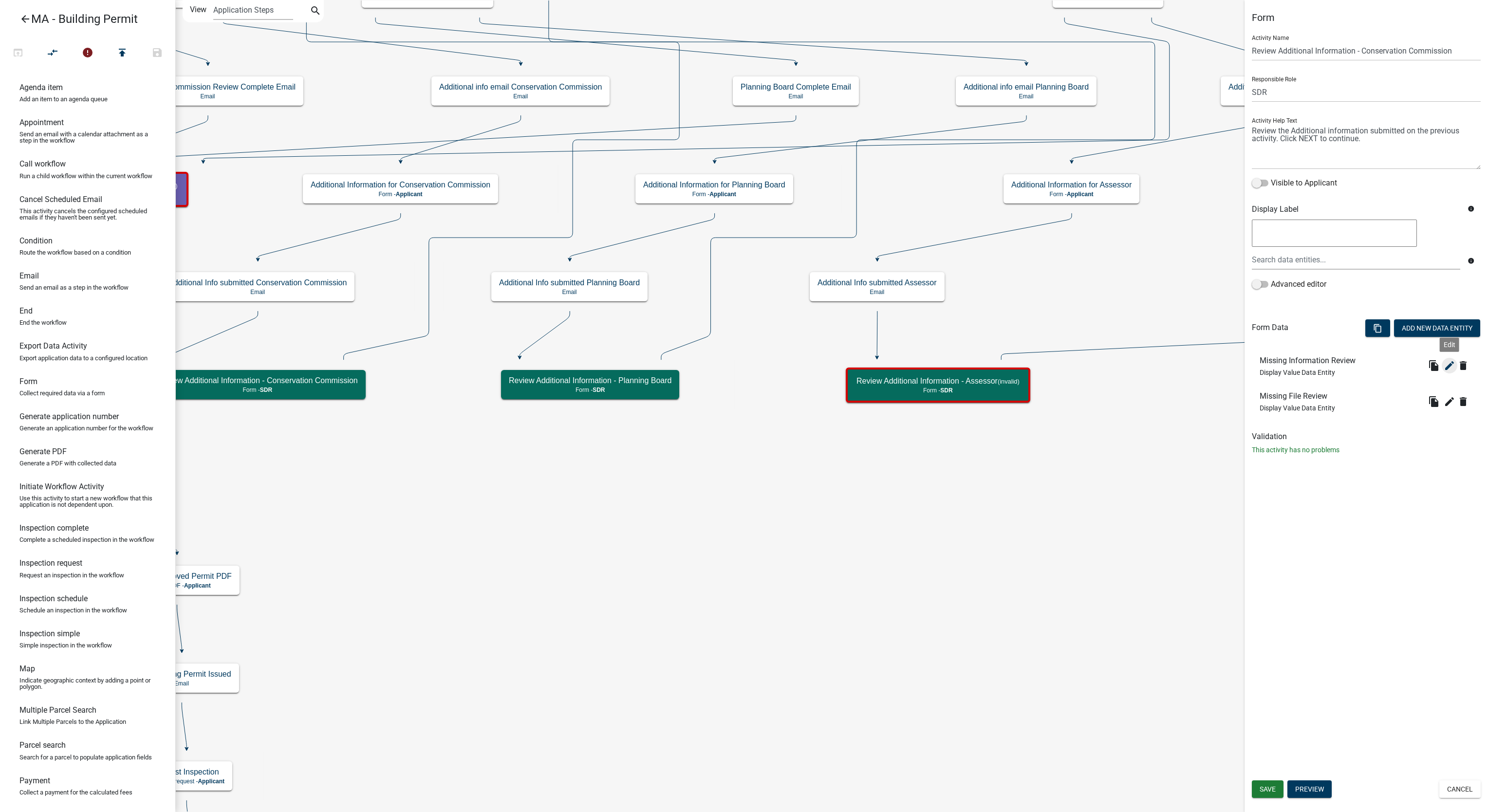
click at [1447, 368] on icon "edit" at bounding box center [1449, 365] width 11 height 11
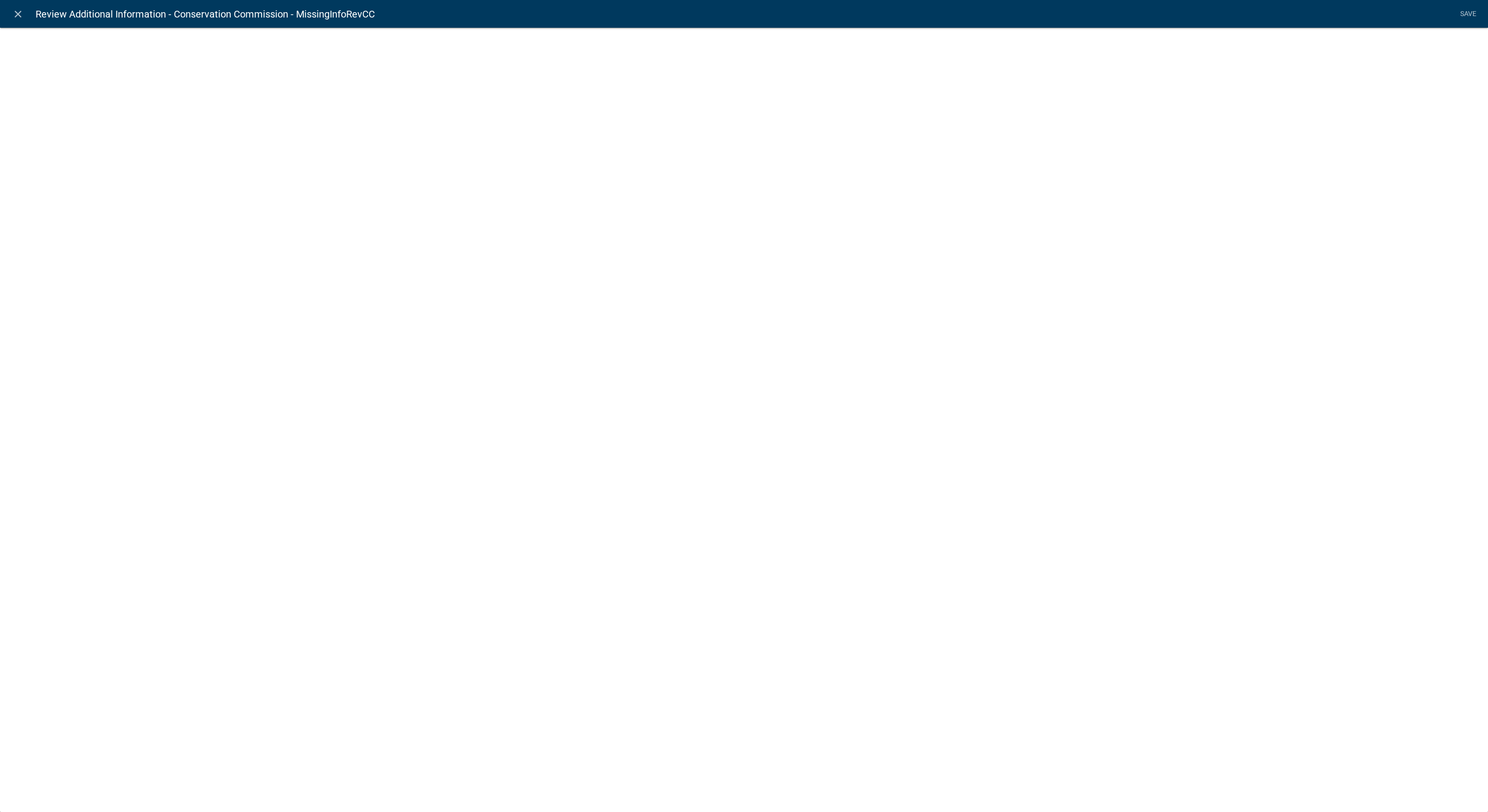
select select "display-entity-value"
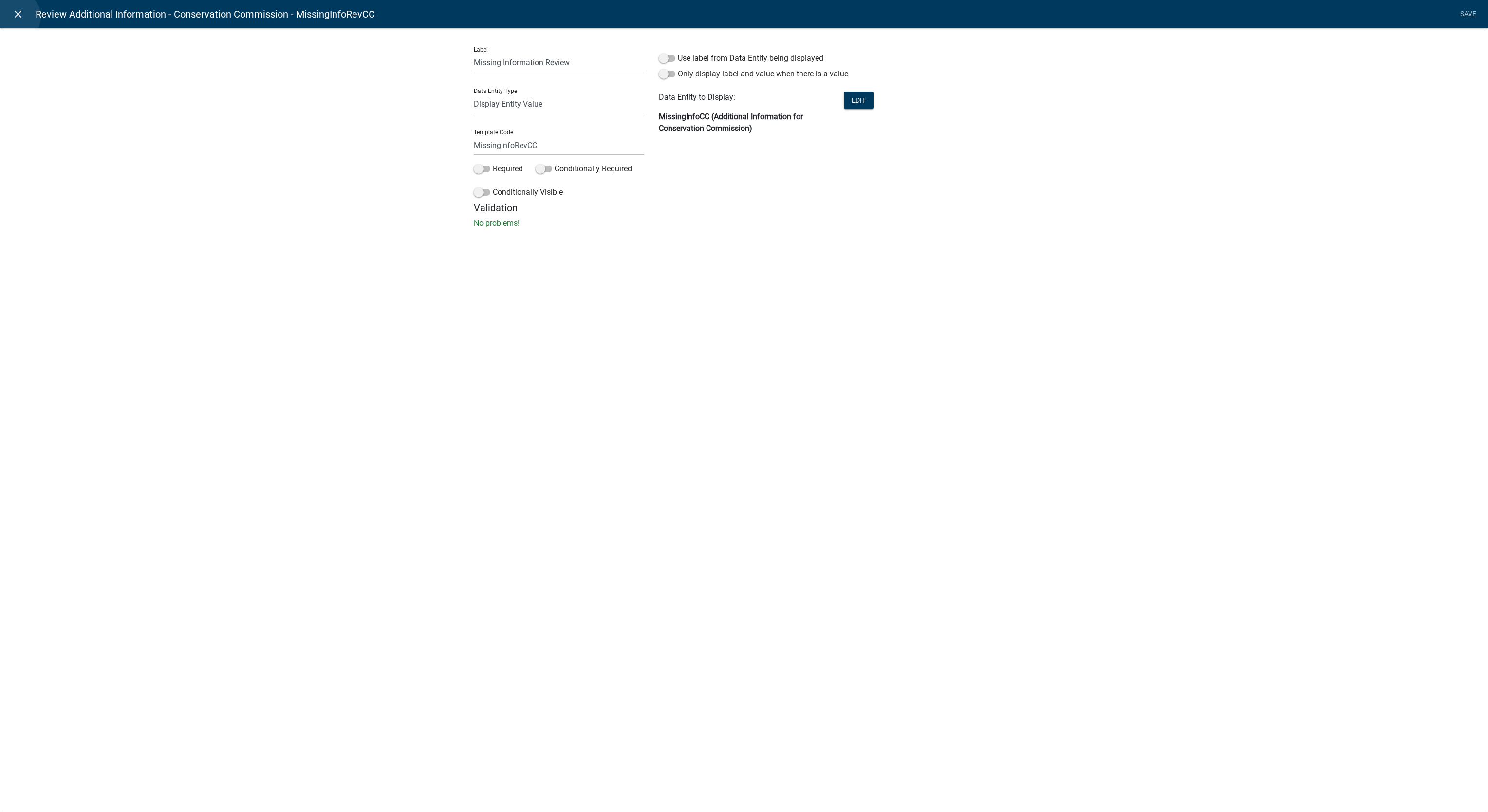
click at [16, 16] on icon "close" at bounding box center [17, 14] width 11 height 11
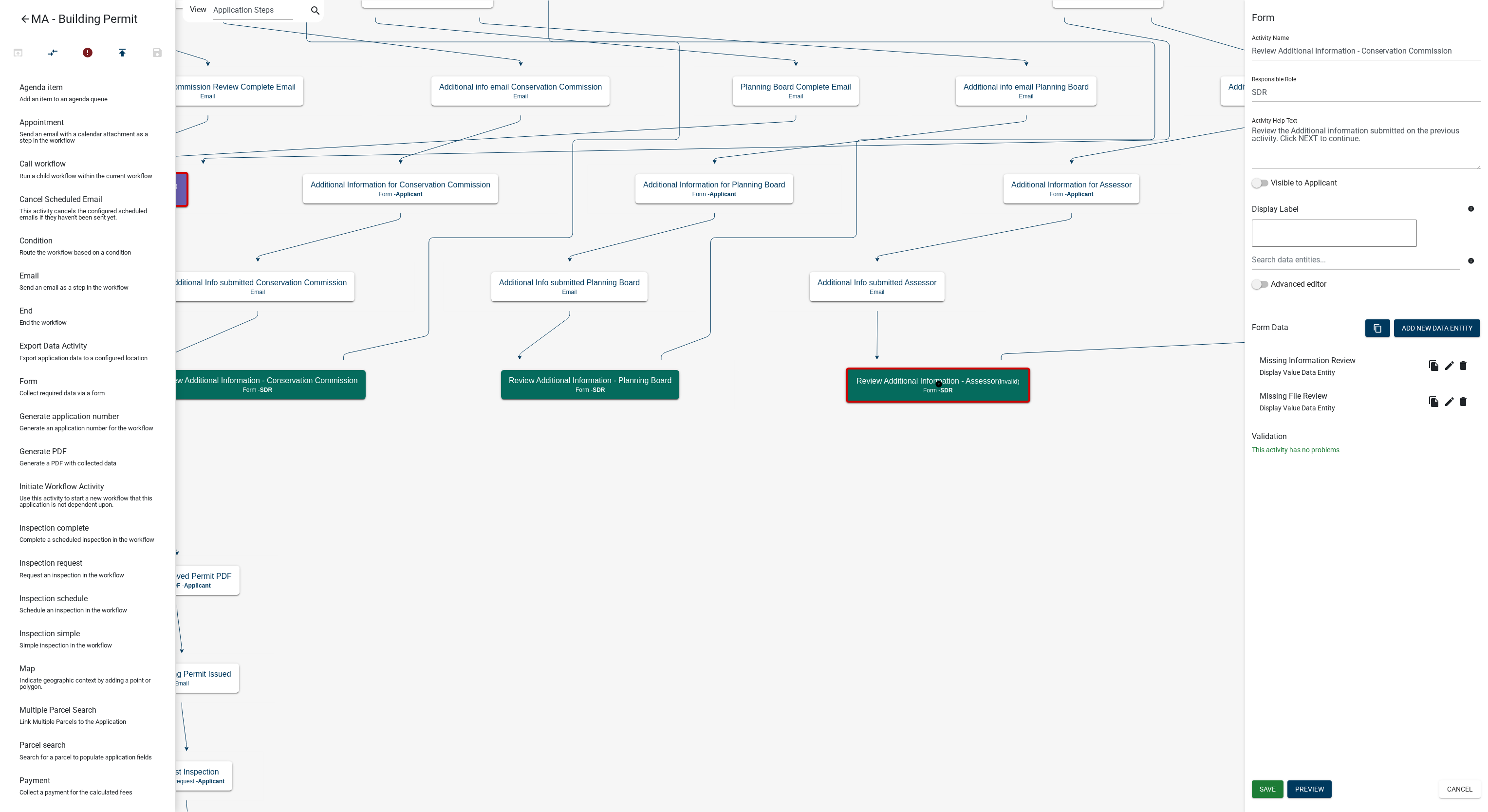
select select "67F20E20-4B7E-46AE-96DC-D48C26F4A12A"
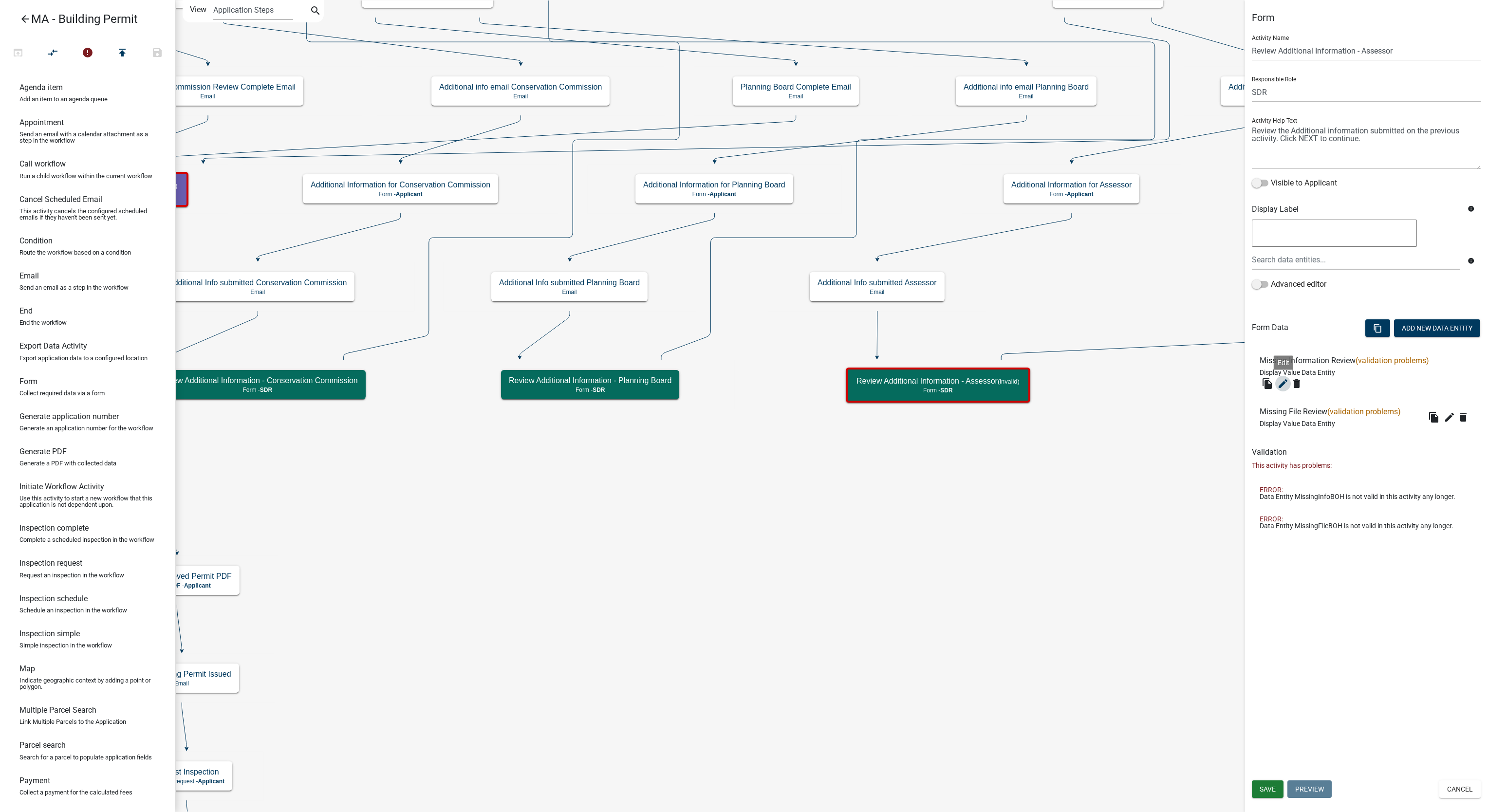
click at [1283, 384] on icon "edit" at bounding box center [1283, 383] width 11 height 11
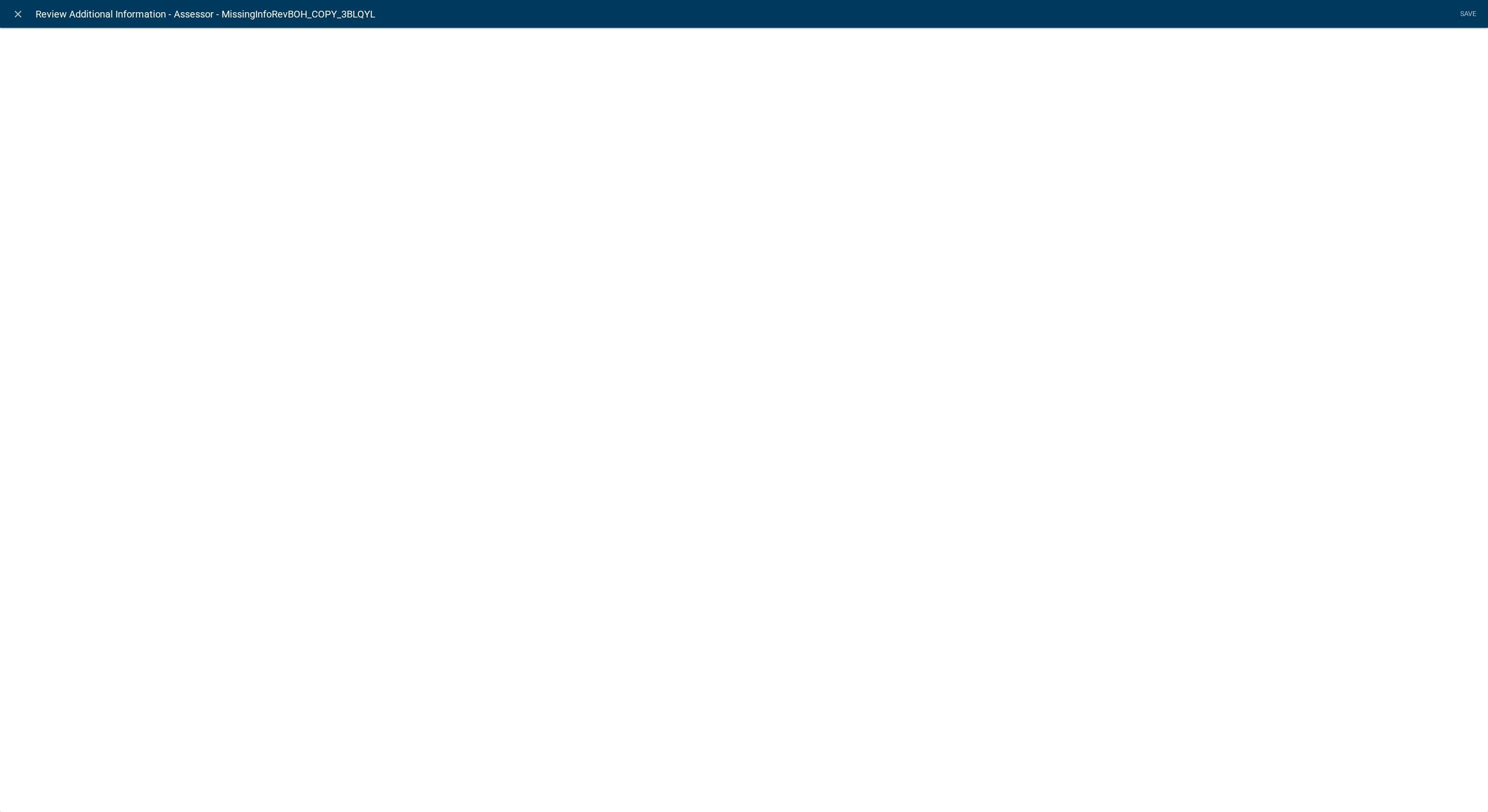
select select "display-entity-value"
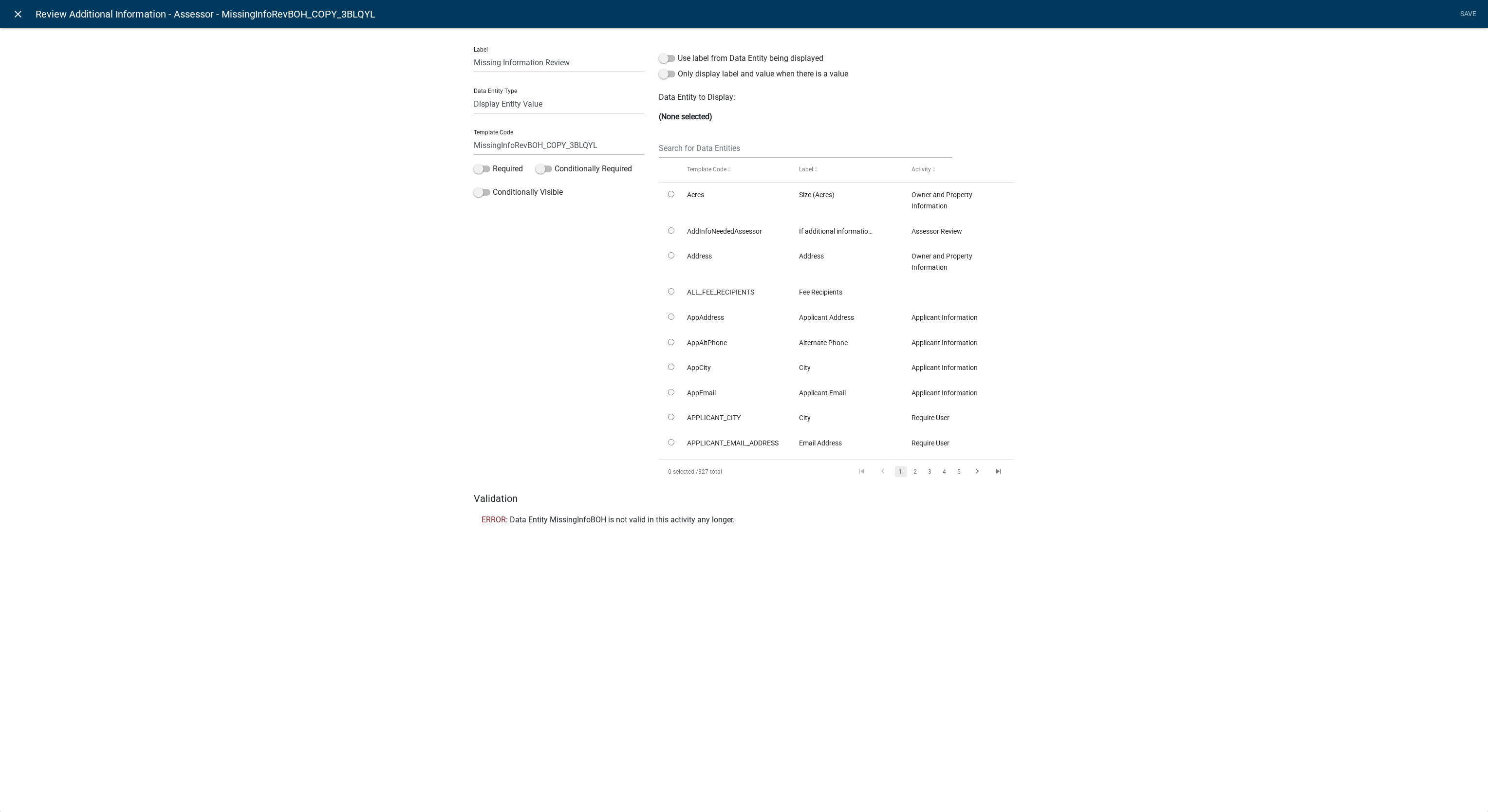
click at [16, 18] on icon "close" at bounding box center [17, 14] width 11 height 11
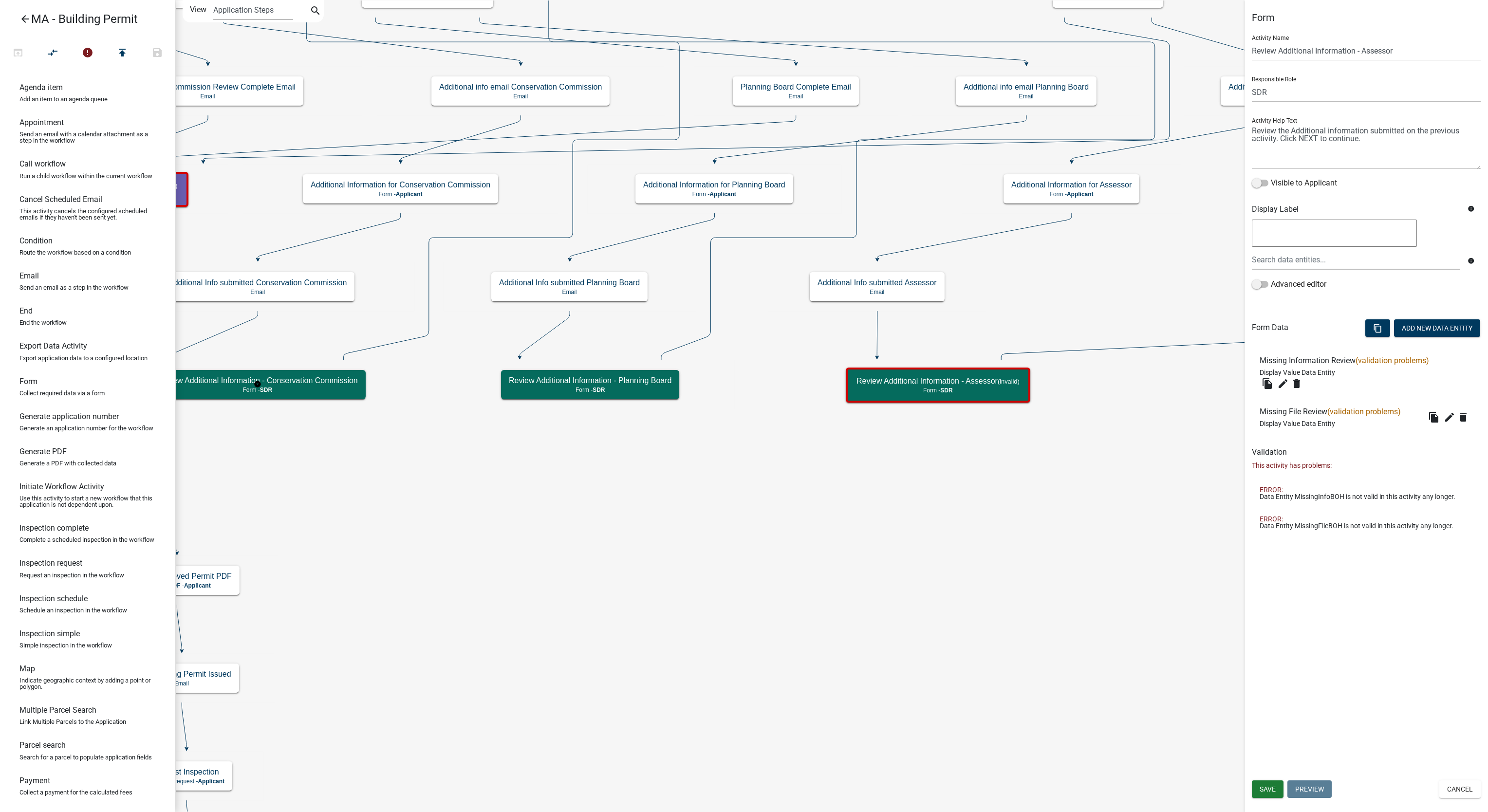
select select "67F20E20-4B7E-46AE-96DC-D48C26F4A12A"
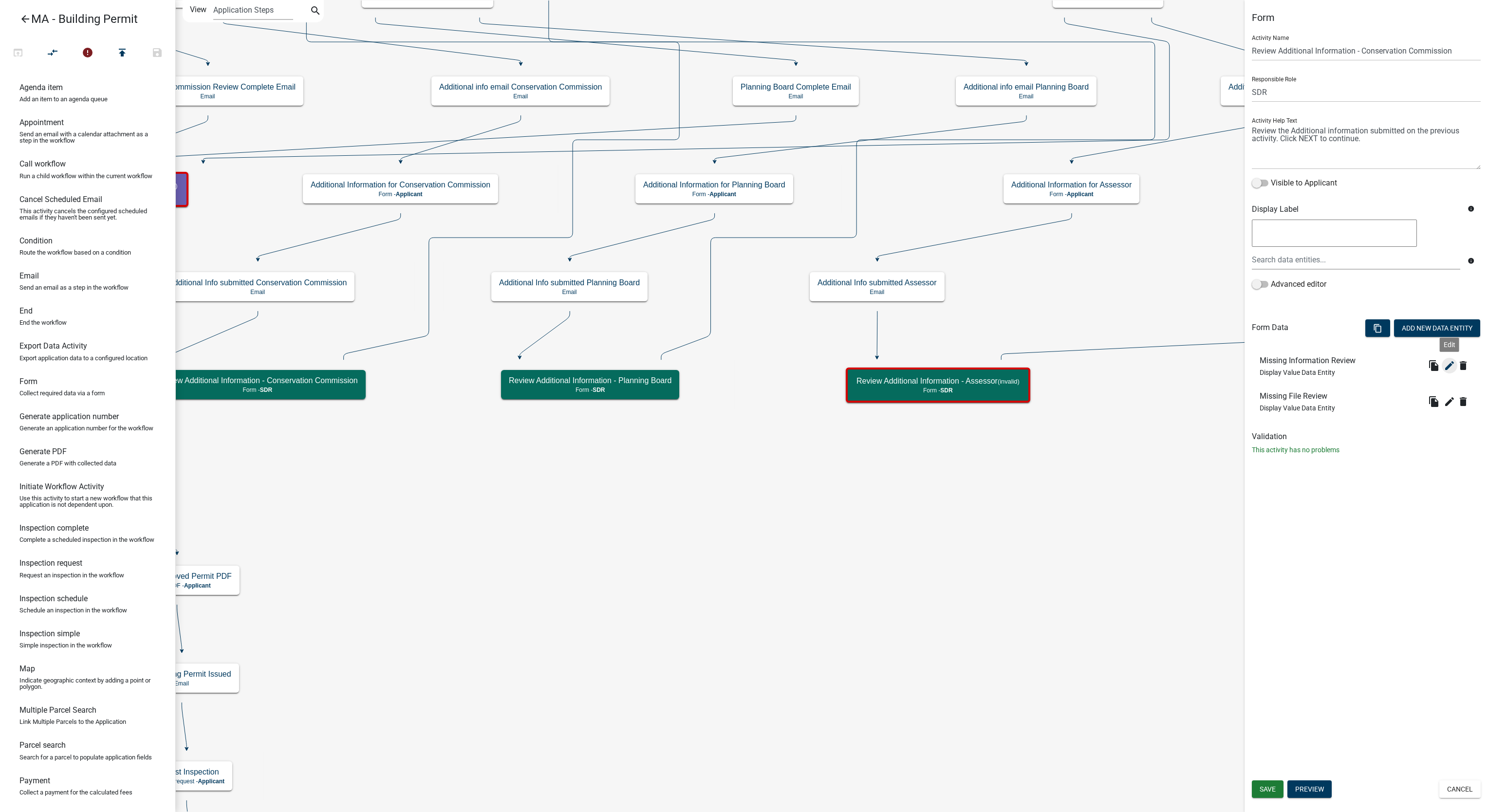
click at [1451, 368] on icon "edit" at bounding box center [1449, 365] width 11 height 11
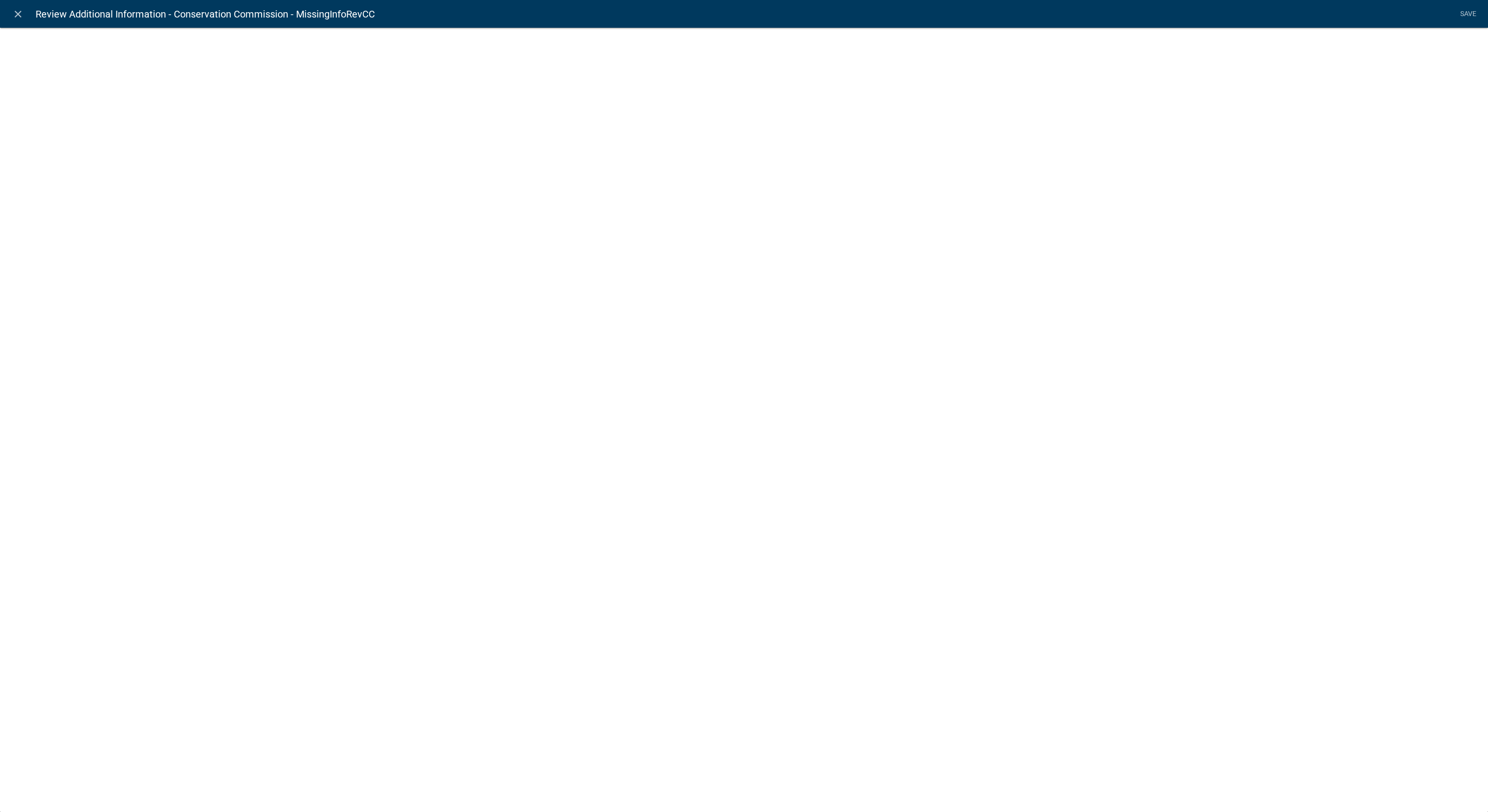
select select "display-entity-value"
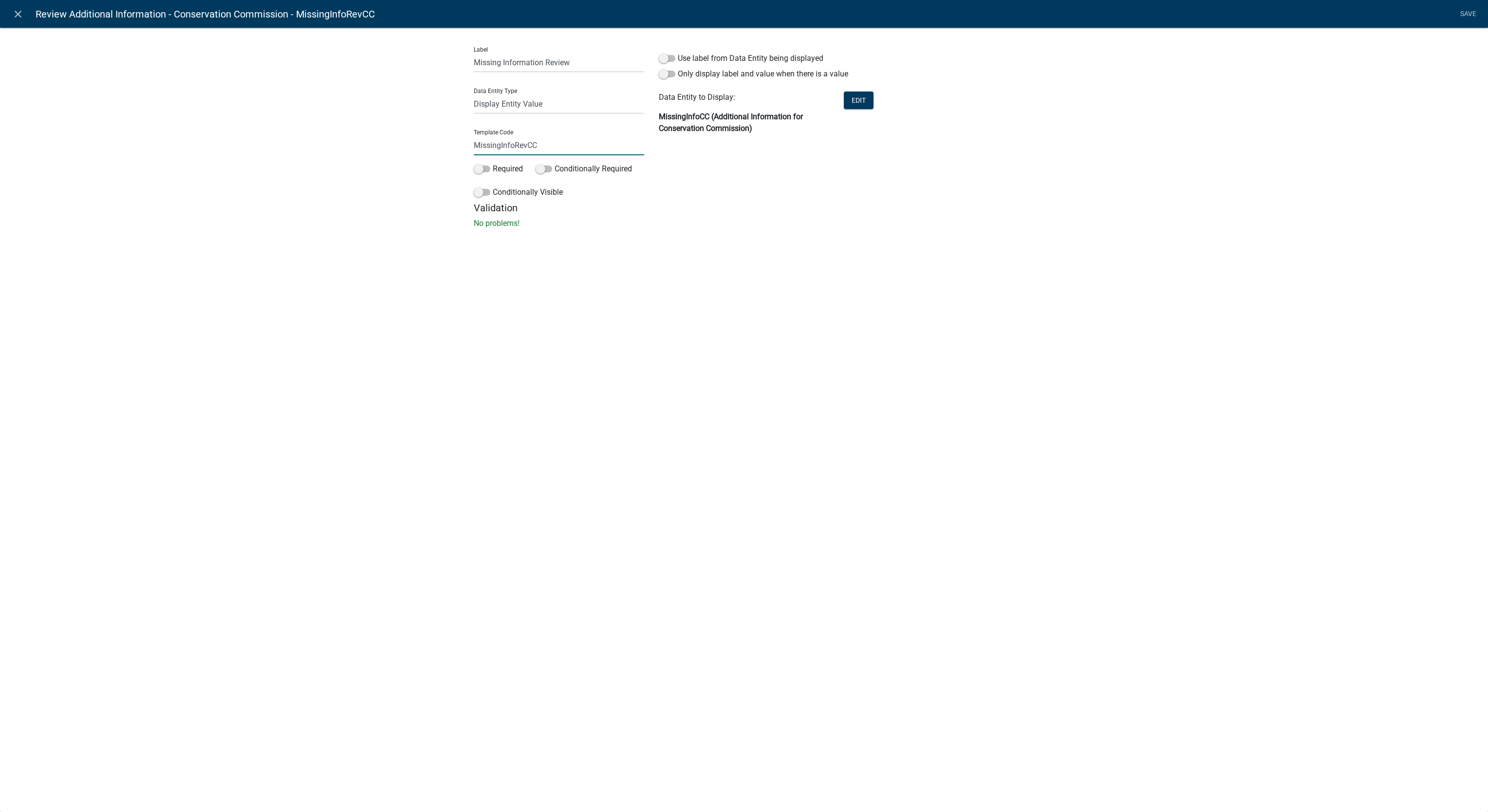
click at [573, 146] on input "MissingInfoRevCC" at bounding box center [559, 145] width 171 height 20
click at [16, 18] on link "close" at bounding box center [17, 13] width 20 height 20
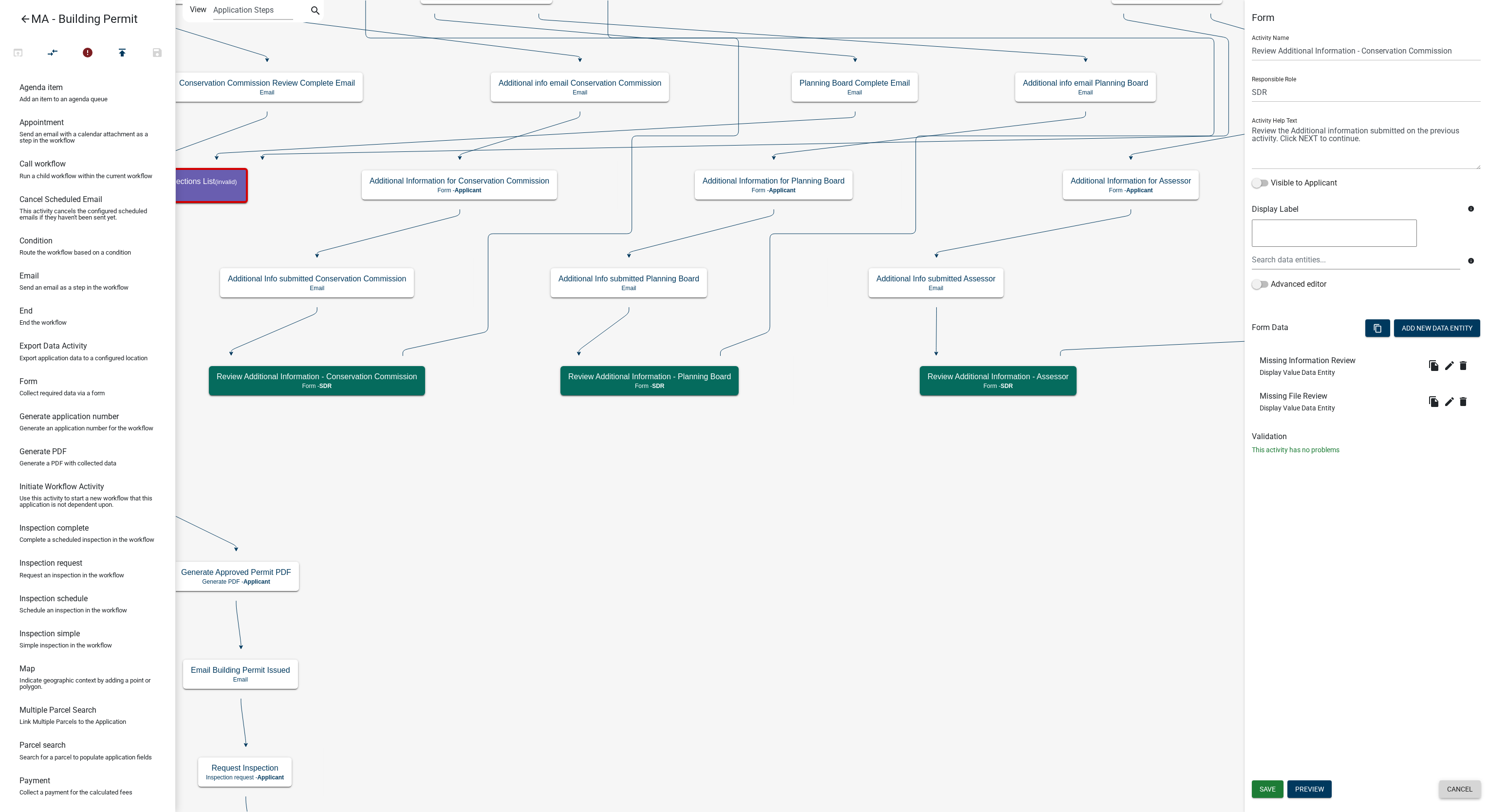
click at [1469, 789] on button "Cancel" at bounding box center [1460, 789] width 42 height 17
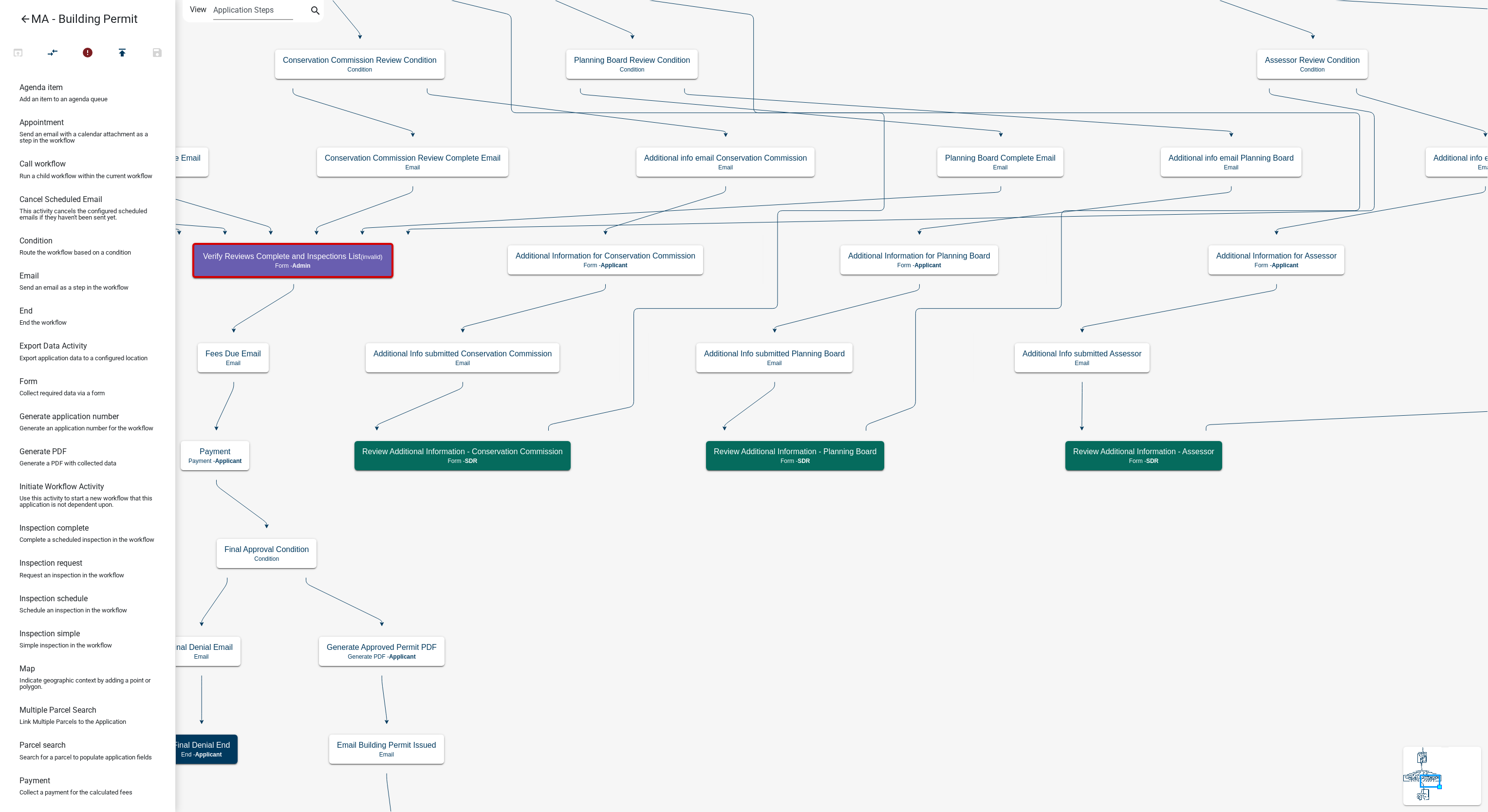
click at [270, 8] on select "Application Steps Post Application Steps" at bounding box center [253, 10] width 80 height 20
click at [315, 11] on icon "search" at bounding box center [315, 12] width 11 height 14
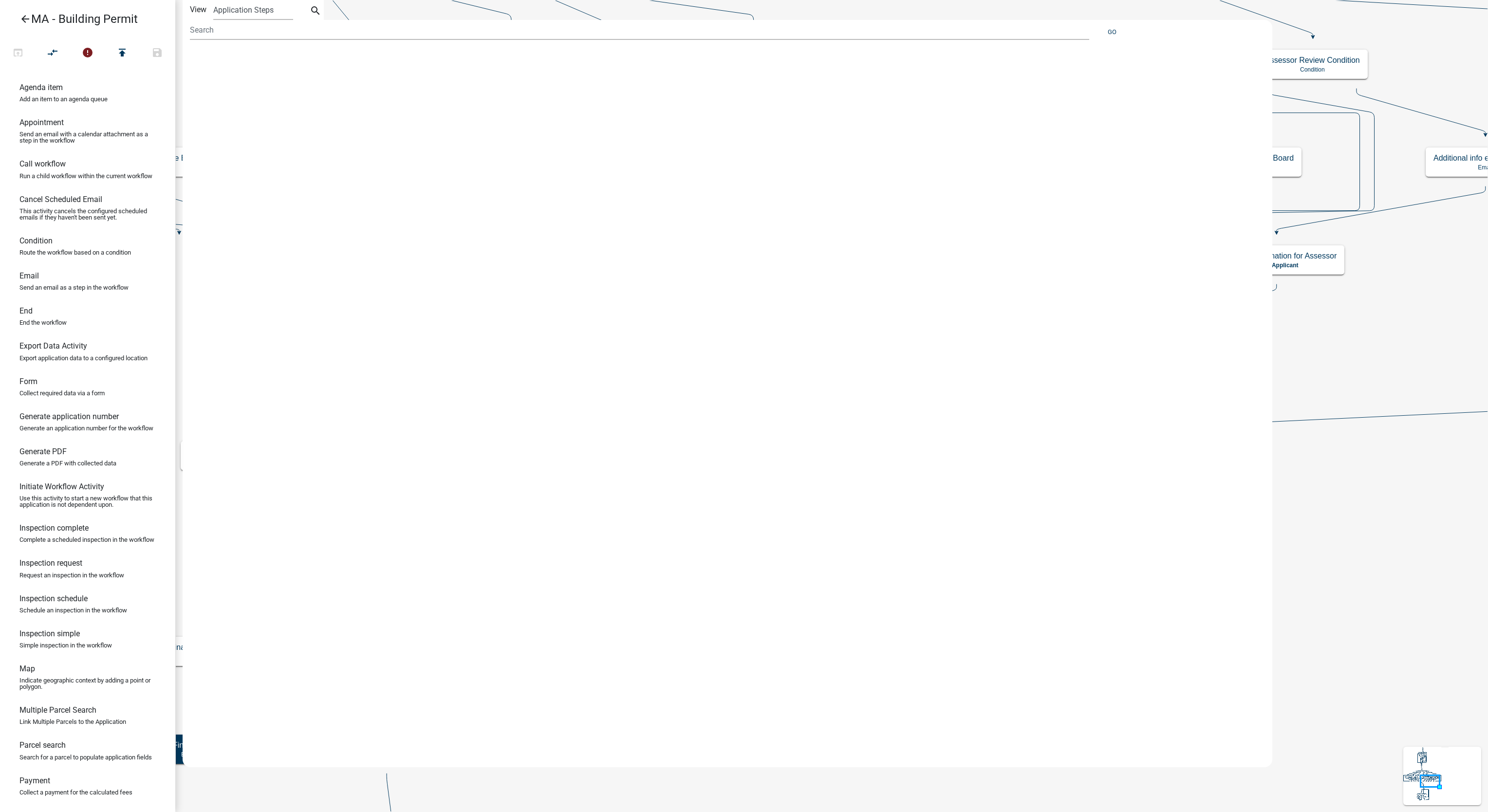
click at [317, 35] on div "Search" at bounding box center [315, 33] width 29 height 14
click at [317, 35] on input at bounding box center [640, 29] width 900 height 20
paste input "MissingInfoRevCC"
type input "MissingInfoRevCC"
click at [1110, 31] on button "Go" at bounding box center [1112, 32] width 16 height 16
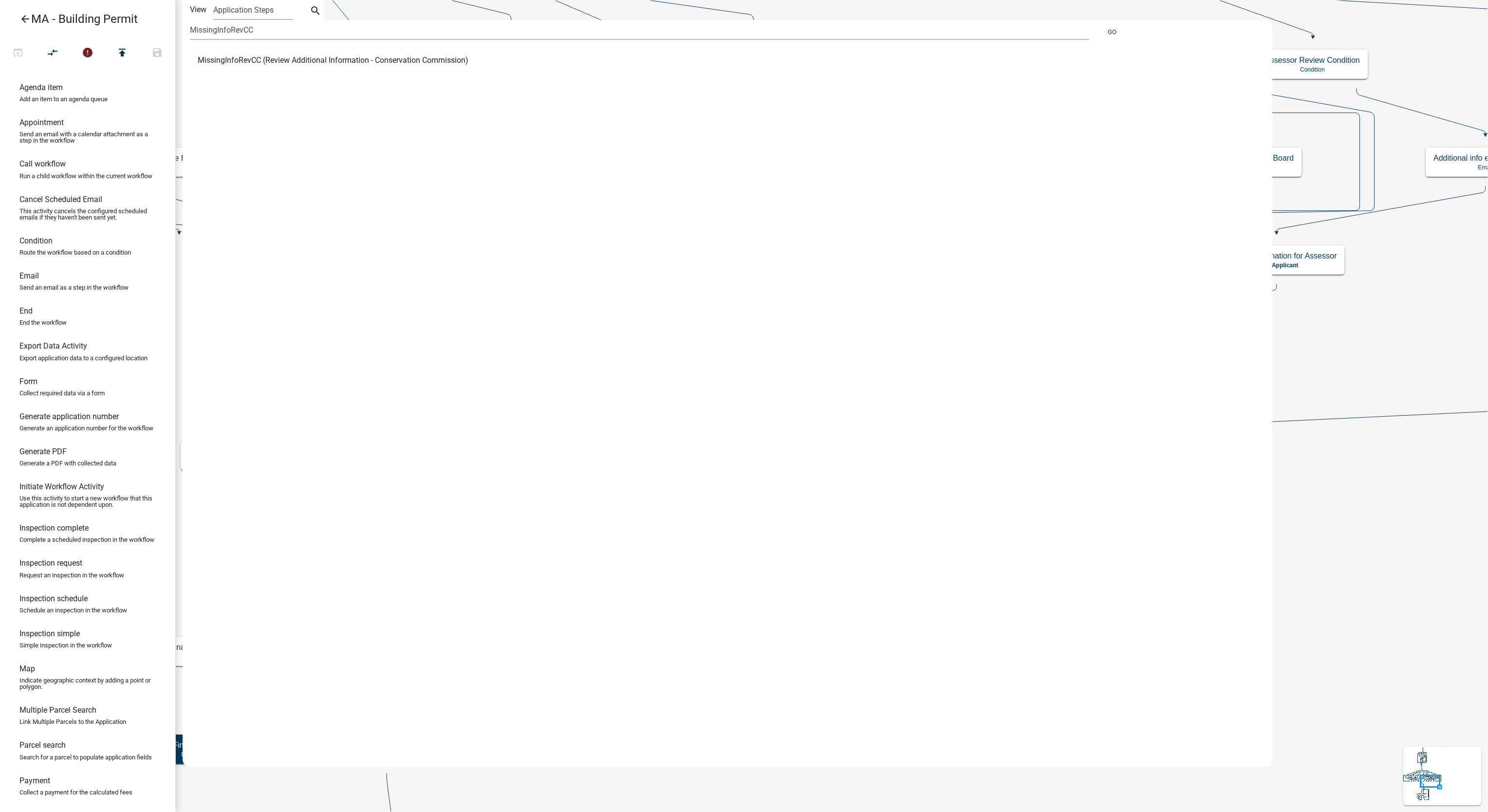
click at [380, 61] on span "MissingInfoRevCC (Review Additional Information - Conservation Commission)" at bounding box center [333, 60] width 270 height 8
select select "67F20E20-4B7E-46AE-96DC-D48C26F4A12A"
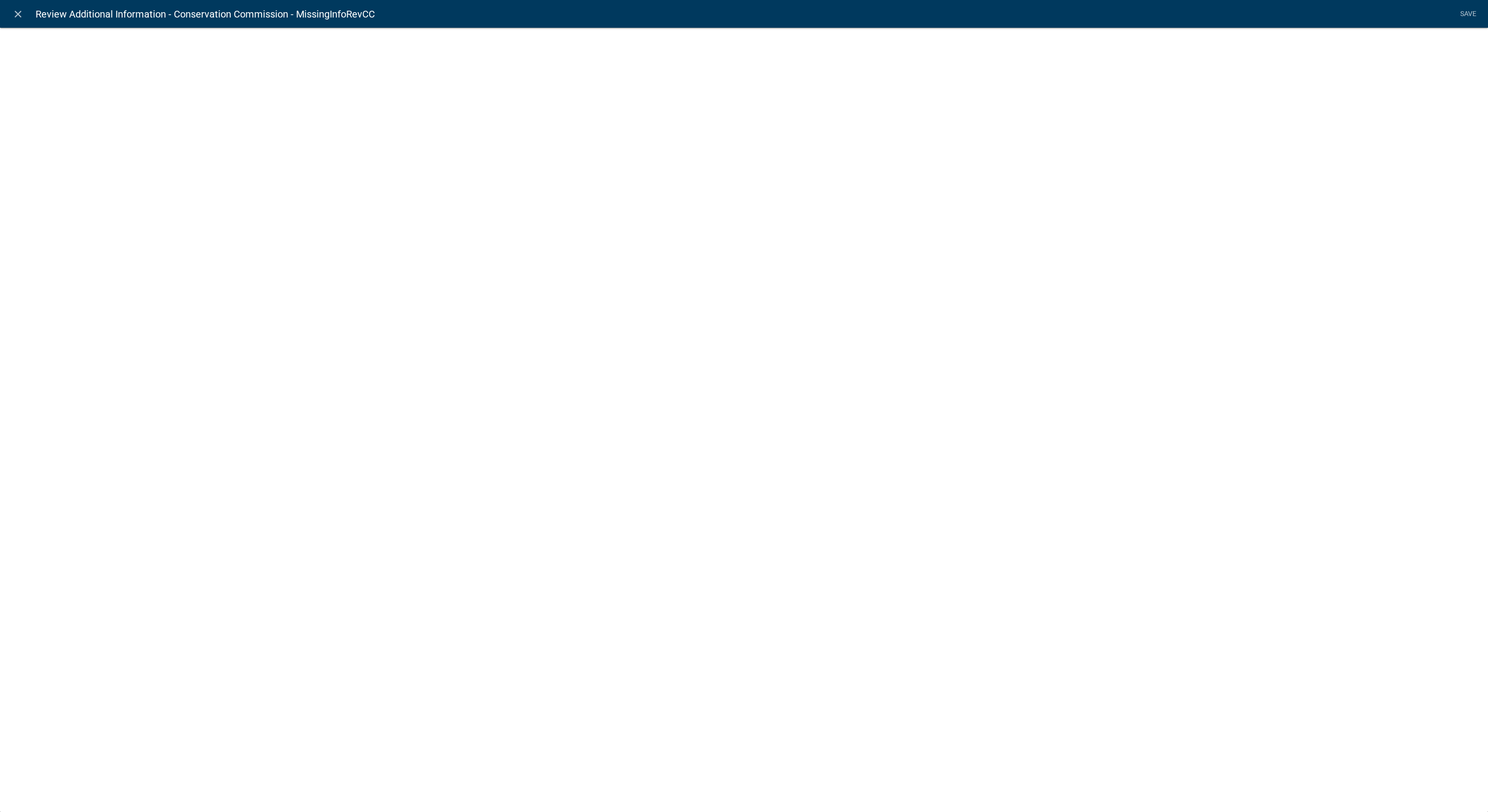
select select "display-entity-value"
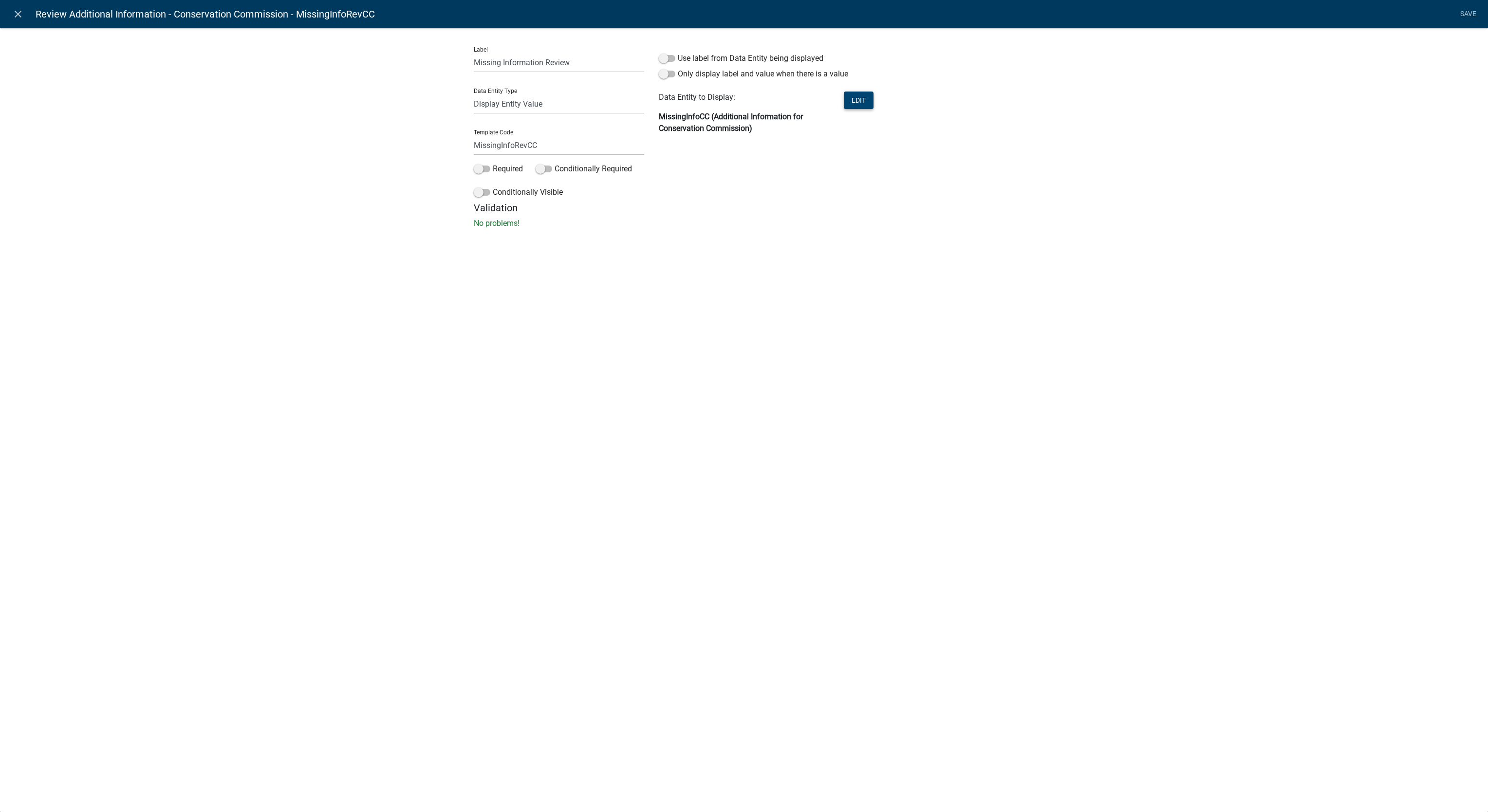
click at [866, 94] on button "Edit" at bounding box center [859, 101] width 29 height 17
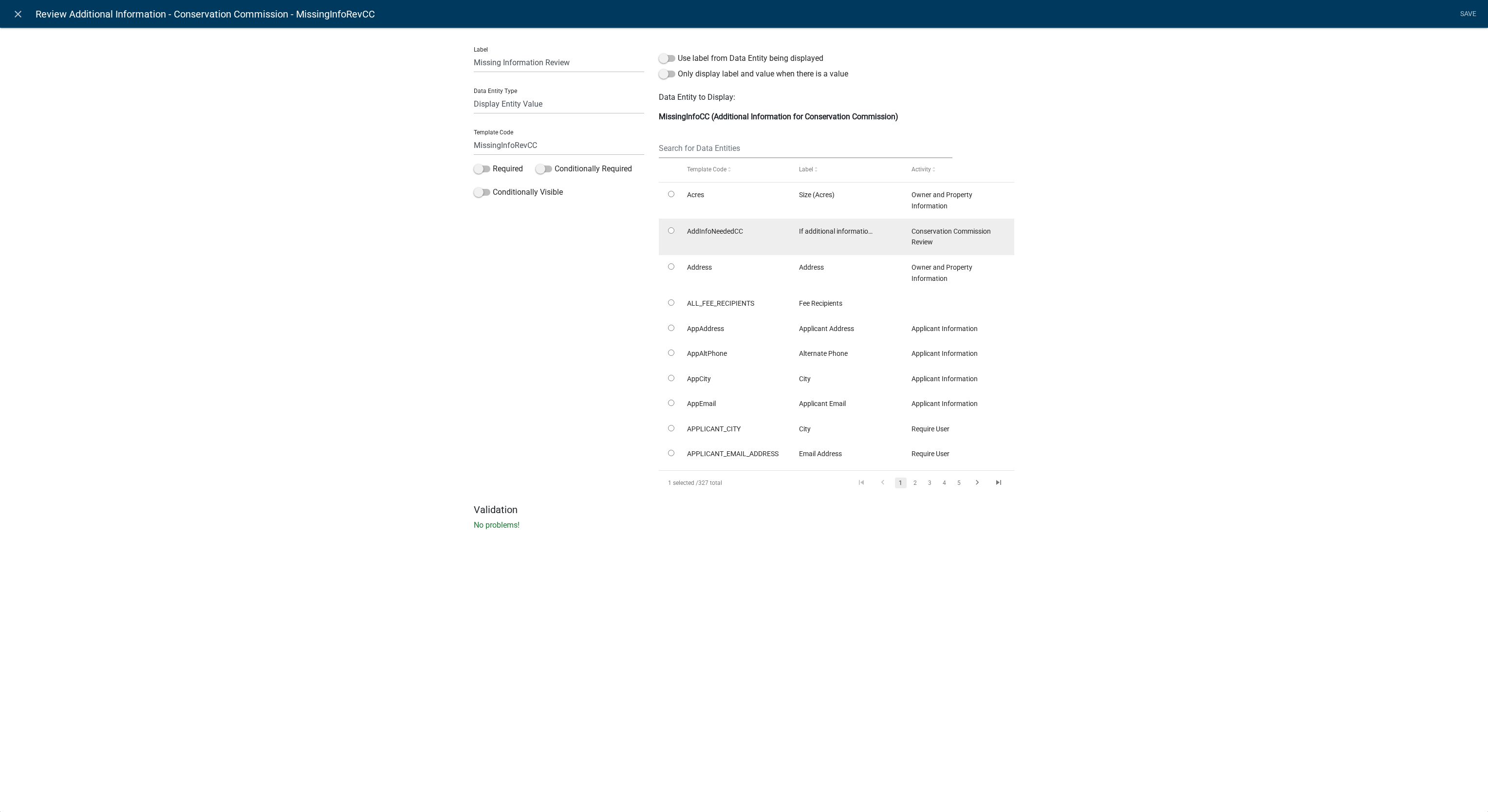
click at [725, 230] on span "AddInfoNeededCC" at bounding box center [715, 231] width 56 height 8
drag, startPoint x: 725, startPoint y: 230, endPoint x: 1205, endPoint y: 228, distance: 480.0
click at [1205, 228] on div "Label Missing Information Review Data Entity Type Free Form Text Document Displ…" at bounding box center [744, 281] width 1488 height 540
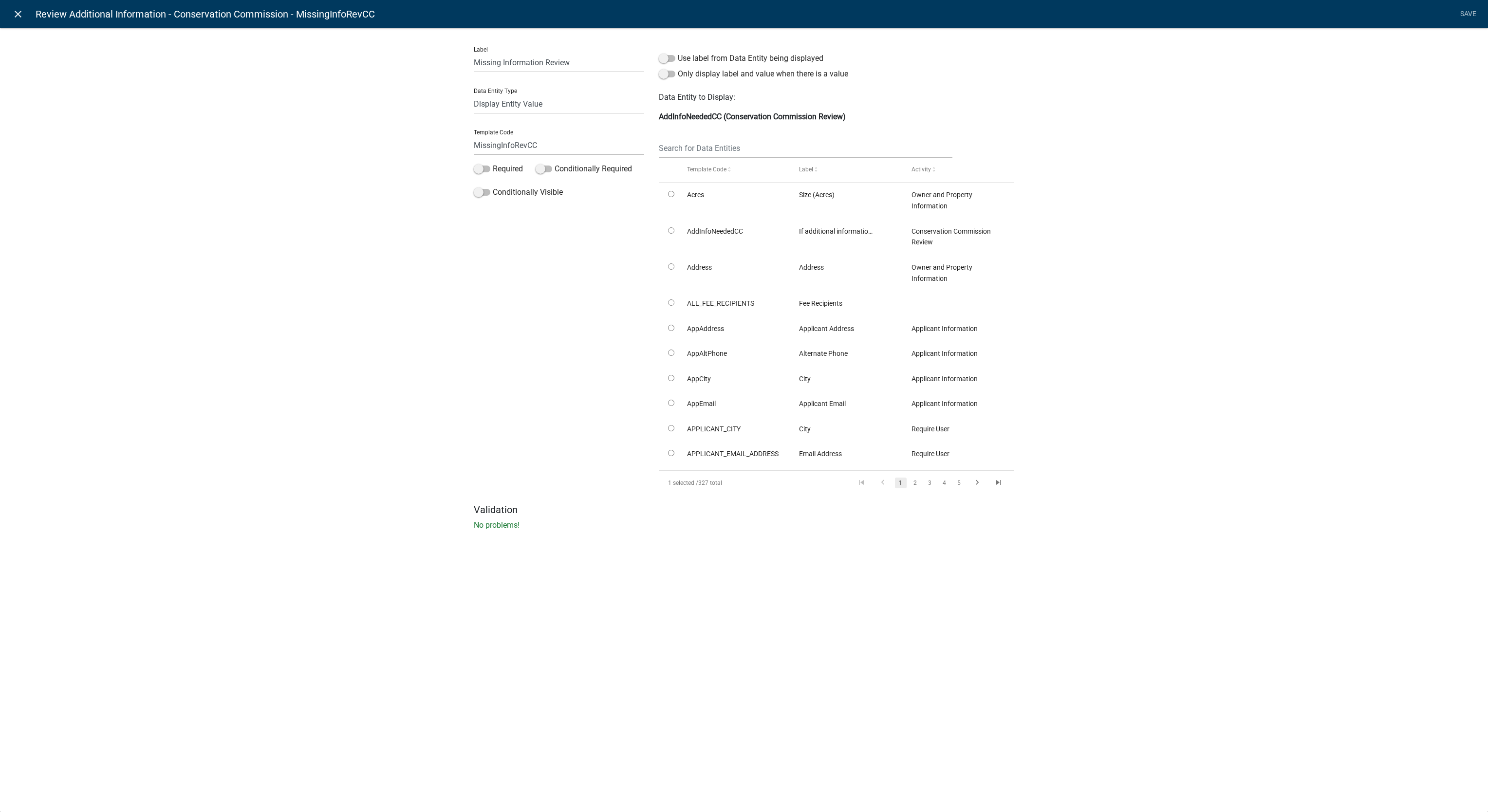
click at [20, 11] on icon "close" at bounding box center [17, 14] width 11 height 11
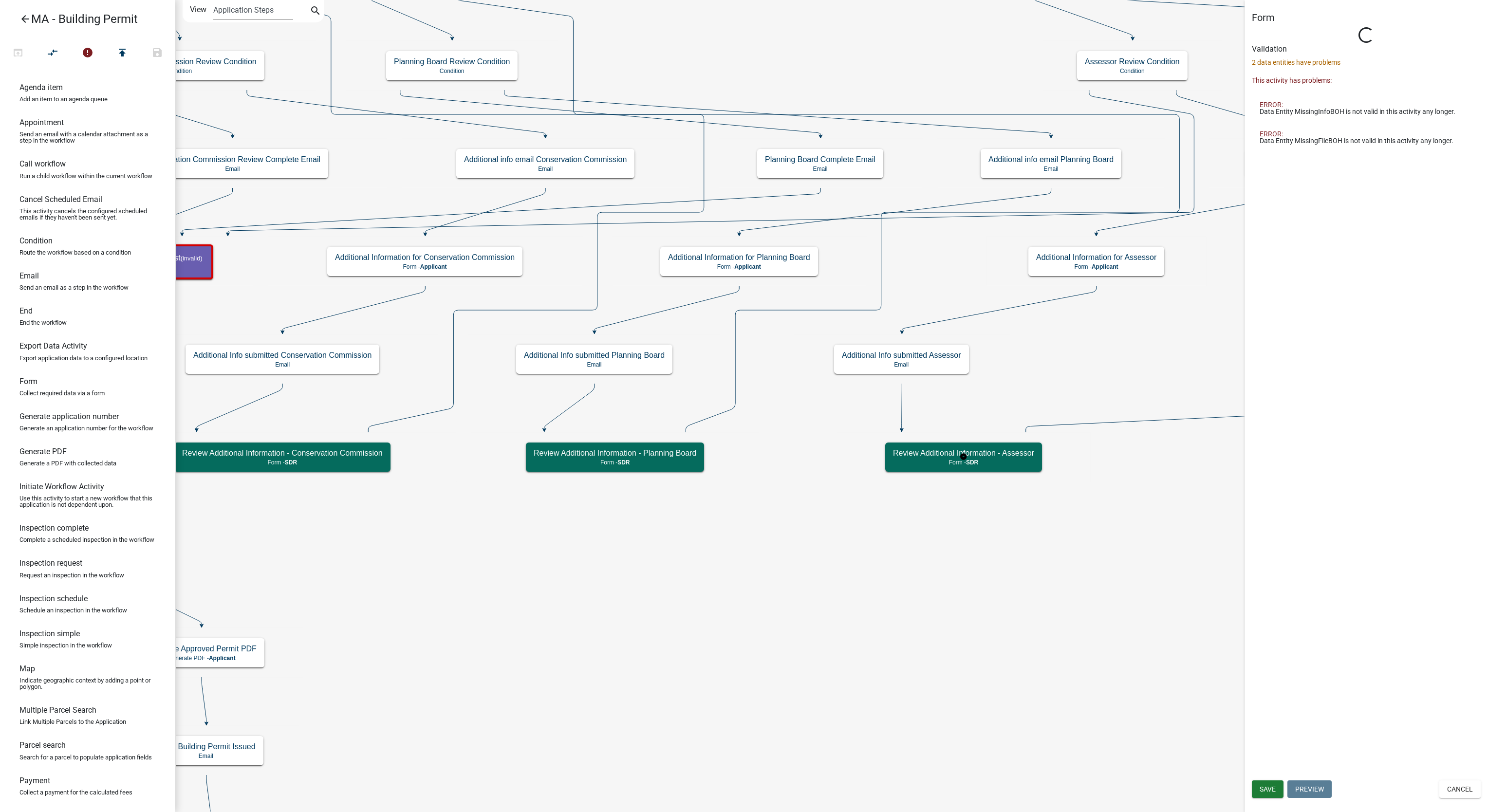
select select "67F20E20-4B7E-46AE-96DC-D48C26F4A12A"
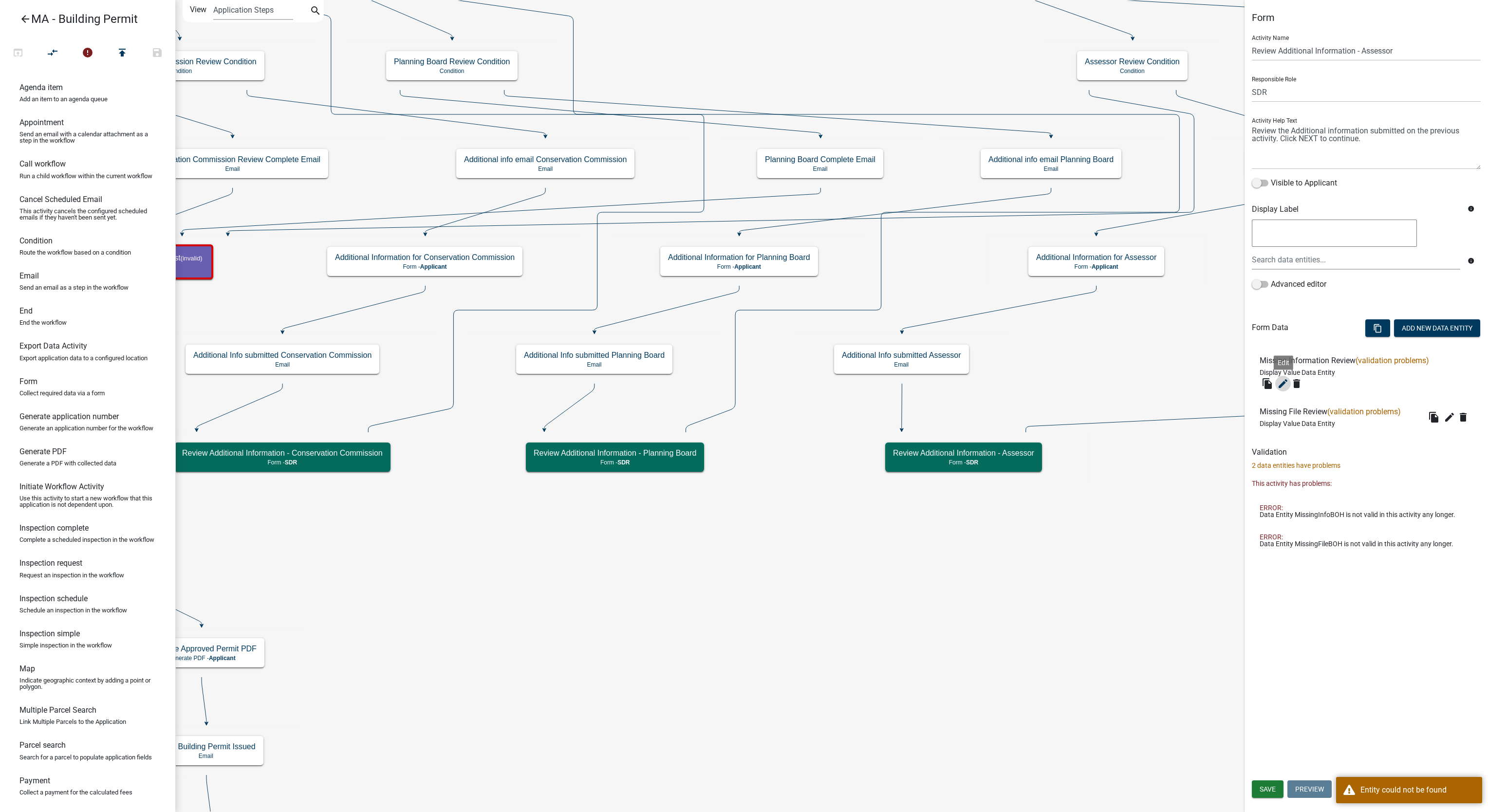
click at [1283, 391] on button "edit" at bounding box center [1283, 384] width 16 height 16
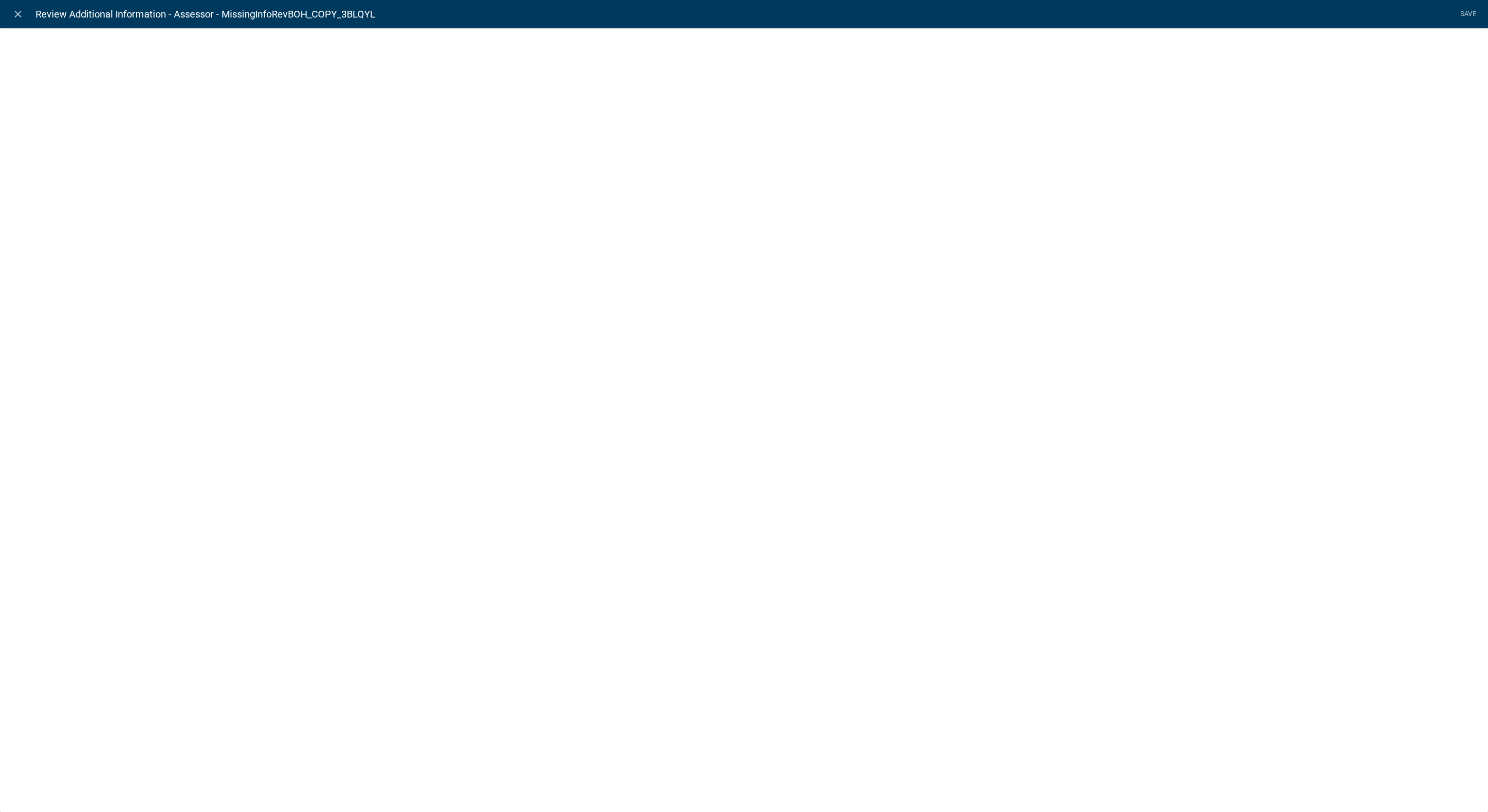
select select "display-entity-value"
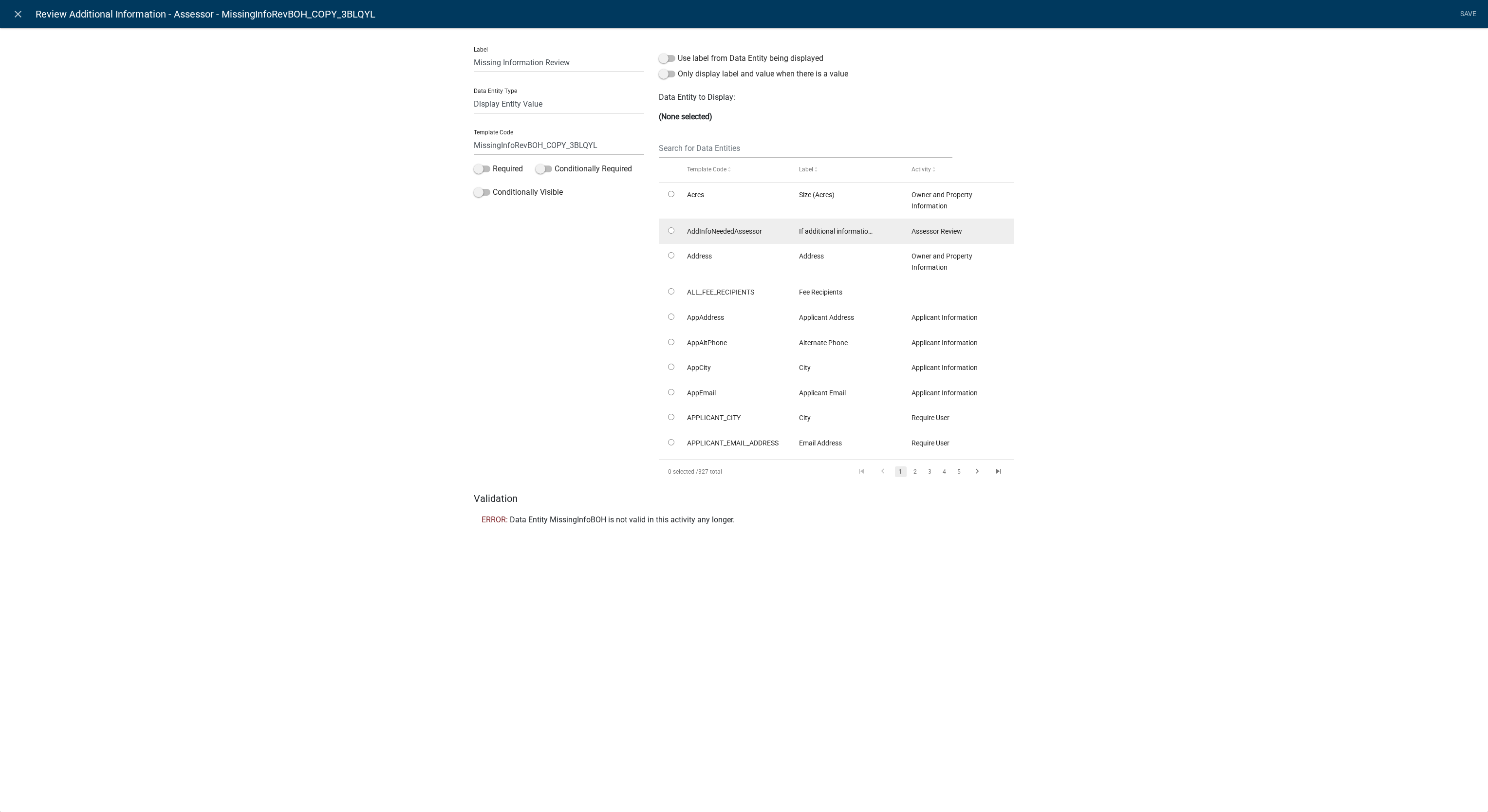
click at [744, 230] on span "AddInfoNeededAssessor" at bounding box center [725, 231] width 75 height 8
radio input "true"
click at [744, 230] on span "AddInfoNeededAssessor" at bounding box center [725, 231] width 75 height 8
copy span "AddInfoNeededAssessor"
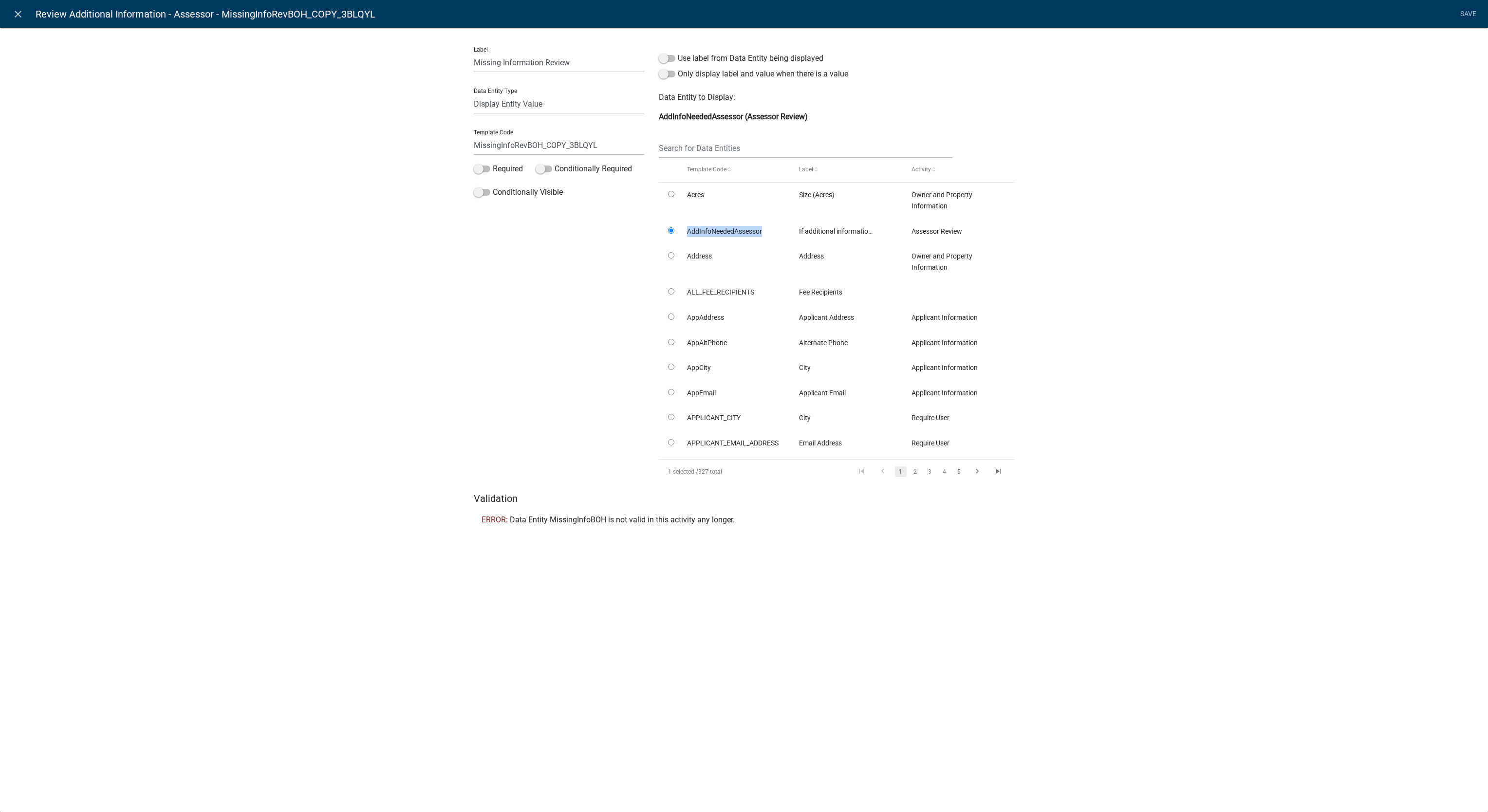
copy span "AddInfoNeededAssessor"
click at [567, 146] on input "MissingInfoRevBOH_COPY_3BLQYL" at bounding box center [559, 145] width 171 height 20
paste input "AddInfoNeededAssessor"
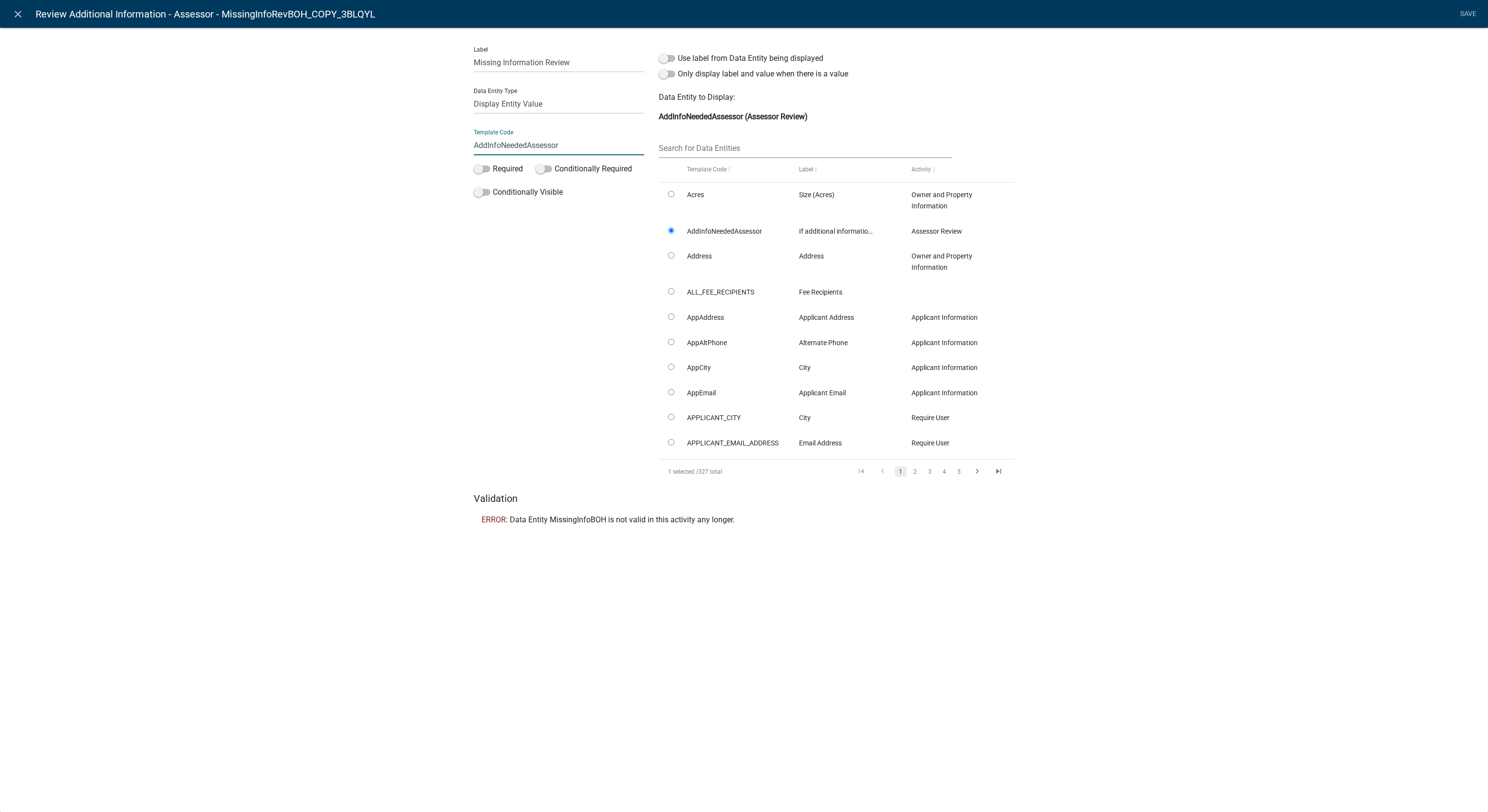
click at [1464, 16] on li "Save" at bounding box center [1468, 14] width 24 height 18
click at [526, 146] on input "AddInfoNeededAssessor" at bounding box center [559, 145] width 171 height 20
click at [551, 147] on input "MissingInfoRevBOH_COPY_3BLQYL" at bounding box center [559, 145] width 171 height 20
drag, startPoint x: 529, startPoint y: 142, endPoint x: 600, endPoint y: 146, distance: 71.1
click at [600, 146] on input "MissingInfoRevBOH_COPY_3BLQYL" at bounding box center [559, 145] width 171 height 20
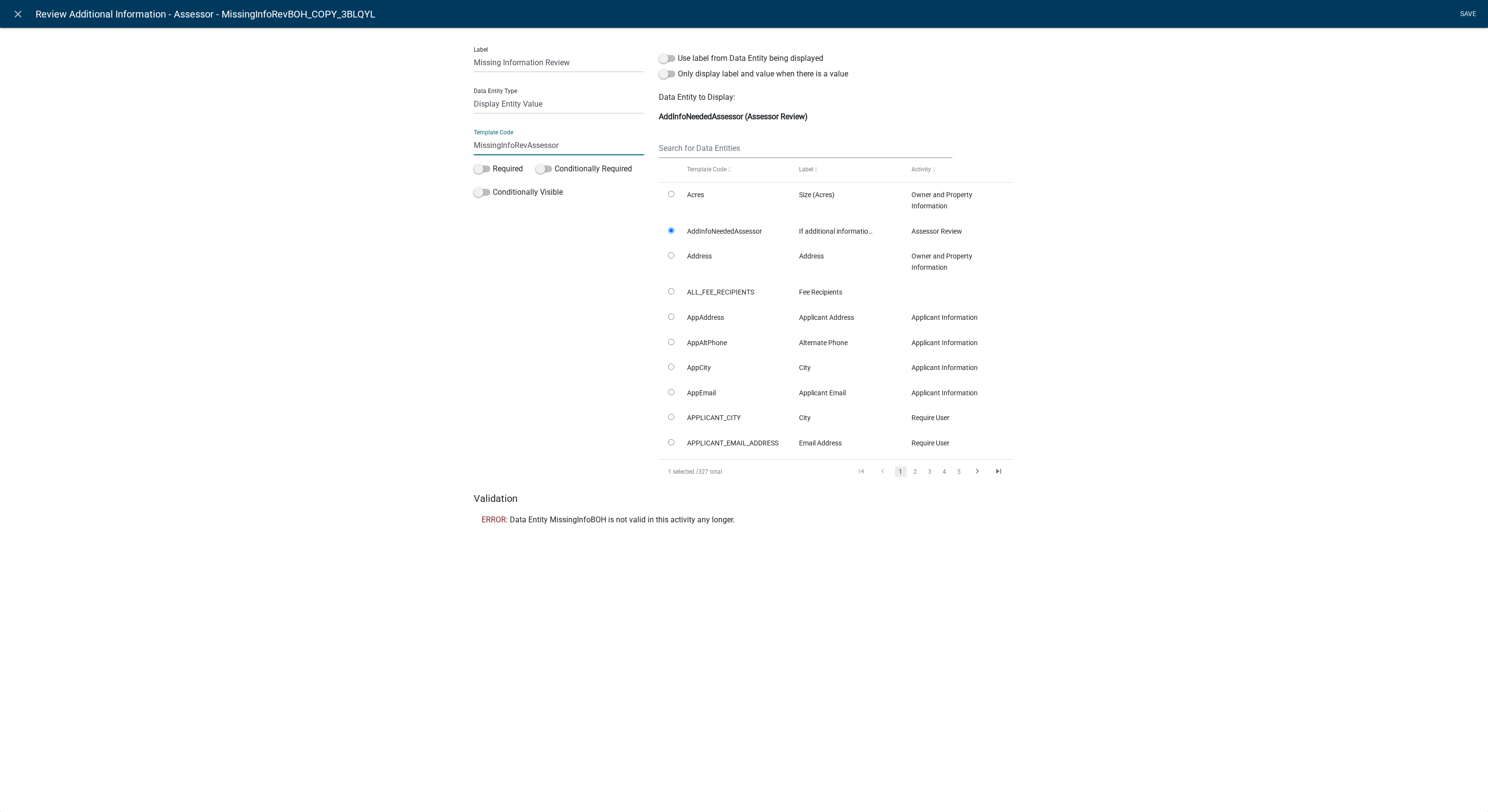
type input "MissingInfoRevAssessor"
click at [1465, 14] on li "Save" at bounding box center [1468, 14] width 24 height 18
click at [1469, 18] on link "Save" at bounding box center [1468, 14] width 24 height 18
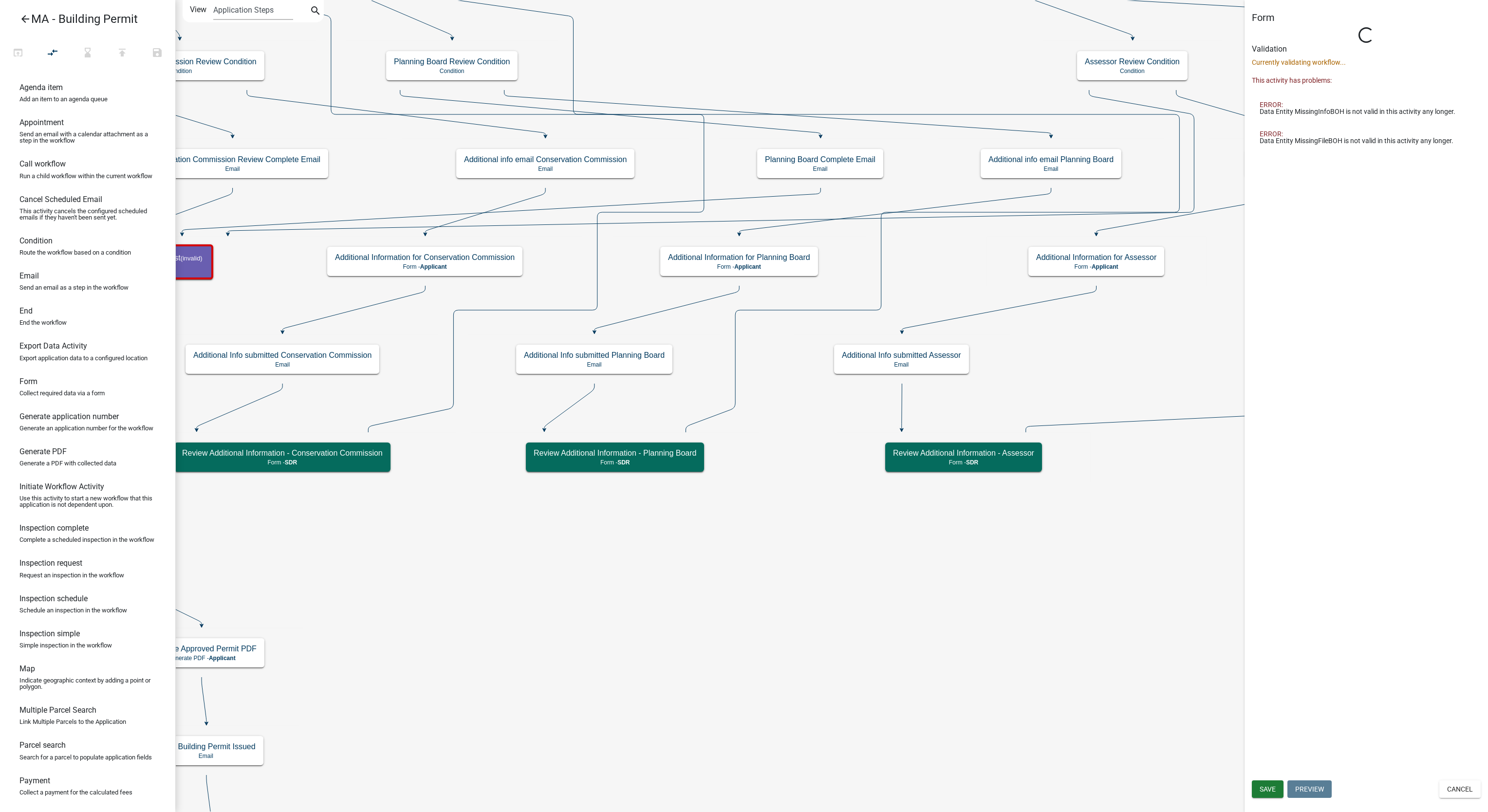
select select "67F20E20-4B7E-46AE-96DC-D48C26F4A12A"
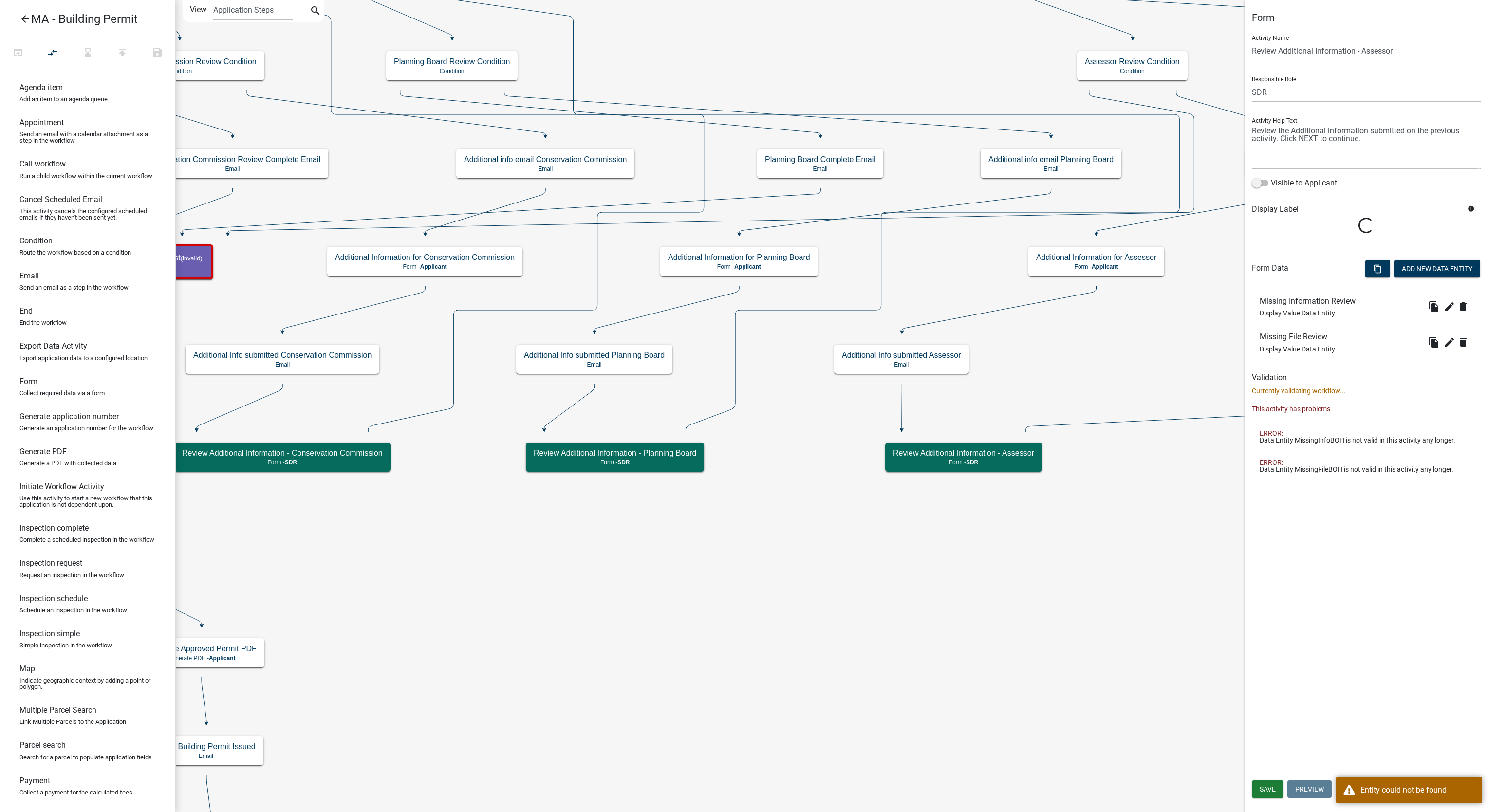
click at [1346, 623] on div "Form Activity Name Review Additional Information - Assessor Responsible Role Ap…" at bounding box center [1366, 406] width 244 height 812
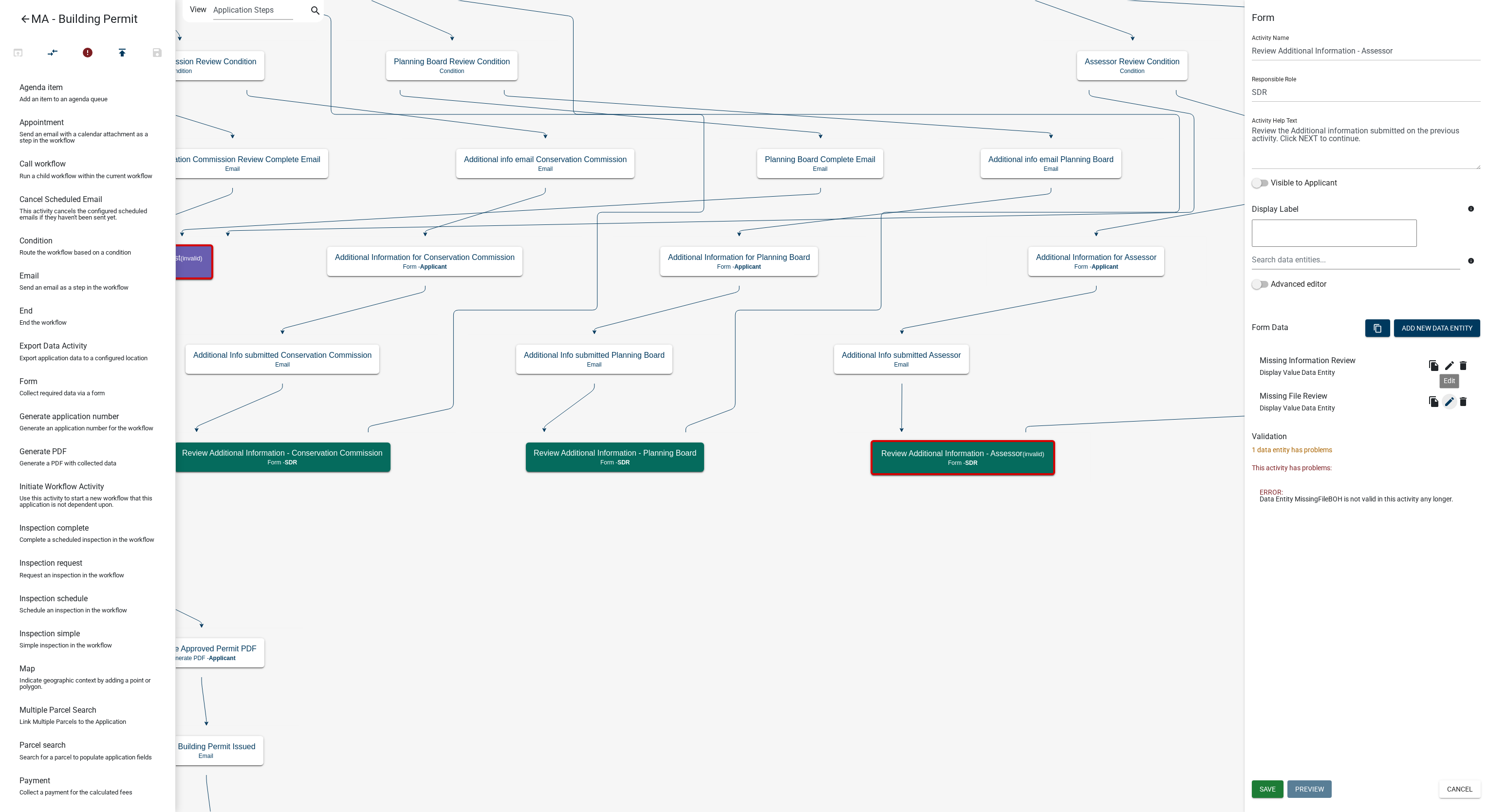
click at [1452, 406] on icon "edit" at bounding box center [1449, 401] width 11 height 11
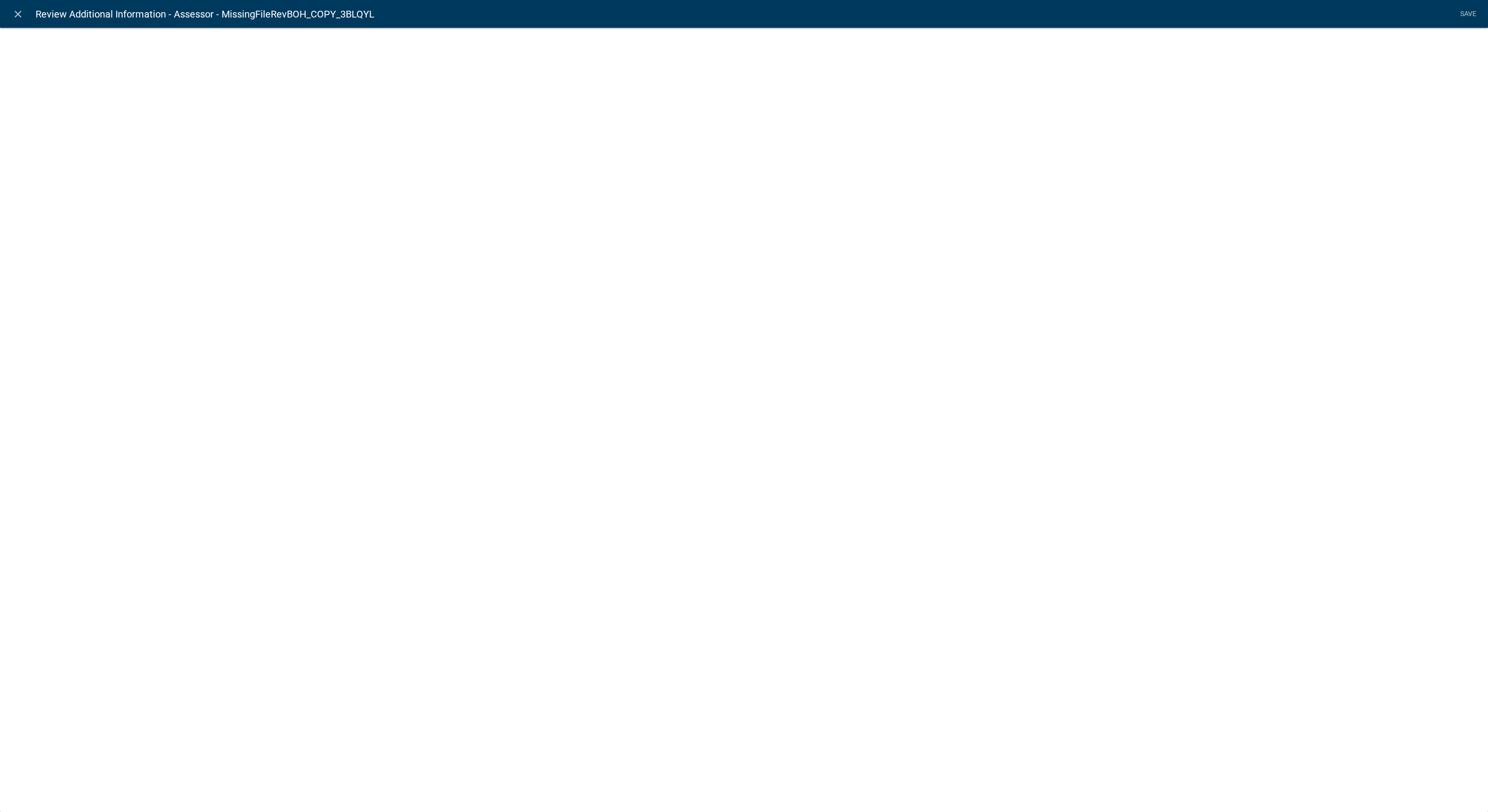
select select "display-entity-value"
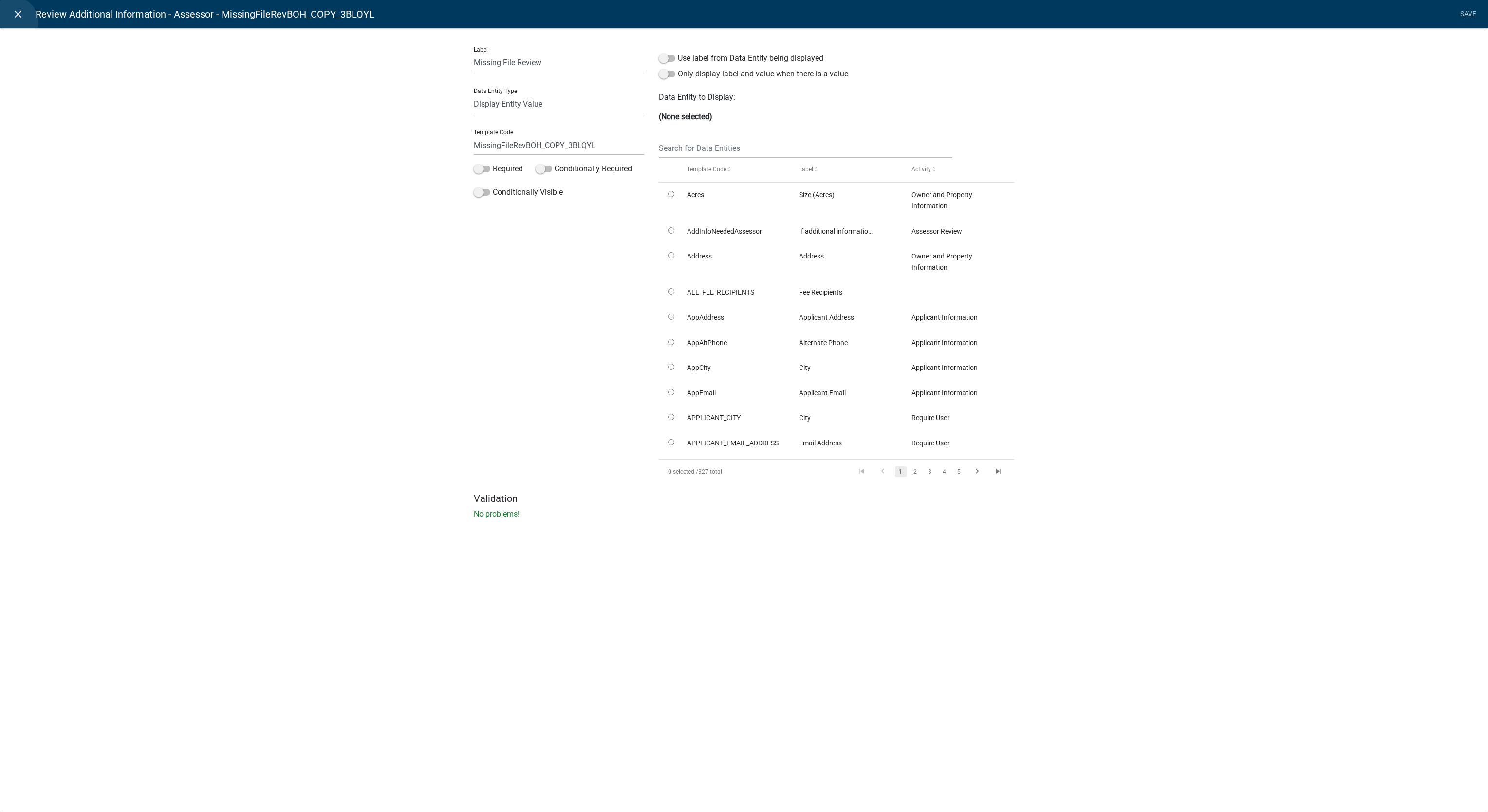
click at [14, 22] on link "close" at bounding box center [17, 13] width 20 height 20
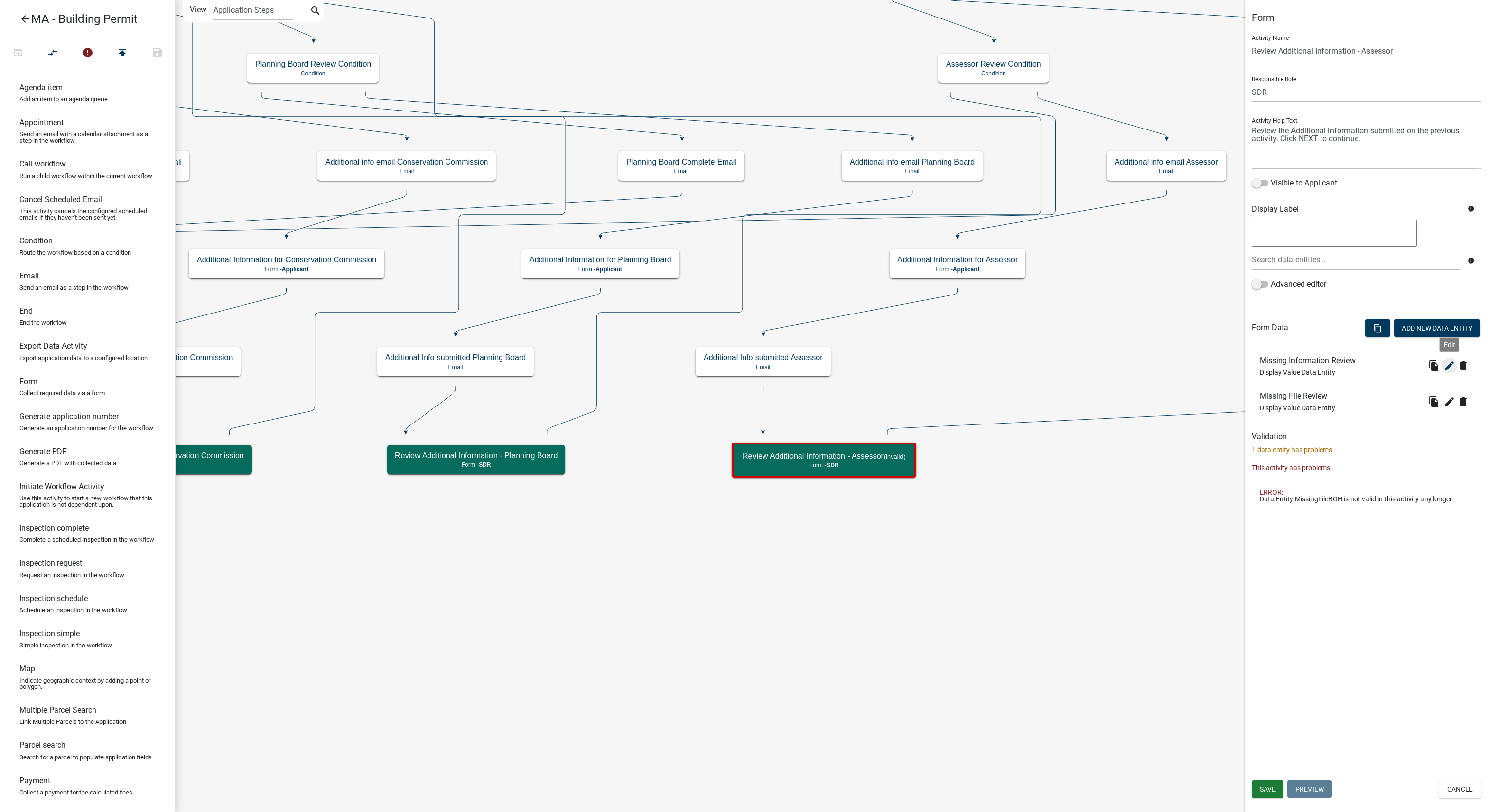
click at [1448, 372] on icon "edit" at bounding box center [1449, 365] width 11 height 11
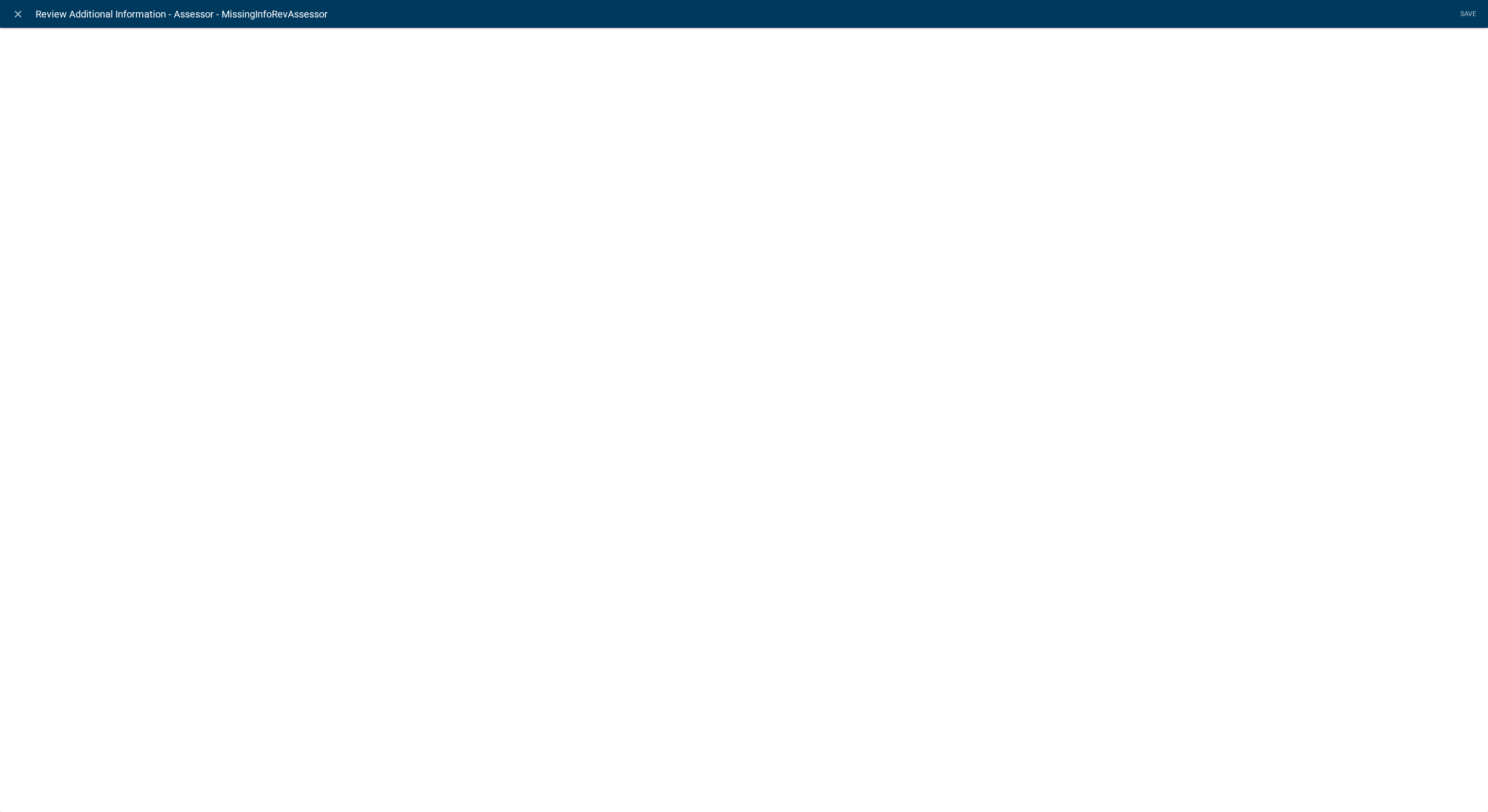
select select "display-entity-value"
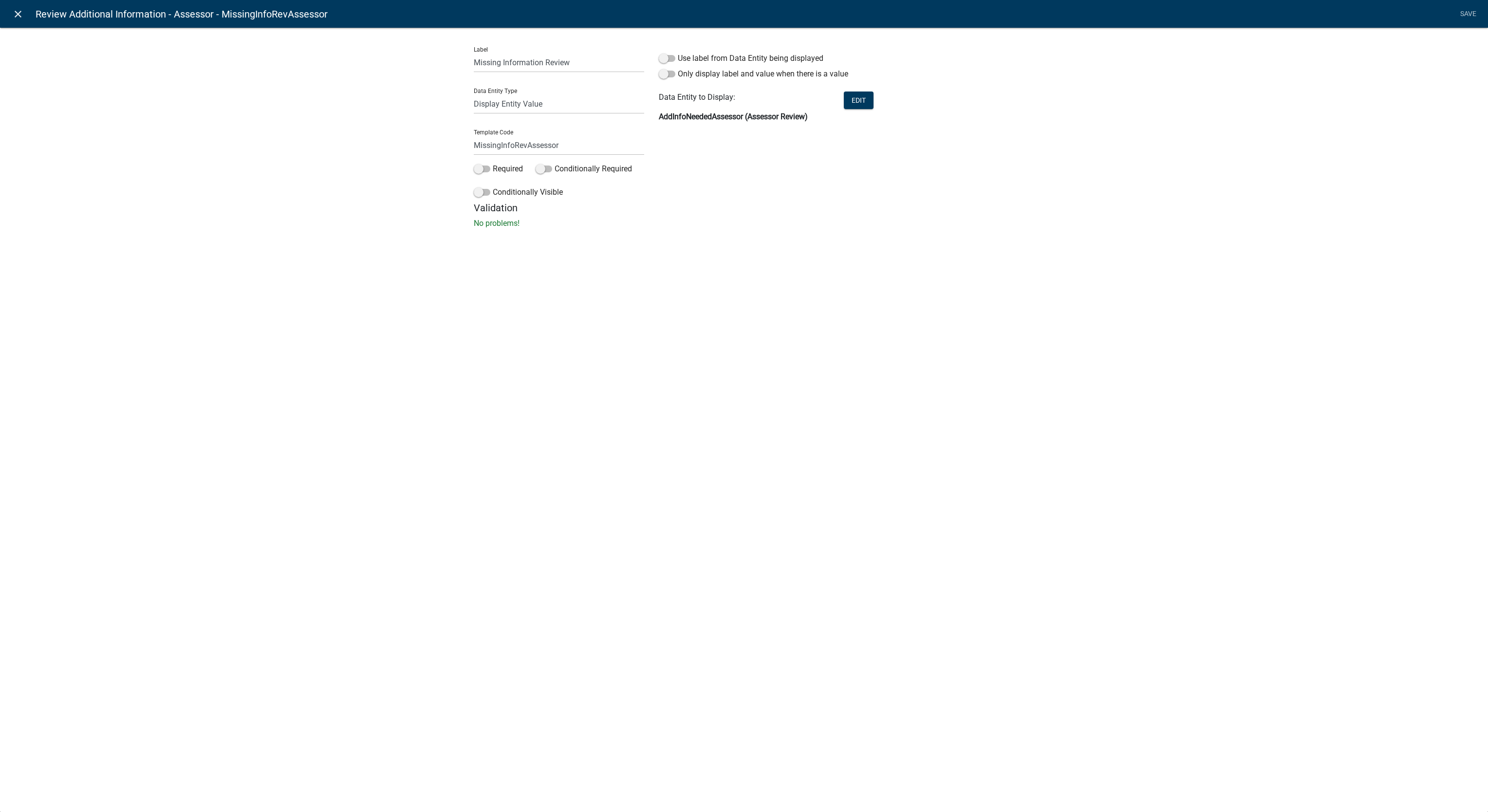
click at [22, 10] on icon "close" at bounding box center [17, 14] width 11 height 11
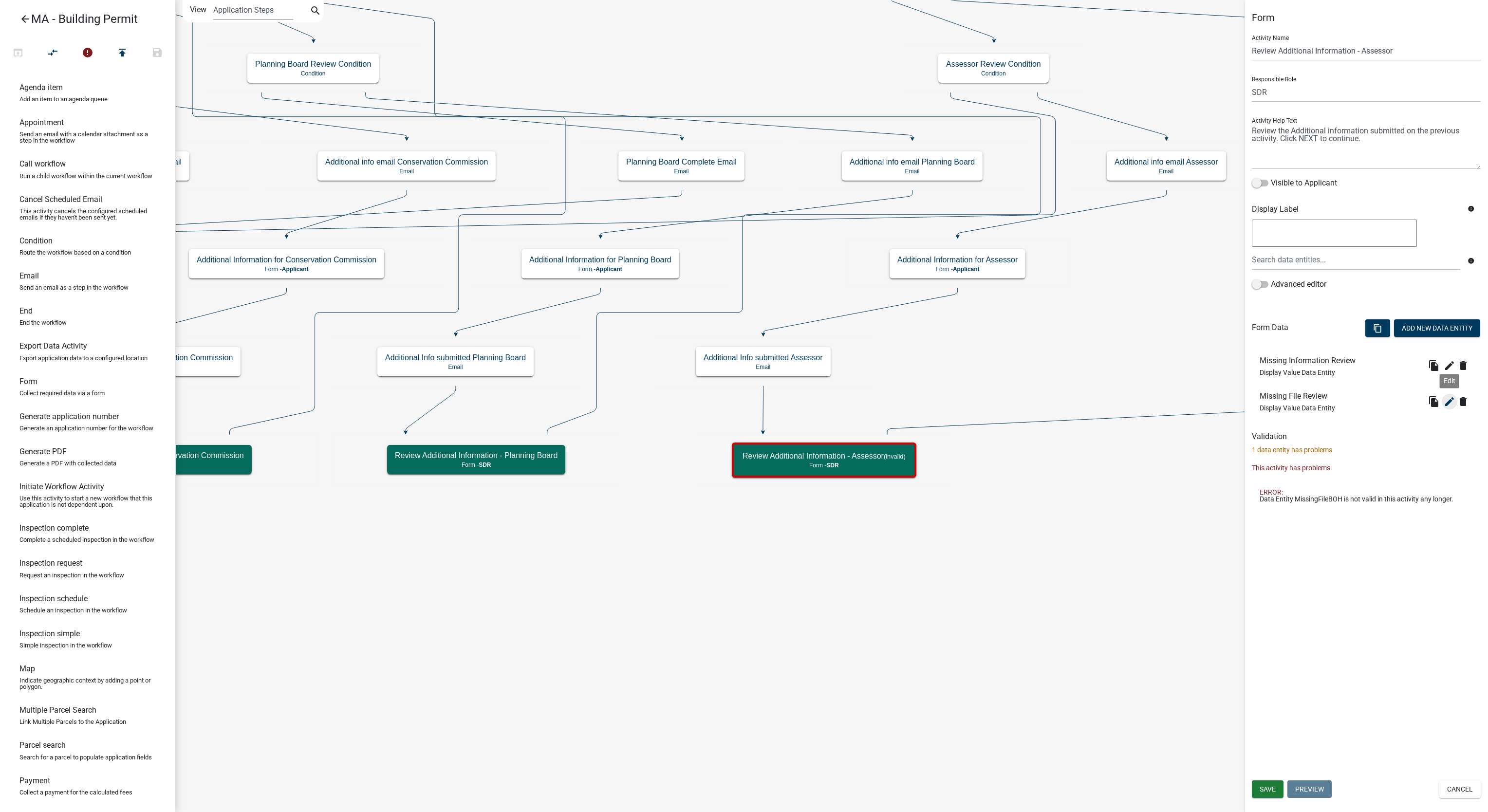
click at [1446, 405] on icon "edit" at bounding box center [1449, 401] width 11 height 11
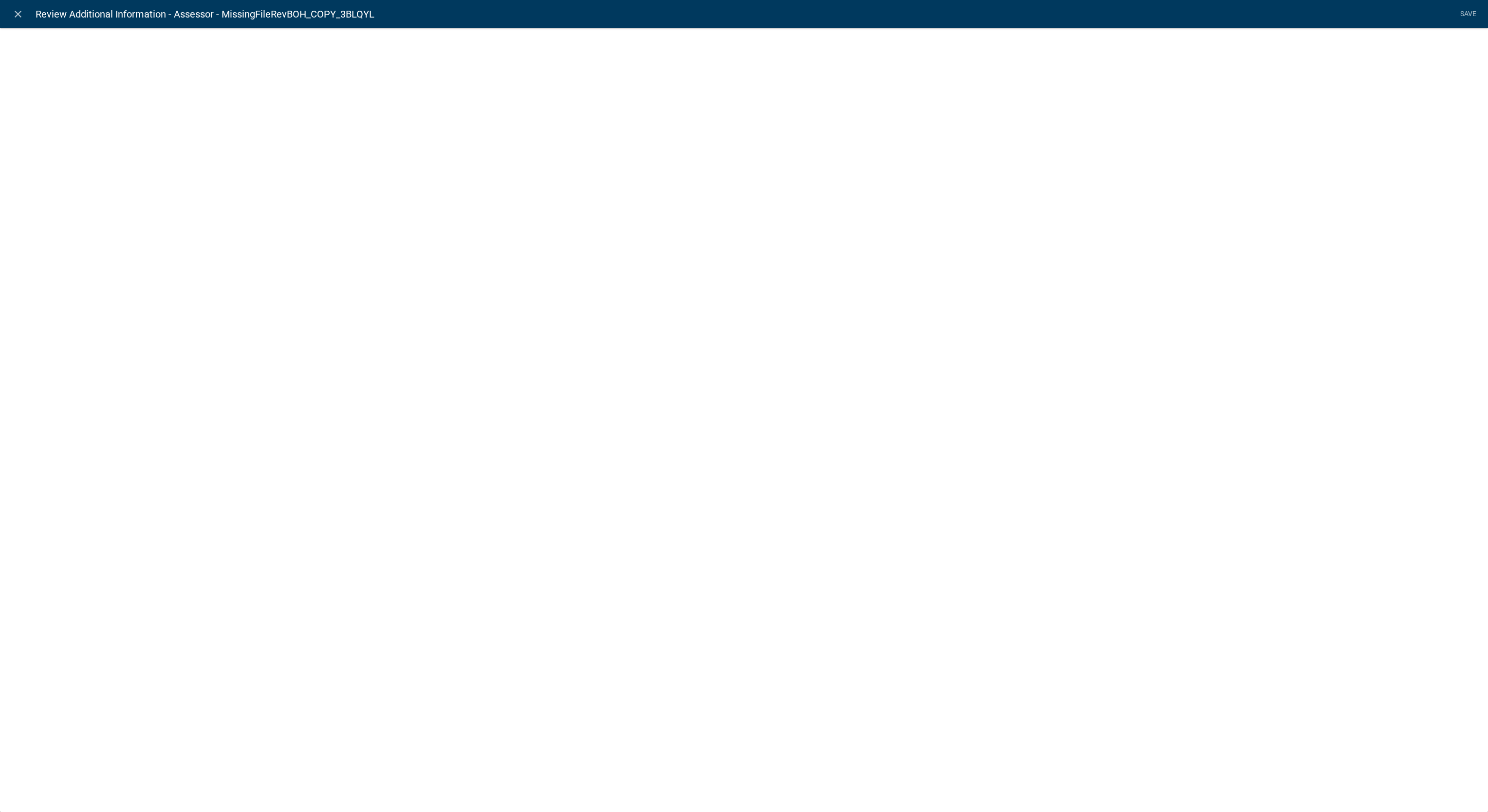
select select "display-entity-value"
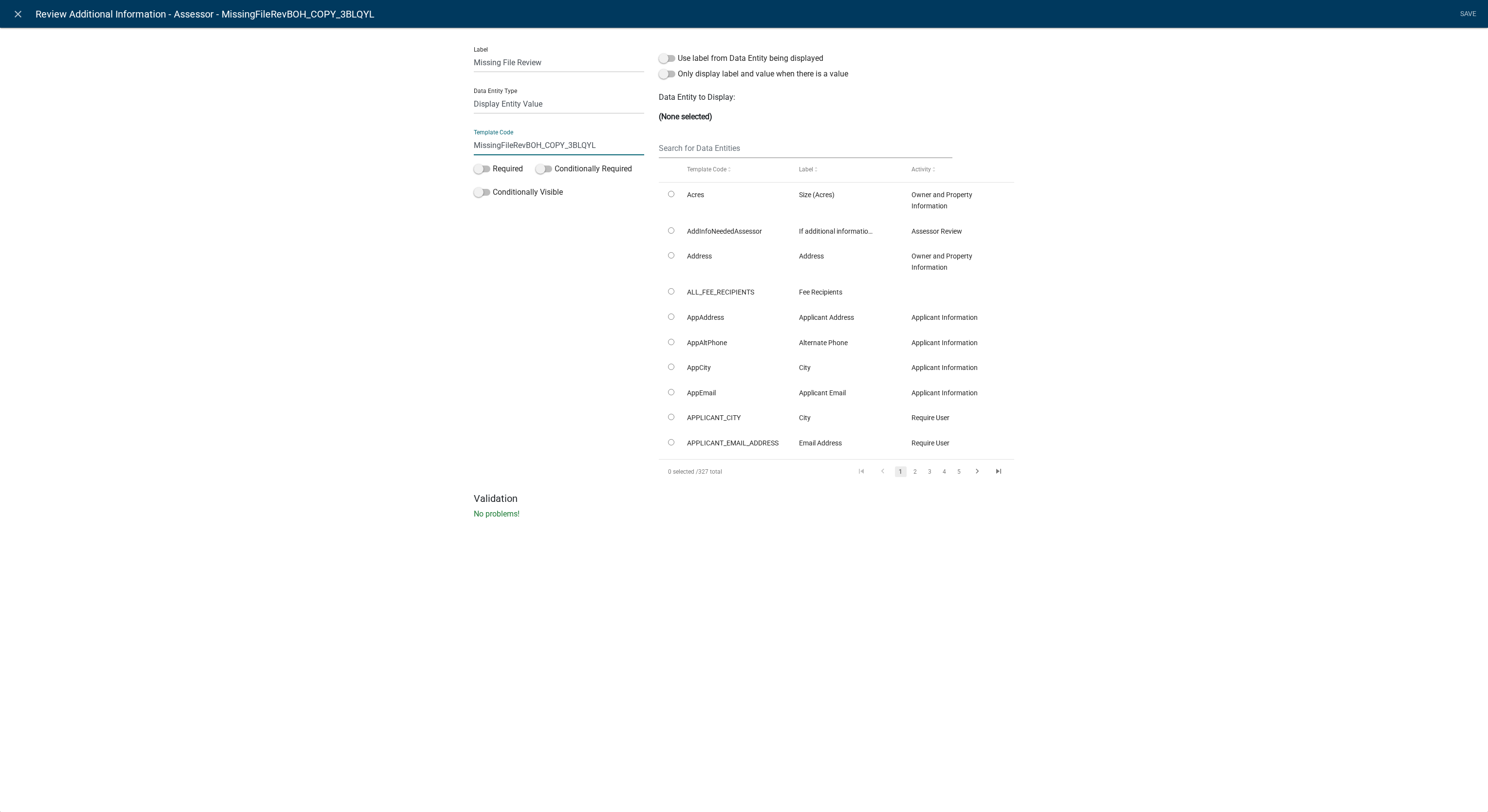
drag, startPoint x: 526, startPoint y: 146, endPoint x: 624, endPoint y: 144, distance: 98.0
click at [624, 144] on input "MissingFileRevBOH_COPY_3BLQYL" at bounding box center [559, 145] width 171 height 20
type input "MissingFileRevAssessor"
click at [1461, 7] on li "Save" at bounding box center [1468, 14] width 24 height 18
click at [1467, 15] on li "Save" at bounding box center [1468, 14] width 24 height 18
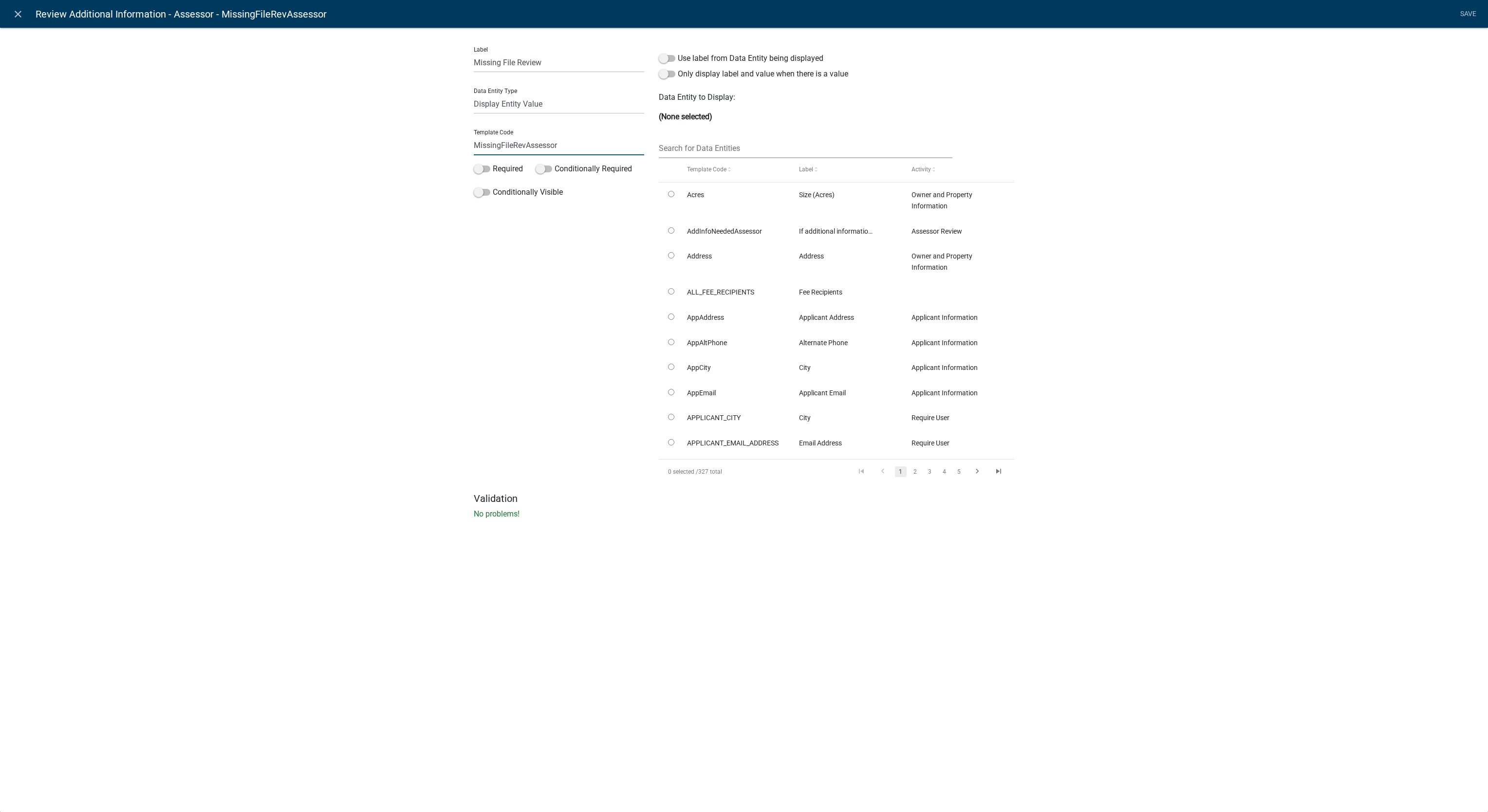
click at [564, 141] on input "MissingFileRevAssessor" at bounding box center [559, 145] width 171 height 20
click at [25, 8] on link "close" at bounding box center [17, 13] width 20 height 20
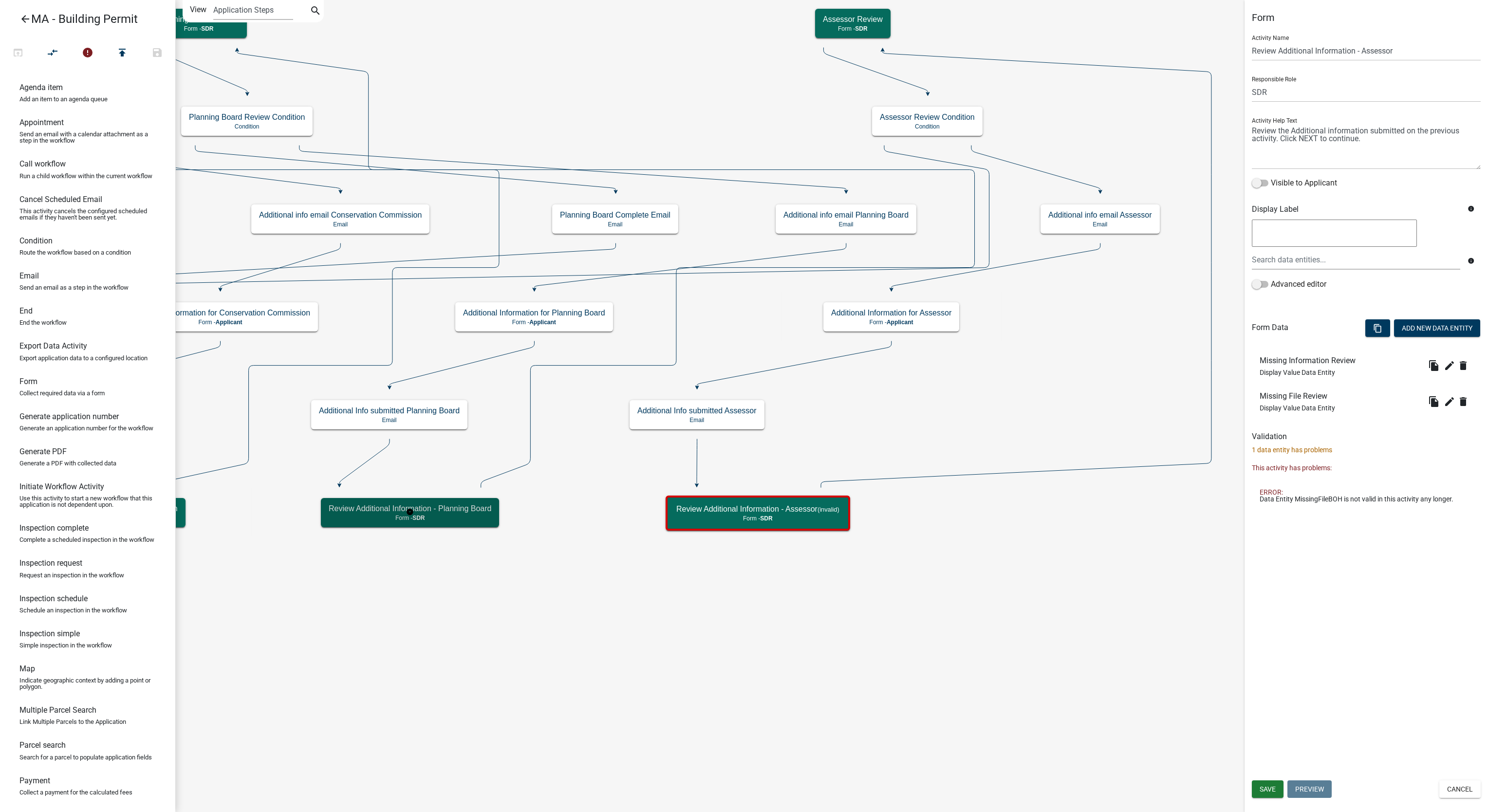
select select "67F20E20-4B7E-46AE-96DC-D48C26F4A12A"
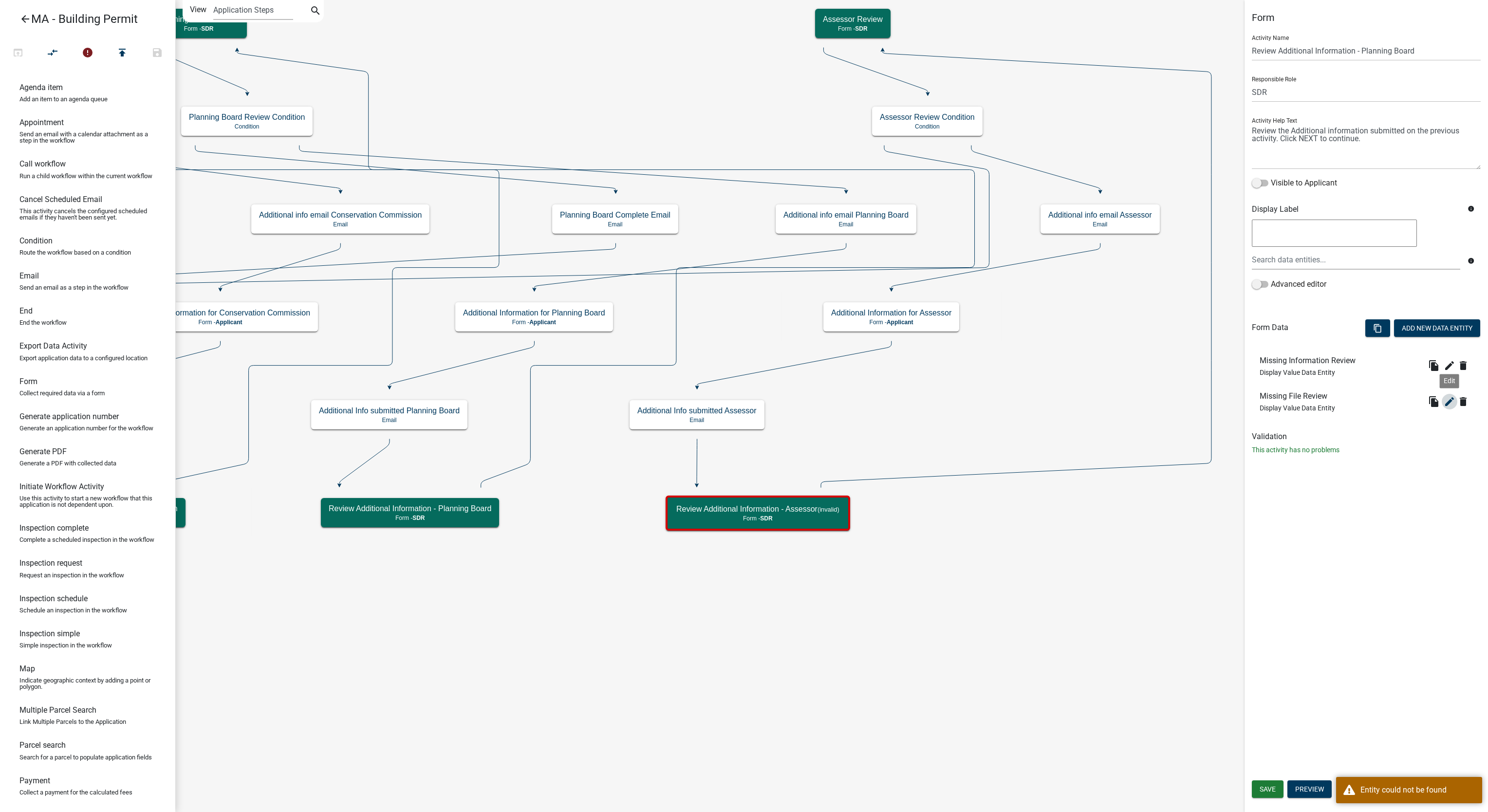
click at [1449, 407] on icon "edit" at bounding box center [1449, 401] width 11 height 11
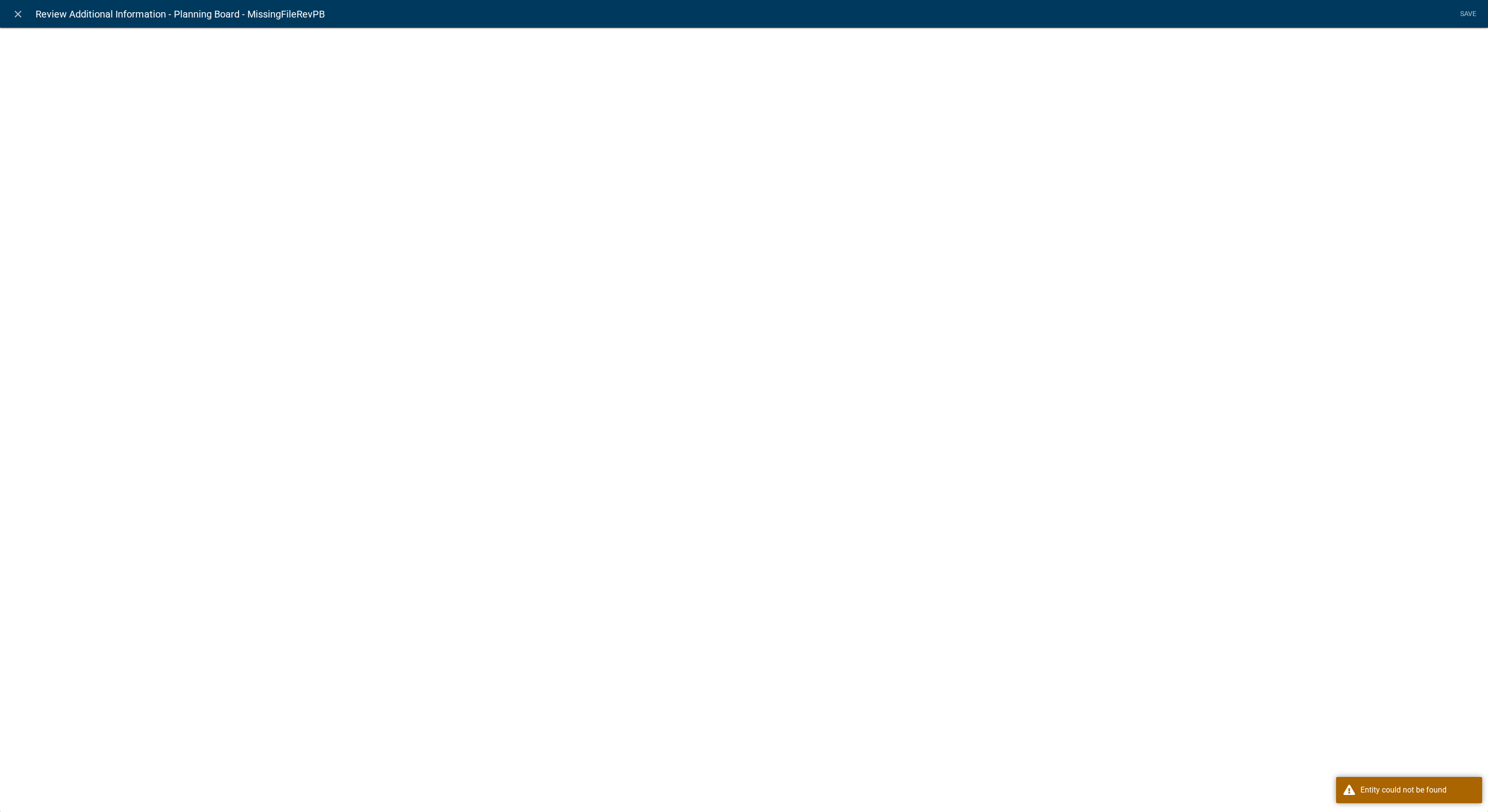
select select "display-entity-value"
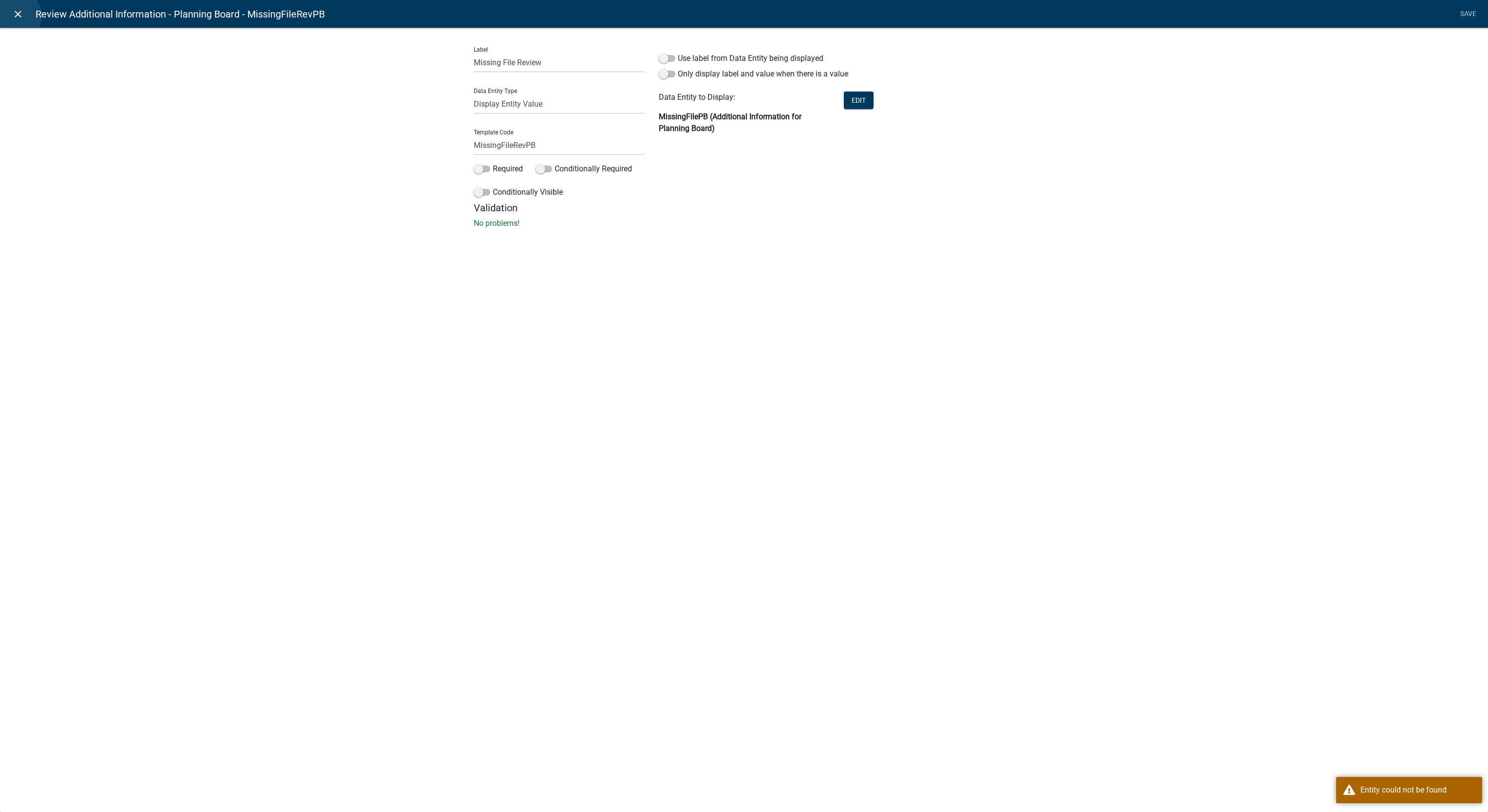
click at [16, 16] on icon "close" at bounding box center [17, 14] width 11 height 11
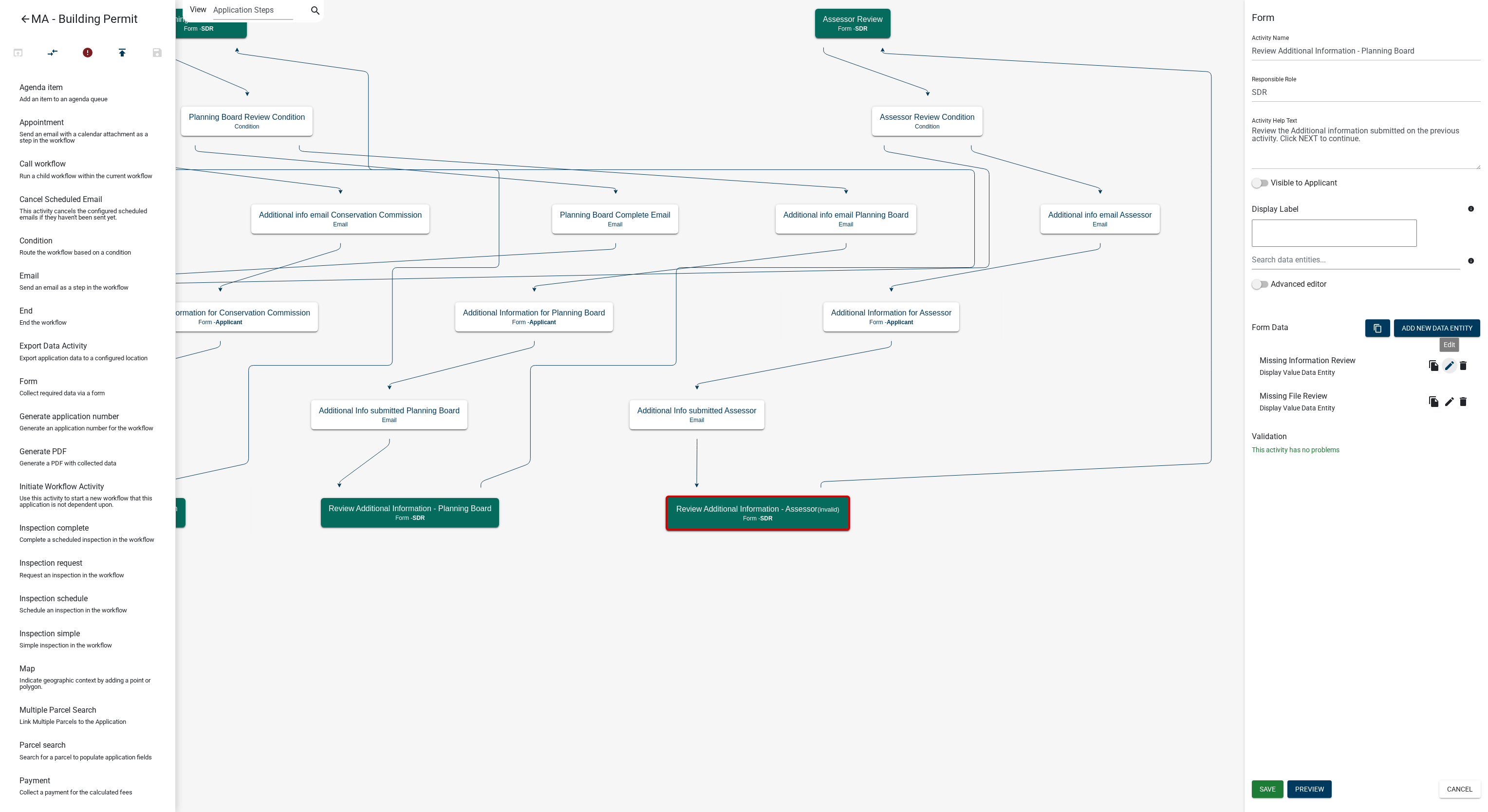
click at [1447, 367] on icon "edit" at bounding box center [1449, 365] width 11 height 11
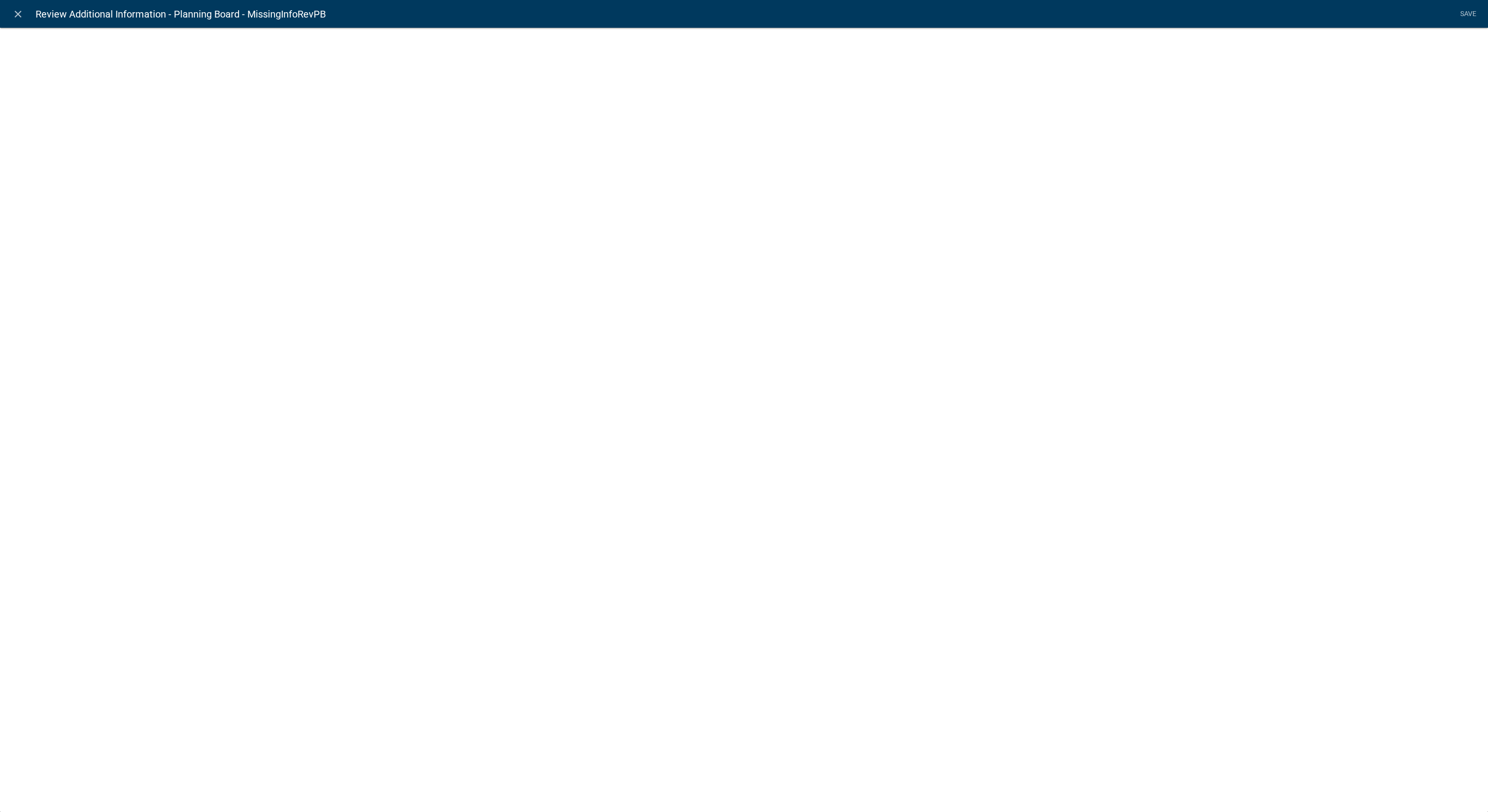
select select "display-entity-value"
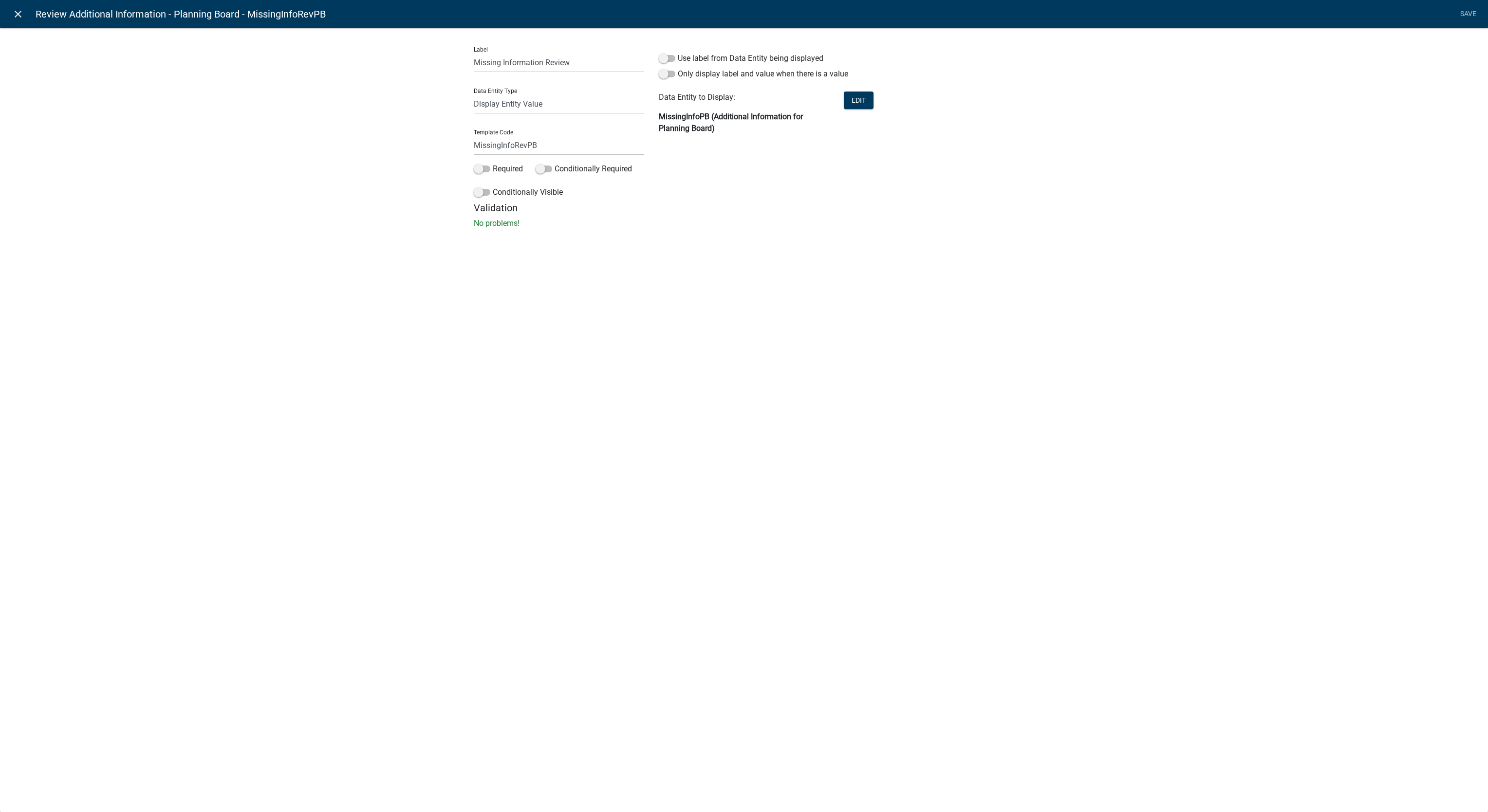
click at [17, 14] on icon "close" at bounding box center [17, 14] width 11 height 11
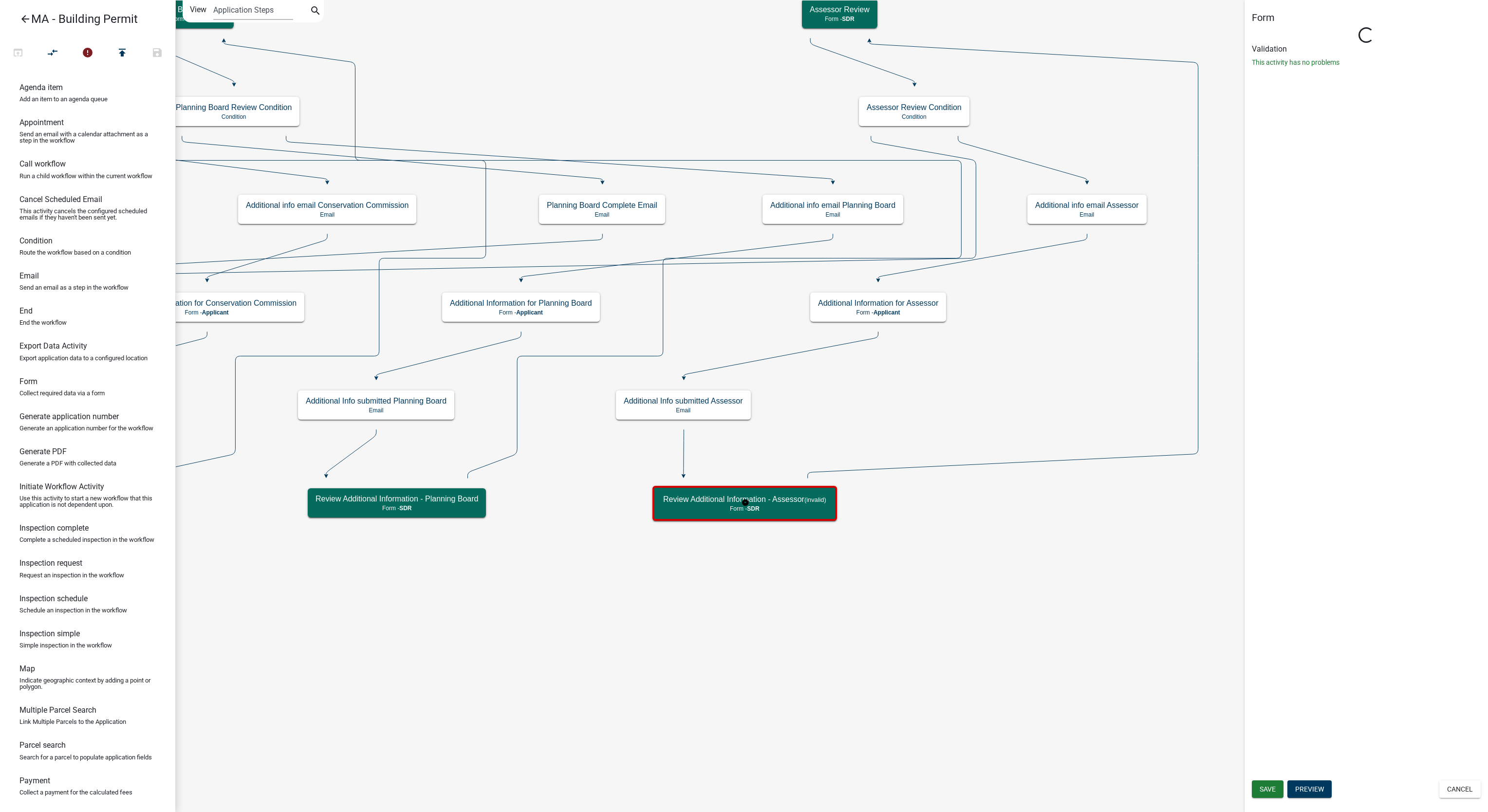
select select "67F20E20-4B7E-46AE-96DC-D48C26F4A12A"
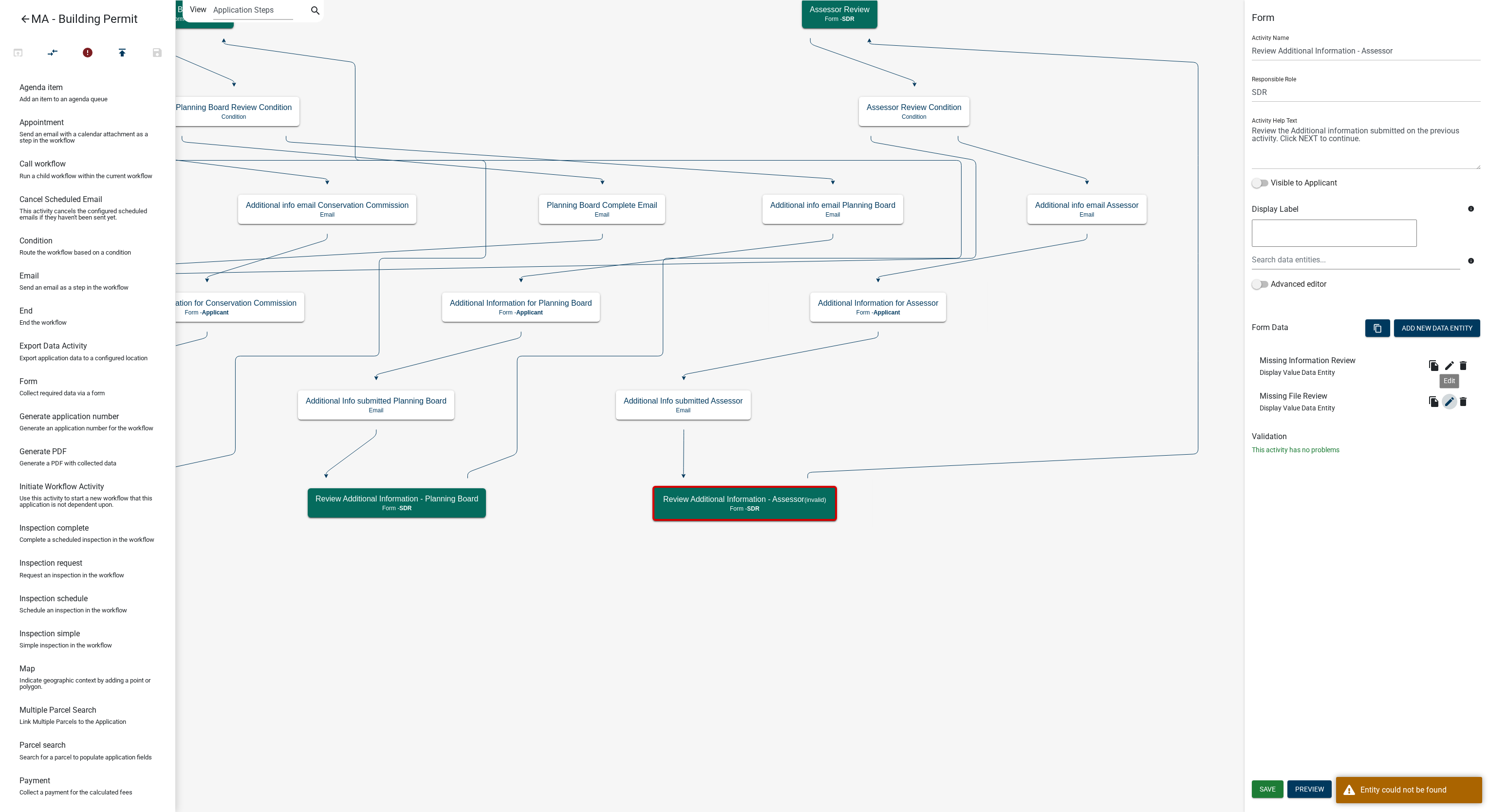
click at [1449, 399] on icon "edit" at bounding box center [1449, 401] width 11 height 11
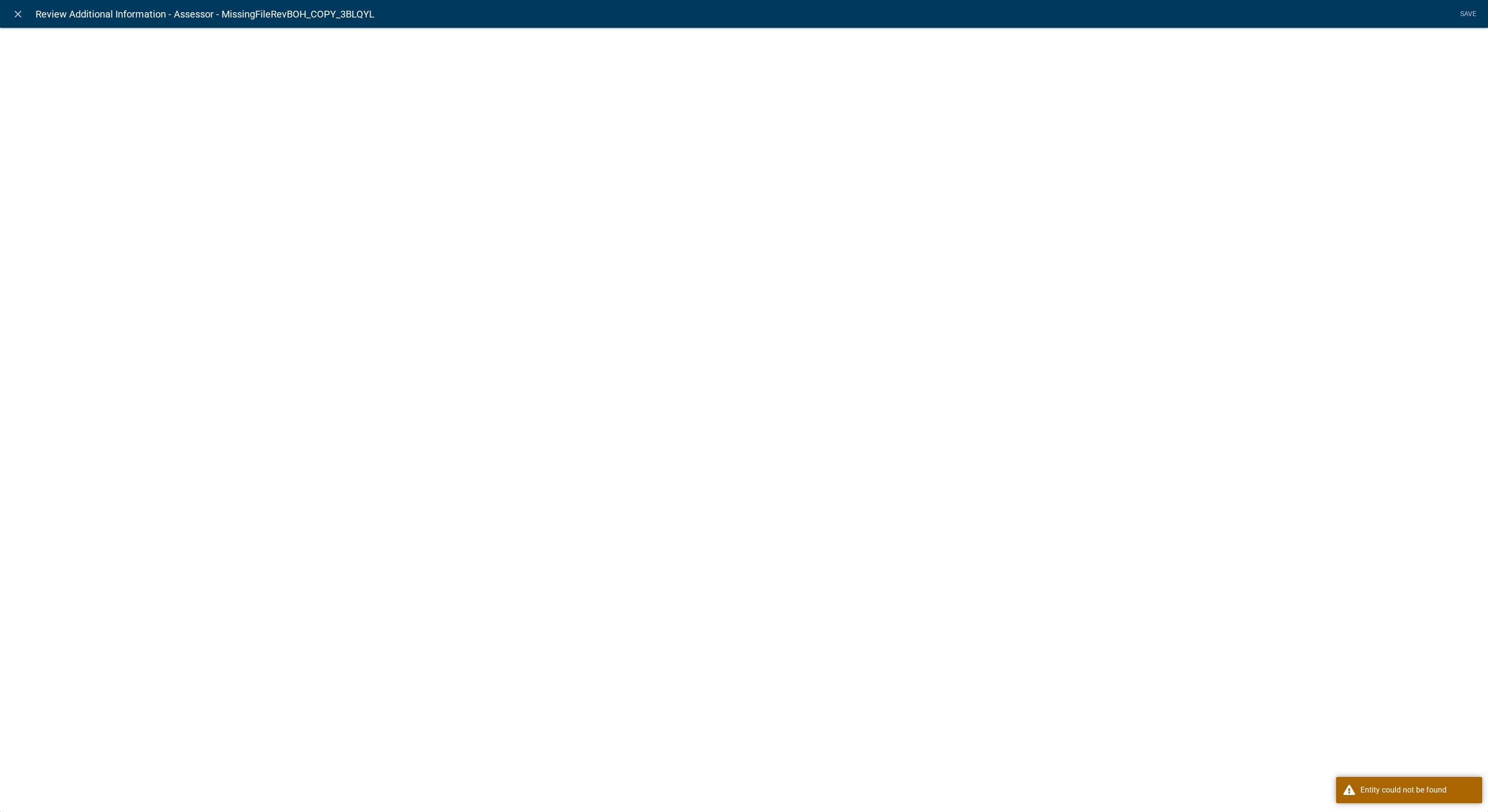
select select "display-entity-value"
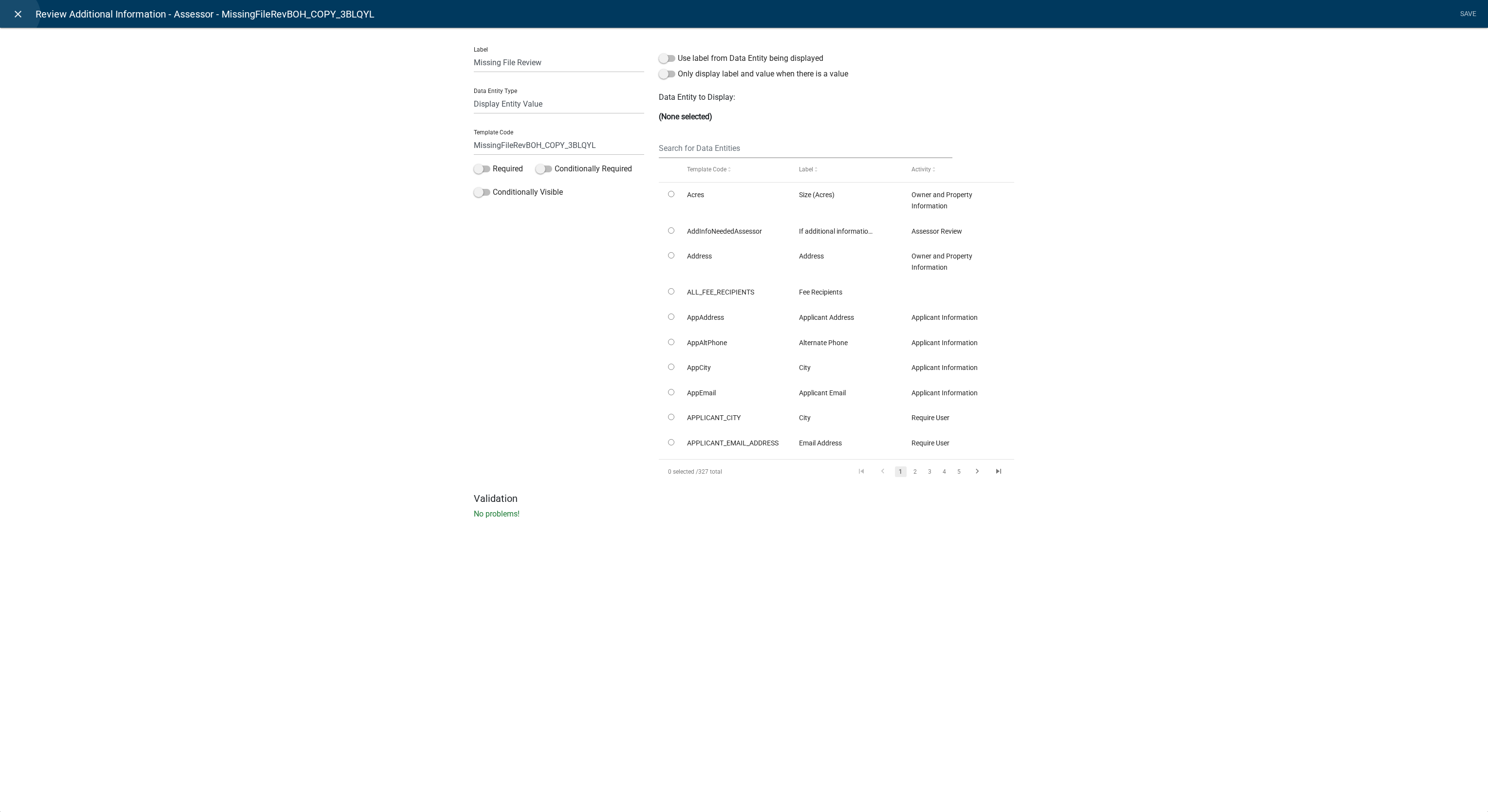
click at [16, 14] on icon "close" at bounding box center [17, 14] width 11 height 11
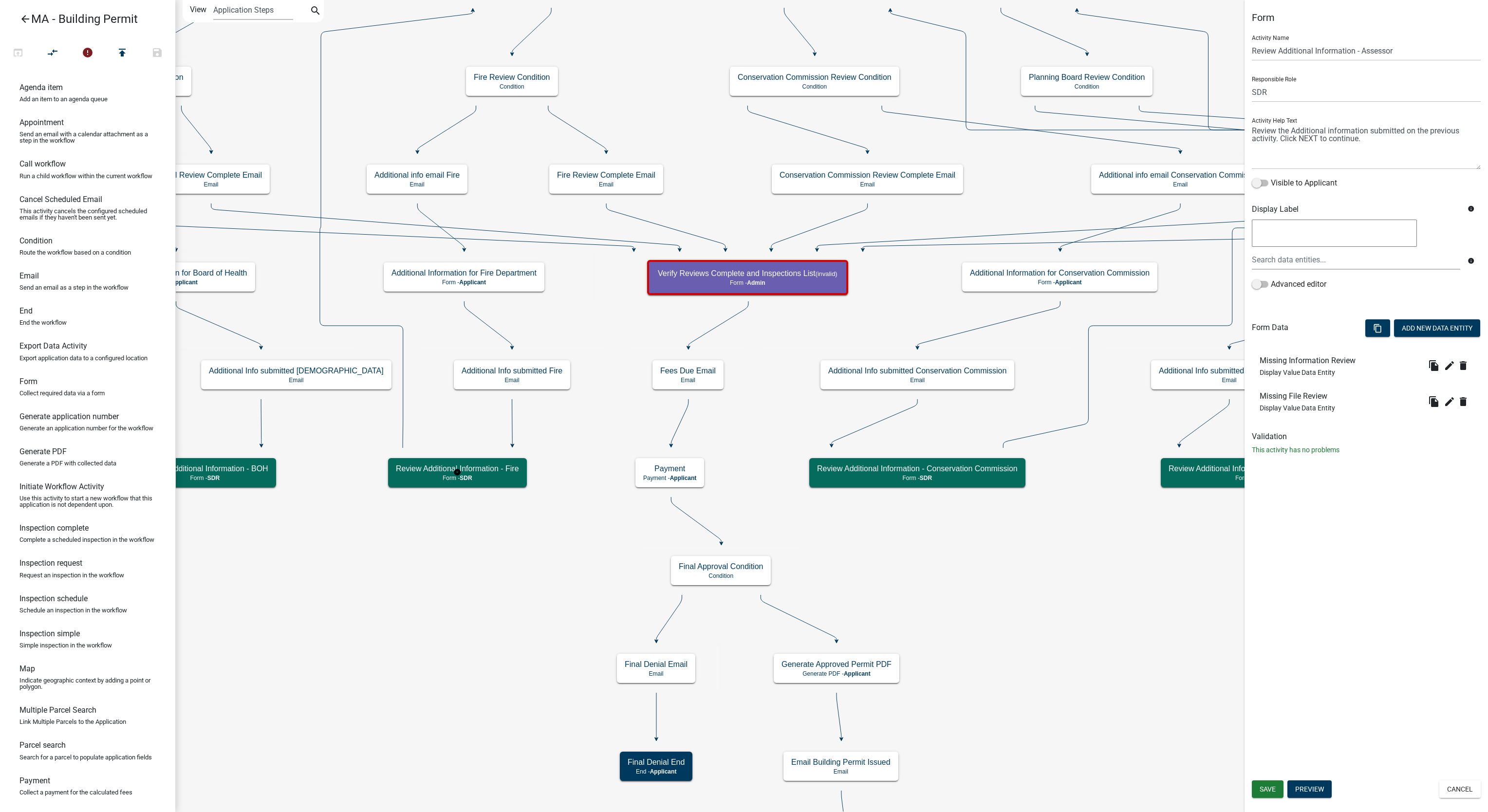
select select "67F20E20-4B7E-46AE-96DC-D48C26F4A12A"
click at [1451, 400] on icon "edit" at bounding box center [1449, 401] width 11 height 11
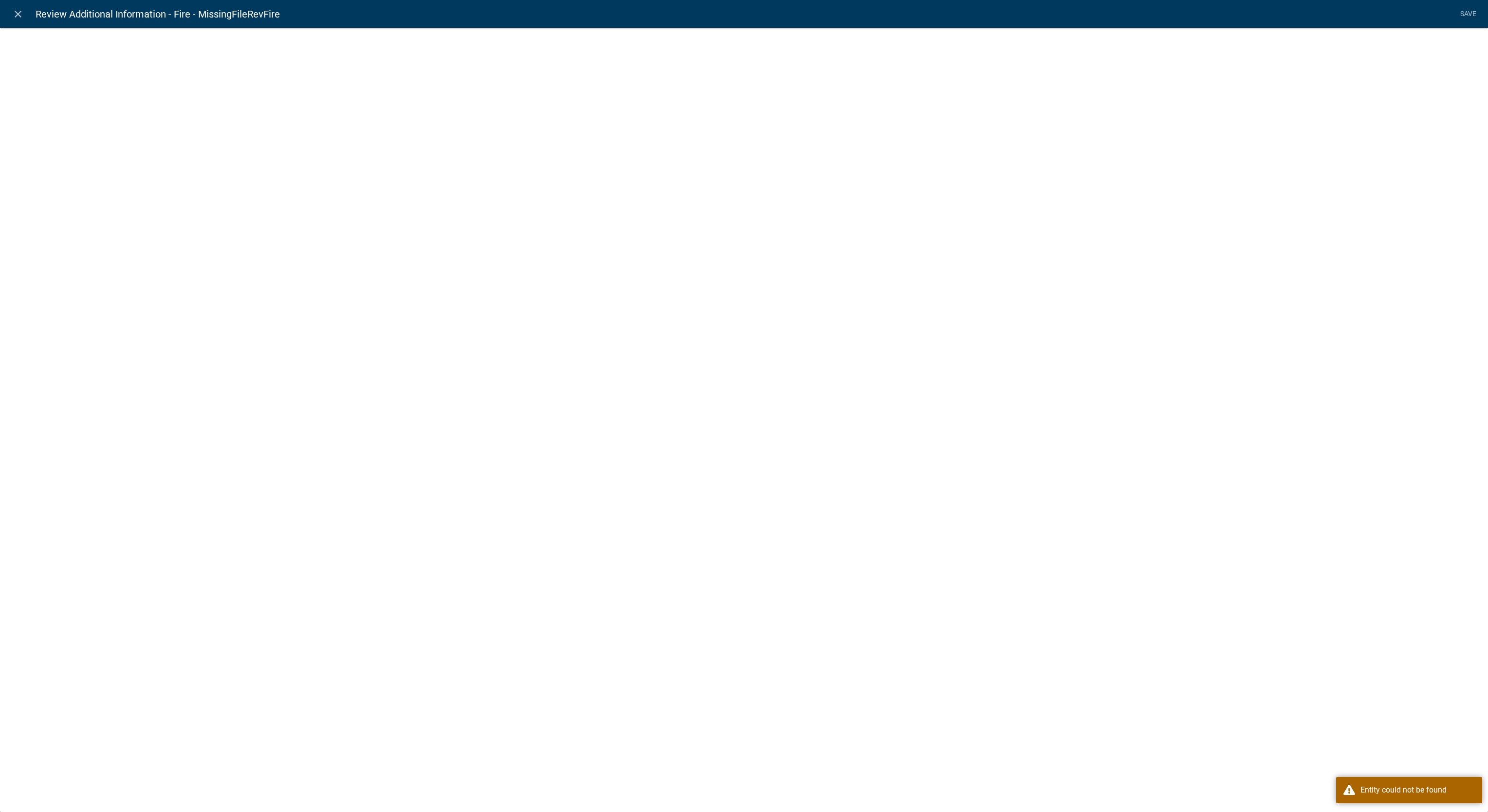
select select "display-entity-value"
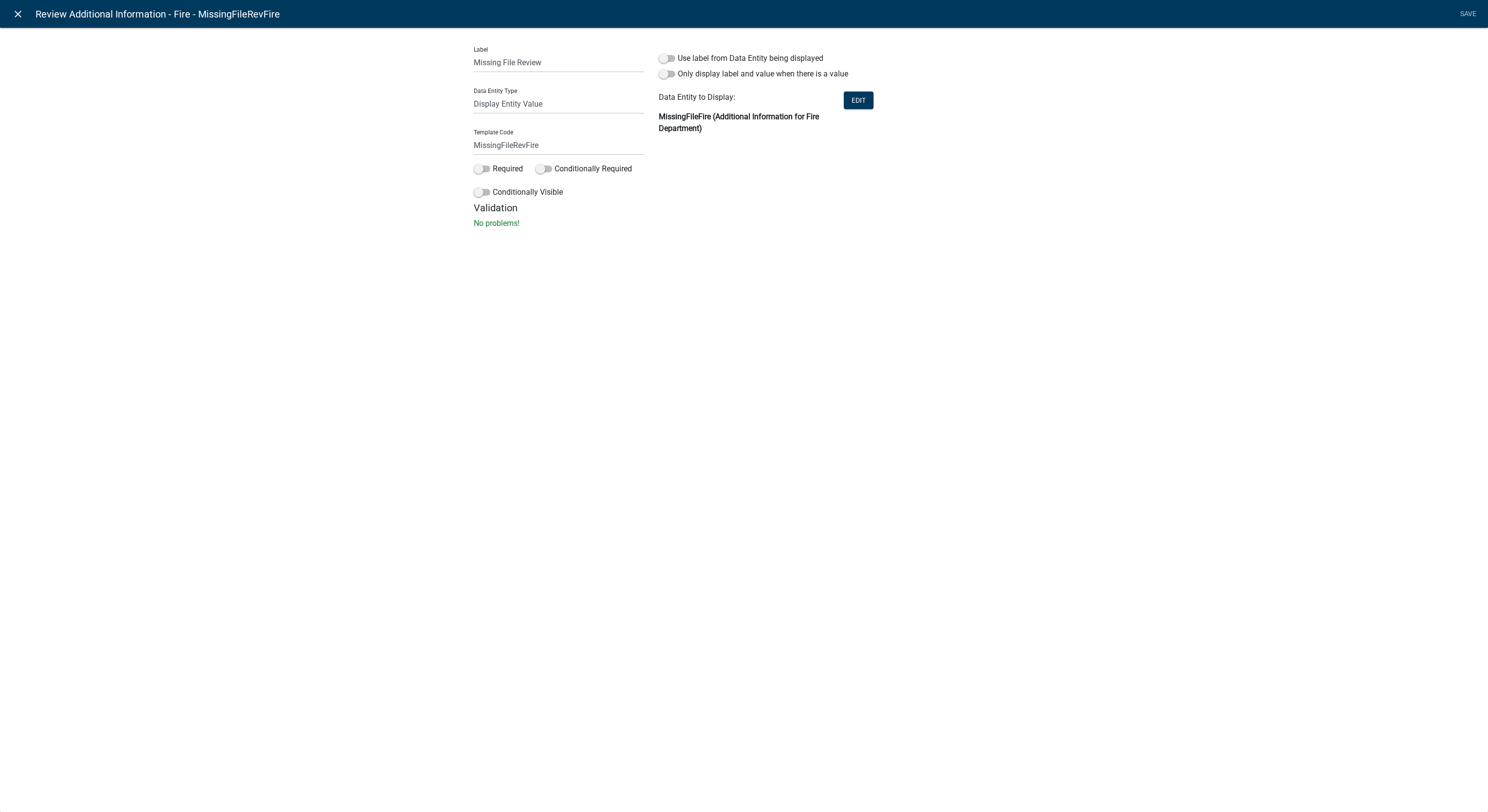
click at [23, 17] on icon "close" at bounding box center [17, 14] width 11 height 11
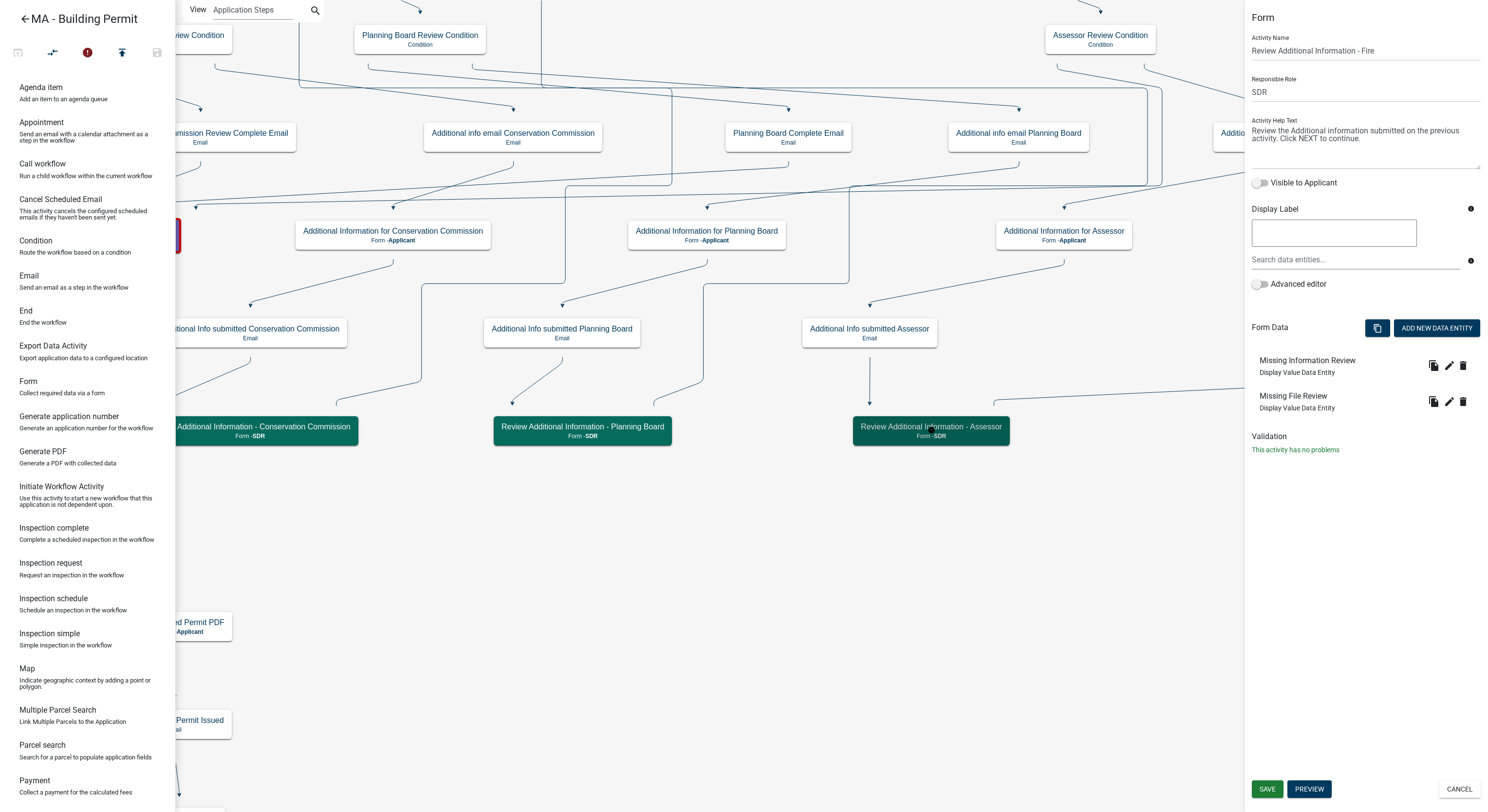
select select "67F20E20-4B7E-46AE-96DC-D48C26F4A12A"
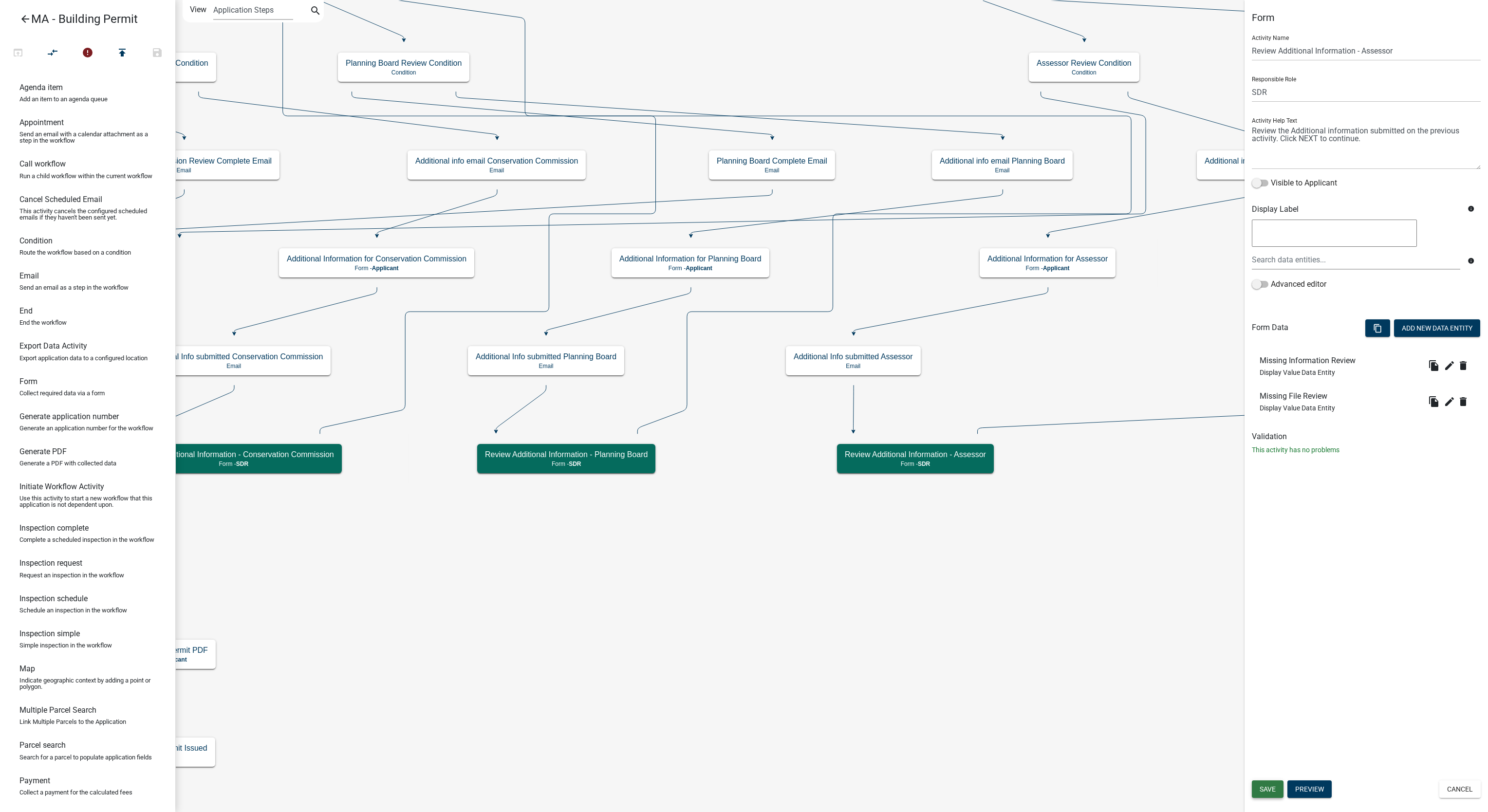
click at [1270, 788] on span "Save" at bounding box center [1268, 789] width 16 height 8
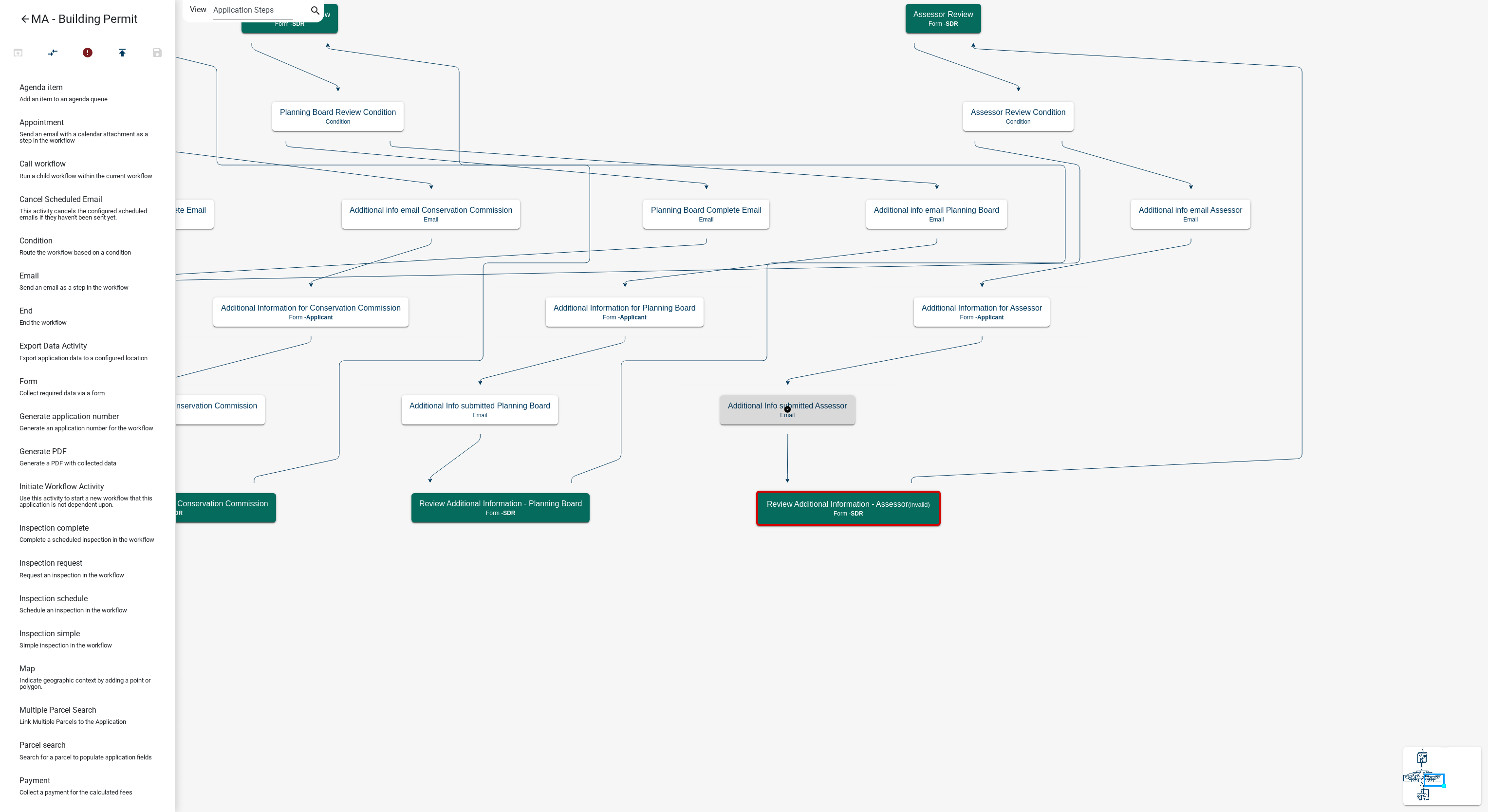
click at [815, 417] on p "Email" at bounding box center [788, 415] width 120 height 7
click at [817, 417] on p "Email" at bounding box center [788, 415] width 120 height 7
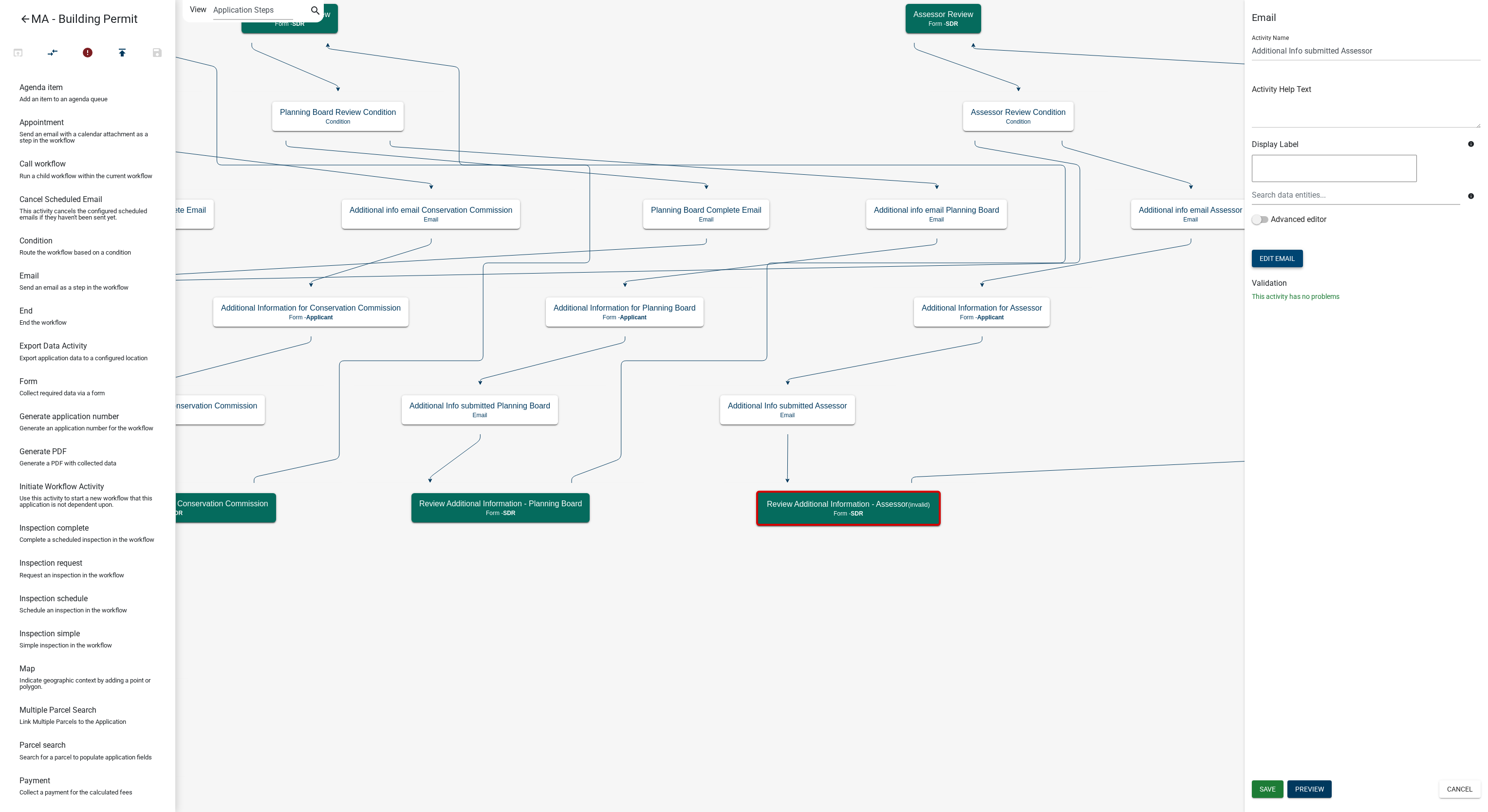
click at [1263, 258] on button "Edit Email" at bounding box center [1277, 258] width 51 height 17
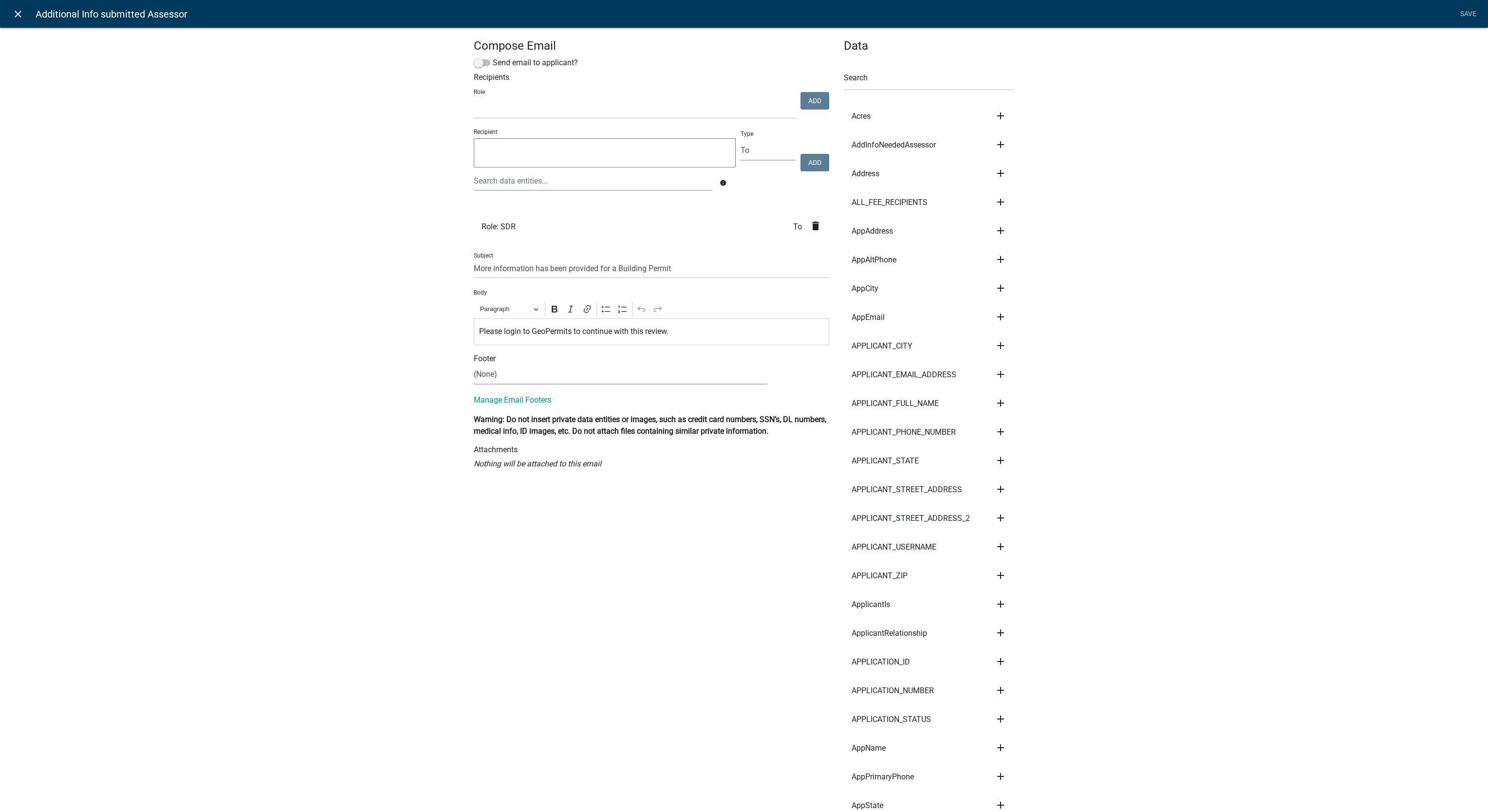
click at [23, 14] on icon "close" at bounding box center [17, 14] width 11 height 11
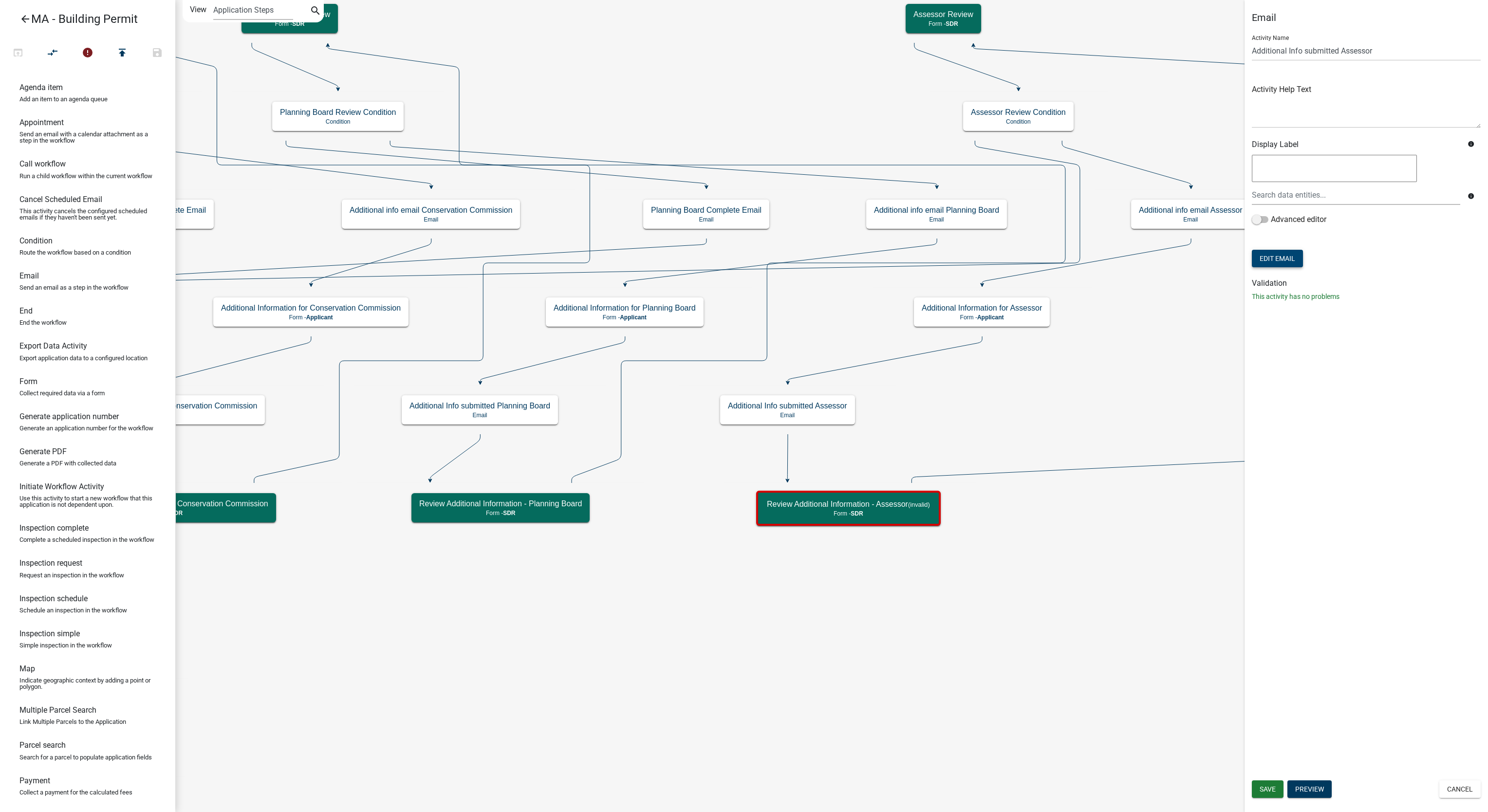
click at [1272, 252] on button "Edit Email" at bounding box center [1277, 258] width 51 height 17
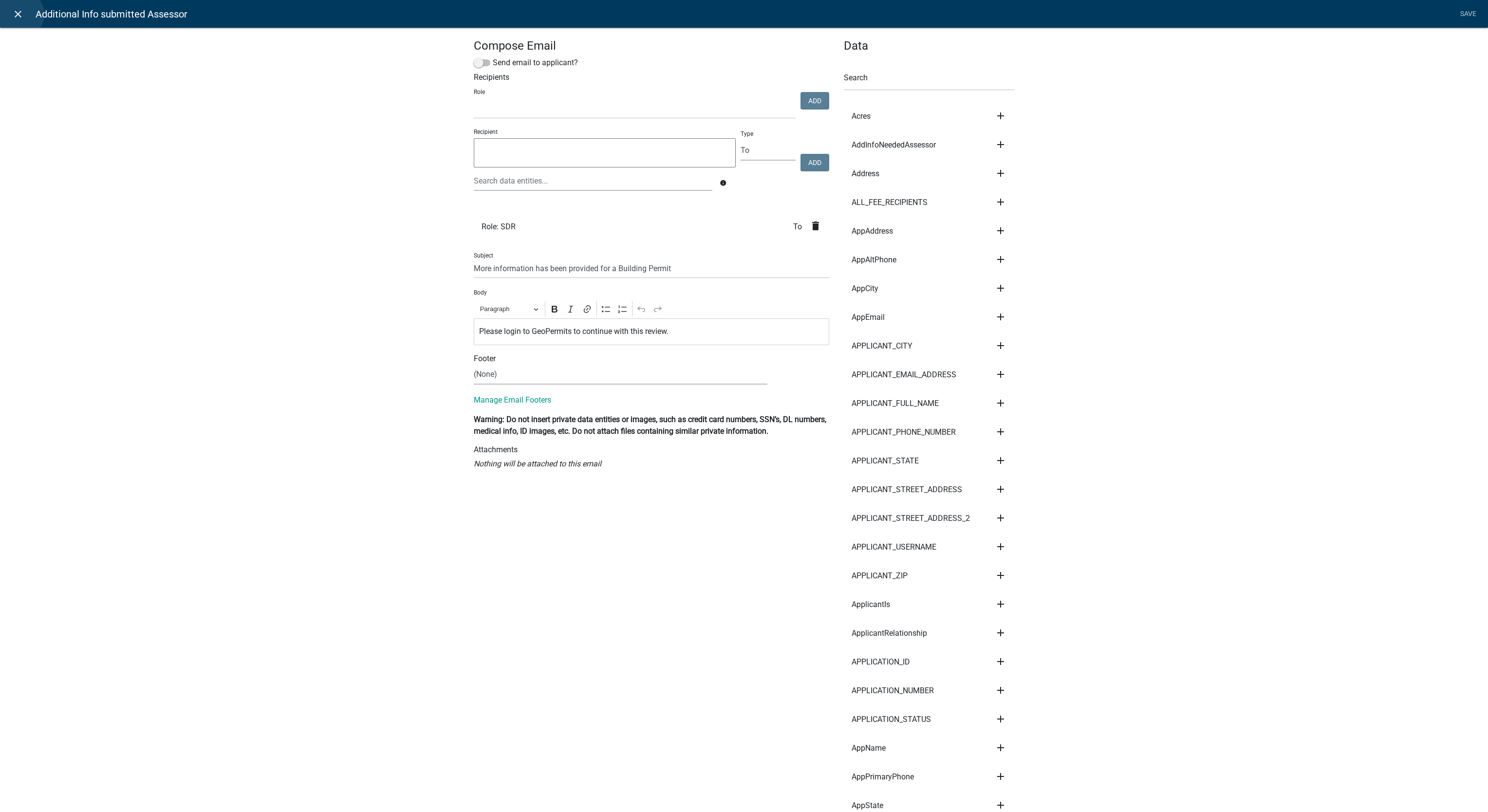
click at [19, 13] on icon "close" at bounding box center [17, 14] width 11 height 11
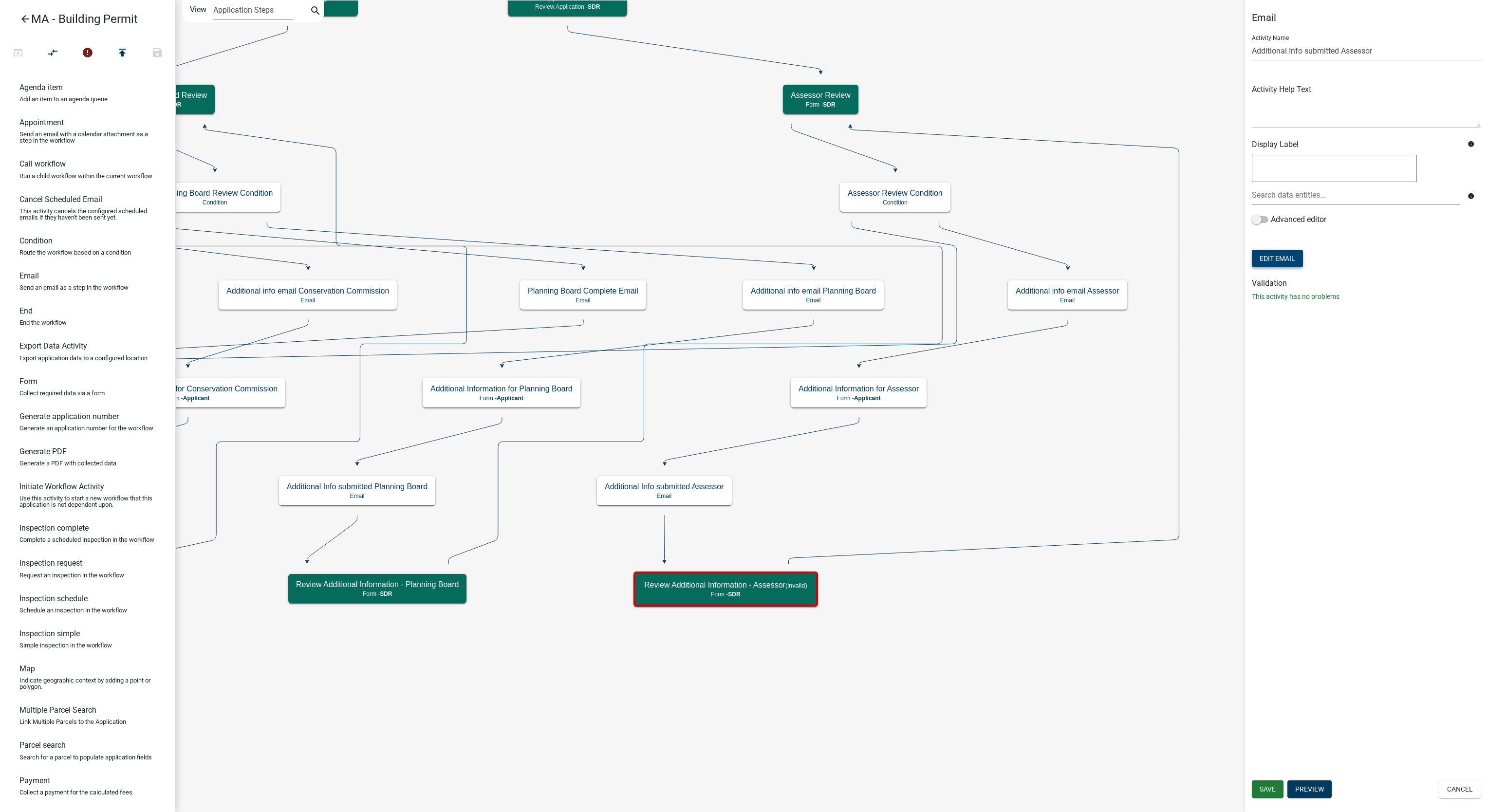
click at [1291, 257] on button "Edit Email" at bounding box center [1277, 258] width 51 height 17
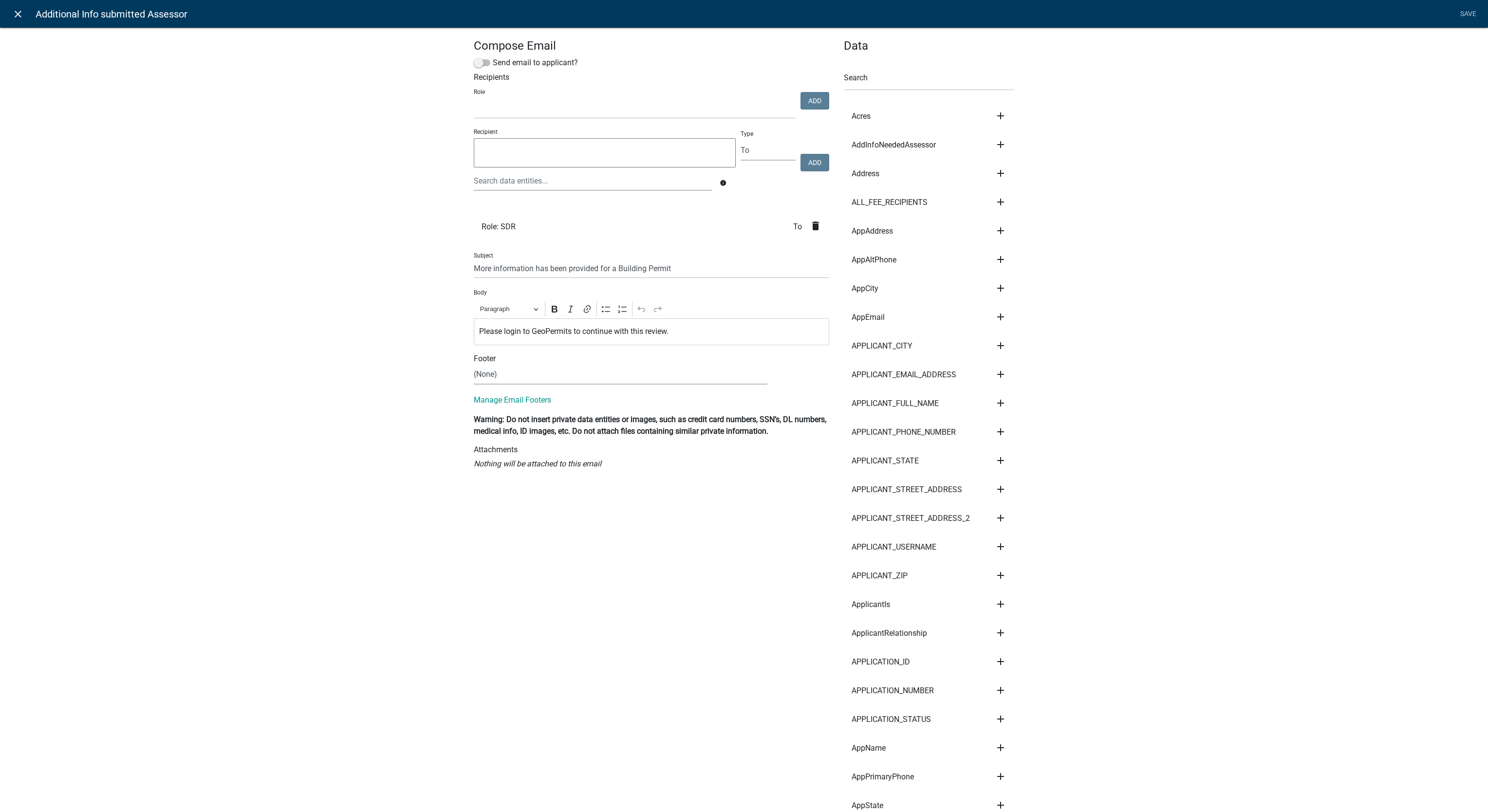
click at [6, 17] on nav "close Additional Info submitted Assessor Save" at bounding box center [744, 14] width 1488 height 28
click at [12, 16] on icon "close" at bounding box center [17, 14] width 11 height 11
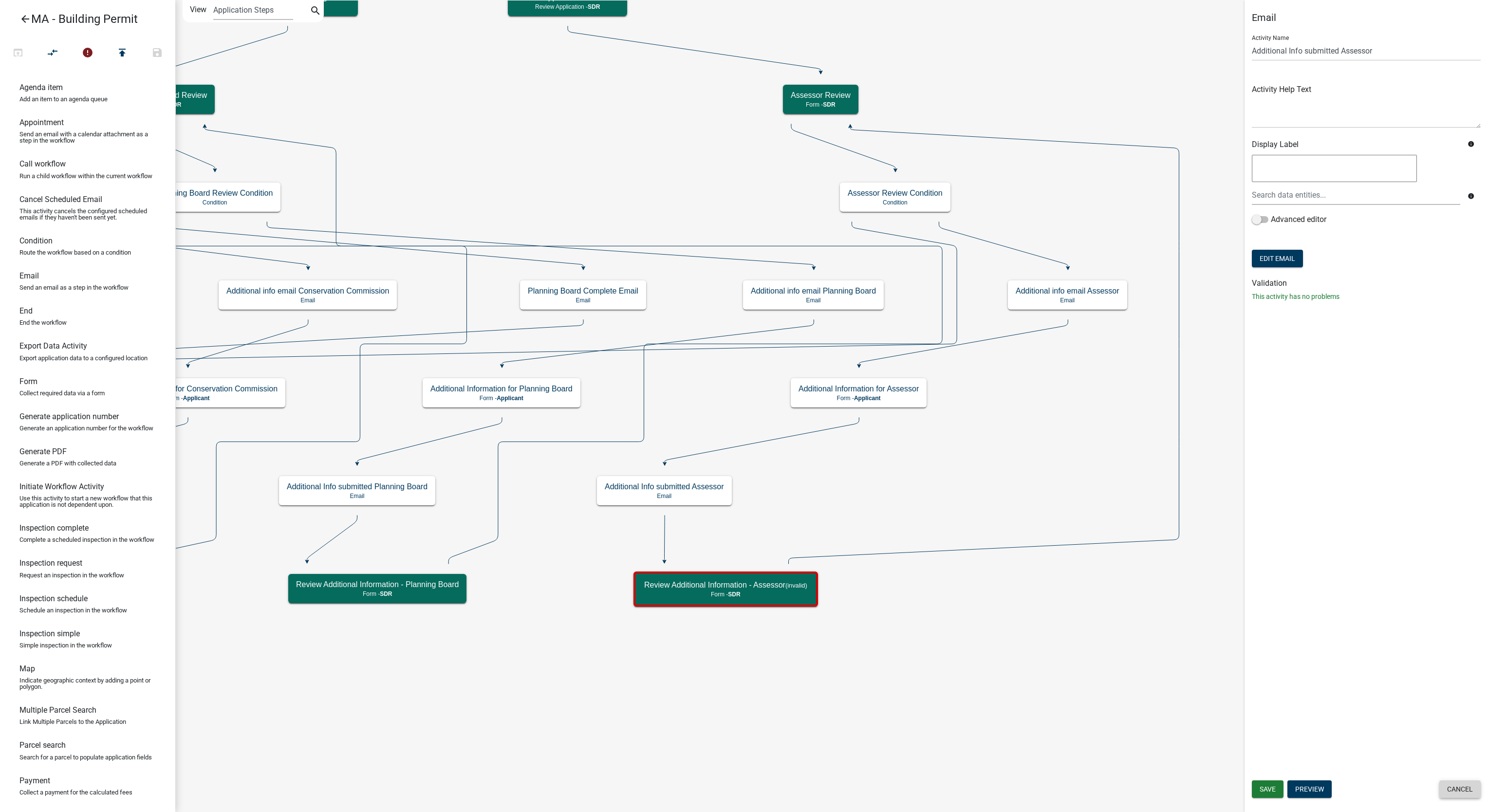
click at [1448, 782] on button "Cancel" at bounding box center [1460, 789] width 42 height 17
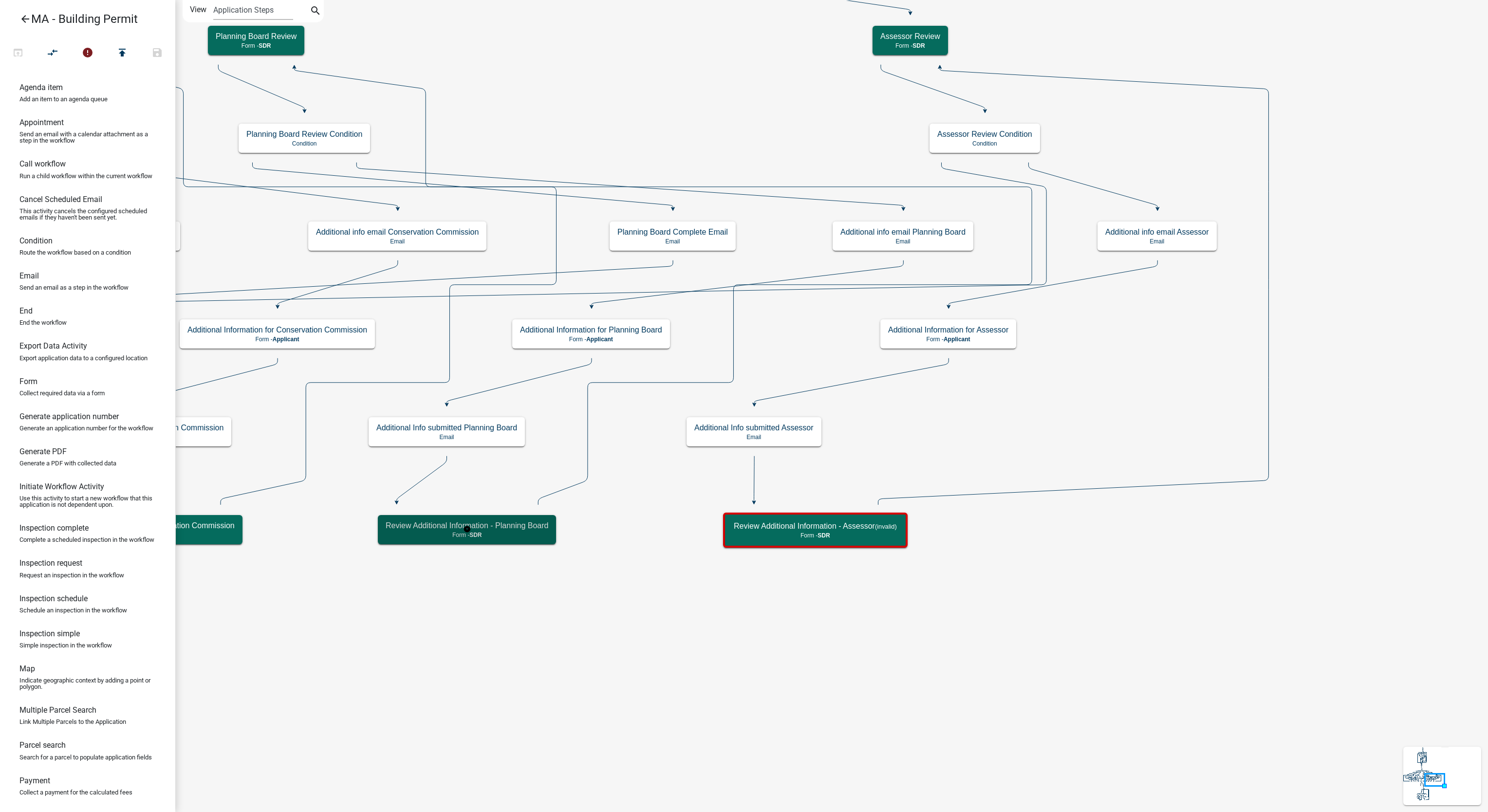
click at [530, 532] on p "Form - SDR" at bounding box center [467, 536] width 163 height 7
select select "67F20E20-4B7E-46AE-96DC-D48C26F4A12A"
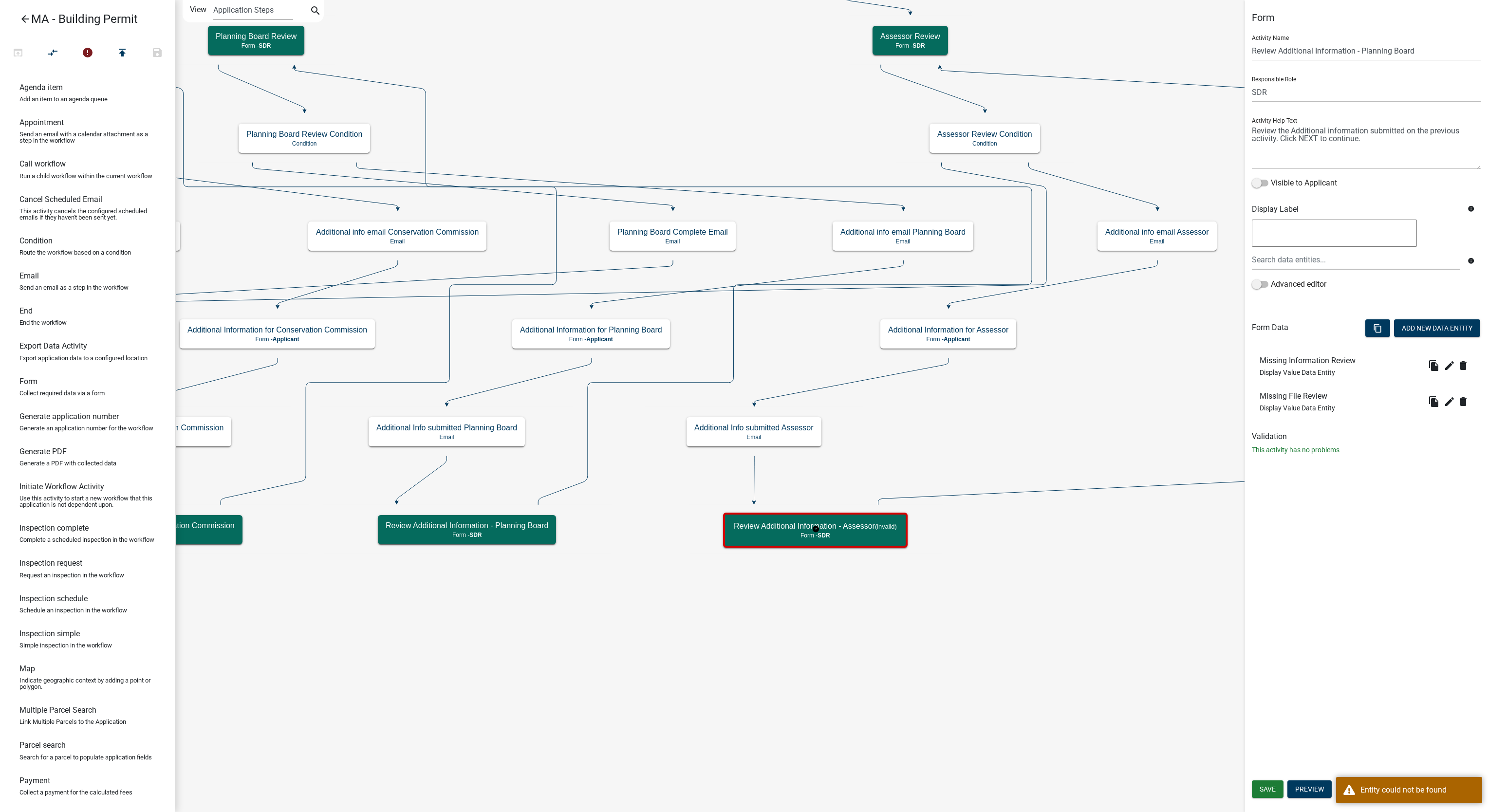
select select "67F20E20-4B7E-46AE-96DC-D48C26F4A12A"
click at [1455, 366] on icon "edit" at bounding box center [1449, 365] width 11 height 11
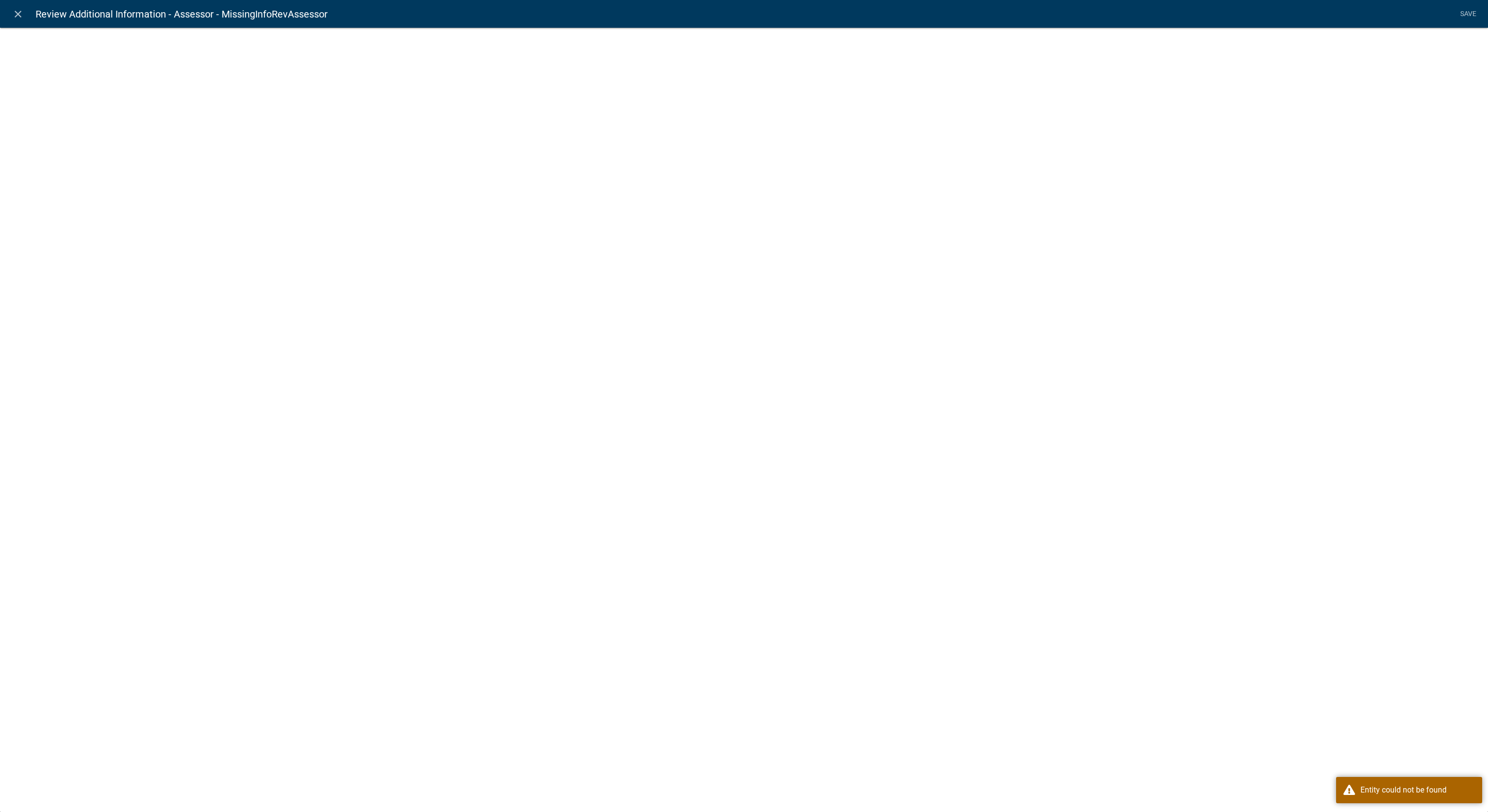
select select "display-entity-value"
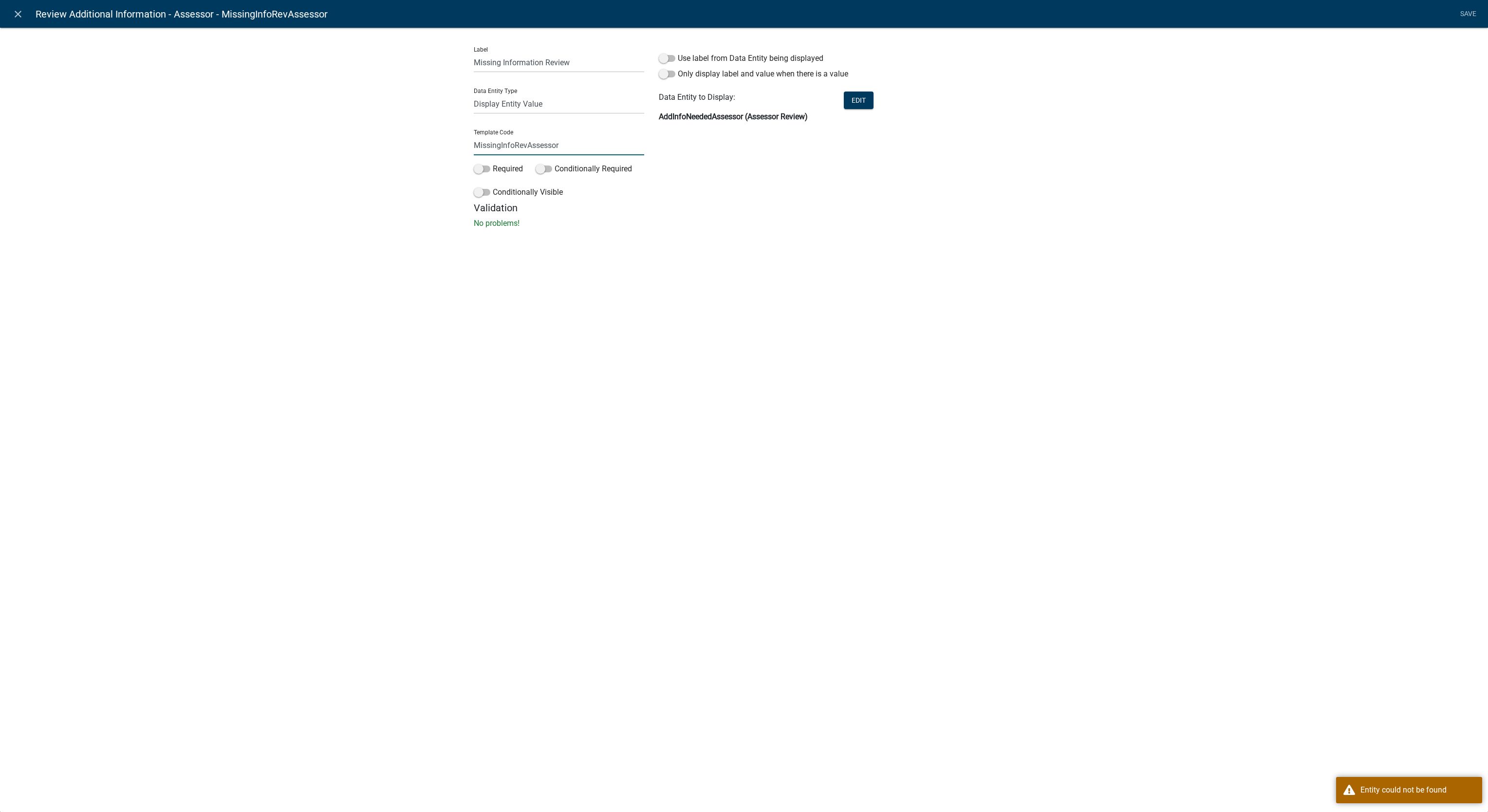
click at [610, 146] on input "MissingInfoRevAssessor" at bounding box center [559, 145] width 171 height 20
click at [17, 16] on icon "close" at bounding box center [17, 14] width 11 height 11
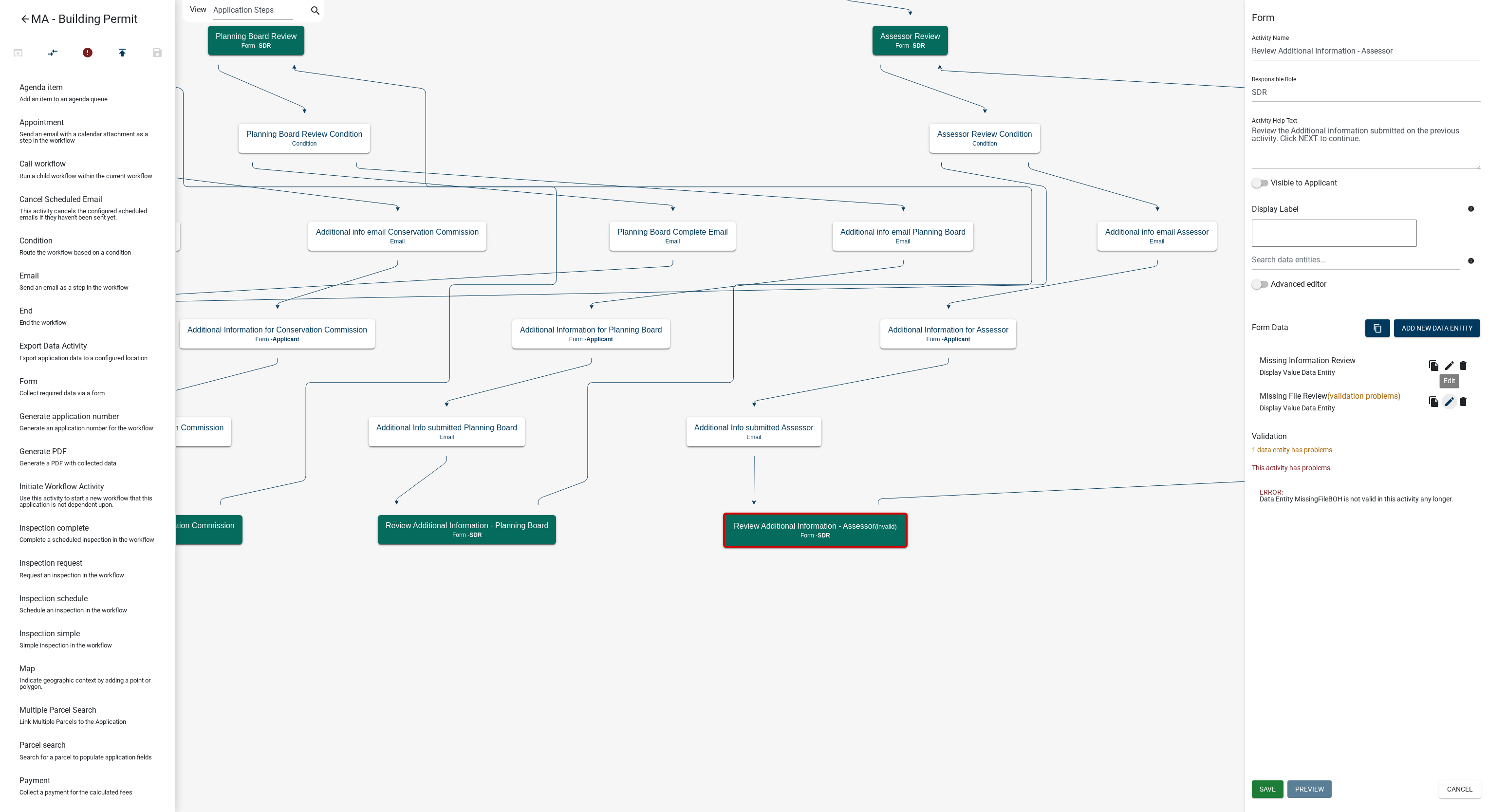
click at [1447, 402] on icon "edit" at bounding box center [1449, 401] width 11 height 11
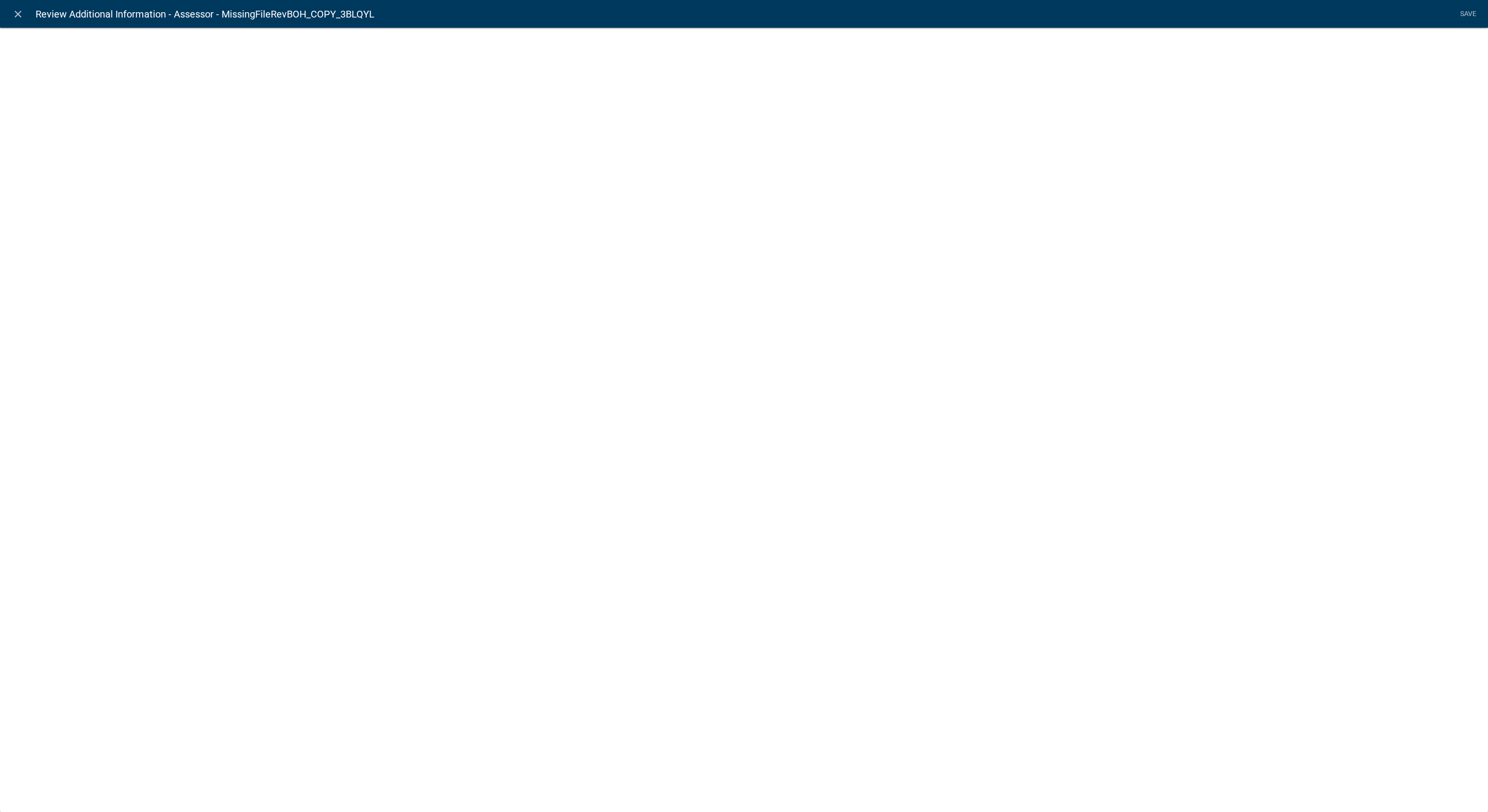
select select "display-entity-value"
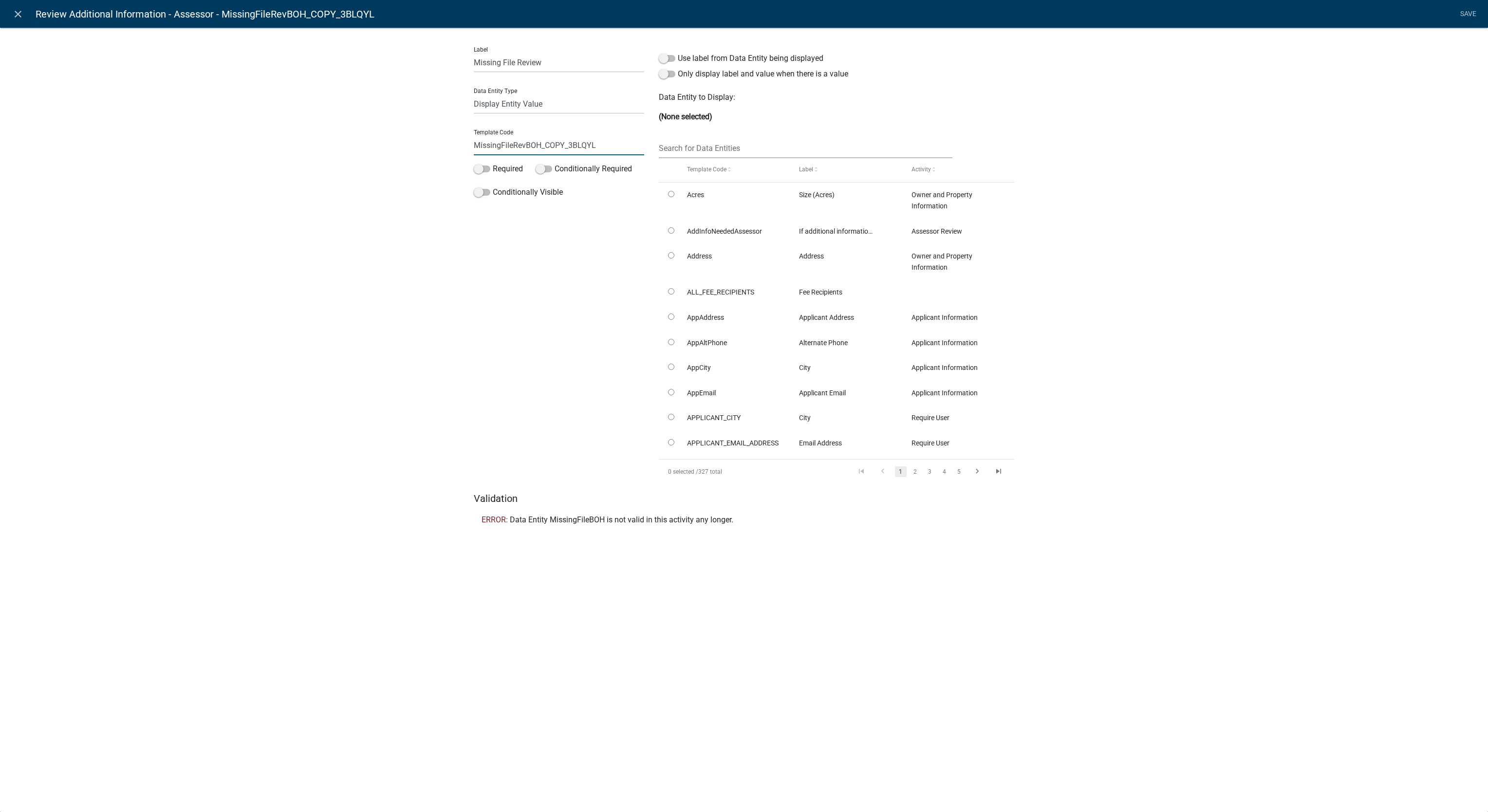
click at [557, 146] on input "MissingFileRevBOH_COPY_3BLQYL" at bounding box center [559, 145] width 171 height 20
paste input "InfoRevAssessor"
type input "MissingInfoRevAssessor"
click at [1465, 16] on li "Save" at bounding box center [1468, 14] width 24 height 18
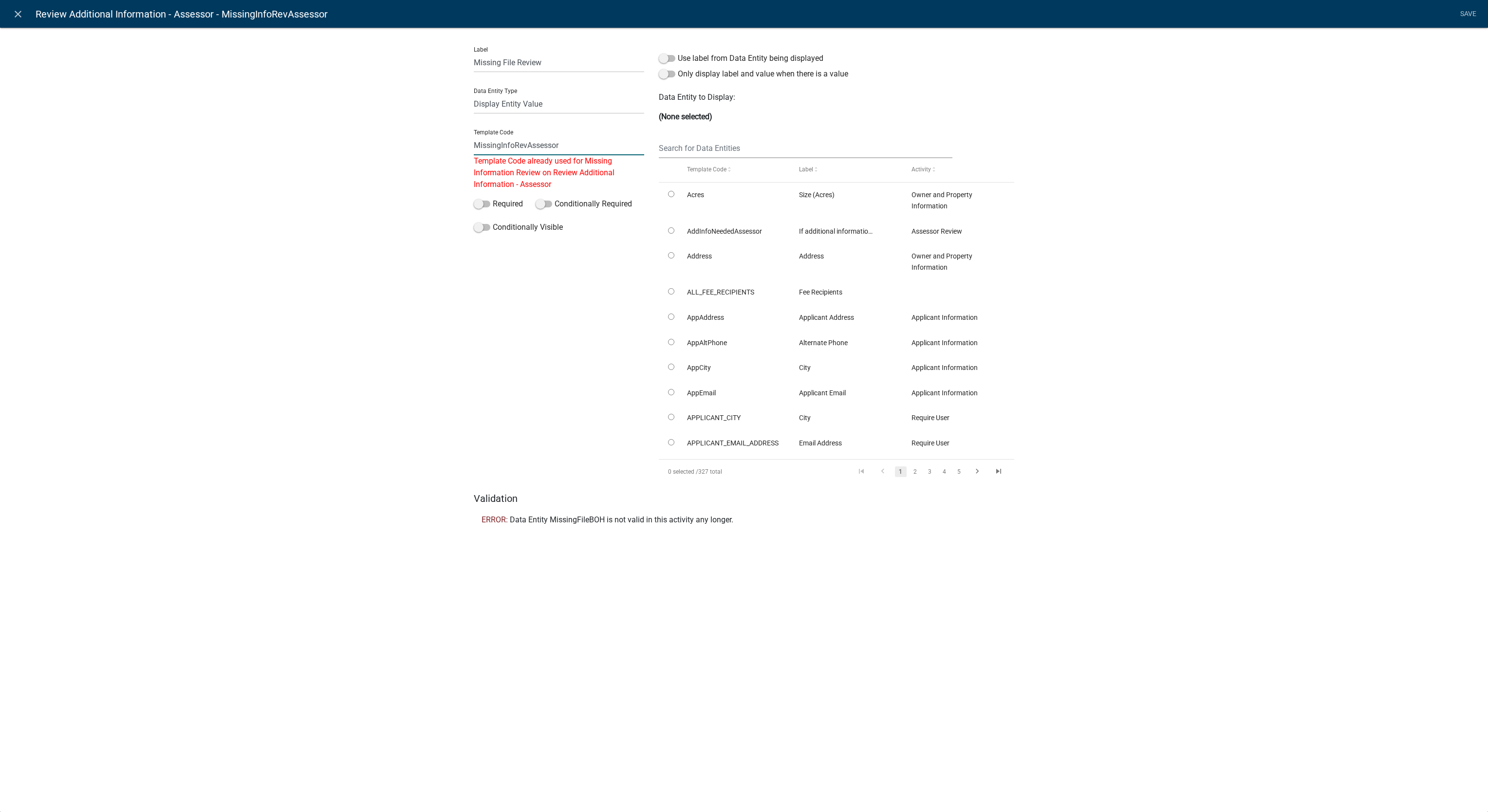
click at [596, 143] on input "MissingInfoRevAssessor" at bounding box center [559, 145] width 171 height 20
click at [23, 18] on link "close" at bounding box center [17, 13] width 20 height 20
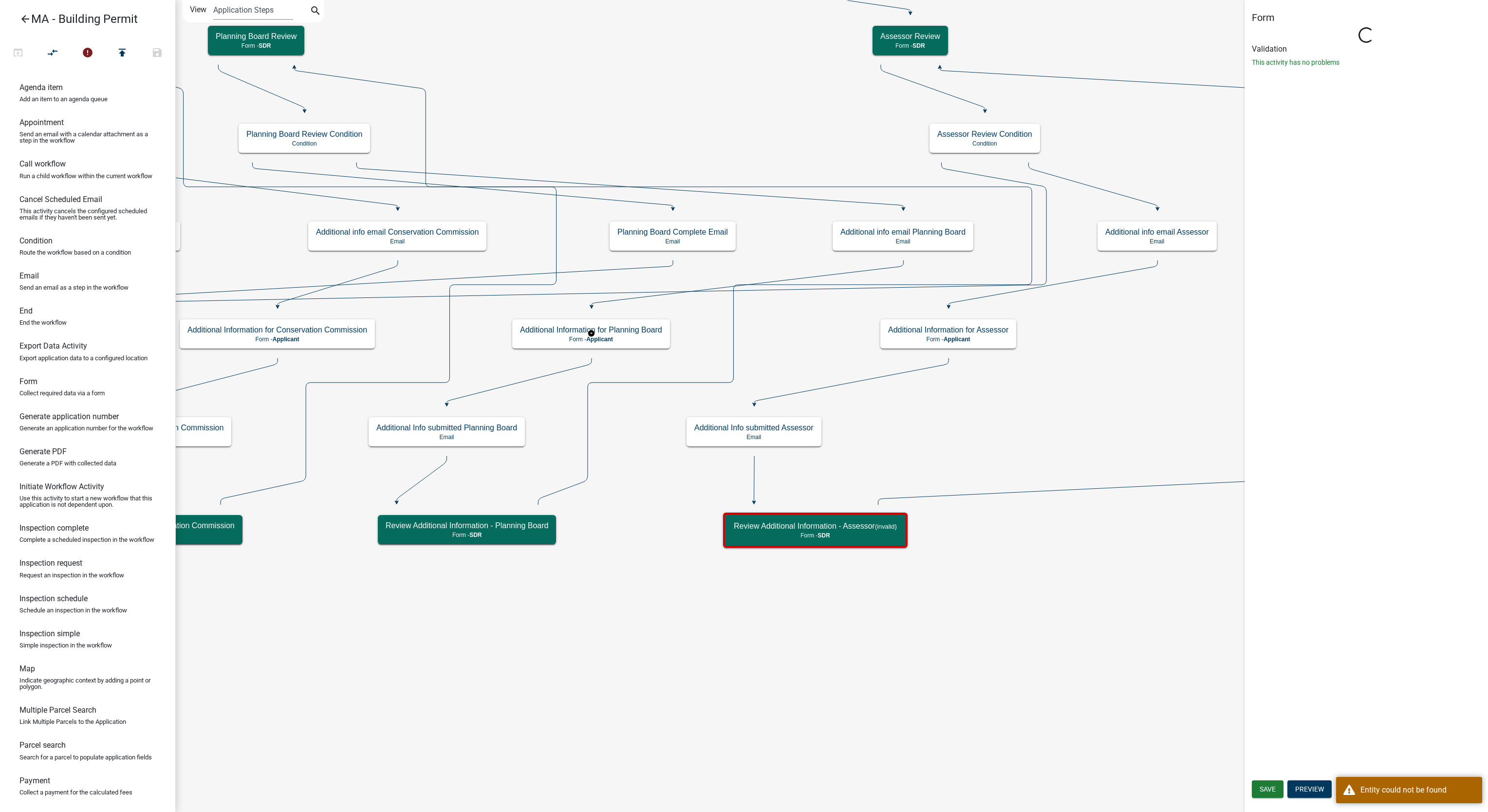
select select "67F20E20-4B7E-46AE-96DC-D48C26F4A12A"
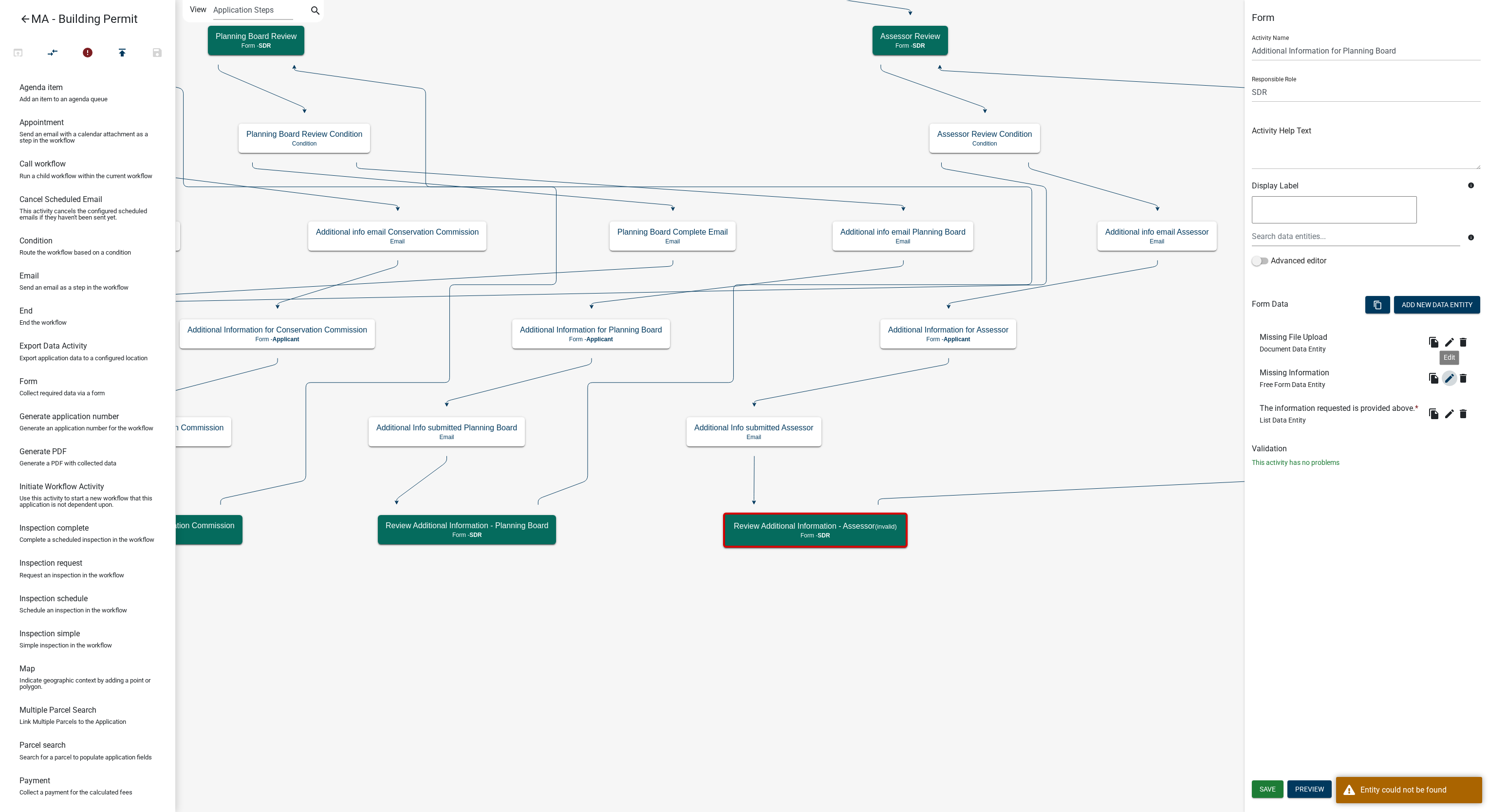
click at [1452, 380] on icon "edit" at bounding box center [1449, 378] width 11 height 11
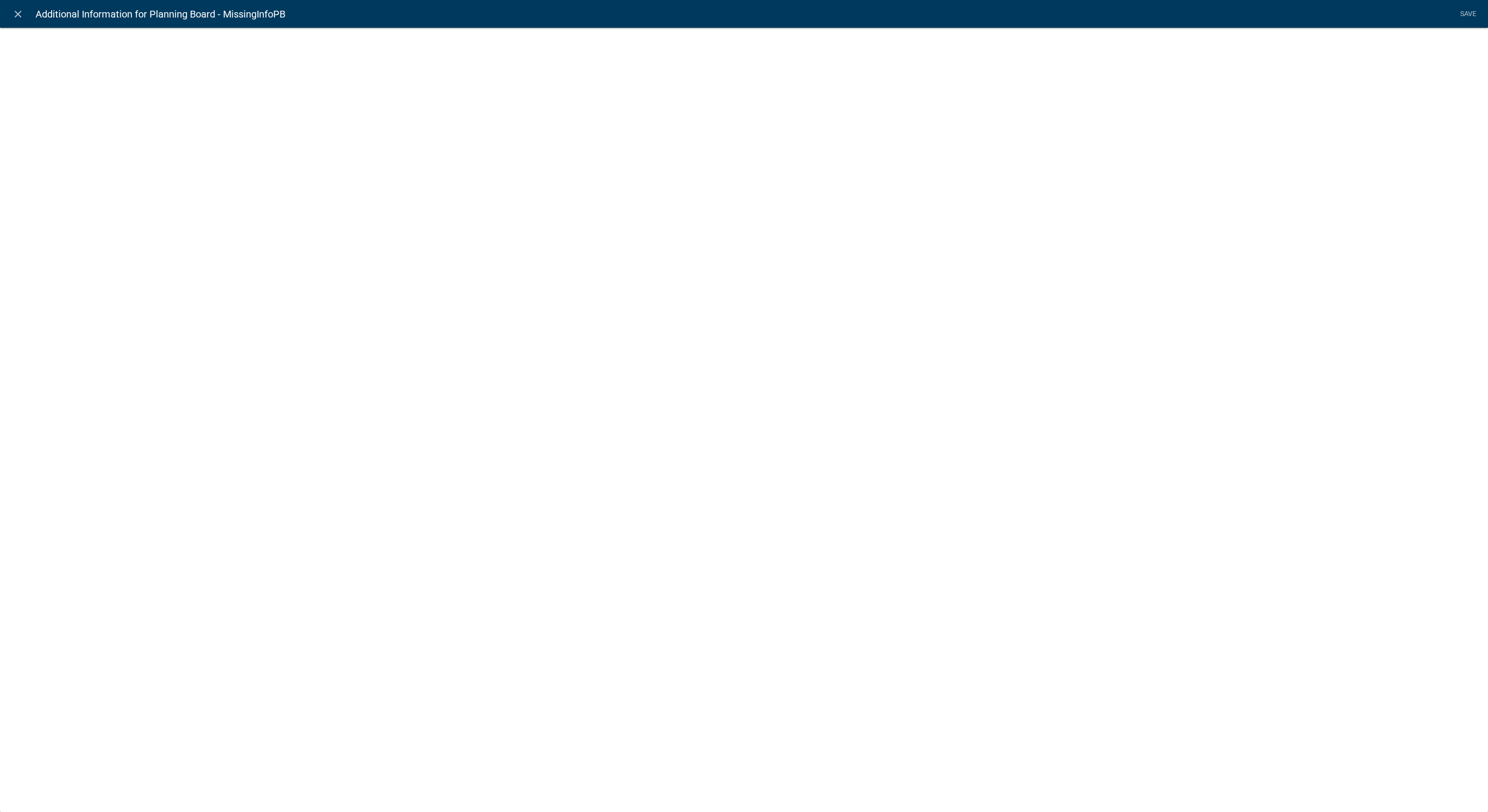
select select
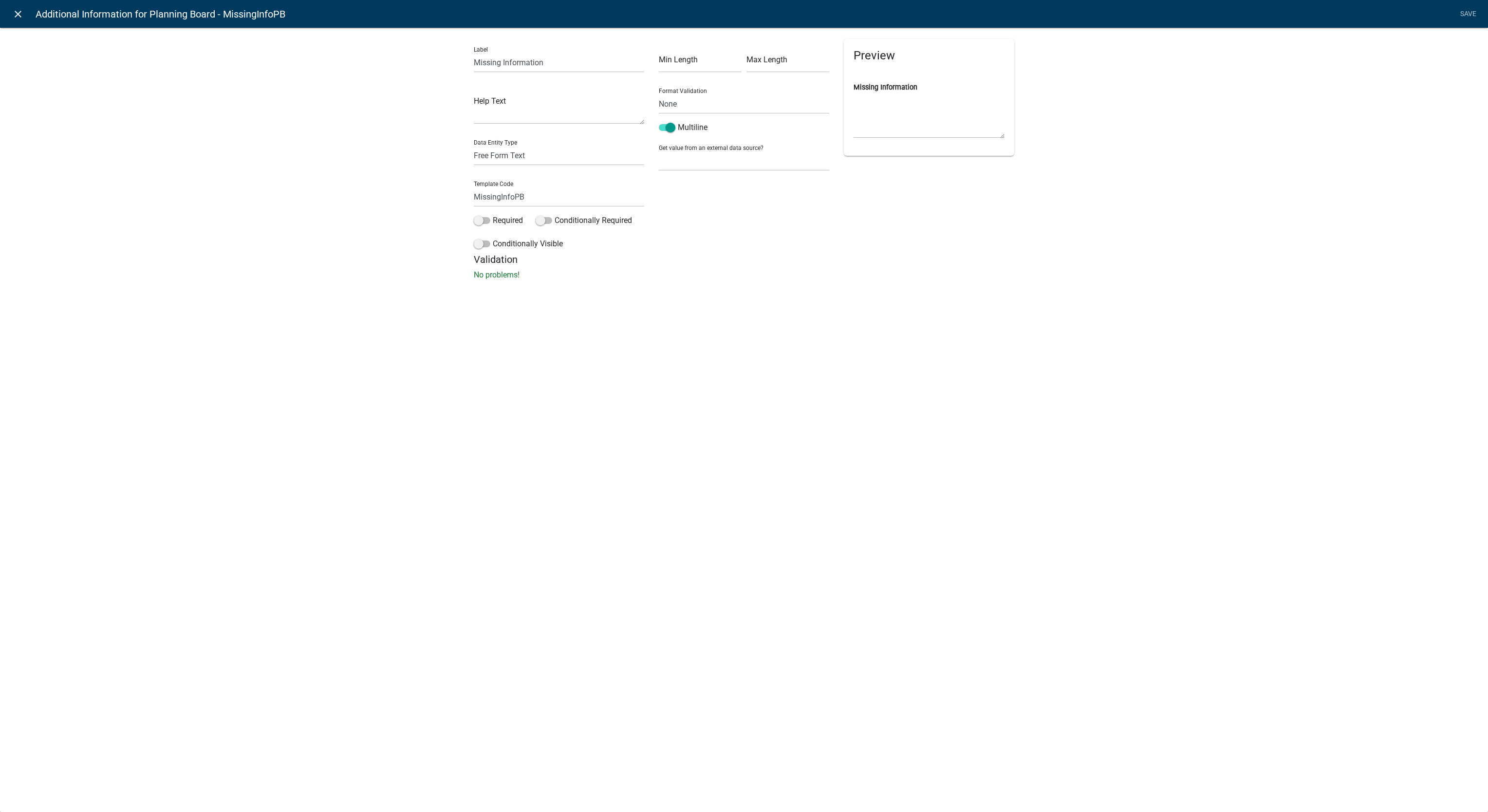
click at [10, 9] on link "close" at bounding box center [17, 13] width 20 height 20
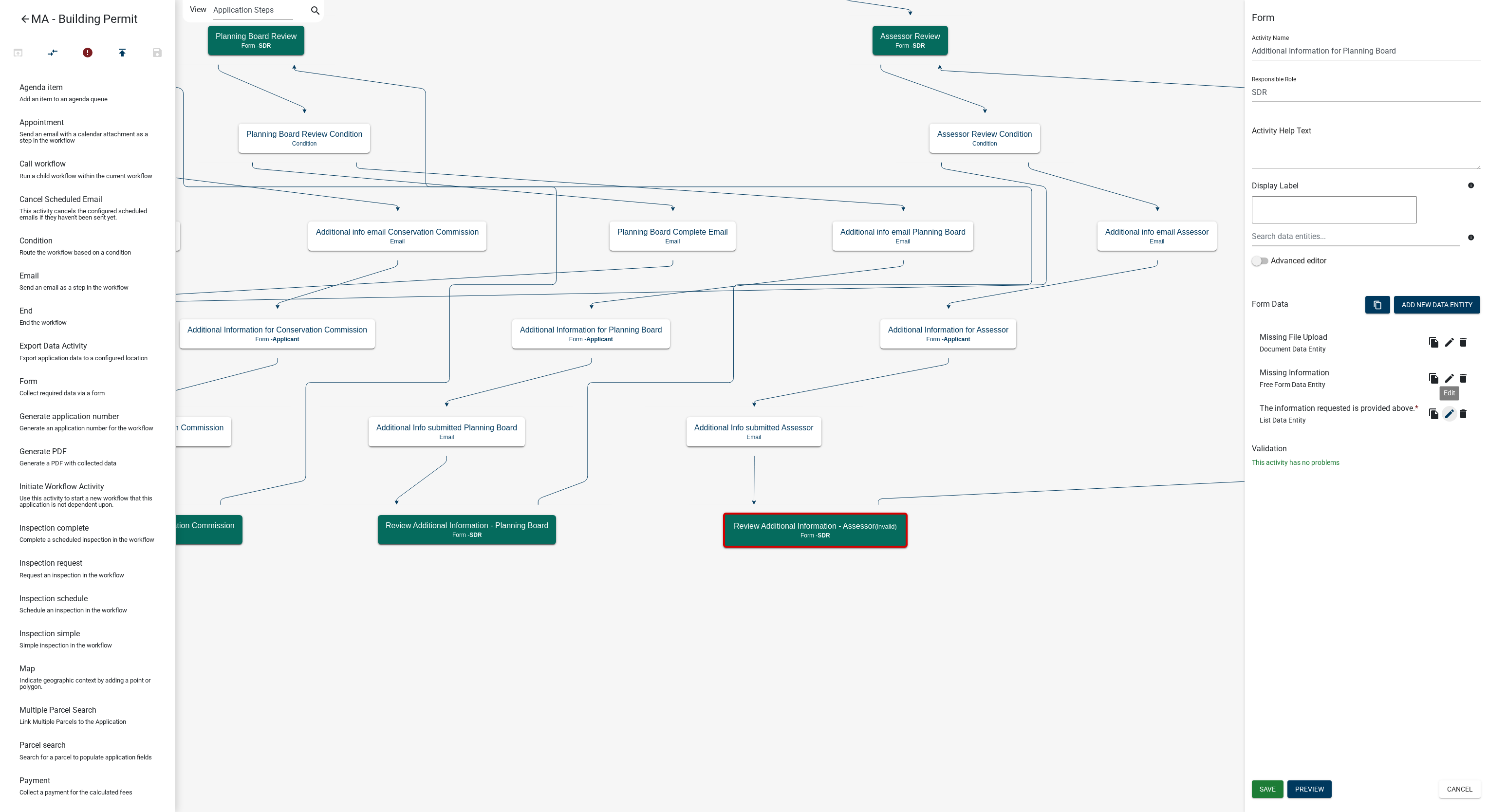
click at [1452, 414] on icon "edit" at bounding box center [1449, 413] width 11 height 11
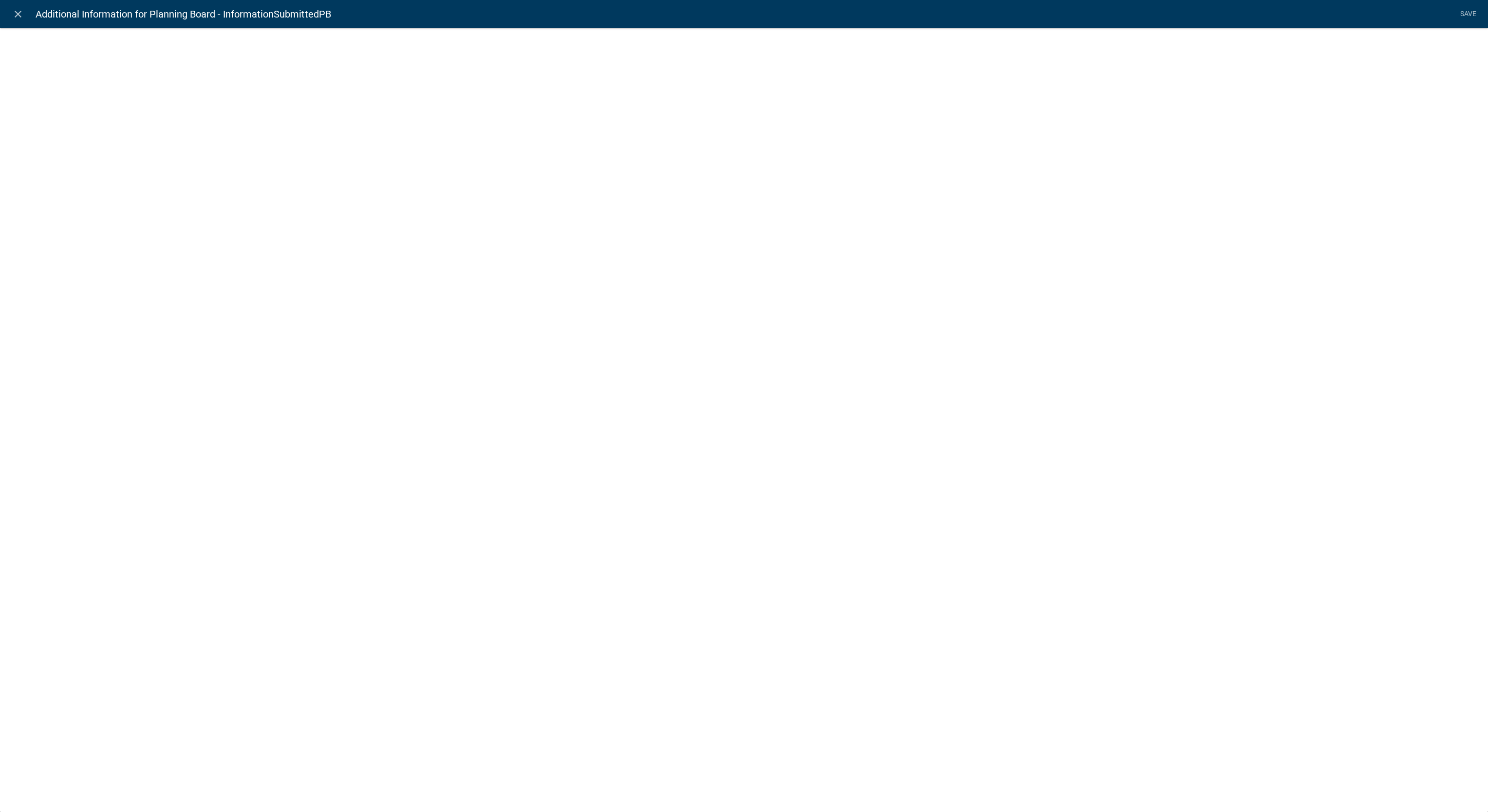
select select "list-data"
select select
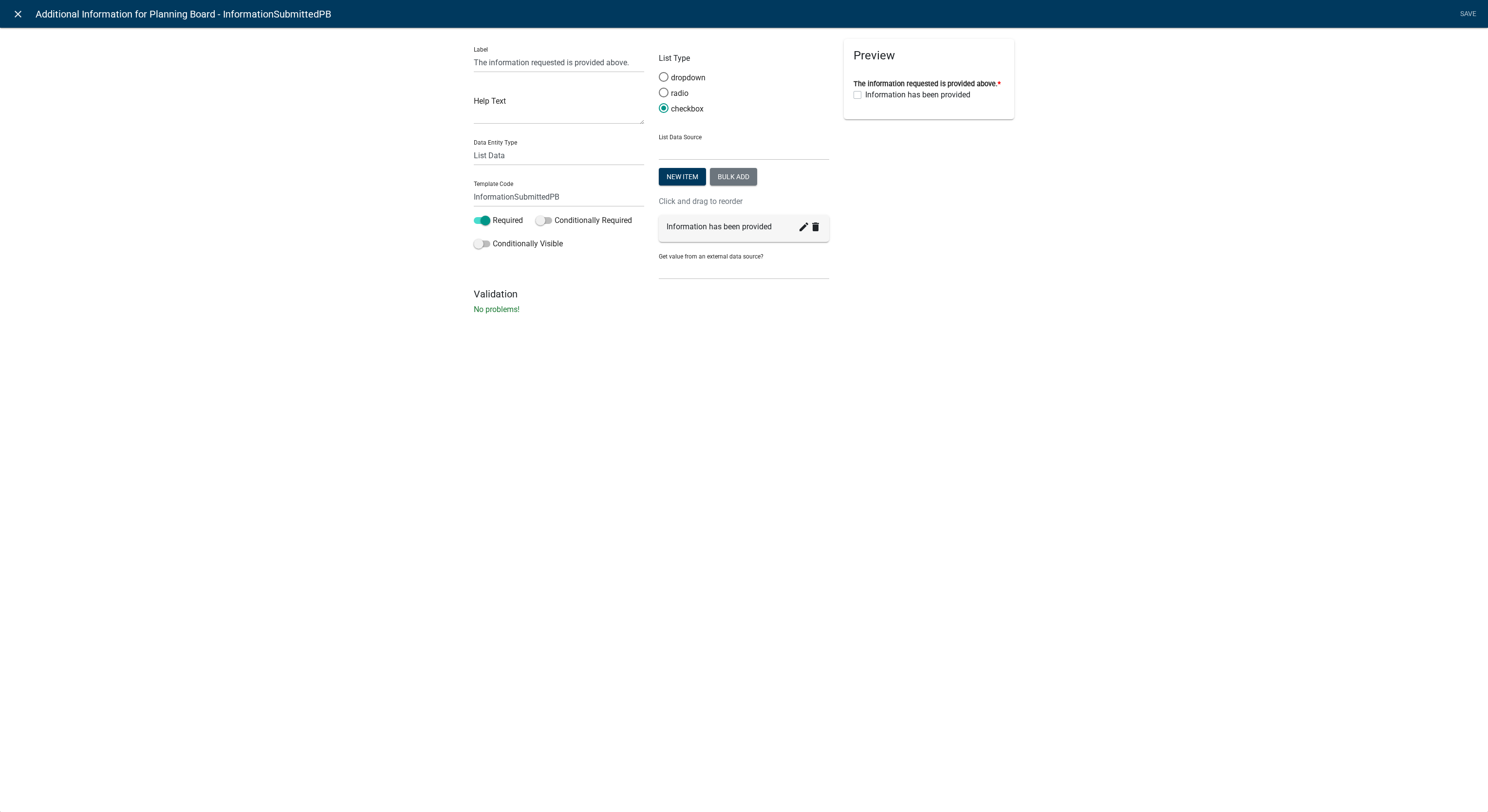
click at [16, 19] on icon "close" at bounding box center [17, 14] width 11 height 11
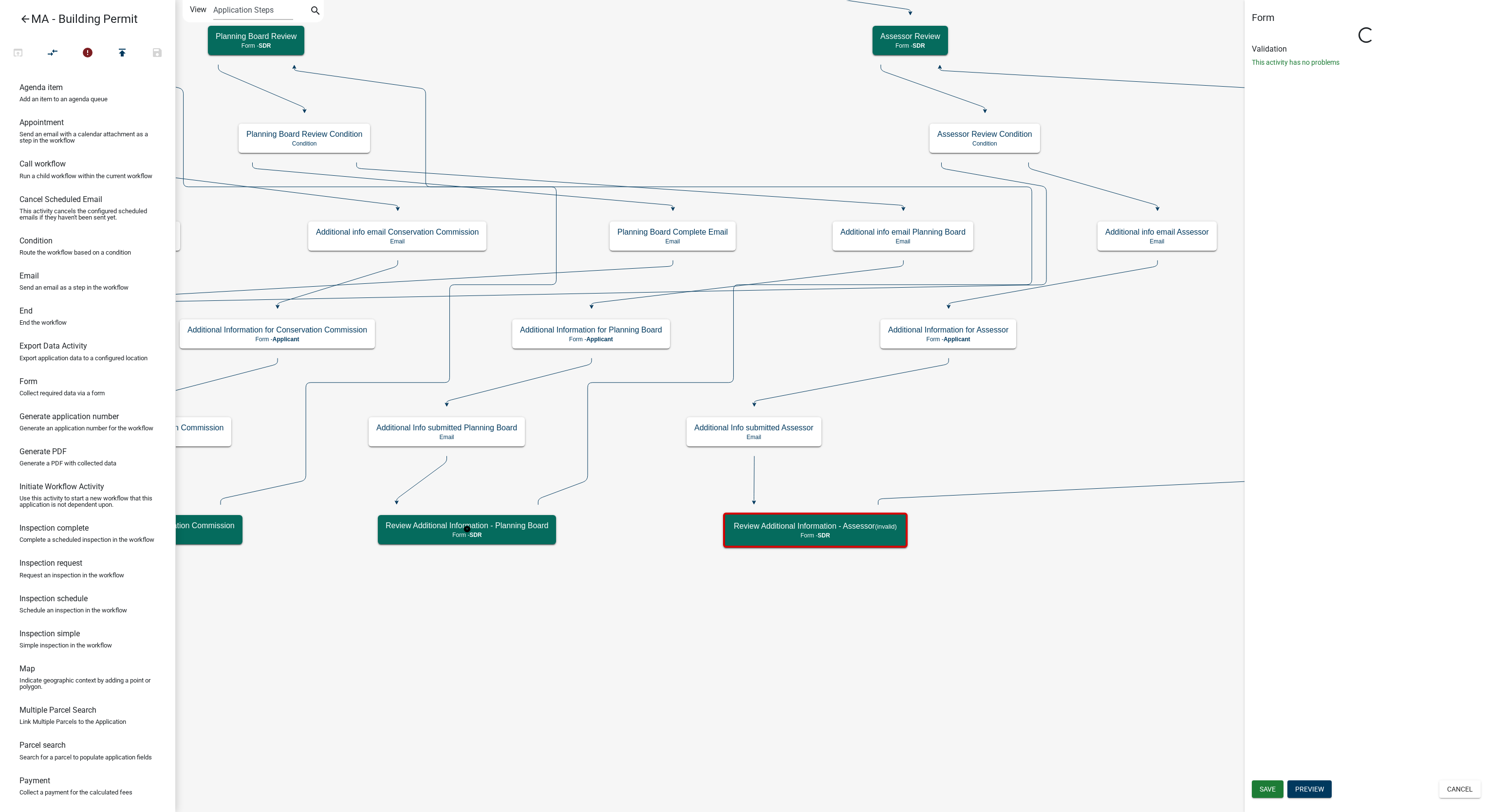
select select "67F20E20-4B7E-46AE-96DC-D48C26F4A12A"
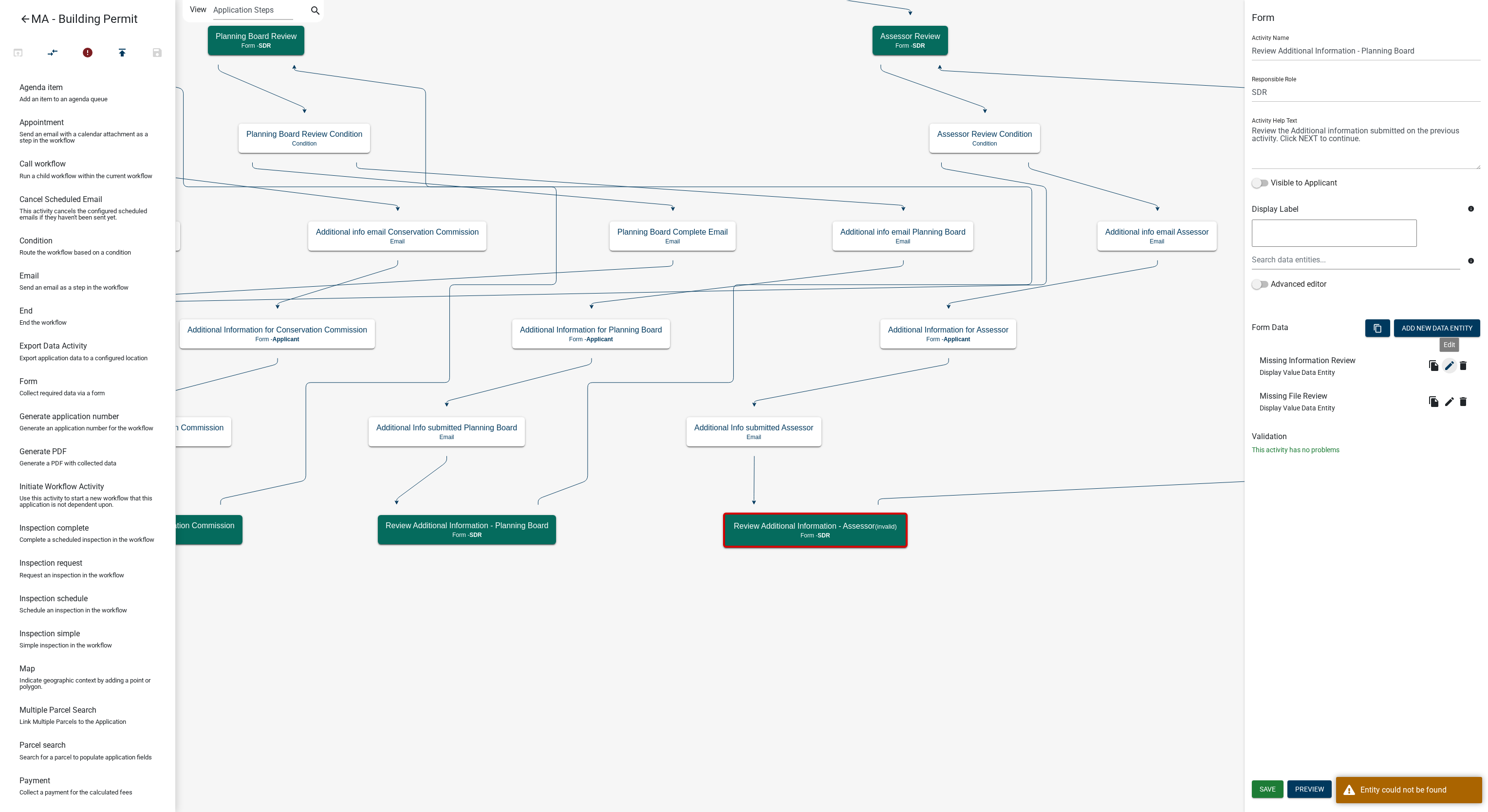
click at [1450, 368] on icon "edit" at bounding box center [1449, 365] width 11 height 11
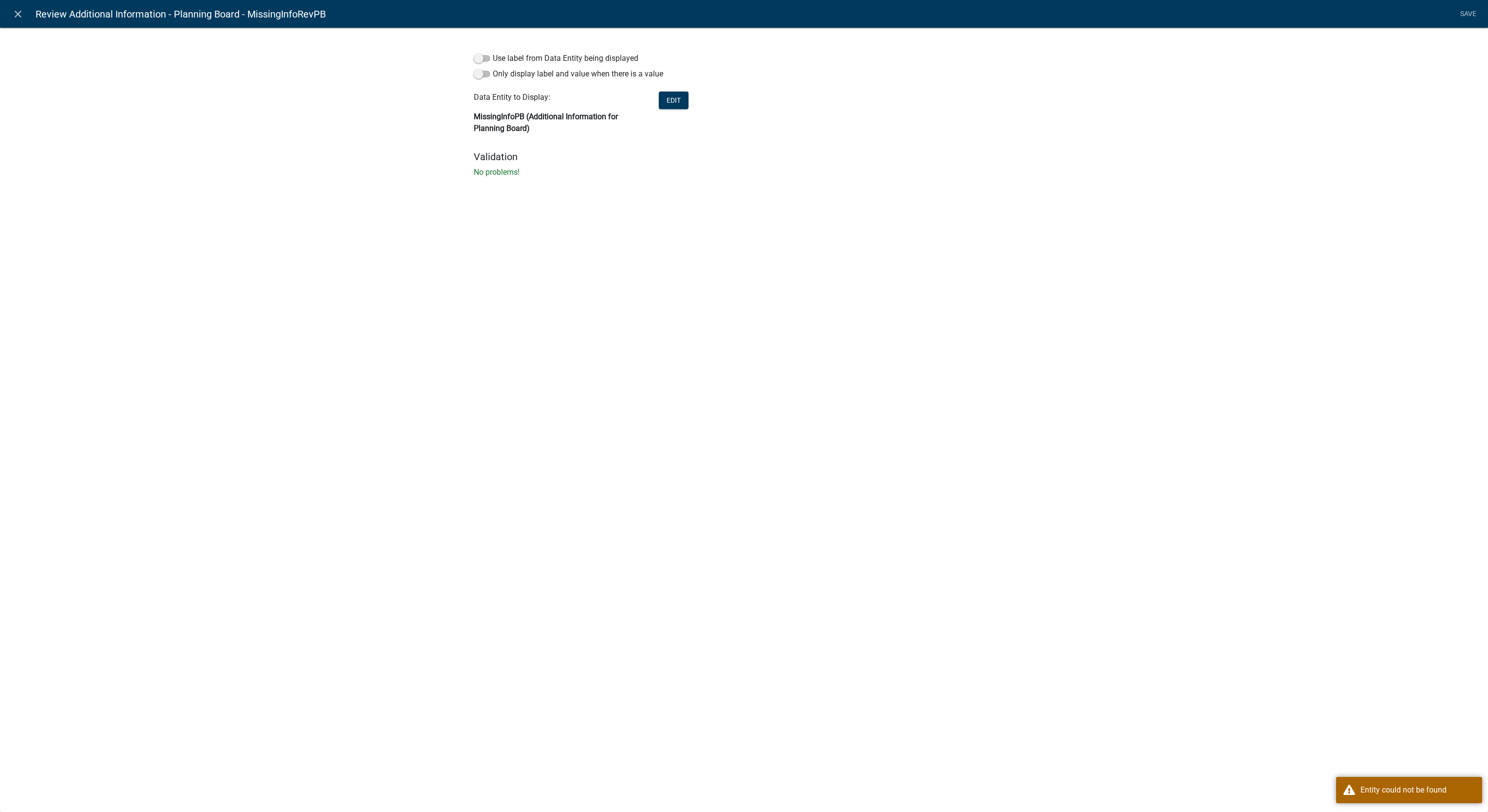
select select "display-entity-value"
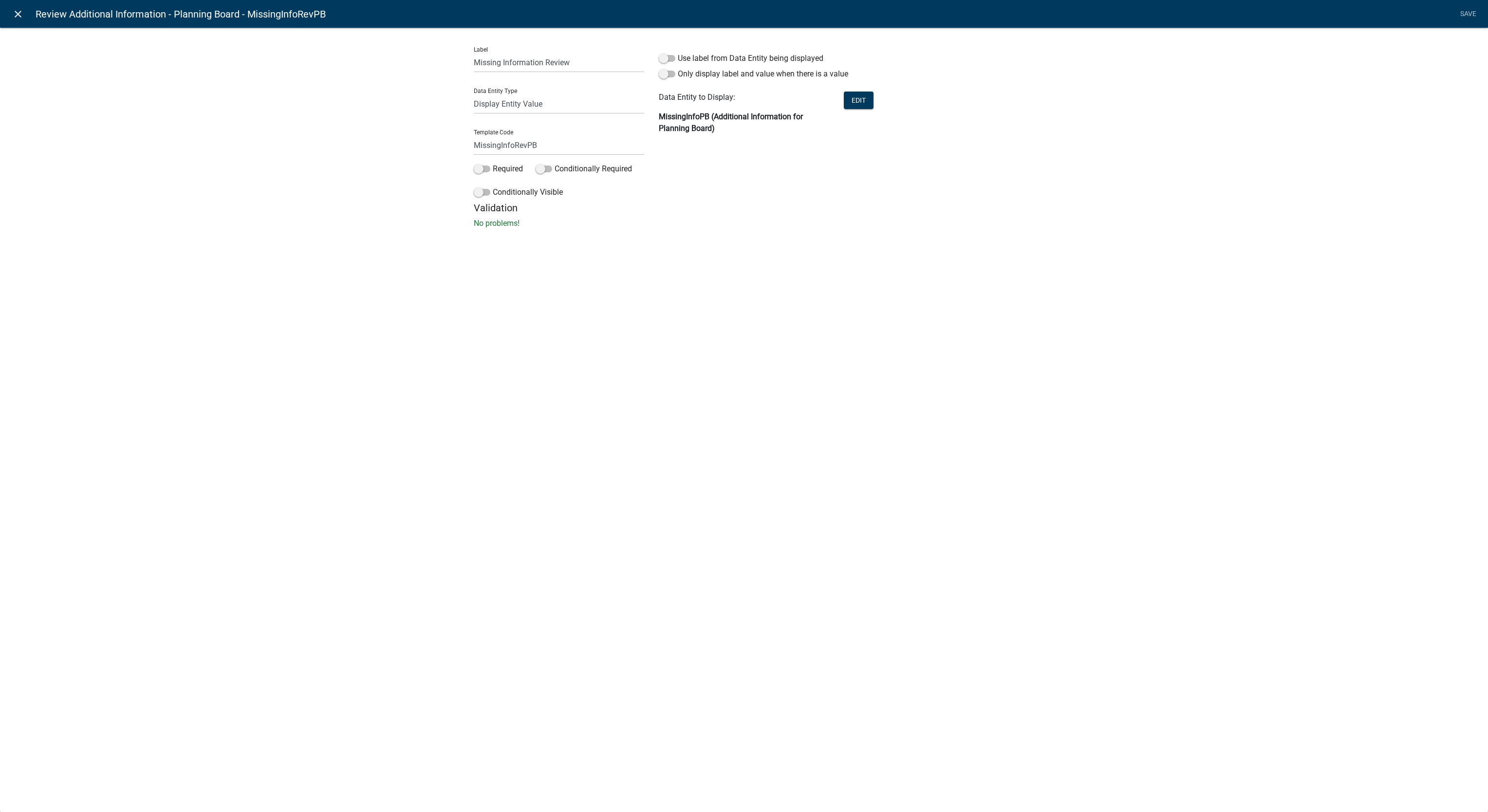
click at [16, 11] on icon "close" at bounding box center [17, 14] width 11 height 11
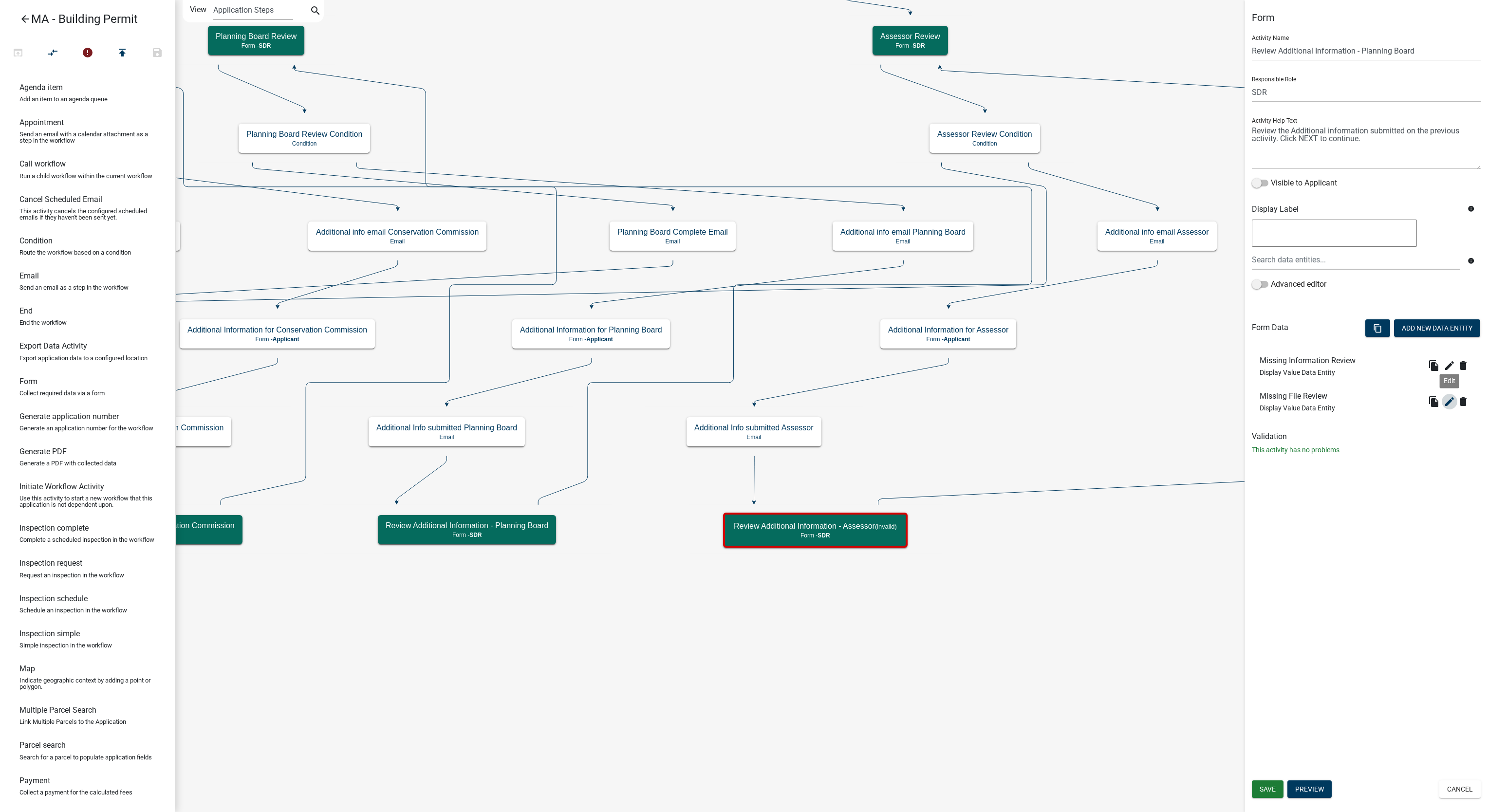
click at [1451, 400] on icon "edit" at bounding box center [1449, 401] width 11 height 11
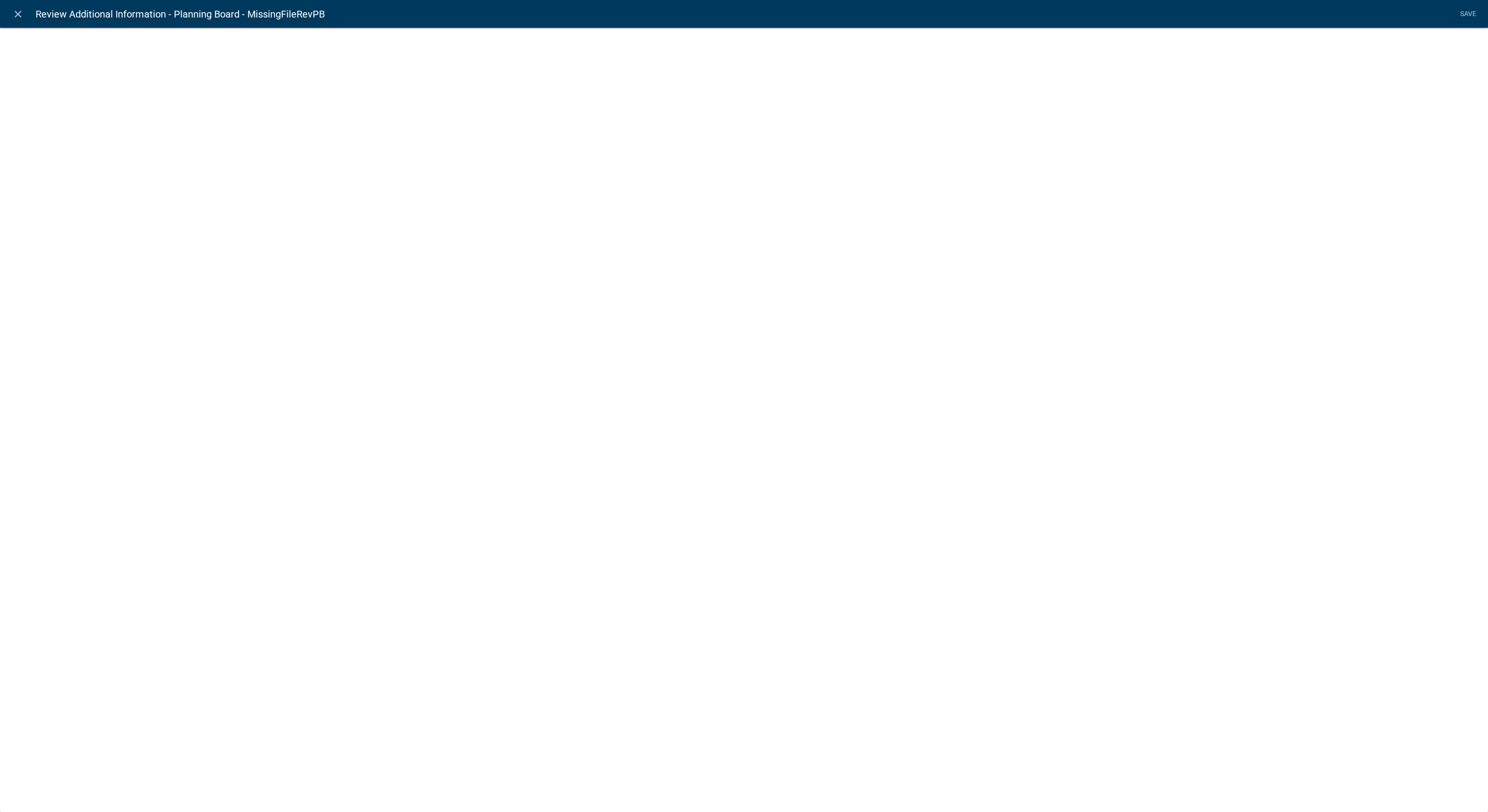
select select "display-entity-value"
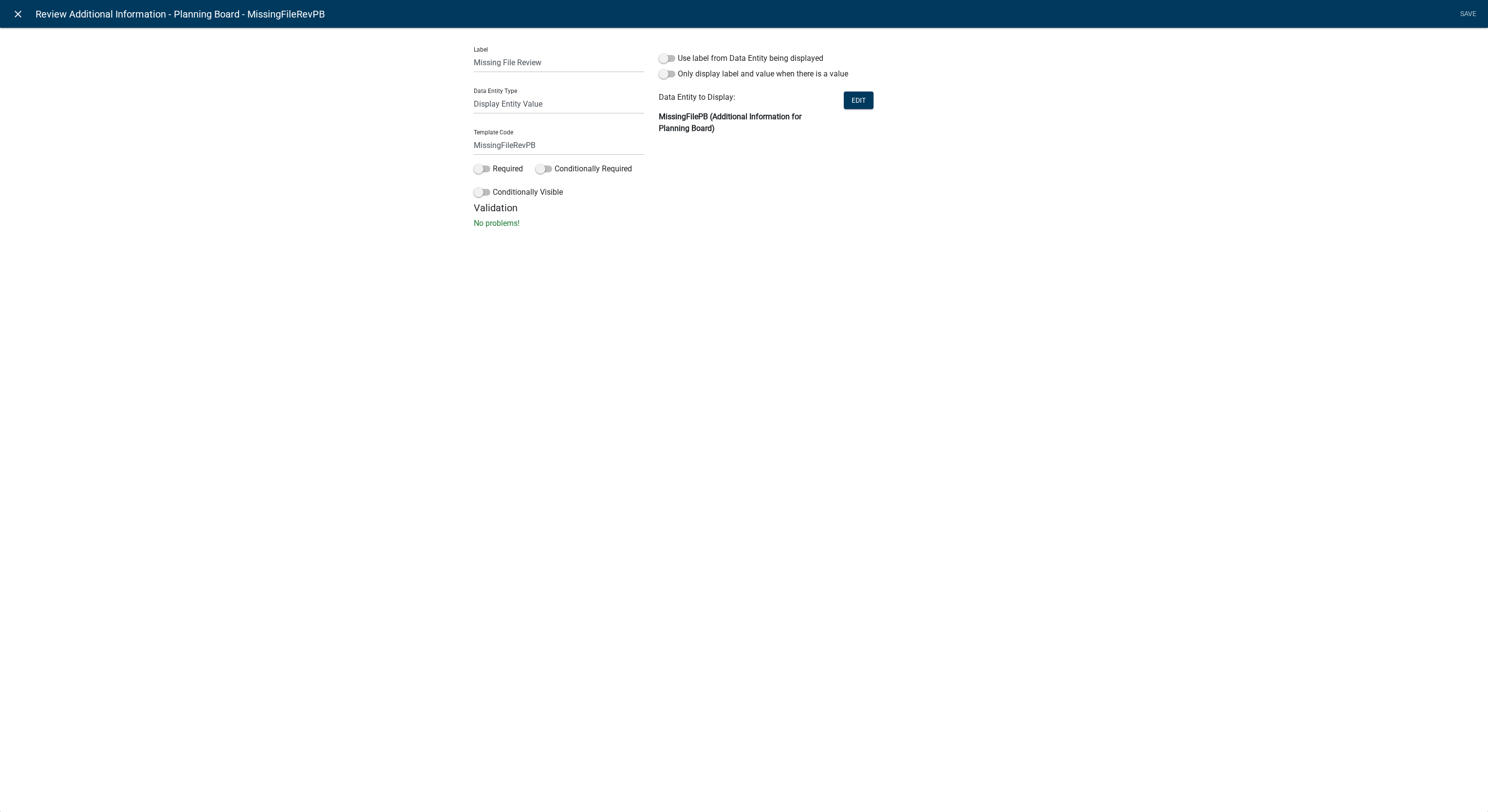
click at [12, 16] on icon "close" at bounding box center [17, 14] width 11 height 11
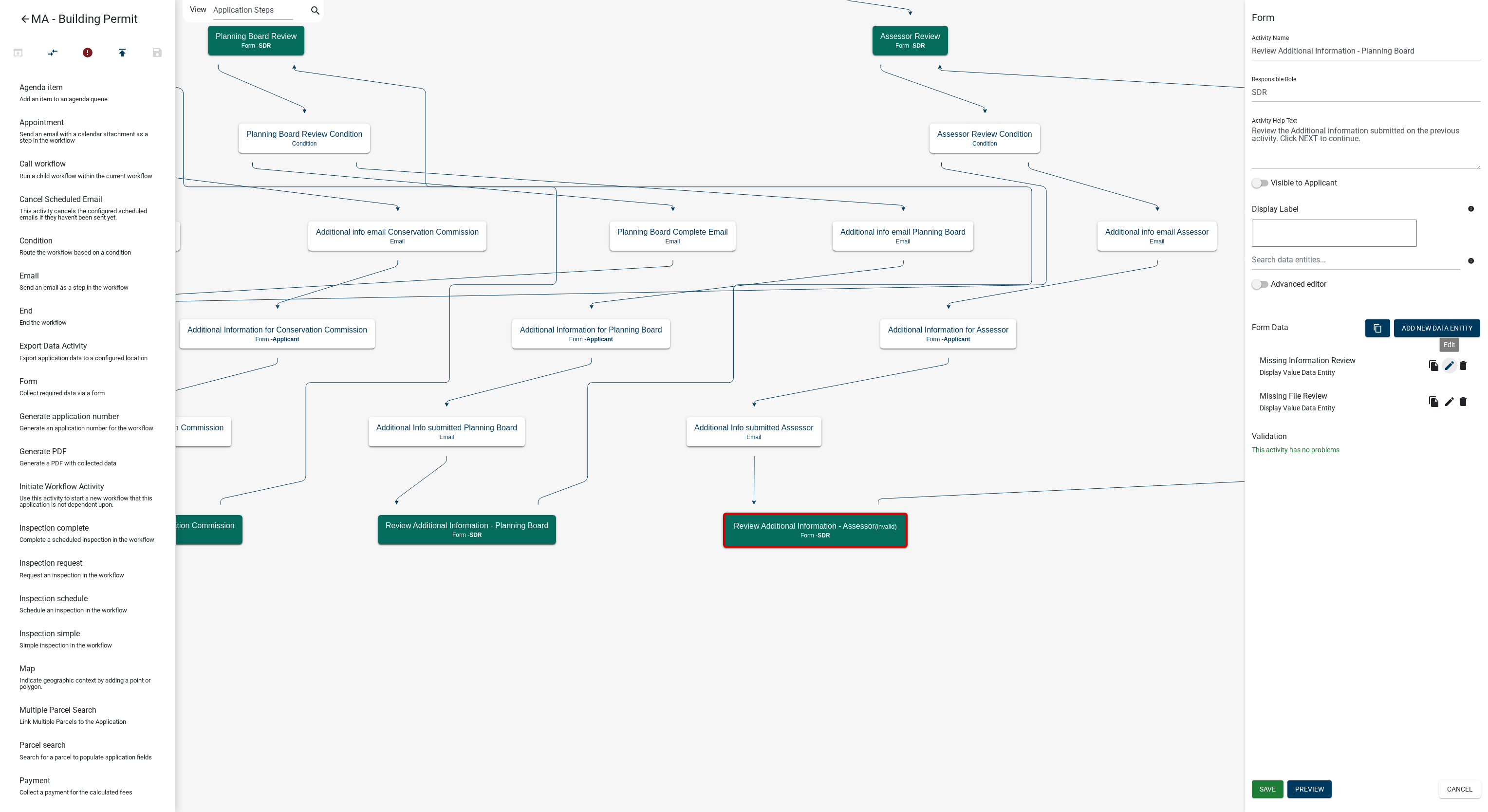
click at [1452, 370] on icon "edit" at bounding box center [1449, 365] width 11 height 11
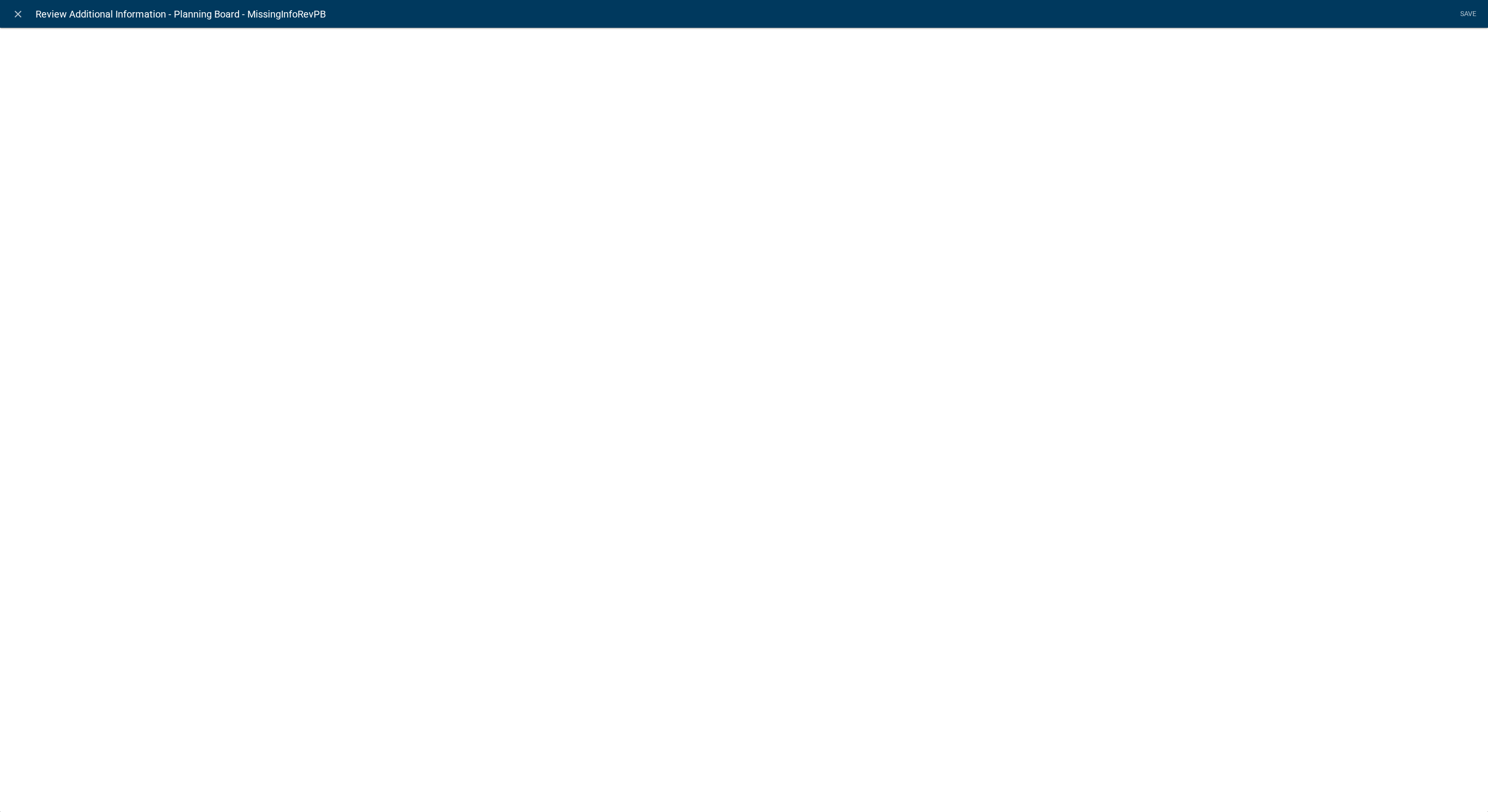
select select "display-entity-value"
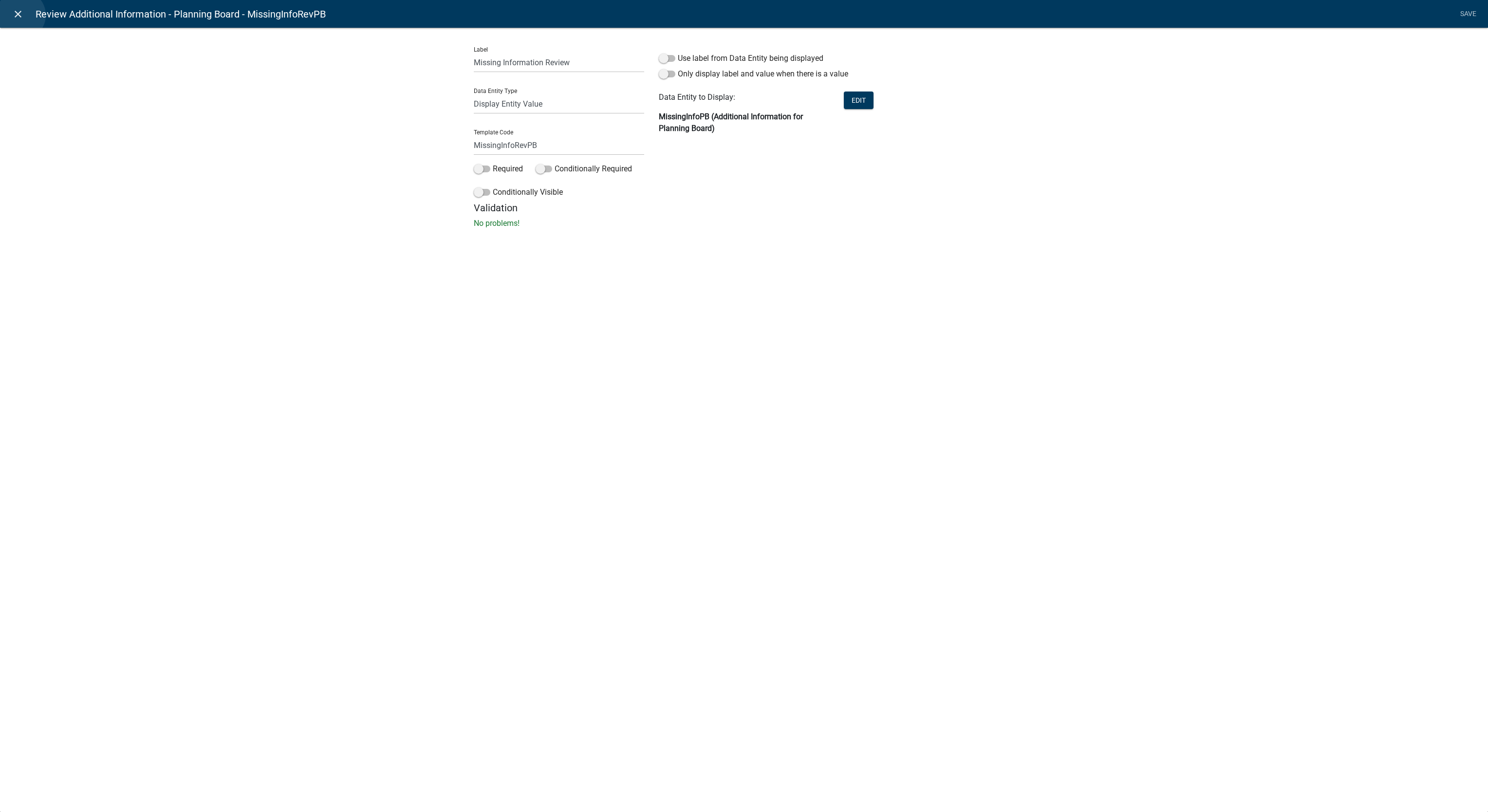
click at [21, 15] on icon "close" at bounding box center [17, 14] width 11 height 11
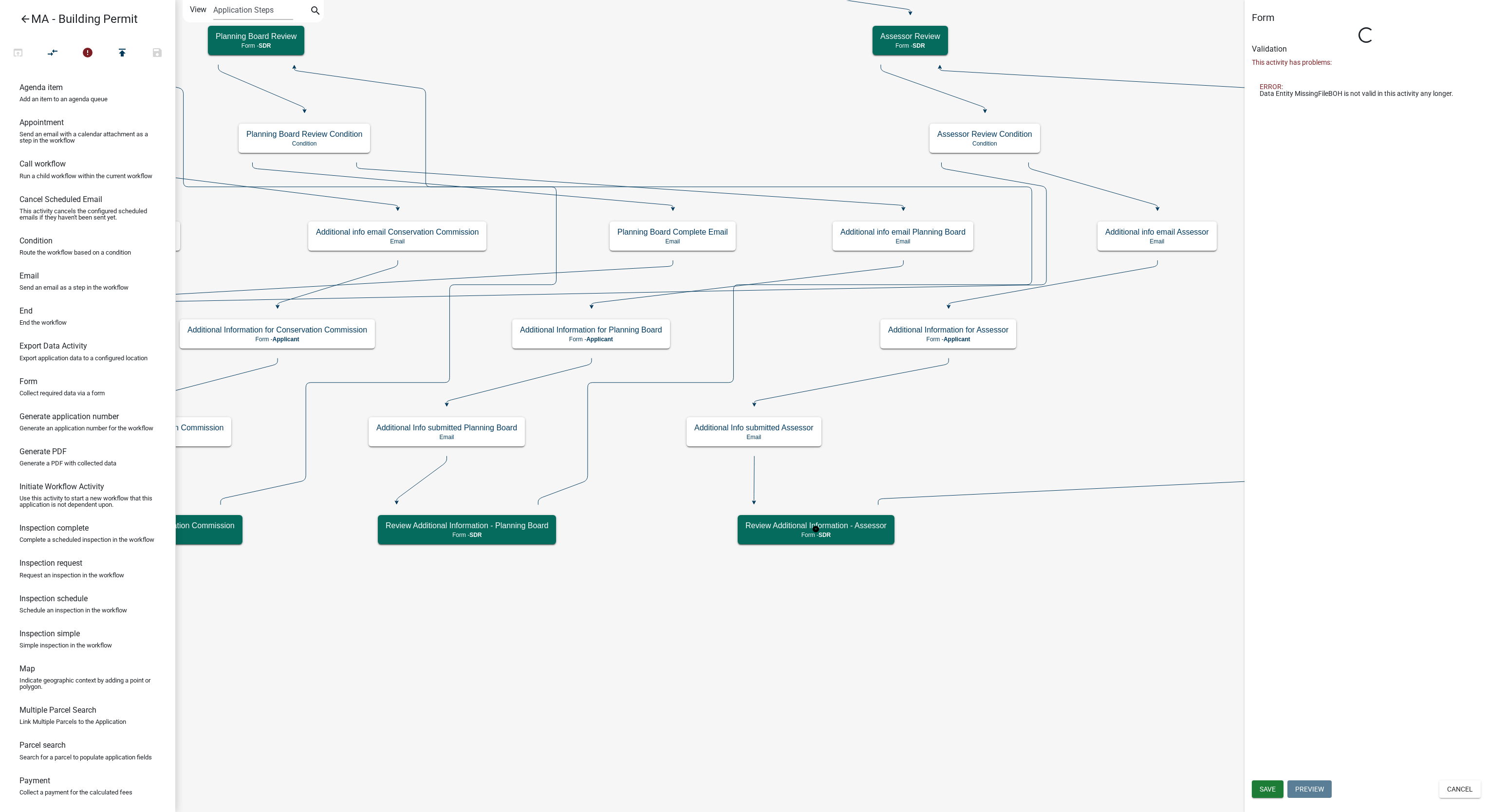
select select "67F20E20-4B7E-46AE-96DC-D48C26F4A12A"
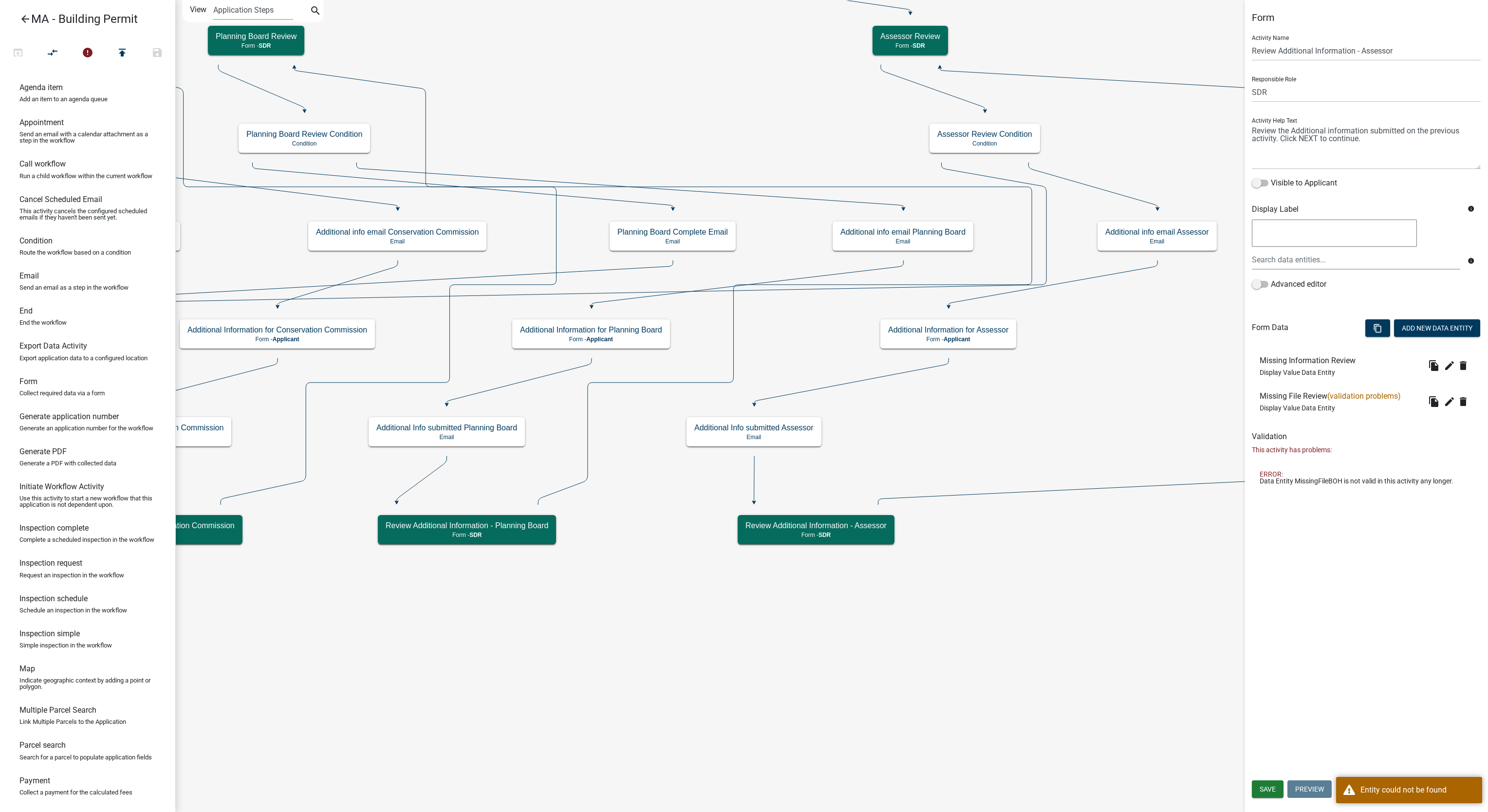
click at [1449, 376] on li "Missing Information Review Display Value Data Entity file_copy edit delete" at bounding box center [1367, 366] width 229 height 36
click at [1449, 372] on icon "edit" at bounding box center [1449, 365] width 11 height 11
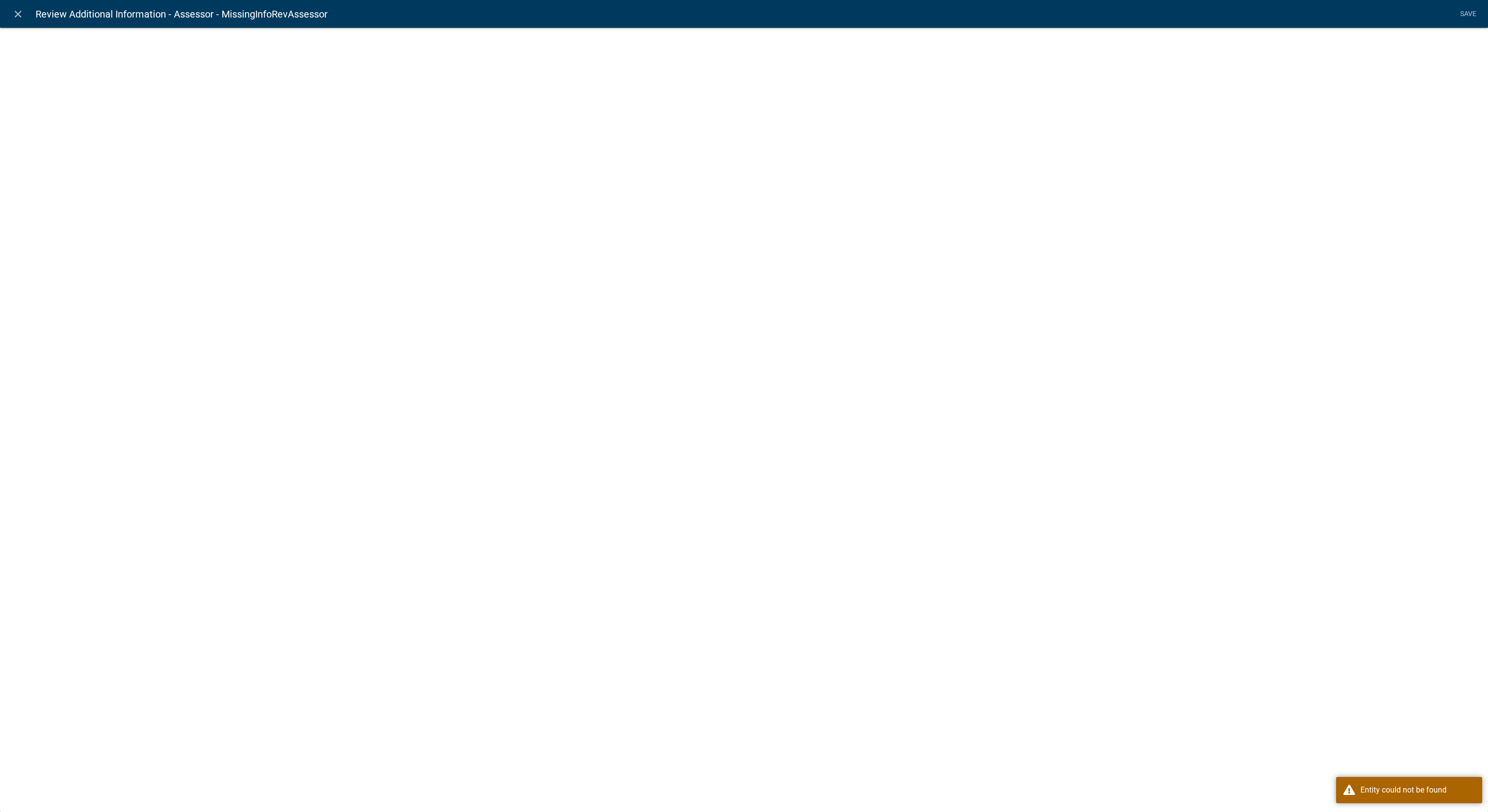
select select "display-entity-value"
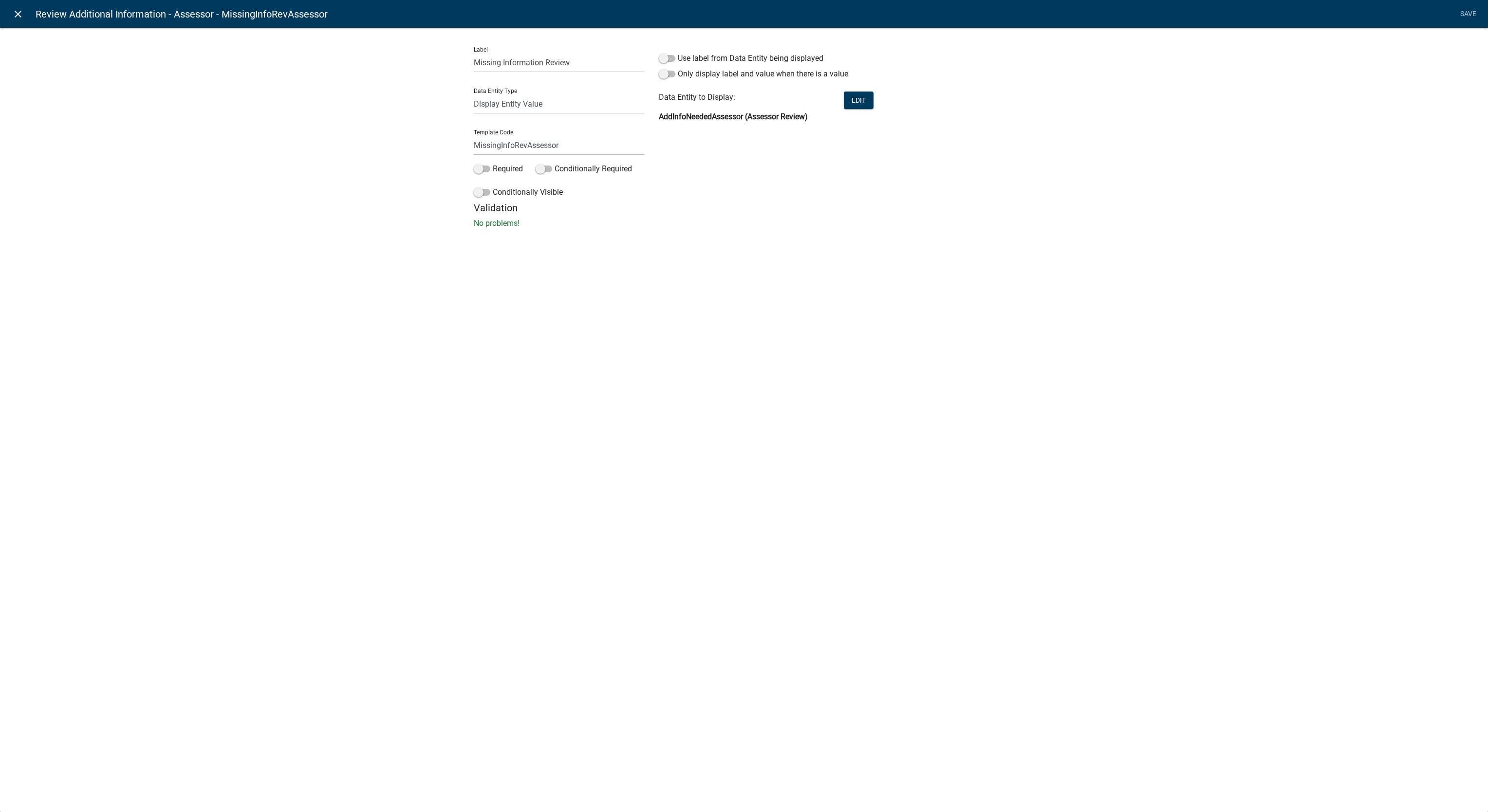
click at [21, 10] on icon "close" at bounding box center [17, 14] width 11 height 11
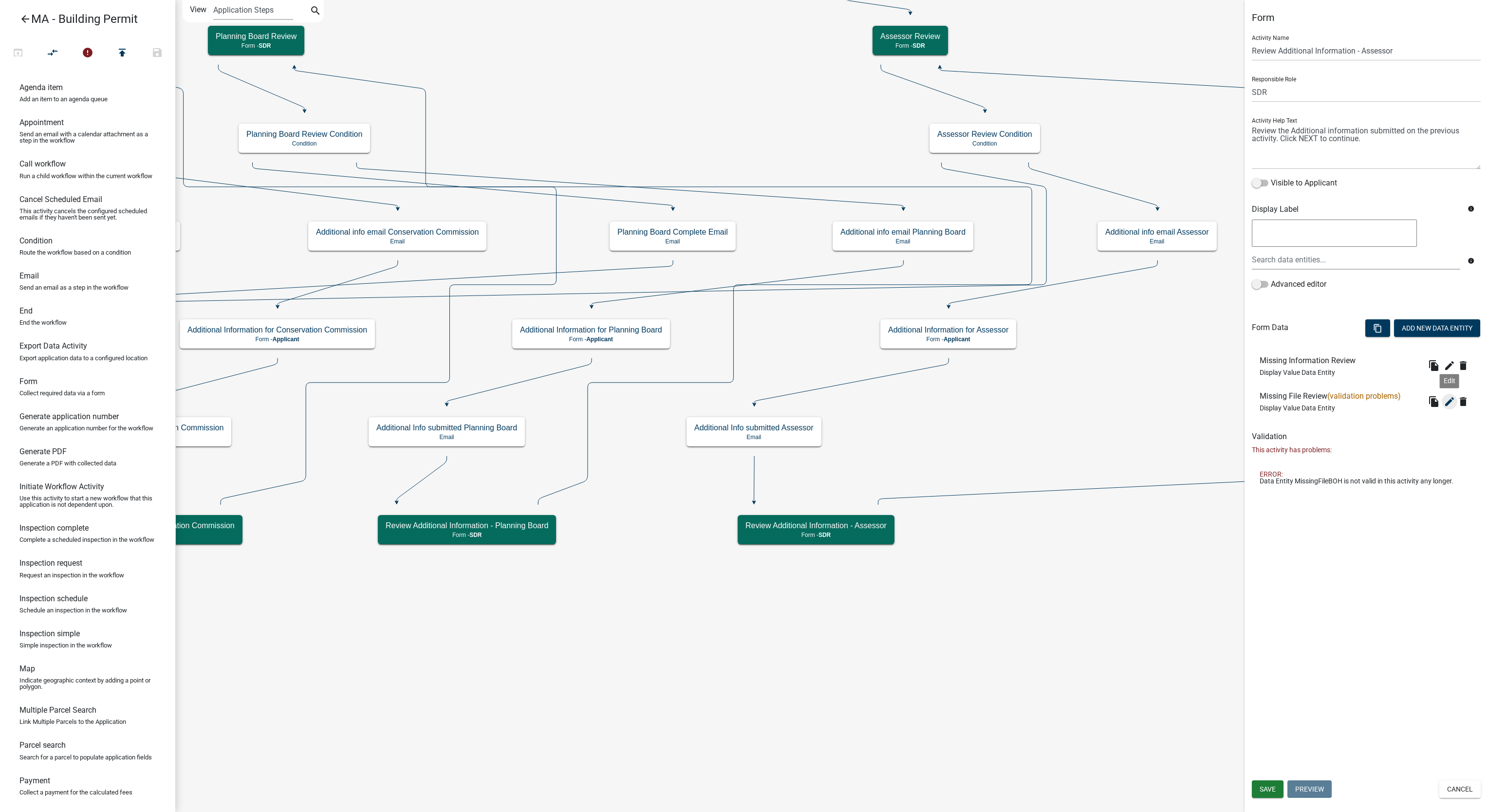
click at [1447, 401] on icon "edit" at bounding box center [1449, 401] width 11 height 11
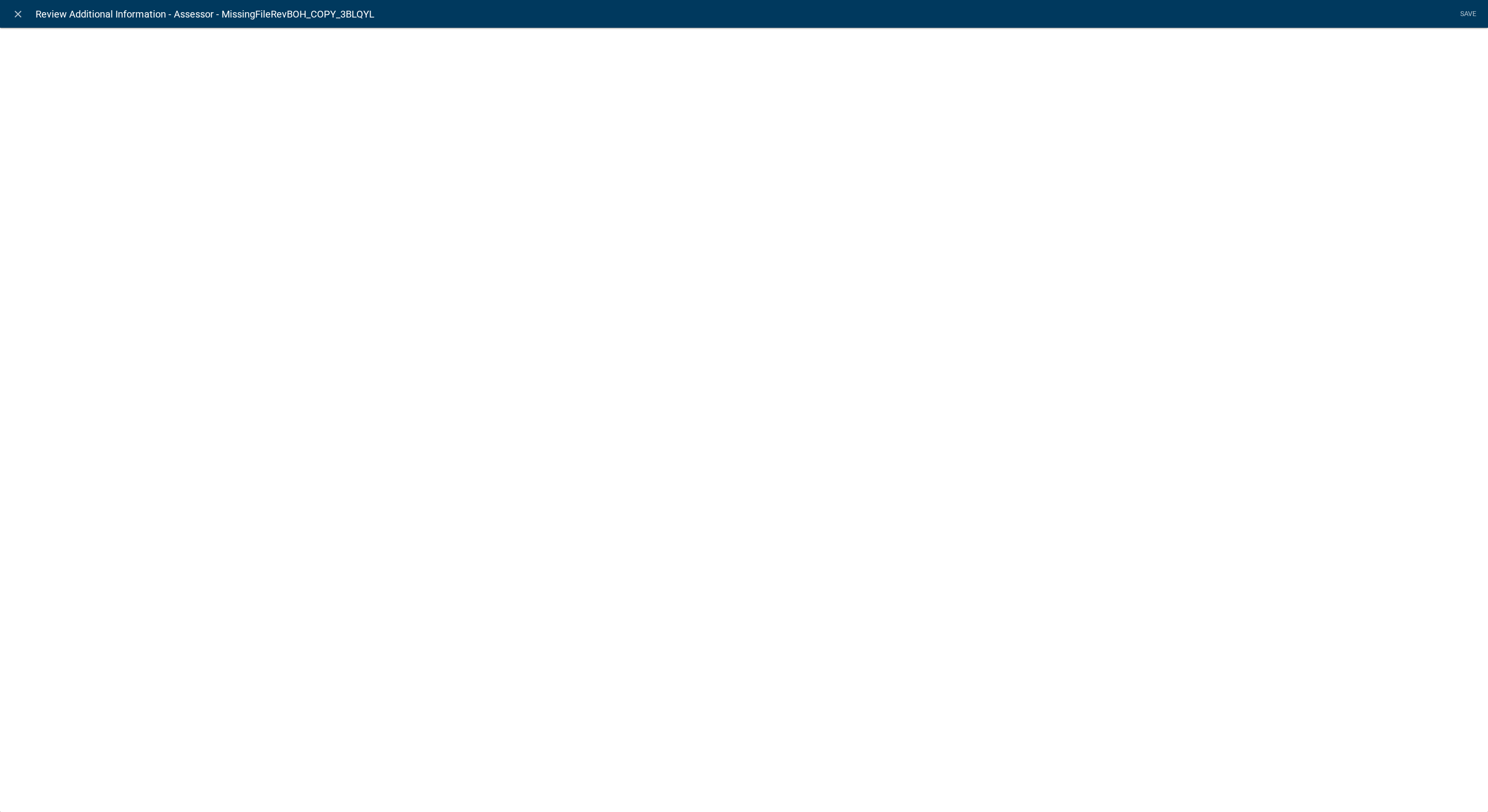
select select "display-entity-value"
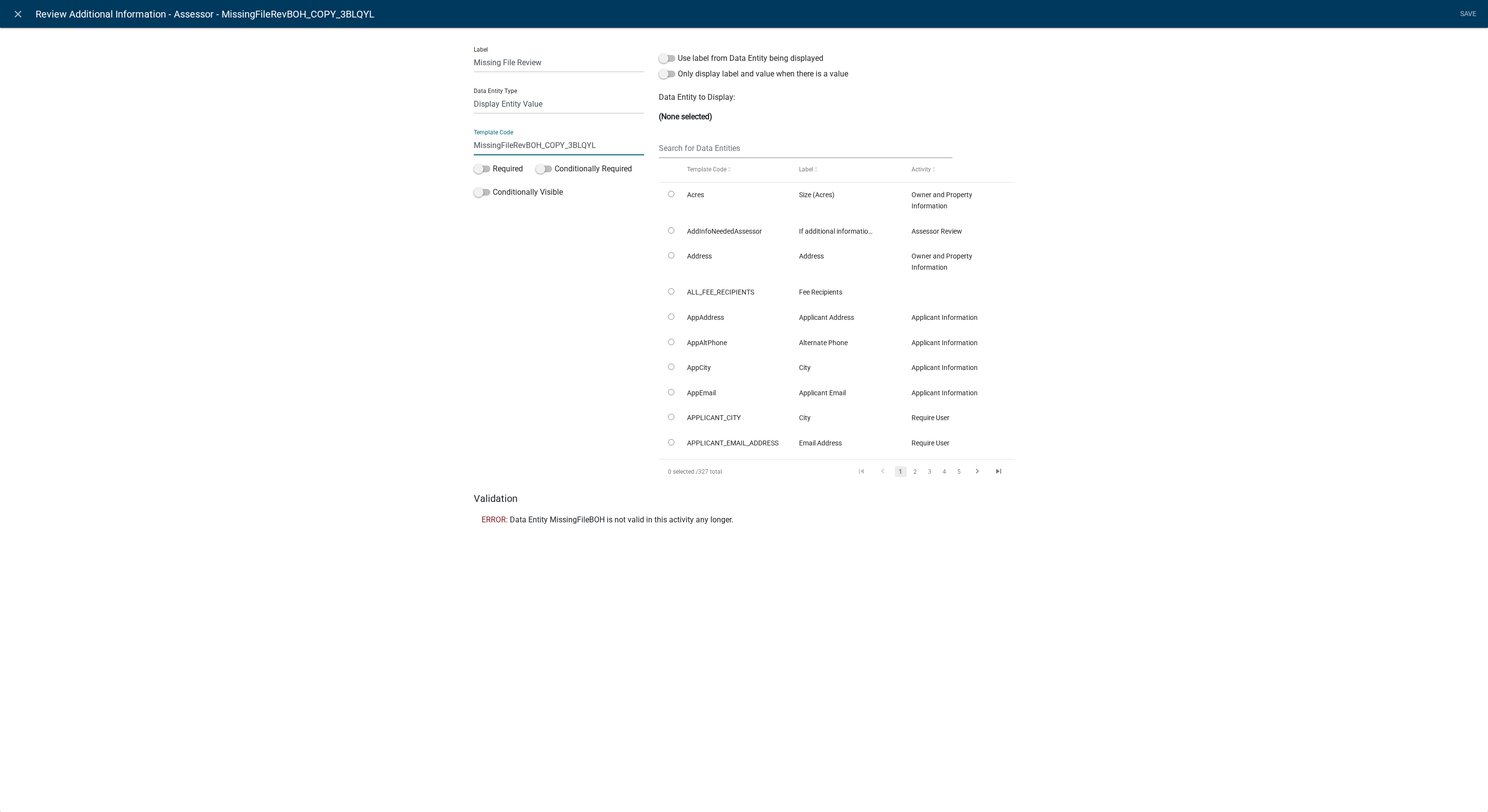
drag, startPoint x: 526, startPoint y: 145, endPoint x: 631, endPoint y: 146, distance: 105.0
click at [631, 146] on input "MissingFileRevBOH_COPY_3BLQYL" at bounding box center [559, 145] width 171 height 20
click at [570, 144] on input "MissingFileRevAssessor" at bounding box center [559, 145] width 171 height 20
type input "MissingFileRevAssessor"
click at [543, 142] on input "MissingFileRevAssessor" at bounding box center [559, 145] width 171 height 20
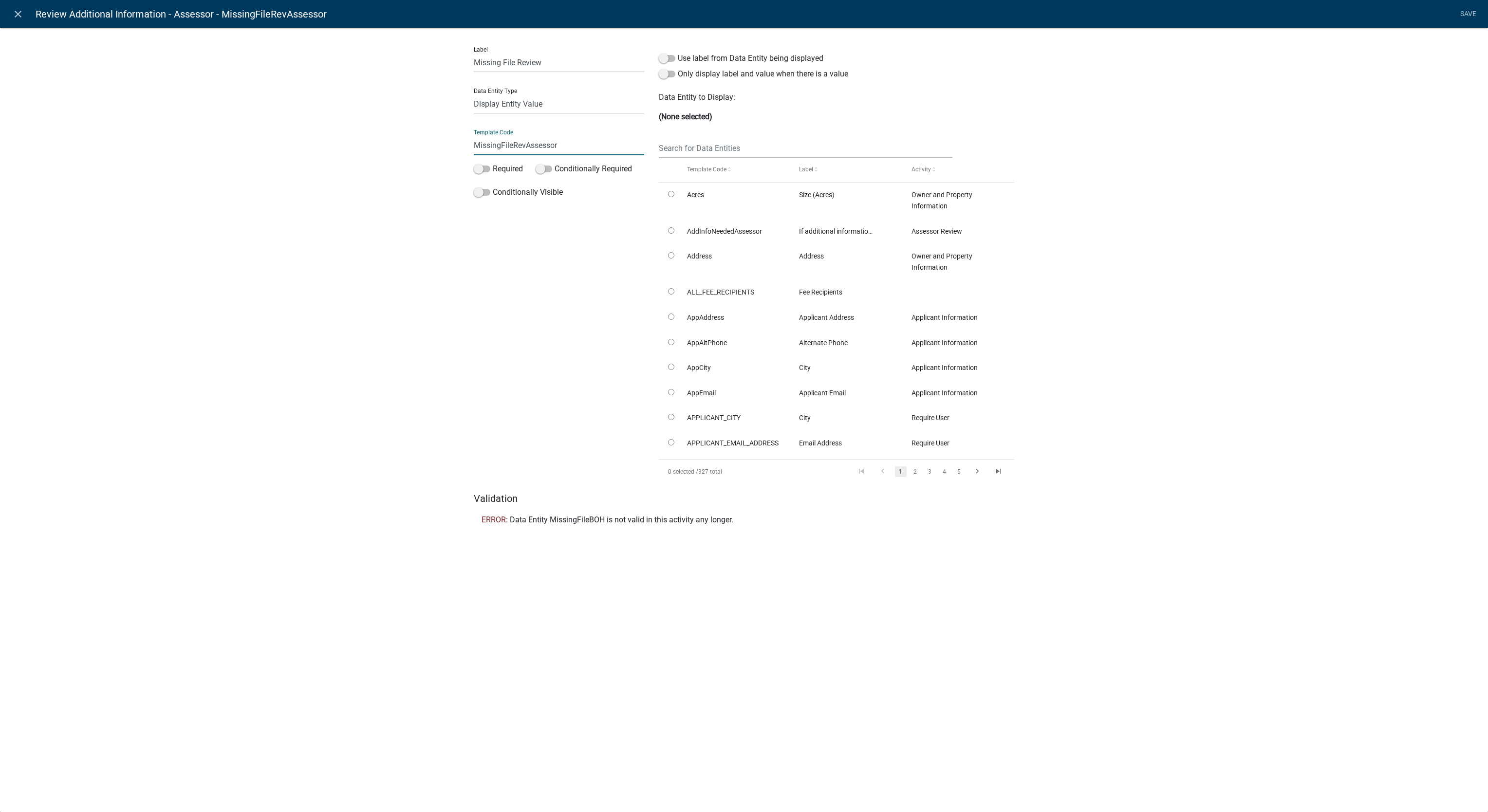
click at [543, 142] on input "MissingFileRevAssessor" at bounding box center [559, 145] width 171 height 20
click at [726, 149] on input "text" at bounding box center [805, 148] width 294 height 20
paste input "MissingFileRevAssessor"
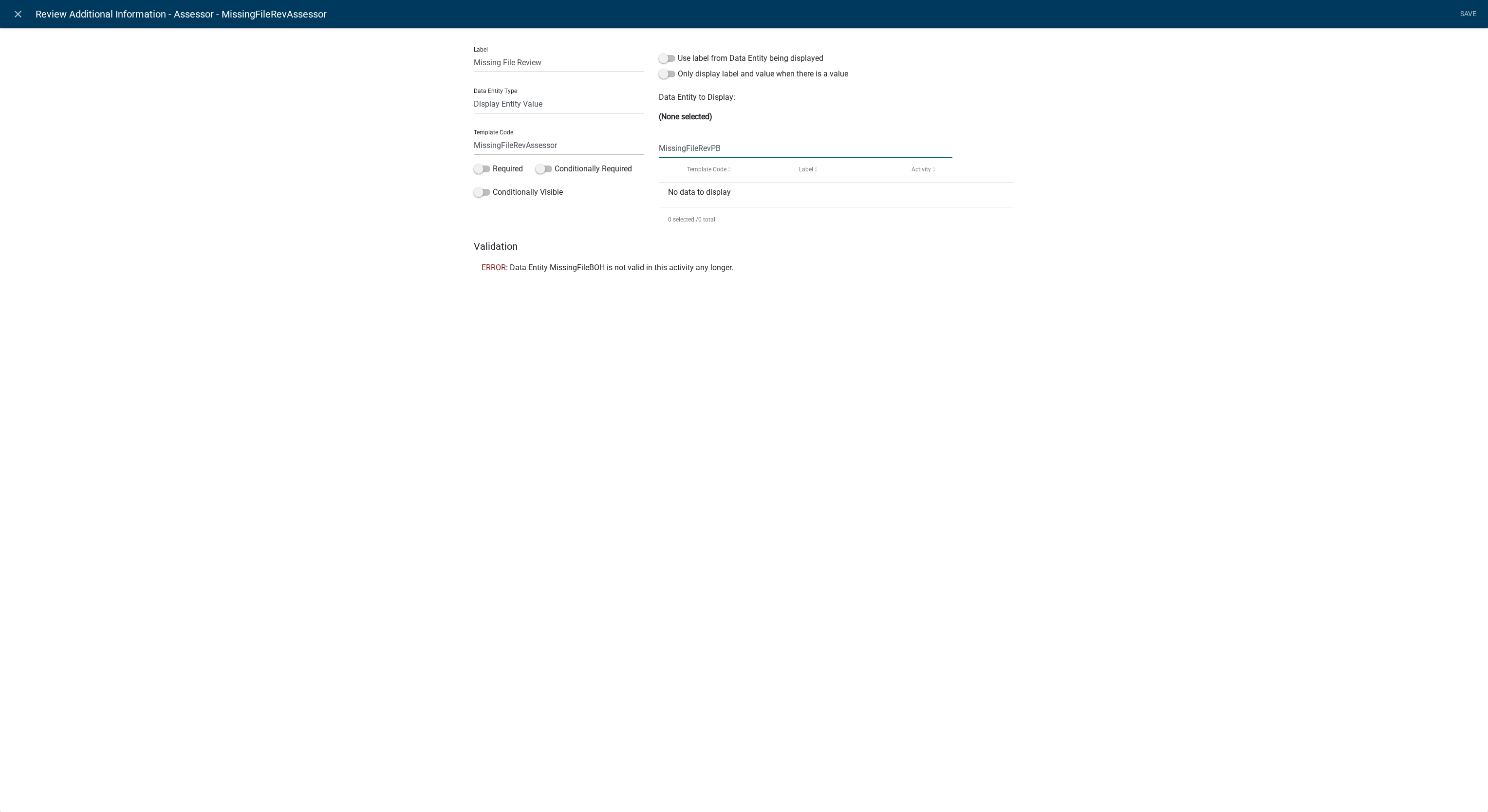
type input "MissingFileRevPB"
click at [1184, 259] on div "Label Missing File Review Data Entity Type Free Form Text Document Display Enti…" at bounding box center [744, 155] width 1488 height 289
click at [763, 154] on input "MissingFileRevPB" at bounding box center [805, 148] width 294 height 20
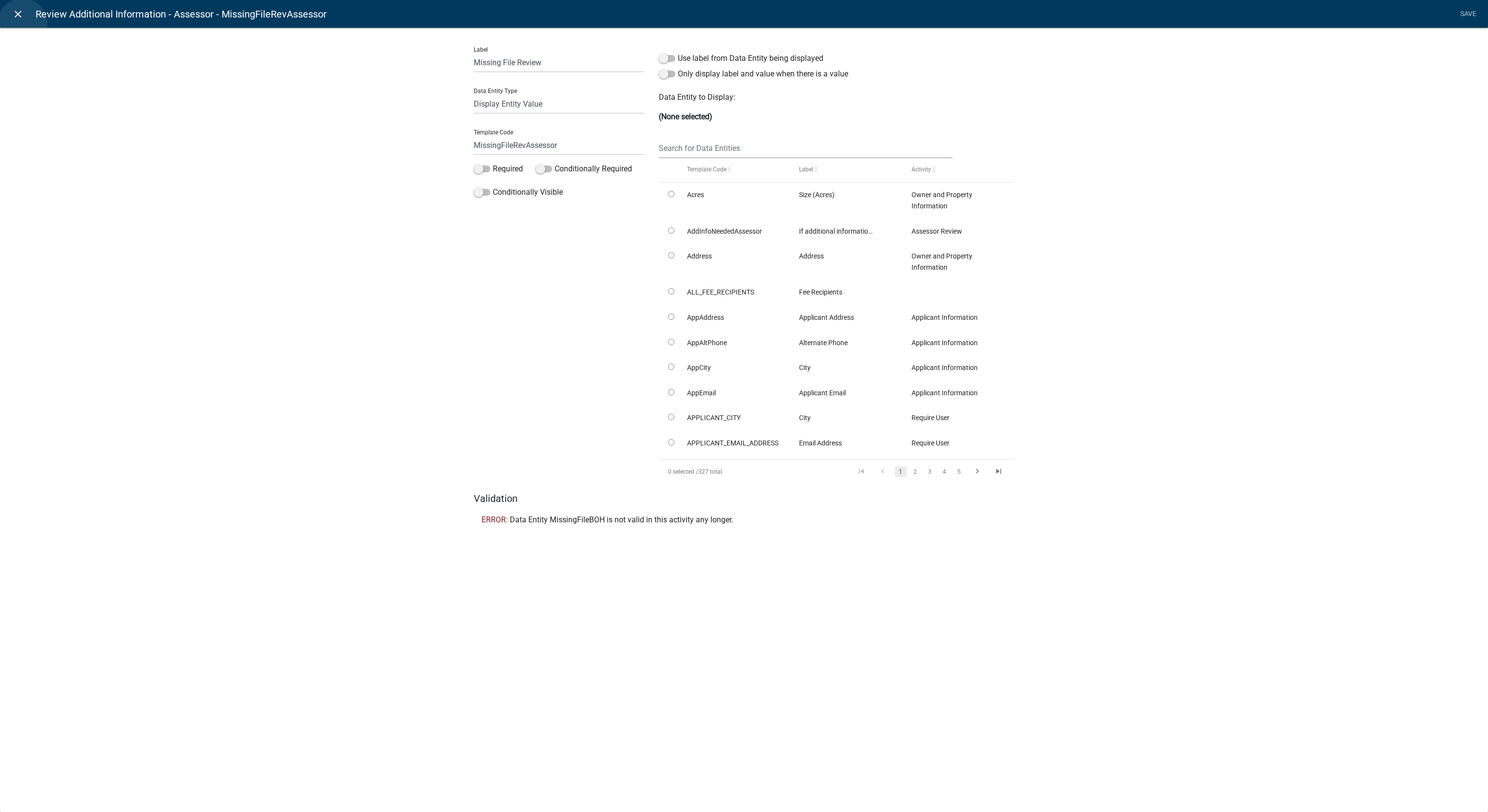
click at [23, 23] on link "close" at bounding box center [17, 13] width 20 height 20
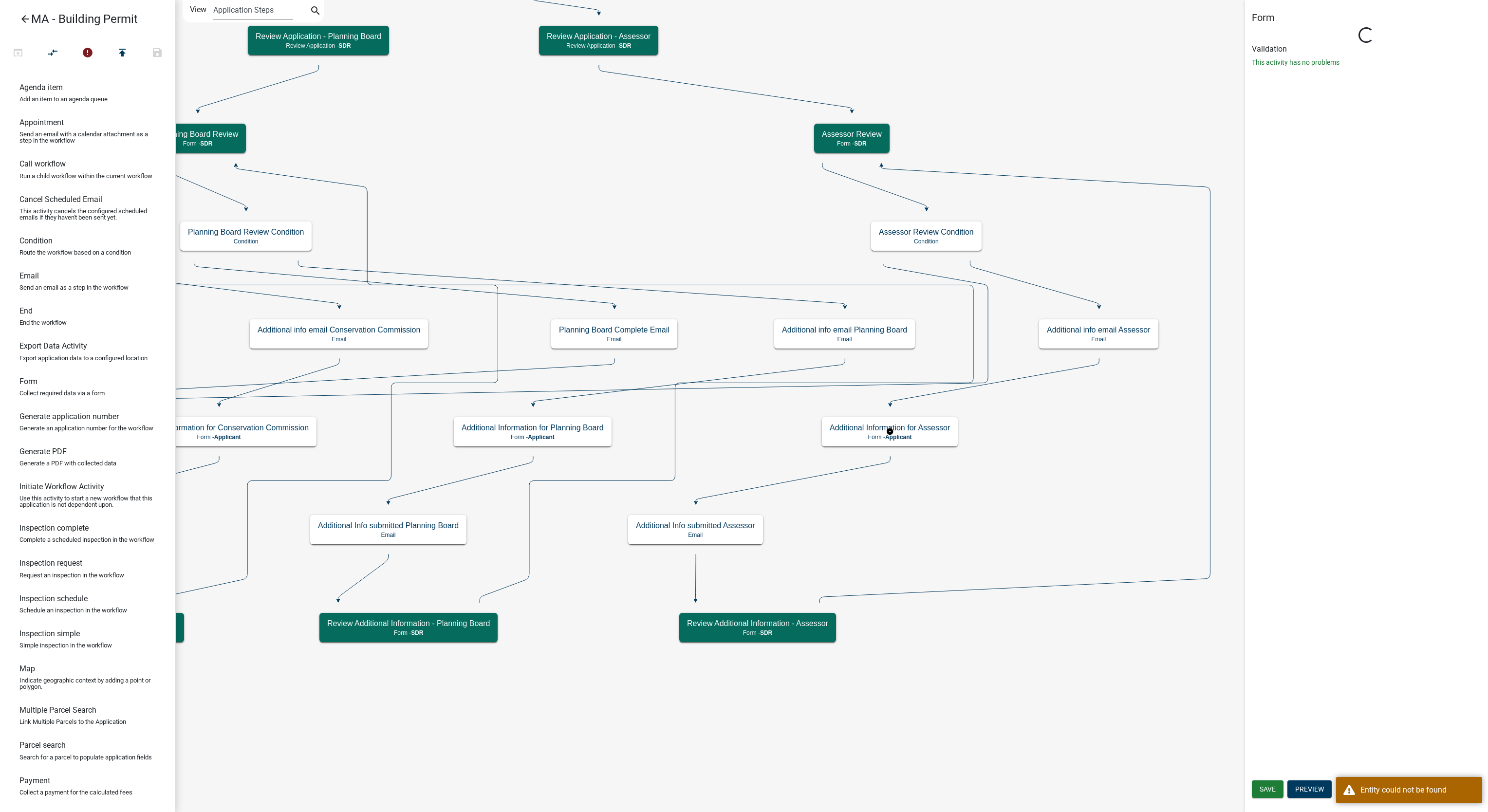
select select "67F20E20-4B7E-46AE-96DC-D48C26F4A12A"
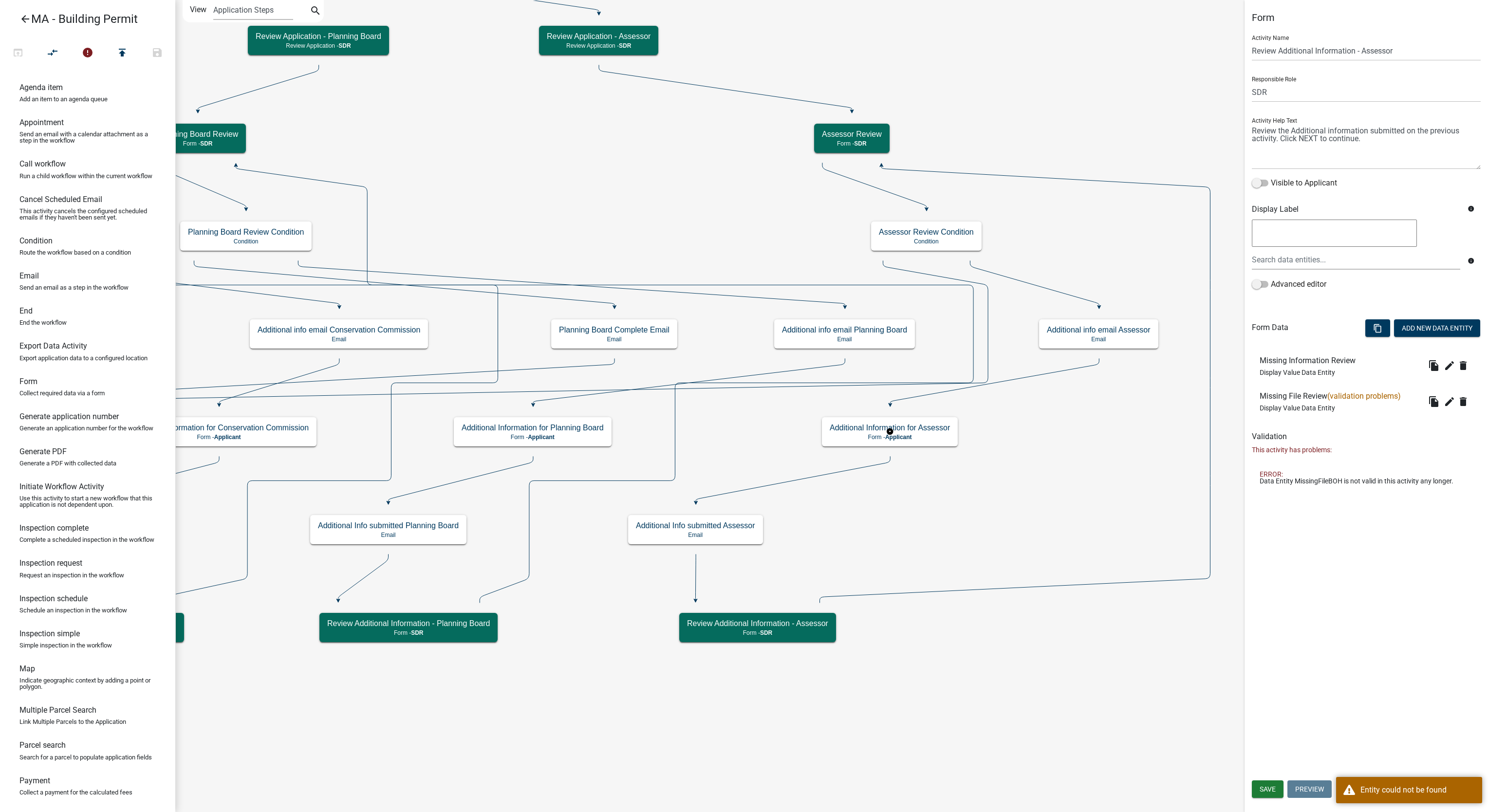
select select "67F20E20-4B7E-46AE-96DC-D48C26F4A12A"
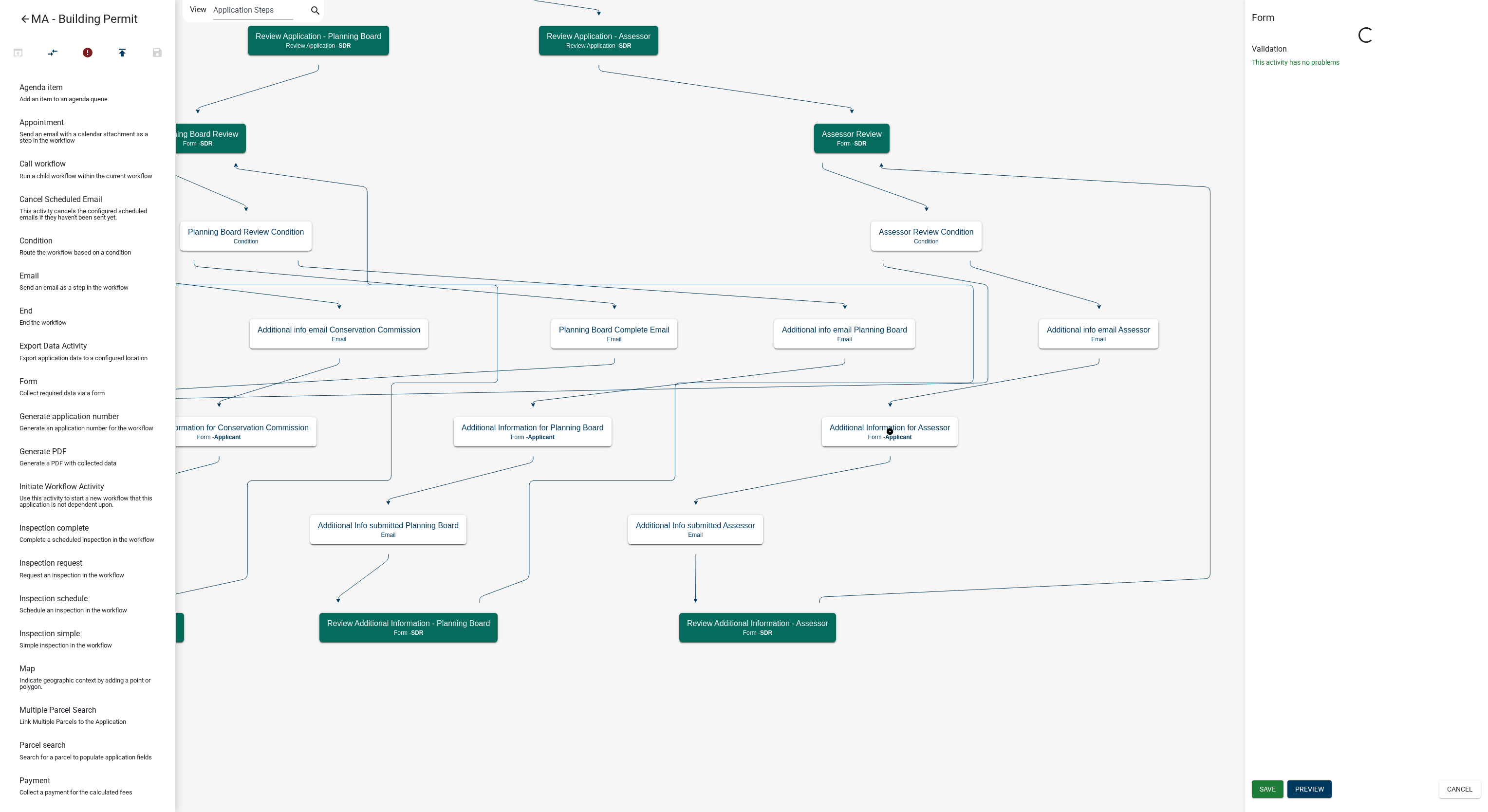
select select "67F20E20-4B7E-46AE-96DC-D48C26F4A12A"
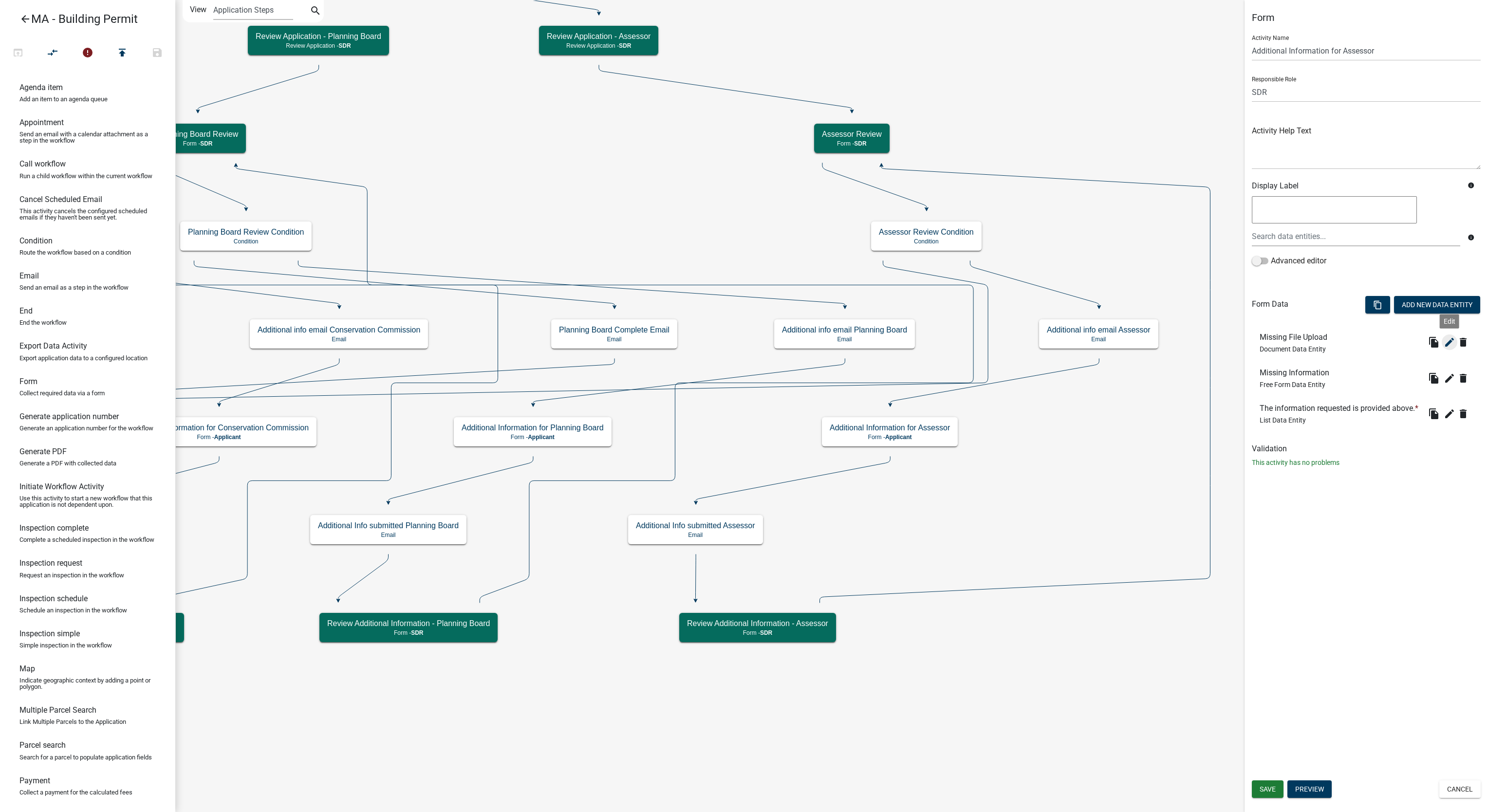
click at [1444, 345] on icon "edit" at bounding box center [1449, 341] width 11 height 11
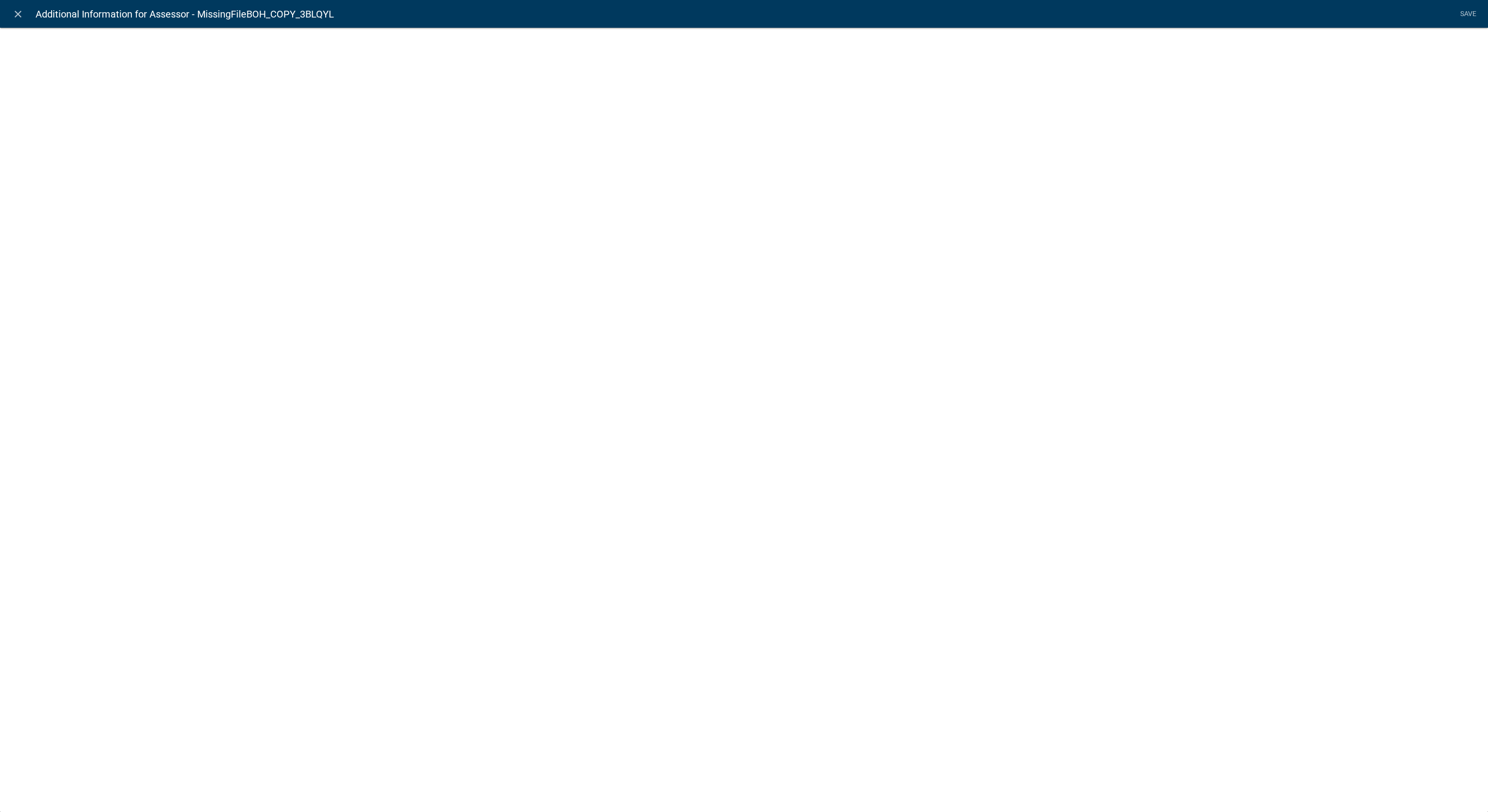
select select "document"
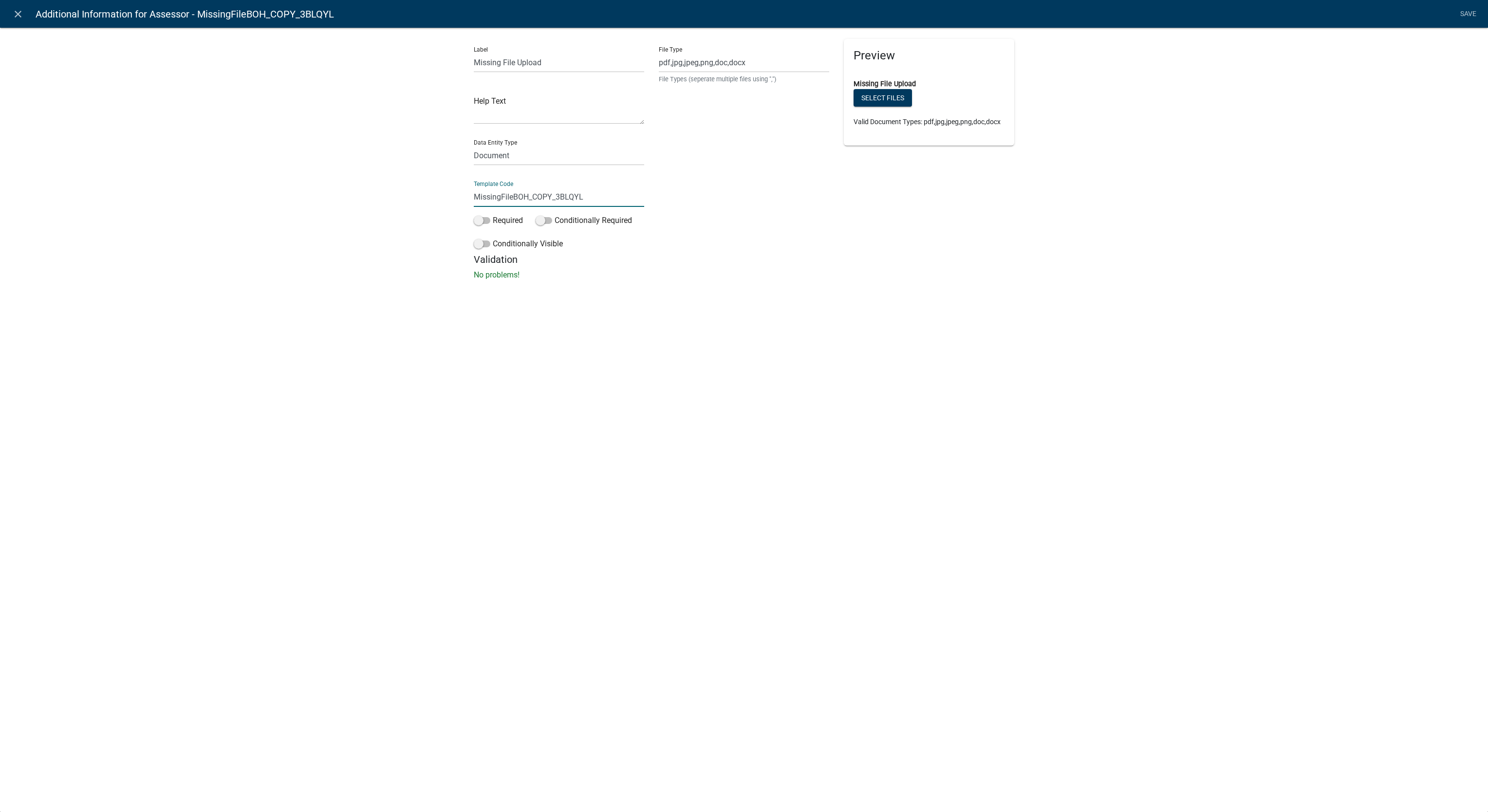
drag, startPoint x: 517, startPoint y: 193, endPoint x: 609, endPoint y: 194, distance: 92.0
click at [609, 194] on input "MissingFileBOH_COPY_3BLQYL" at bounding box center [559, 197] width 171 height 20
type input "MissingFileAssessor"
click at [1465, 14] on li "Save" at bounding box center [1468, 14] width 24 height 18
click at [1458, 14] on link "Save" at bounding box center [1468, 14] width 24 height 18
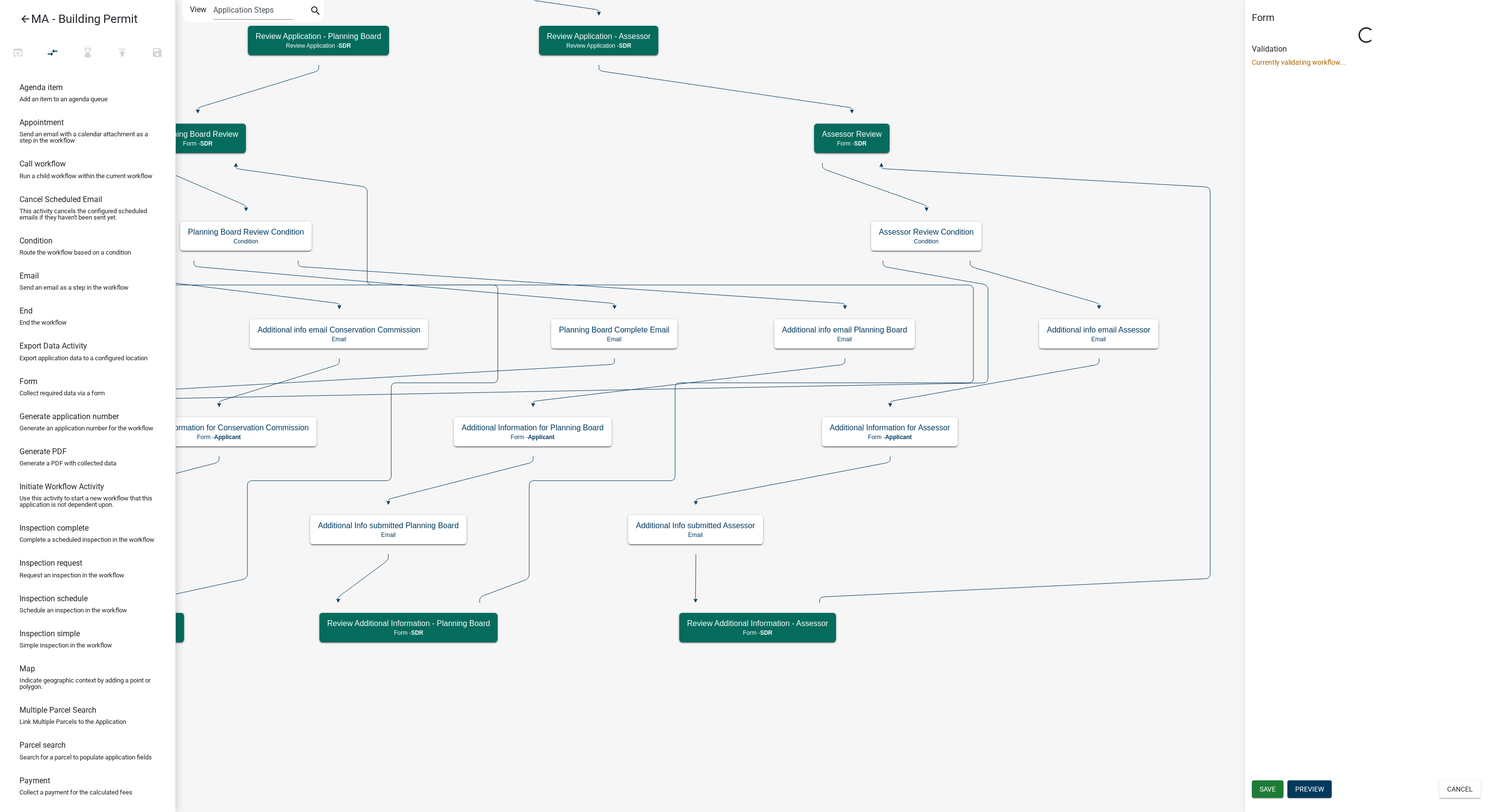
select select "67F20E20-4B7E-46AE-96DC-D48C26F4A12A"
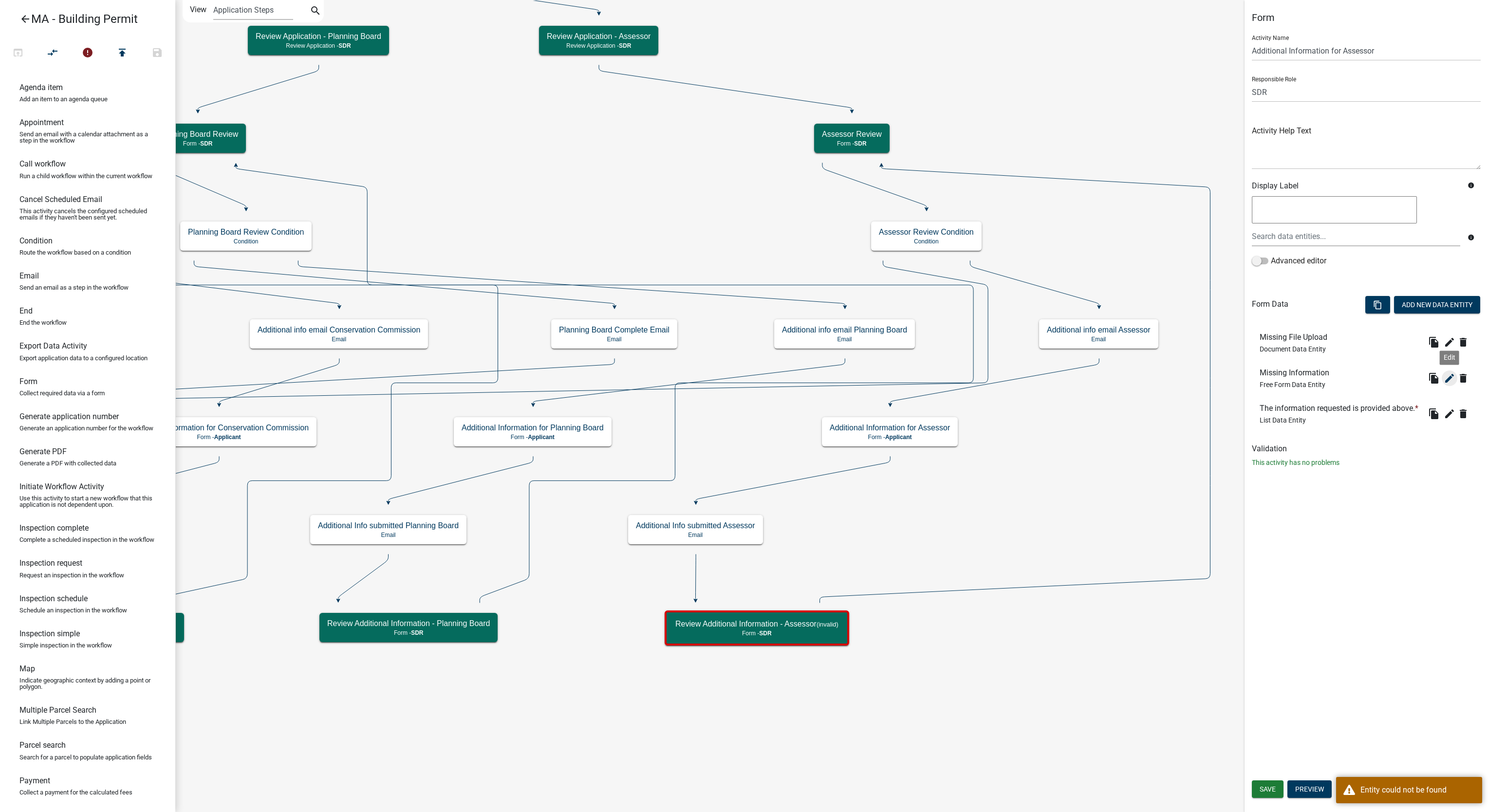
click at [1446, 381] on icon "edit" at bounding box center [1449, 378] width 11 height 11
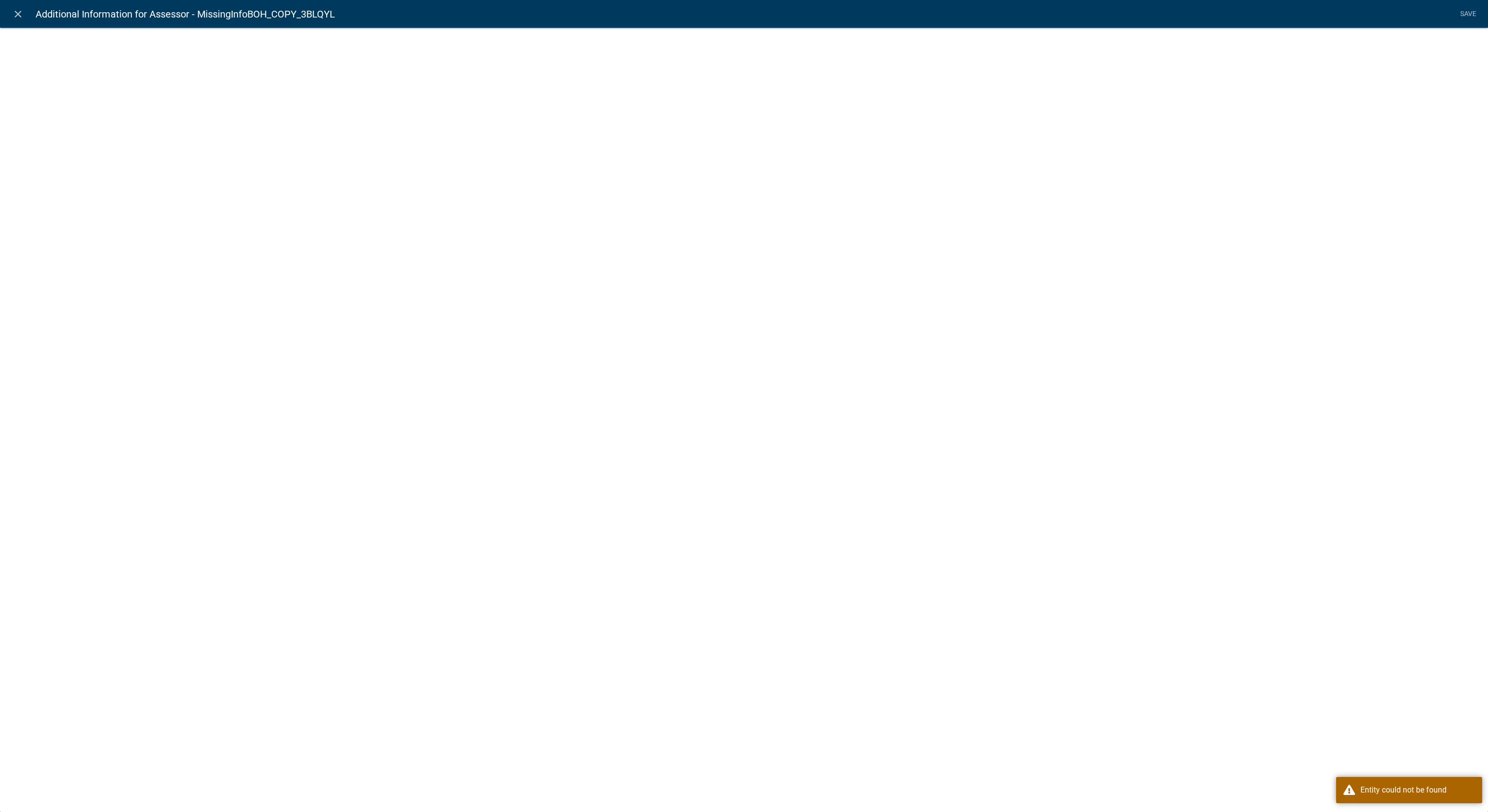
select select
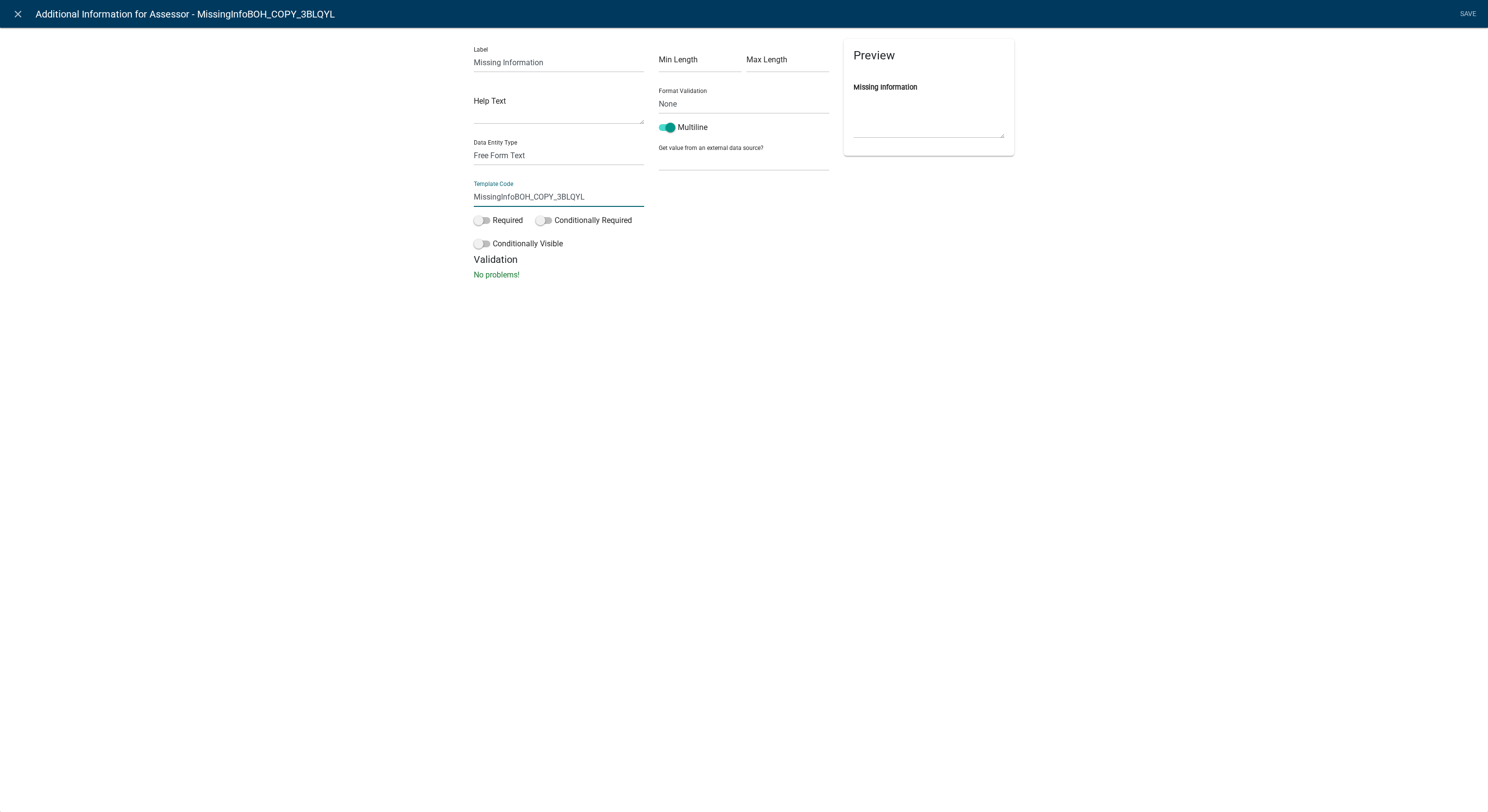
drag, startPoint x: 515, startPoint y: 198, endPoint x: 598, endPoint y: 198, distance: 83.0
click at [598, 198] on input "MissingInfoBOH_COPY_3BLQYL" at bounding box center [559, 197] width 171 height 20
type input "MissingInfoAssessor"
click at [1466, 19] on li "Save" at bounding box center [1468, 14] width 24 height 18
click at [1471, 10] on link "Save" at bounding box center [1468, 14] width 24 height 18
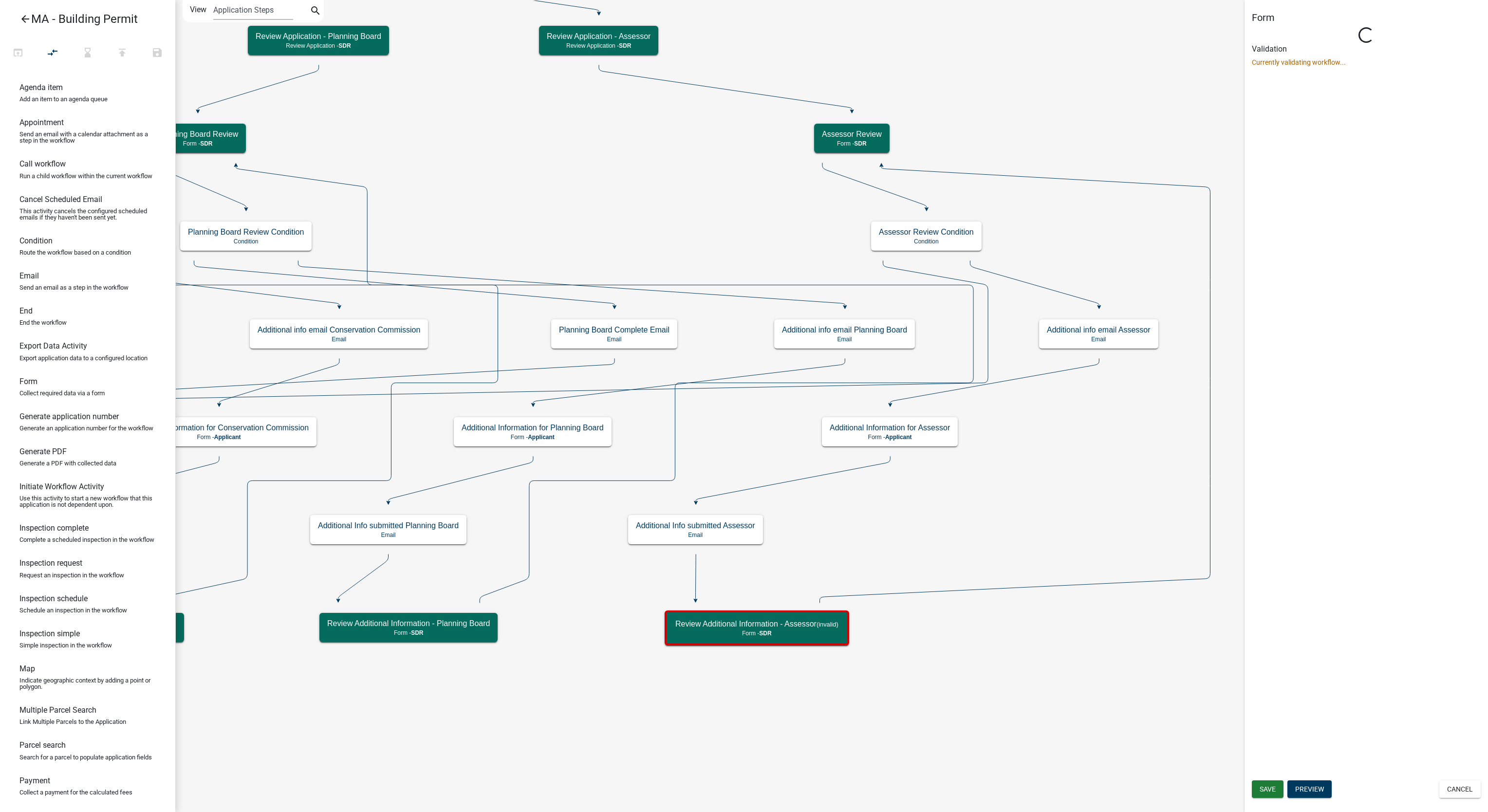
select select "67F20E20-4B7E-46AE-96DC-D48C26F4A12A"
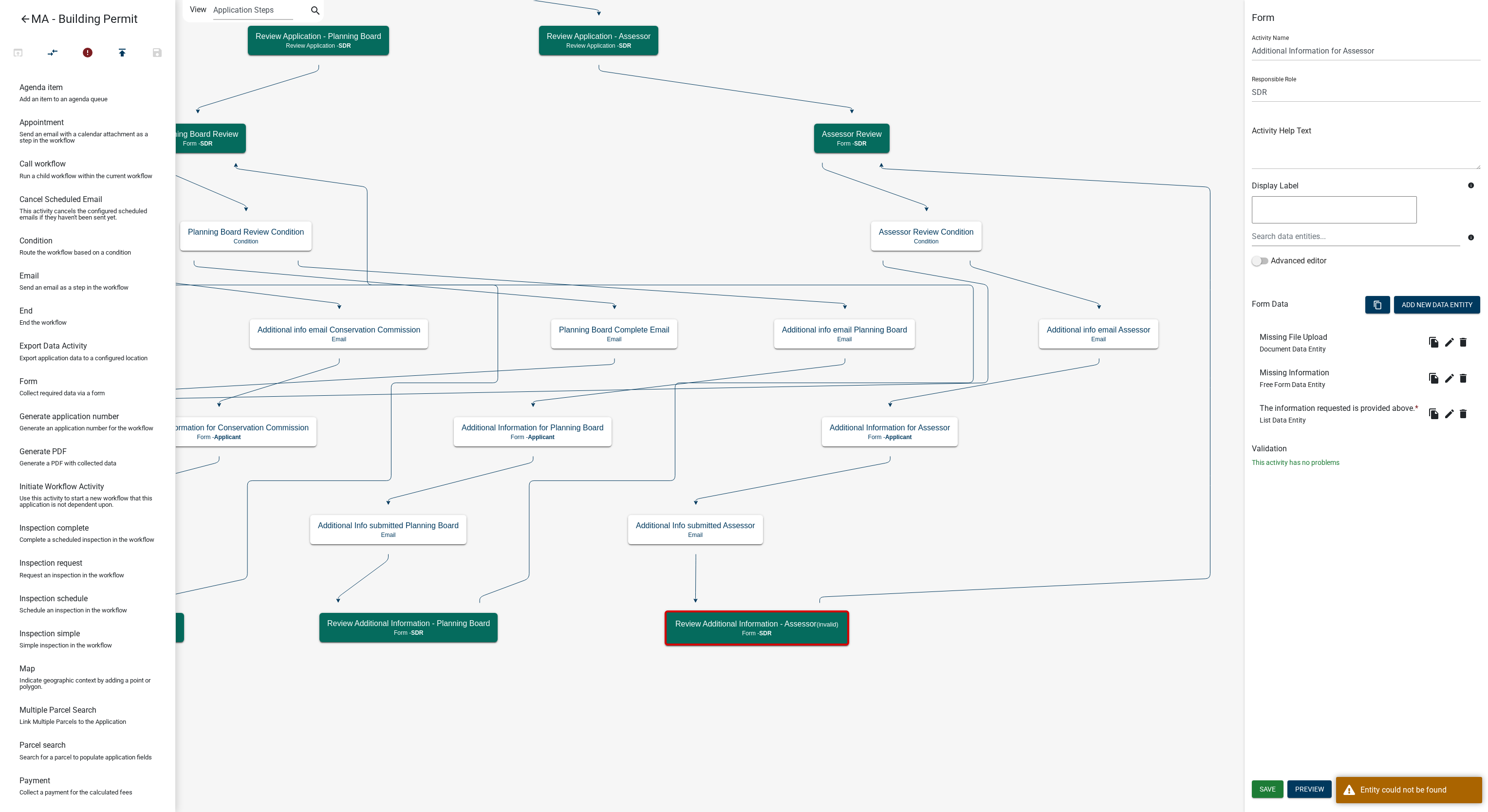
click at [1446, 359] on li "Missing File Upload Document Data Entity file_copy edit delete" at bounding box center [1367, 342] width 229 height 36
click at [1447, 413] on icon "edit" at bounding box center [1449, 413] width 11 height 11
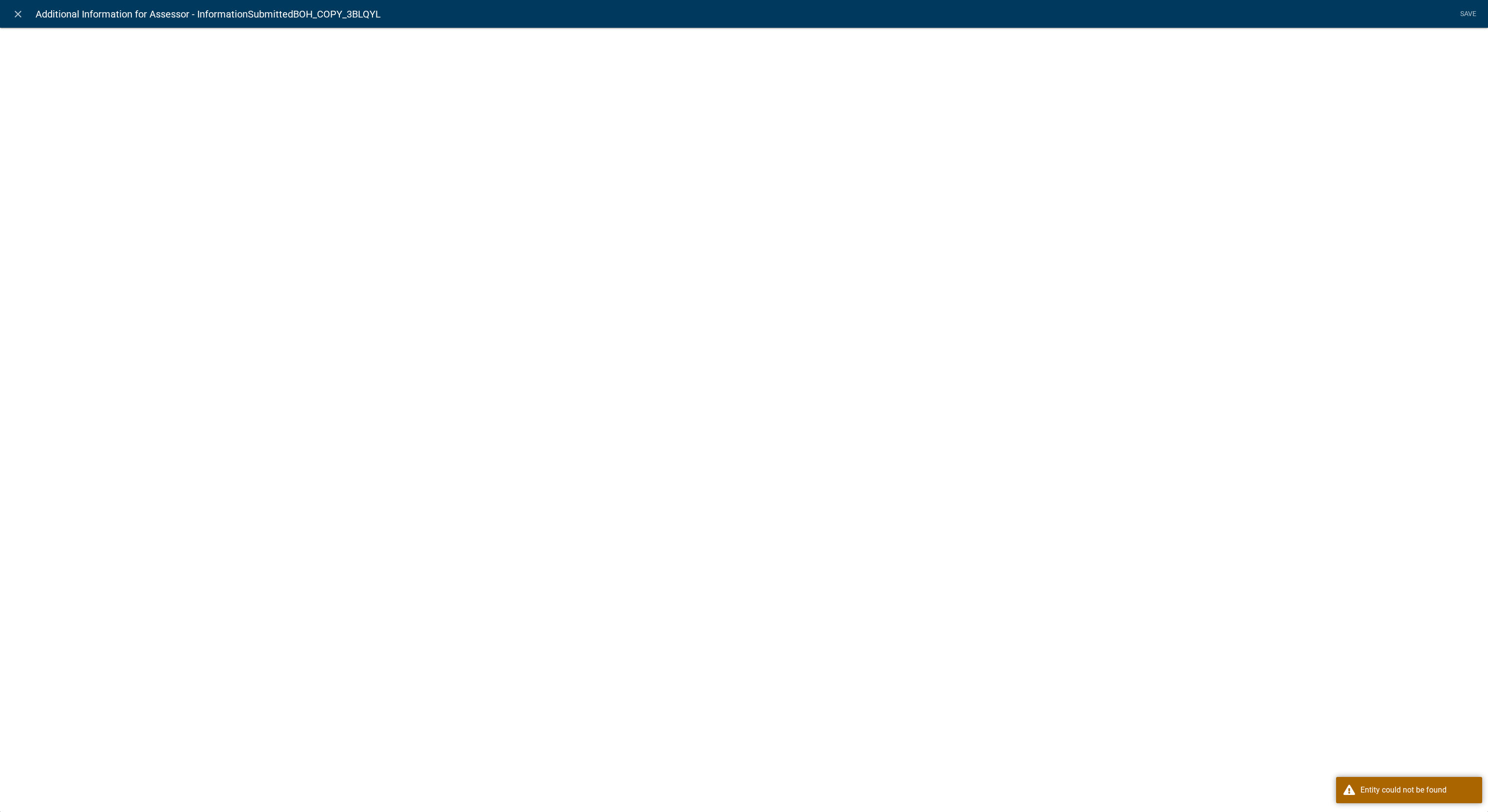
select select "list-data"
select select
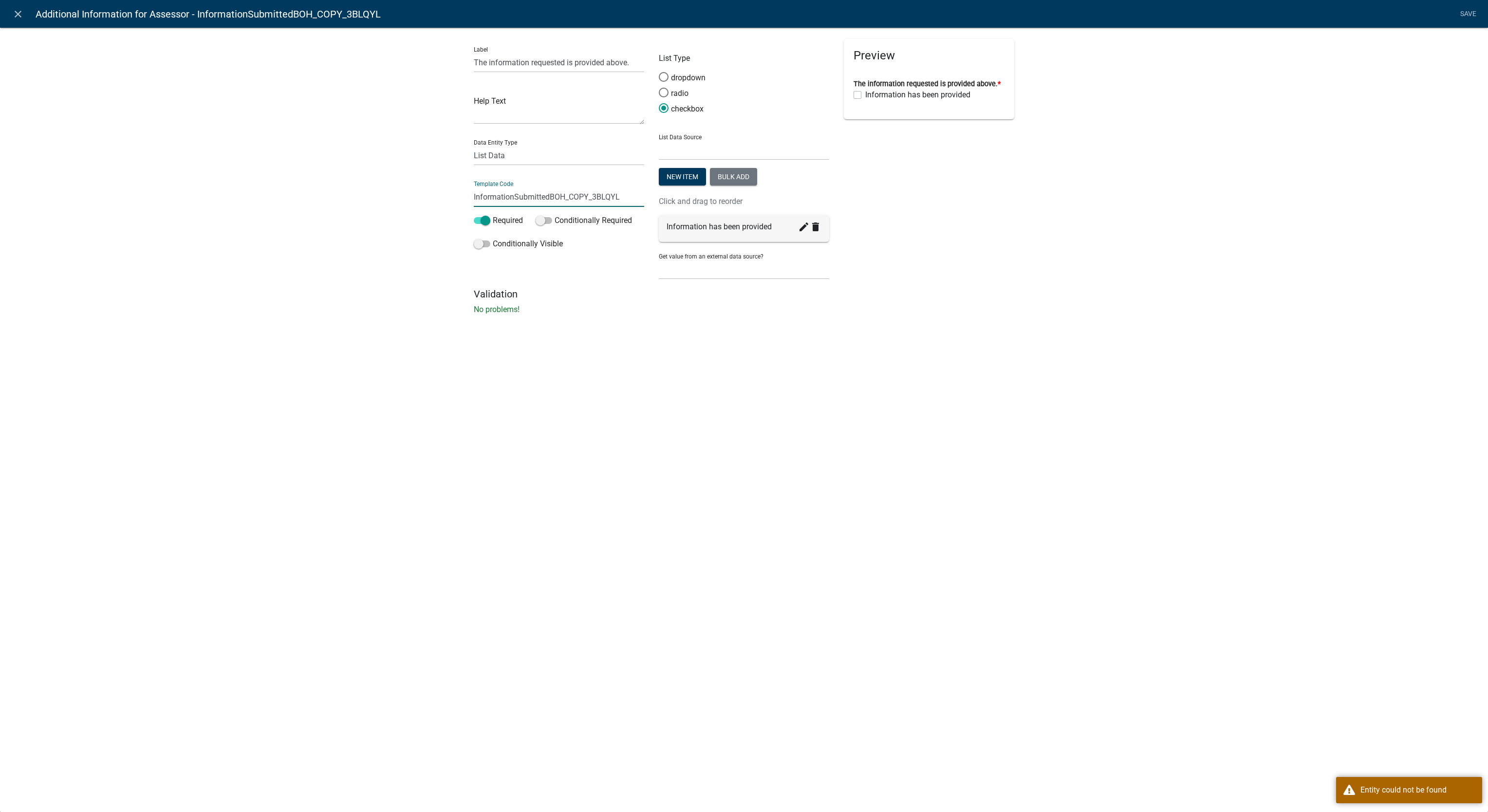
drag, startPoint x: 549, startPoint y: 194, endPoint x: 623, endPoint y: 198, distance: 74.1
click at [623, 198] on input "InformationSubmittedBOH_COPY_3BLQYL" at bounding box center [559, 197] width 171 height 20
type input "InformationSubmittedAssessor"
click at [1463, 10] on li "Save" at bounding box center [1468, 14] width 24 height 18
click at [1465, 16] on link "Save" at bounding box center [1468, 14] width 24 height 18
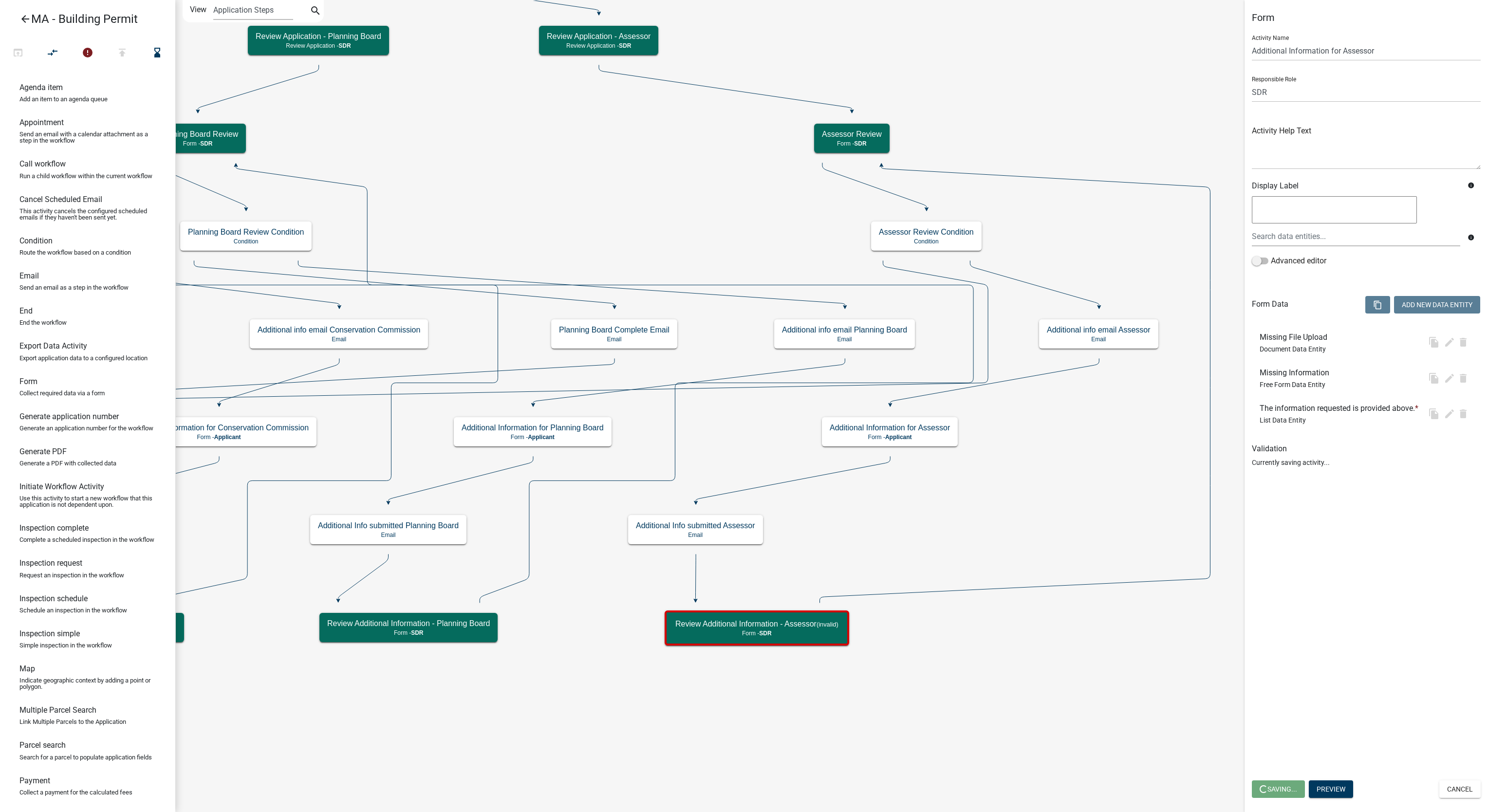
select select "67F20E20-4B7E-46AE-96DC-D48C26F4A12A"
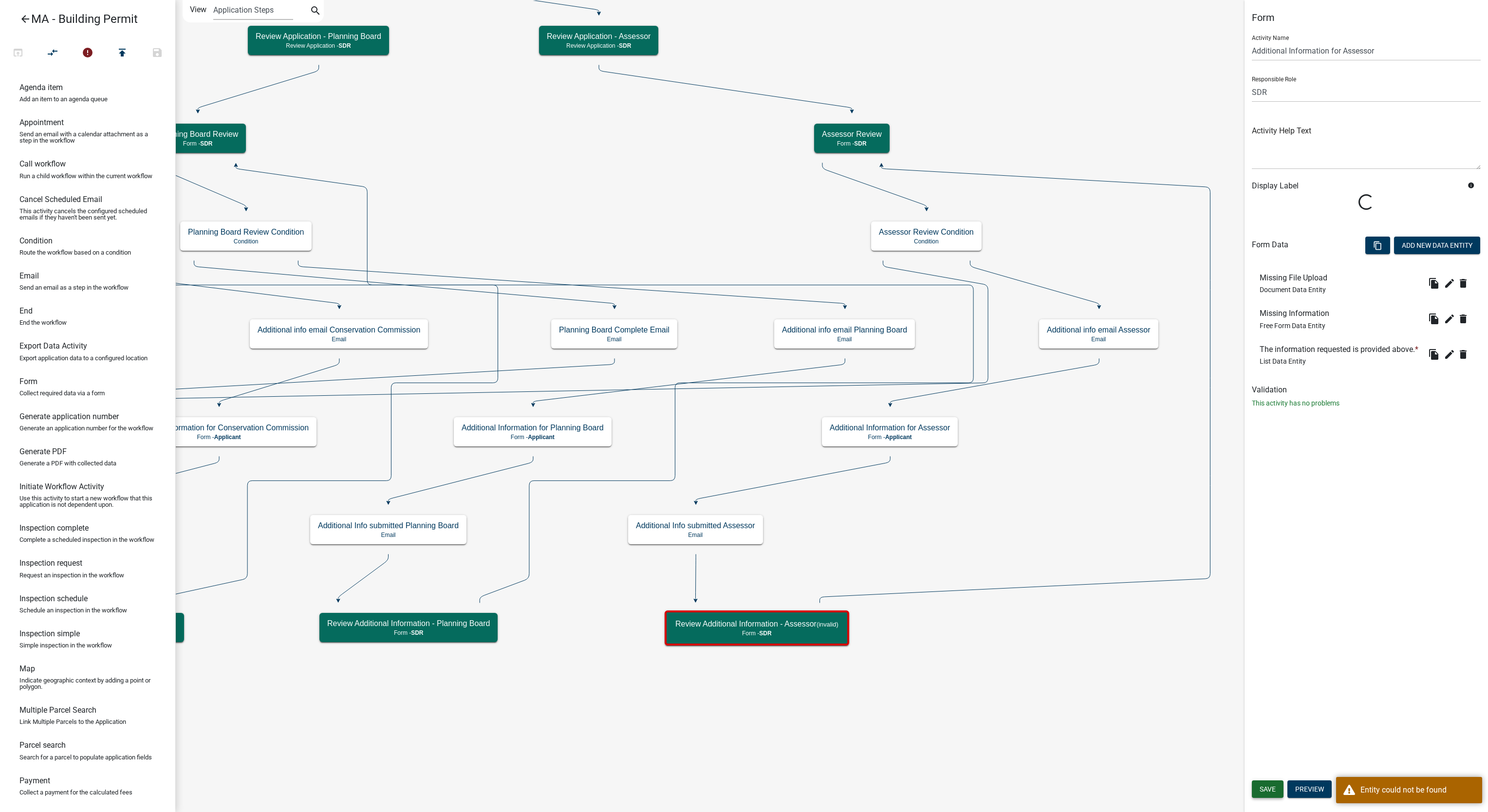
click at [1268, 789] on span "Save" at bounding box center [1268, 789] width 16 height 8
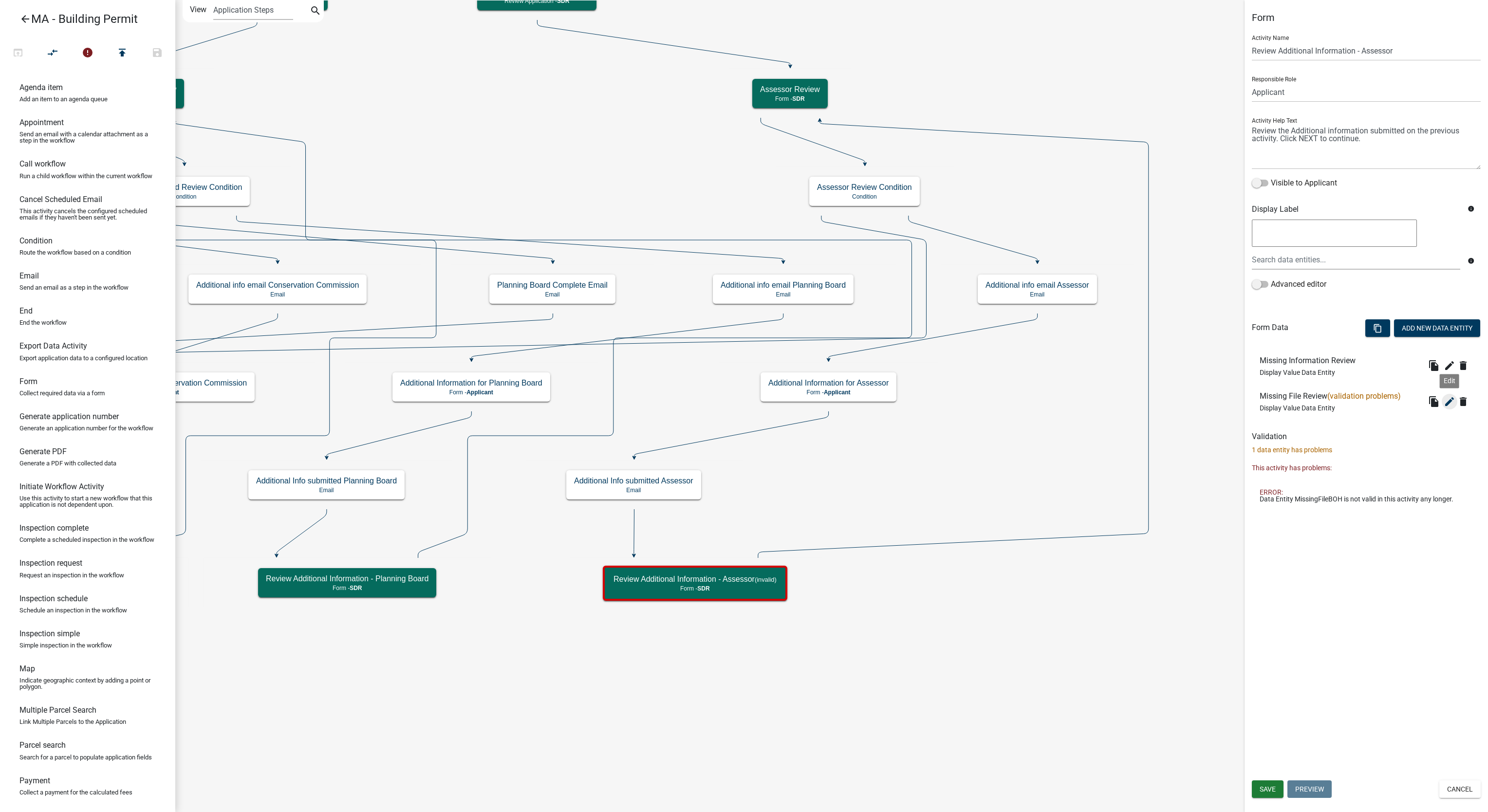
click at [1451, 406] on icon "edit" at bounding box center [1449, 401] width 11 height 11
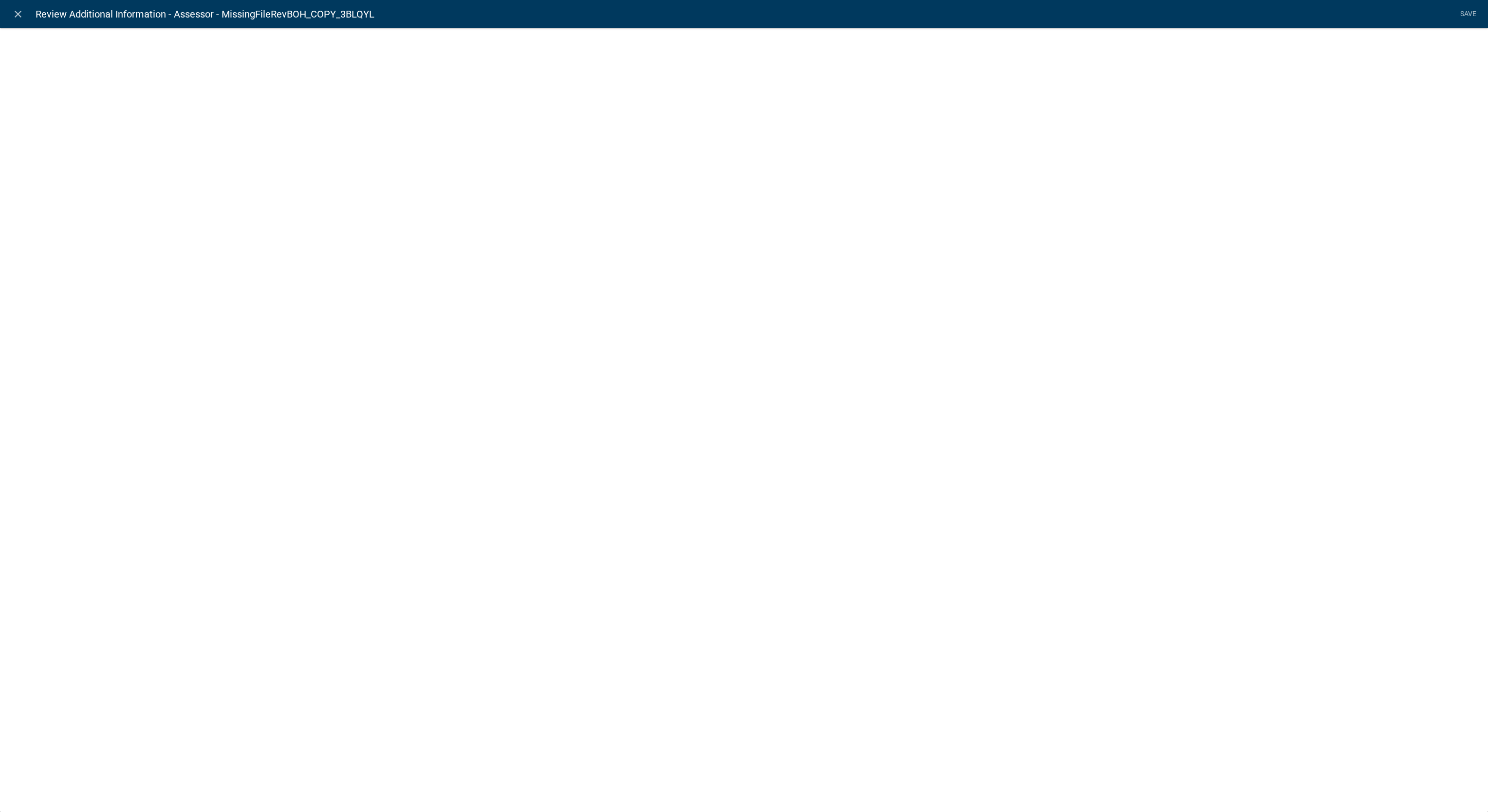
select select "display-entity-value"
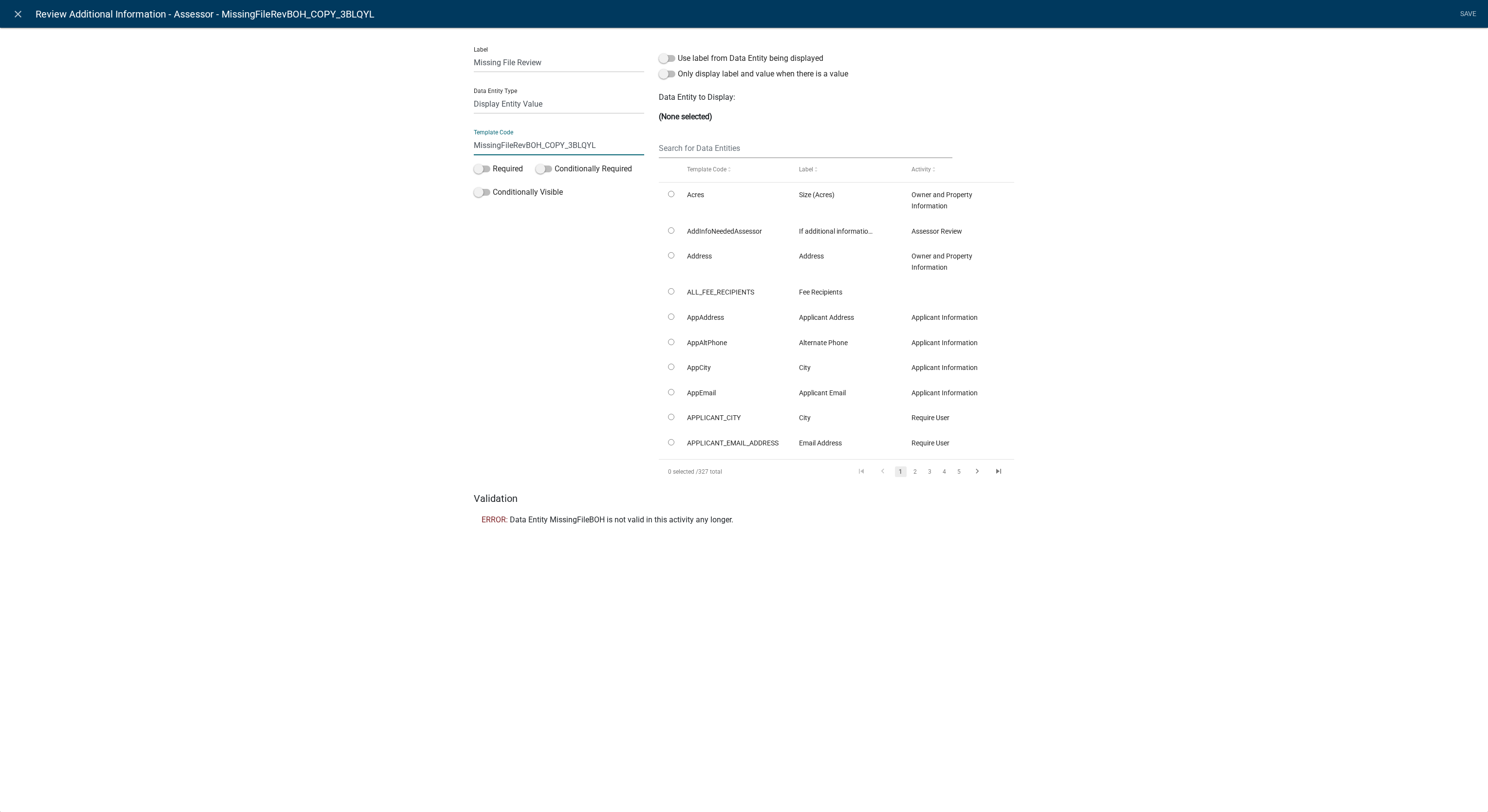
drag, startPoint x: 528, startPoint y: 143, endPoint x: 619, endPoint y: 145, distance: 91.0
click at [619, 145] on input "MissingFileRevBOH_COPY_3BLQYL" at bounding box center [559, 145] width 171 height 20
type input "MissingFileRevAssesso"
click at [14, 14] on icon "close" at bounding box center [17, 14] width 11 height 11
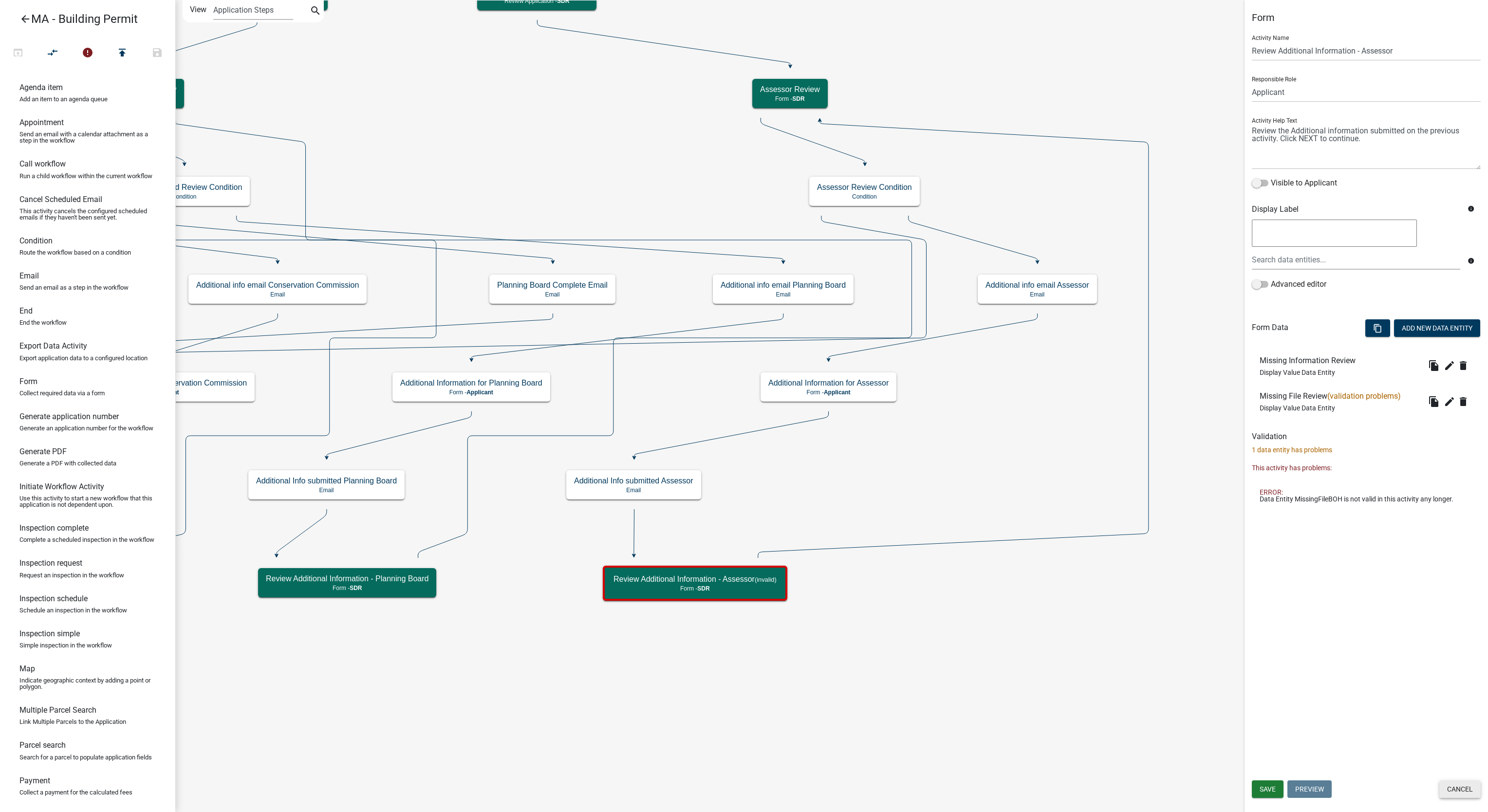
click at [1463, 789] on button "Cancel" at bounding box center [1460, 789] width 42 height 17
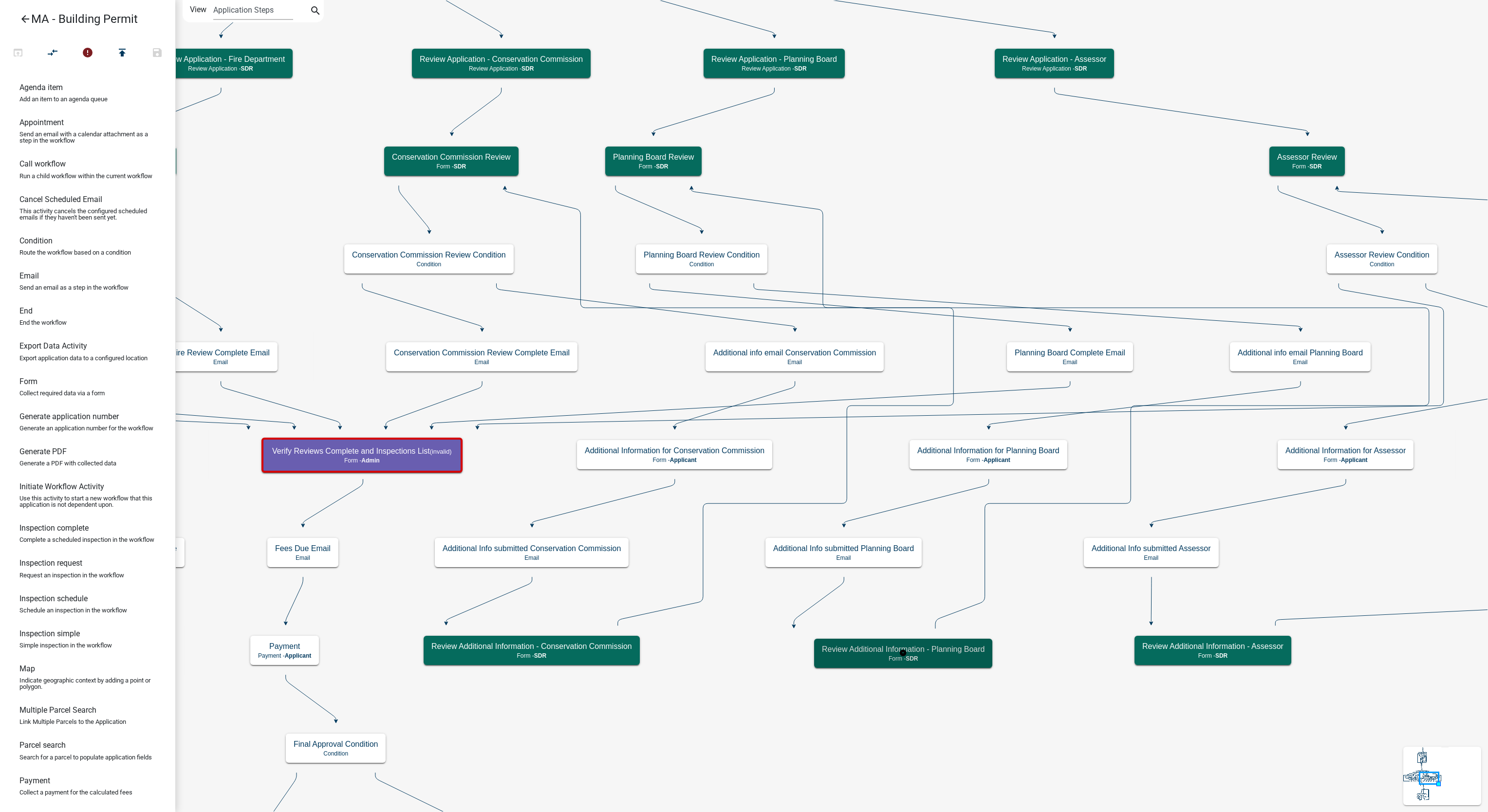
click at [828, 657] on p "Form - SDR" at bounding box center [904, 659] width 163 height 7
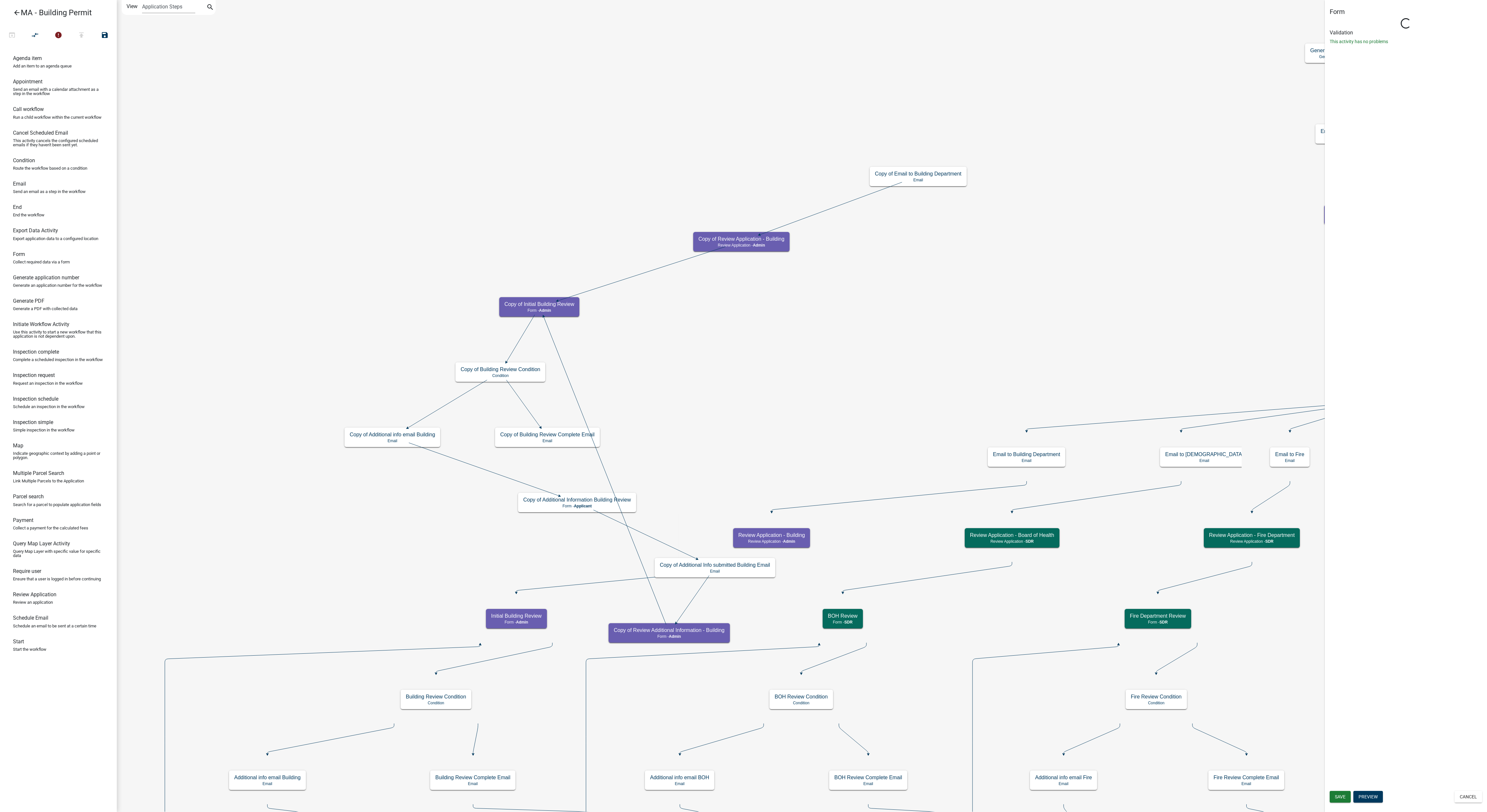
select select "1617A353-6361-48C5-9BA0-CE34FD9B68F8"
click at [991, 541] on div "Form Loading... Activity Name Copy of Review Additional Information - Building …" at bounding box center [1406, 406] width 162 height 812
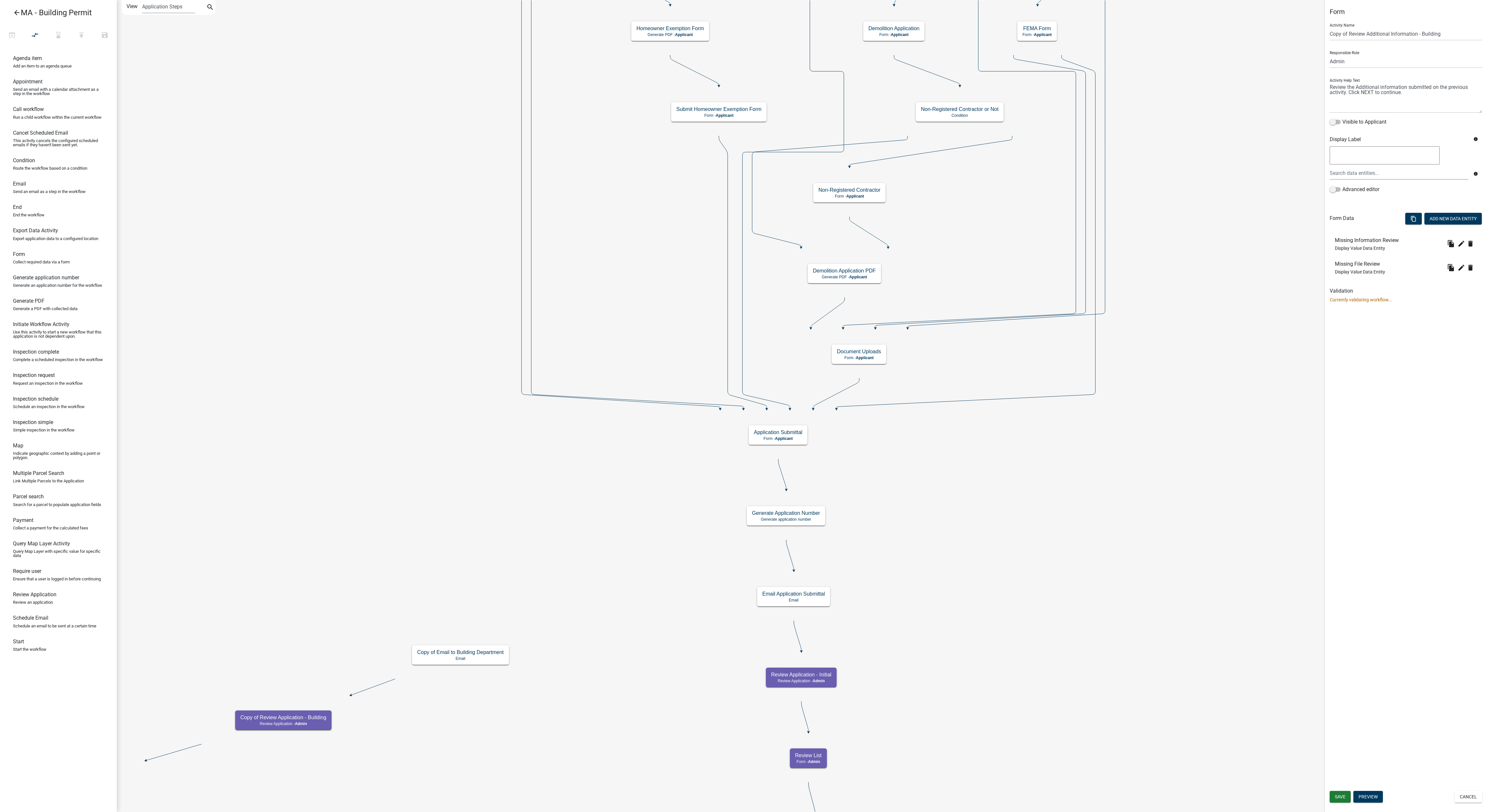
select select "1617A353-6361-48C5-9BA0-CE34FD9B68F8"
click at [1471, 799] on button "Cancel" at bounding box center [1469, 796] width 28 height 12
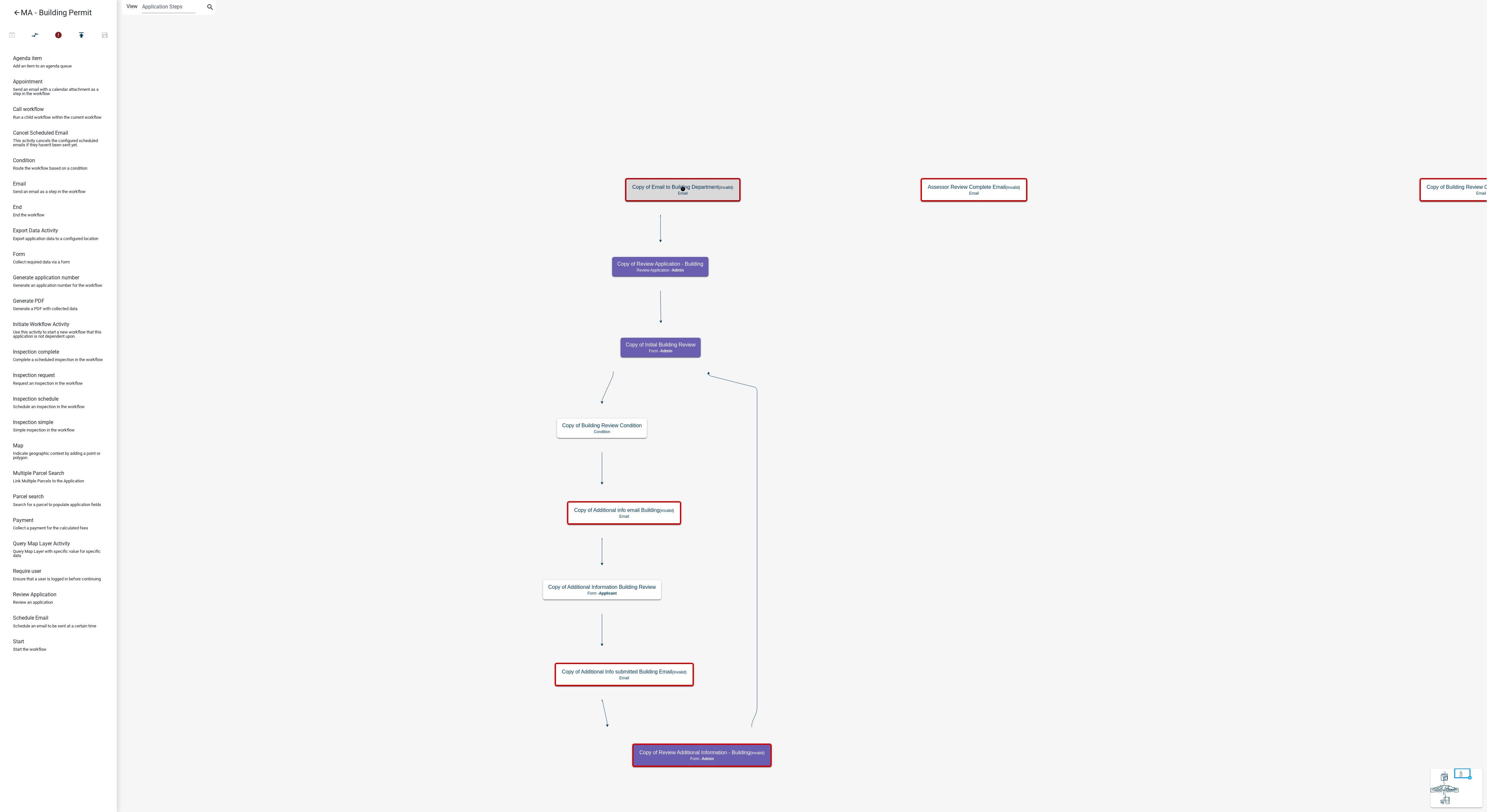
click at [729, 197] on div "Copy of Email to Building Department (invalid) Email" at bounding box center [682, 190] width 111 height 20
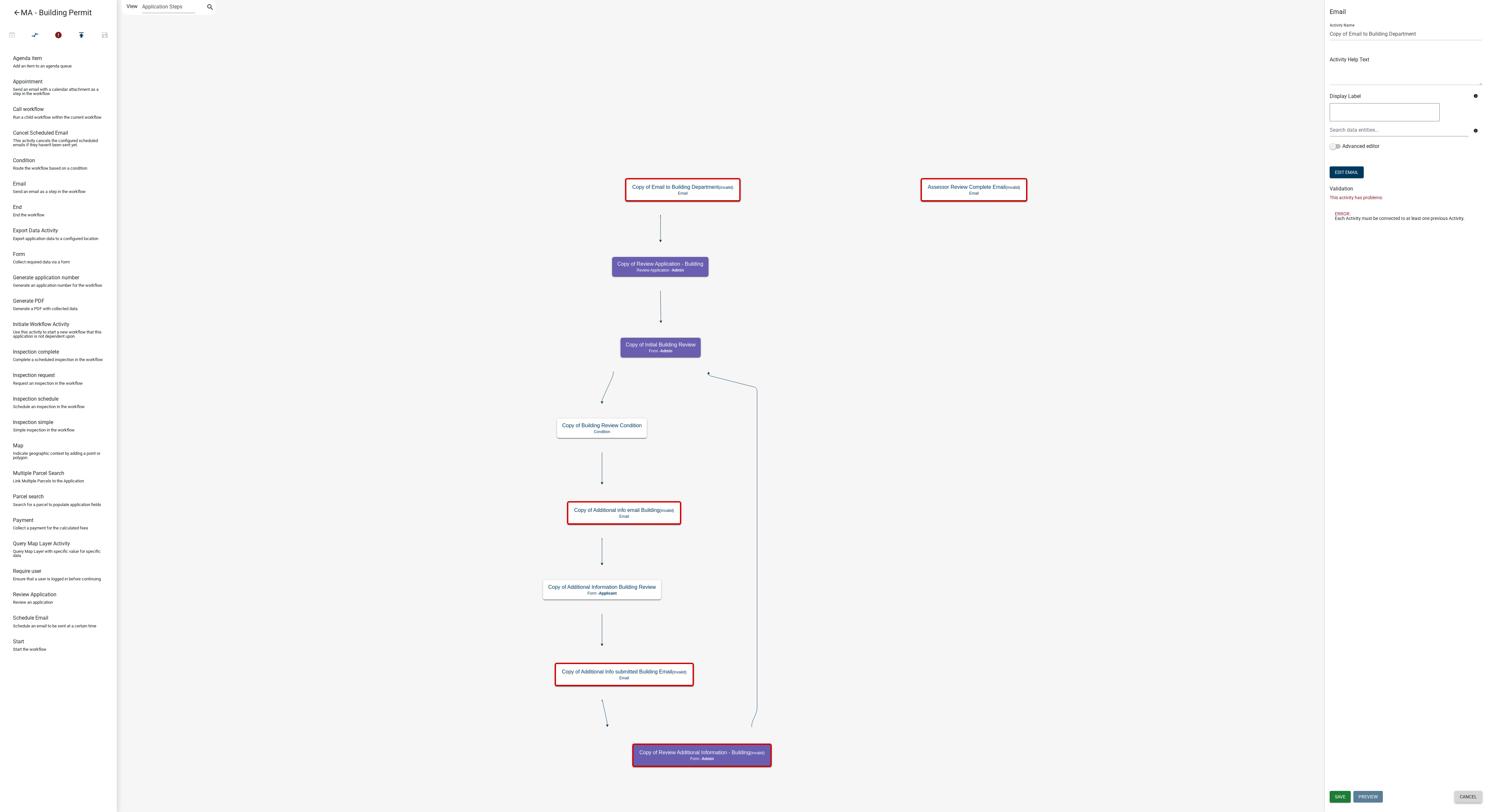
click at [1469, 795] on button "Cancel" at bounding box center [1469, 796] width 28 height 12
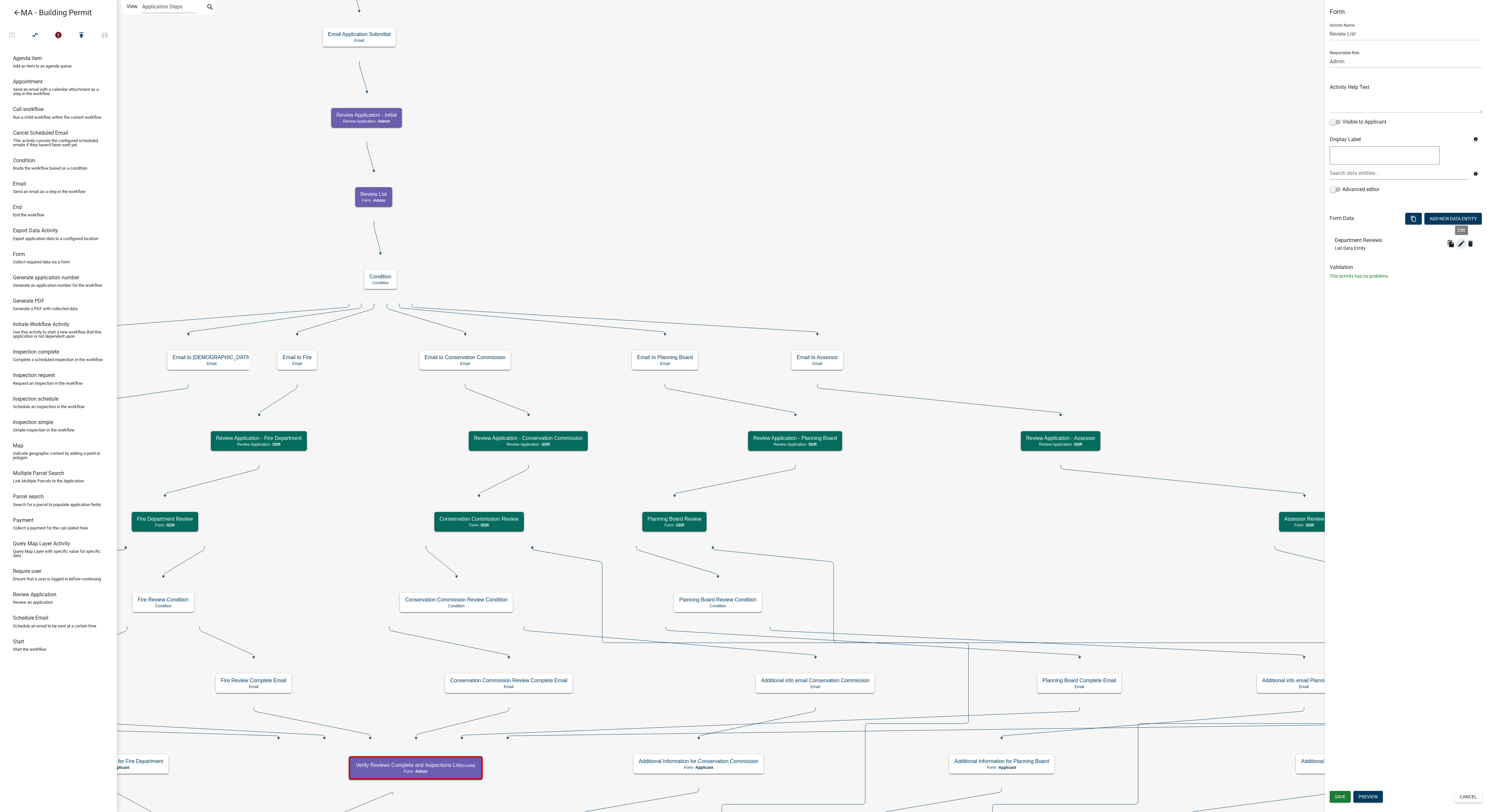
click at [1459, 248] on icon "edit" at bounding box center [1461, 243] width 8 height 8
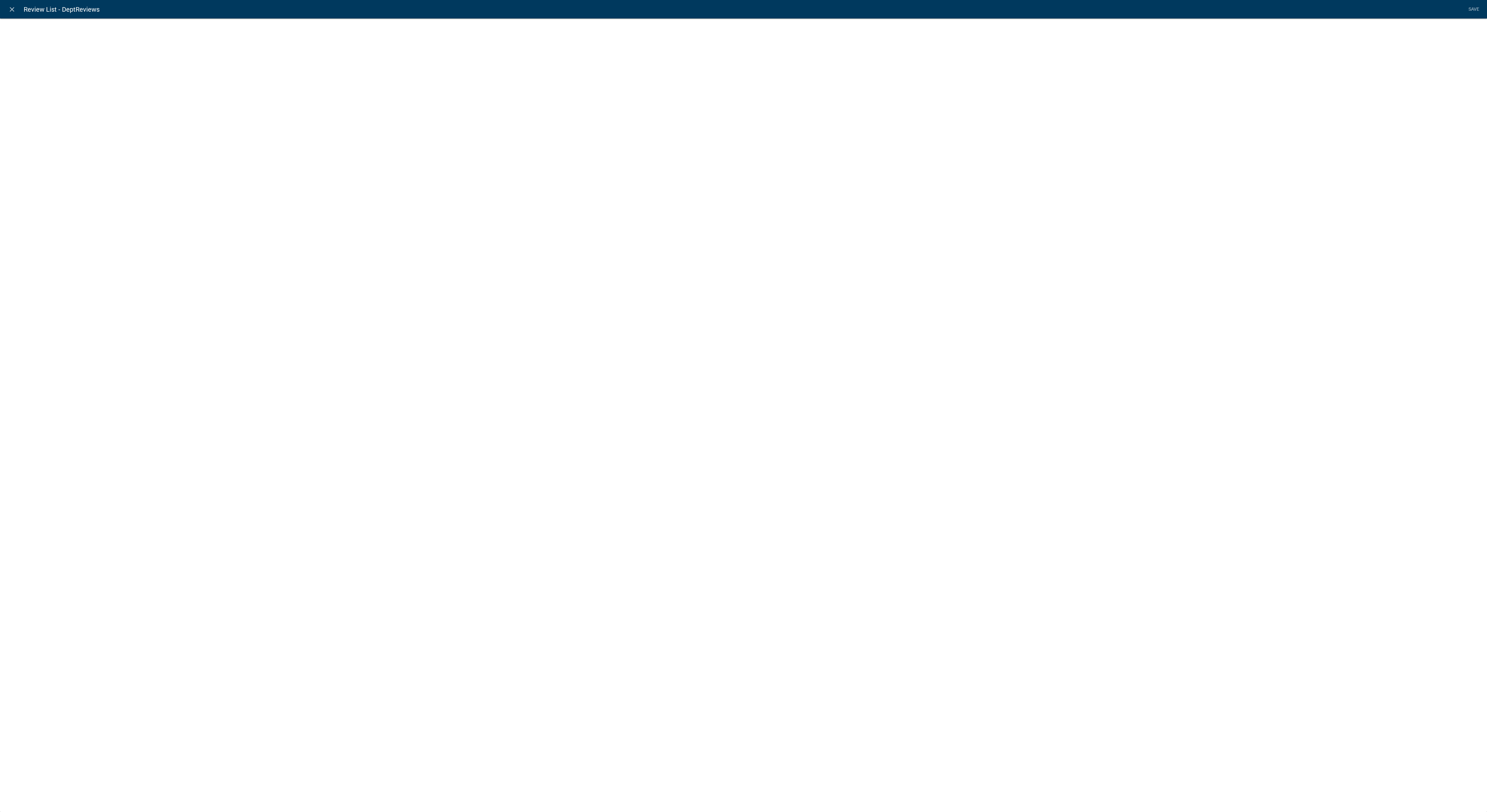
select select "list-data"
select select
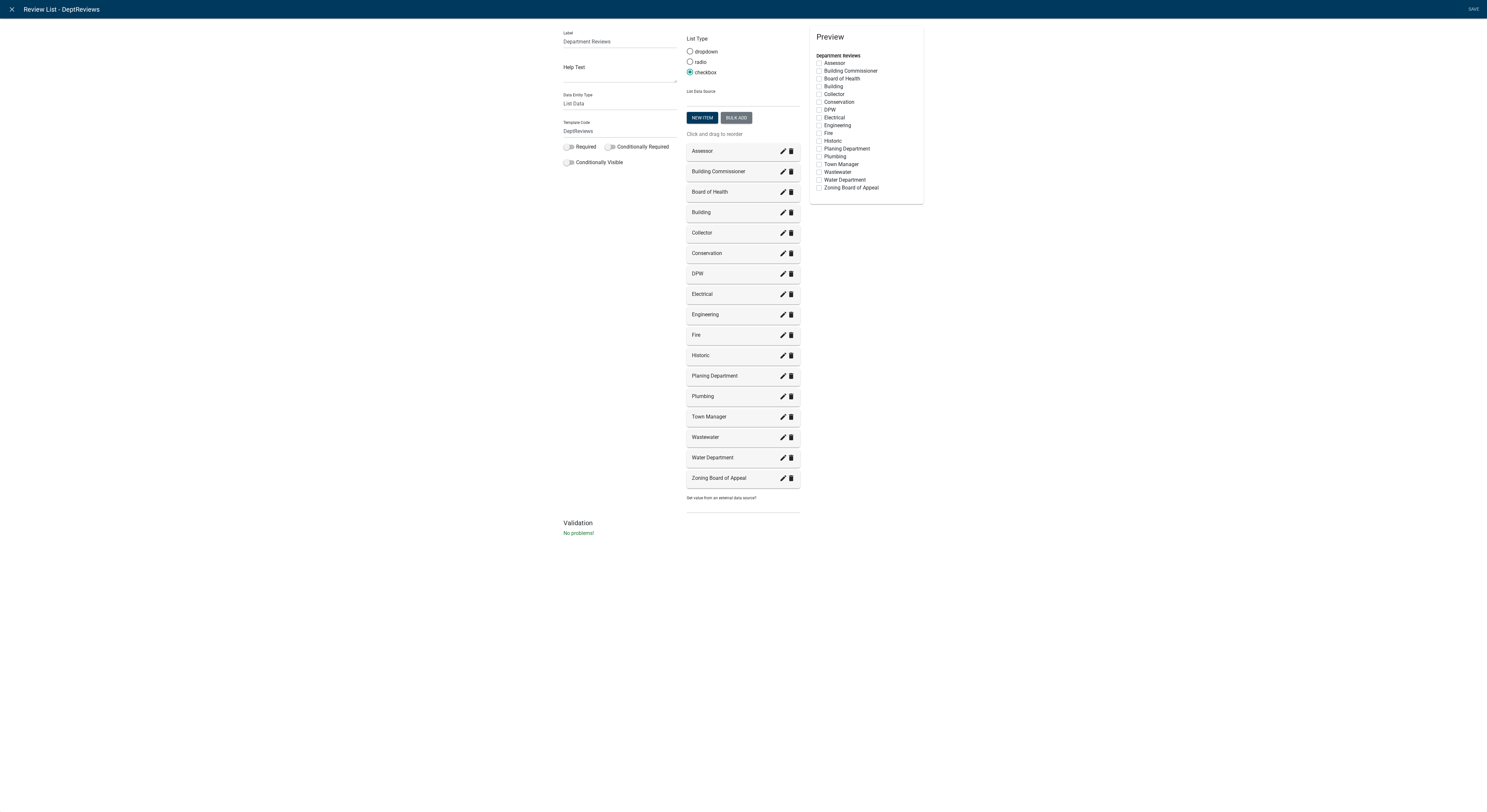
click at [12, 16] on nav "close Review List - DeptReviews Save" at bounding box center [744, 9] width 1487 height 18
click at [12, 11] on icon "close" at bounding box center [12, 9] width 8 height 8
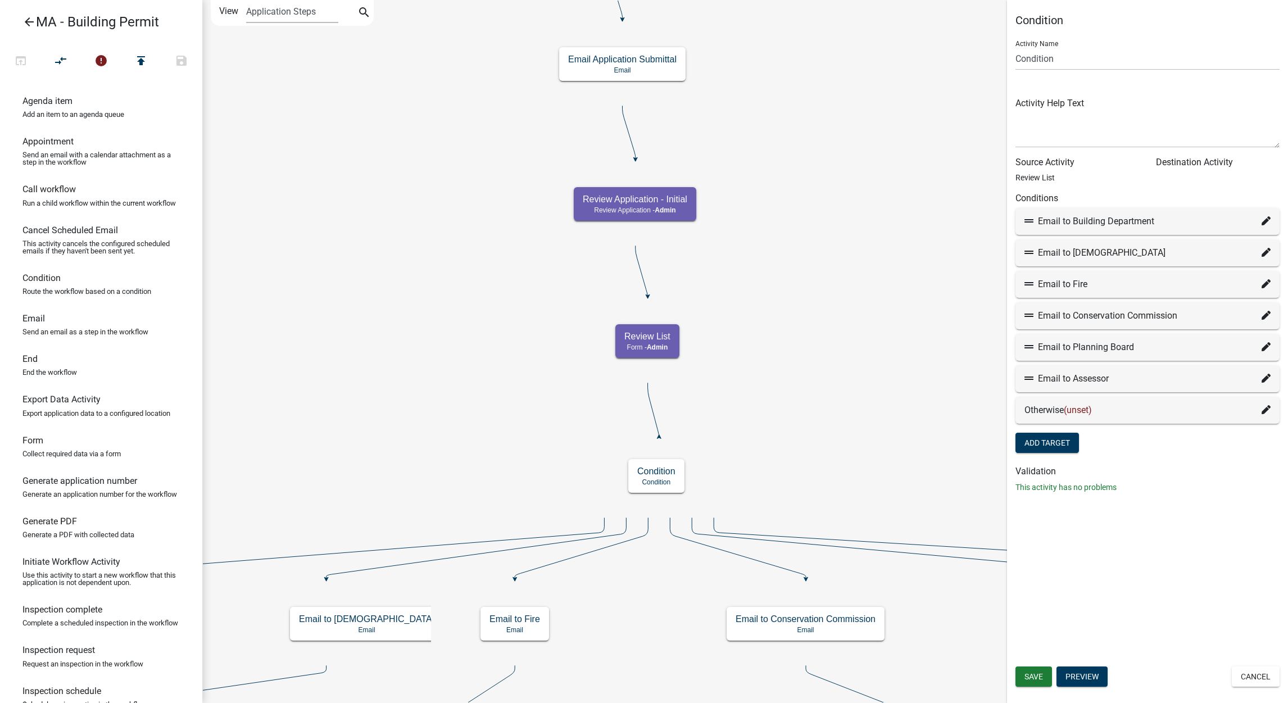
click at [1265, 227] on fa-icon at bounding box center [1266, 221] width 9 height 13
select select "11: 81f5ff7a-c39b-4d75-b898-6cd753787cf1"
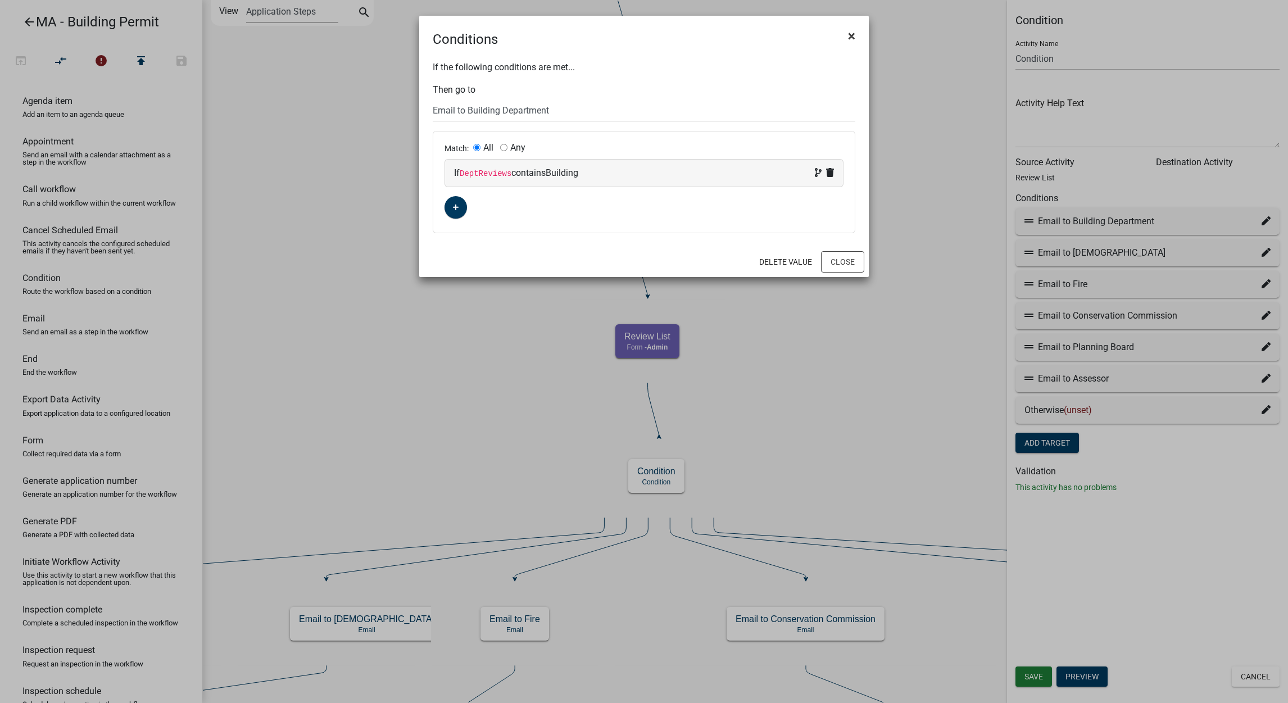
click at [847, 39] on button "×" at bounding box center [851, 35] width 25 height 31
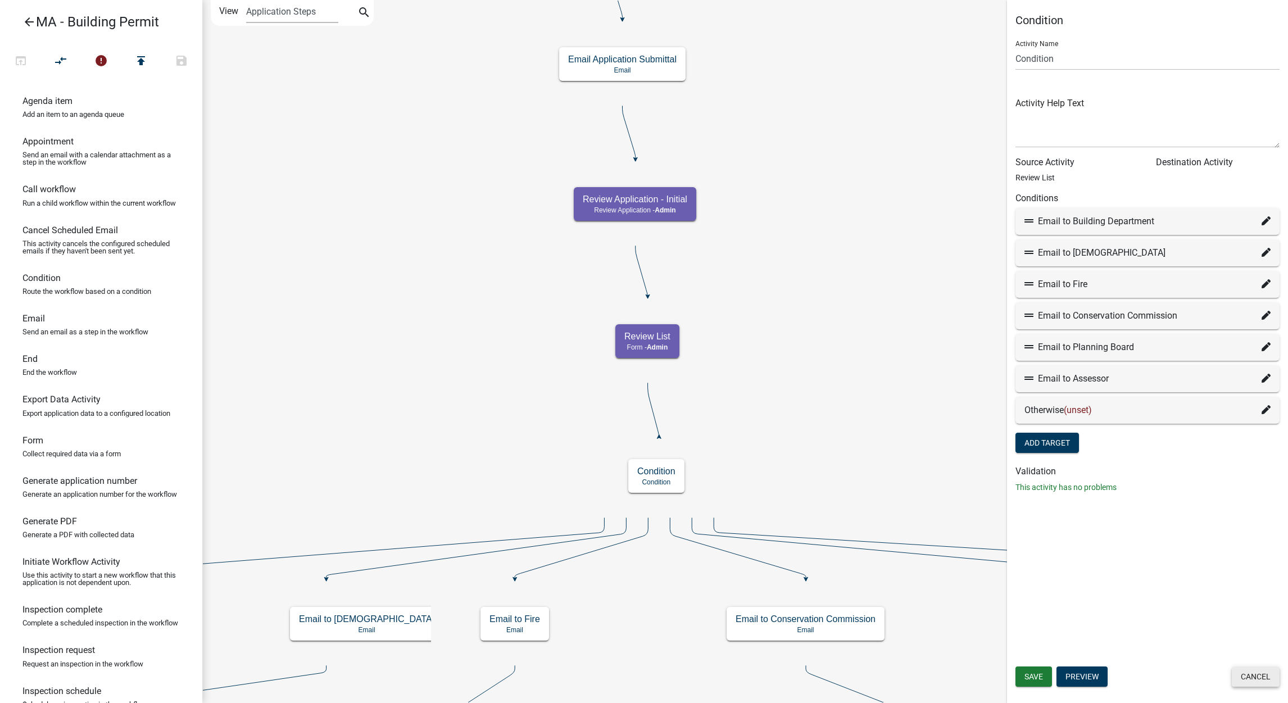
click at [1244, 672] on button "Cancel" at bounding box center [1256, 676] width 48 height 20
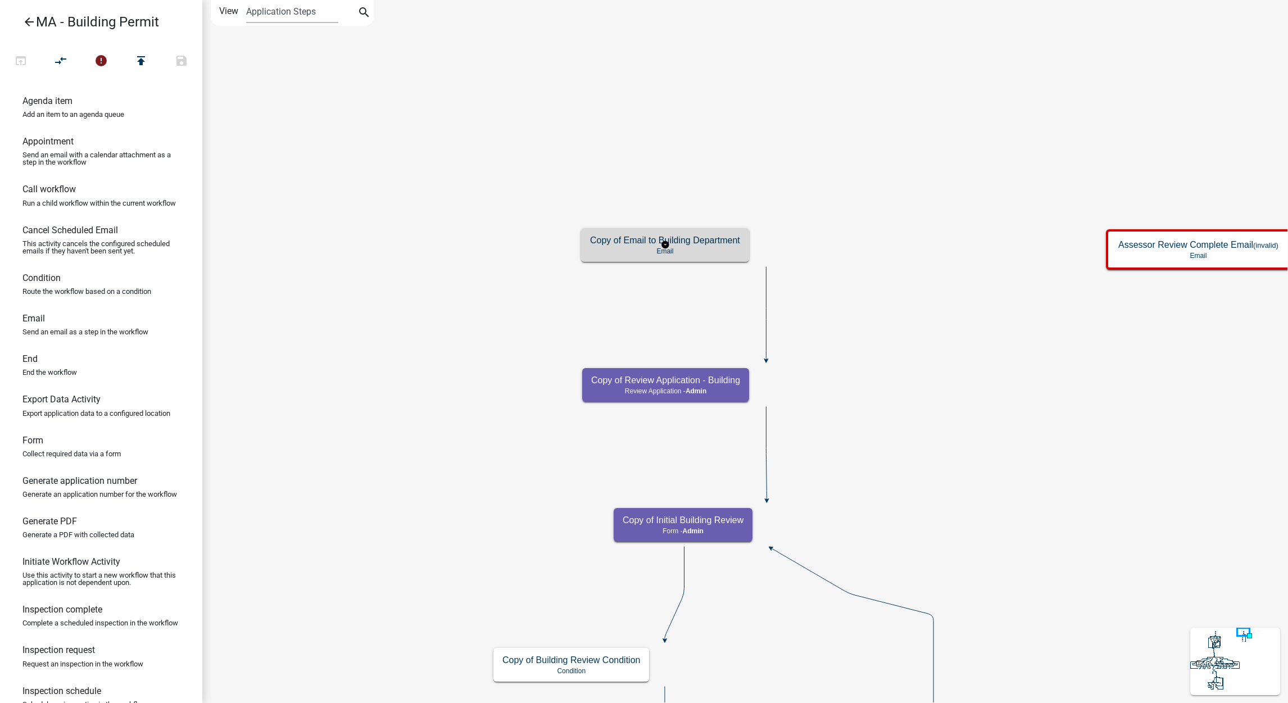
click at [692, 242] on h5 "Copy of Email to Building Department" at bounding box center [665, 240] width 150 height 11
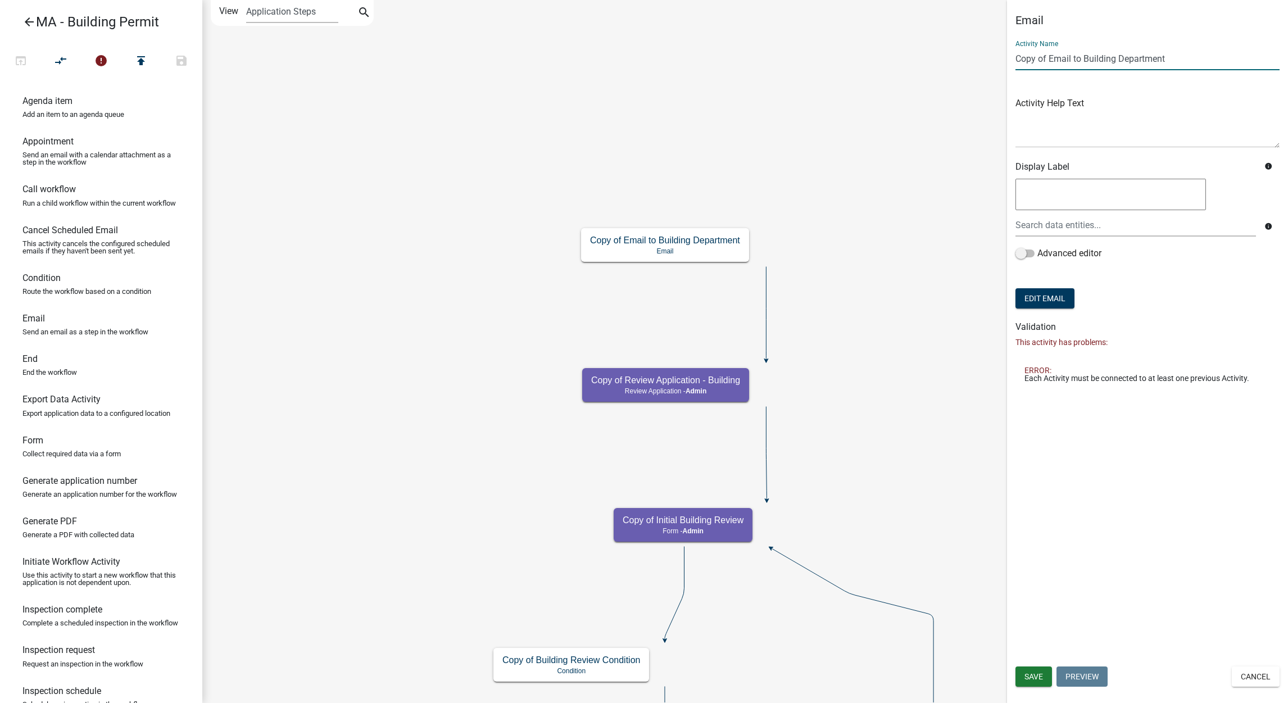
click at [1051, 60] on input "Copy of Email to Building Department" at bounding box center [1147, 58] width 264 height 23
drag, startPoint x: 1049, startPoint y: 60, endPoint x: 936, endPoint y: 70, distance: 113.4
click at [936, 70] on main "Start Start - Applicant Search Parcel Data Parcel search - Applicant Owner and …" at bounding box center [745, 351] width 1086 height 703
click at [1085, 57] on input "Email to Building Department" at bounding box center [1147, 58] width 264 height 23
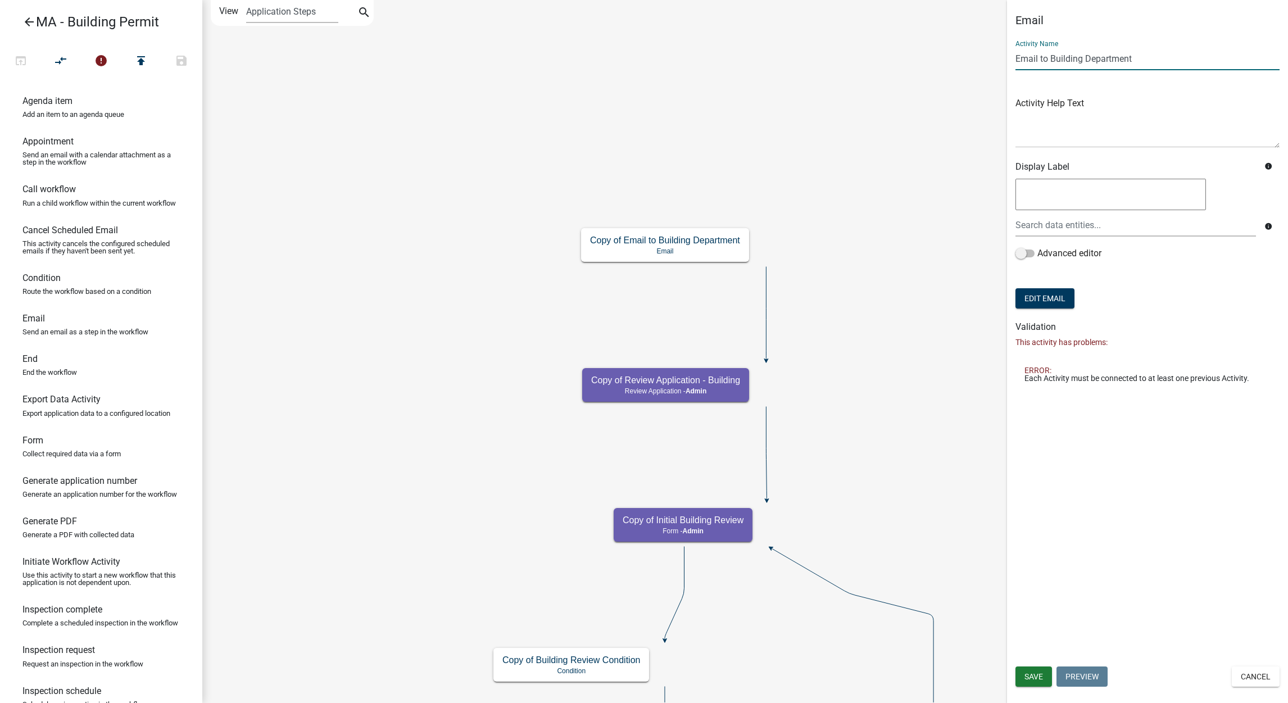
paste input "Commissioner"
type input "Email to Building Commissioner Department"
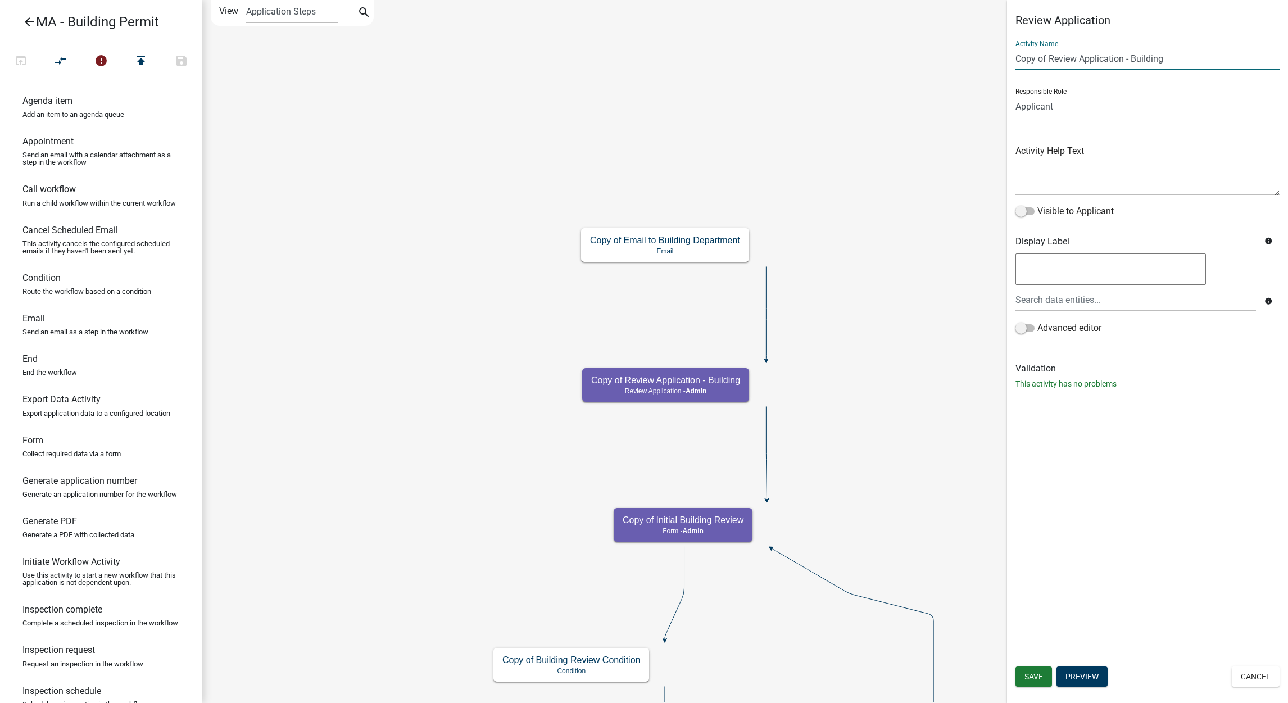
drag, startPoint x: 1050, startPoint y: 56, endPoint x: 972, endPoint y: 56, distance: 78.7
click at [972, 56] on main "Start Start - Applicant Search Parcel Data Parcel search - Applicant Owner and …" at bounding box center [745, 351] width 1086 height 703
click at [1102, 58] on input "Review Application - Building" at bounding box center [1147, 58] width 264 height 23
click at [1146, 60] on input "Review Application - Building" at bounding box center [1147, 58] width 264 height 23
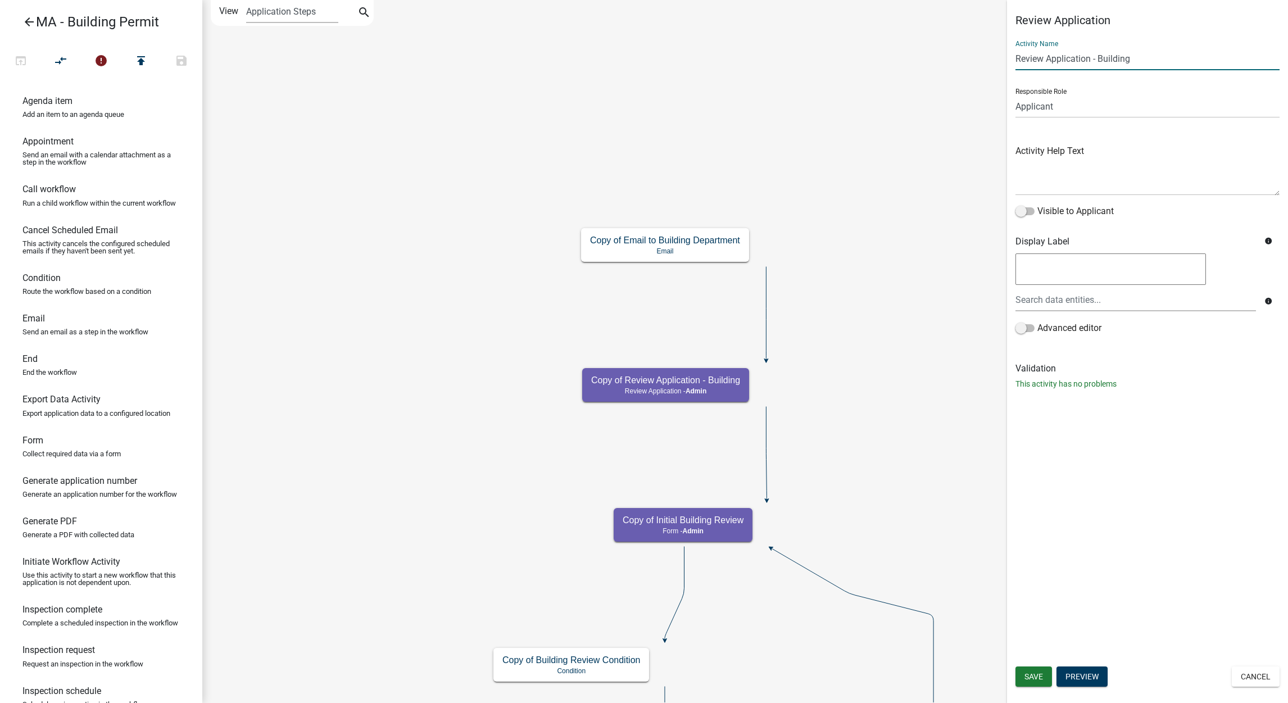
paste input "Commissioner"
type input "Review Application - Building Commissioner"
drag, startPoint x: 1047, startPoint y: 668, endPoint x: 1041, endPoint y: 660, distance: 9.2
click at [1046, 668] on button "Save" at bounding box center [1033, 676] width 37 height 20
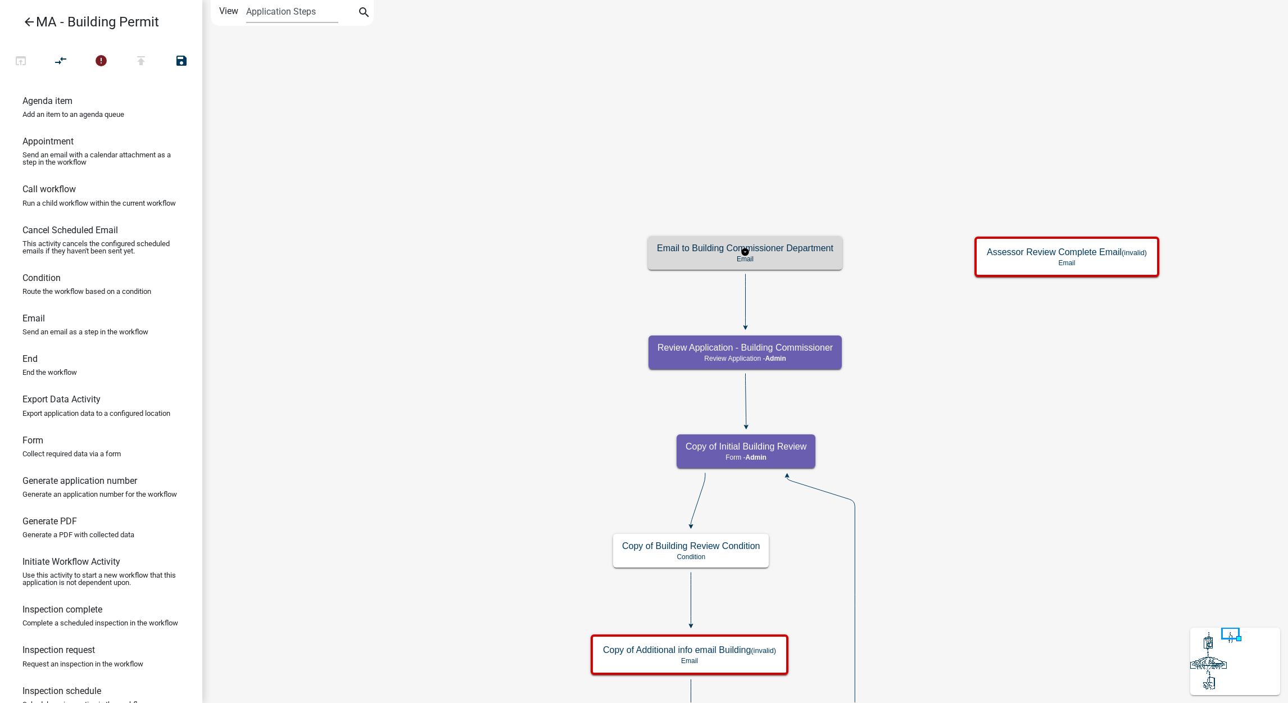
click at [831, 252] on h5 "Email to Building Commissioner Department" at bounding box center [745, 248] width 176 height 11
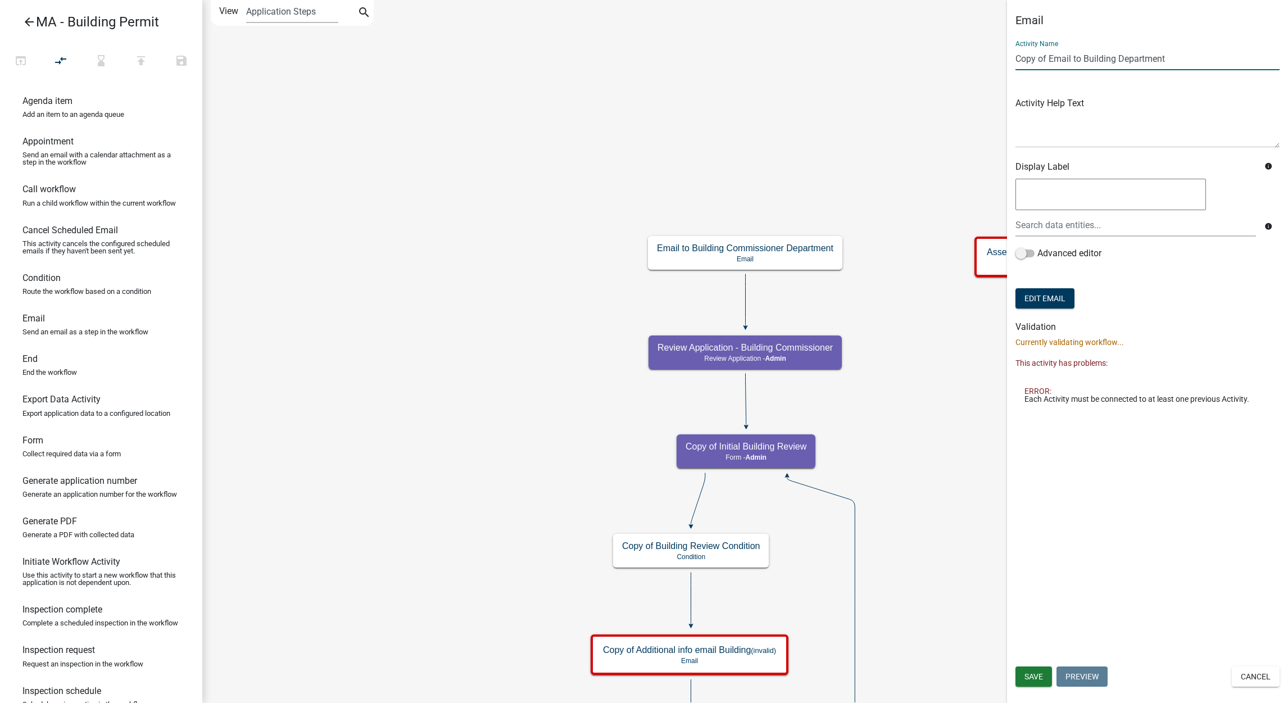
drag, startPoint x: 1047, startPoint y: 58, endPoint x: 963, endPoint y: 57, distance: 83.7
click at [963, 57] on main "Start Start - Applicant Search Parcel Data Parcel search - Applicant Owner and …" at bounding box center [745, 351] width 1086 height 703
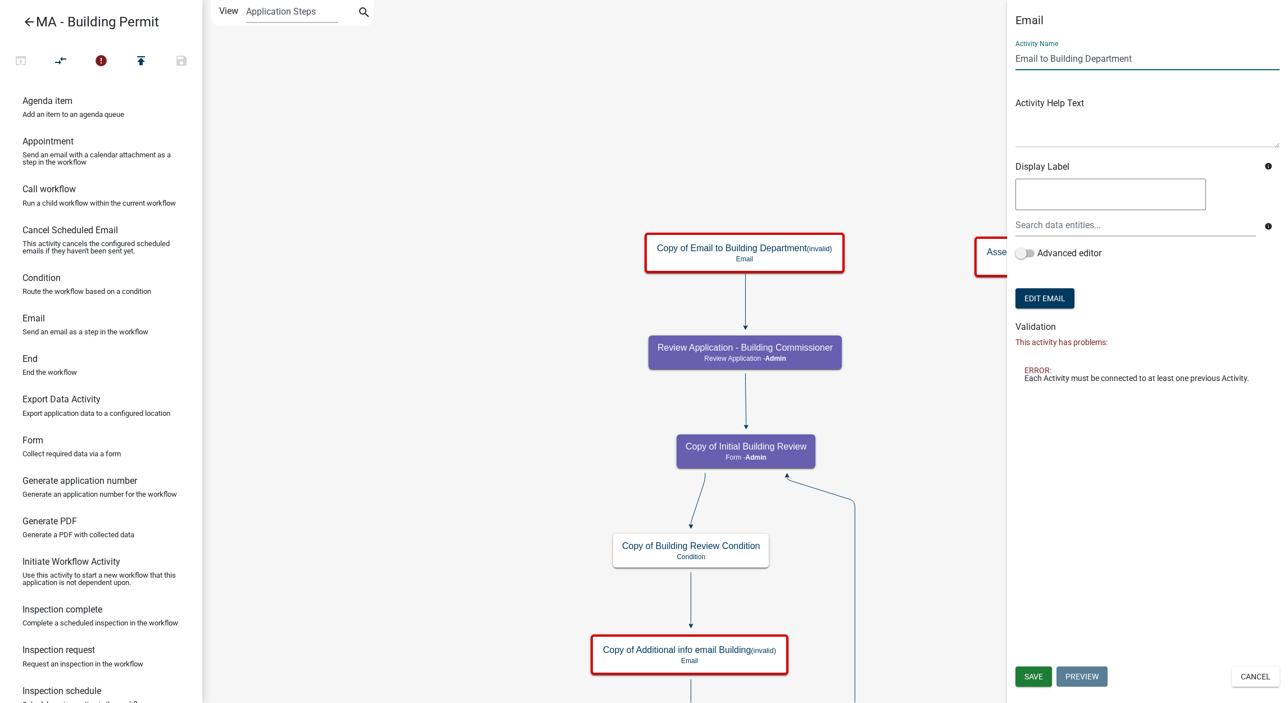
click at [1155, 61] on input "Email to Building Department" at bounding box center [1147, 58] width 264 height 23
click at [1088, 58] on input "Email to Building Department" at bounding box center [1147, 58] width 264 height 23
paste input "Commissioner"
type input "Email to Building Commissioner Department"
click at [1031, 674] on span "Save" at bounding box center [1033, 676] width 19 height 9
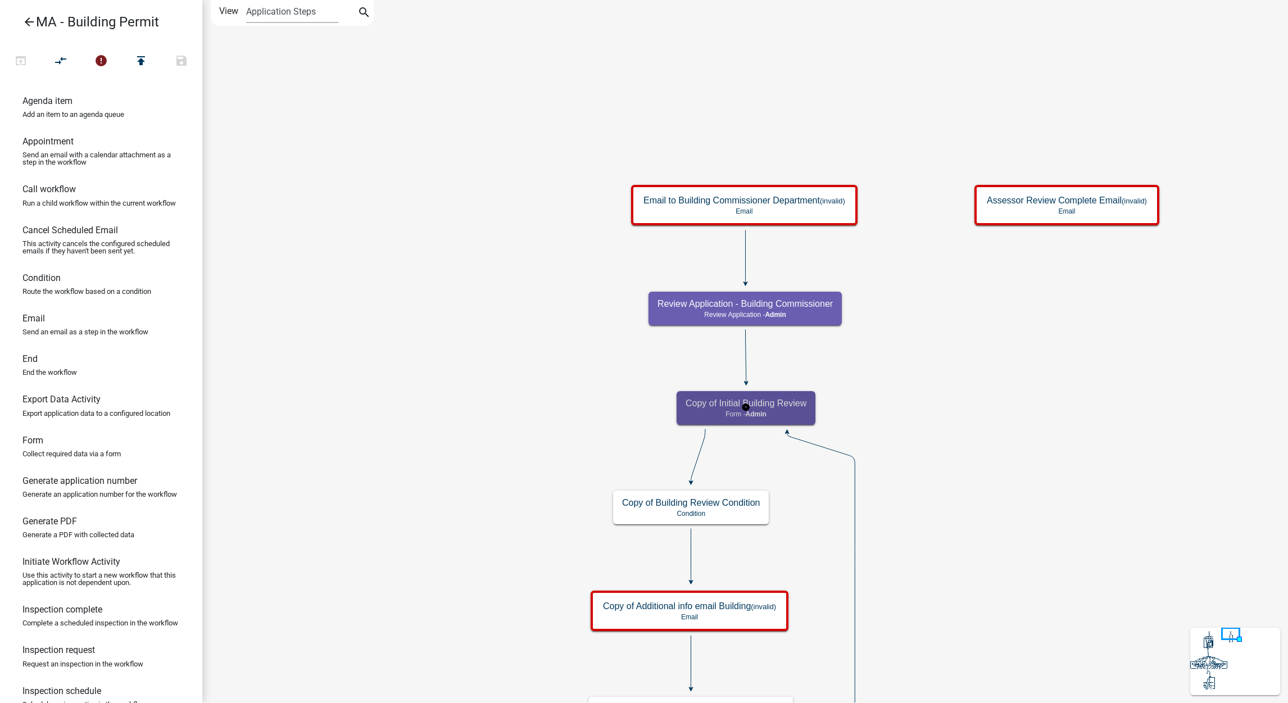
click at [778, 414] on p "Form - Admin" at bounding box center [746, 414] width 121 height 8
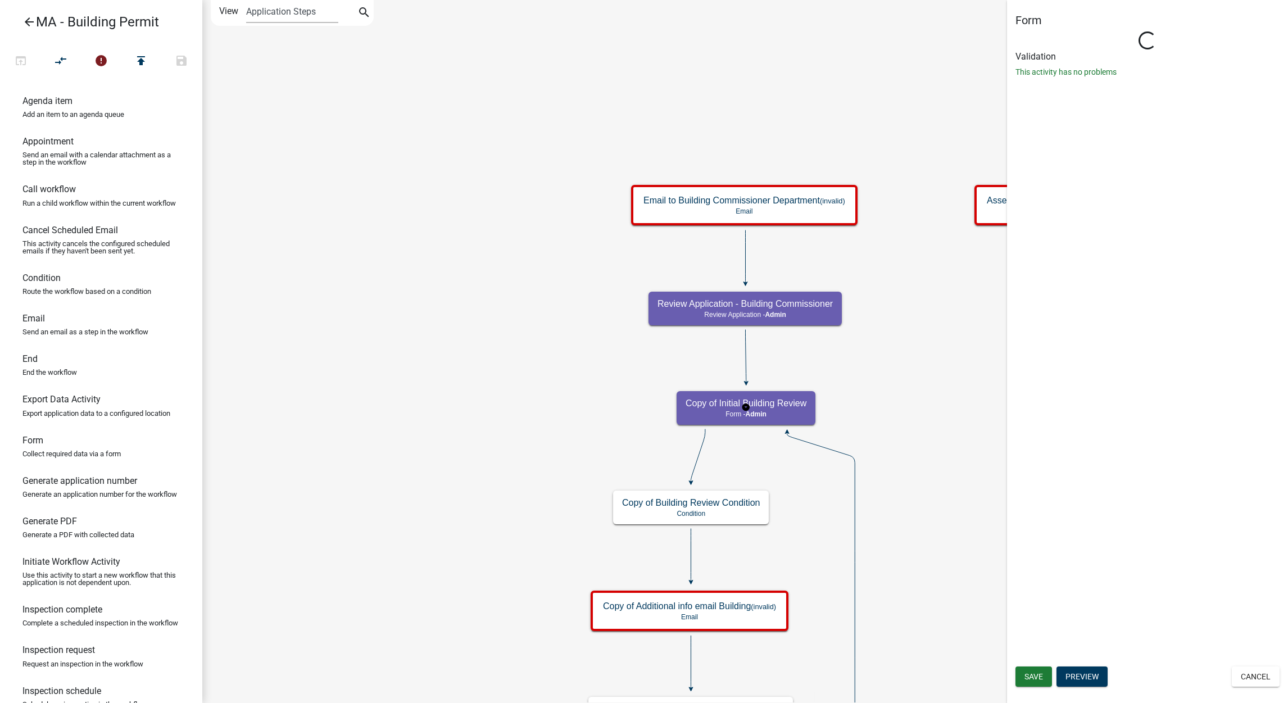
select select "1617A353-6361-48C5-9BA0-CE34FD9B68F8"
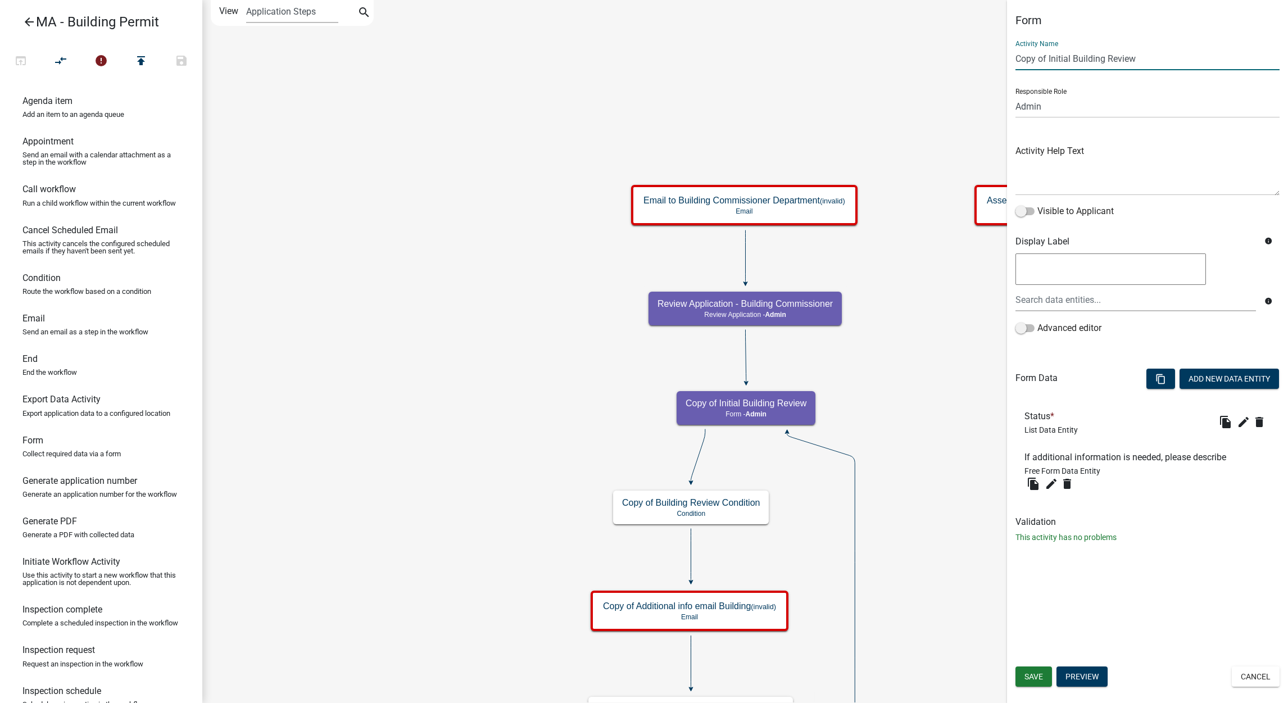
drag, startPoint x: 1047, startPoint y: 58, endPoint x: 1000, endPoint y: 53, distance: 47.5
click at [1000, 53] on main "Start Start - Applicant Search Parcel Data Parcel search - Applicant Owner and …" at bounding box center [745, 351] width 1086 height 703
click at [1077, 61] on input "Initial Building Review" at bounding box center [1147, 58] width 264 height 23
paste input "Commissioner"
type input "Initial Building Commissioner Review"
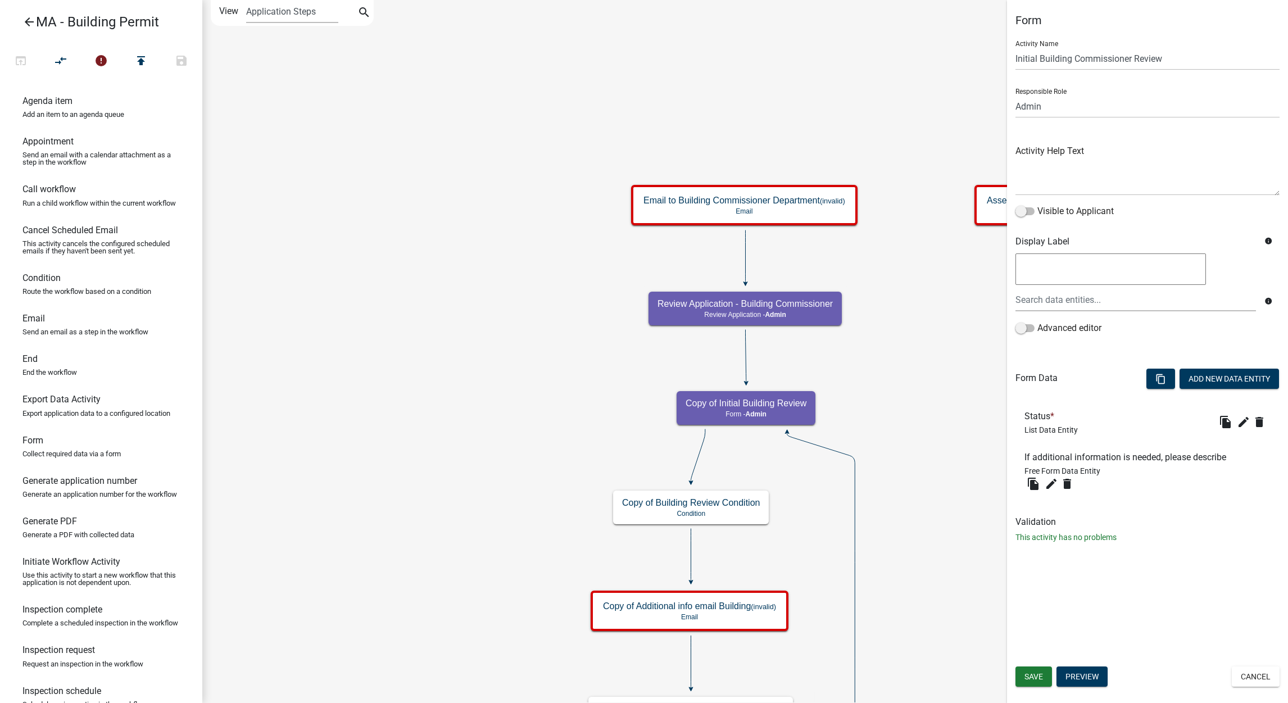
click at [1026, 665] on div "Form Activity Name Initial Building Commissioner Review Responsible Role Applic…" at bounding box center [1147, 351] width 281 height 703
click at [1026, 672] on span "Save" at bounding box center [1033, 676] width 19 height 9
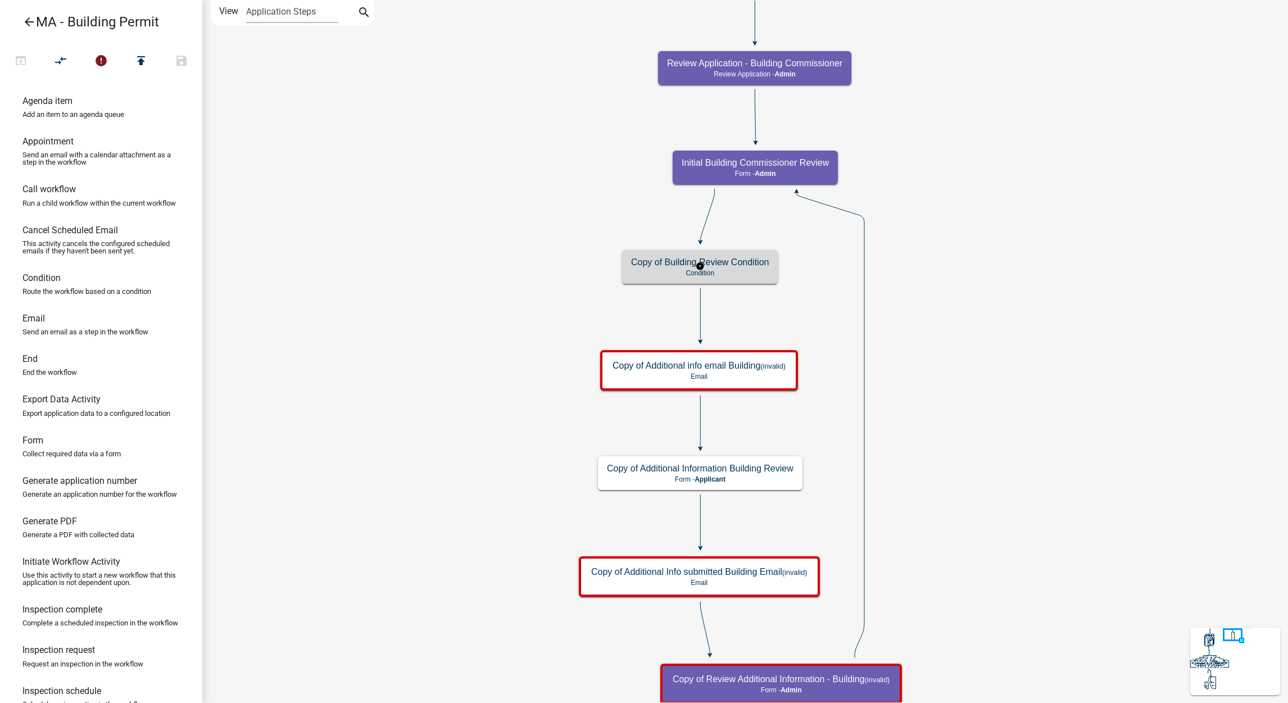
click at [767, 266] on h5 "Copy of Building Review Condition" at bounding box center [700, 262] width 138 height 11
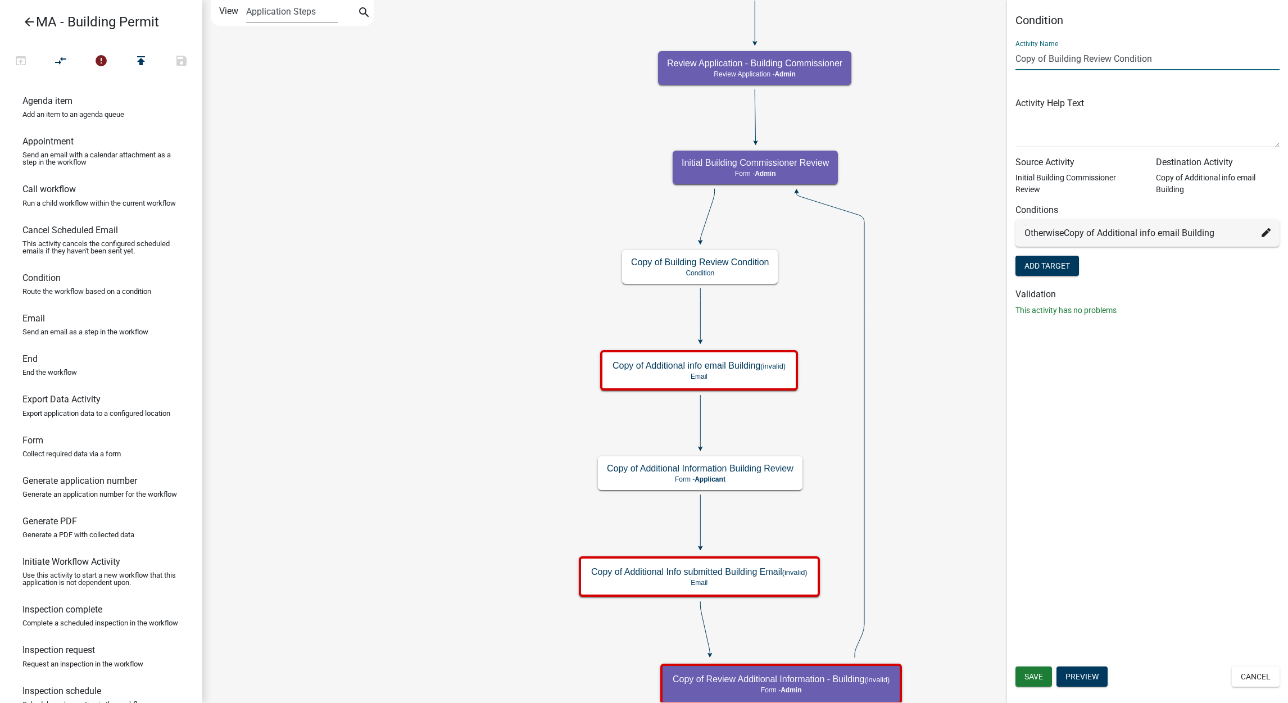
drag, startPoint x: 1049, startPoint y: 58, endPoint x: 973, endPoint y: 64, distance: 76.1
click at [973, 64] on main "Start Start - Applicant Search Parcel Data Parcel search - Applicant Owner and …" at bounding box center [745, 351] width 1086 height 703
click at [1050, 56] on input "Building Review Condition" at bounding box center [1147, 58] width 264 height 23
paste input "Commissioner"
type input "Building Commissioner Review Condition"
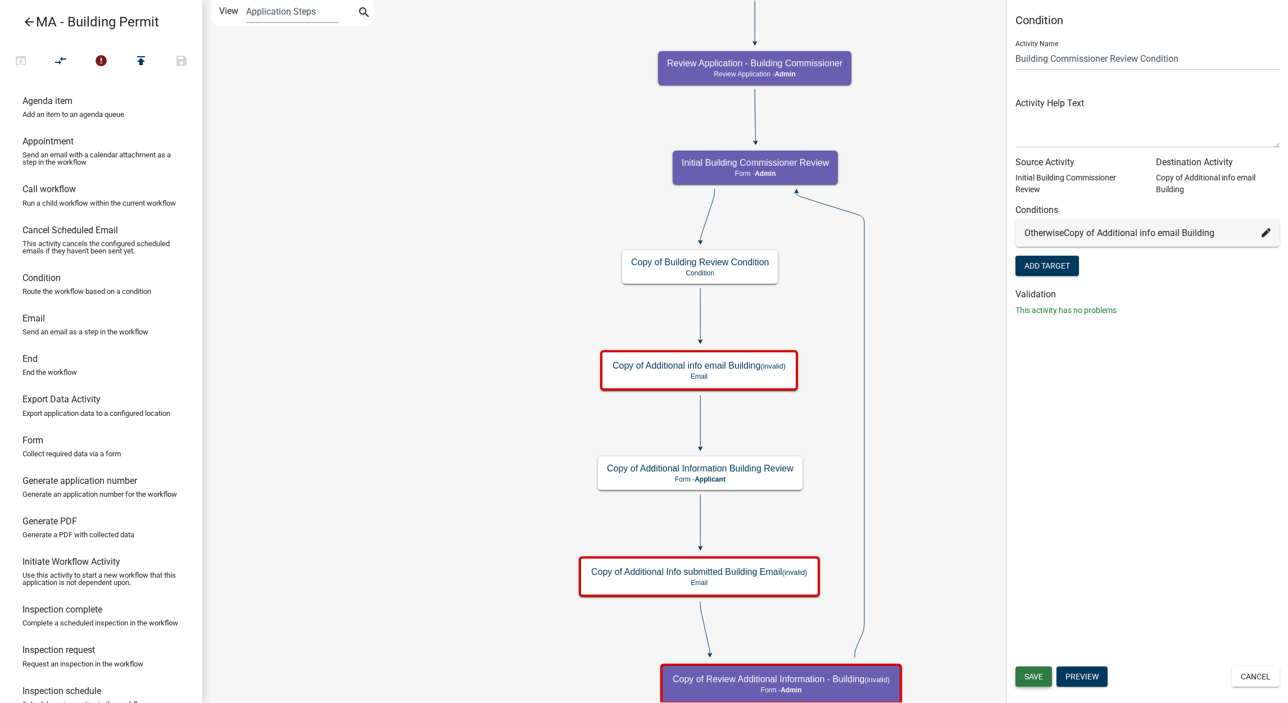
click at [1040, 673] on span "Save" at bounding box center [1033, 676] width 19 height 9
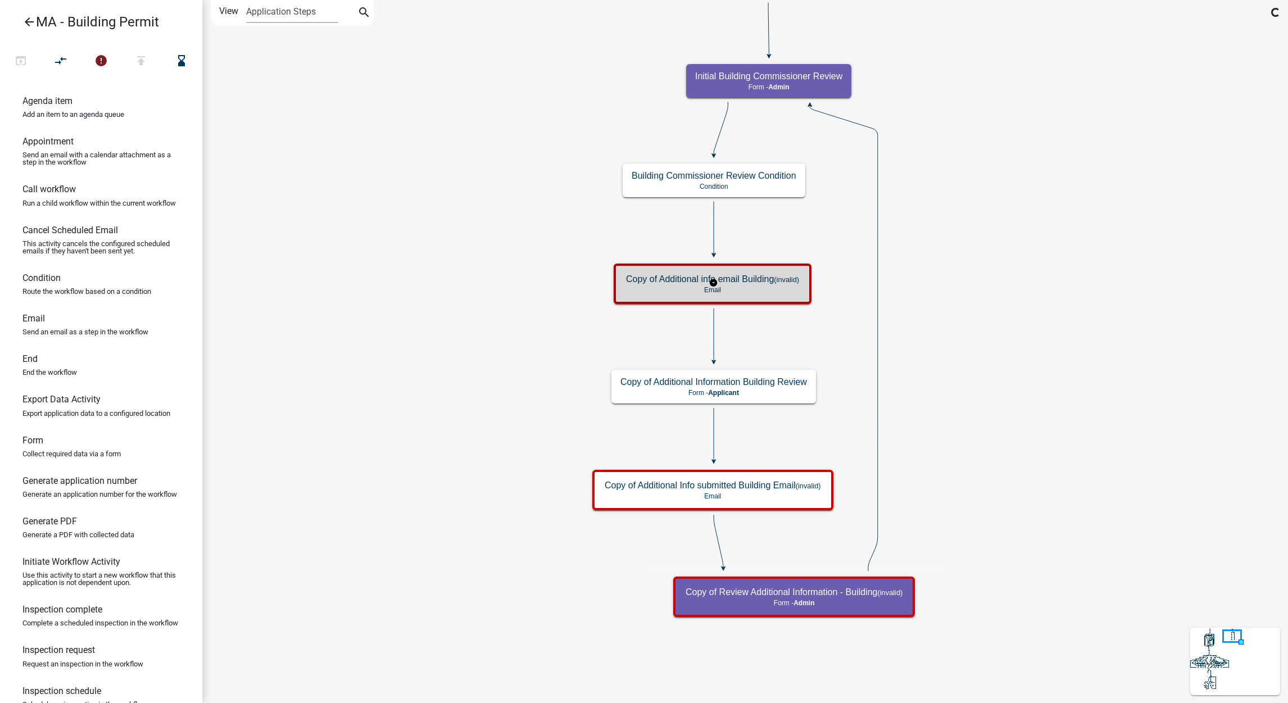
click at [771, 284] on h5 "Copy of Additional info email Building (invalid)" at bounding box center [712, 279] width 173 height 11
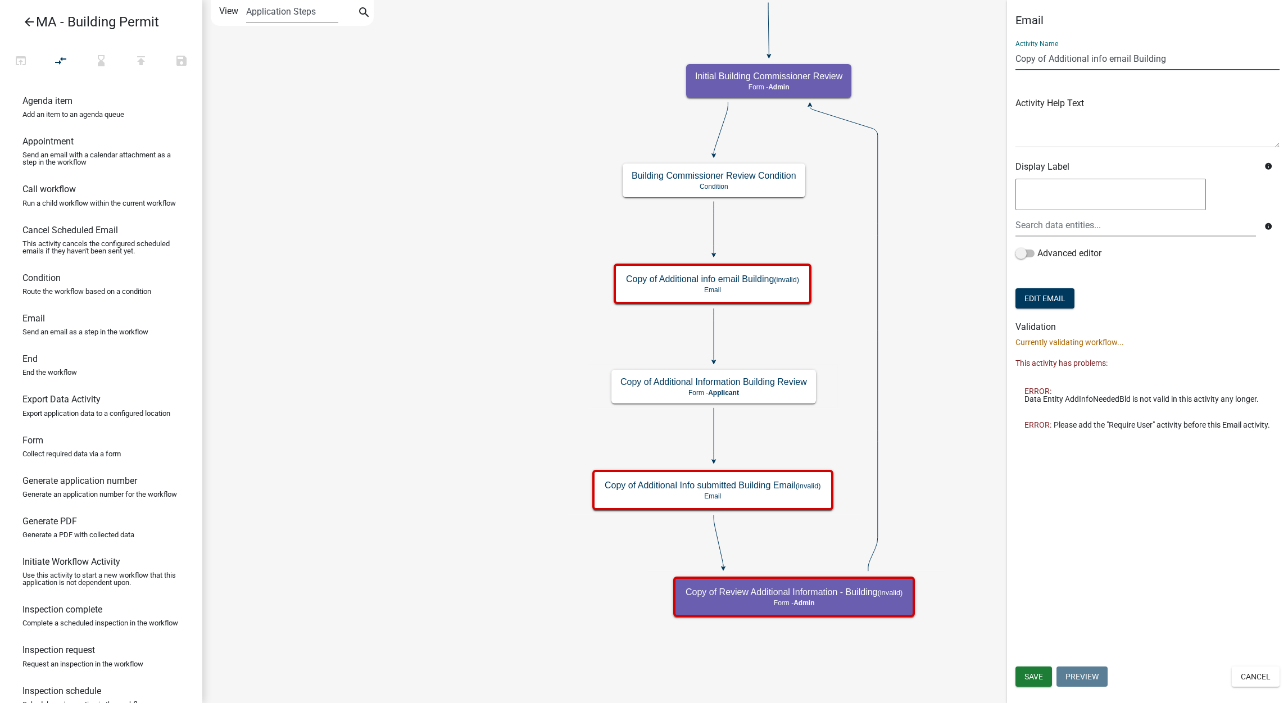
drag, startPoint x: 1051, startPoint y: 64, endPoint x: 982, endPoint y: 63, distance: 68.6
click at [982, 63] on main "Start Start - Applicant Search Parcel Data Parcel search - Applicant Owner and …" at bounding box center [745, 351] width 1086 height 703
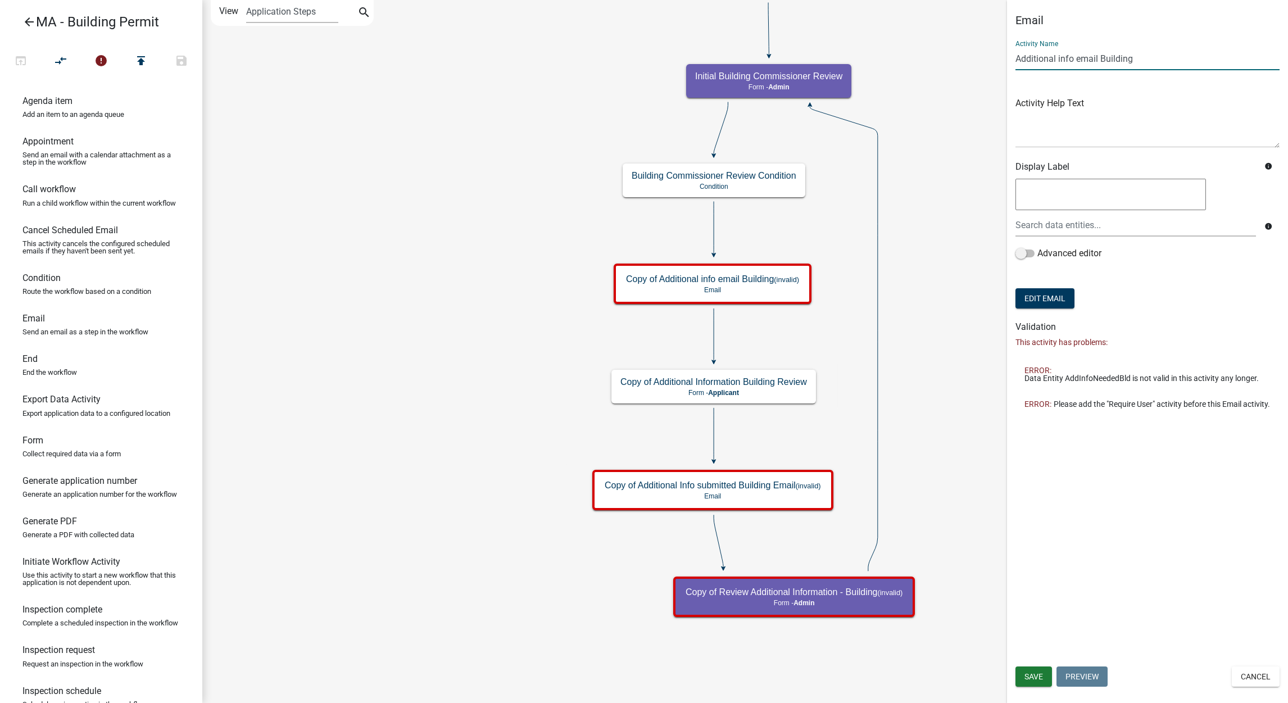
click at [1144, 57] on input "Additional info email Building" at bounding box center [1147, 58] width 264 height 23
paste input "Commissioner"
type input "Additional info email Building Commissioner"
click at [1040, 667] on button "Save" at bounding box center [1033, 676] width 37 height 20
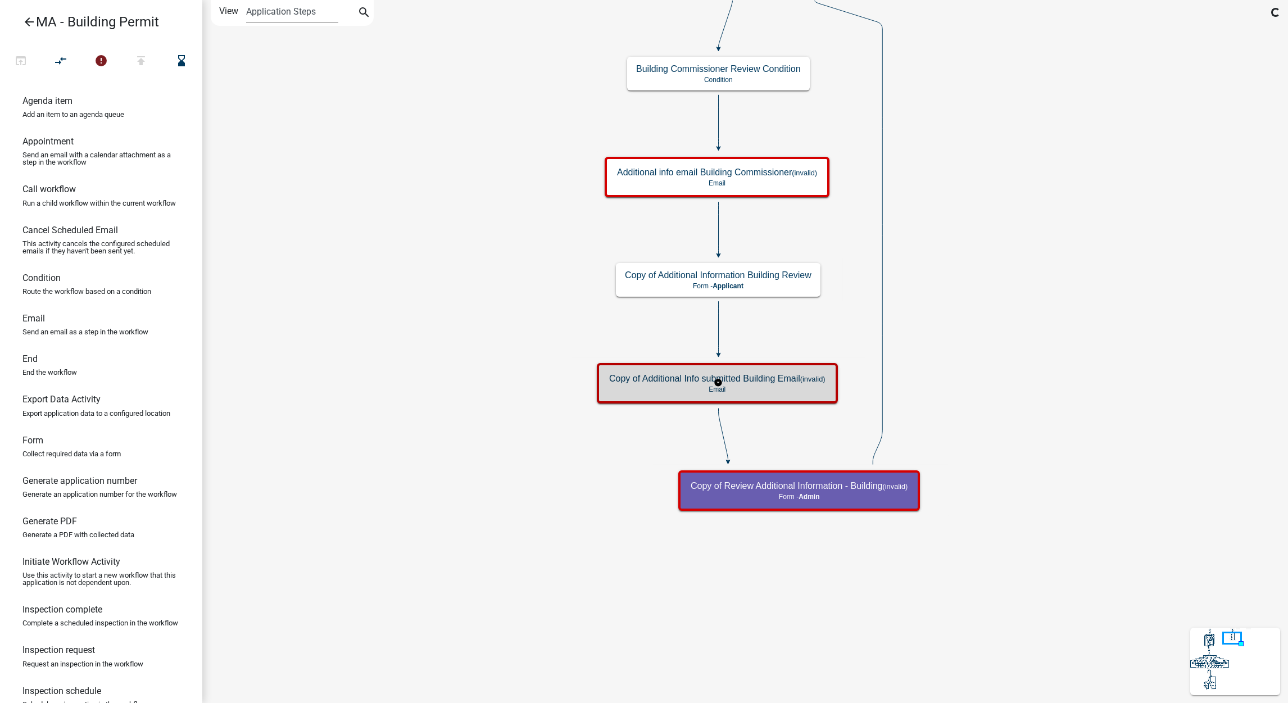
click at [790, 388] on p "Email" at bounding box center [717, 390] width 216 height 8
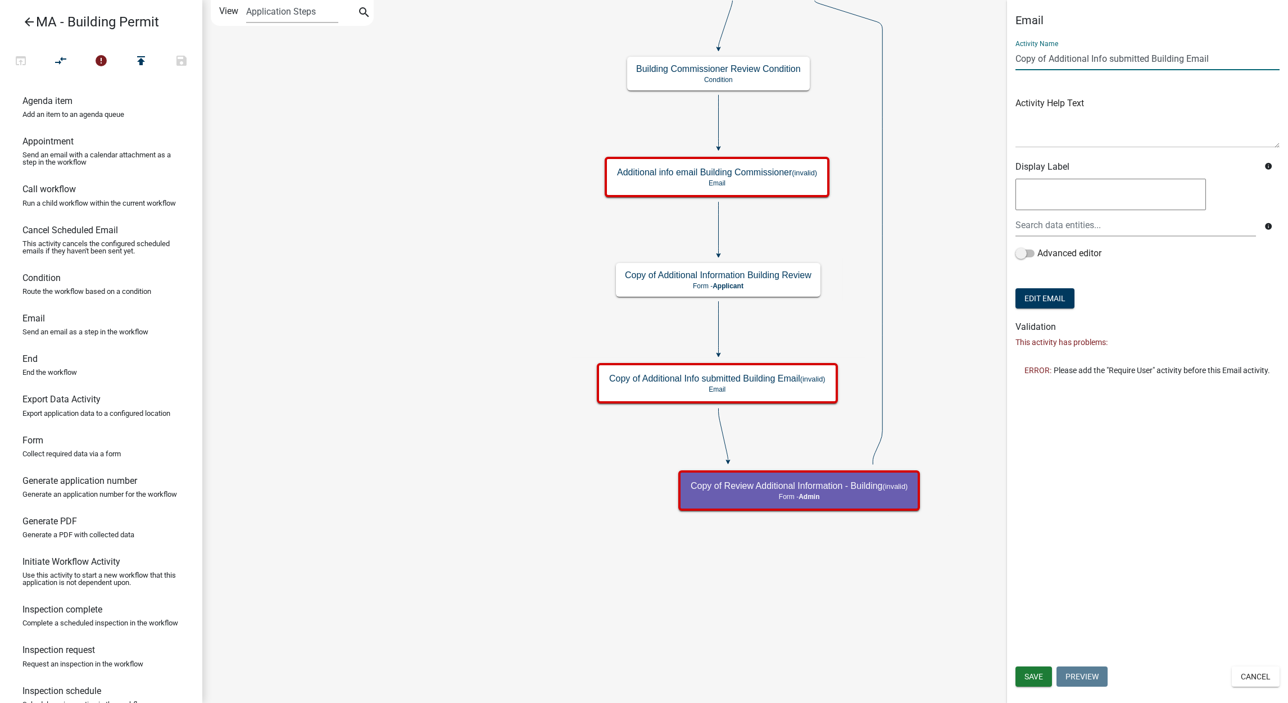
click at [1051, 60] on input "Copy of Additional Info submitted Building Email" at bounding box center [1147, 58] width 264 height 23
drag, startPoint x: 1050, startPoint y: 60, endPoint x: 985, endPoint y: 65, distance: 64.8
click at [985, 65] on main "Start Start - Applicant Search Parcel Data Parcel search - Applicant Owner and …" at bounding box center [745, 351] width 1086 height 703
click at [1152, 57] on input "Additional Info submitted Building Email" at bounding box center [1147, 58] width 264 height 23
paste input "Commissioner"
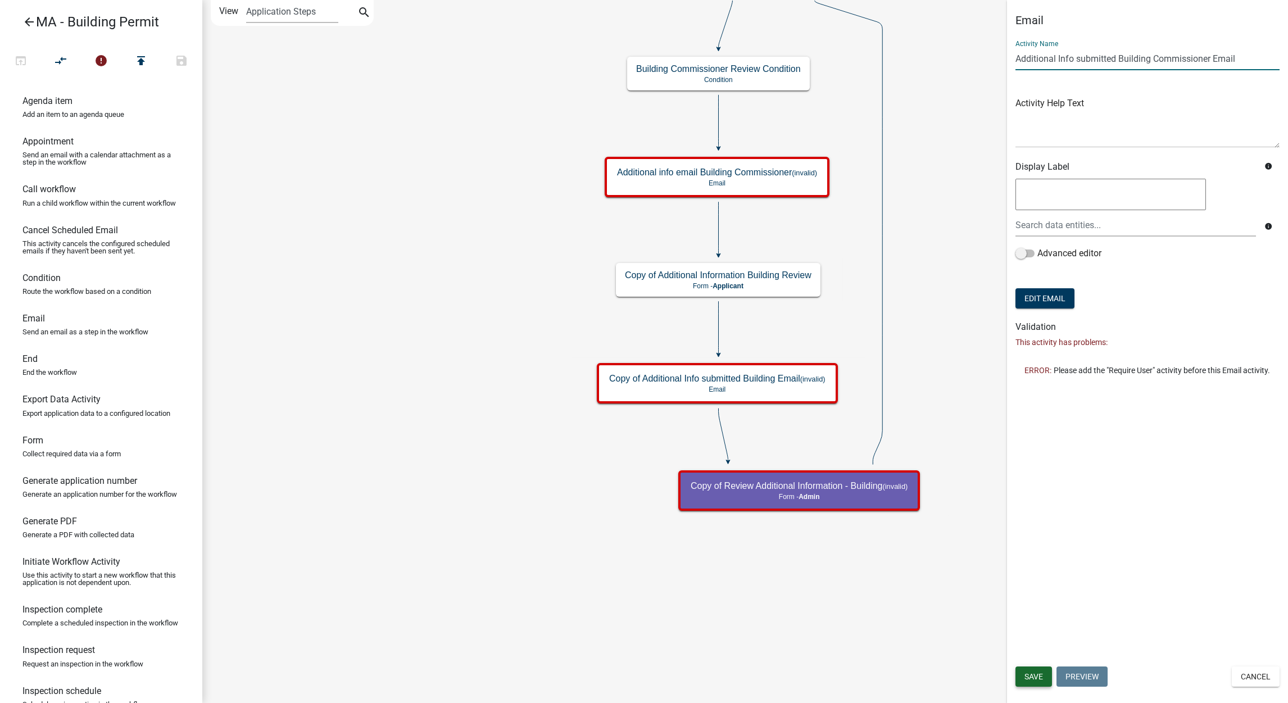
type input "Additional Info submitted Building Commissioner Email"
click at [1036, 678] on span "Save" at bounding box center [1033, 676] width 19 height 9
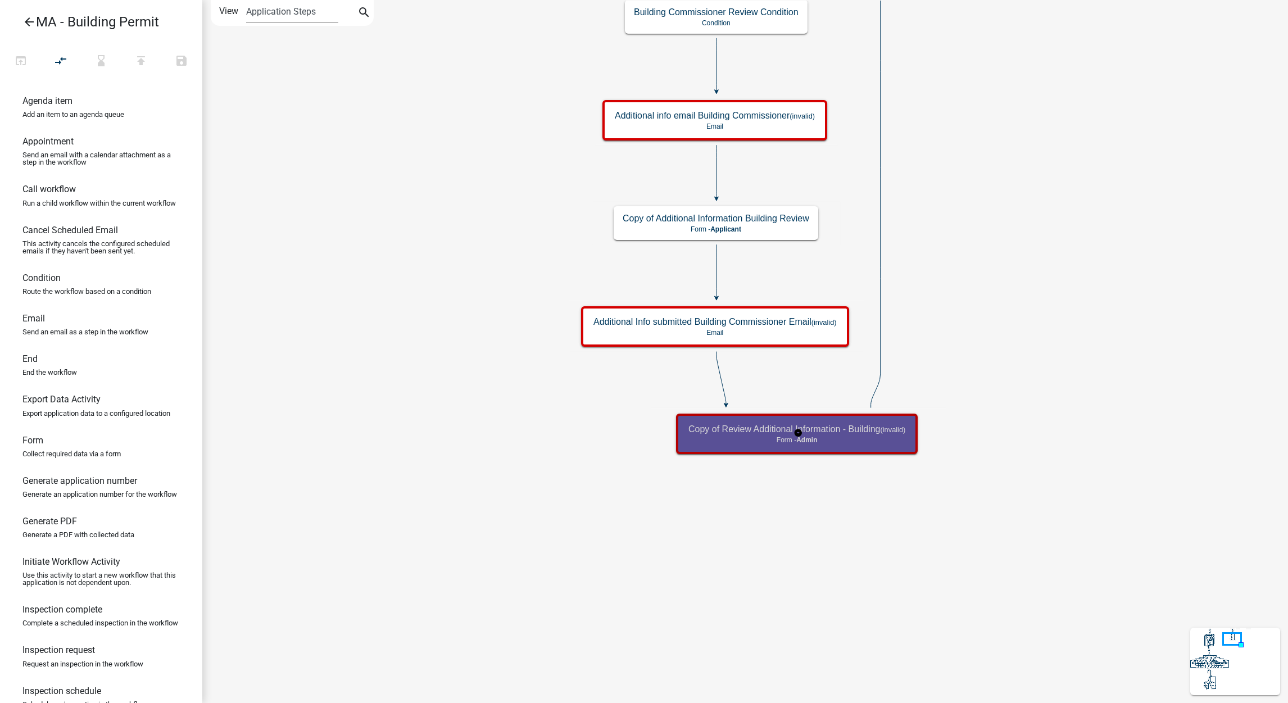
click at [837, 432] on h5 "Copy of Review Additional Information - Building (invalid)" at bounding box center [796, 429] width 217 height 11
select select "1617A353-6361-48C5-9BA0-CE34FD9B68F8"
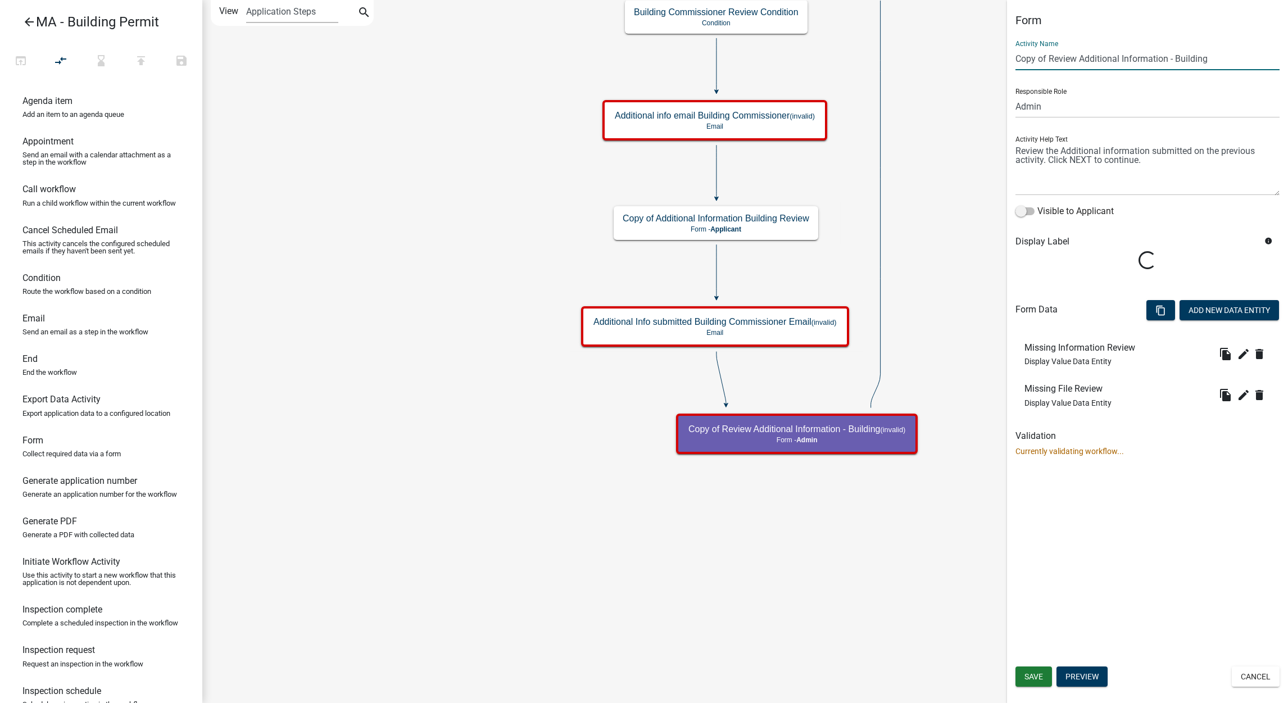
drag, startPoint x: 1047, startPoint y: 58, endPoint x: 996, endPoint y: 64, distance: 51.4
click at [996, 64] on main "Start Start - Applicant Search Parcel Data Parcel search - Applicant Owner and …" at bounding box center [745, 351] width 1086 height 703
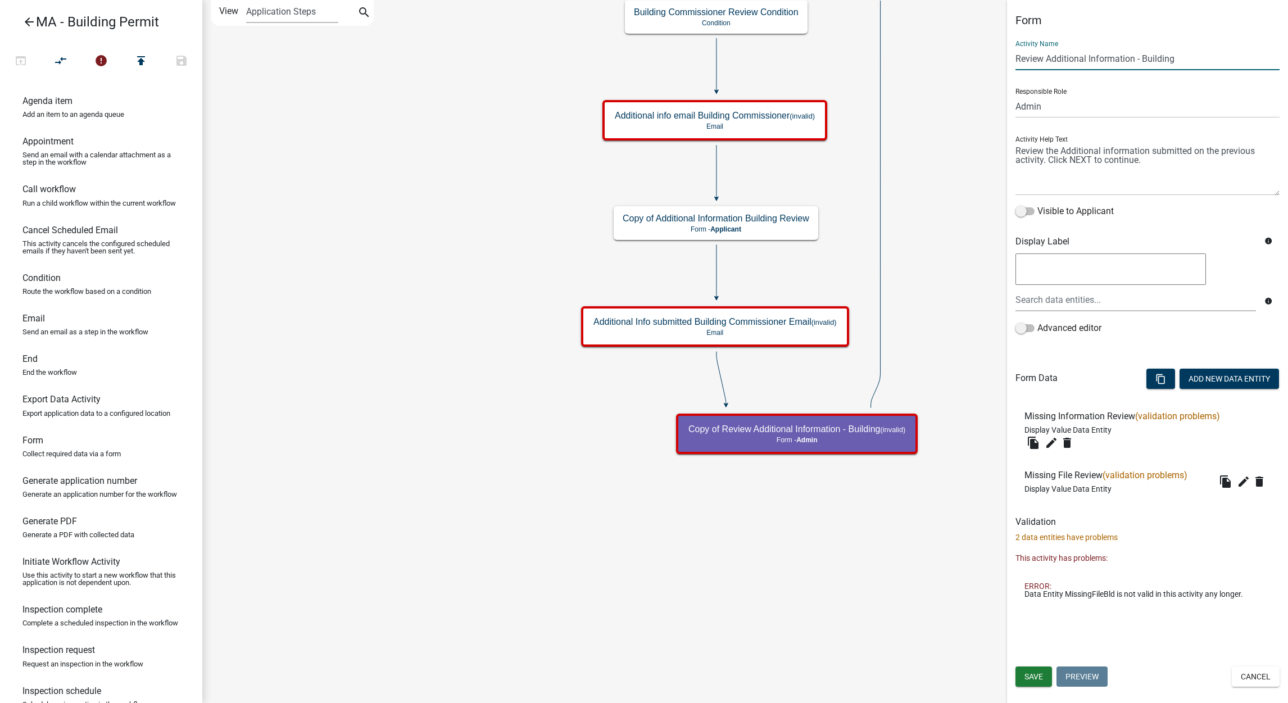
click at [1171, 57] on input "Review Additional Information - Building" at bounding box center [1147, 58] width 264 height 23
click at [1199, 60] on input "Review Additional Information - Building" at bounding box center [1147, 58] width 264 height 23
paste input "Commissioner"
type input "Review Additional Information - Building Commissioner"
click at [1028, 681] on span "Save" at bounding box center [1033, 676] width 19 height 9
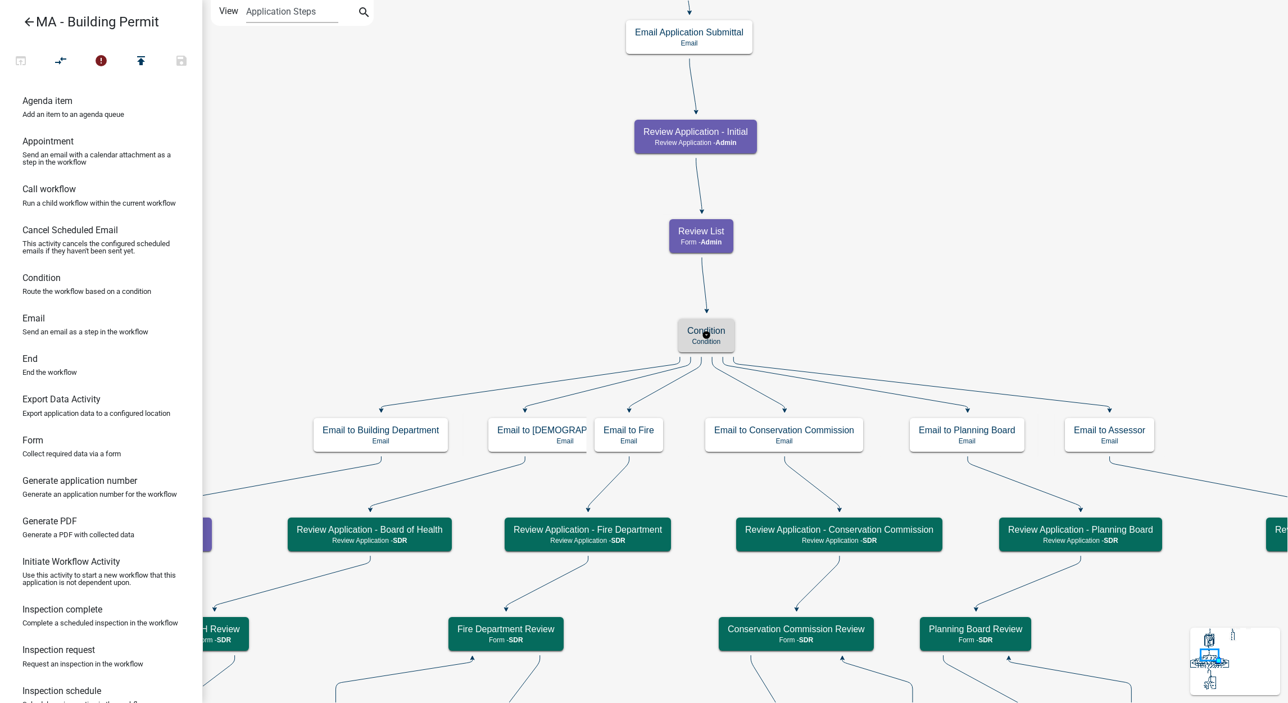
click at [699, 326] on h5 "Condition" at bounding box center [706, 330] width 38 height 11
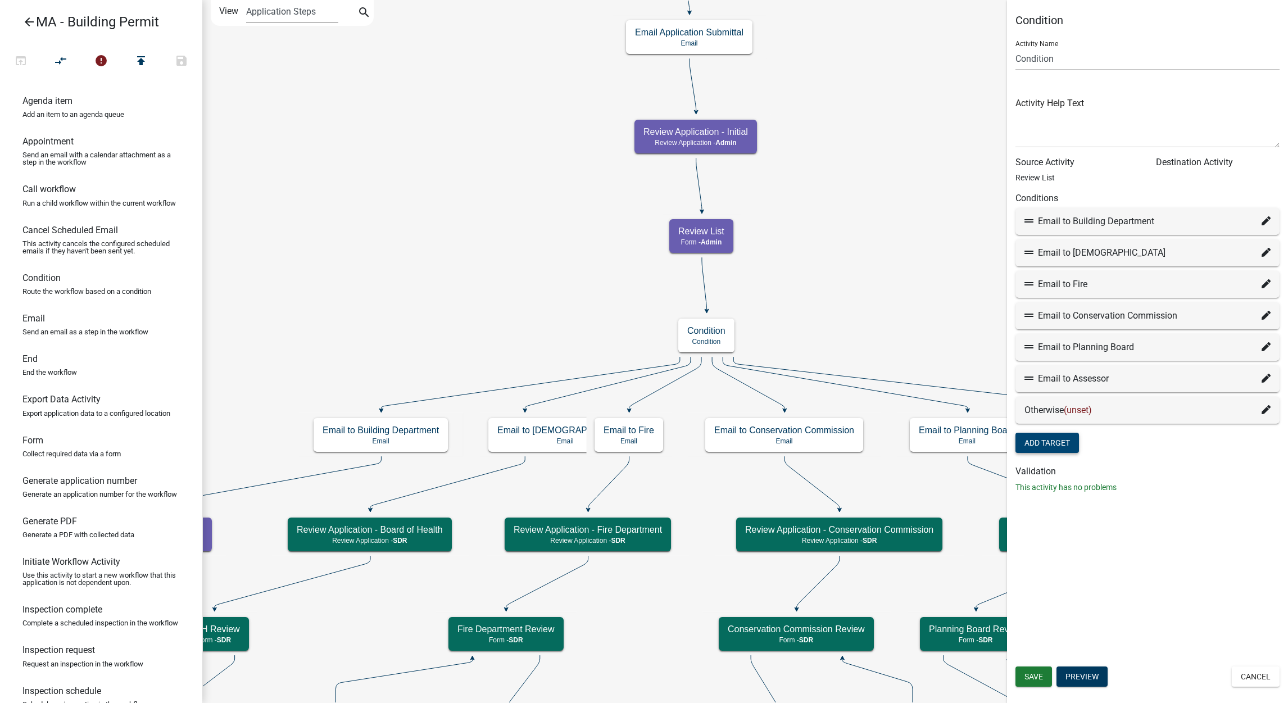
click at [1067, 447] on button "Add Target" at bounding box center [1047, 443] width 64 height 20
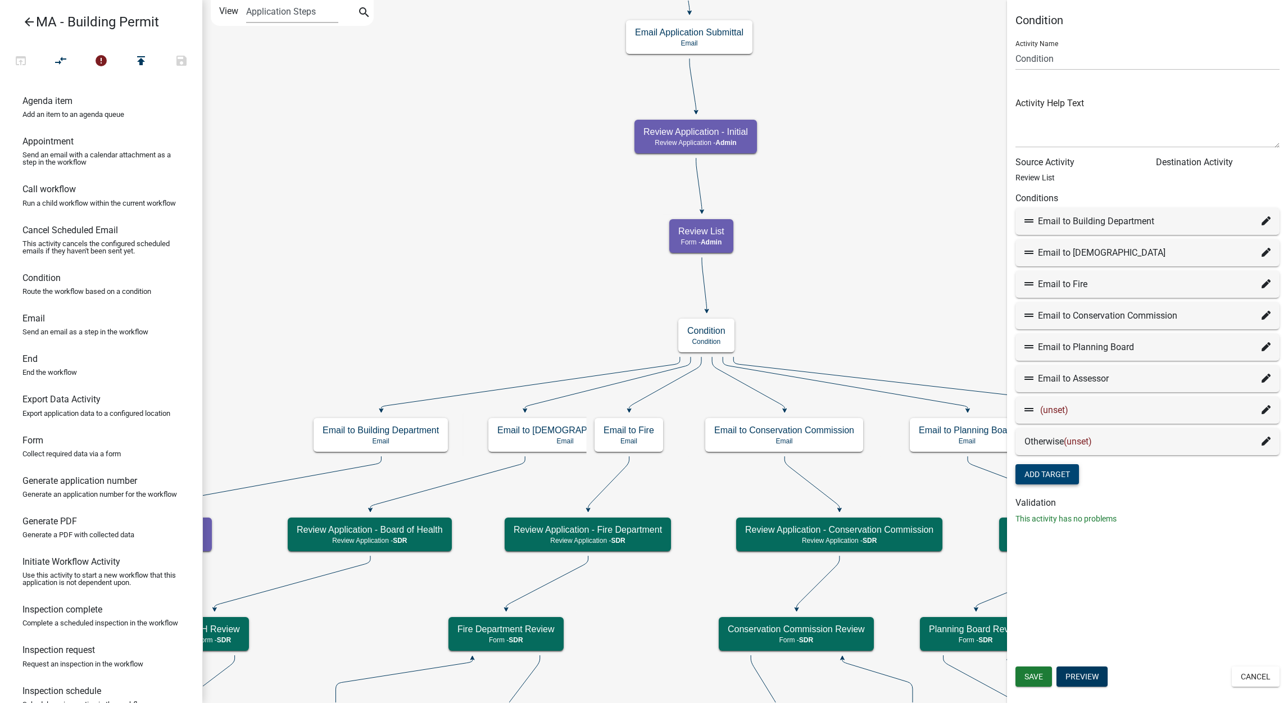
click at [1264, 411] on icon at bounding box center [1266, 409] width 9 height 9
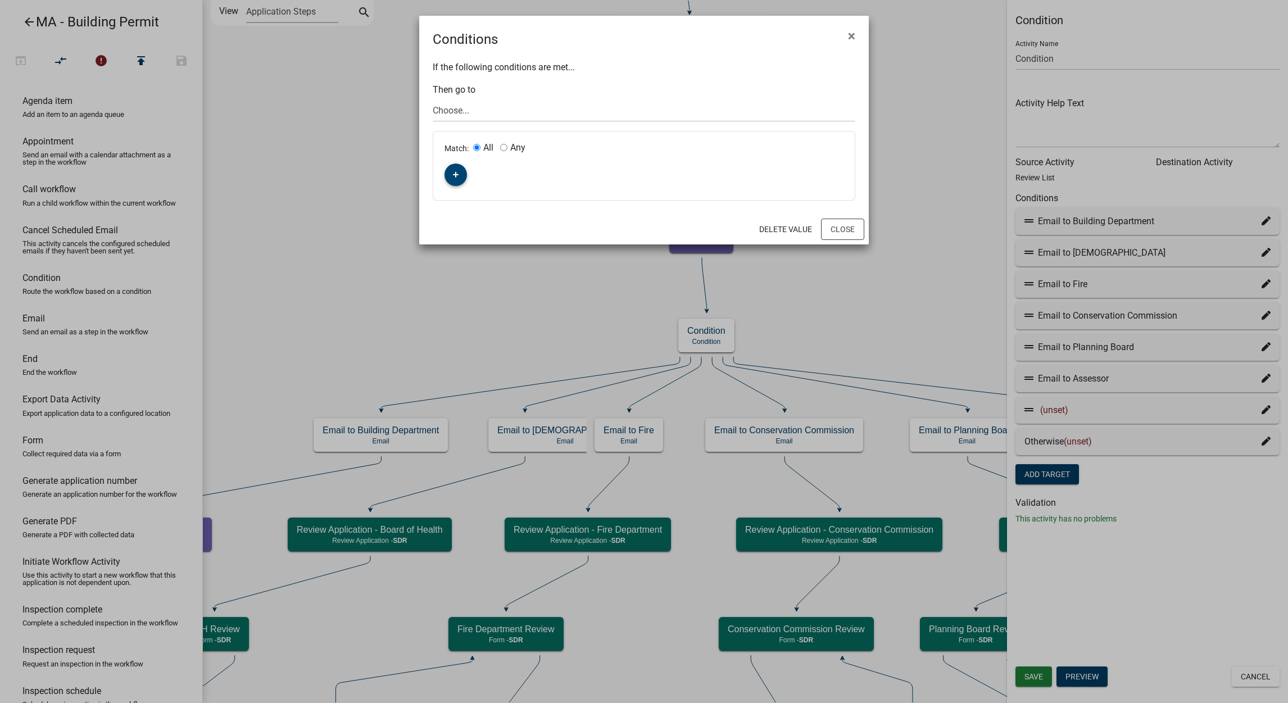
click at [461, 176] on button "button" at bounding box center [456, 175] width 22 height 22
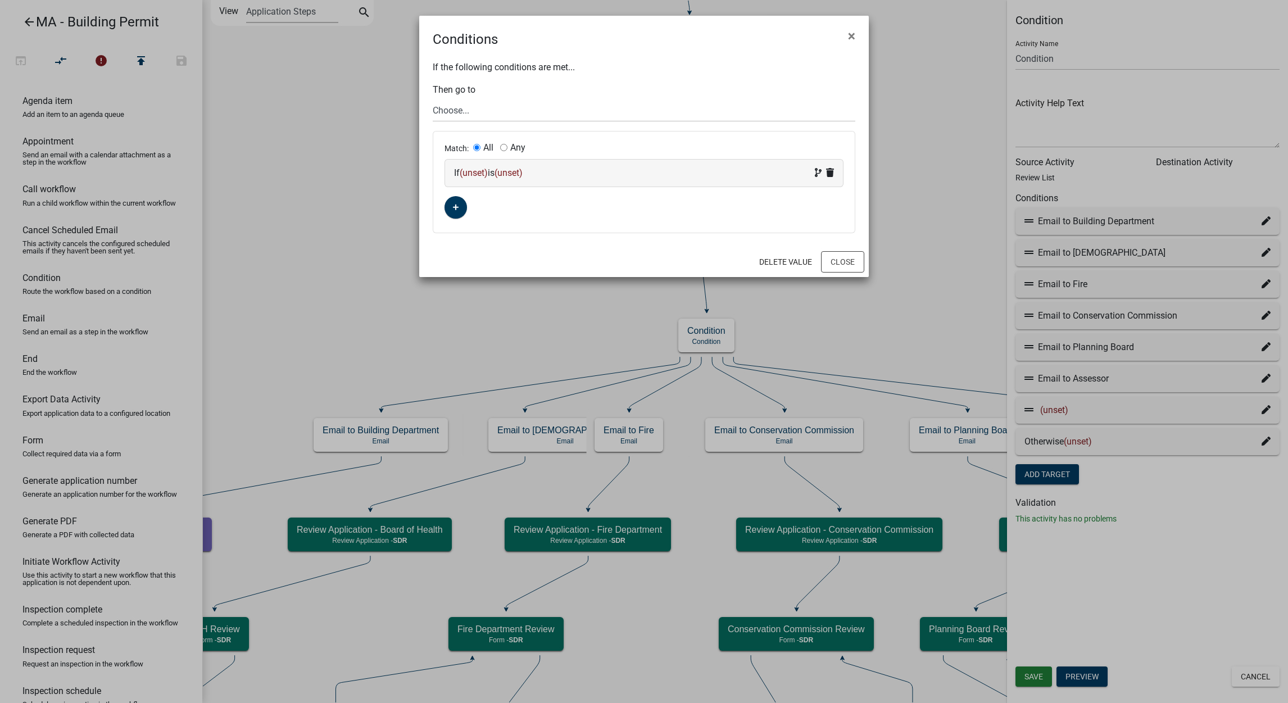
click at [480, 174] on span "(unset)" at bounding box center [474, 172] width 28 height 11
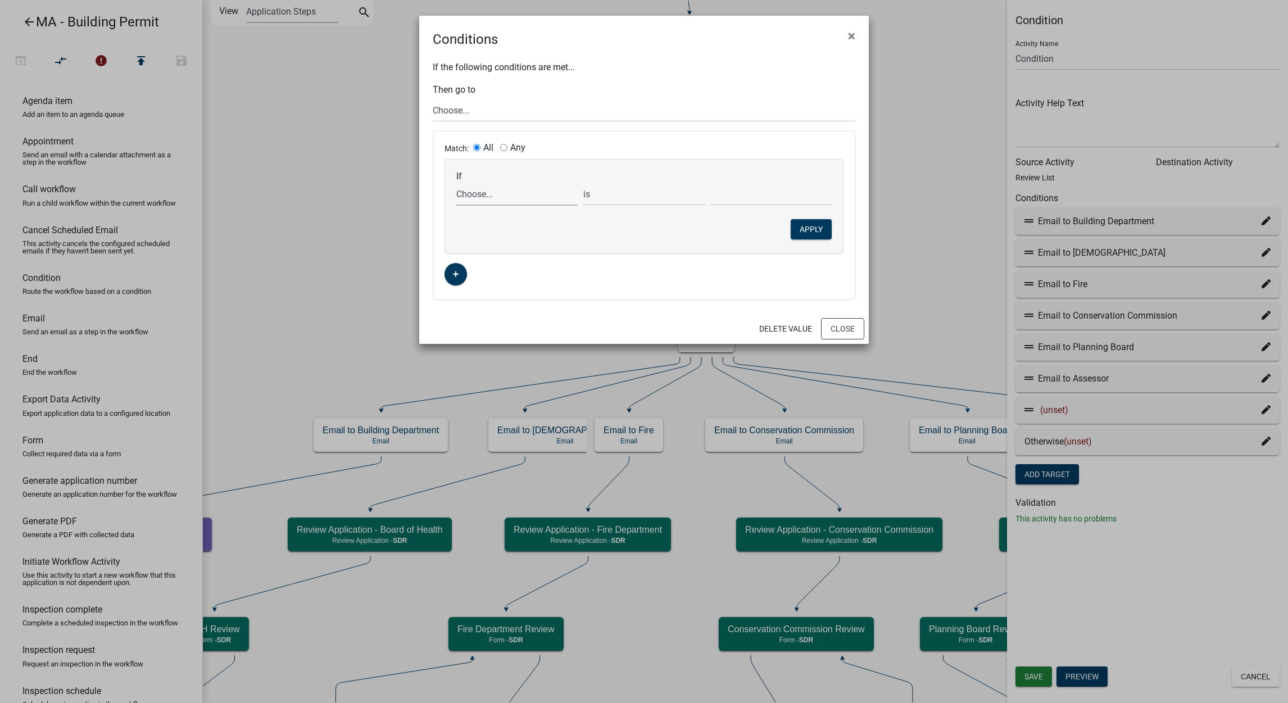
click at [493, 195] on select "Choose... Acres Address ALL_FEE_RECIPIENTS AppAddress AppAltPhone AppCity AppEm…" at bounding box center [516, 194] width 121 height 23
select select "83: DeptReviews"
click at [456, 183] on select "Choose... Acres Address ALL_FEE_RECIPIENTS AppAddress AppAltPhone AppCity AppEm…" at bounding box center [516, 194] width 121 height 23
click at [648, 198] on select "exists does not exist contains does not contain" at bounding box center [643, 194] width 121 height 23
select select "6: ~"
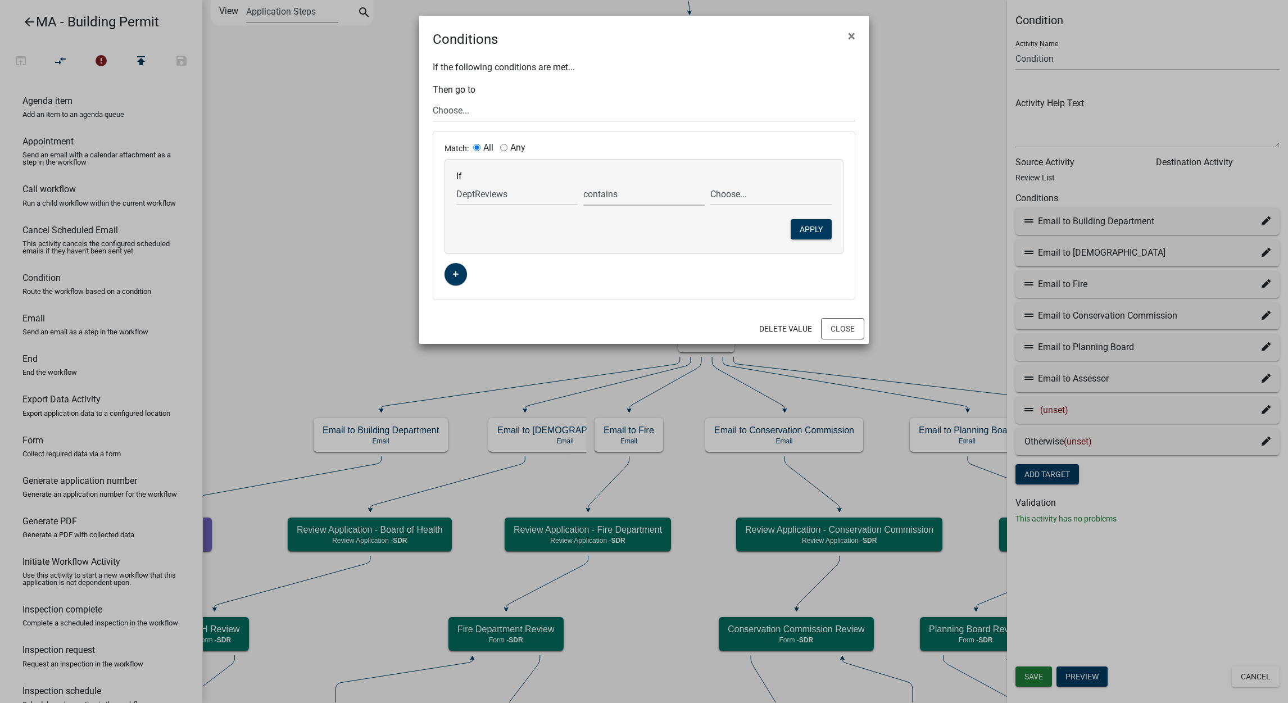
click at [583, 183] on select "exists does not exist contains does not contain" at bounding box center [643, 194] width 121 height 23
click at [731, 200] on select "Choose... Assessor Board of Health Building Building Commissioner Collector Con…" at bounding box center [770, 194] width 121 height 23
select select "4: Building Commissioner"
click at [710, 183] on select "Choose... Assessor Board of Health Building Building Commissioner Collector Con…" at bounding box center [770, 194] width 121 height 23
click at [810, 232] on button "Apply" at bounding box center [811, 229] width 41 height 20
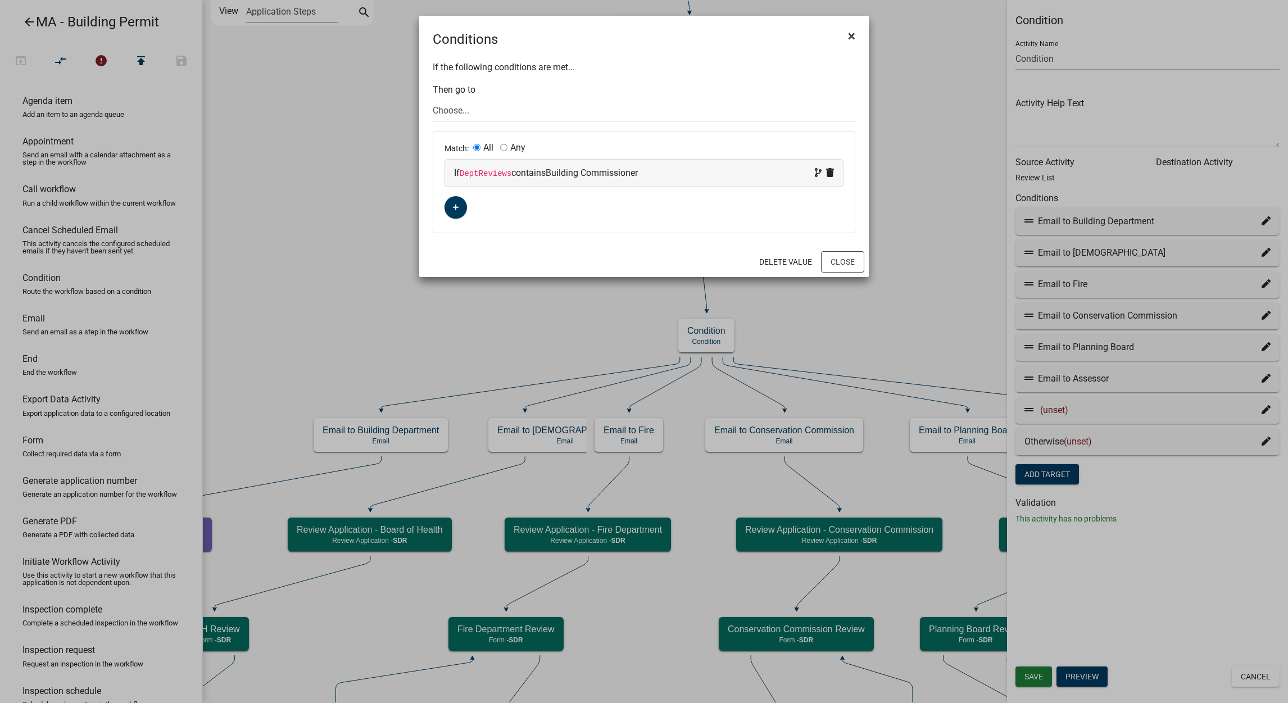
click at [856, 34] on button "×" at bounding box center [851, 35] width 25 height 31
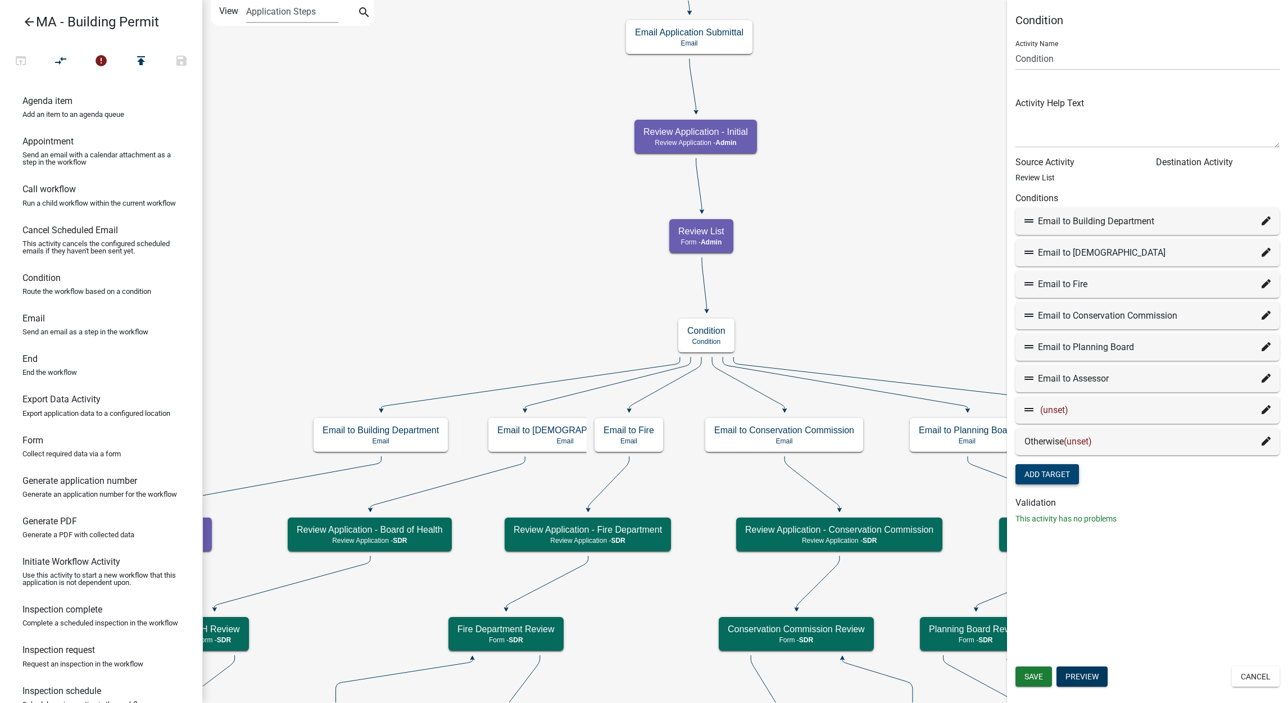
click at [1263, 375] on icon at bounding box center [1266, 378] width 9 height 9
select select "96: 9826628c-8943-4a80-bdaf-42cd06baef22"
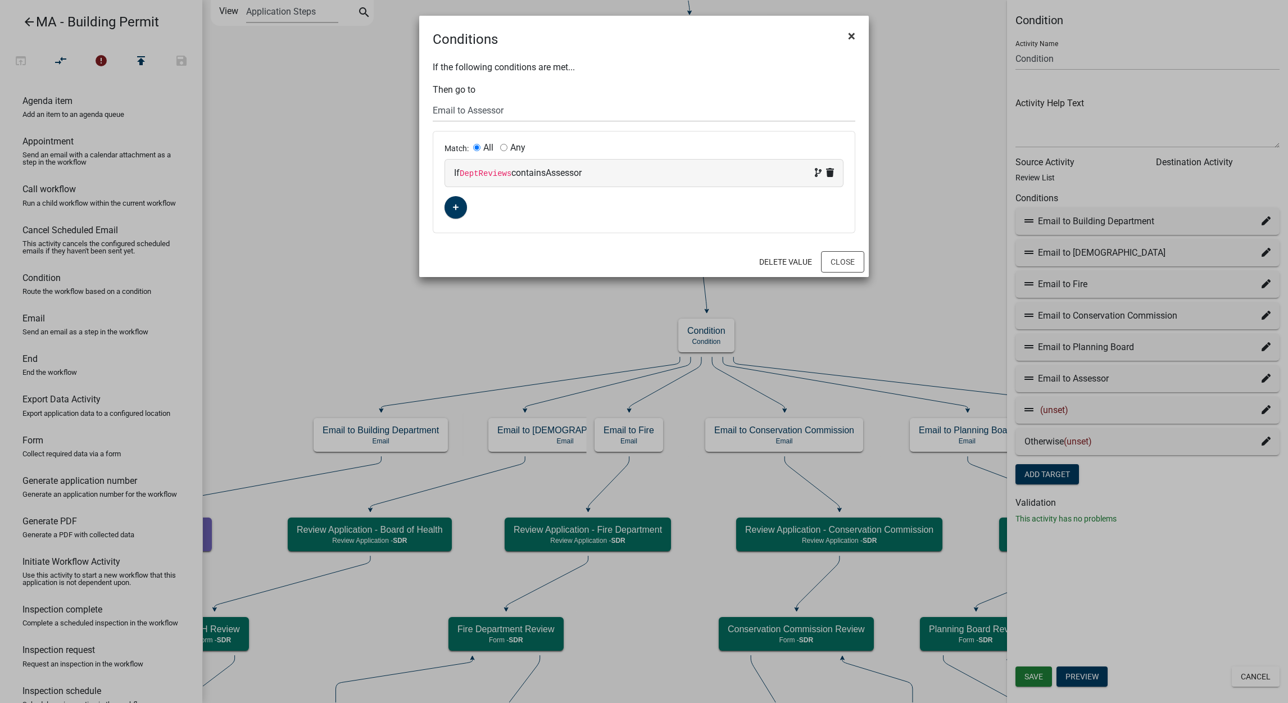
click at [849, 34] on span "×" at bounding box center [851, 36] width 7 height 16
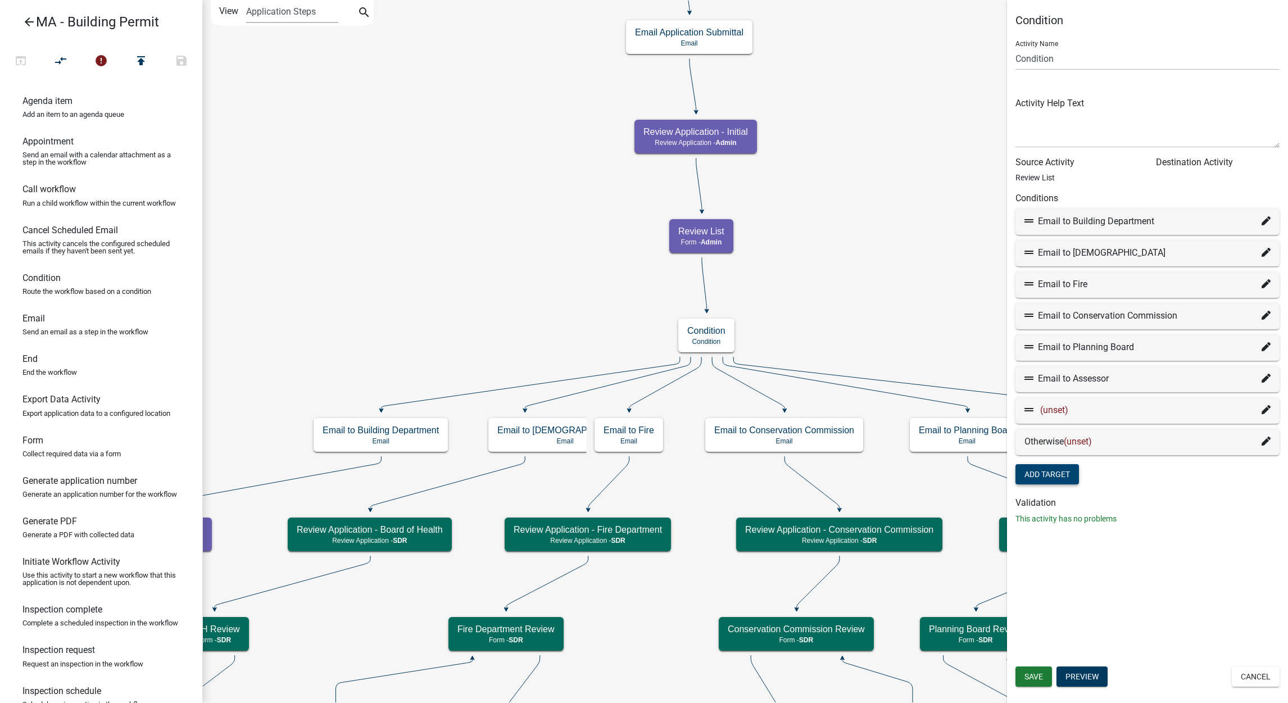
click at [1267, 408] on icon at bounding box center [1266, 409] width 9 height 9
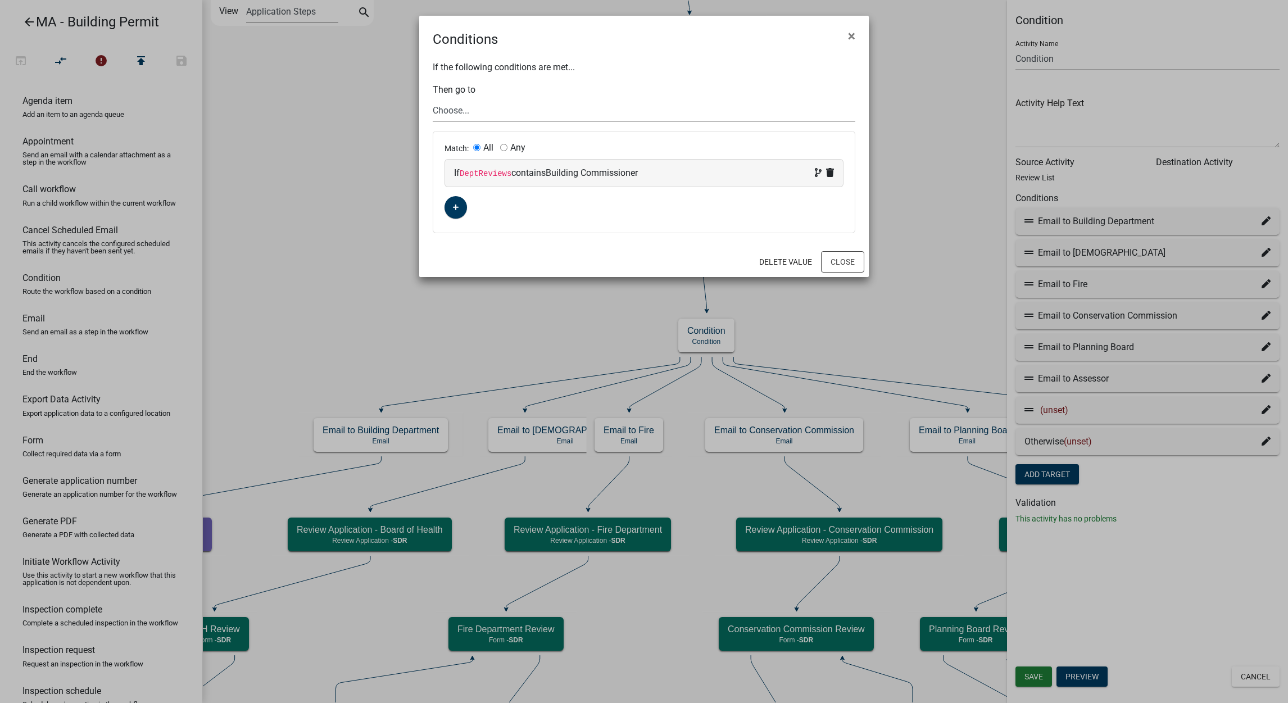
click at [513, 102] on select "Choose... Start Search Parcel Data Owner and Property Information Application S…" at bounding box center [644, 110] width 423 height 23
select select "111: 7f0c2280-3af0-4230-8205-b365caa3df75"
click at [433, 99] on select "Choose... Start Search Parcel Data Owner and Property Information Application S…" at bounding box center [644, 110] width 423 height 23
click at [845, 260] on button "Close" at bounding box center [842, 261] width 43 height 21
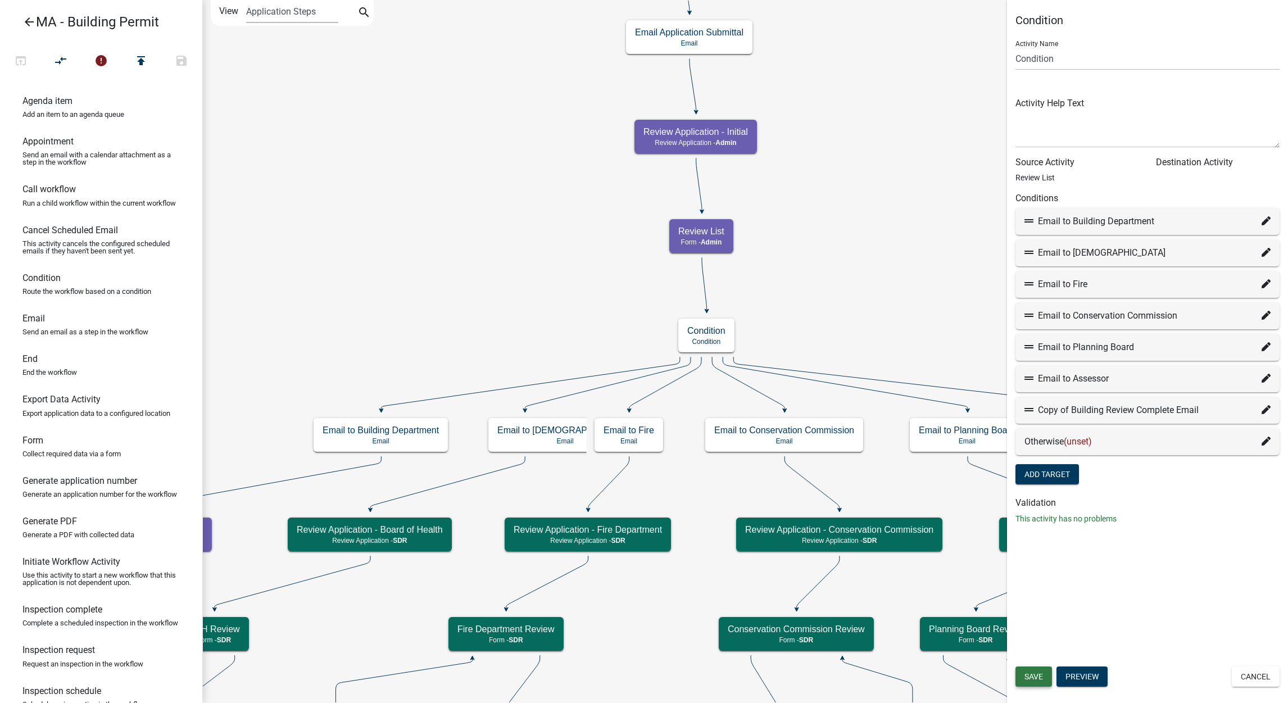
click at [1029, 673] on span "Save" at bounding box center [1033, 676] width 19 height 9
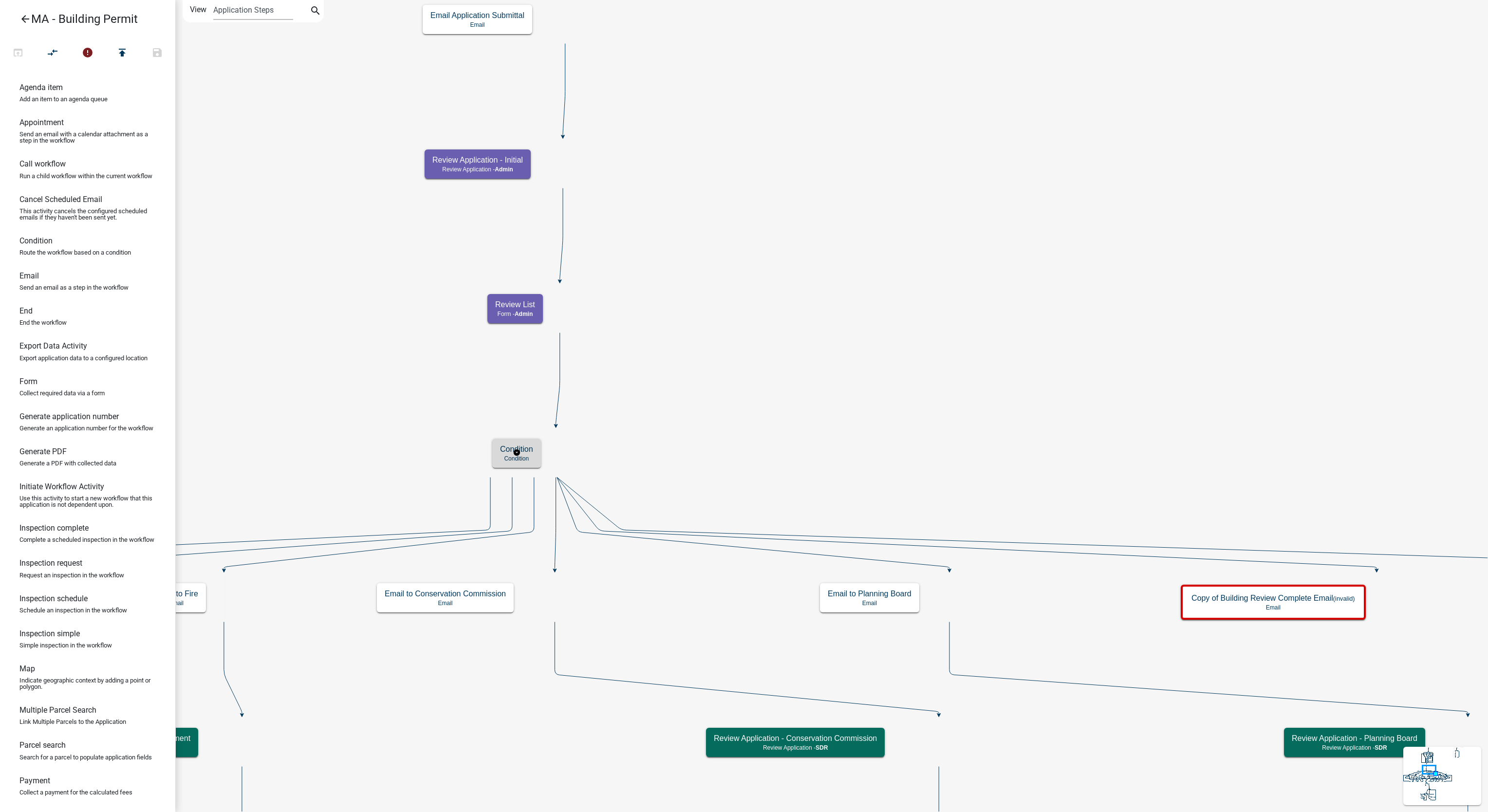
click at [529, 455] on p "Condition" at bounding box center [517, 458] width 33 height 7
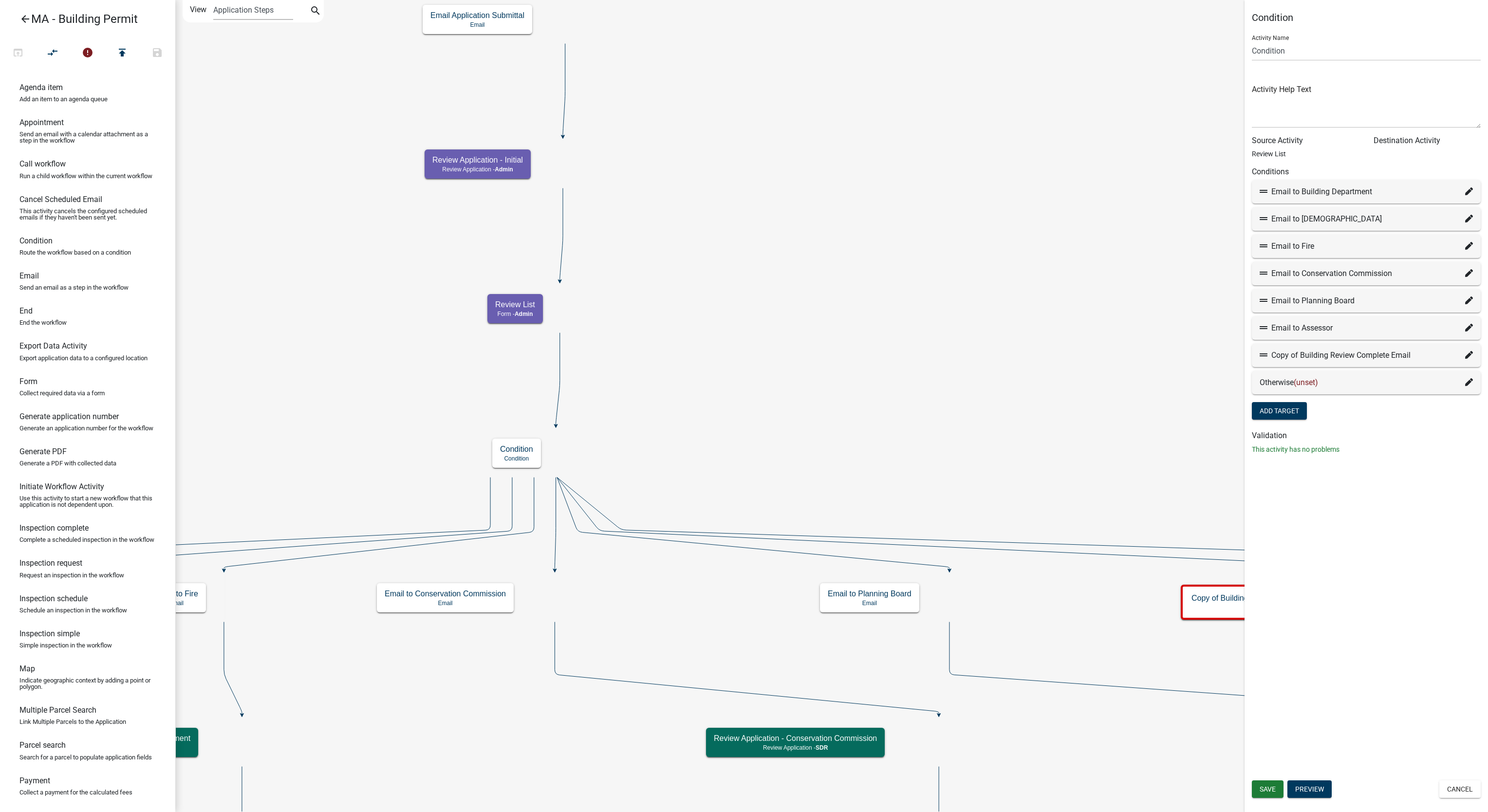
click at [1471, 356] on icon at bounding box center [1469, 354] width 8 height 8
select select "111: 7f0c2280-3af0-4230-8205-b365caa3df75"
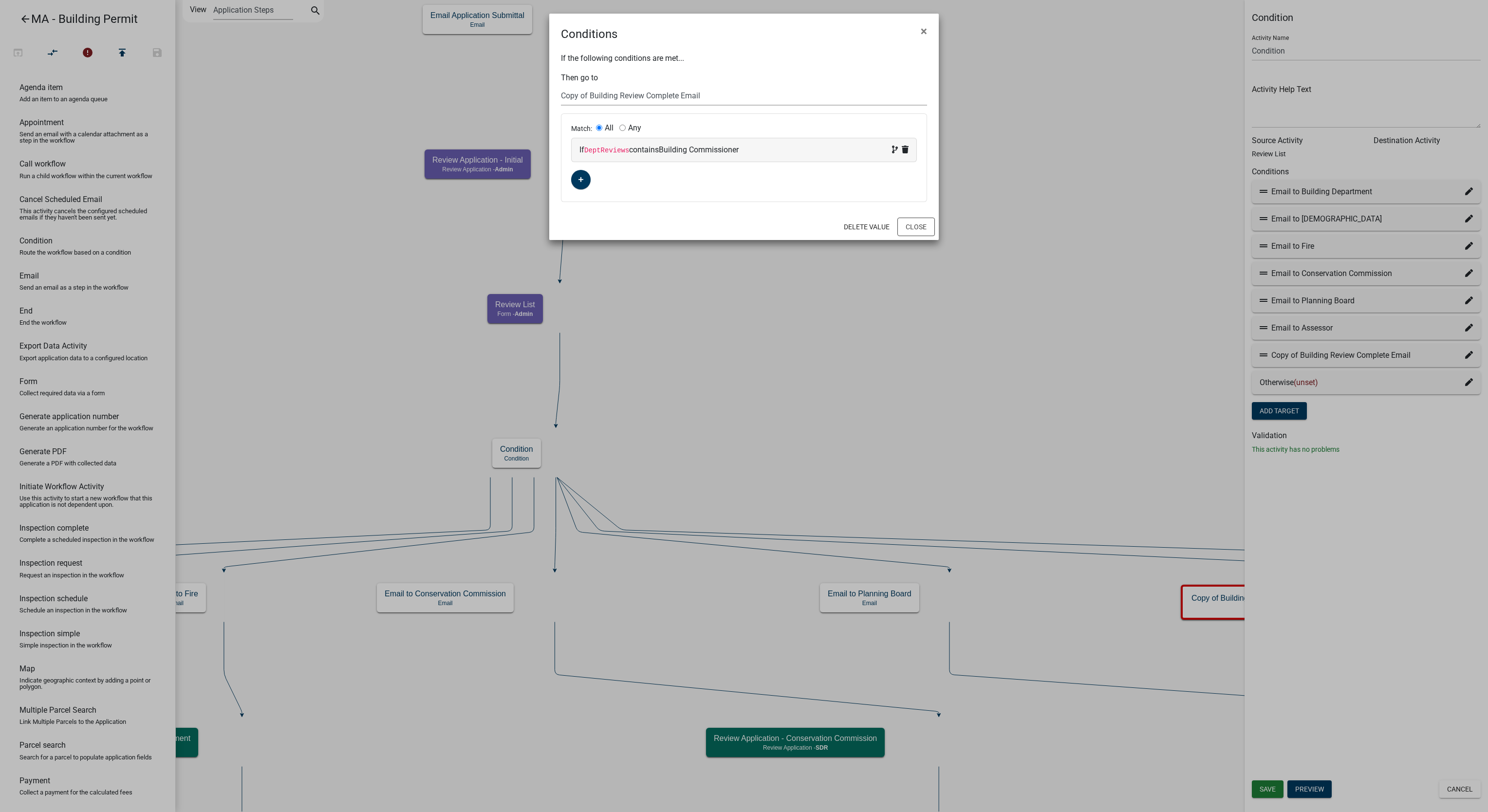
click at [822, 104] on select "Choose... Start Search Parcel Data Owner and Property Information Application S…" at bounding box center [744, 95] width 367 height 20
click at [1127, 274] on ngb-modal-window "Conditions × If the following conditions are met... Then go to Choose... Start …" at bounding box center [744, 406] width 1488 height 812
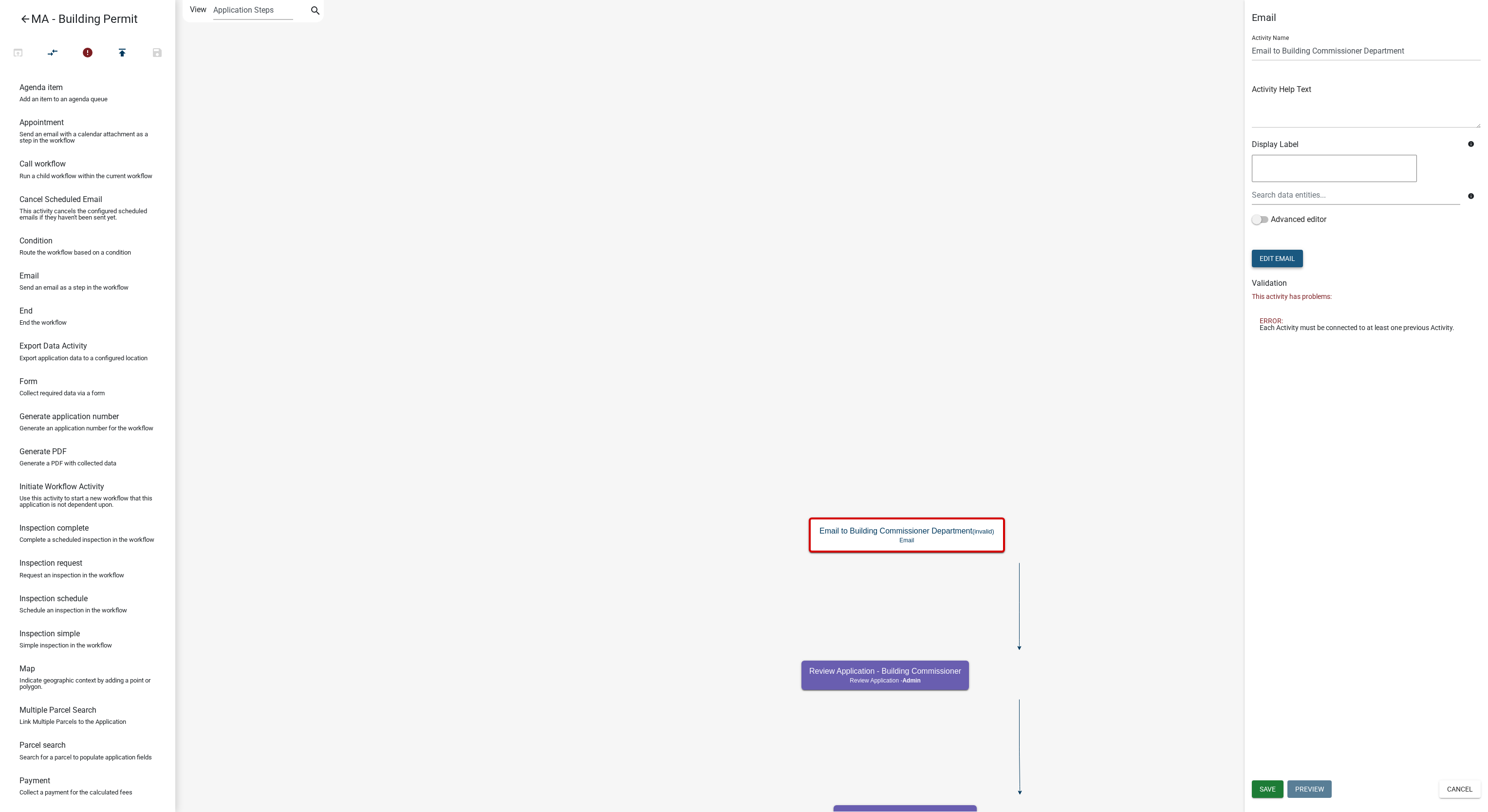
click at [1268, 260] on button "Edit Email" at bounding box center [1277, 258] width 51 height 17
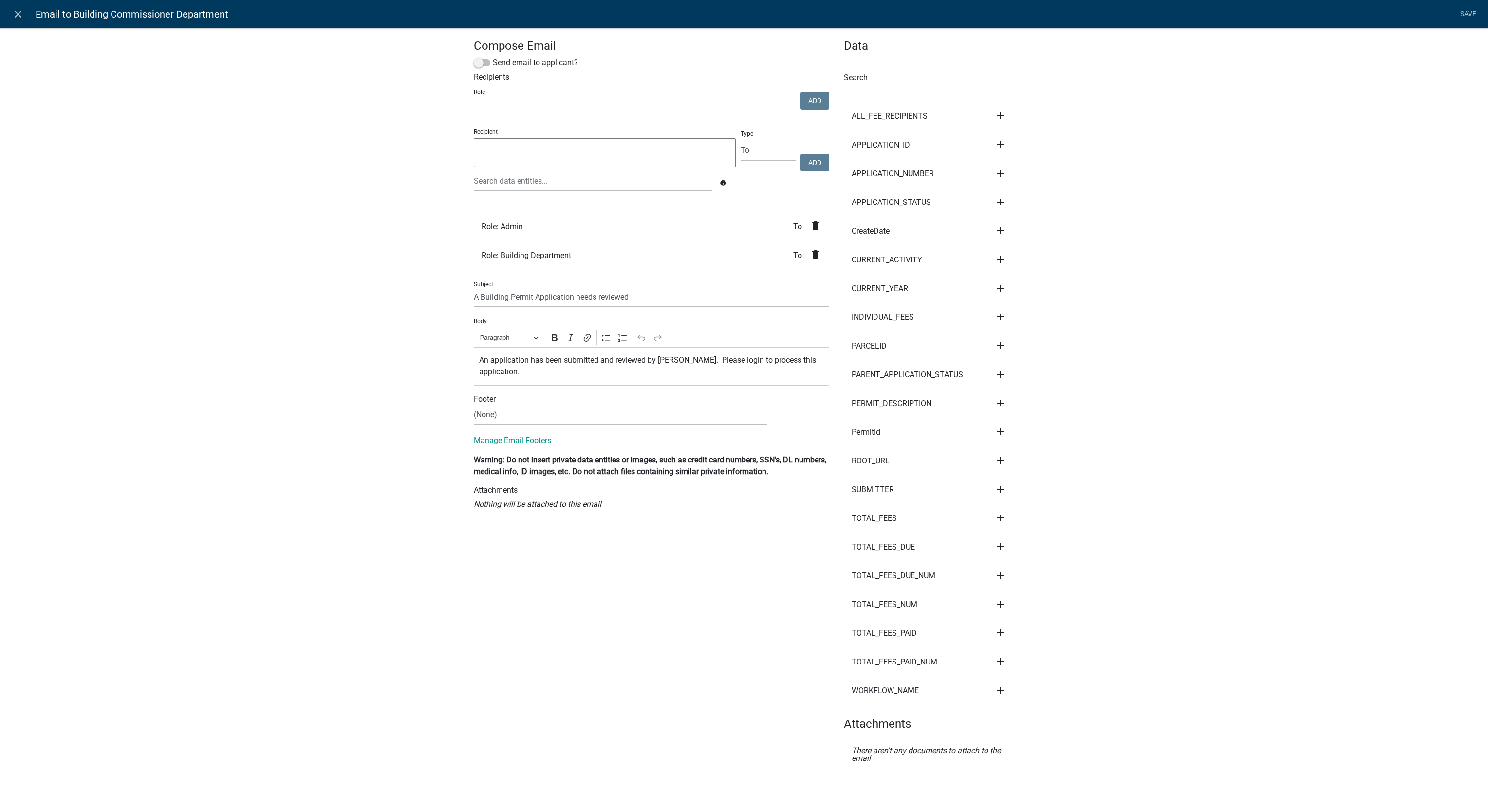
click at [811, 225] on icon "delete" at bounding box center [815, 225] width 11 height 11
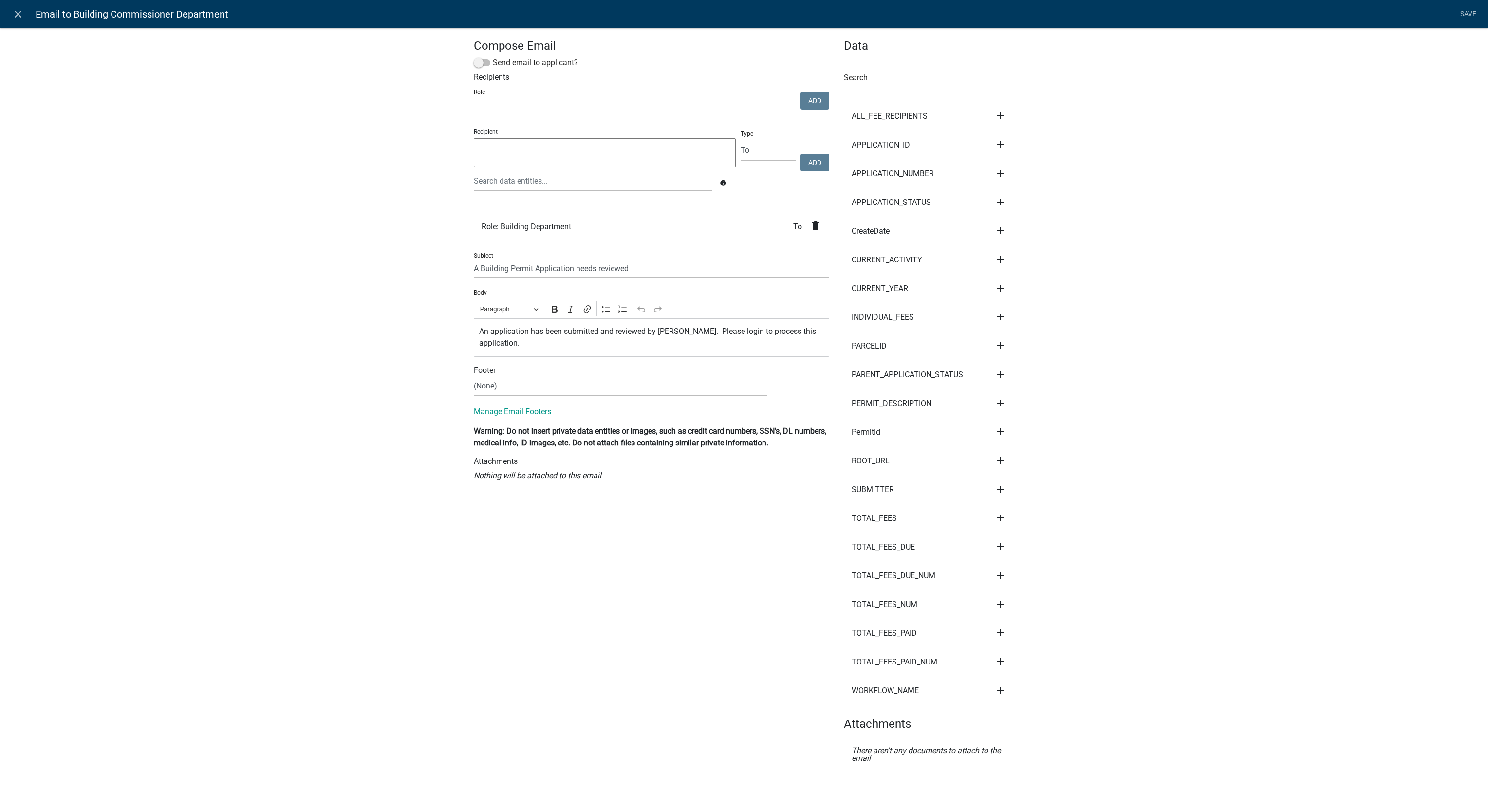
click at [811, 225] on icon "delete" at bounding box center [815, 225] width 11 height 11
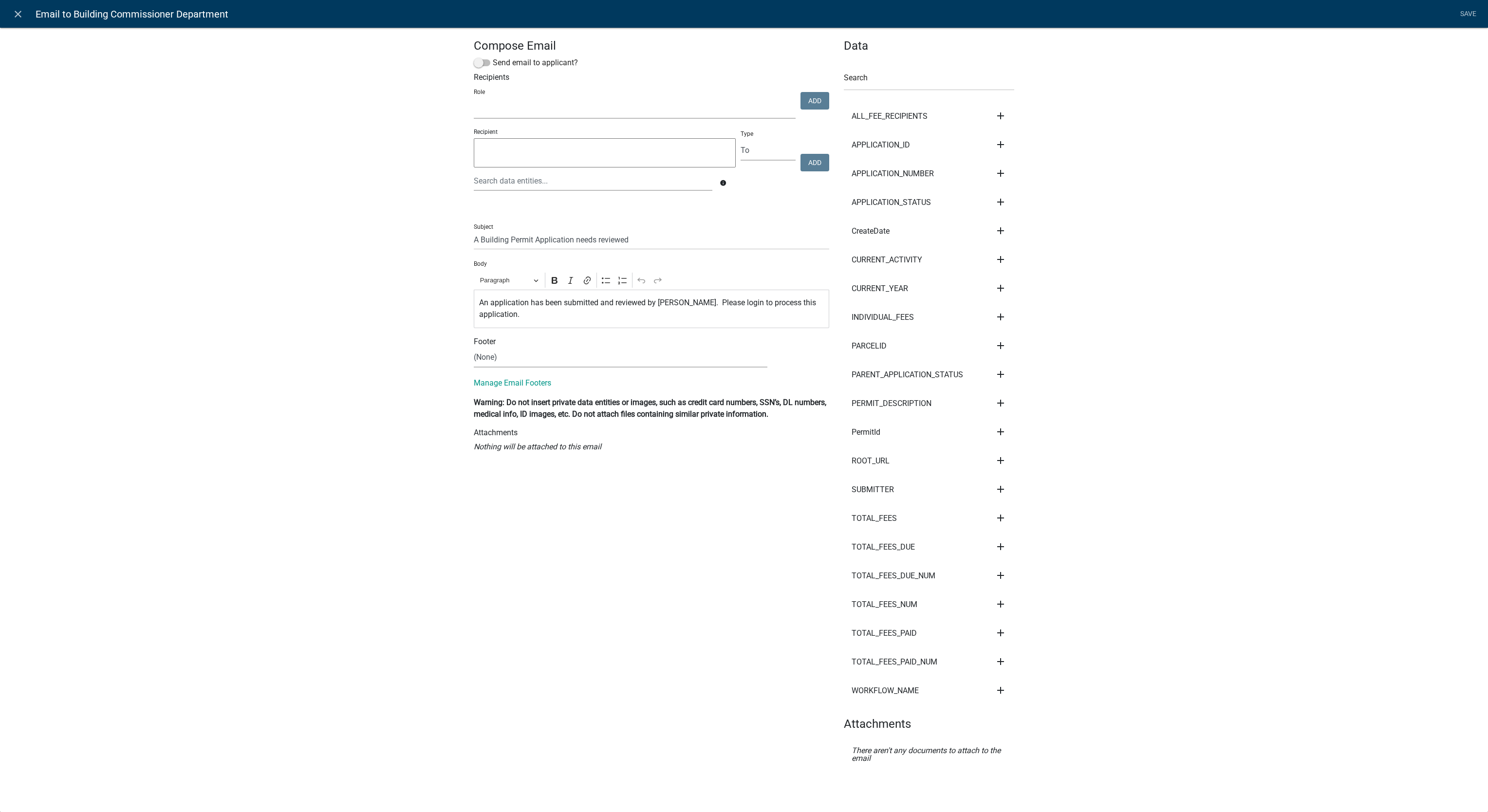
click at [620, 113] on select "Fire Department Planning Department Conservation Commission Department Building…" at bounding box center [634, 108] width 322 height 20
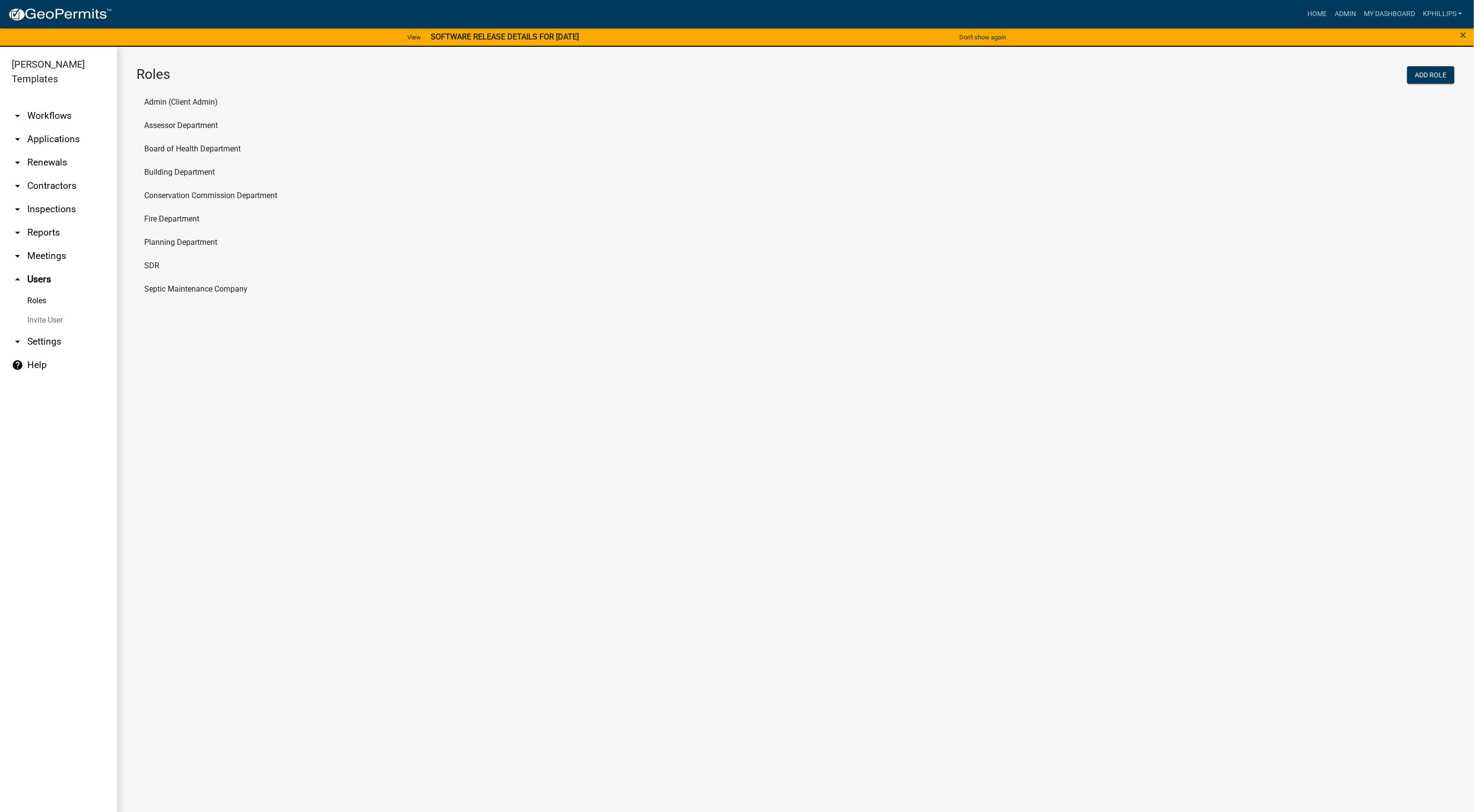
click at [486, 373] on main "Roles Add Role Admin (Client Admin) Assessor Department Board of Health Departm…" at bounding box center [795, 435] width 1357 height 777
click at [1446, 77] on button "Add Role" at bounding box center [1431, 75] width 48 height 17
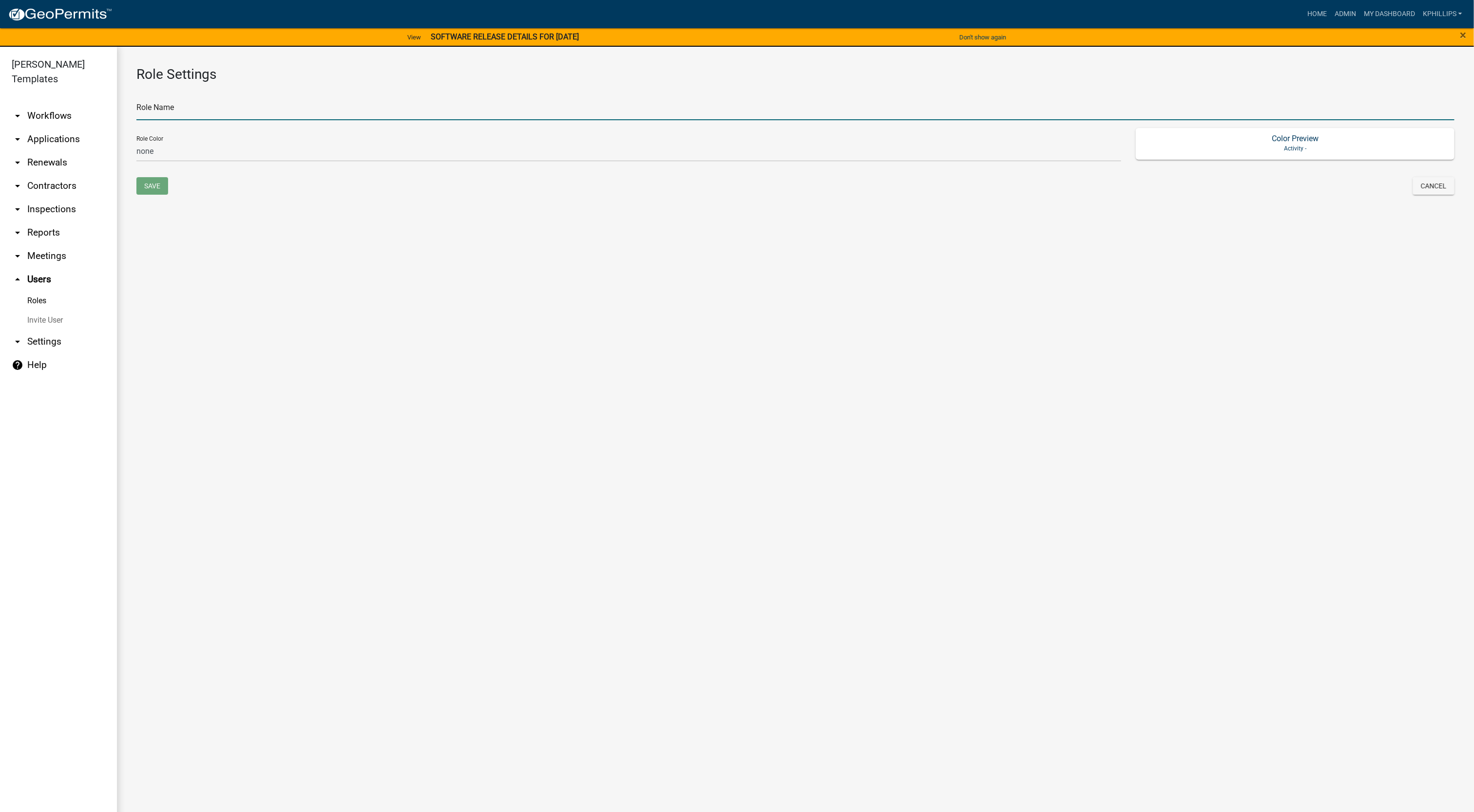
click at [356, 110] on input "text" at bounding box center [795, 110] width 1318 height 20
paste input "Building Commissioner"
type input "Building Commissioner Department"
click at [320, 157] on select "none green yellow orange red purple light-blue light-green light-yellow" at bounding box center [629, 152] width 985 height 20
select select "2: yellow"
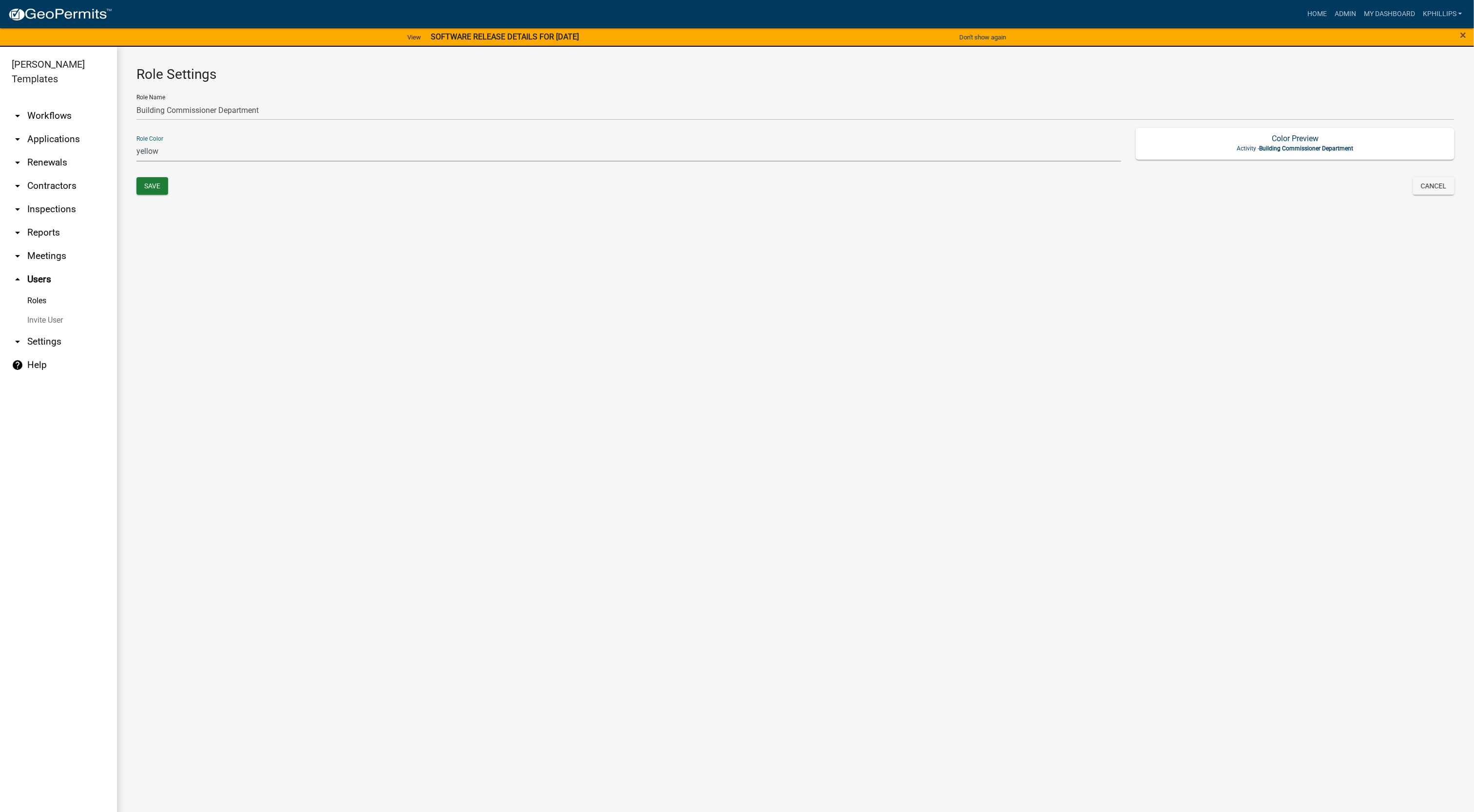
click at [136, 142] on select "none green yellow orange red purple light-blue light-green light-yellow" at bounding box center [629, 152] width 985 height 20
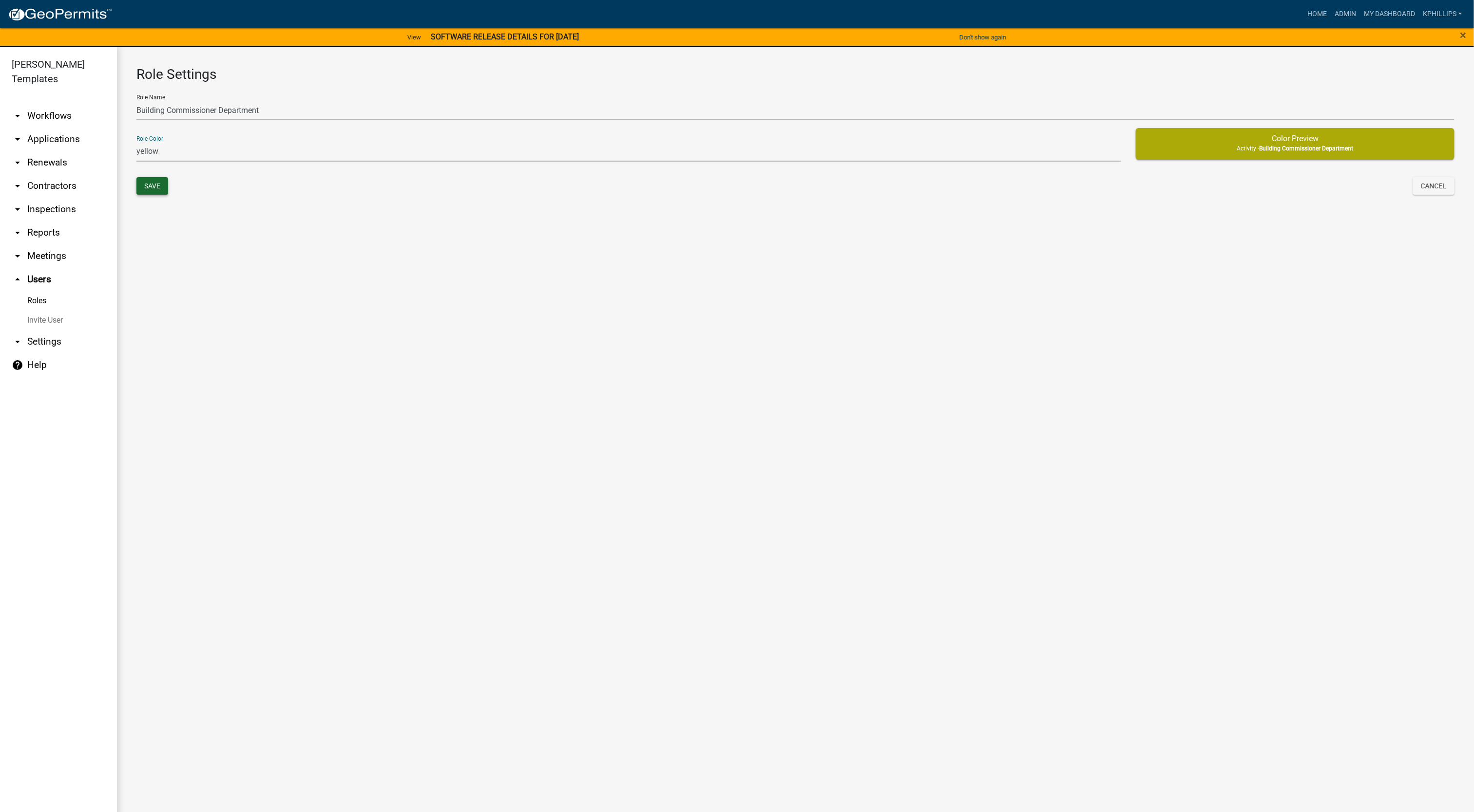
click at [148, 185] on button "Save" at bounding box center [152, 186] width 32 height 17
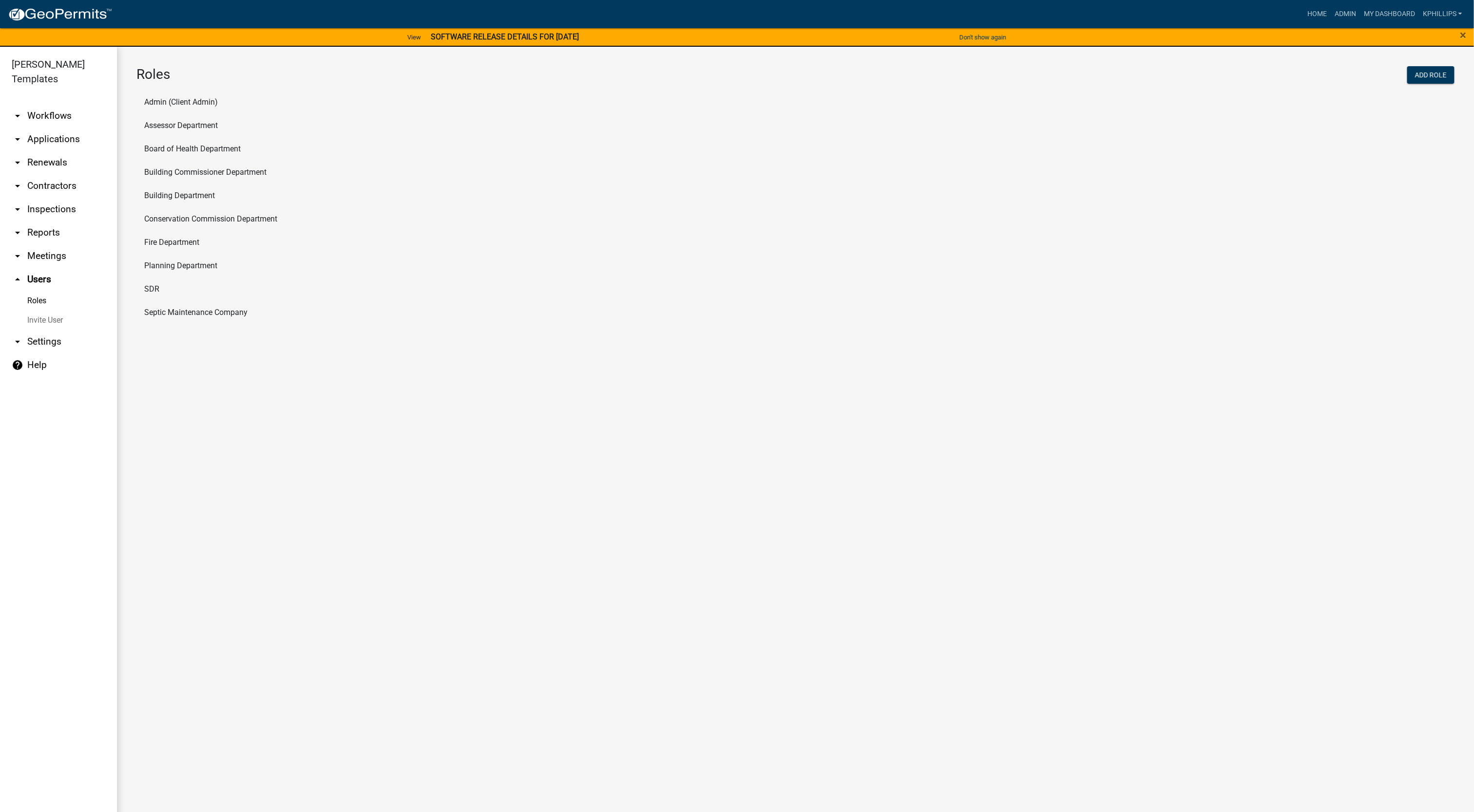
click at [182, 172] on li "Building Commissioner Department" at bounding box center [795, 172] width 1318 height 23
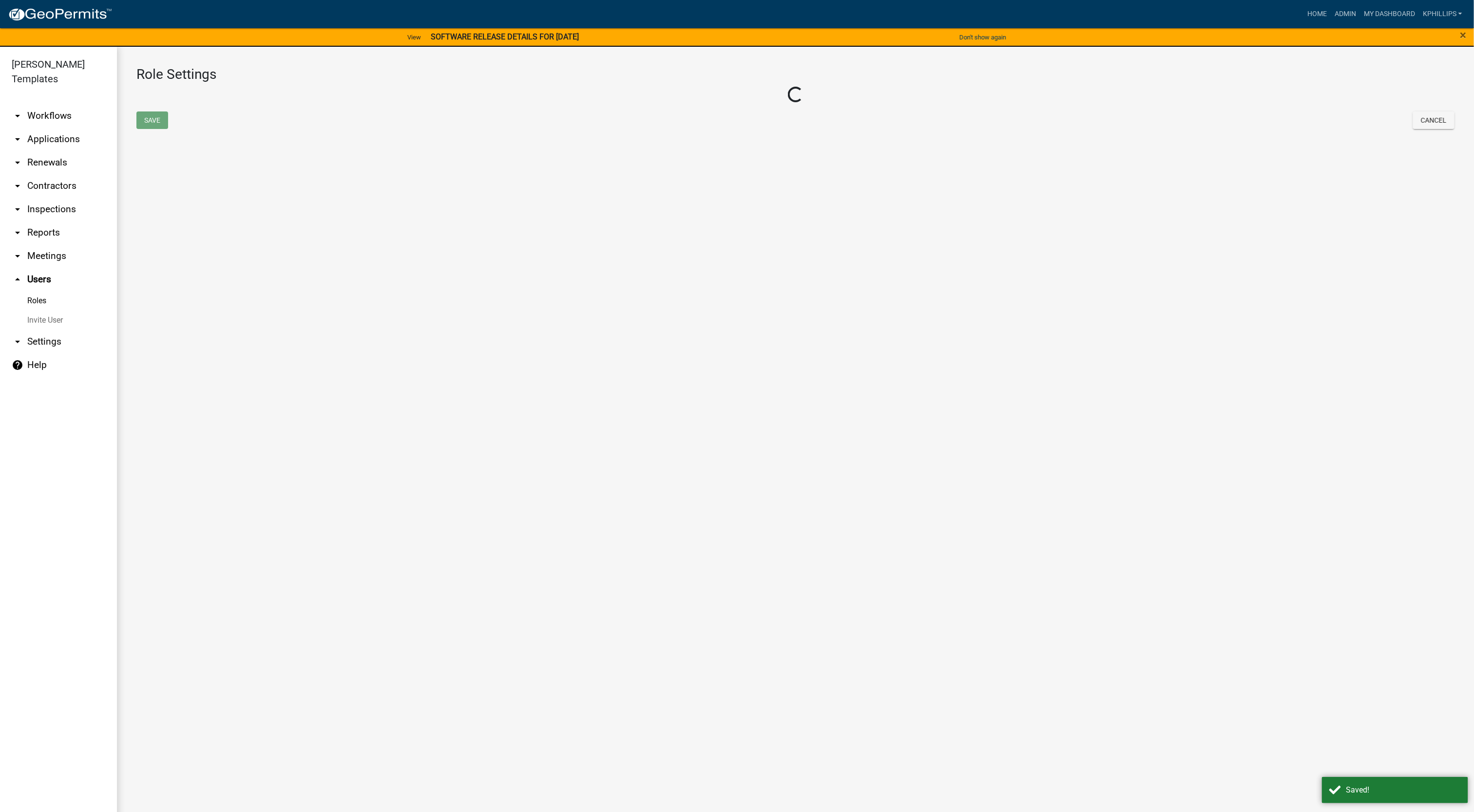
select select "2: yellow"
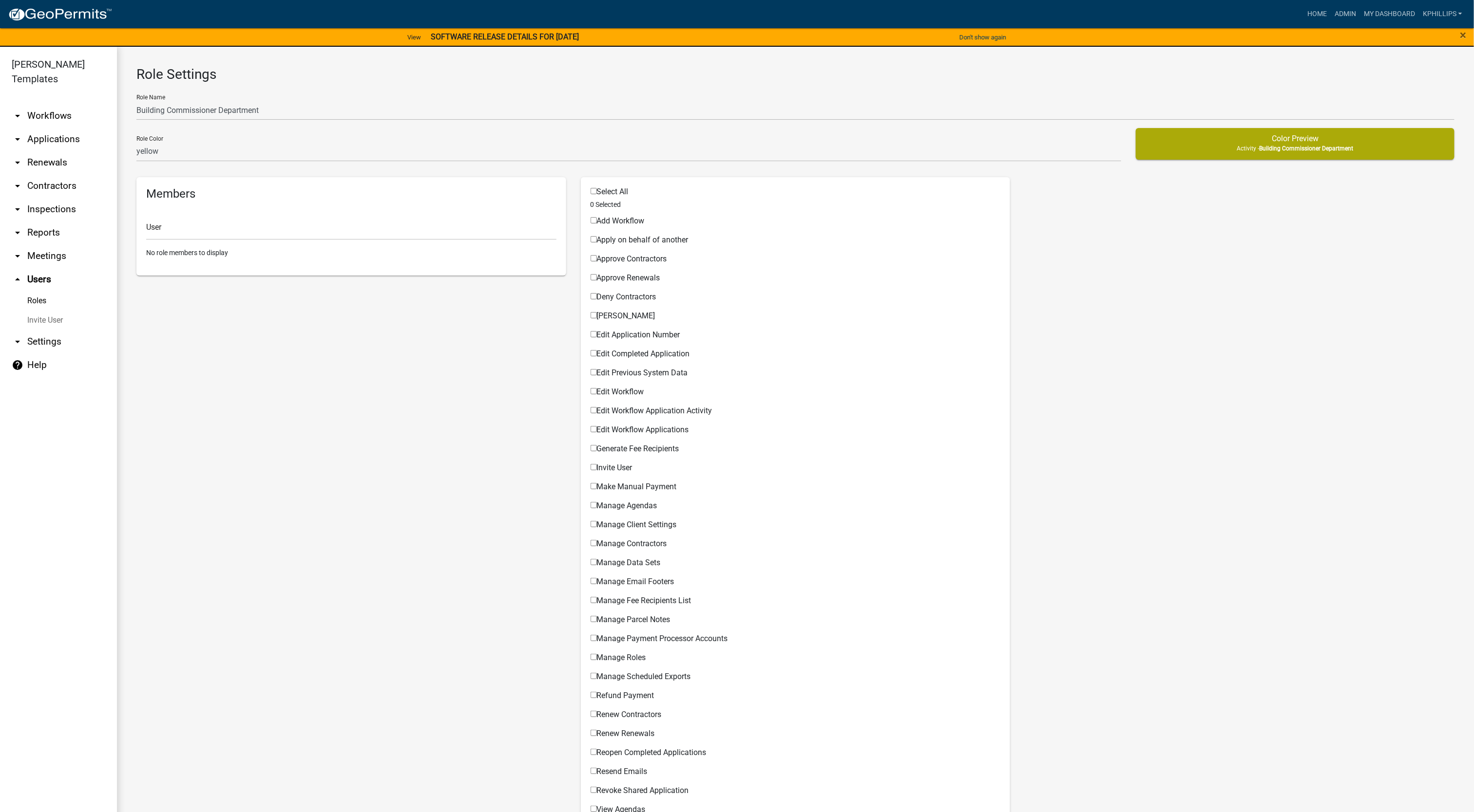
click at [590, 187] on div "Select All" at bounding box center [795, 193] width 410 height 13
click at [590, 188] on input "Select All" at bounding box center [593, 191] width 6 height 6
checkbox input "true"
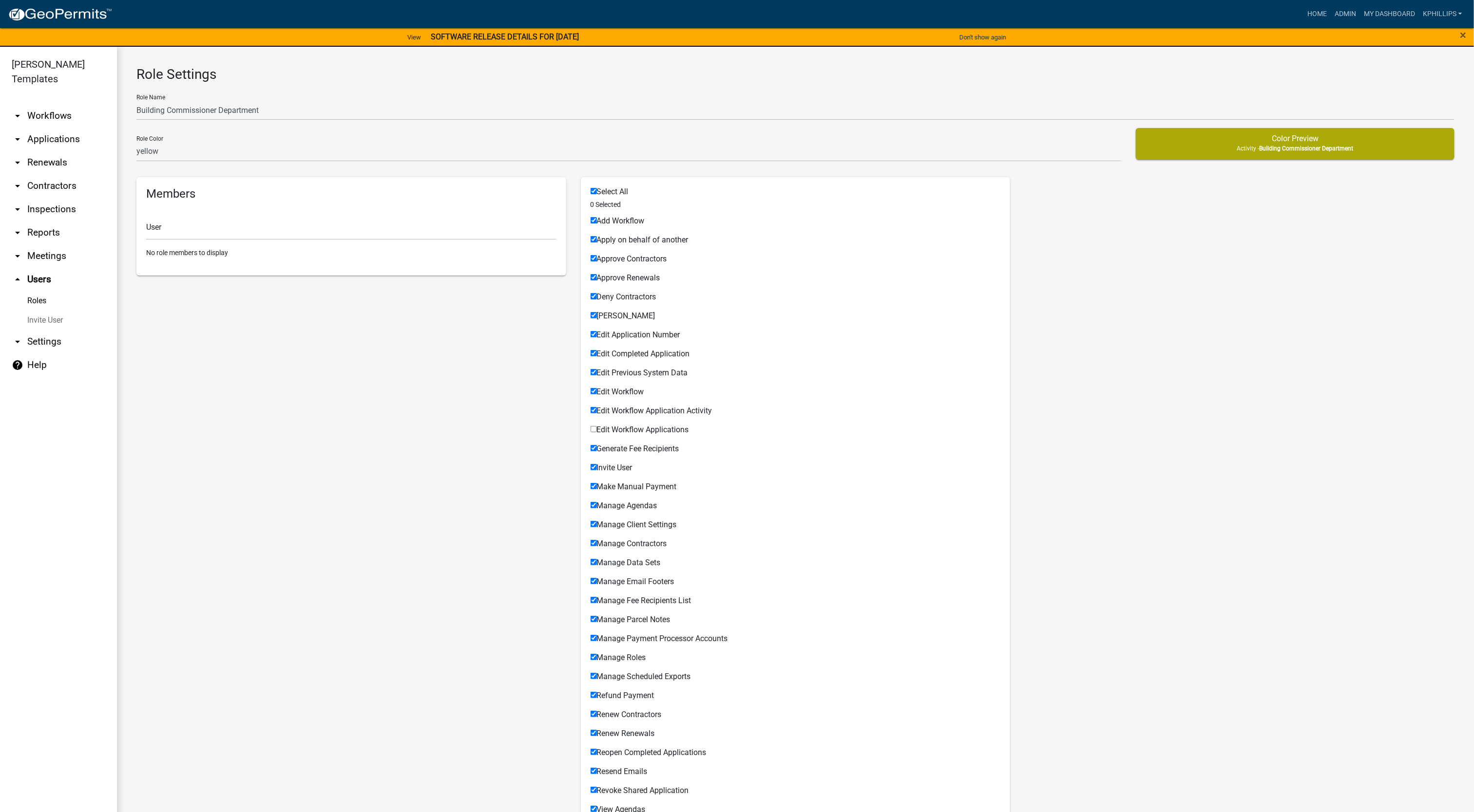
checkbox input "true"
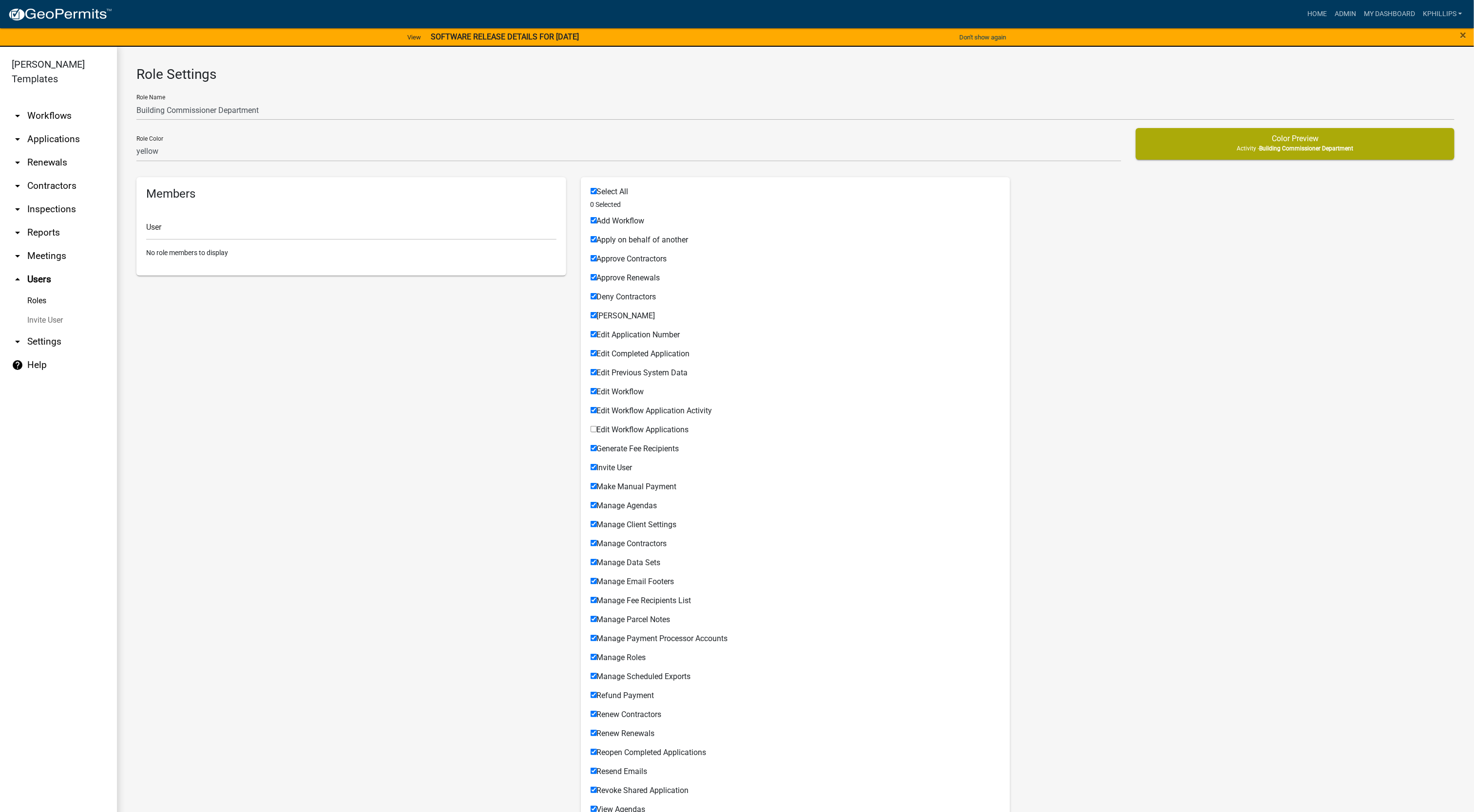
checkbox input "true"
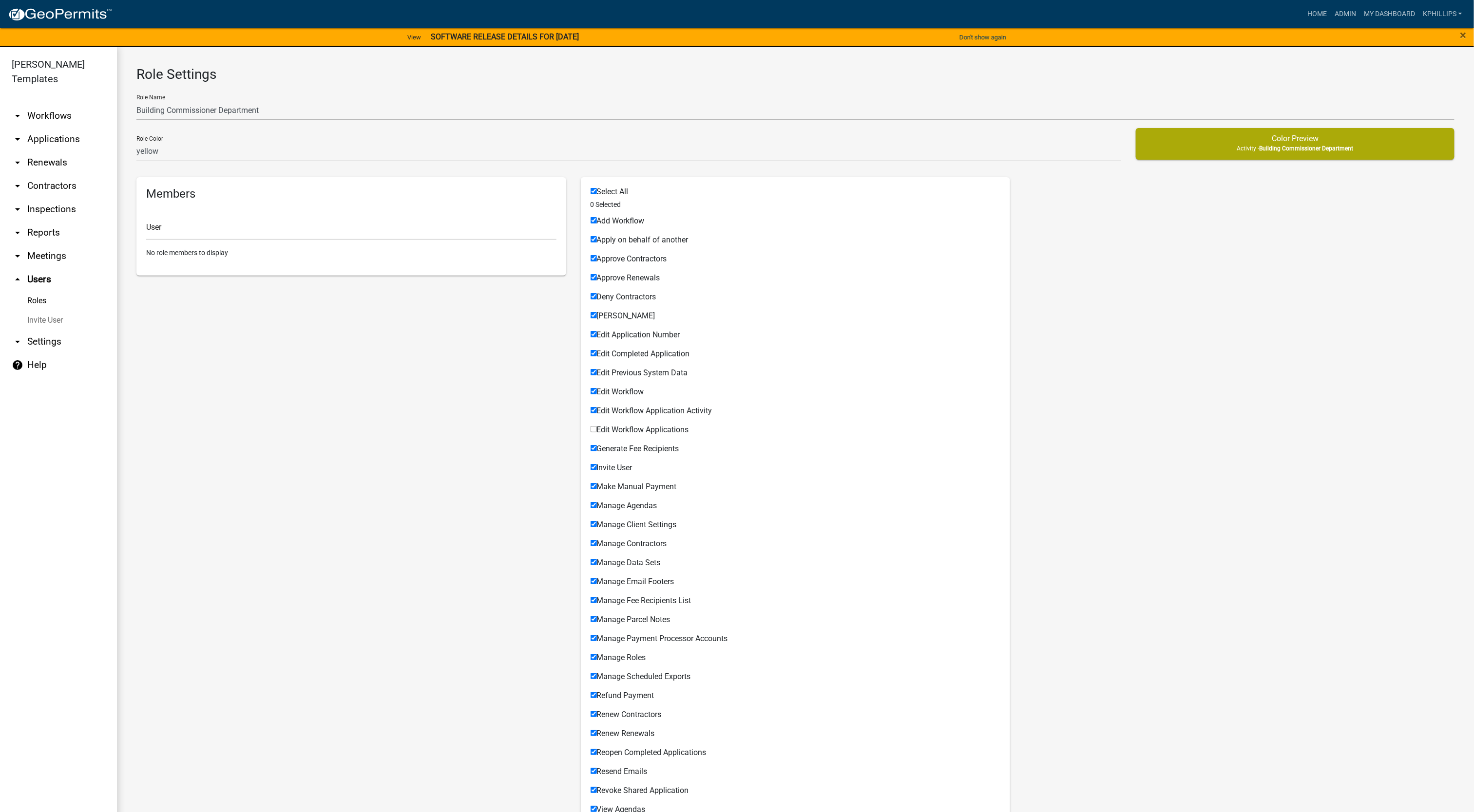
checkbox input "true"
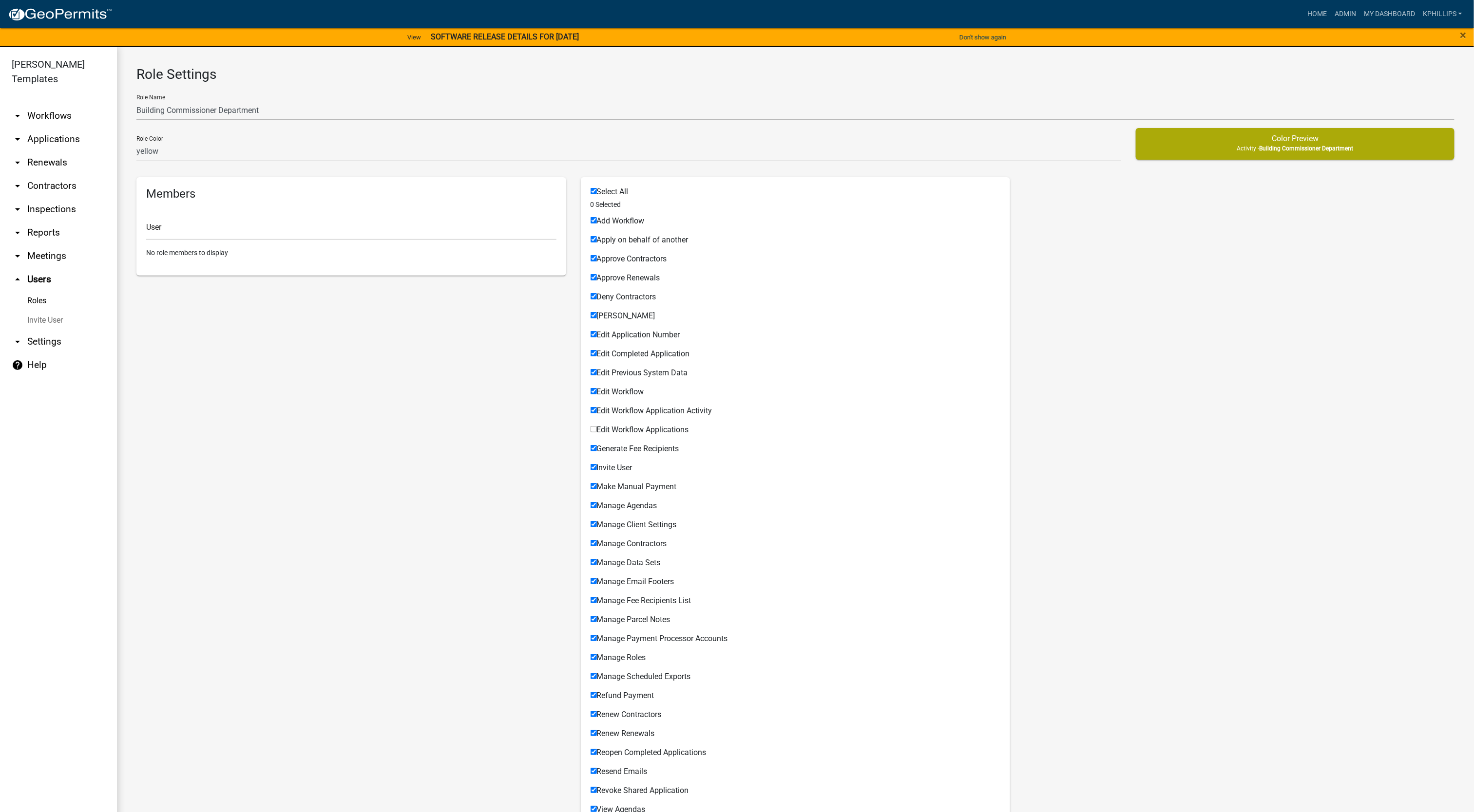
checkbox input "true"
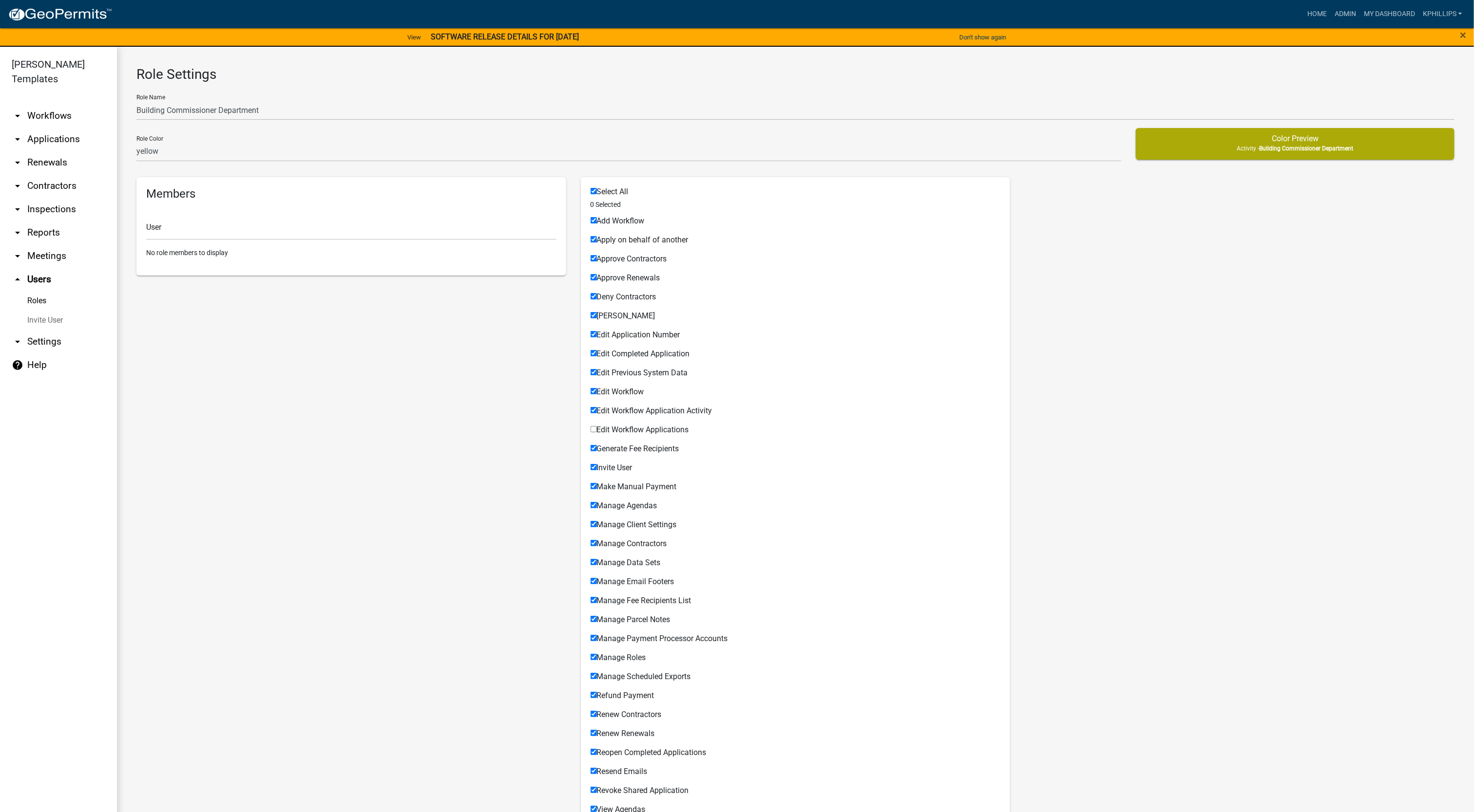
checkbox input "true"
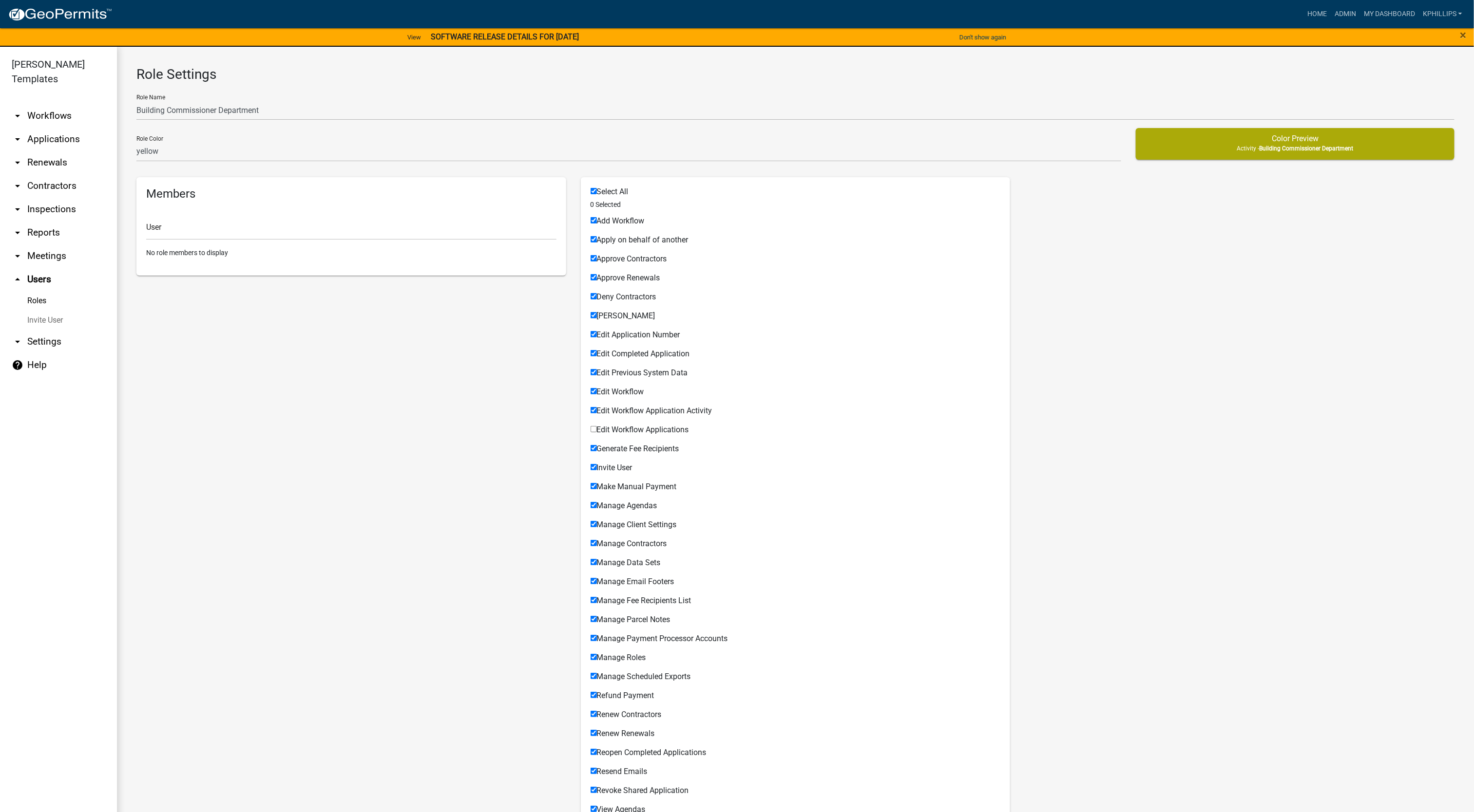
checkbox input "true"
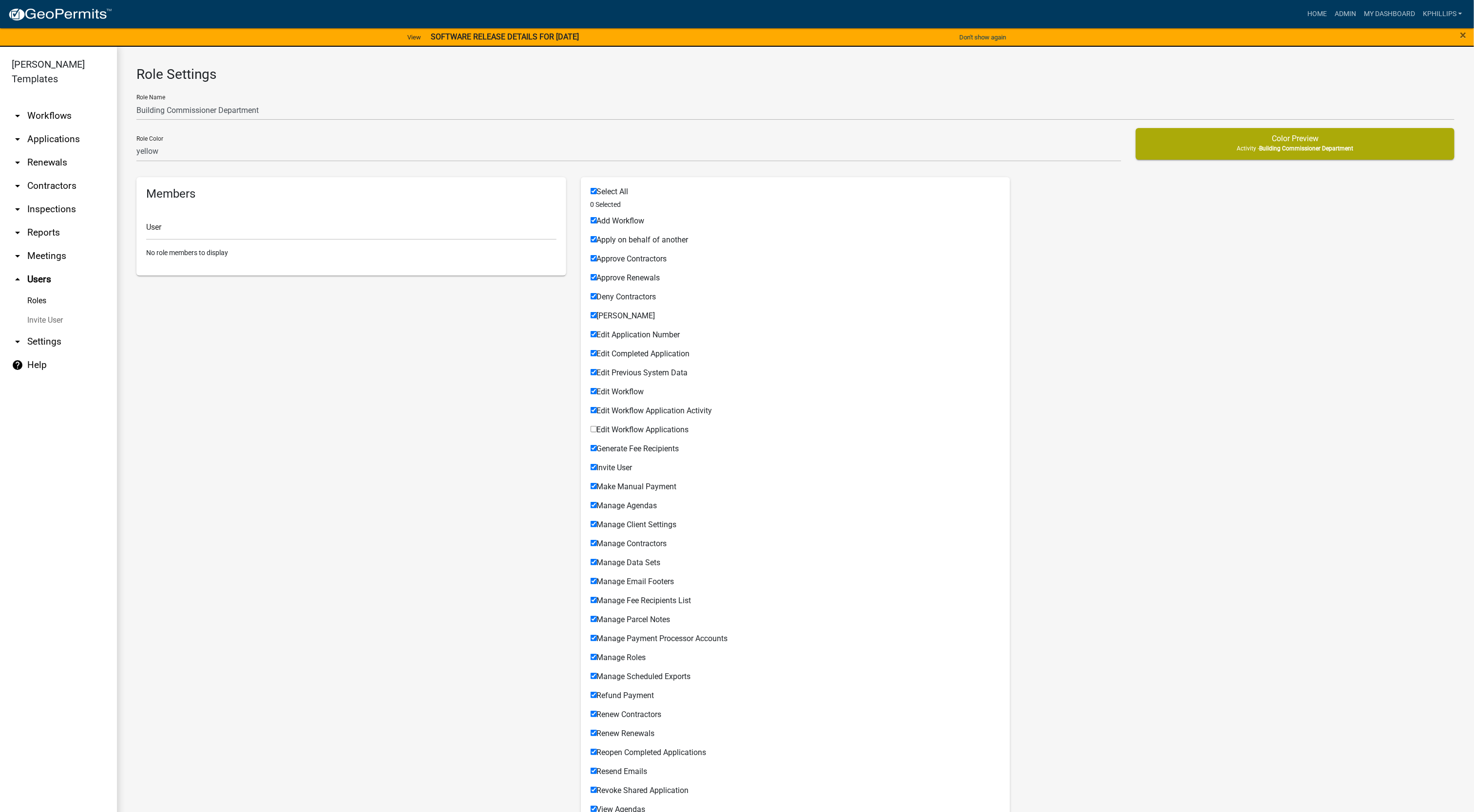
checkbox input "true"
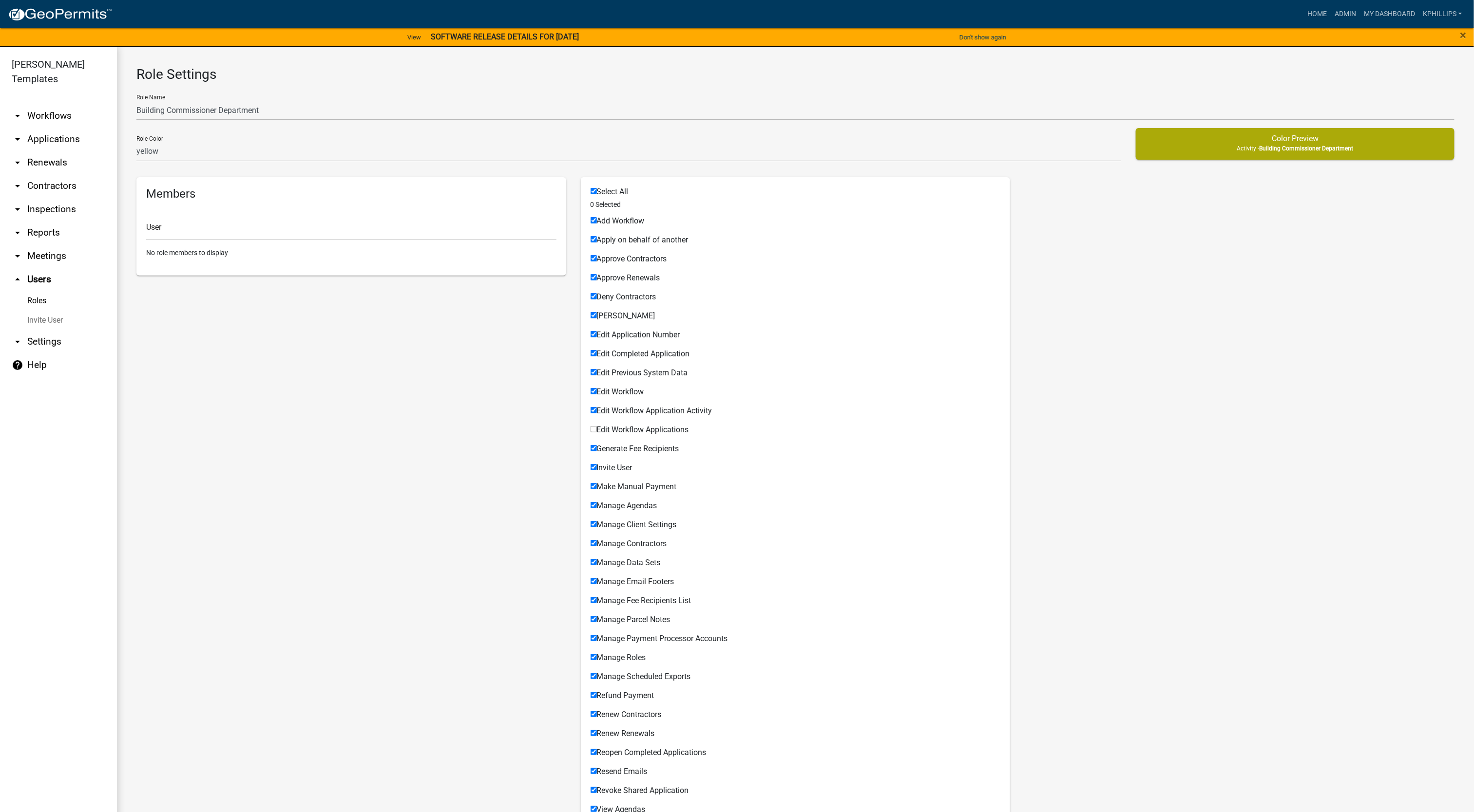
checkbox input "true"
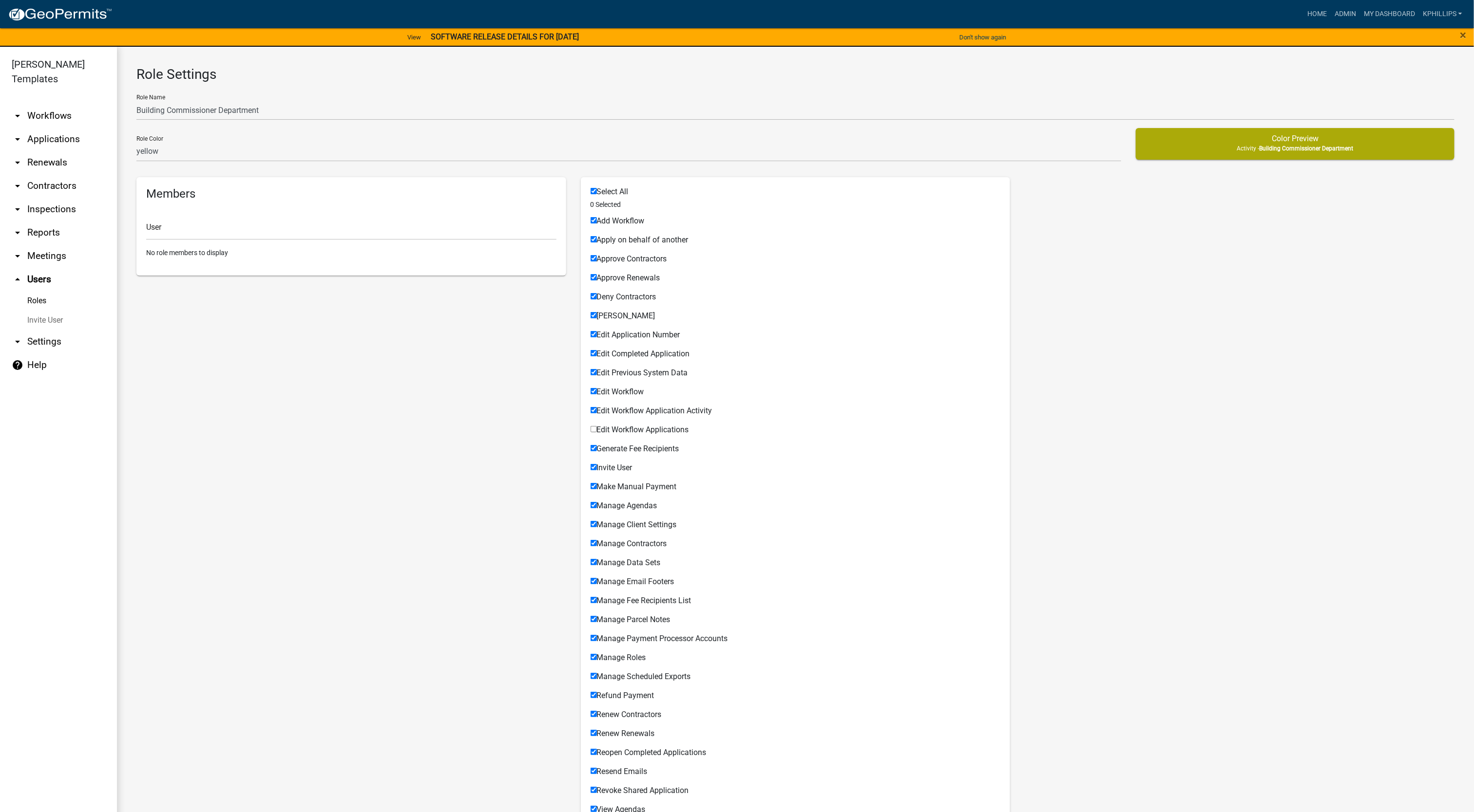
checkbox input "true"
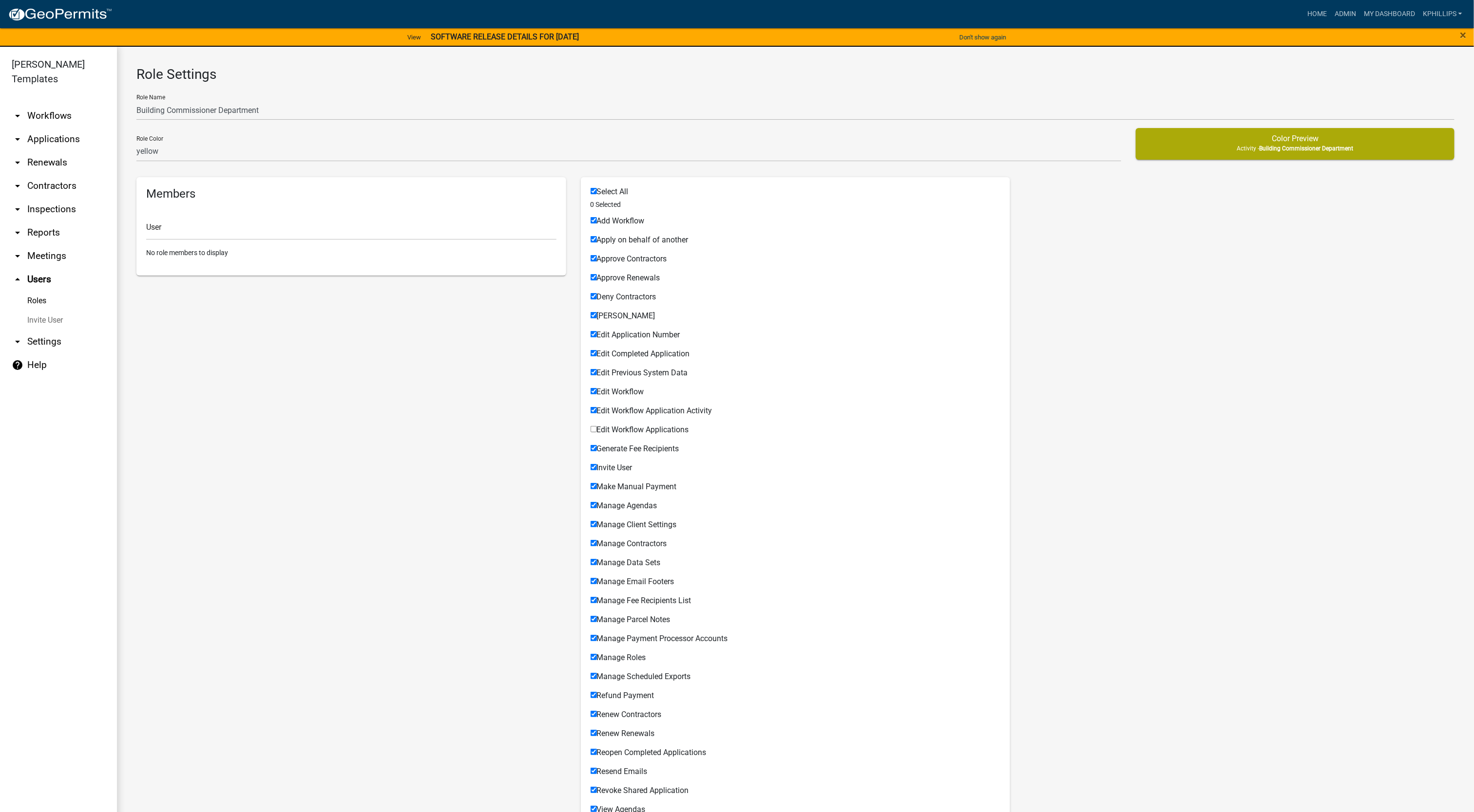
checkbox input "true"
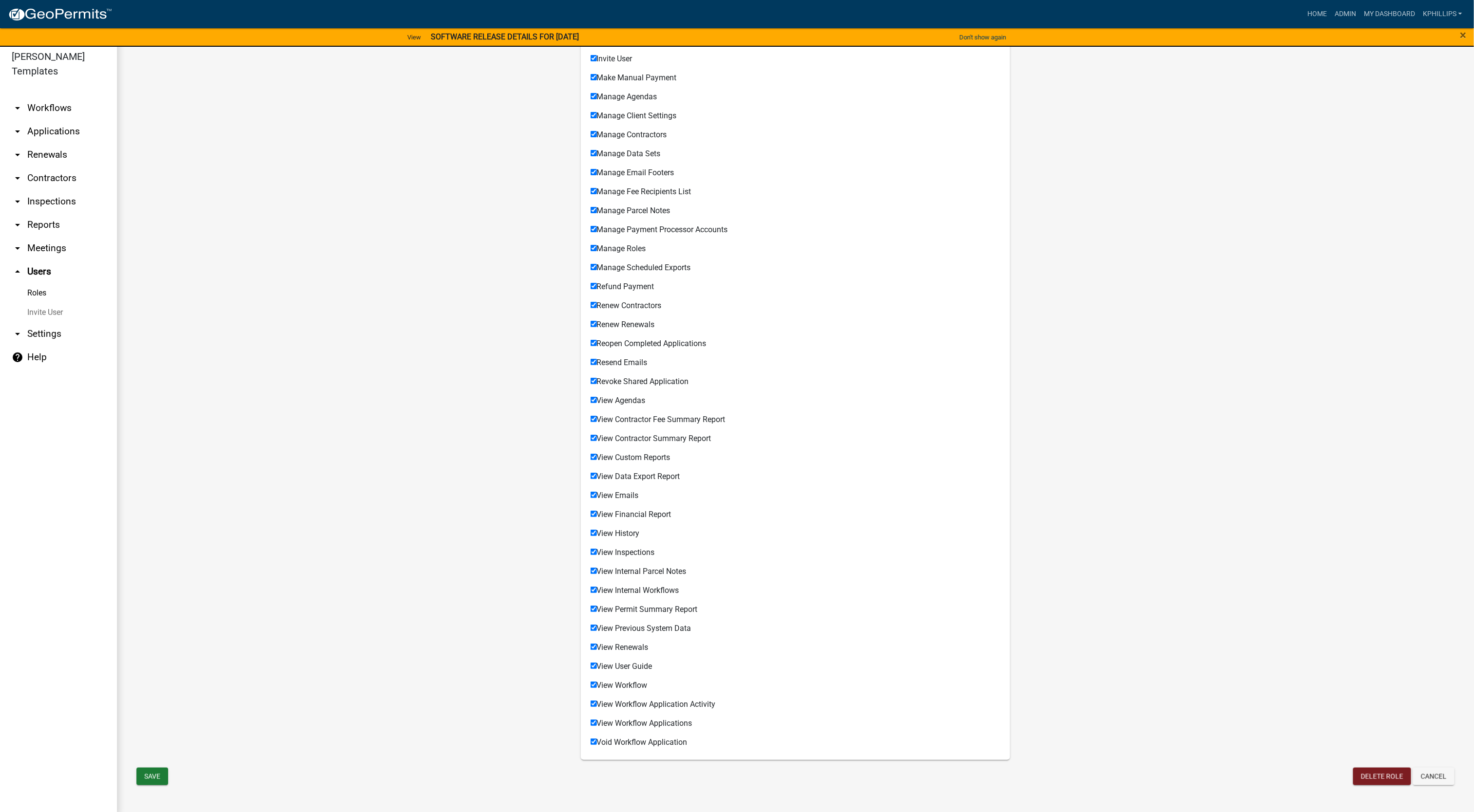
scroll to position [11, 0]
click at [162, 774] on button "Save" at bounding box center [152, 773] width 32 height 17
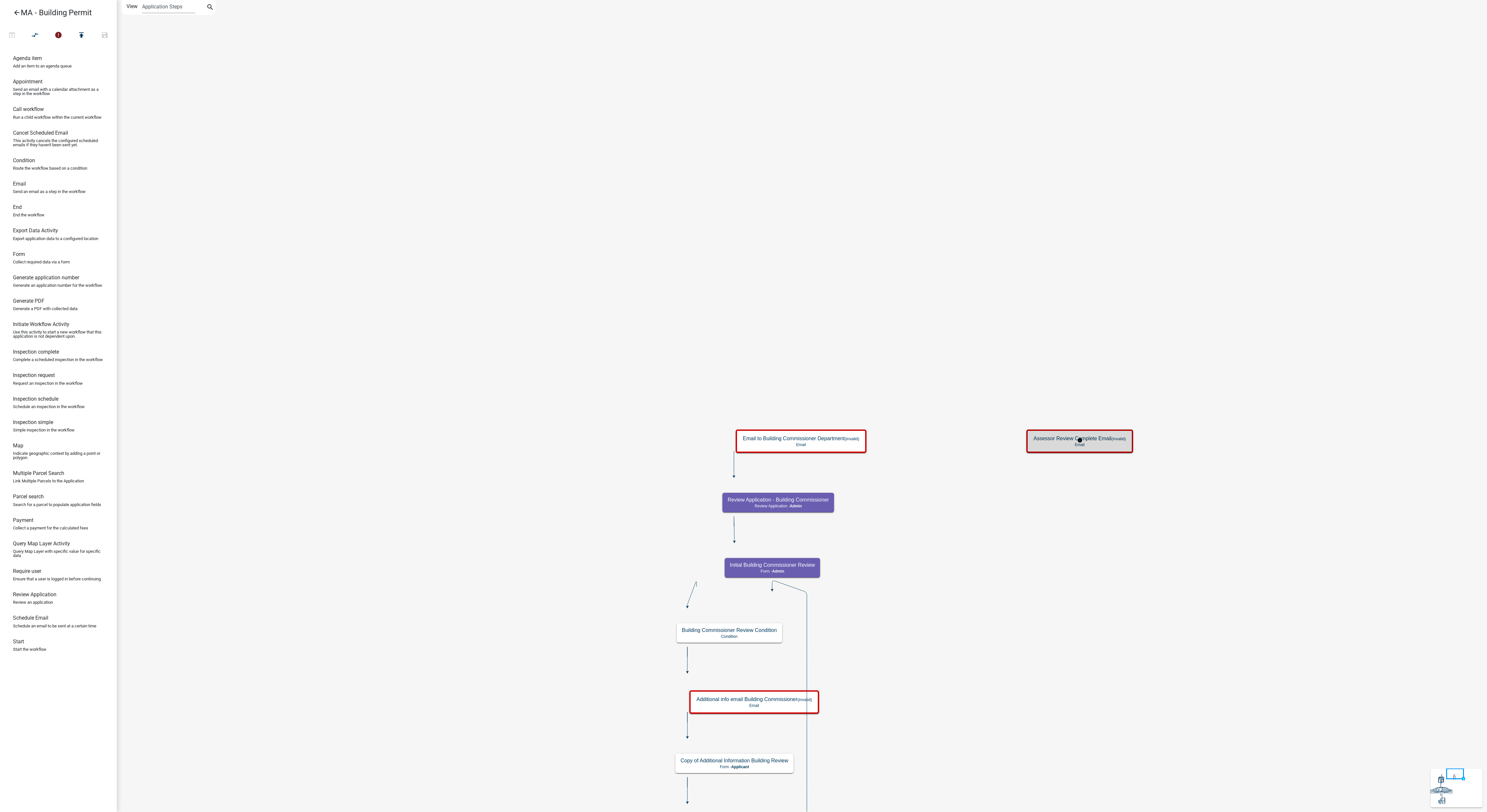
click at [991, 443] on p "Email" at bounding box center [1079, 445] width 92 height 5
click at [854, 441] on h5 "Email to Building Commissioner Department (invalid)" at bounding box center [801, 438] width 117 height 6
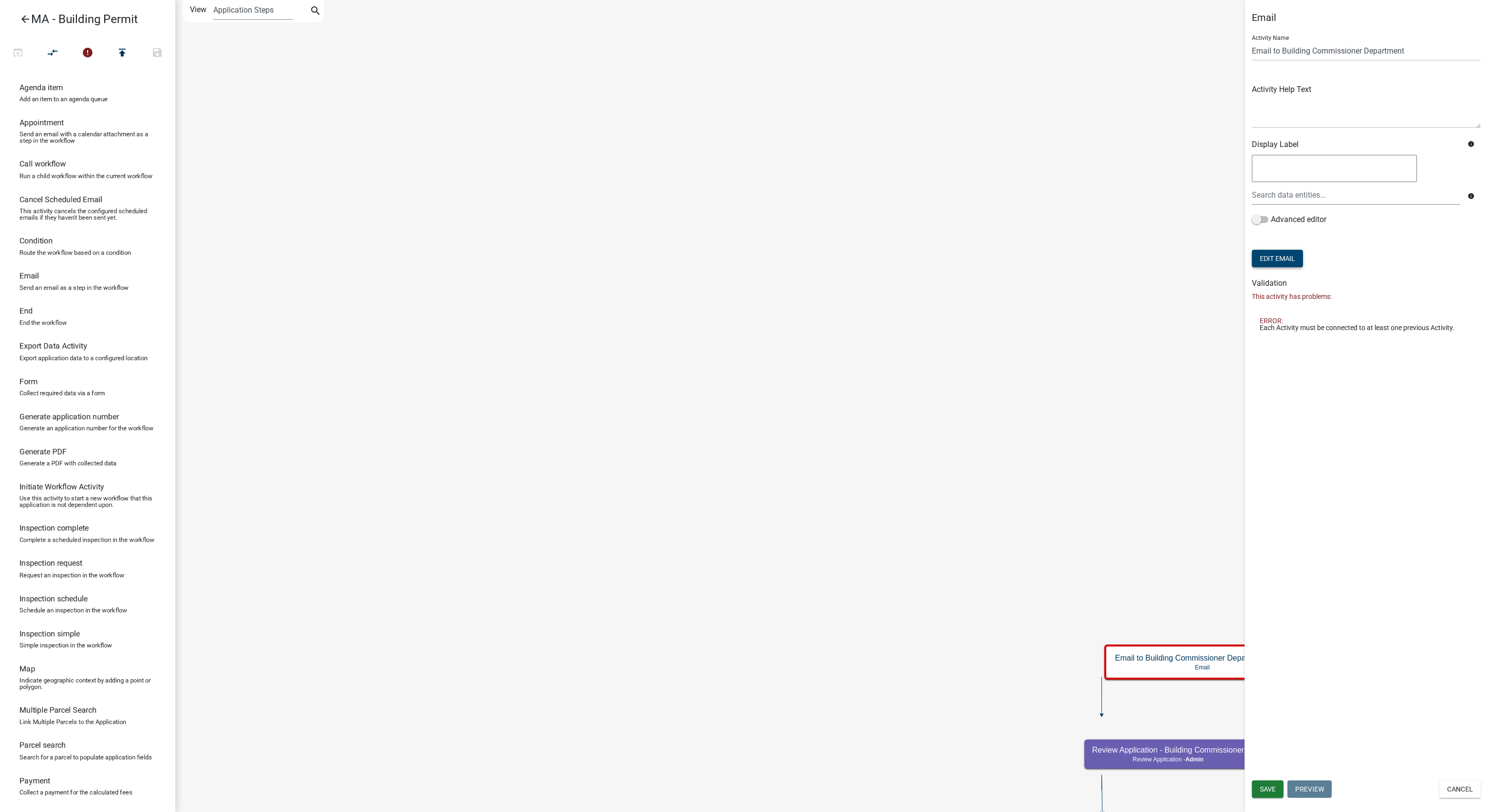
click at [1290, 261] on button "Edit Email" at bounding box center [1277, 258] width 51 height 17
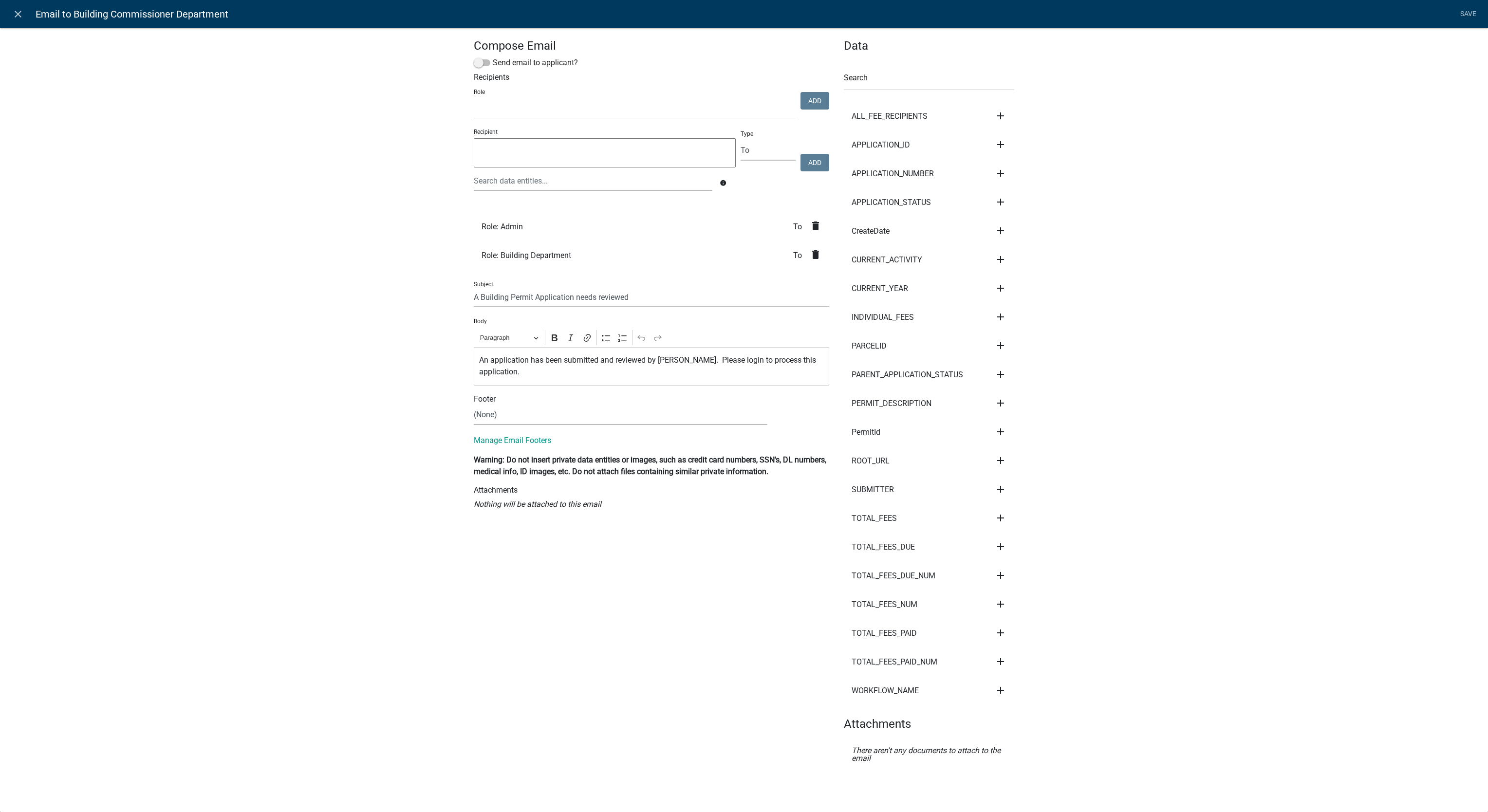
click at [810, 228] on icon "delete" at bounding box center [815, 225] width 11 height 11
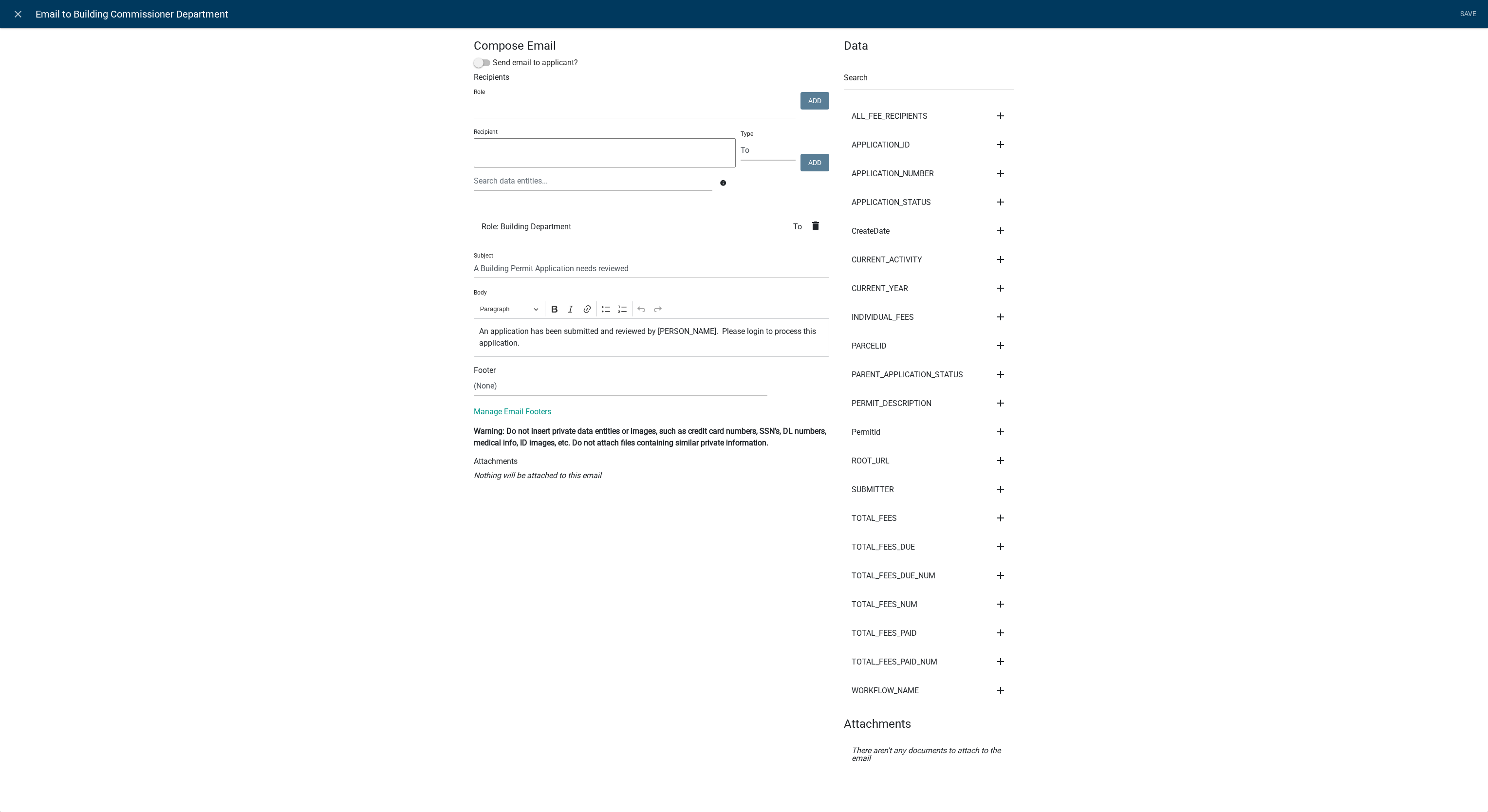
click at [810, 228] on icon "delete" at bounding box center [815, 225] width 11 height 11
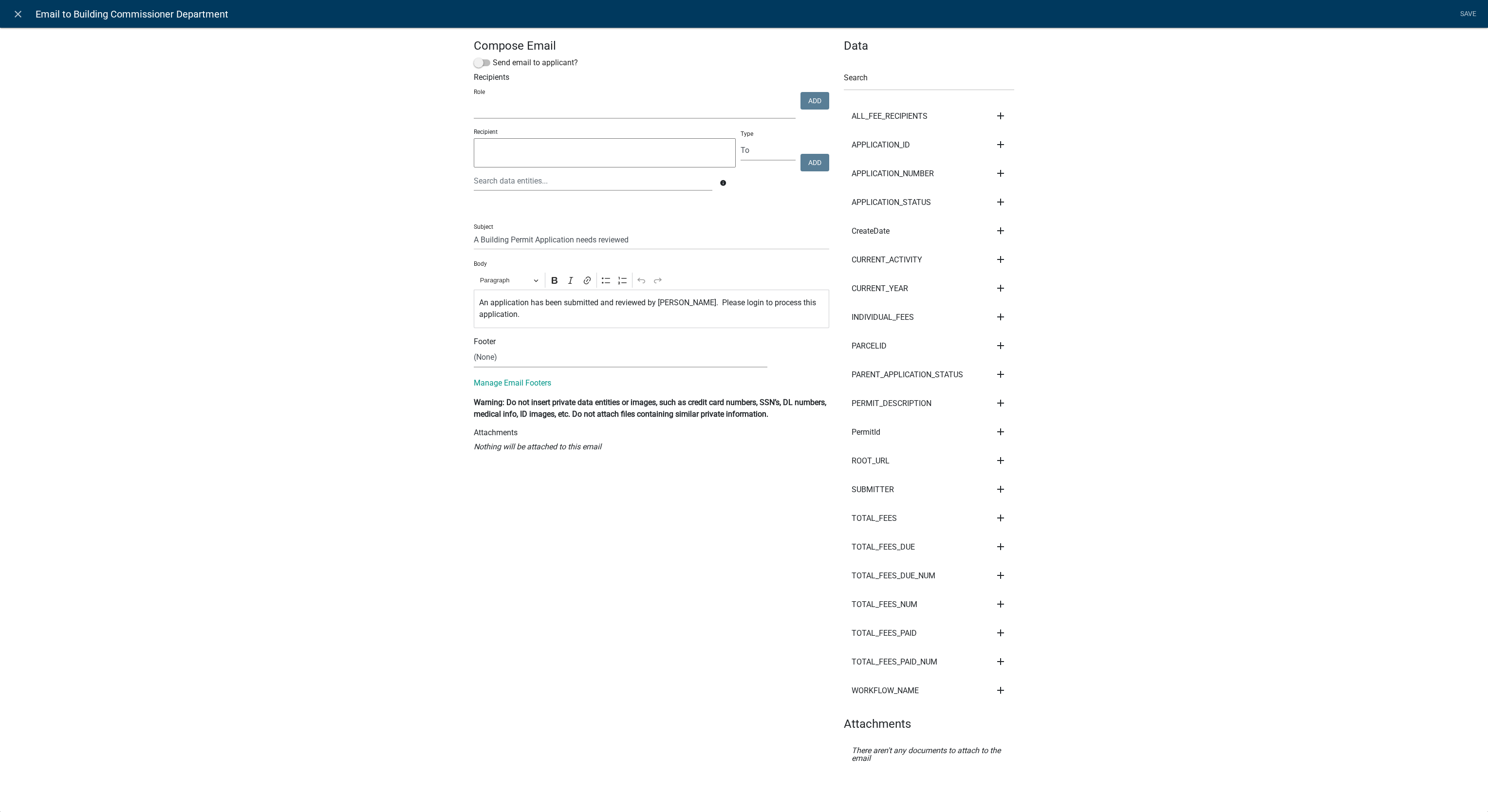
click at [687, 116] on select "Building Commissioner Department Fire Department Planning Department Conservati…" at bounding box center [634, 108] width 322 height 20
select select "465711e2-1eca-4fc0-a4fe-6239e9b1d25b"
click at [474, 100] on select "Building Commissioner Department Fire Department Planning Department Conservati…" at bounding box center [634, 108] width 322 height 20
click at [804, 101] on button "Add" at bounding box center [815, 101] width 29 height 17
select select
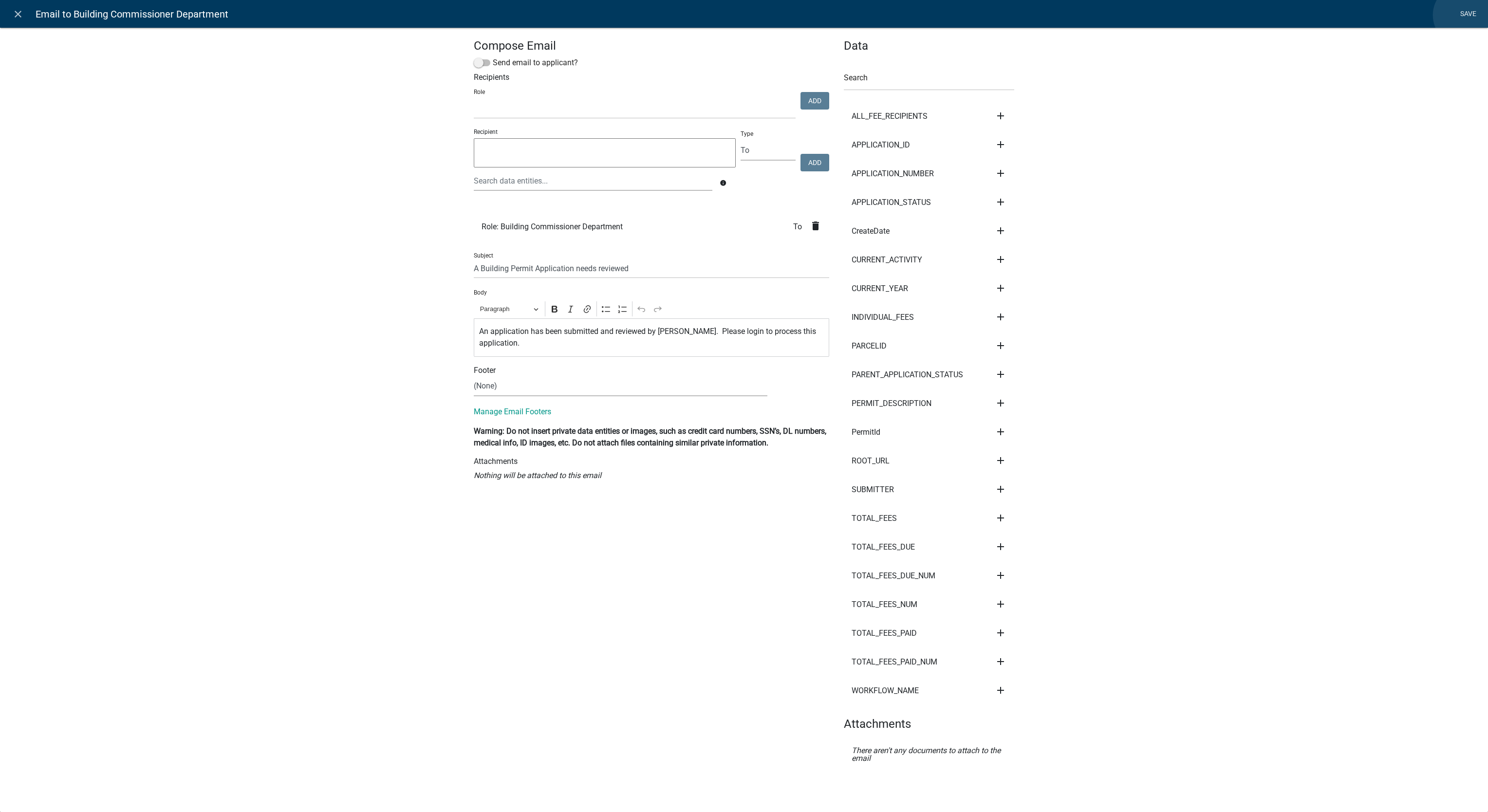
click at [1464, 14] on link "Save" at bounding box center [1468, 14] width 24 height 18
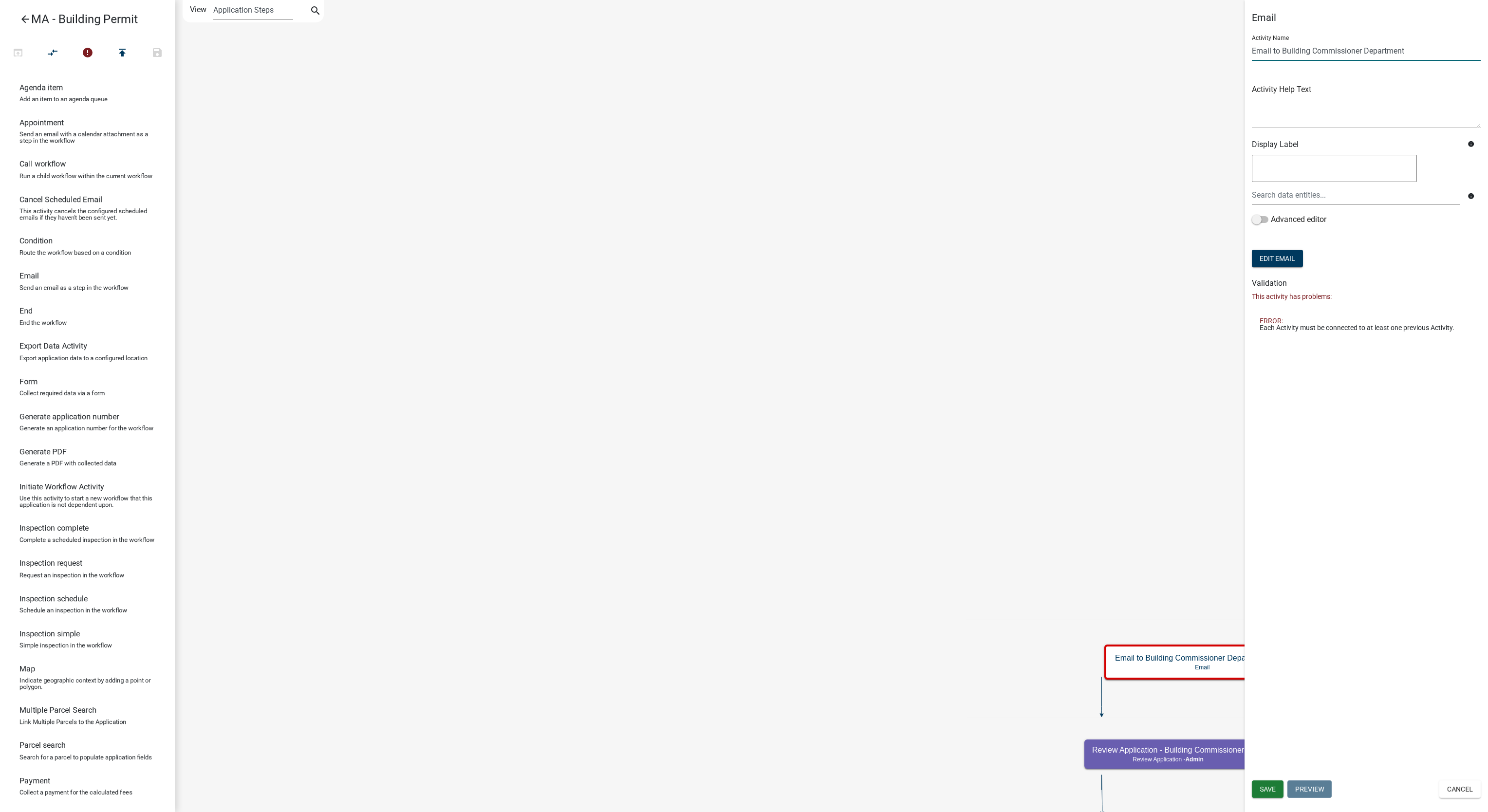
click at [1347, 50] on input "Email to Building Commissioner Department" at bounding box center [1367, 50] width 229 height 20
click at [1261, 788] on span "Save" at bounding box center [1268, 789] width 16 height 8
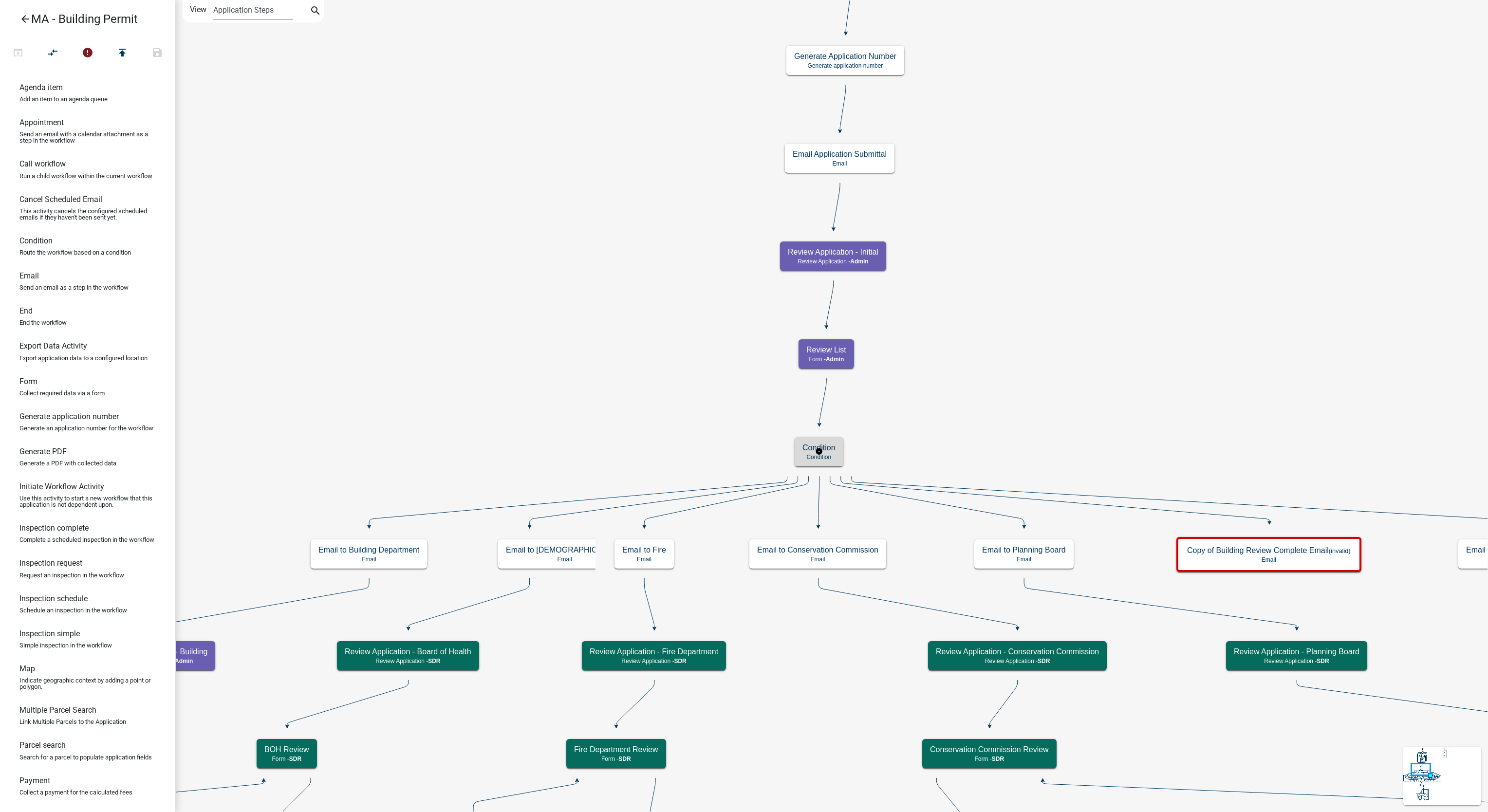
click at [804, 462] on div "Condition Condition" at bounding box center [819, 452] width 49 height 29
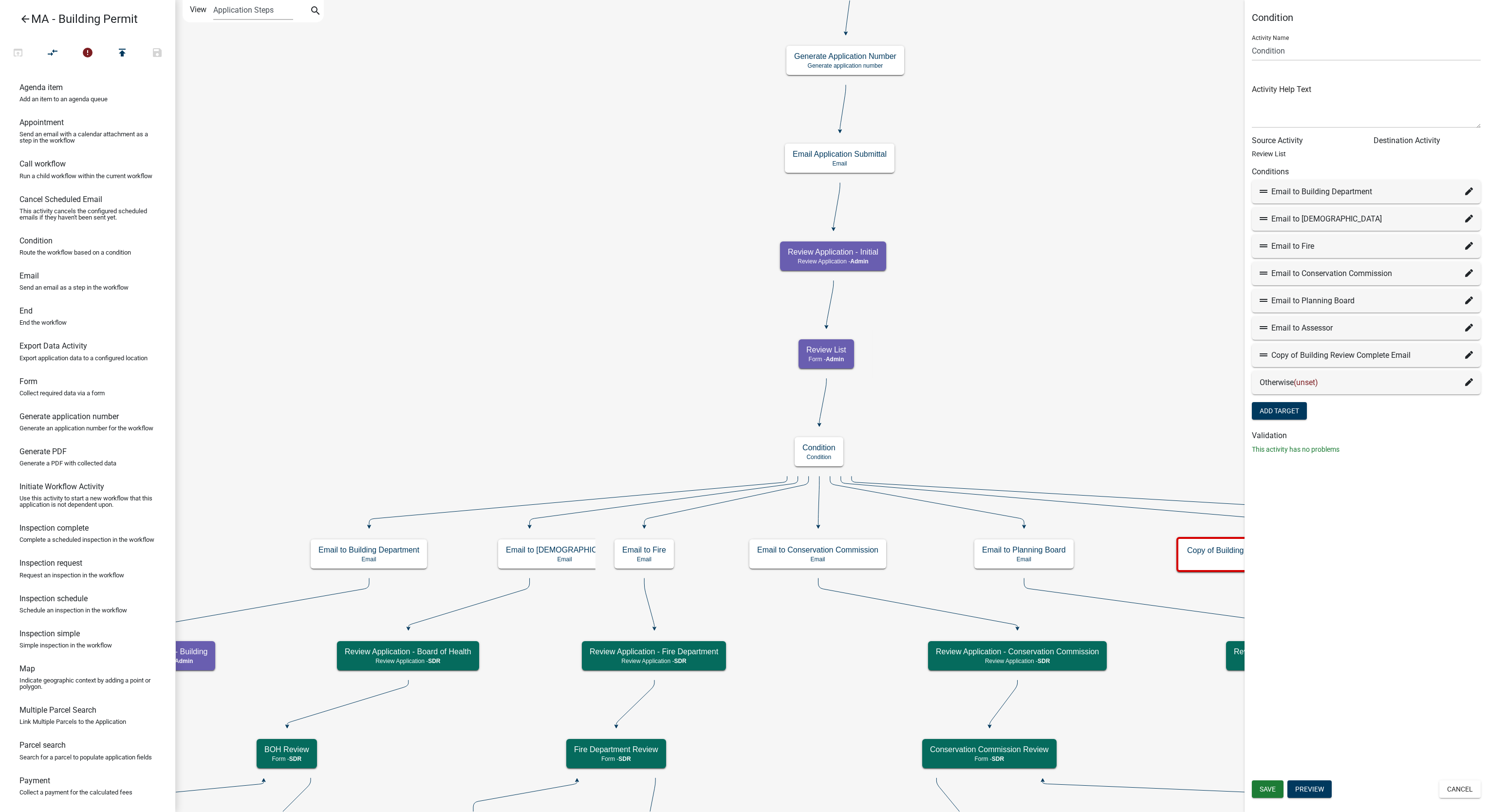
click at [1461, 351] on div "Copy of Building Review Complete Email" at bounding box center [1367, 354] width 213 height 11
click at [1465, 355] on icon at bounding box center [1469, 354] width 8 height 8
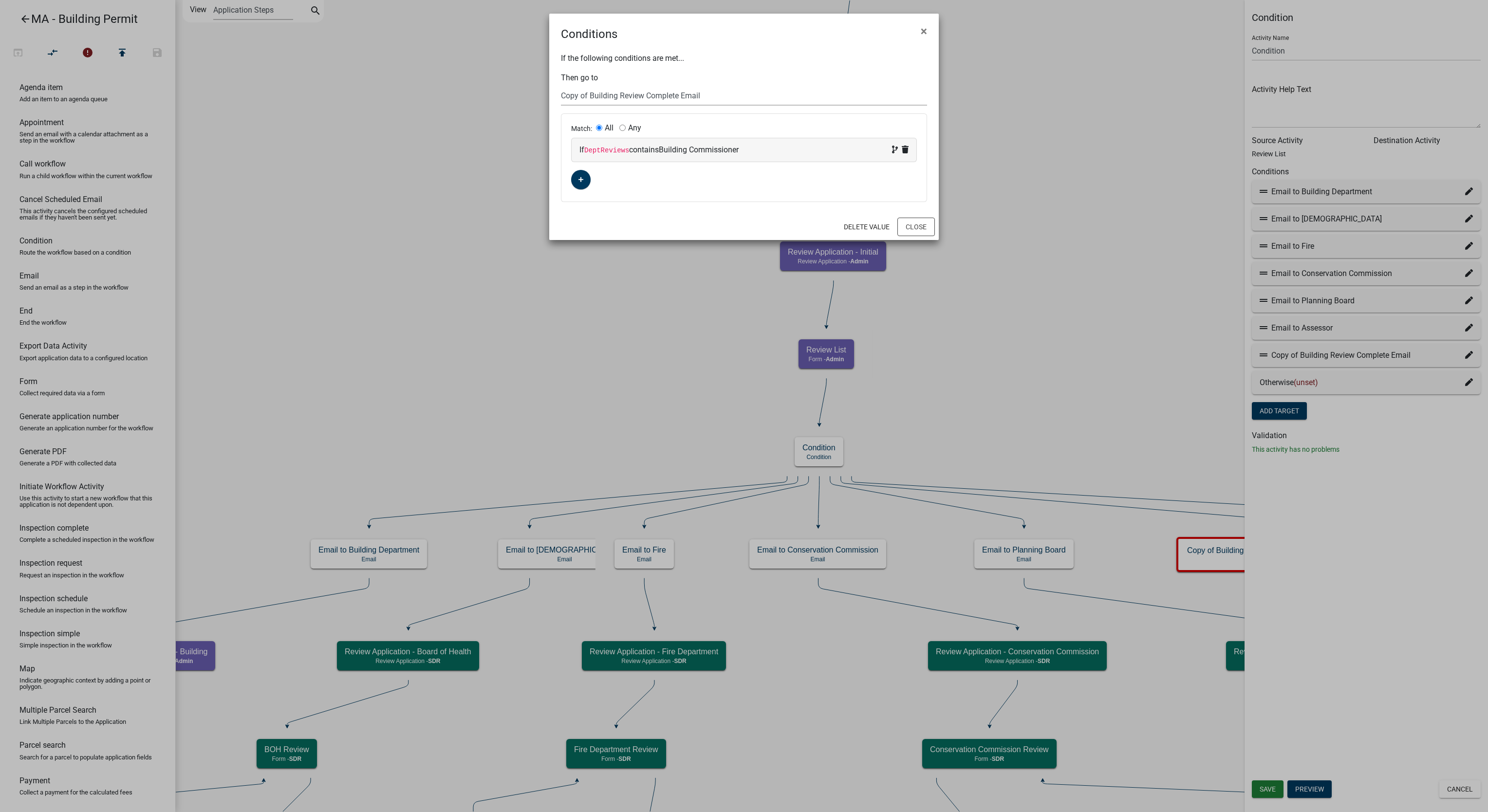
click at [647, 104] on select "Choose... Start Search Parcel Data Owner and Property Information Application S…" at bounding box center [744, 95] width 367 height 20
select select "106: 2331b332-e7d7-48f2-b748-c65b93c0d560"
click at [561, 86] on select "Choose... Start Search Parcel Data Owner and Property Information Application S…" at bounding box center [744, 95] width 367 height 20
click at [912, 228] on button "Close" at bounding box center [916, 226] width 37 height 18
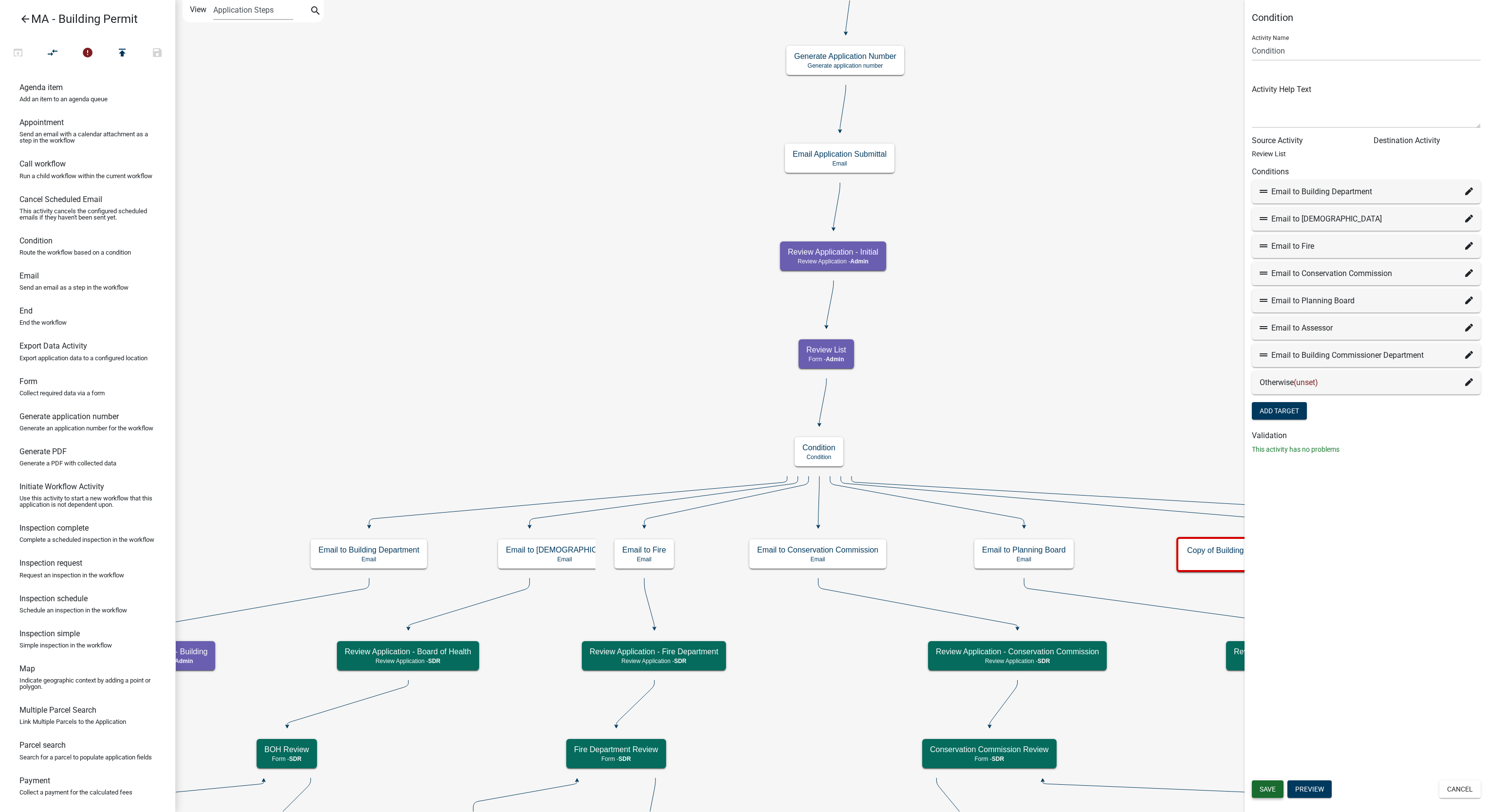
click at [1261, 785] on span "Save" at bounding box center [1268, 789] width 16 height 8
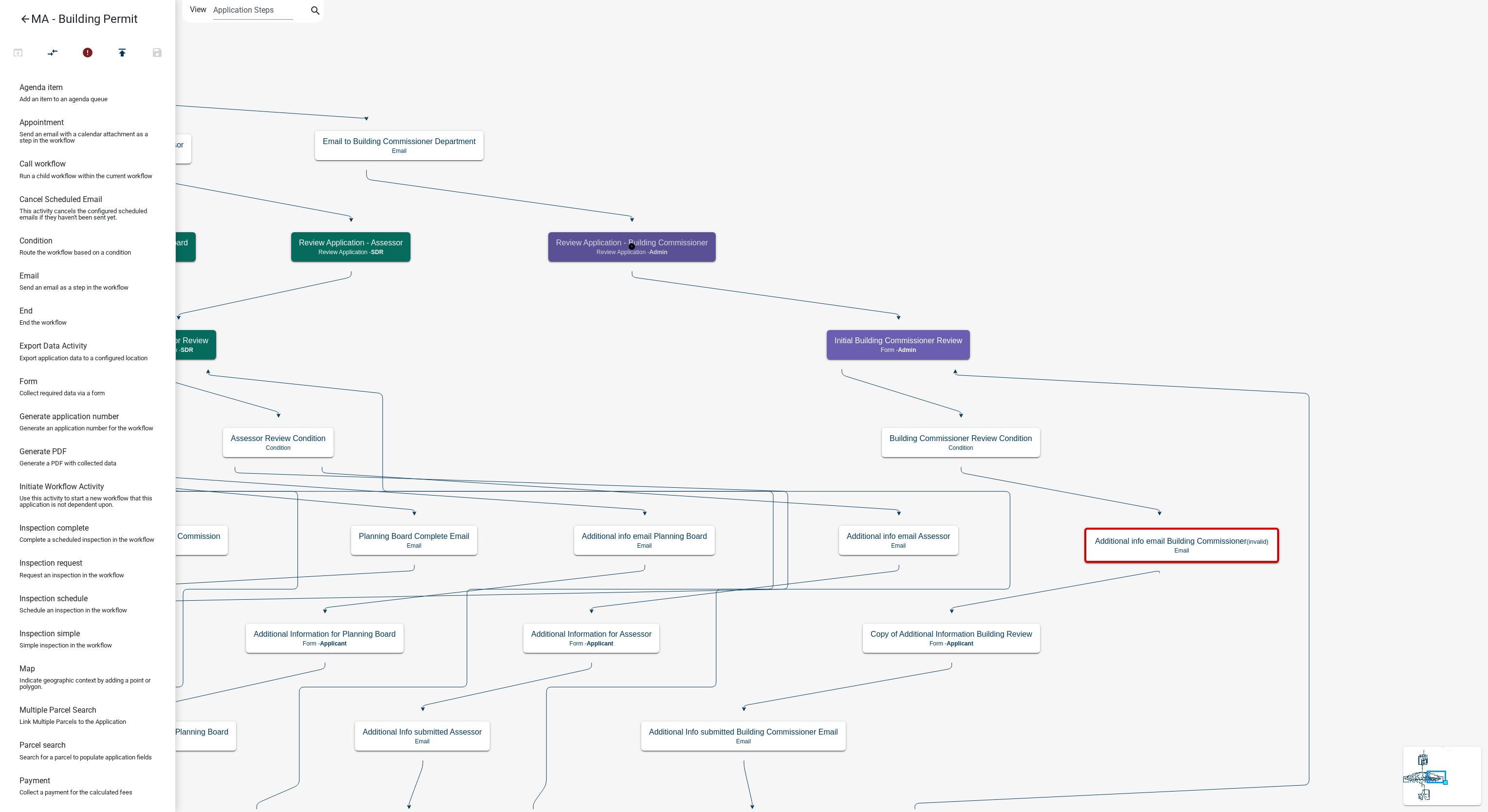
click at [706, 260] on div "Review Application - Building Commissioner Review Application - Admin" at bounding box center [632, 247] width 167 height 29
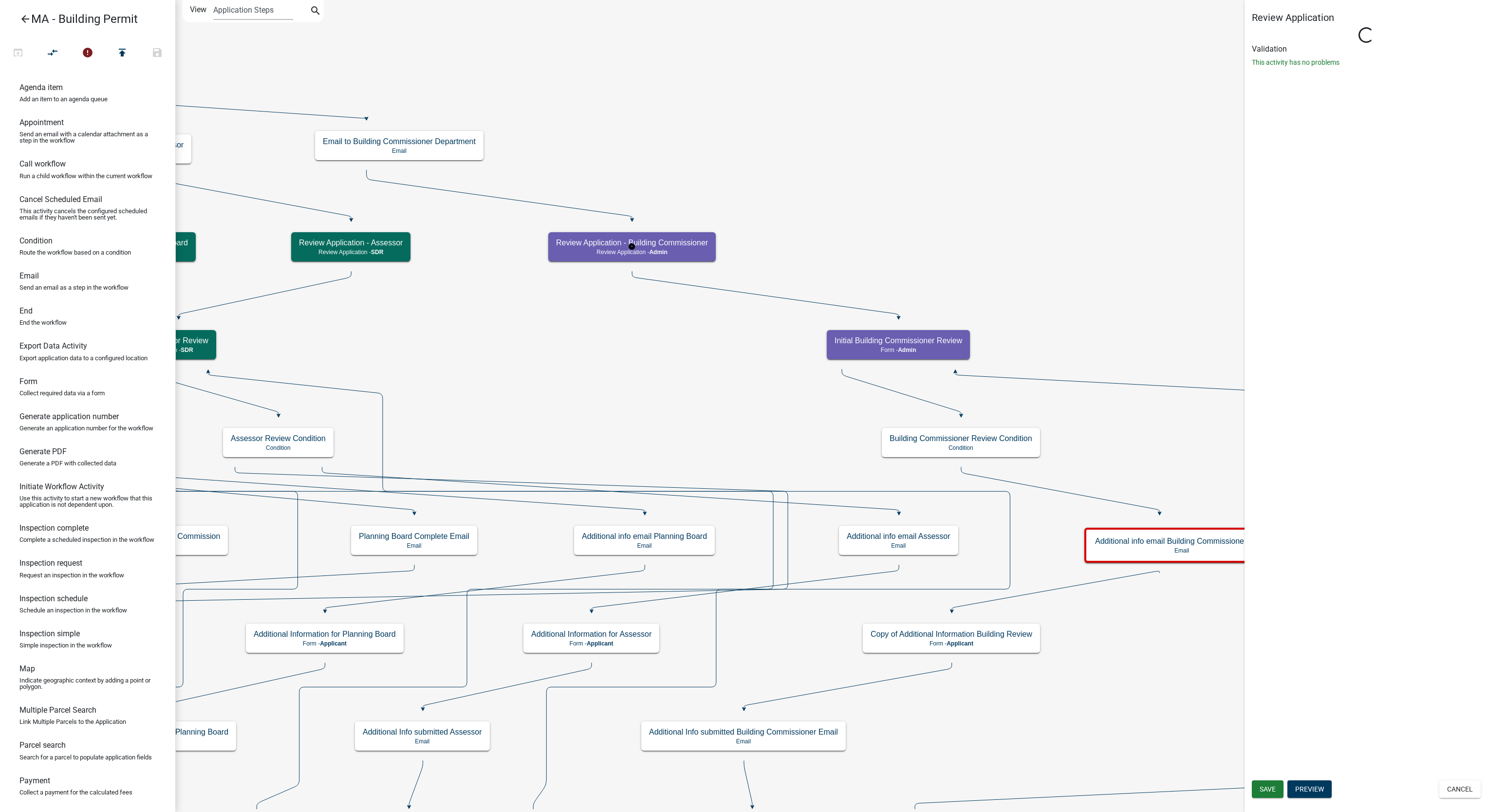
select select "1617A353-6361-48C5-9BA0-CE34FD9B68F8"
click at [1453, 785] on button "Cancel" at bounding box center [1460, 789] width 42 height 17
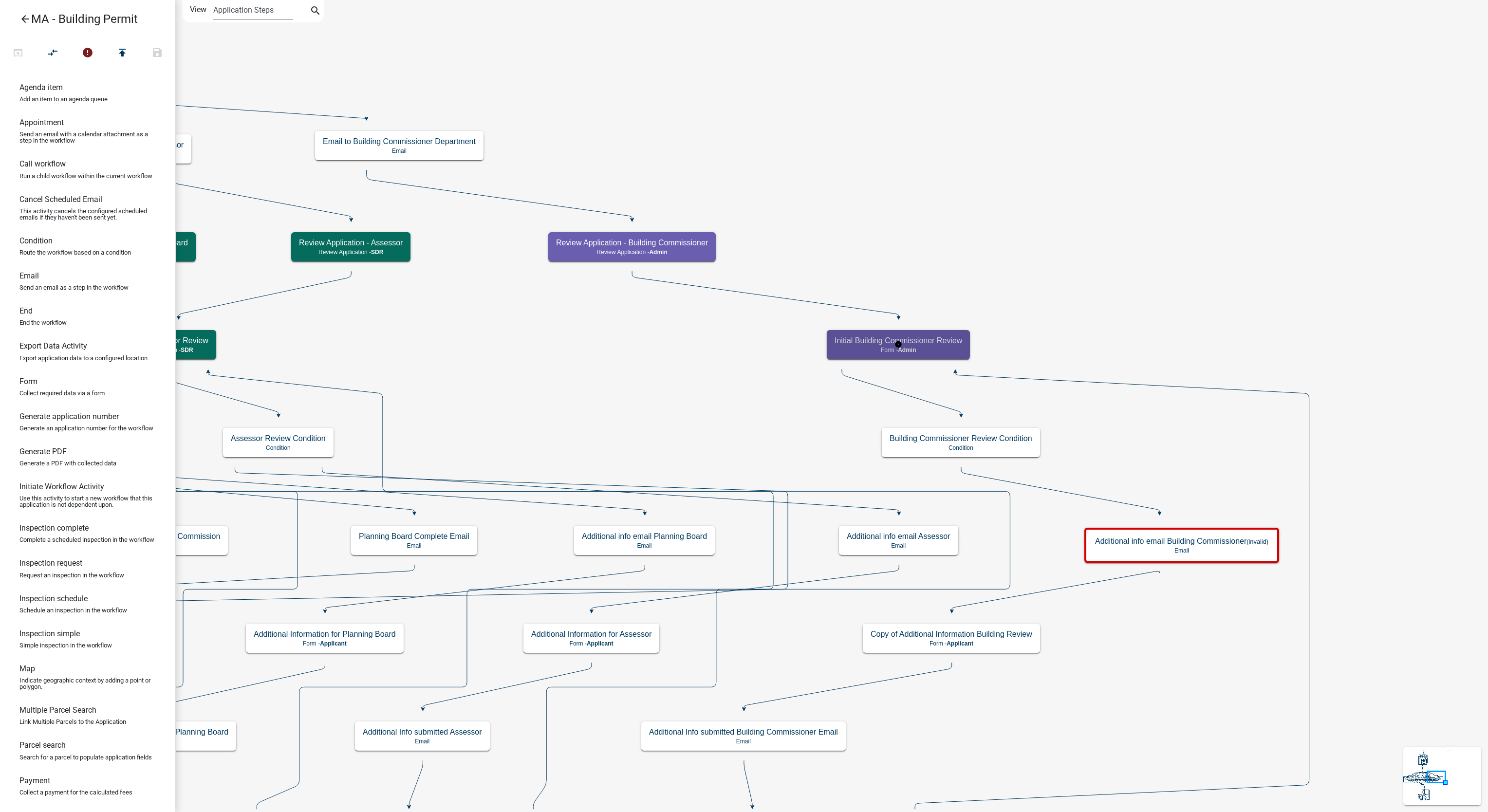
click at [941, 352] on p "Form - Admin" at bounding box center [898, 350] width 127 height 7
select select "1617A353-6361-48C5-9BA0-CE34FD9B68F8"
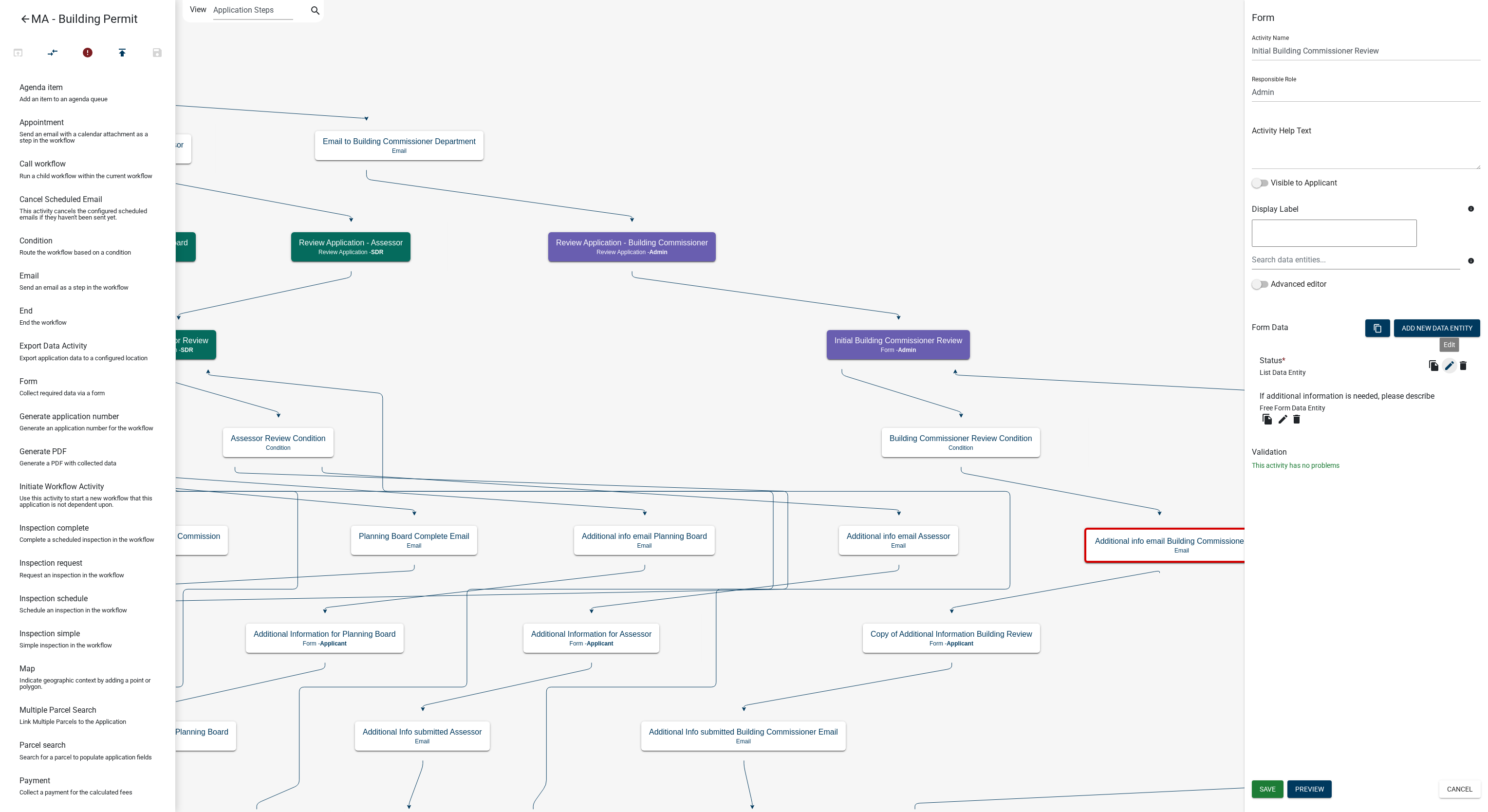
click at [1447, 373] on button "edit" at bounding box center [1450, 366] width 16 height 16
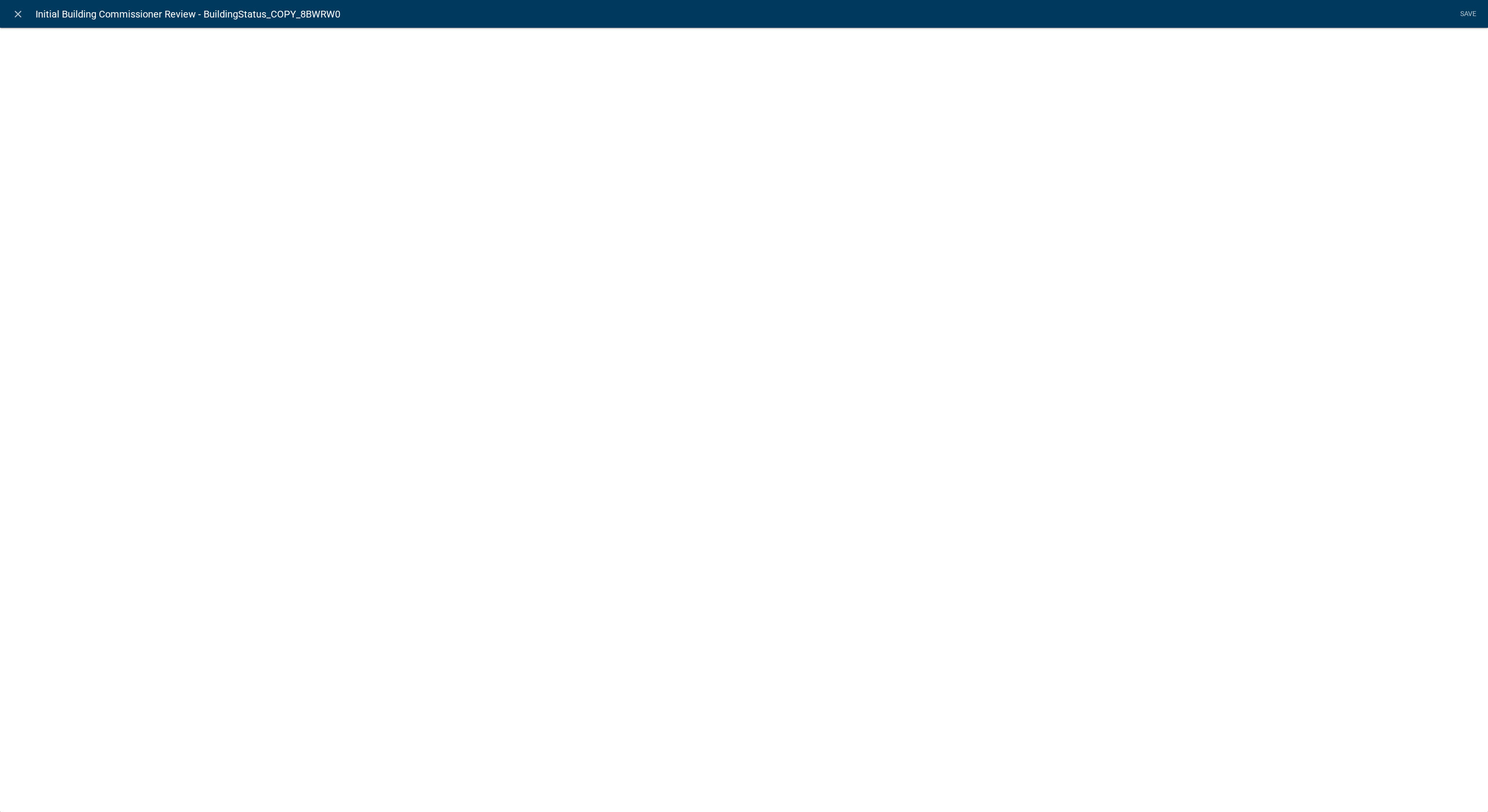
select select "list-data"
select select
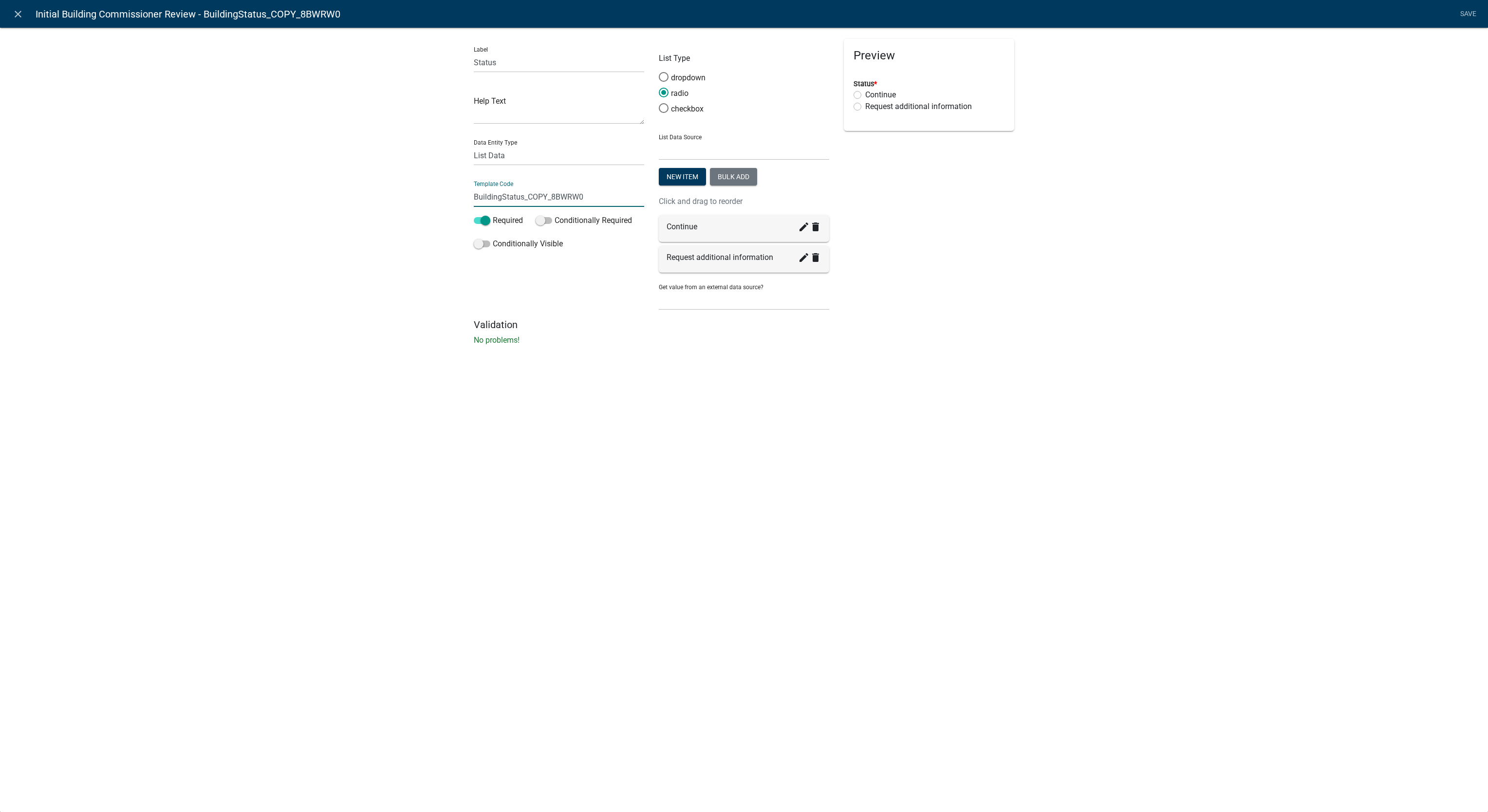
drag, startPoint x: 524, startPoint y: 195, endPoint x: 614, endPoint y: 198, distance: 90.0
click at [614, 198] on input "BuildingStatus_COPY_8BWRW0" at bounding box center [559, 197] width 171 height 20
type input "BuildingCommStatus"
click at [1459, 14] on li "Save" at bounding box center [1468, 14] width 24 height 18
click at [1469, 16] on link "Save" at bounding box center [1468, 14] width 24 height 18
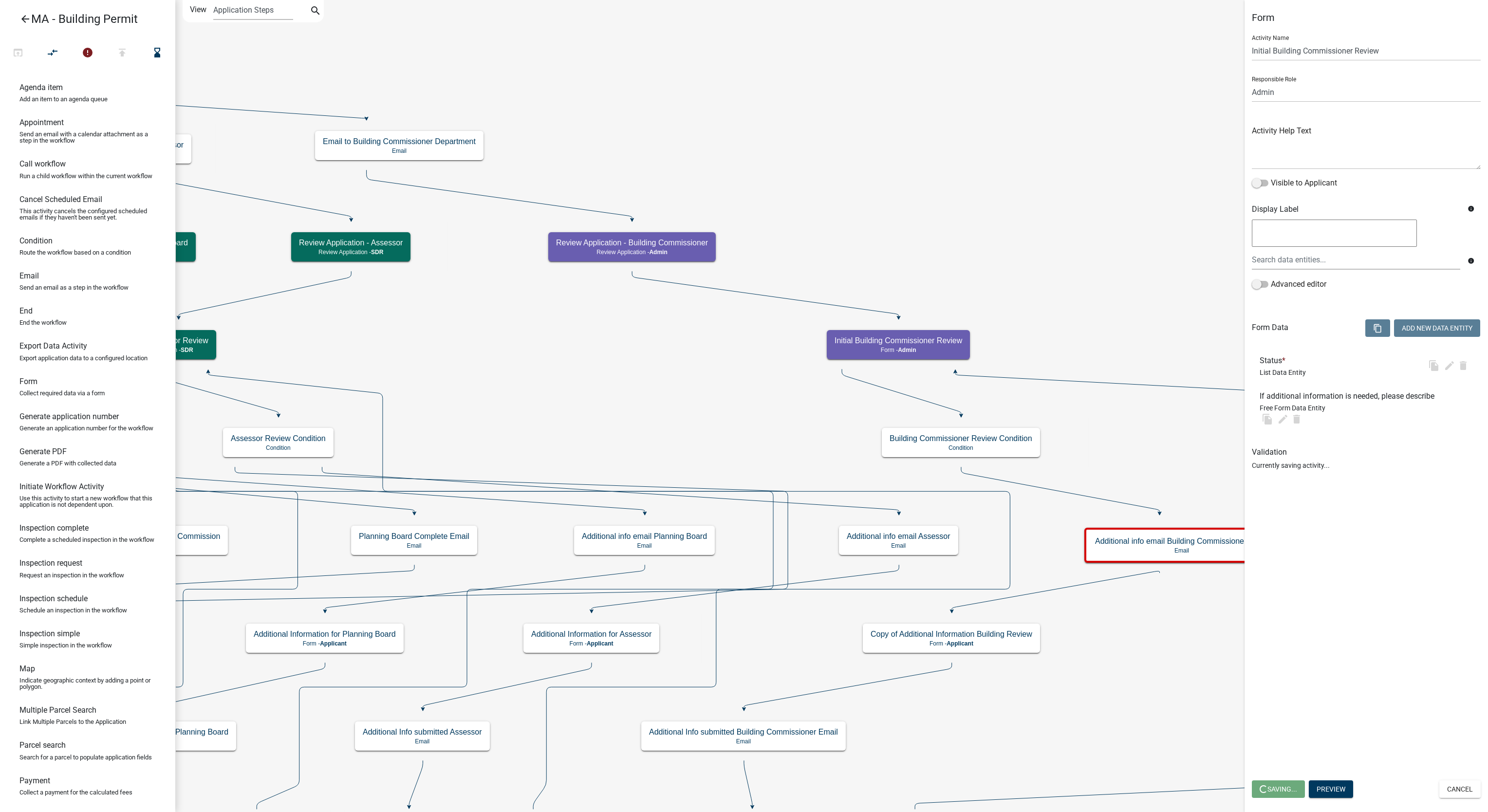
select select "1617A353-6361-48C5-9BA0-CE34FD9B68F8"
click at [1267, 789] on span "Save" at bounding box center [1268, 789] width 16 height 8
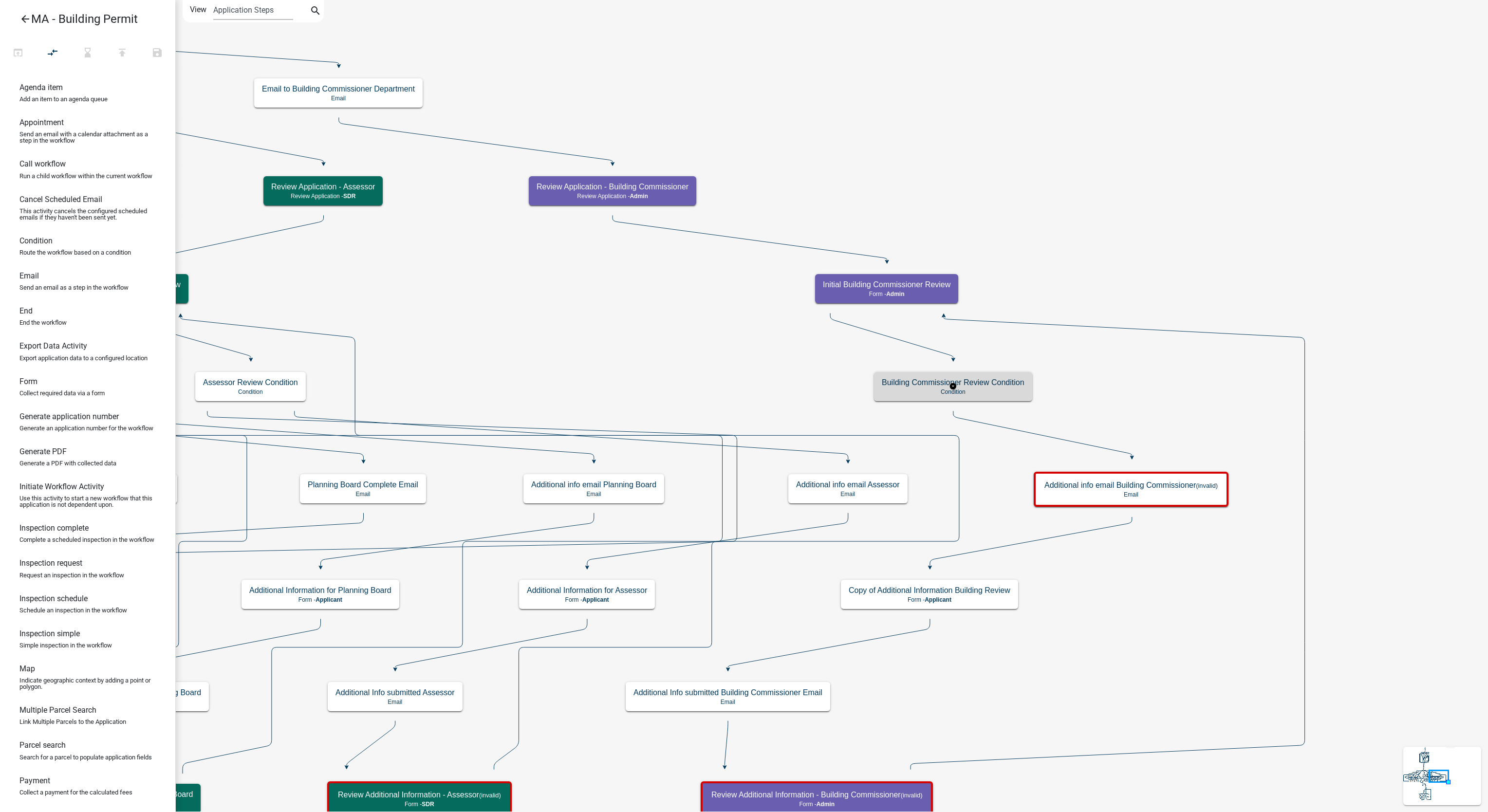
click at [1023, 392] on p "Condition" at bounding box center [953, 392] width 143 height 7
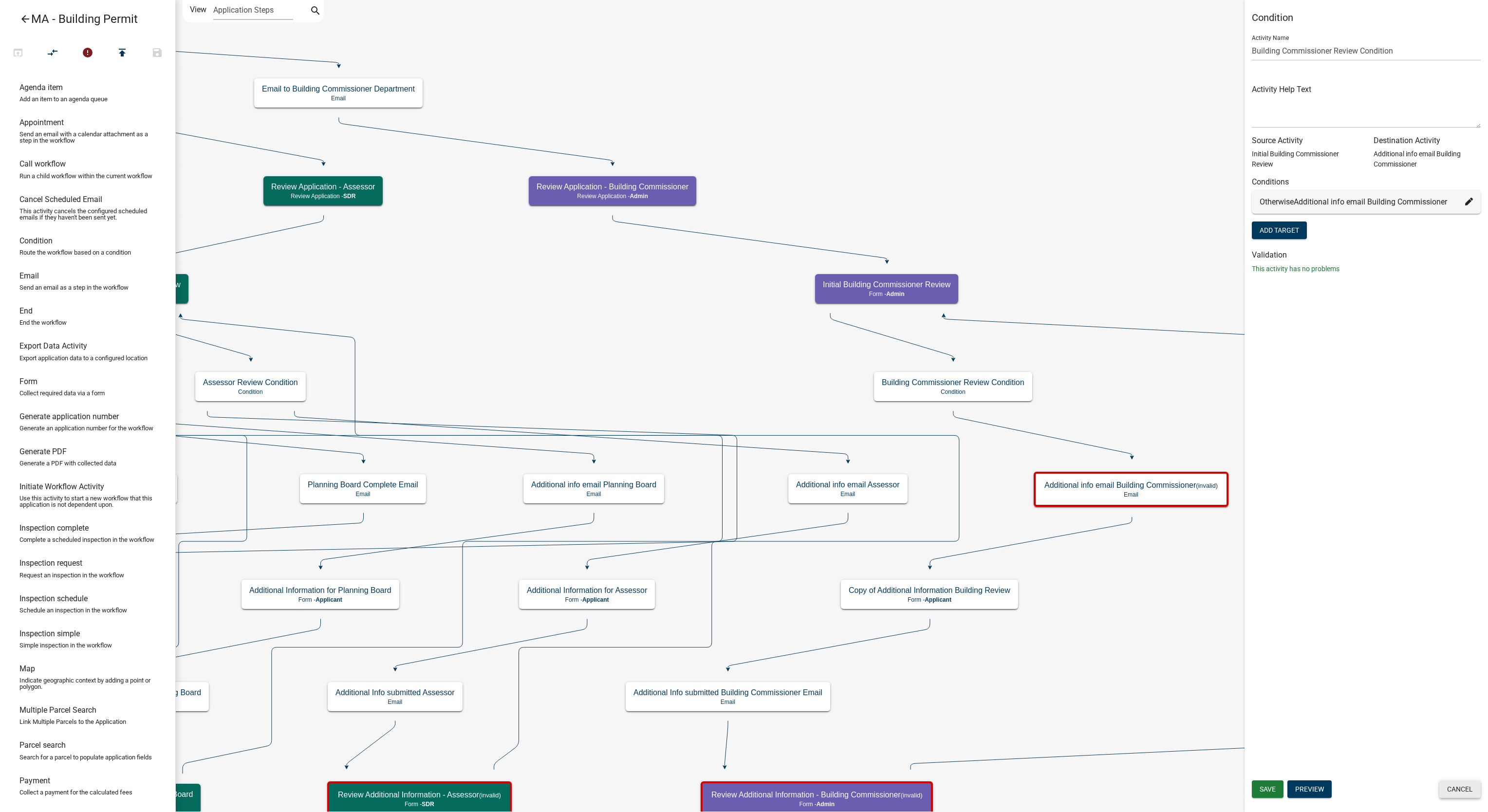
click at [1449, 796] on button "Cancel" at bounding box center [1460, 789] width 42 height 17
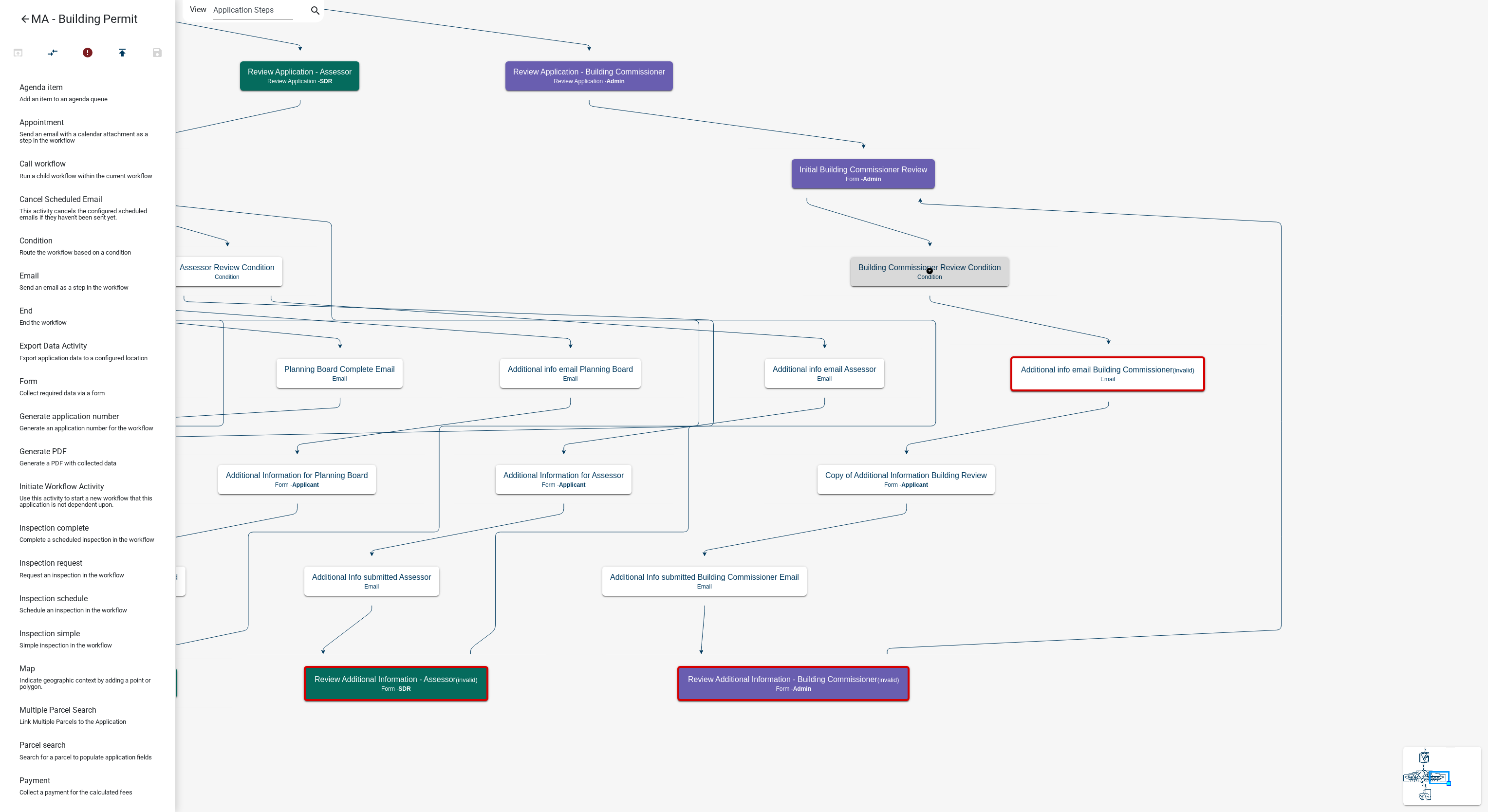
click at [981, 270] on h5 "Building Commissioner Review Condition" at bounding box center [930, 267] width 143 height 10
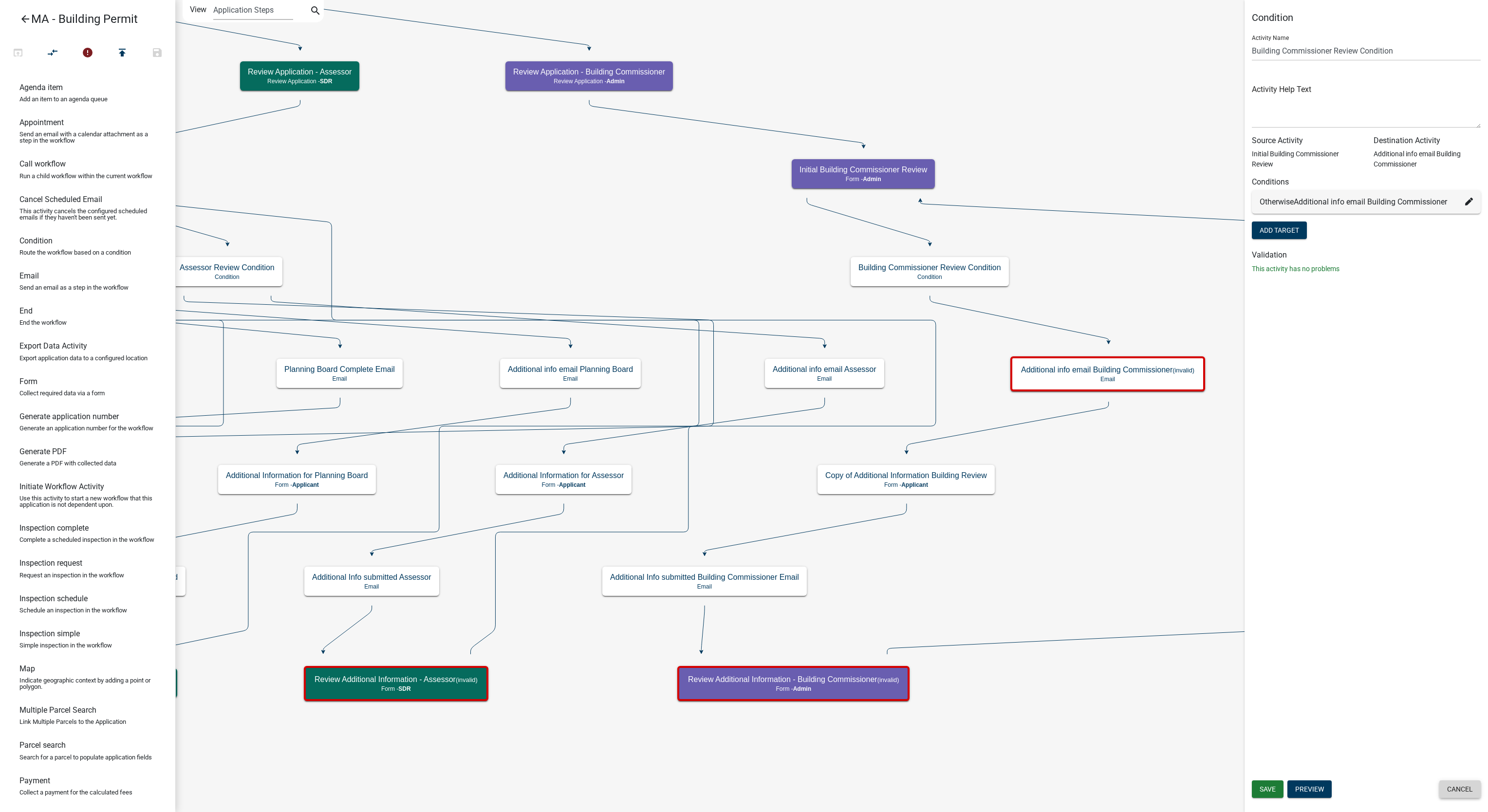
click at [1453, 782] on button "Cancel" at bounding box center [1460, 789] width 42 height 17
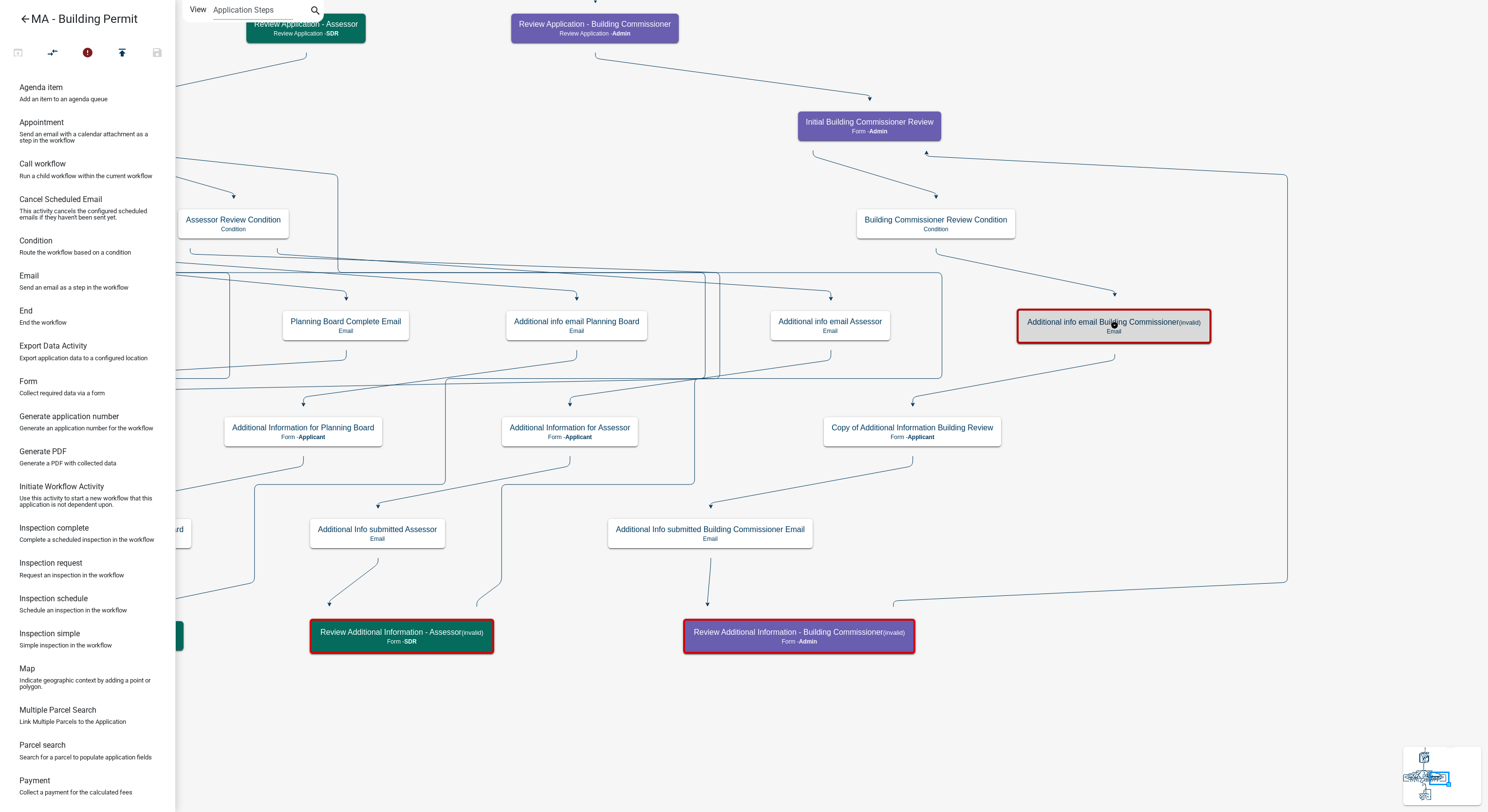
click at [1187, 316] on div "Additional info email Building Commissioner (invalid) Email" at bounding box center [1114, 327] width 189 height 29
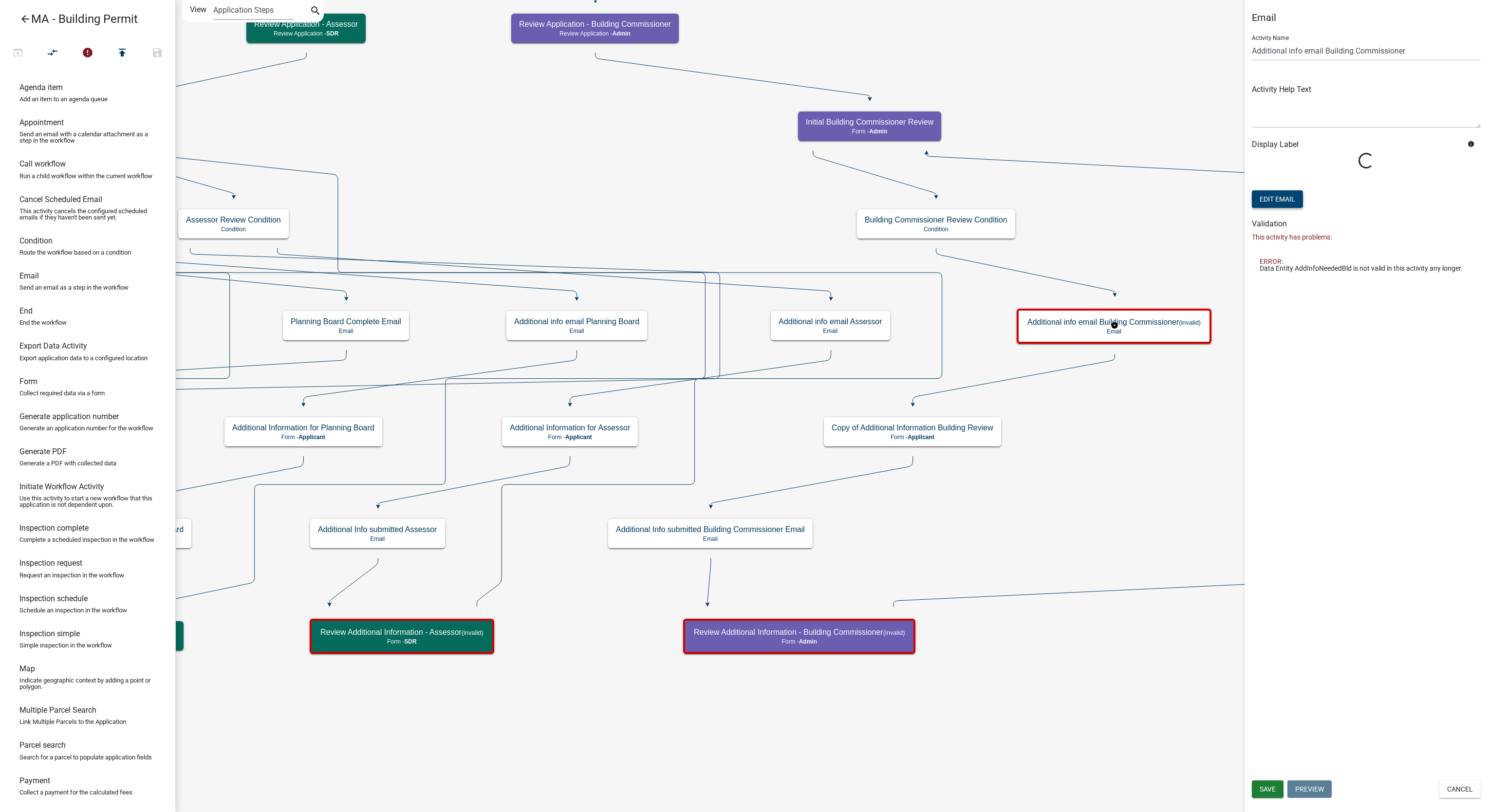
click at [1294, 206] on button "Edit Email" at bounding box center [1277, 199] width 51 height 17
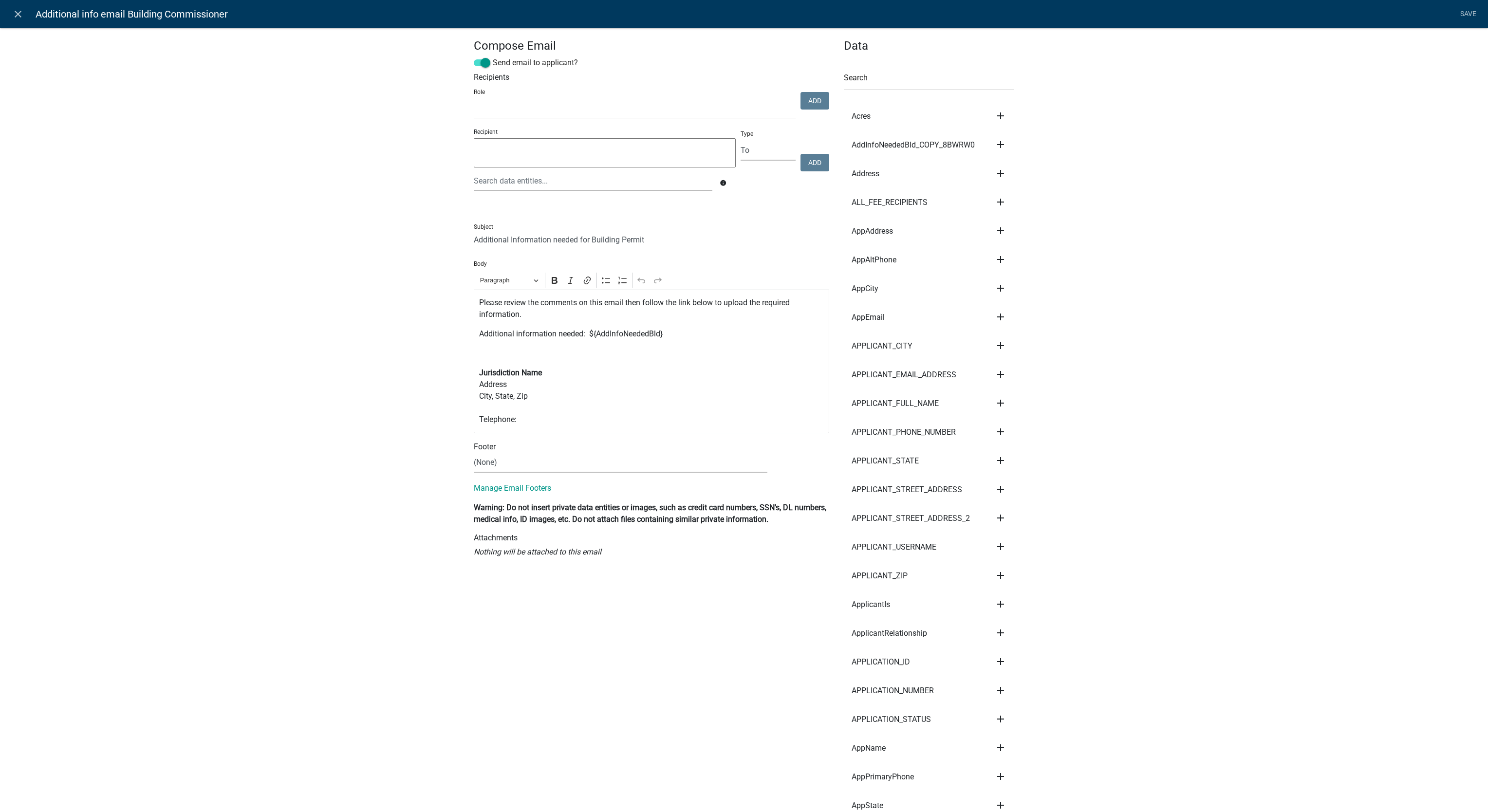
select select
drag, startPoint x: 16, startPoint y: 17, endPoint x: 60, endPoint y: 45, distance: 52.2
click at [16, 17] on icon "close" at bounding box center [17, 14] width 11 height 11
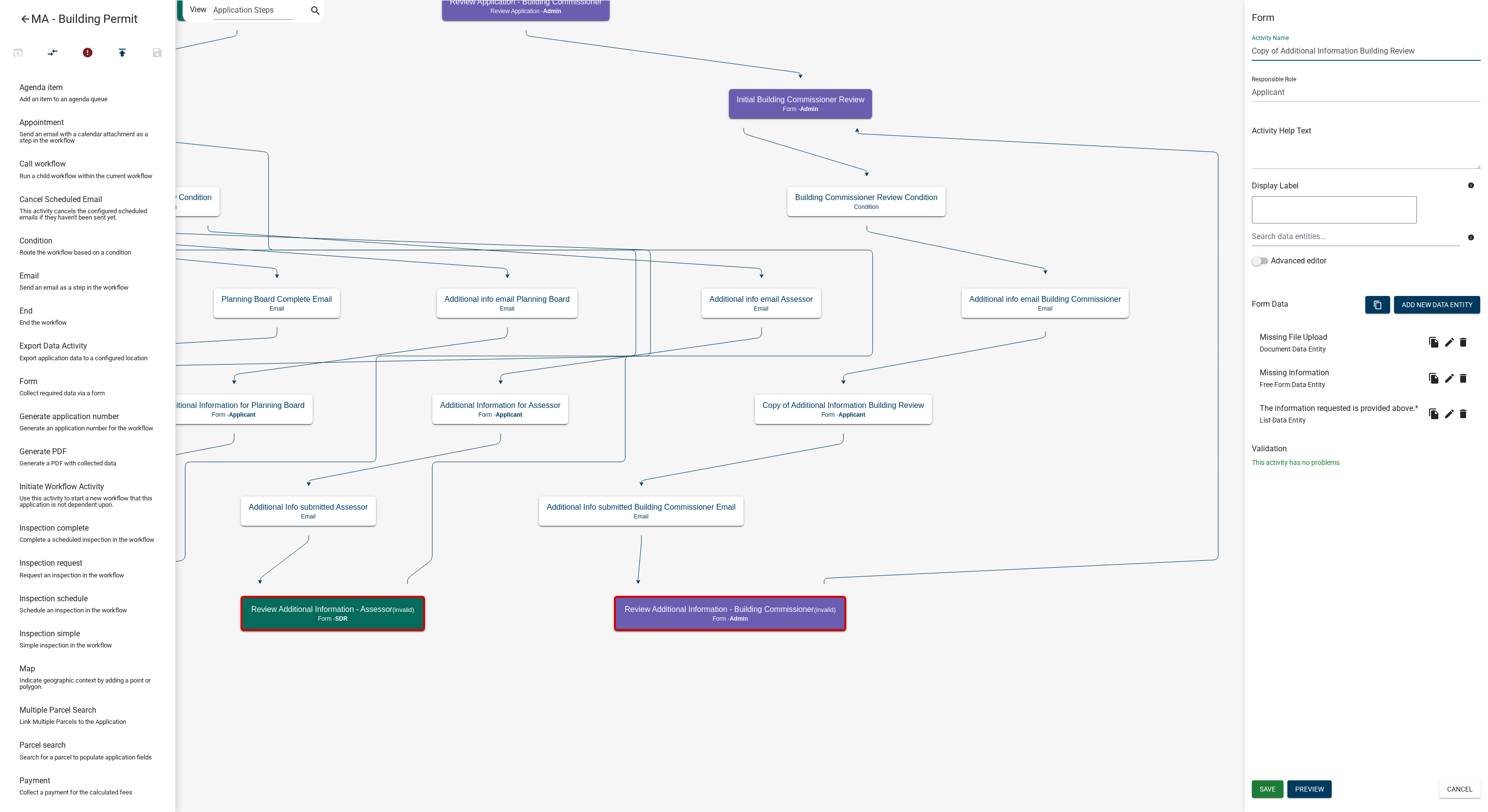
click at [1278, 53] on input "Copy of Additional Information Building Review" at bounding box center [1367, 50] width 229 height 20
drag, startPoint x: 1282, startPoint y: 53, endPoint x: 1169, endPoint y: 64, distance: 113.5
click at [1169, 64] on main "Start Start - Applicant Search Parcel Data Parcel search - Applicant Owner and …" at bounding box center [831, 406] width 1313 height 812
click at [1361, 45] on input "Additional Information Building Review" at bounding box center [1367, 50] width 229 height 20
type input "Additional Information Building Commisser Review"
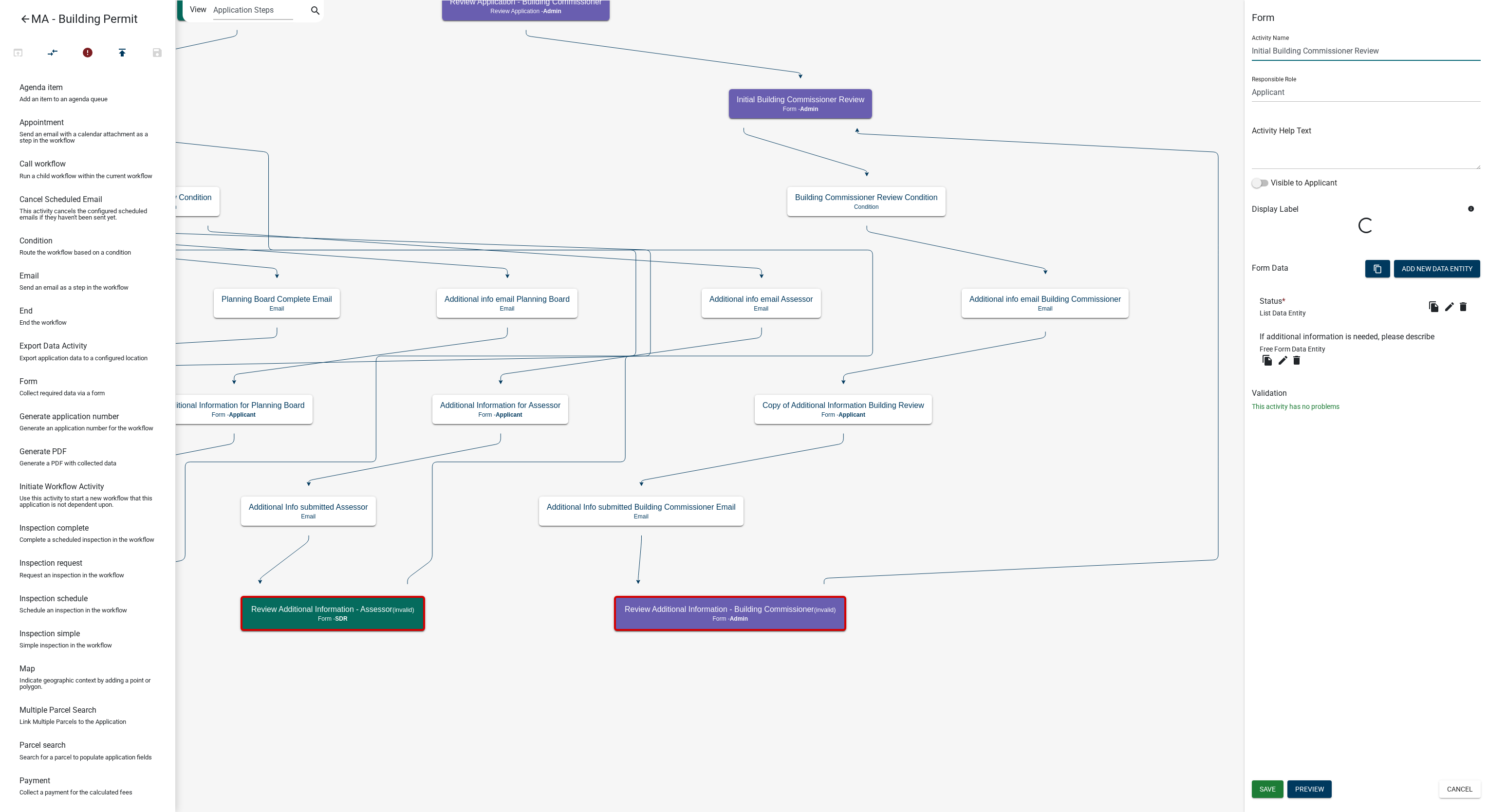
click at [1322, 58] on input "Initial Building Commissioner Review" at bounding box center [1367, 50] width 229 height 20
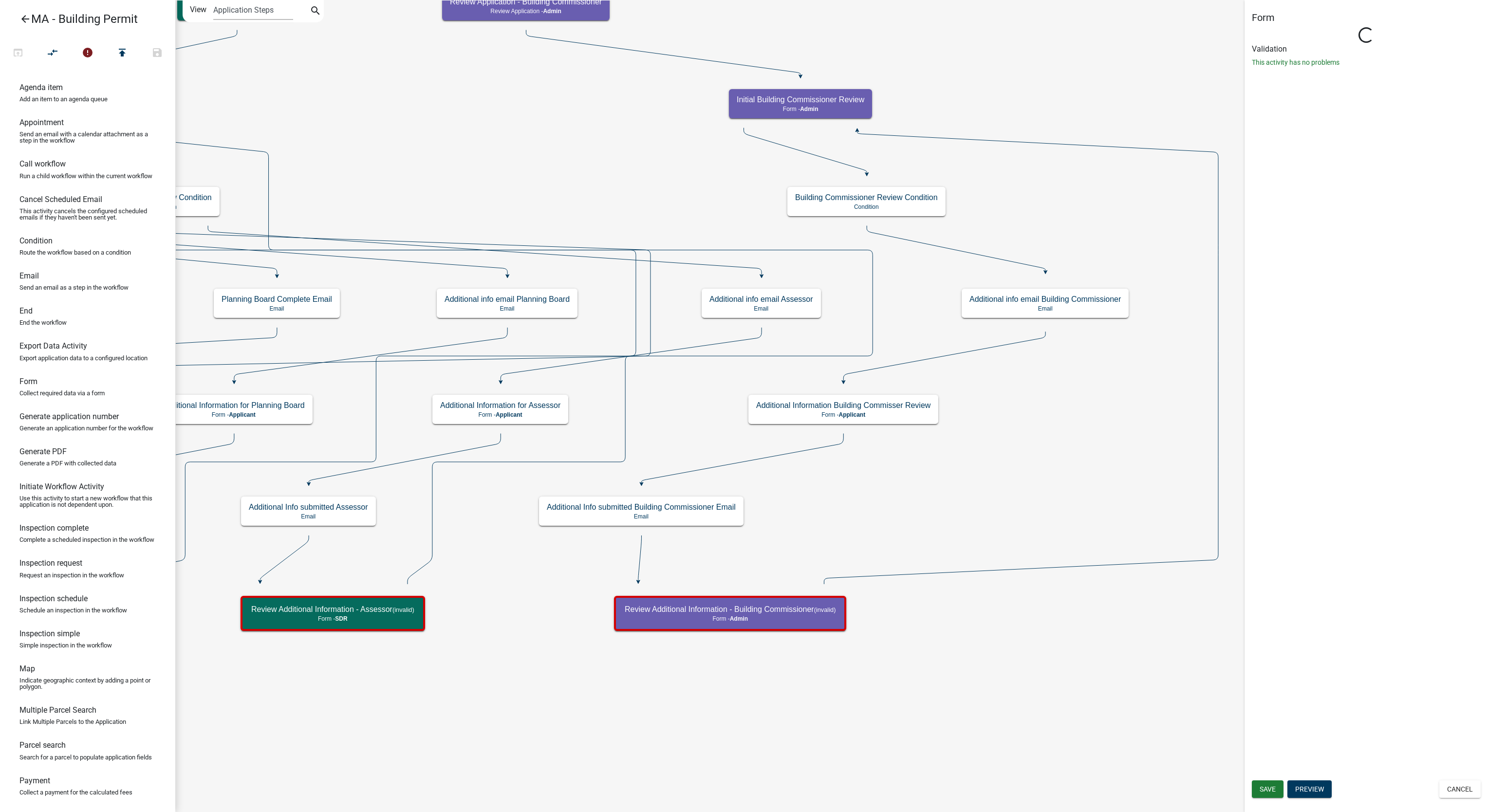
type input "Copy of Additional Information Building Review"
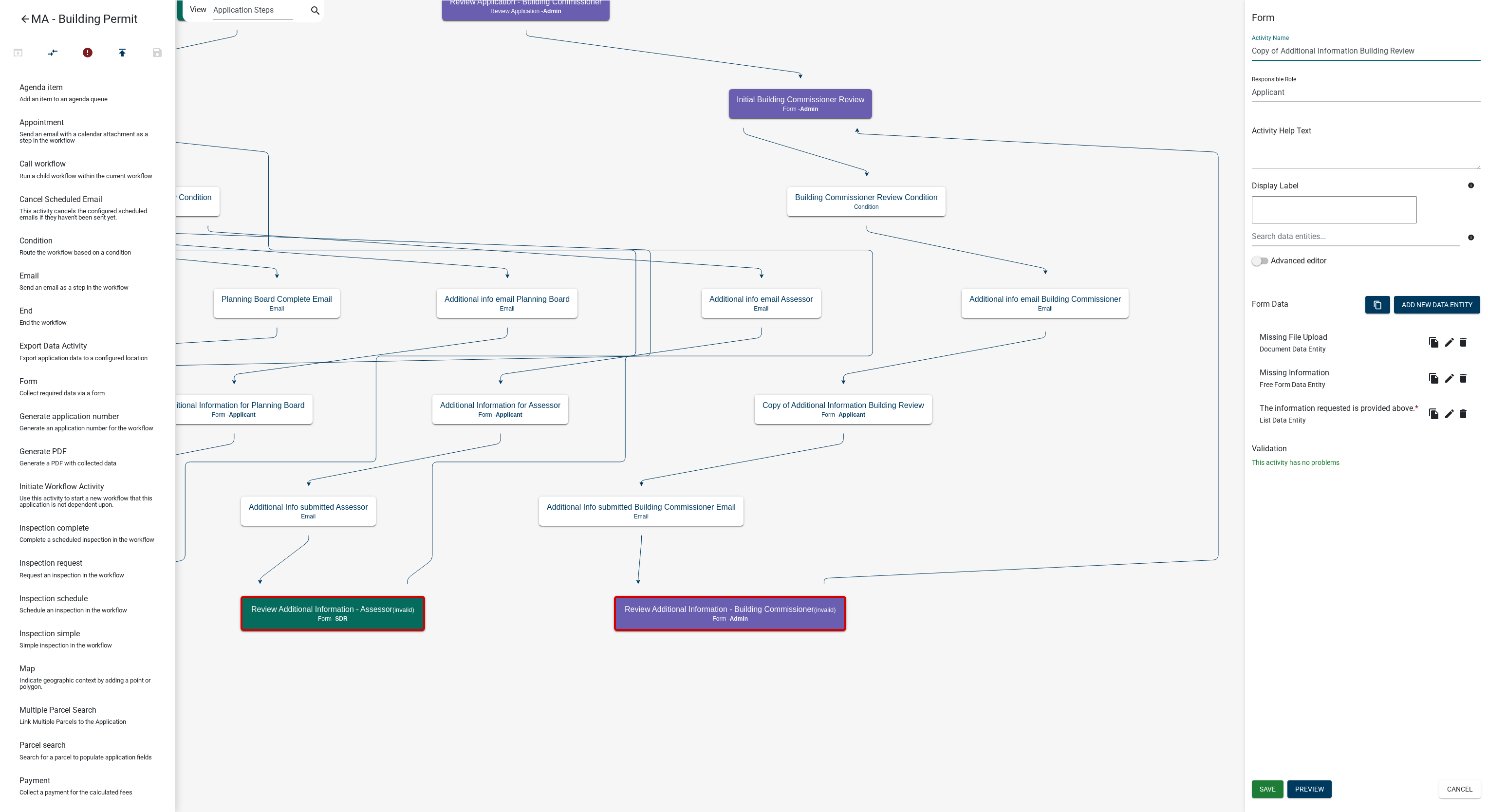
drag, startPoint x: 1283, startPoint y: 53, endPoint x: 1094, endPoint y: 70, distance: 189.8
click at [1094, 70] on main "Start Start - Applicant Search Parcel Data Parcel search - Applicant Owner and …" at bounding box center [831, 406] width 1313 height 812
click at [1364, 52] on input "Additional Information Building Review" at bounding box center [1367, 50] width 229 height 20
paste input "Commissioner"
type input "Additional Information Building Commissioner Review"
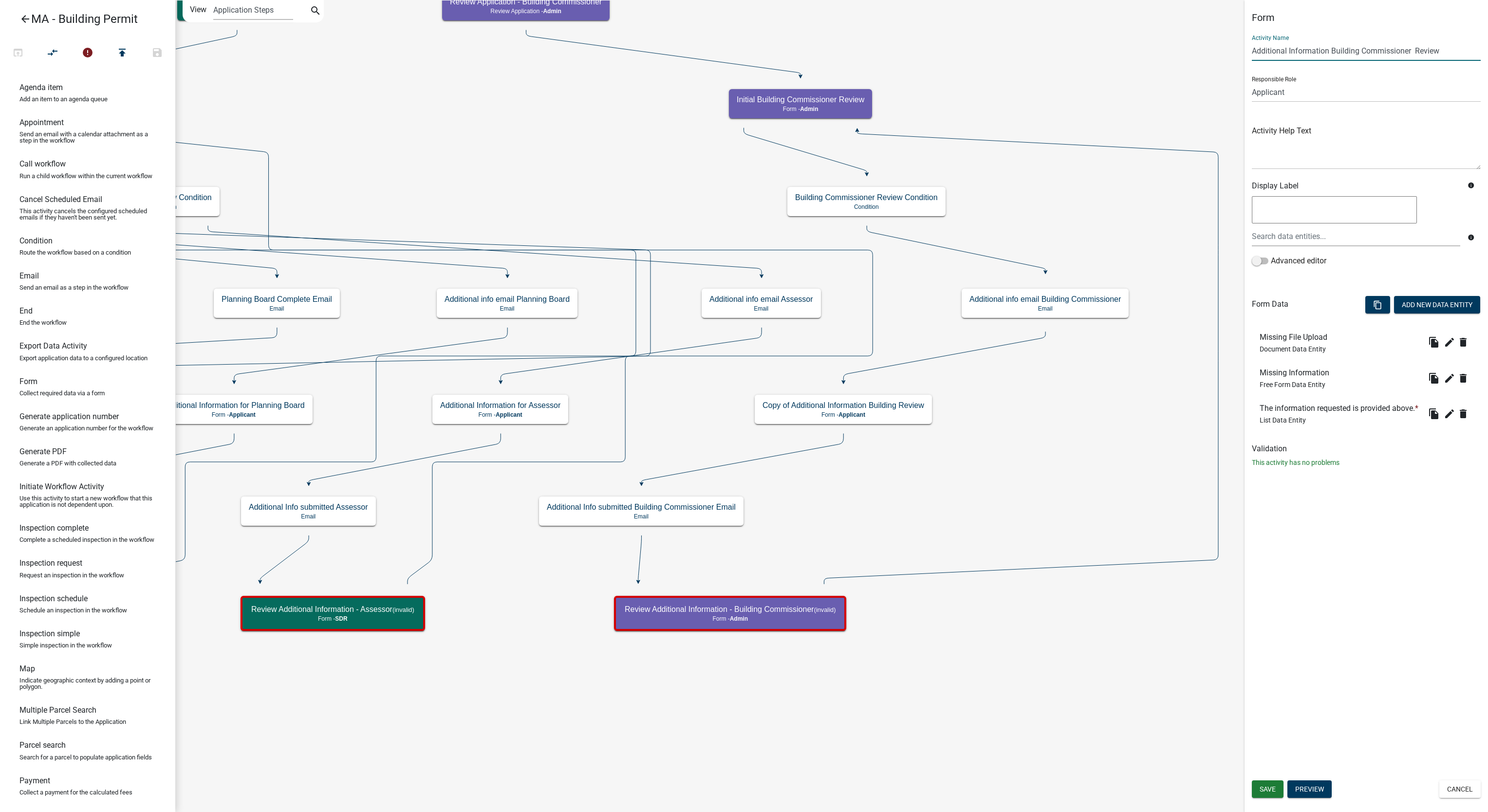
click at [1270, 798] on div "Save Preview Cancel" at bounding box center [1366, 790] width 244 height 20
click at [1270, 795] on button "Save" at bounding box center [1268, 789] width 32 height 17
